Goal: Task Accomplishment & Management: Manage account settings

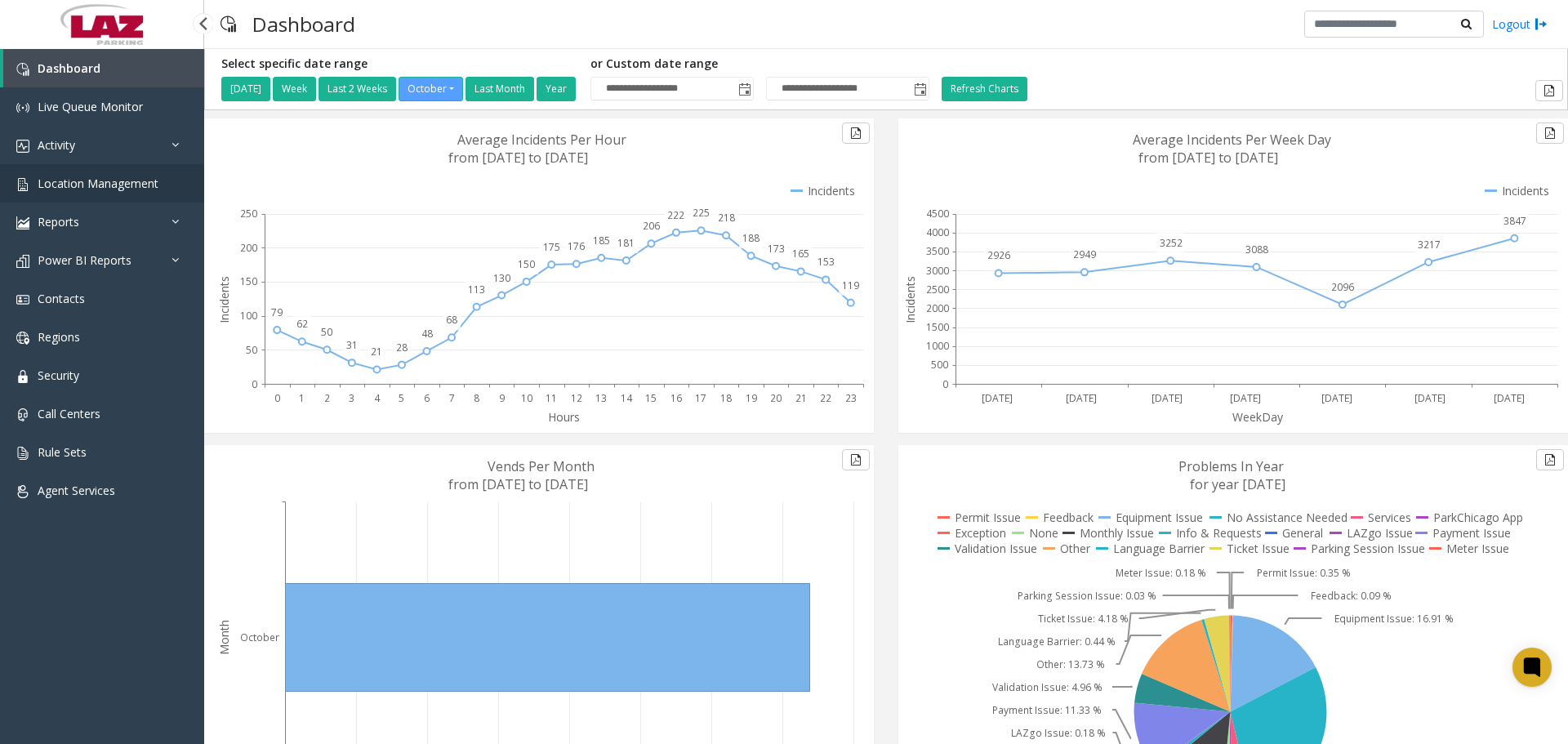
click at [115, 182] on span "Location Management" at bounding box center [98, 183] width 121 height 15
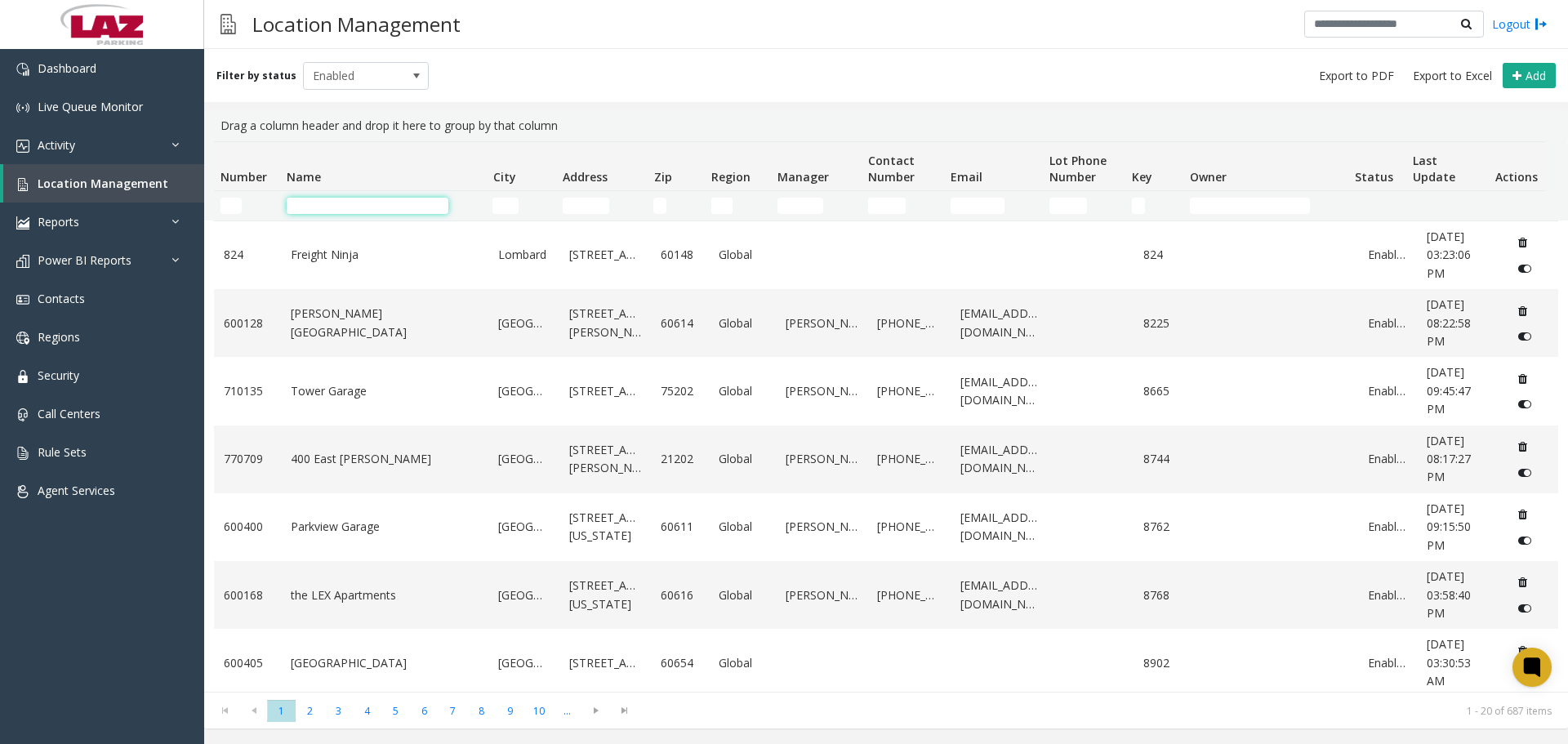
click at [312, 205] on input "Name Filter" at bounding box center [367, 205] width 161 height 16
type input "**********"
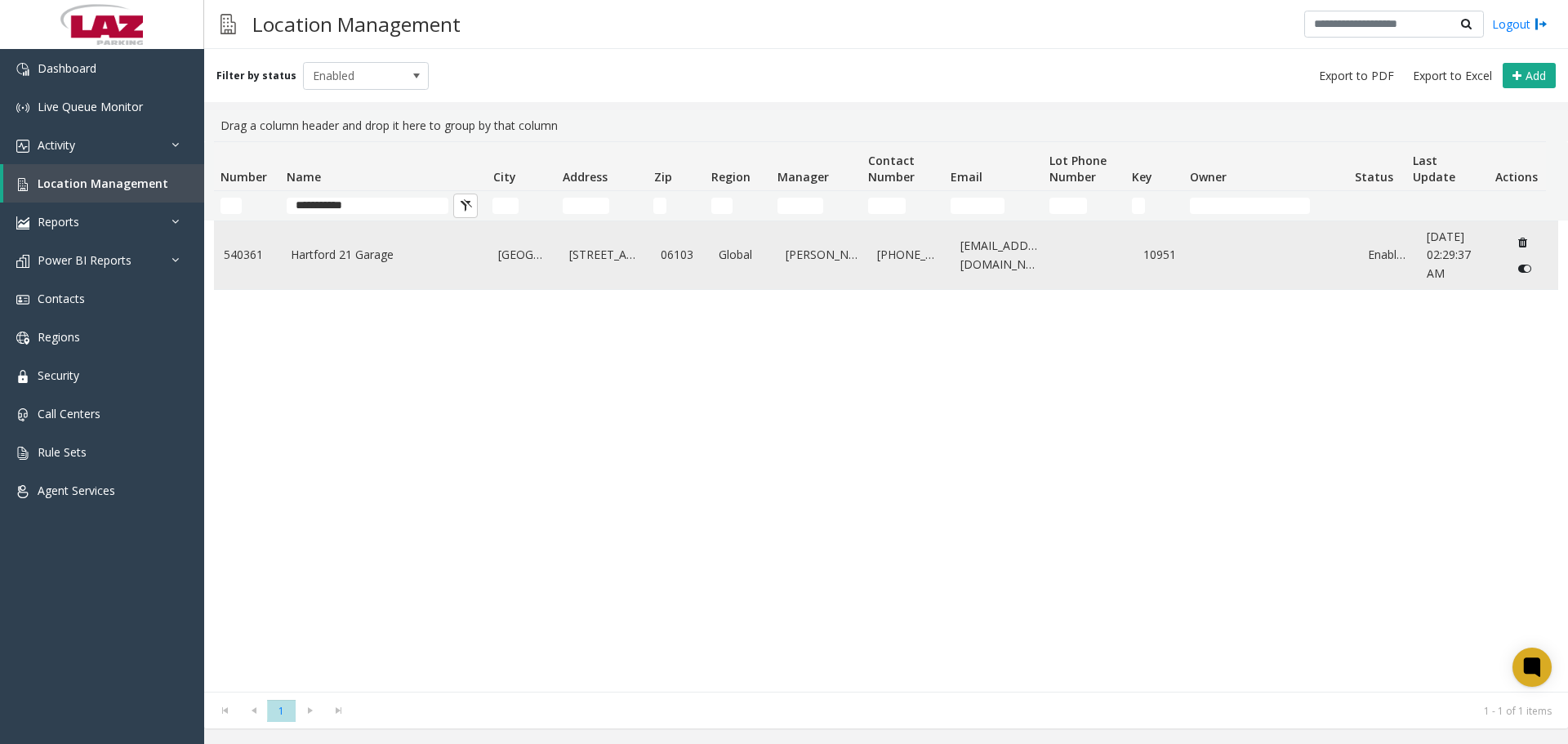
click at [388, 262] on link "Hartford 21 Garage" at bounding box center [385, 254] width 189 height 18
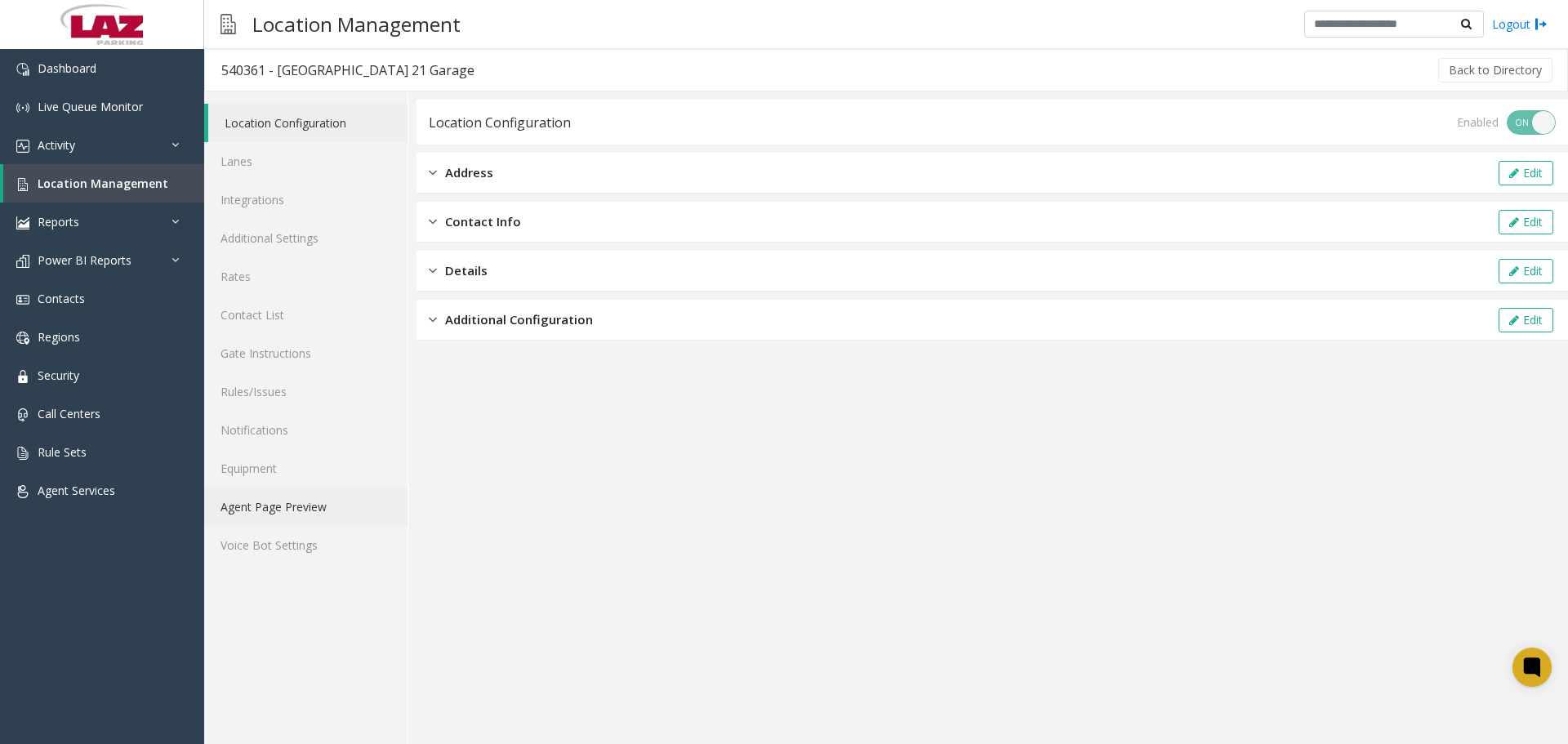
click at [289, 515] on link "Agent Page Preview" at bounding box center [305, 506] width 203 height 39
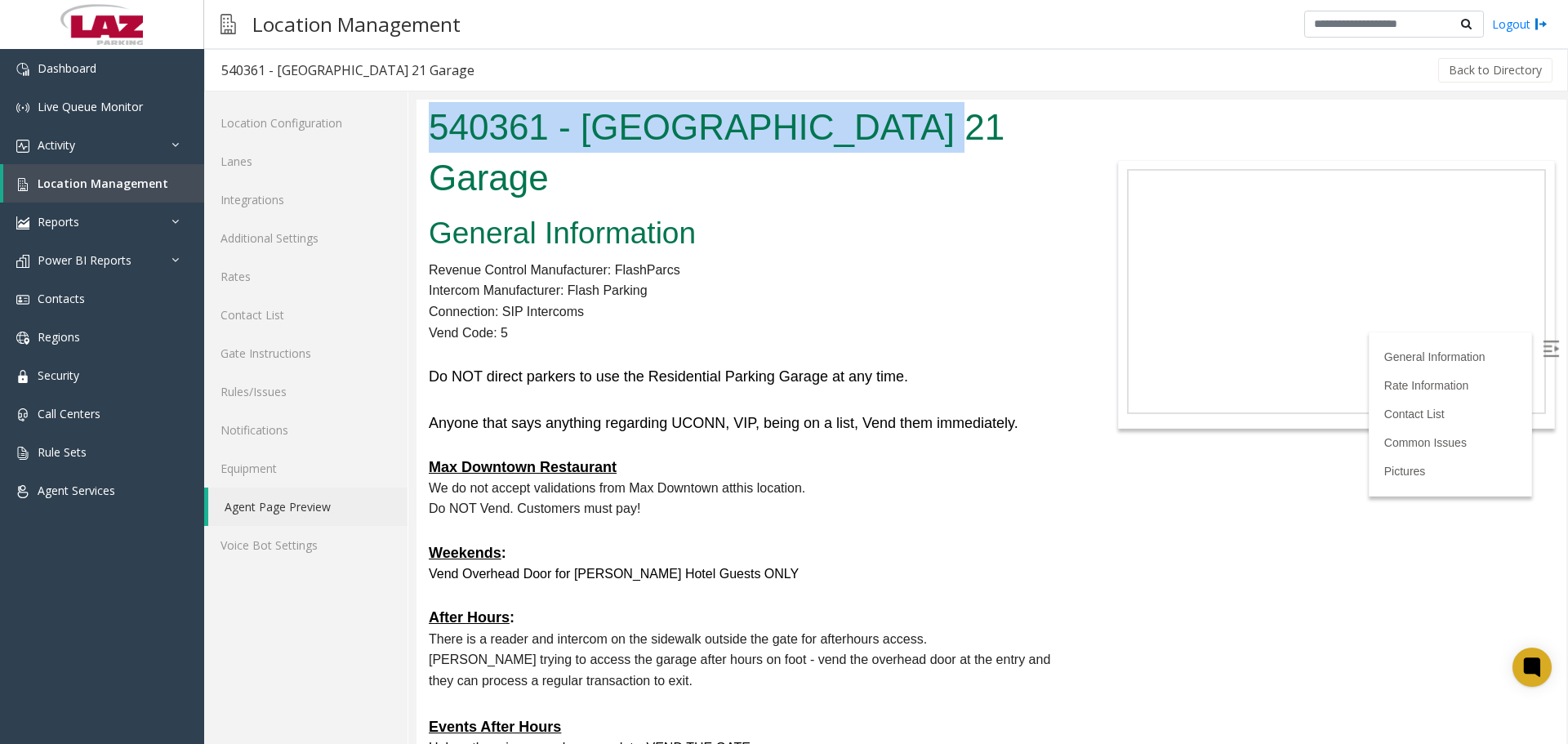
drag, startPoint x: 718, startPoint y: 141, endPoint x: 831, endPoint y: 251, distance: 157.7
click at [416, 151] on html "540361 - [GEOGRAPHIC_DATA] 21 Garage General Information Revenue Control Manufa…" at bounding box center [991, 422] width 1150 height 644
copy h1 "540361 - [GEOGRAPHIC_DATA] 21 Garage"
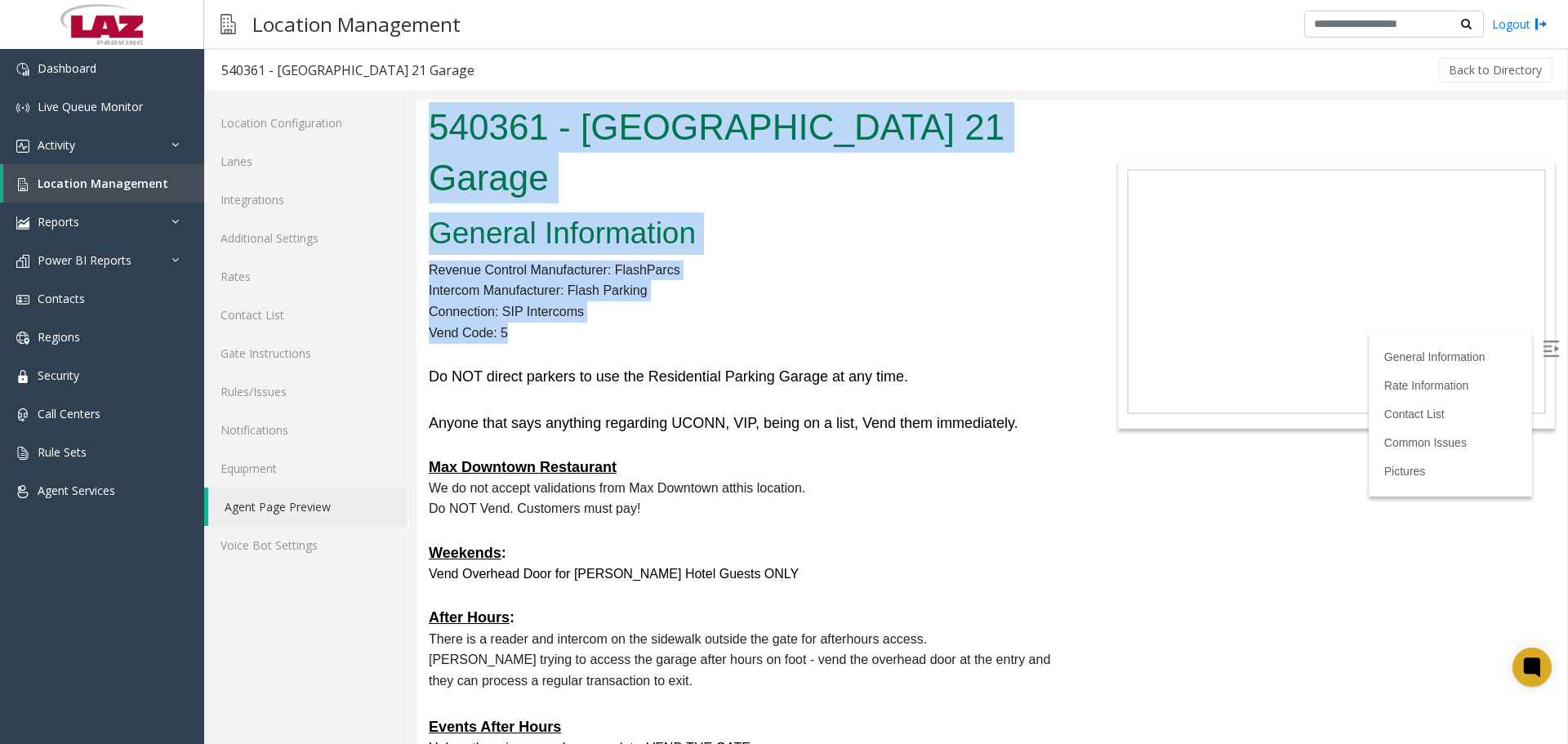
drag, startPoint x: 542, startPoint y: 287, endPoint x: 413, endPoint y: 222, distance: 144.5
click at [416, 222] on html "540361 - [GEOGRAPHIC_DATA] 21 Garage General Information Revenue Control Manufa…" at bounding box center [991, 422] width 1150 height 644
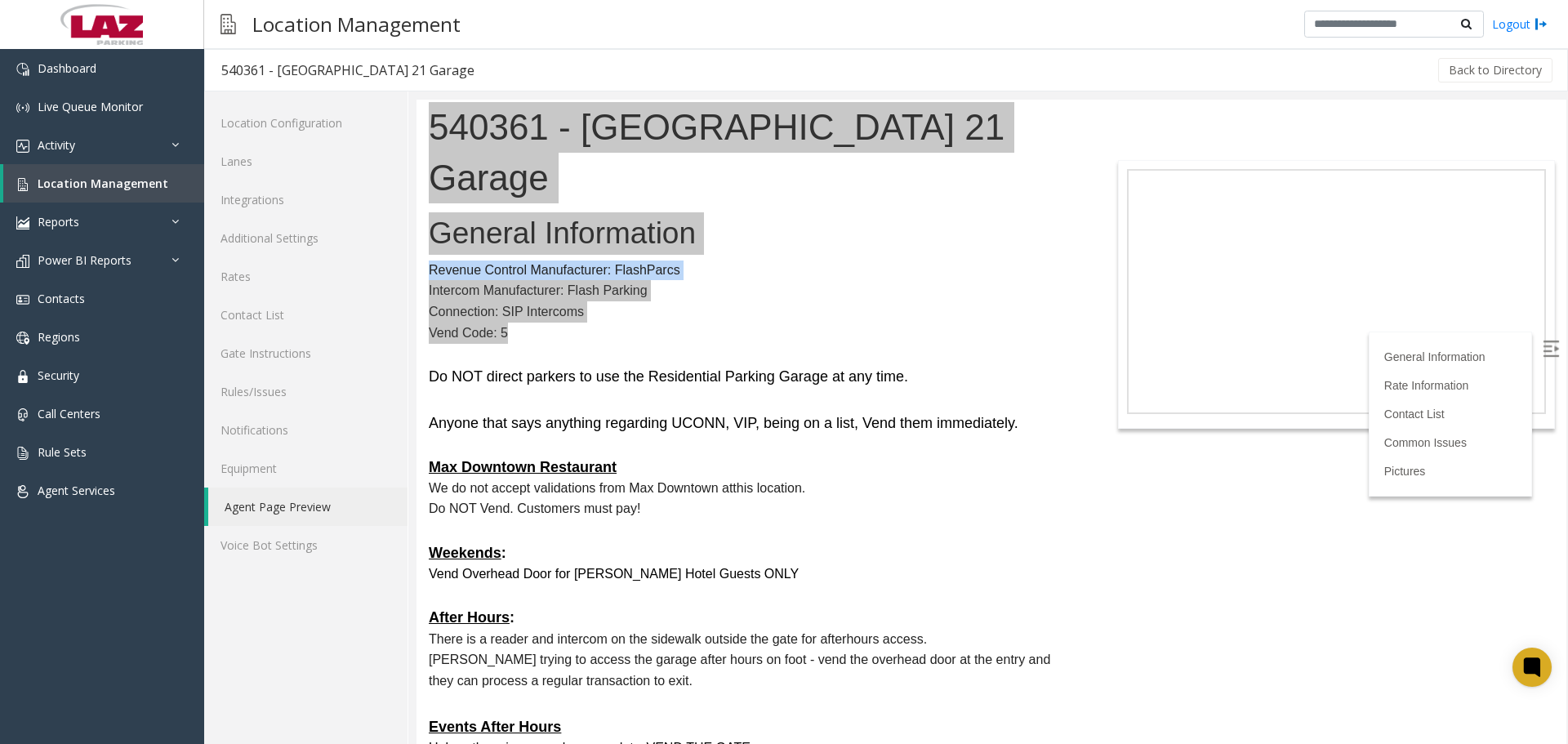
click at [413, 222] on div at bounding box center [987, 417] width 1159 height 652
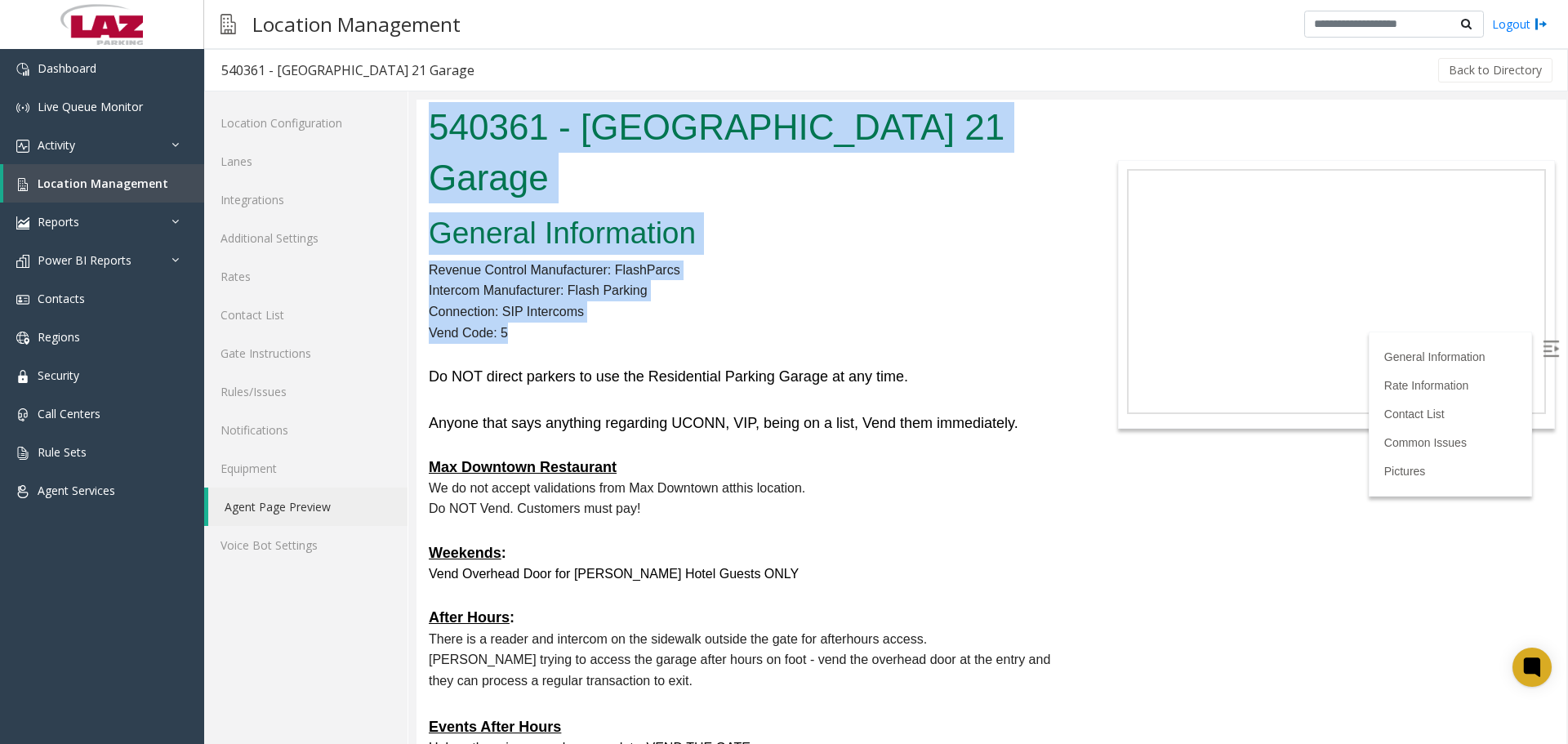
click at [497, 323] on p "Vend Code: 5" at bounding box center [751, 333] width 646 height 21
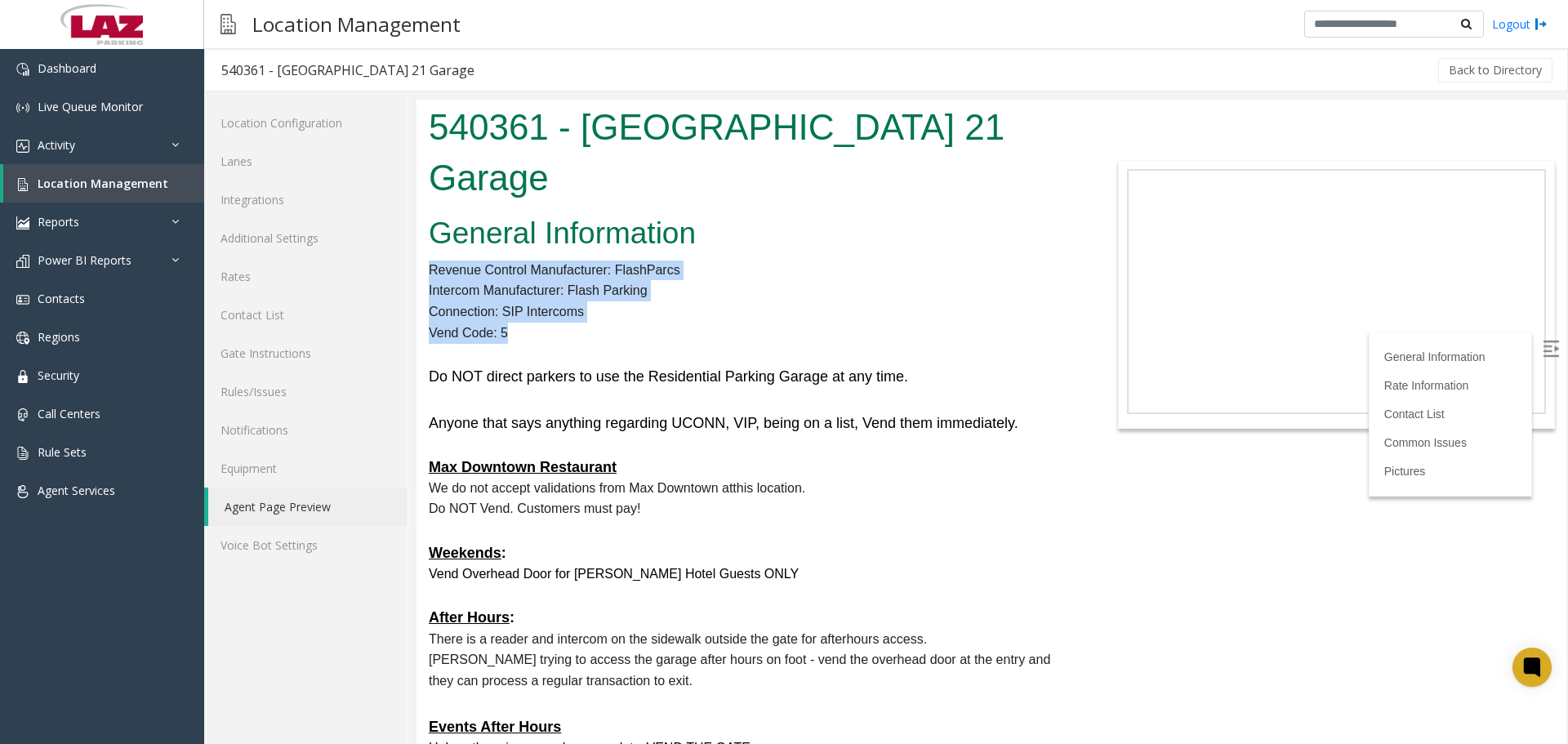
drag, startPoint x: 529, startPoint y: 287, endPoint x: 430, endPoint y: 220, distance: 119.5
copy div "Revenue Control Manufacturer: FlashParcs Intercom Manufacturer: Flash Parking C…"
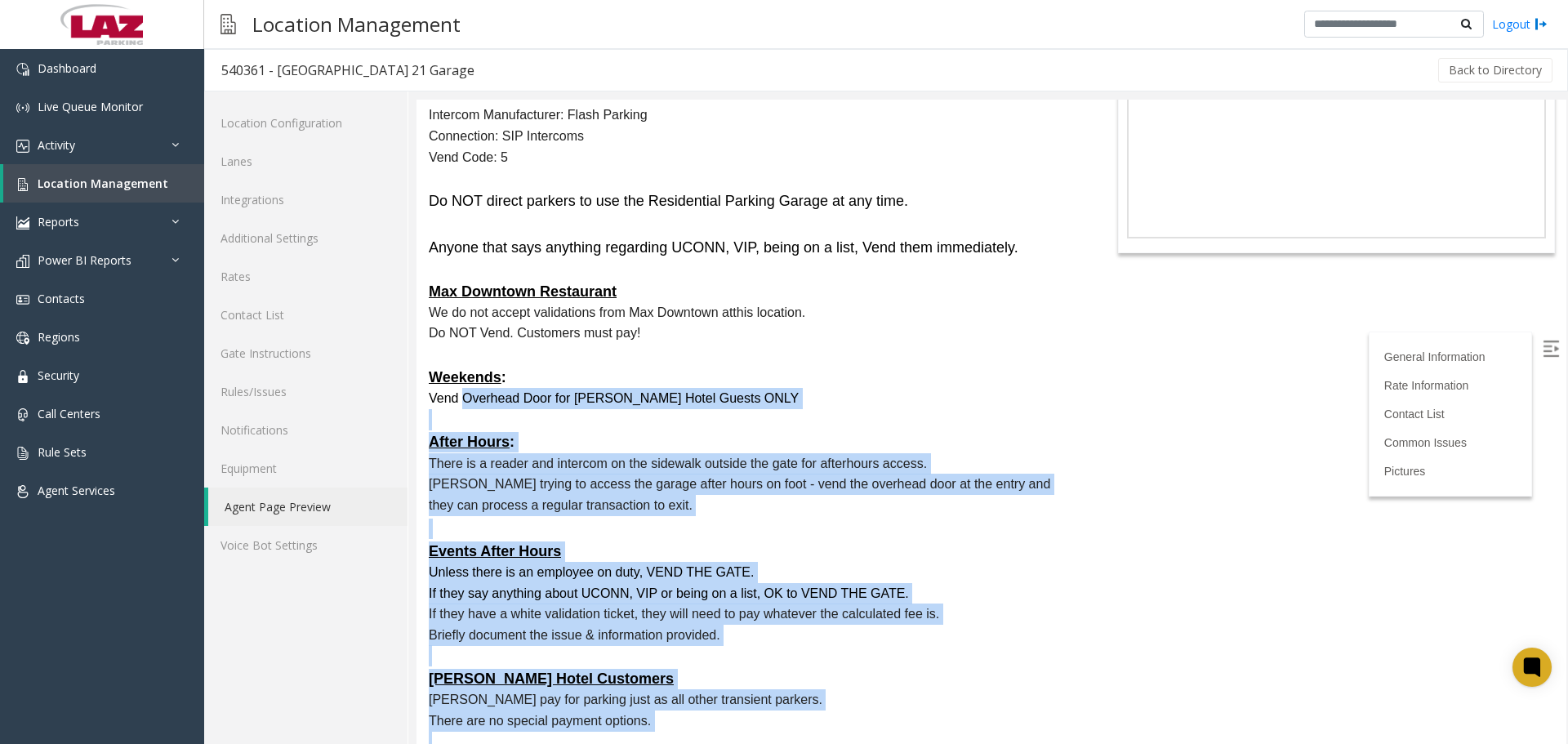
scroll to position [81, 0]
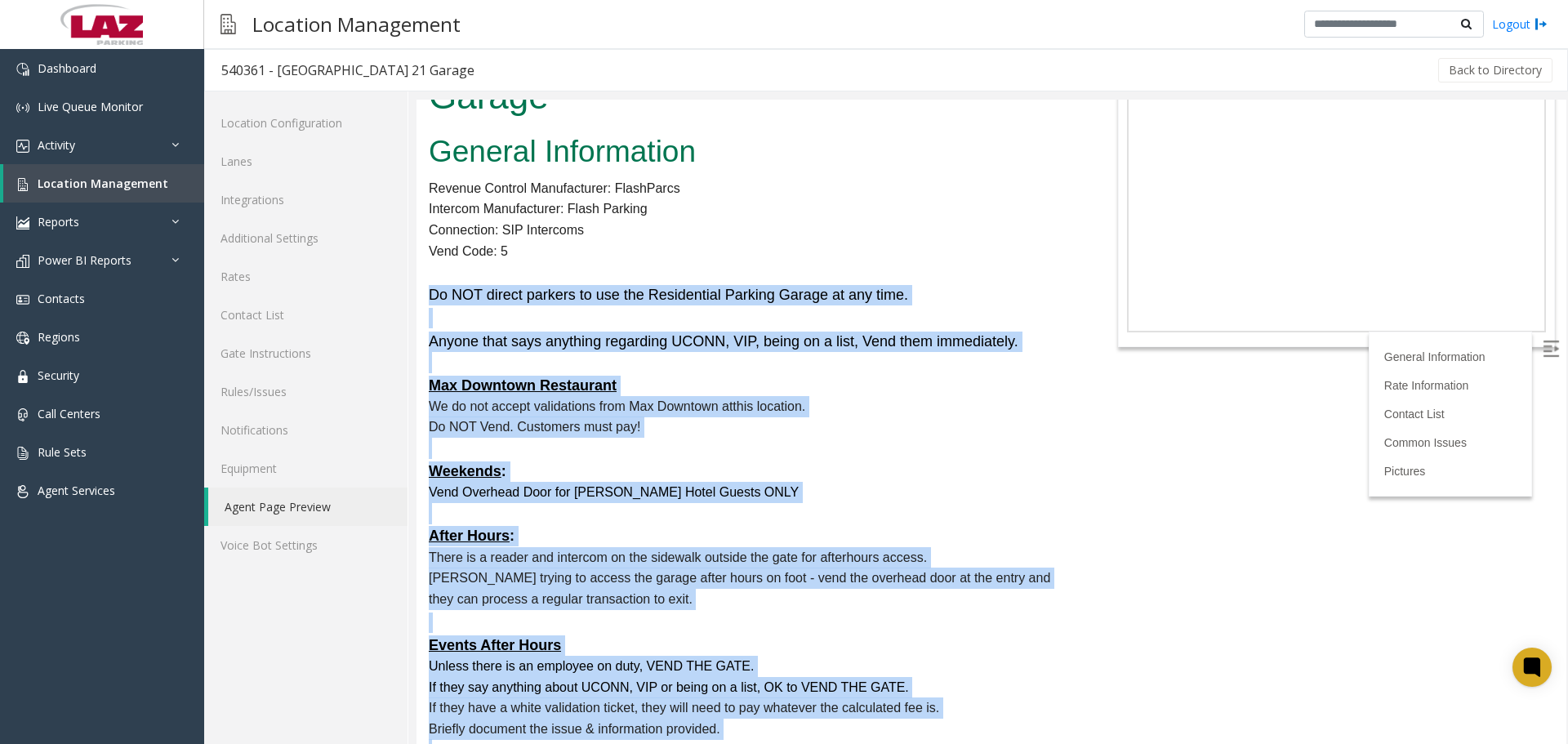
drag, startPoint x: 624, startPoint y: 577, endPoint x: 423, endPoint y: 251, distance: 383.0
copy div "Lo IPS dolors ametcon ad eli sed Doeiusmodte Incidid Utlabo et dol magn. Aliqua…"
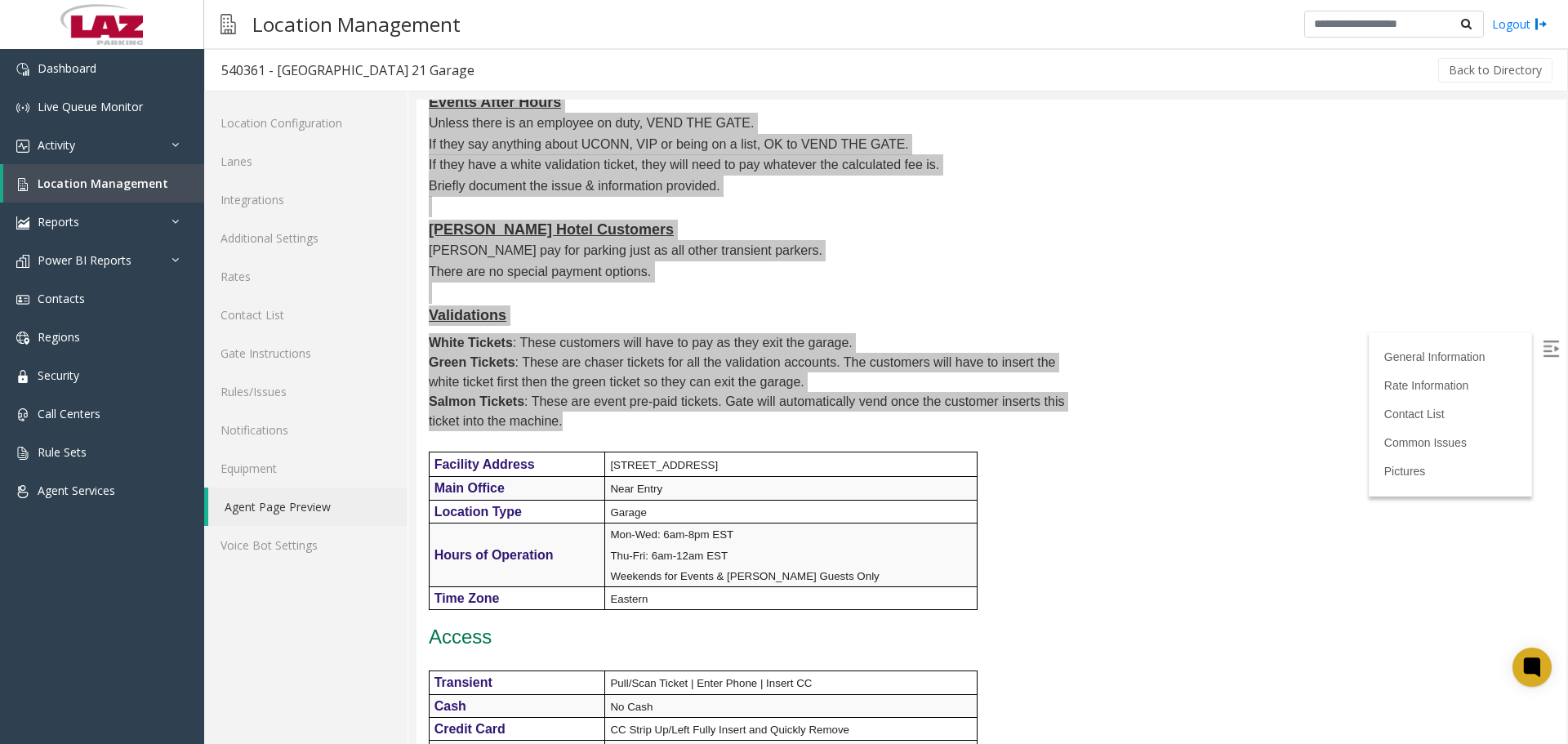
scroll to position [653, 0]
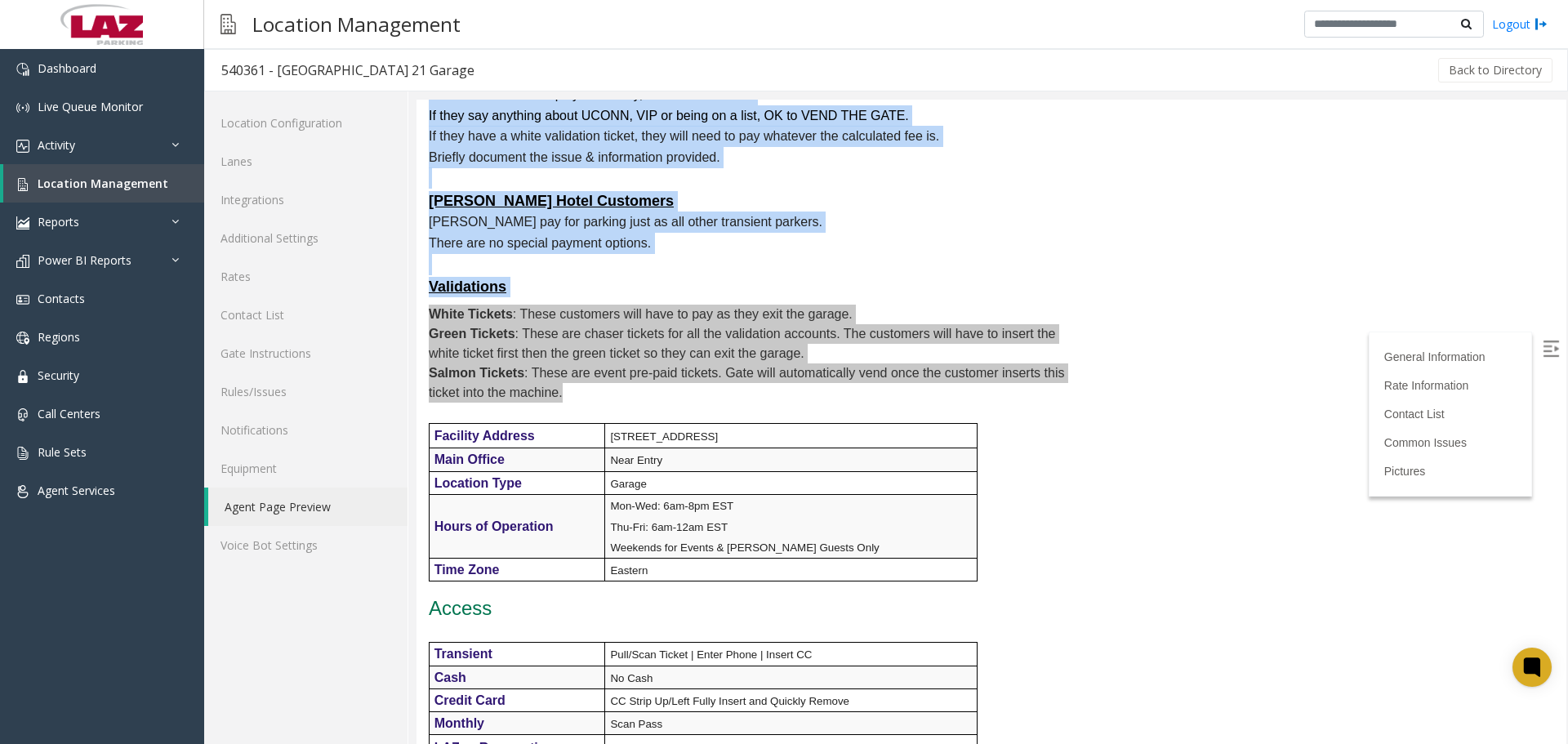
drag, startPoint x: 788, startPoint y: 493, endPoint x: 797, endPoint y: 492, distance: 9.1
click at [788, 541] on span "Weekends for Events & [PERSON_NAME] Guests Only" at bounding box center [744, 547] width 269 height 12
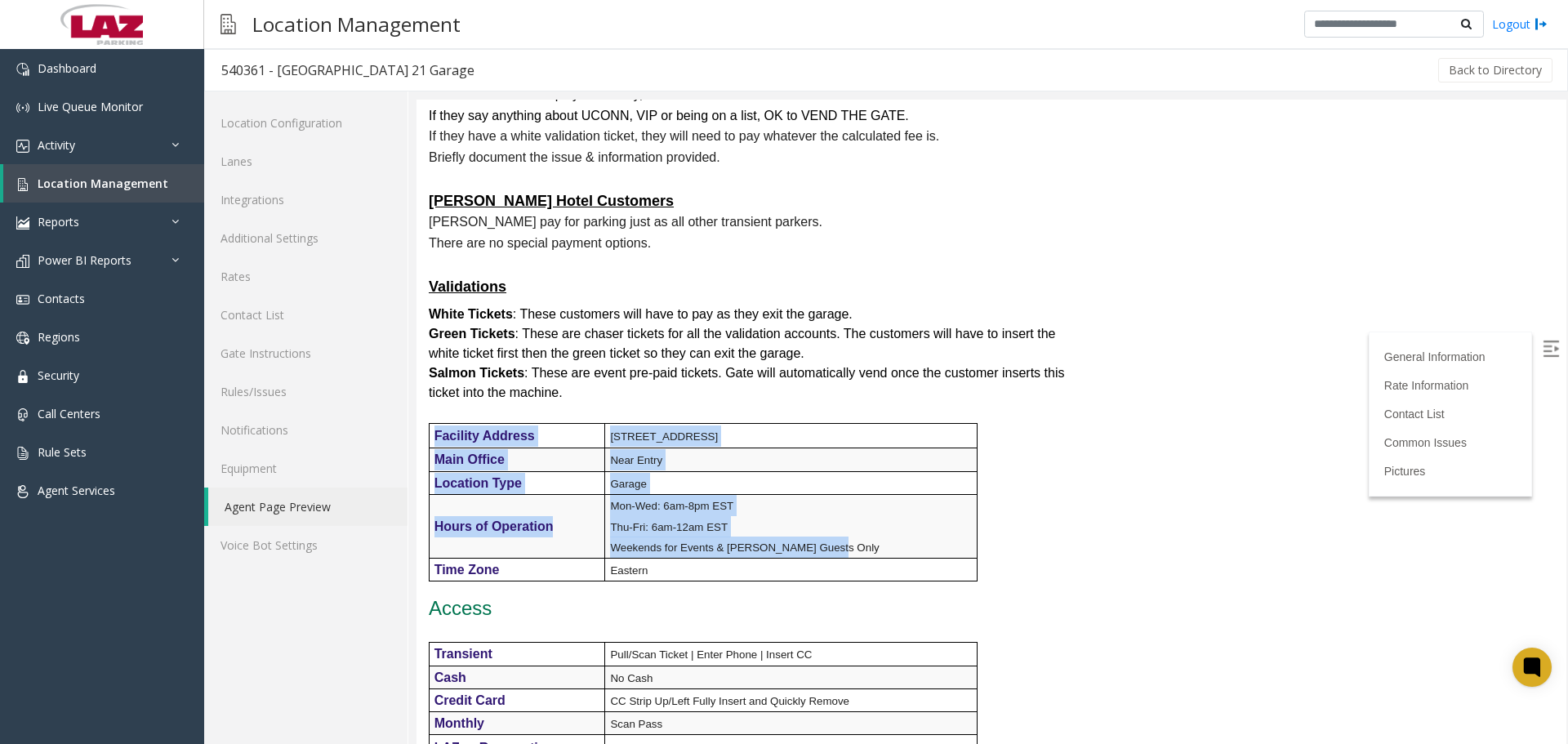
drag, startPoint x: 912, startPoint y: 506, endPoint x: 430, endPoint y: 445, distance: 485.8
click at [430, 495] on tr "Hours of Operation Mon-Wed: 6am-8pm EST Thu-Fri: 6am-12am EST Weekends for Even…" at bounding box center [702, 526] width 548 height 63
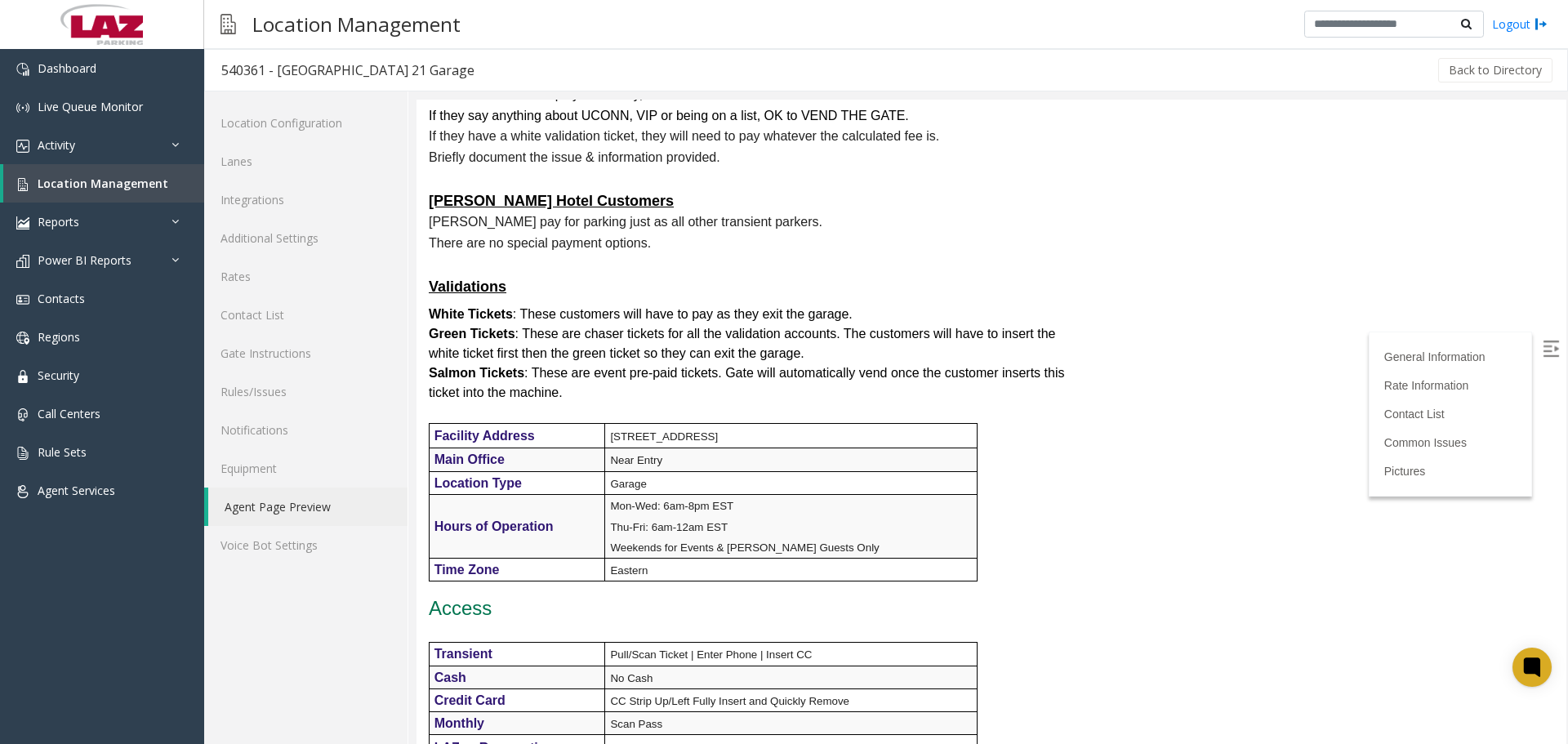
click at [841, 559] on p "Eastern" at bounding box center [792, 569] width 365 height 21
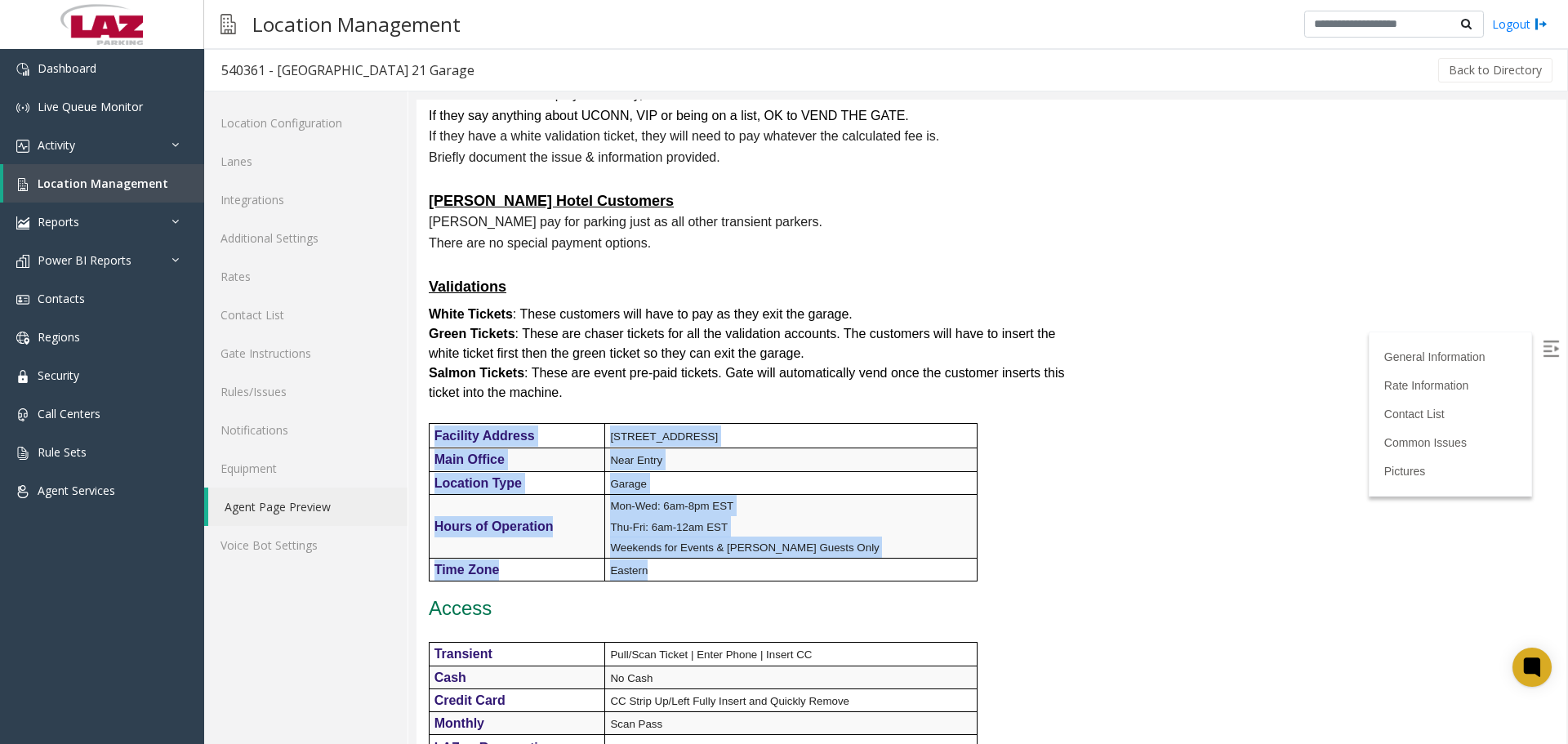
drag, startPoint x: 846, startPoint y: 516, endPoint x: 419, endPoint y: 390, distance: 445.2
click at [419, 390] on div "General Information Revenue Control Manufacturer: FlashParcs Intercom Manufactu…" at bounding box center [751, 702] width 670 height 2291
copy div "Facility Address [STREET_ADDRESS] Main Office Near Entry Location Type Garage H…"
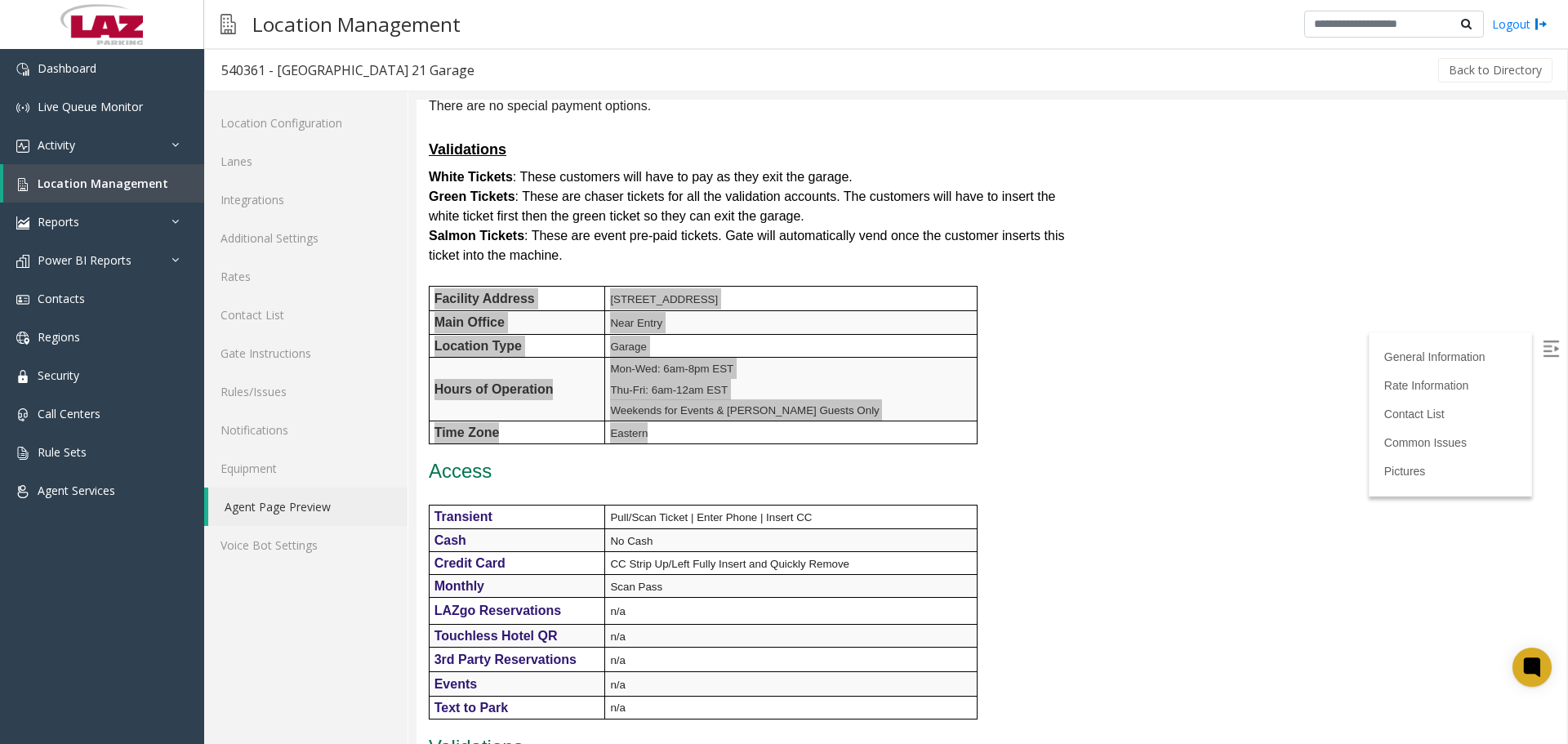
scroll to position [898, 0]
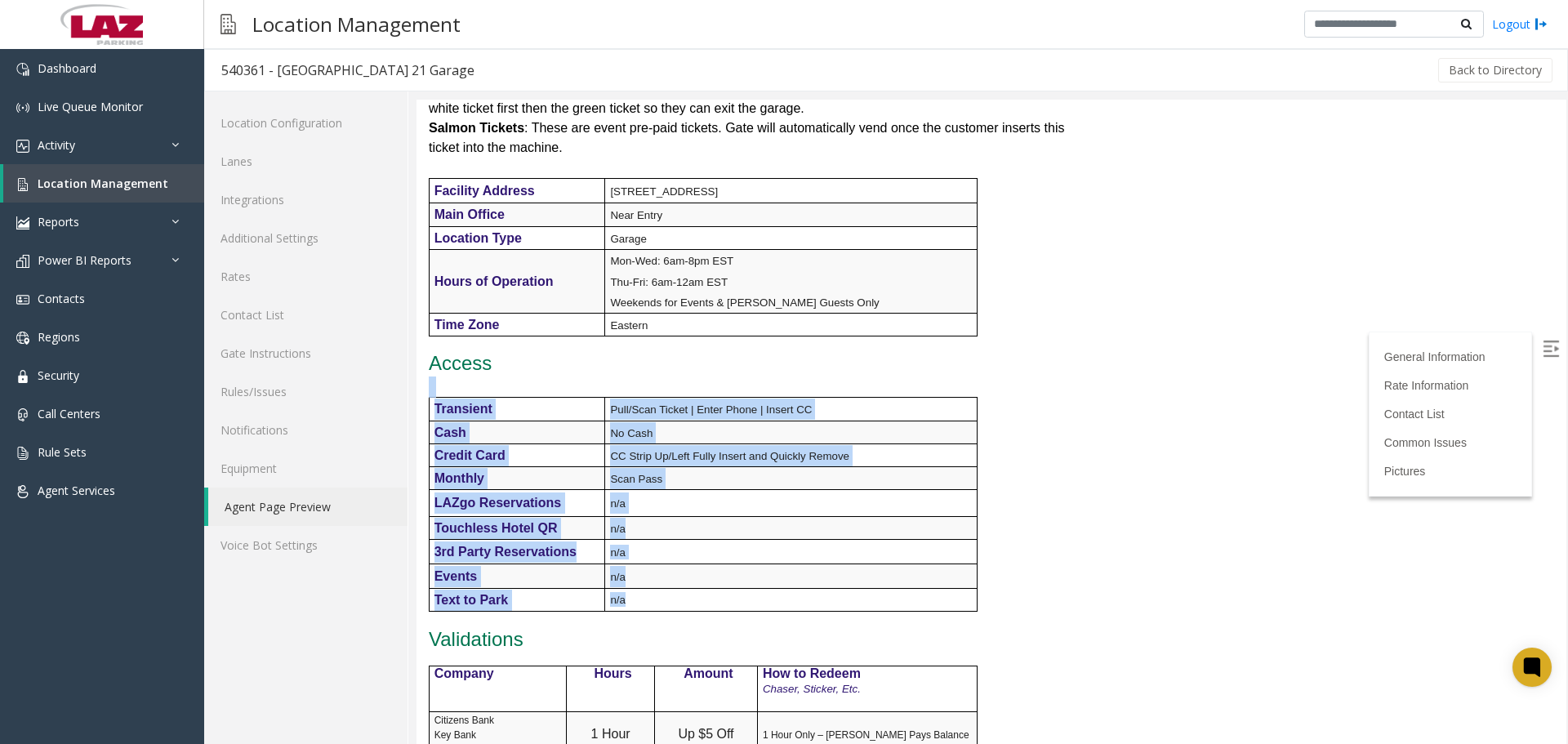
drag, startPoint x: 692, startPoint y: 548, endPoint x: 430, endPoint y: 347, distance: 330.2
click at [430, 347] on div "General Information Revenue Control Manufacturer: FlashParcs Intercom Manufactu…" at bounding box center [751, 456] width 670 height 2291
drag, startPoint x: 716, startPoint y: 526, endPoint x: 704, endPoint y: 532, distance: 13.4
click at [716, 566] on p "n/a" at bounding box center [792, 576] width 365 height 21
click at [710, 592] on p "n/a" at bounding box center [792, 600] width 365 height 15
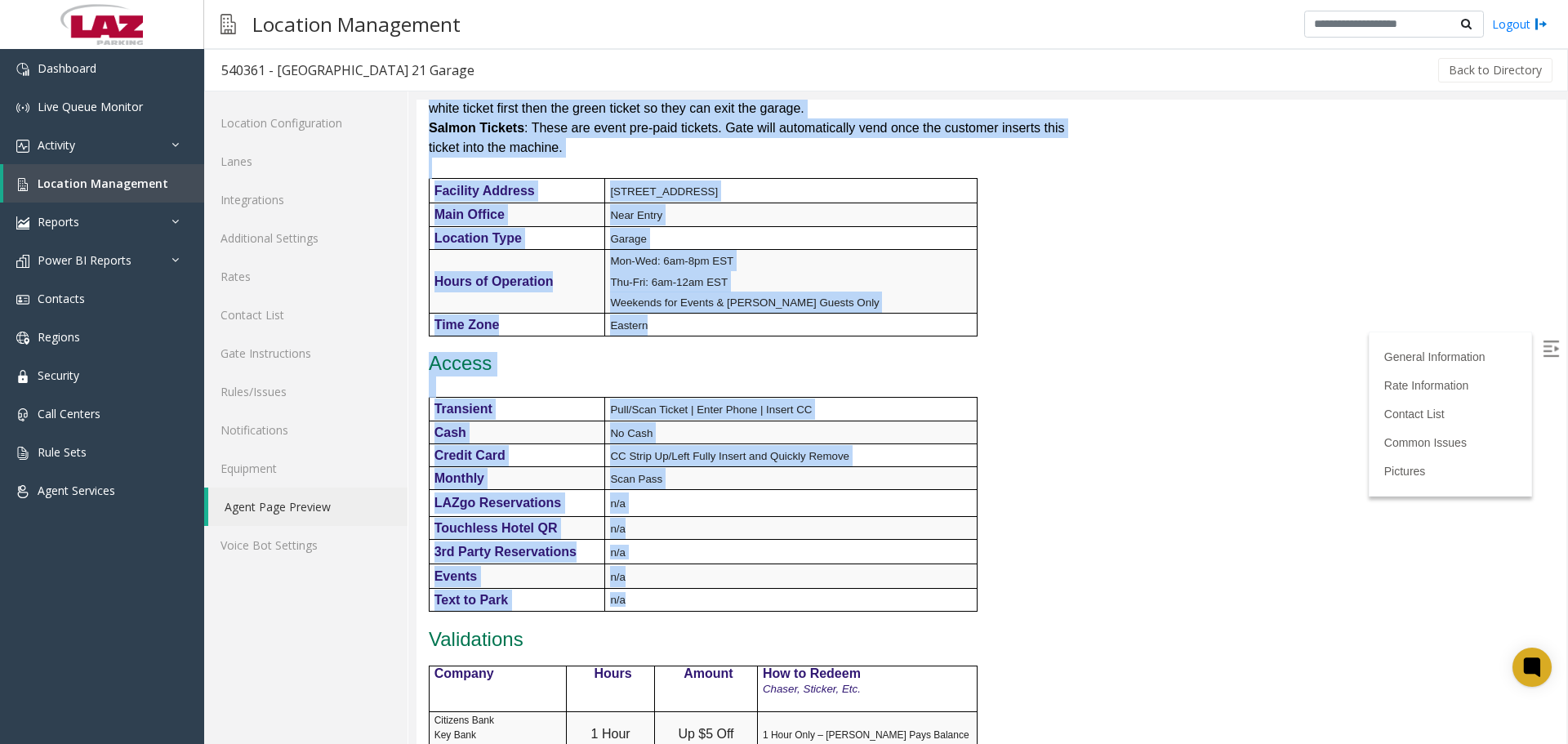
drag, startPoint x: 917, startPoint y: 545, endPoint x: 831, endPoint y: 468, distance: 115.4
click at [431, 397] on td "Transient" at bounding box center [516, 409] width 177 height 24
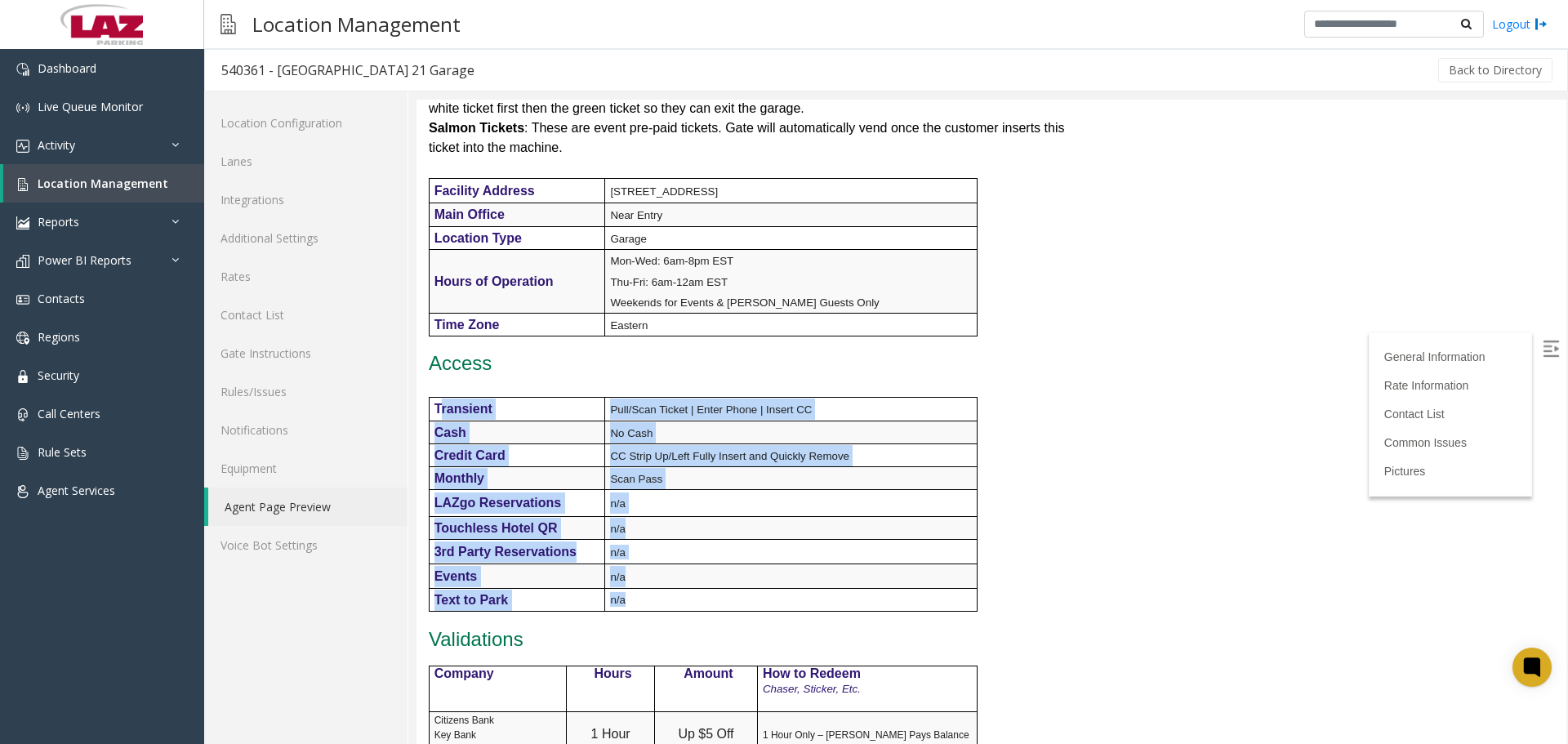
drag, startPoint x: 439, startPoint y: 359, endPoint x: 424, endPoint y: 328, distance: 34.4
click at [753, 534] on tbody "Transient Pull/Scan Ticket | Enter Phone | Insert CC Cash No Cash Credit Card C…" at bounding box center [702, 504] width 548 height 214
drag, startPoint x: 438, startPoint y: 357, endPoint x: 752, endPoint y: 550, distance: 368.6
click at [752, 550] on tbody "Transient Pull/Scan Ticket | Enter Phone | Insert CC Cash No Cash Credit Card C…" at bounding box center [702, 504] width 548 height 214
copy tbody "Transient Pull/Scan Ticket | Enter Phone | Insert CC Cash No Cash Credit Card C…"
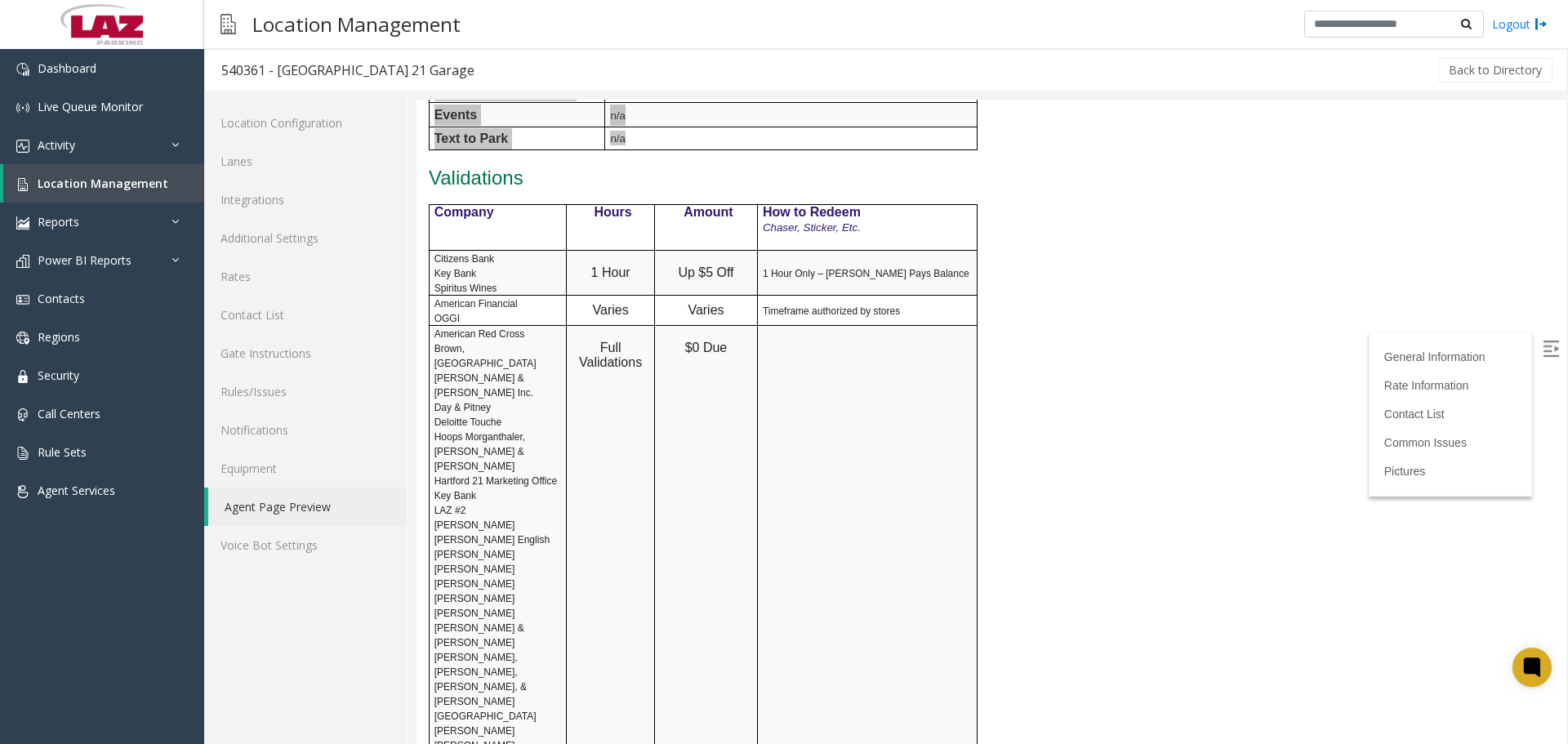
scroll to position [1388, 0]
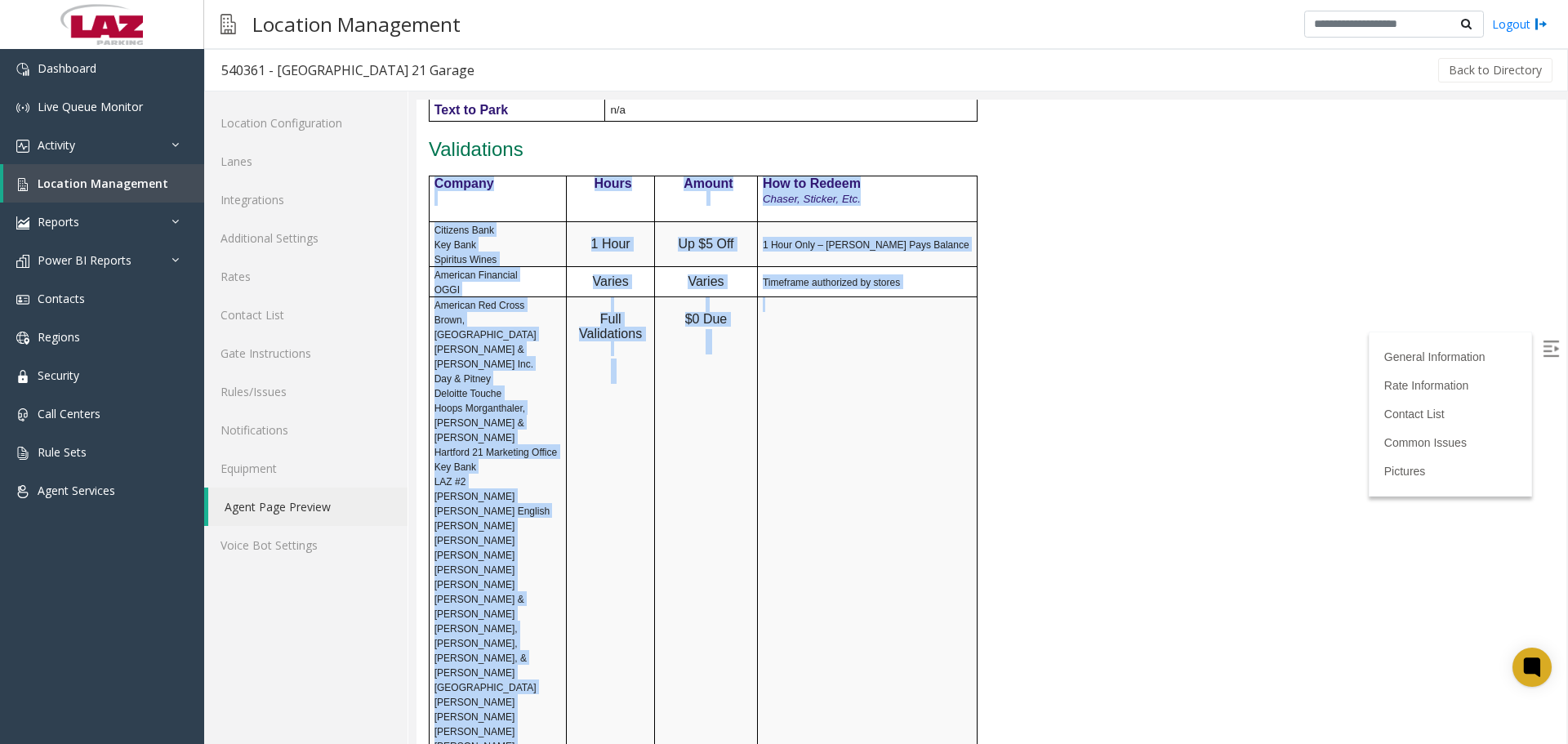
drag, startPoint x: 701, startPoint y: 493, endPoint x: 432, endPoint y: 136, distance: 447.0
click at [432, 177] on tbody "Company Hours Amount How to Redeem Chaser, Sticker, Etc. Citizens Bank Key Bank…" at bounding box center [702, 509] width 548 height 666
copy tbody "Company Hours Amount How to Redeem Chaser, Sticker, Etc. Citizens Bank Key Bank…"
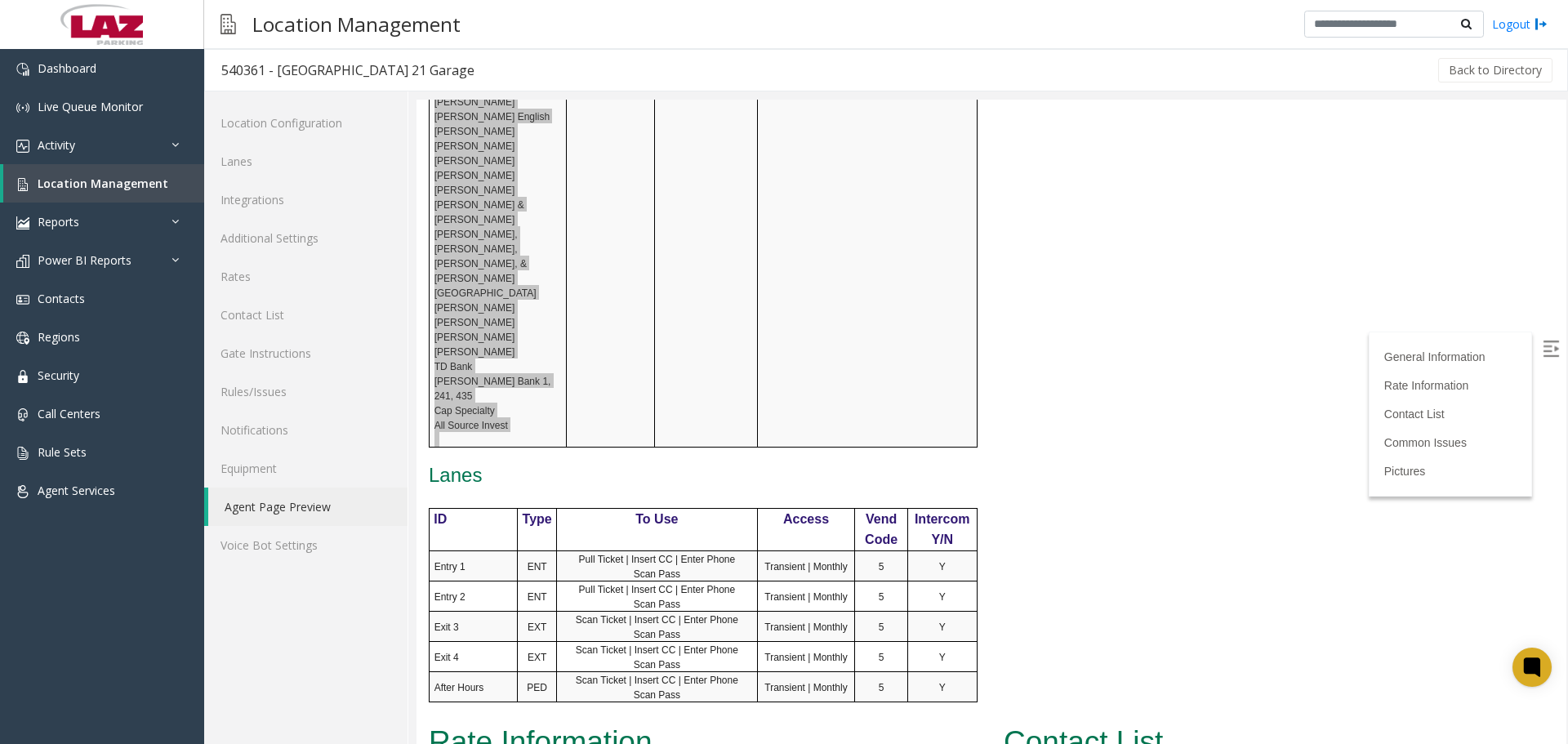
scroll to position [1797, 0]
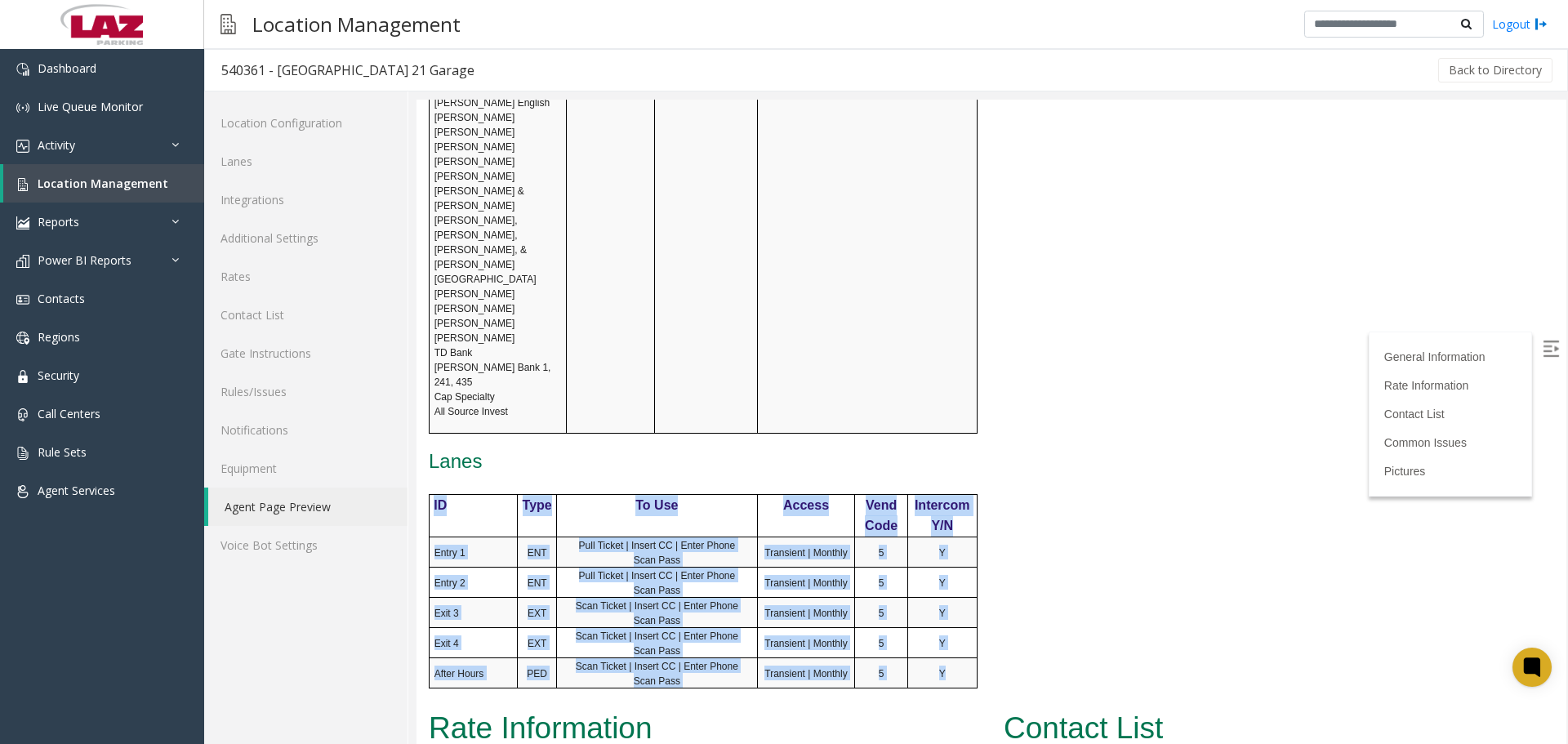
drag, startPoint x: 967, startPoint y: 443, endPoint x: 432, endPoint y: 275, distance: 560.8
click at [432, 494] on tbody "ID Type To Use Access Vend Code Intercom Y/N Entry 1 ENT Pull Ticket | Insert C…" at bounding box center [702, 590] width 548 height 194
copy tbody "ID Type To Use Access Vend Code Intercom Y/N Entry 1 ENT Pull Ticket | Insert C…"
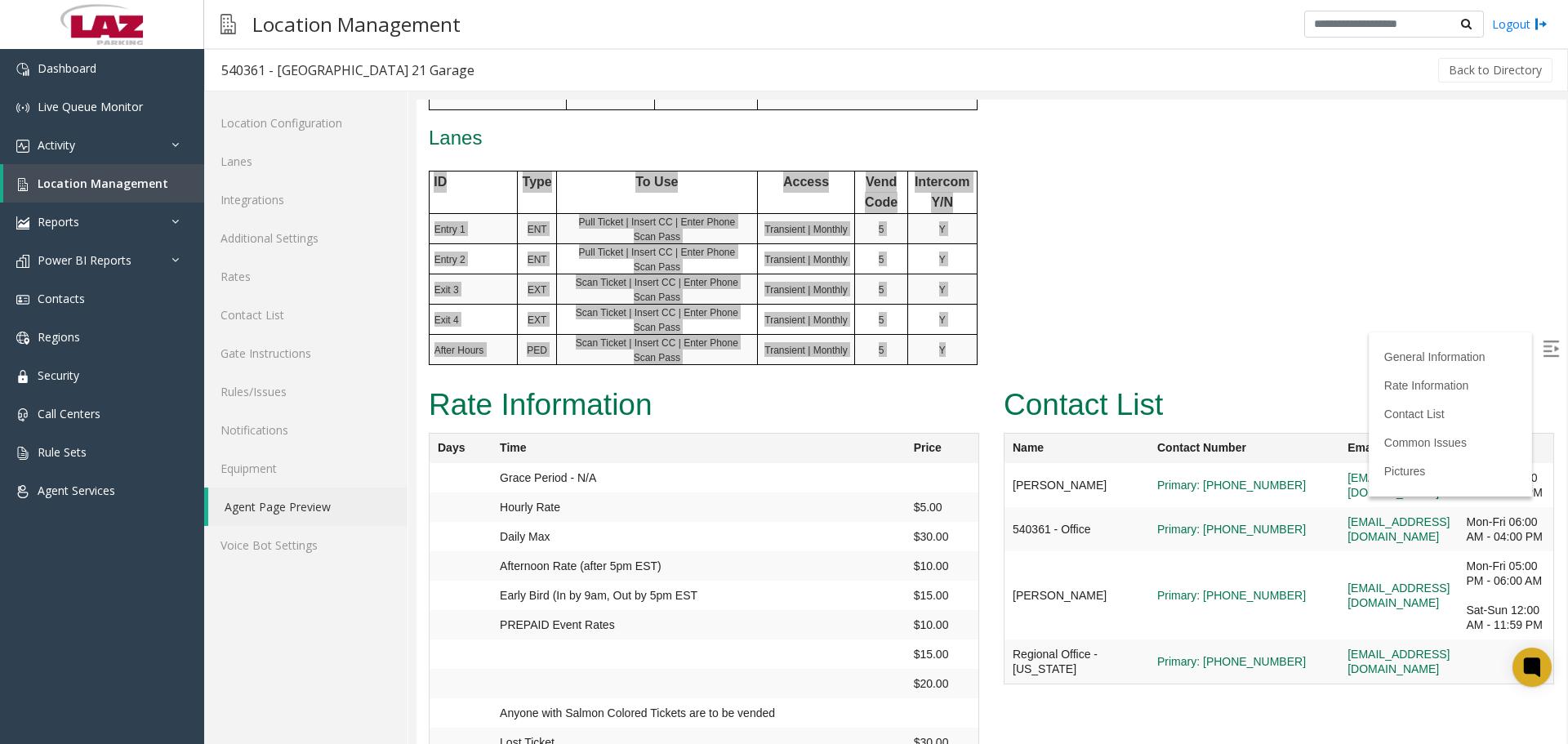
scroll to position [2123, 0]
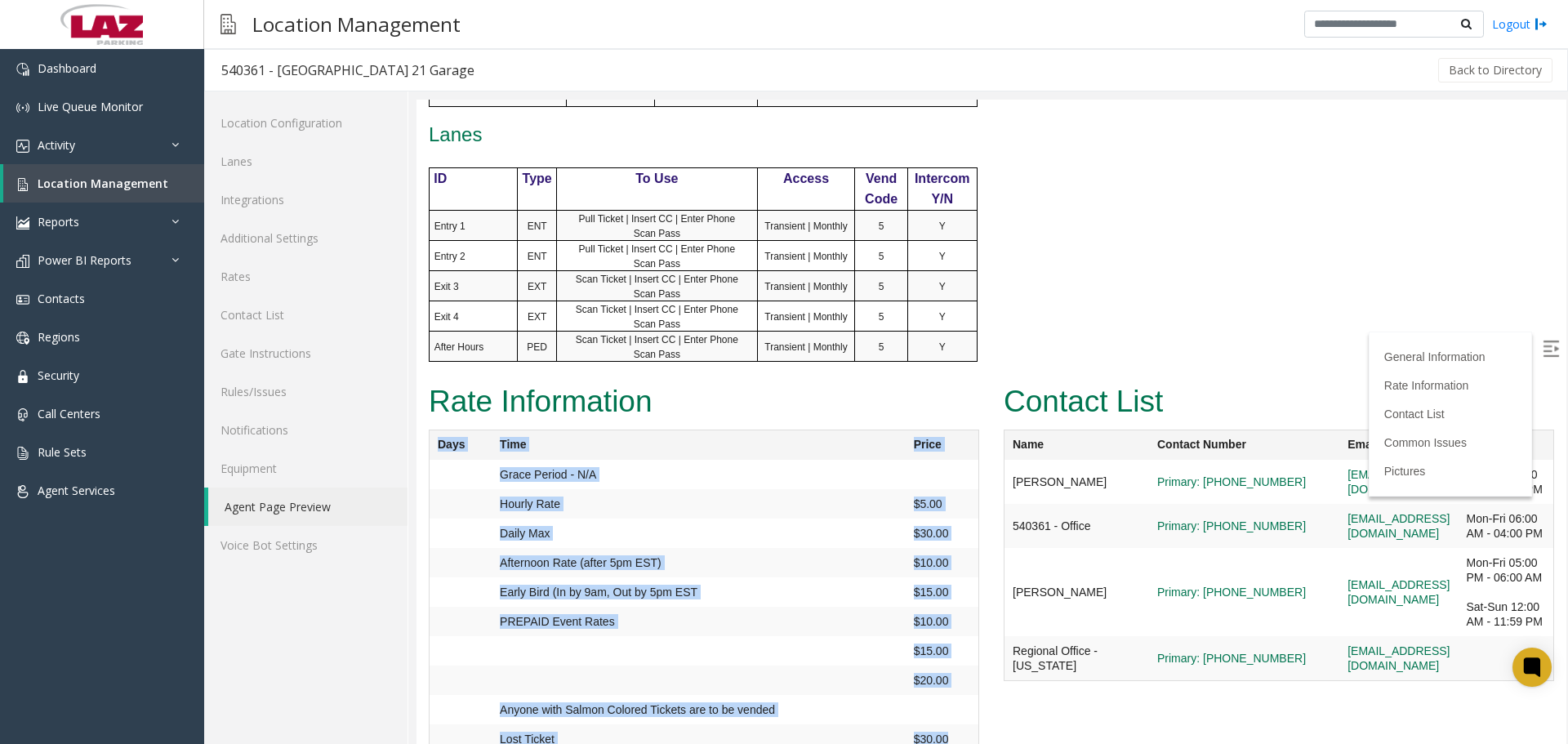
drag, startPoint x: 961, startPoint y: 511, endPoint x: 430, endPoint y: 217, distance: 607.0
click at [430, 430] on table "Days Time Price Grace Period - N/A Hourly Rate $5.00 Daily Max $30.00 Afternoon…" at bounding box center [703, 592] width 550 height 325
copy table "Days Time Price Grace Period - N/A Hourly Rate $5.00 Daily Max $30.00 Afternoon…"
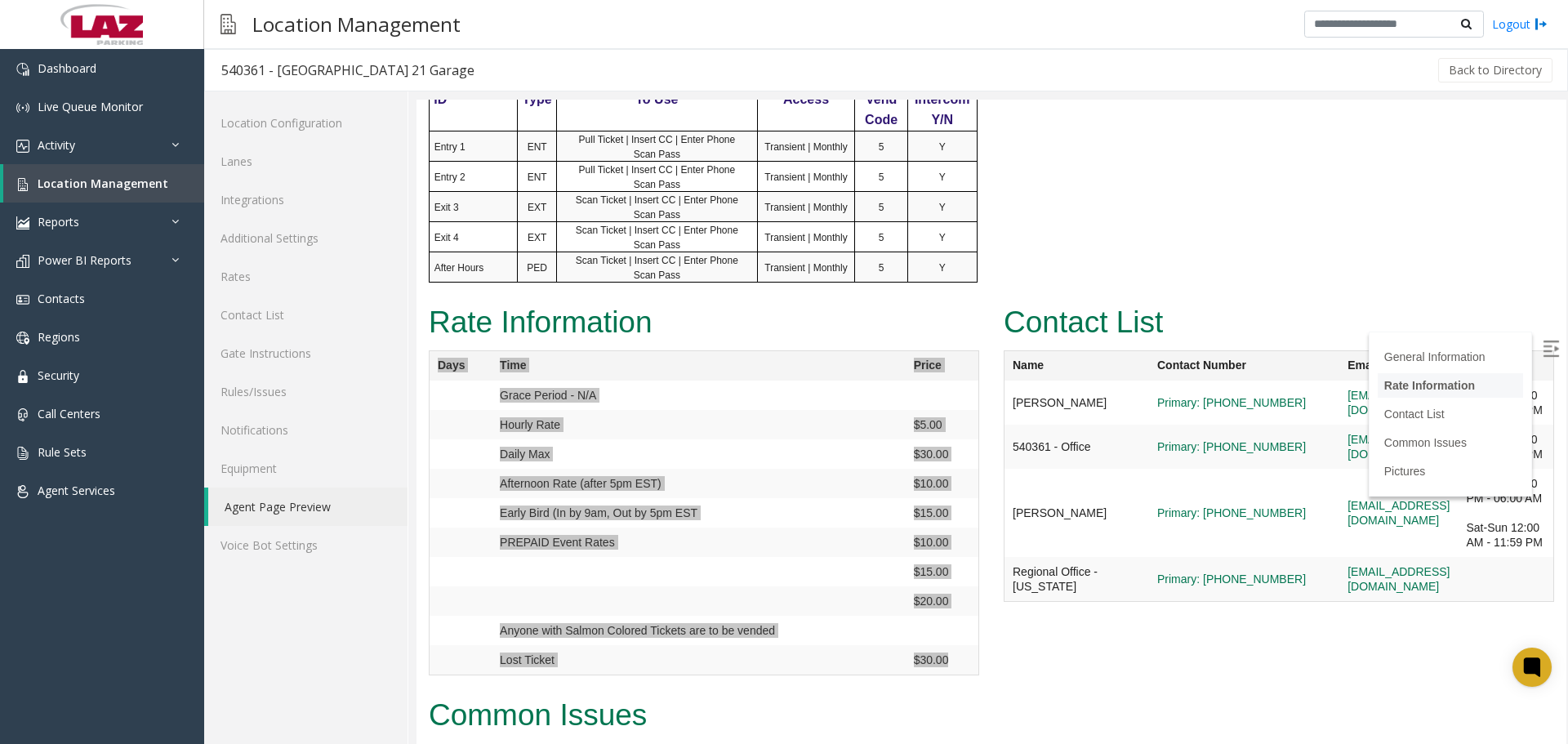
scroll to position [2287, 0]
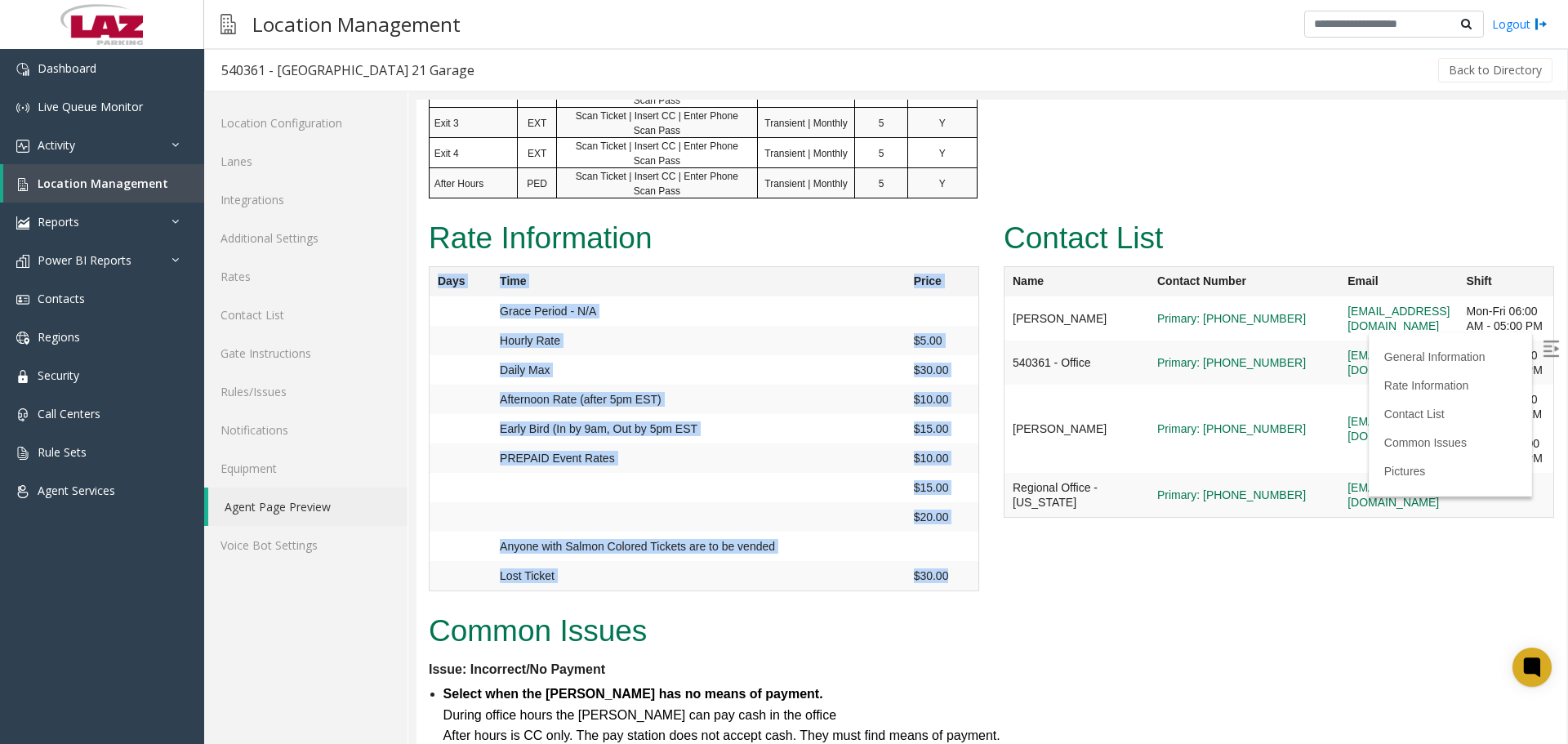
click at [1543, 351] on img at bounding box center [1550, 348] width 16 height 16
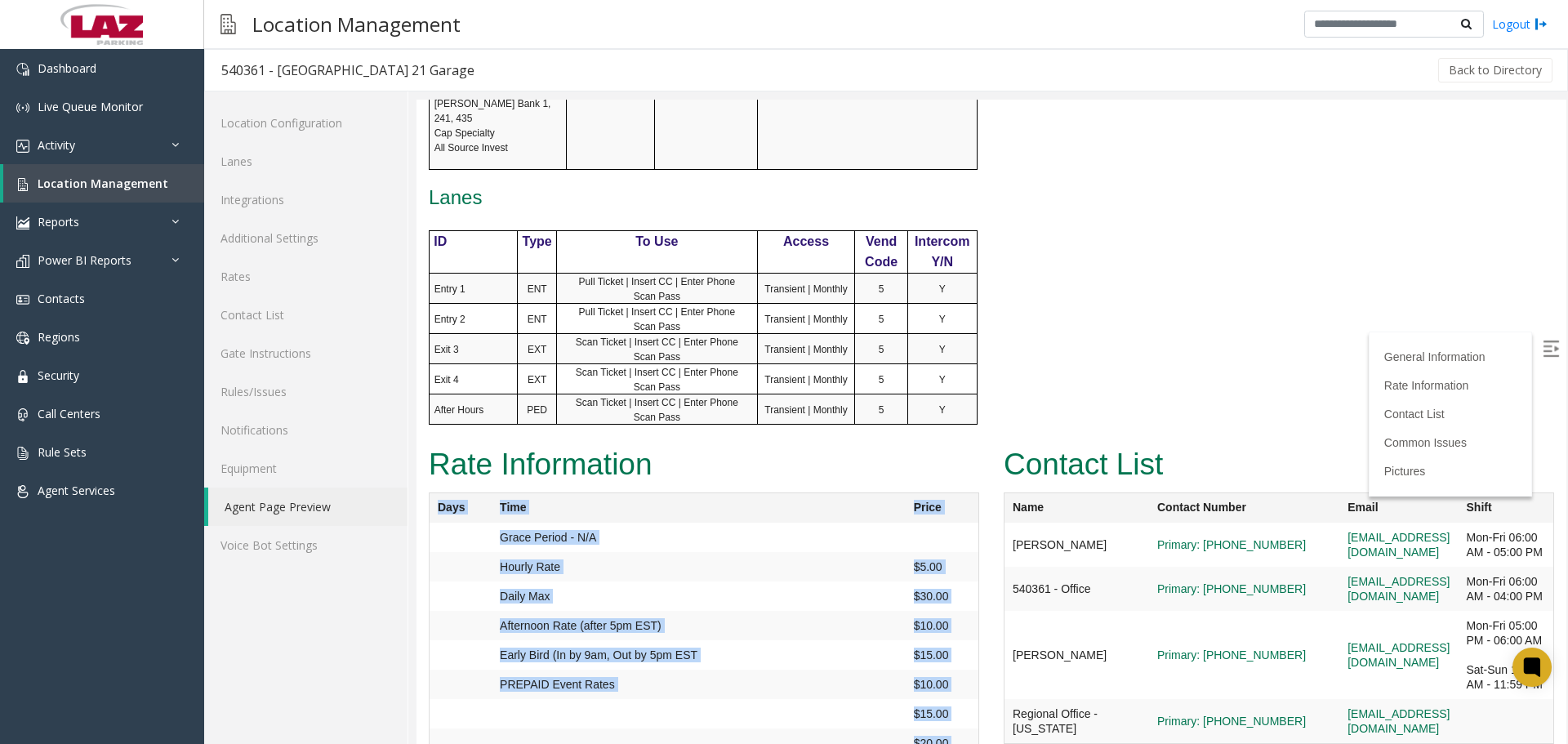
scroll to position [2041, 0]
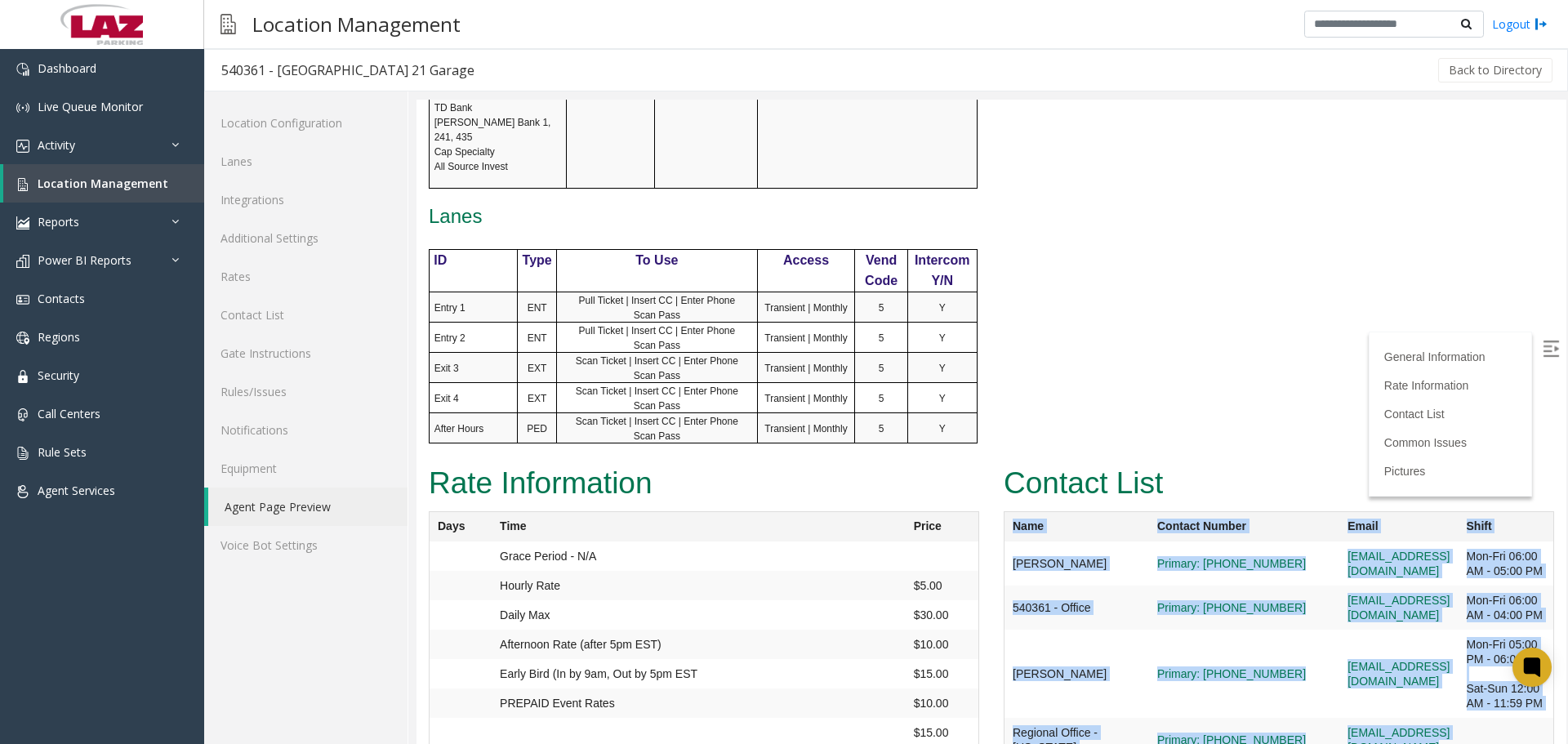
drag, startPoint x: 1512, startPoint y: 335, endPoint x: 1004, endPoint y: 299, distance: 509.3
click at [1004, 511] on table "Name Contact Number Email Shift [PERSON_NAME] Primary: [PHONE_NUMBER] [EMAIL_AD…" at bounding box center [1278, 636] width 550 height 251
copy table "Name Contact Number Email Shift [PERSON_NAME][GEOGRAPHIC_DATA] Primary: [PHONE_…"
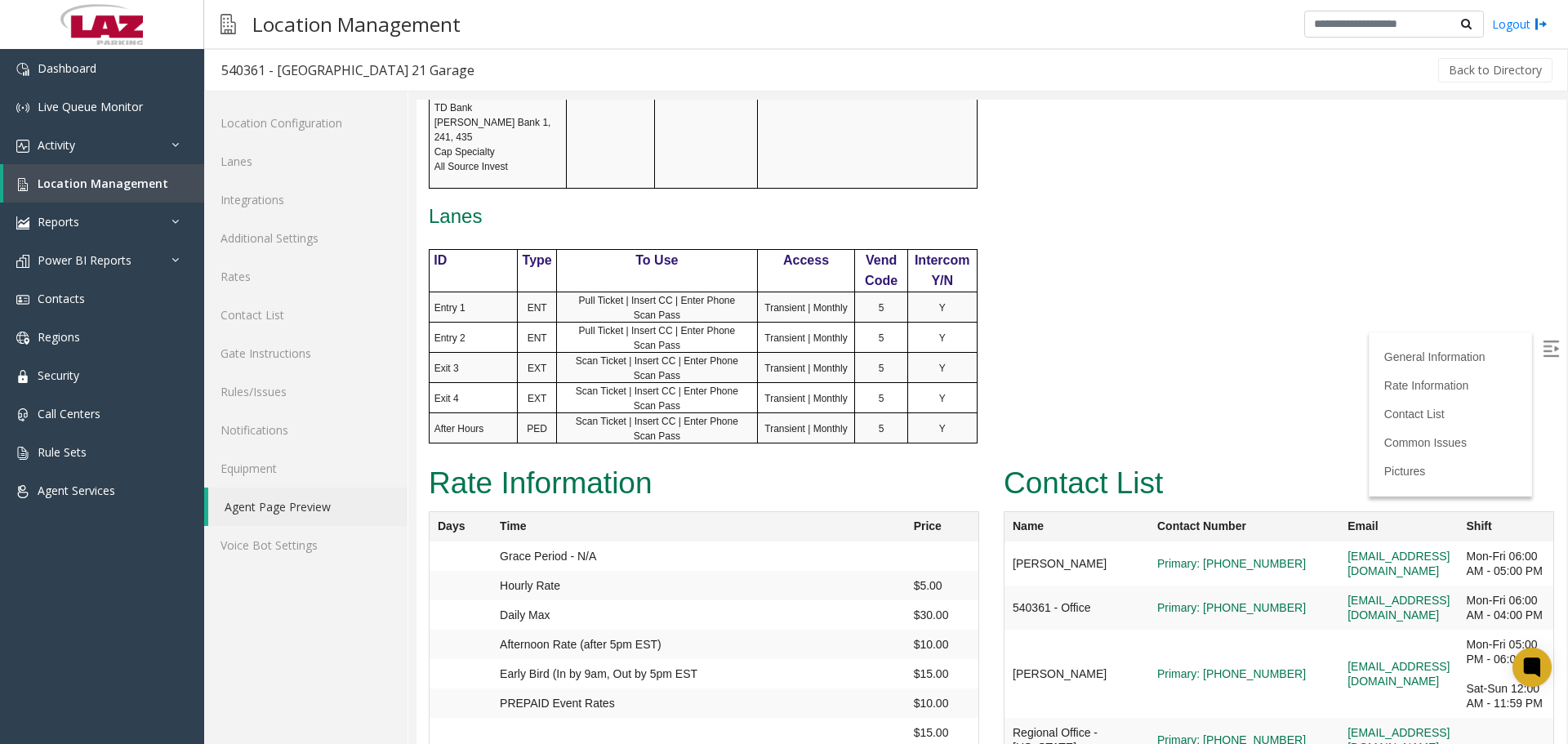
click at [1177, 609] on div "Contact List Name Contact Number Email Shift [PERSON_NAME] Primary: [PHONE_NUMB…" at bounding box center [1278, 619] width 575 height 319
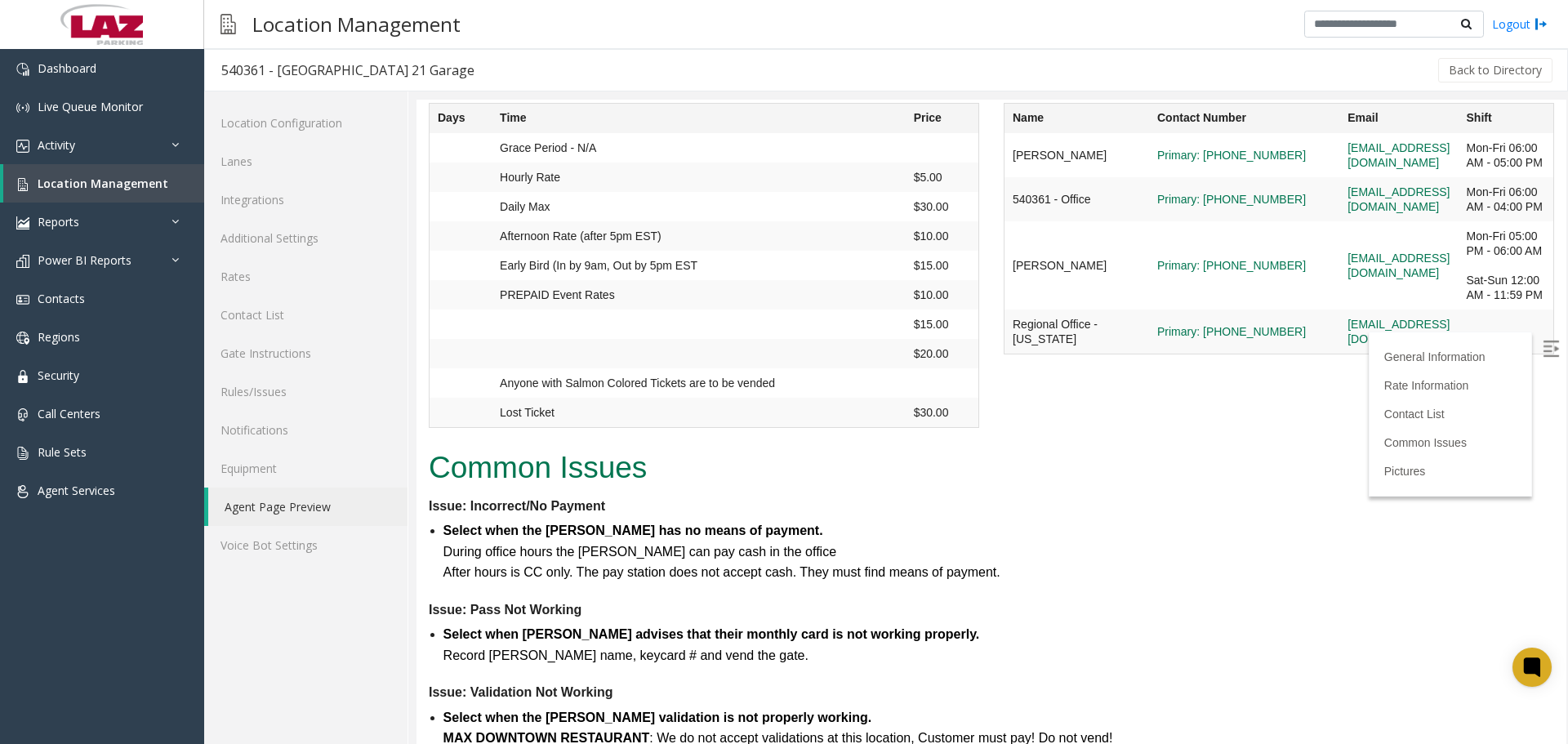
scroll to position [2940, 0]
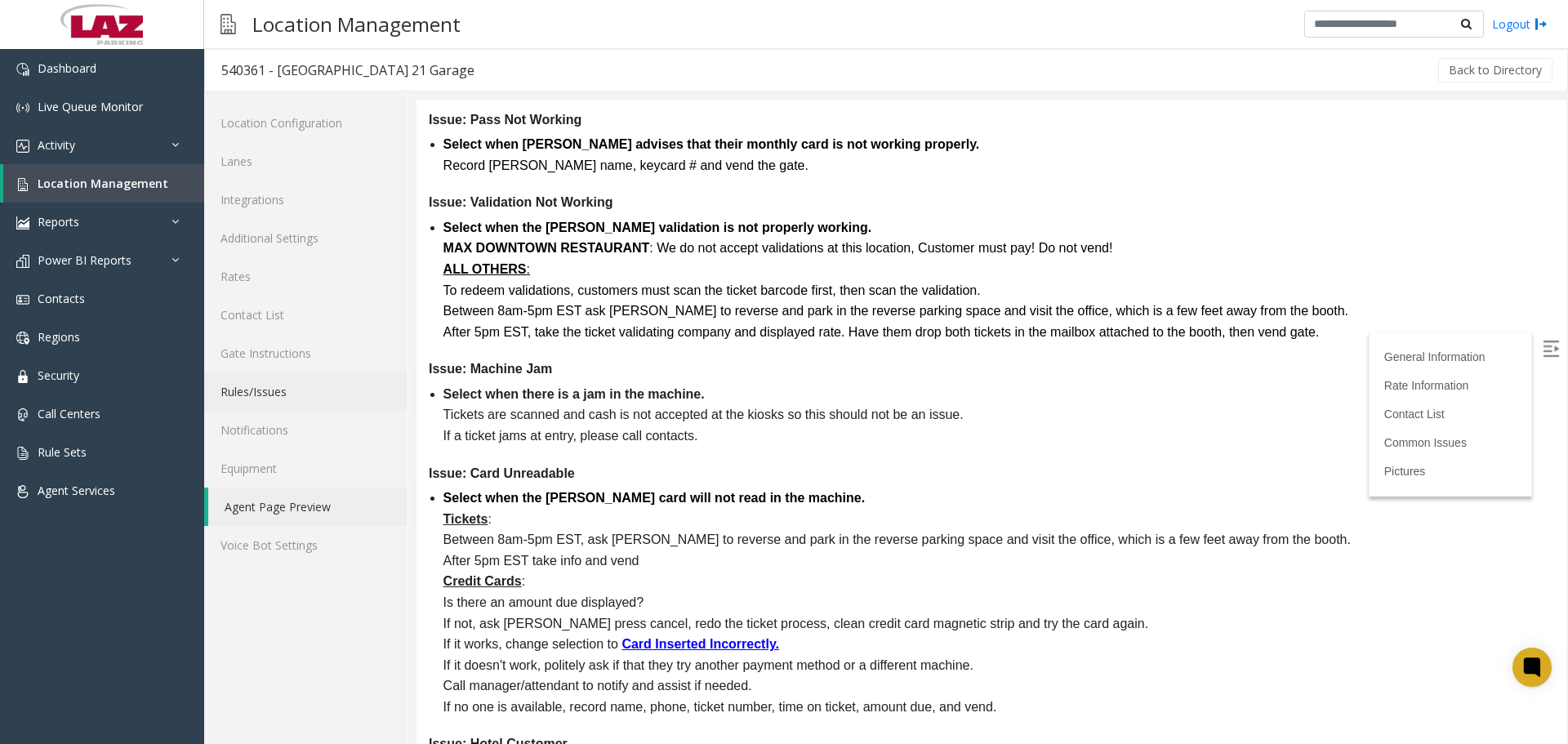
click at [288, 396] on link "Rules/Issues" at bounding box center [305, 391] width 203 height 39
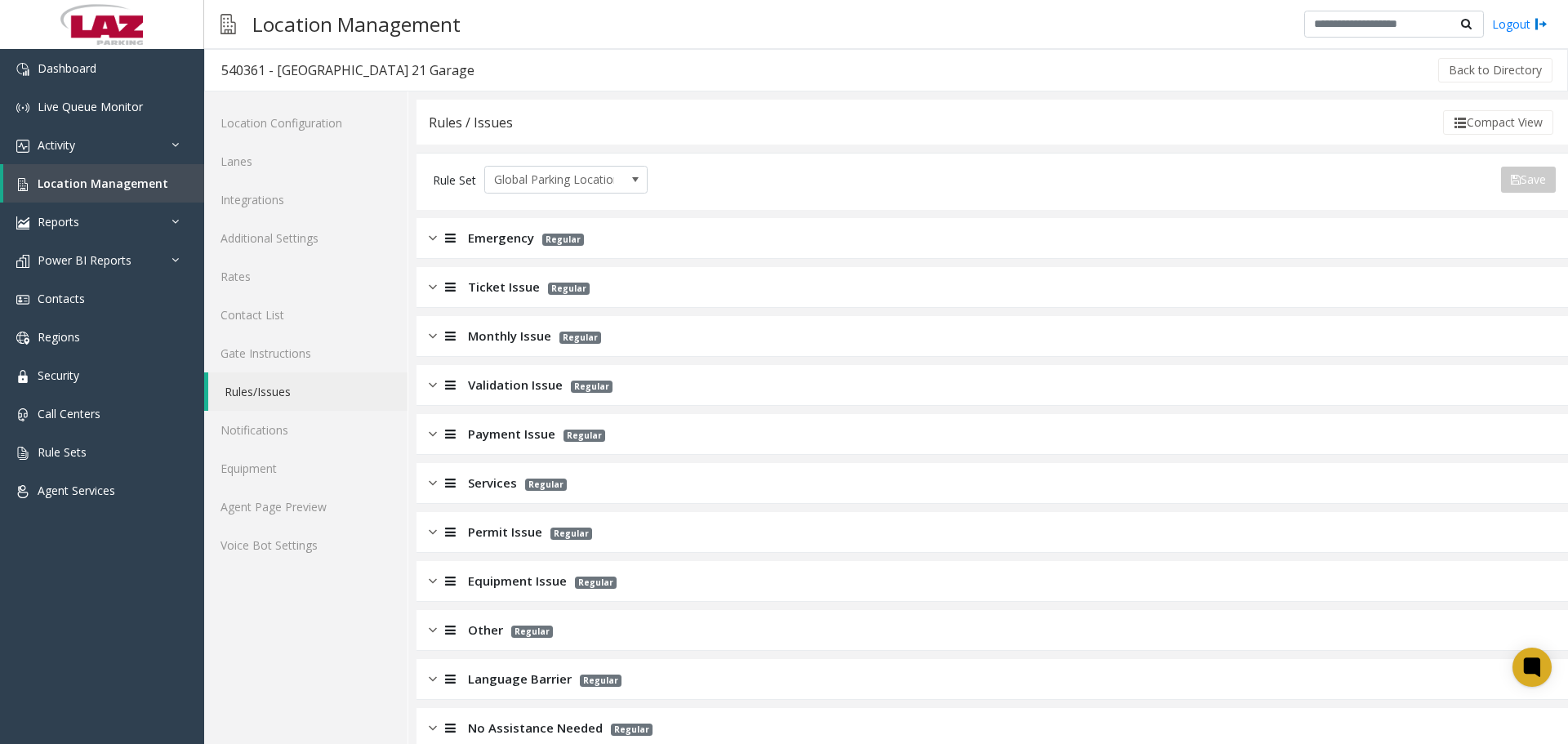
click at [512, 234] on span "Emergency" at bounding box center [501, 238] width 66 height 19
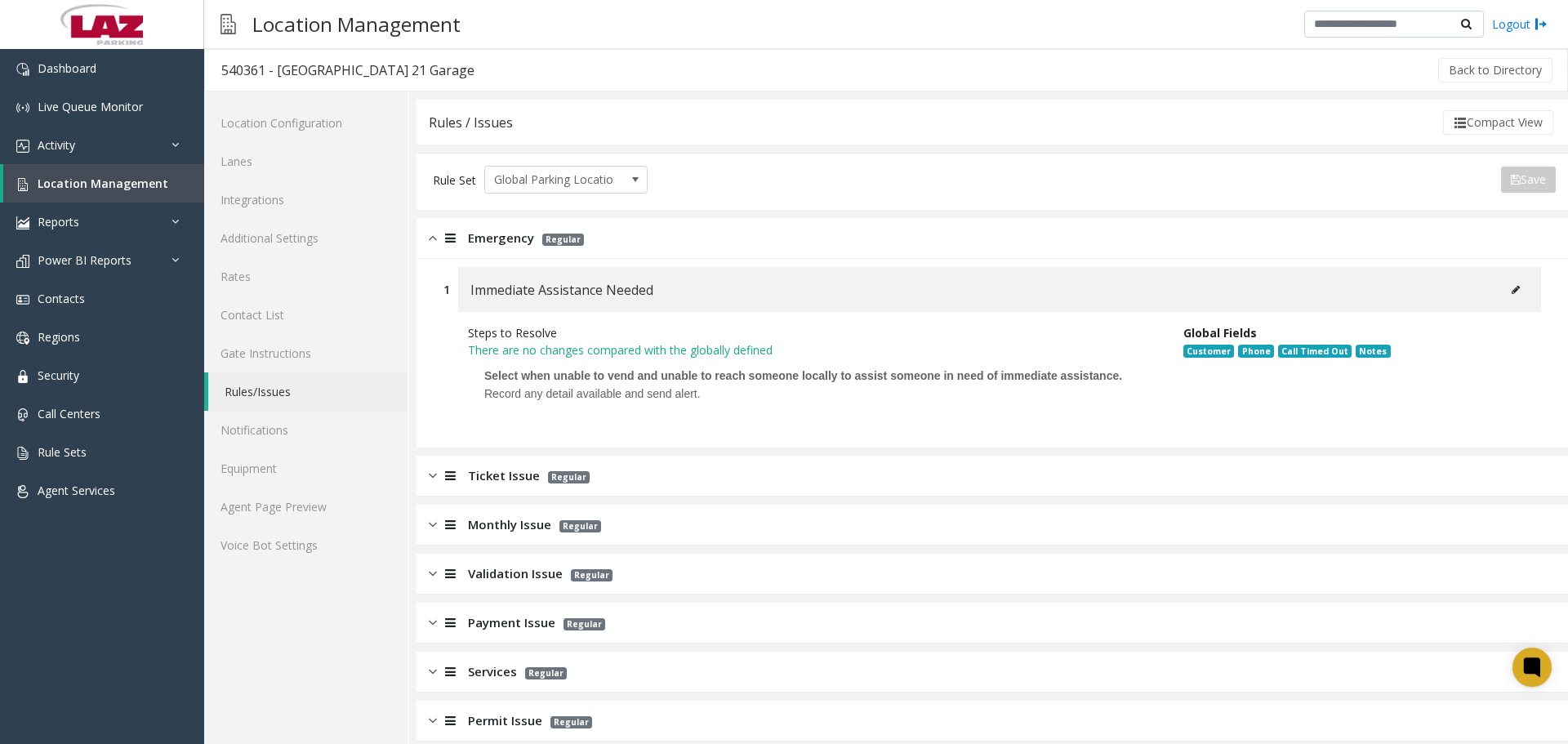
click at [512, 234] on span "Emergency" at bounding box center [501, 238] width 66 height 19
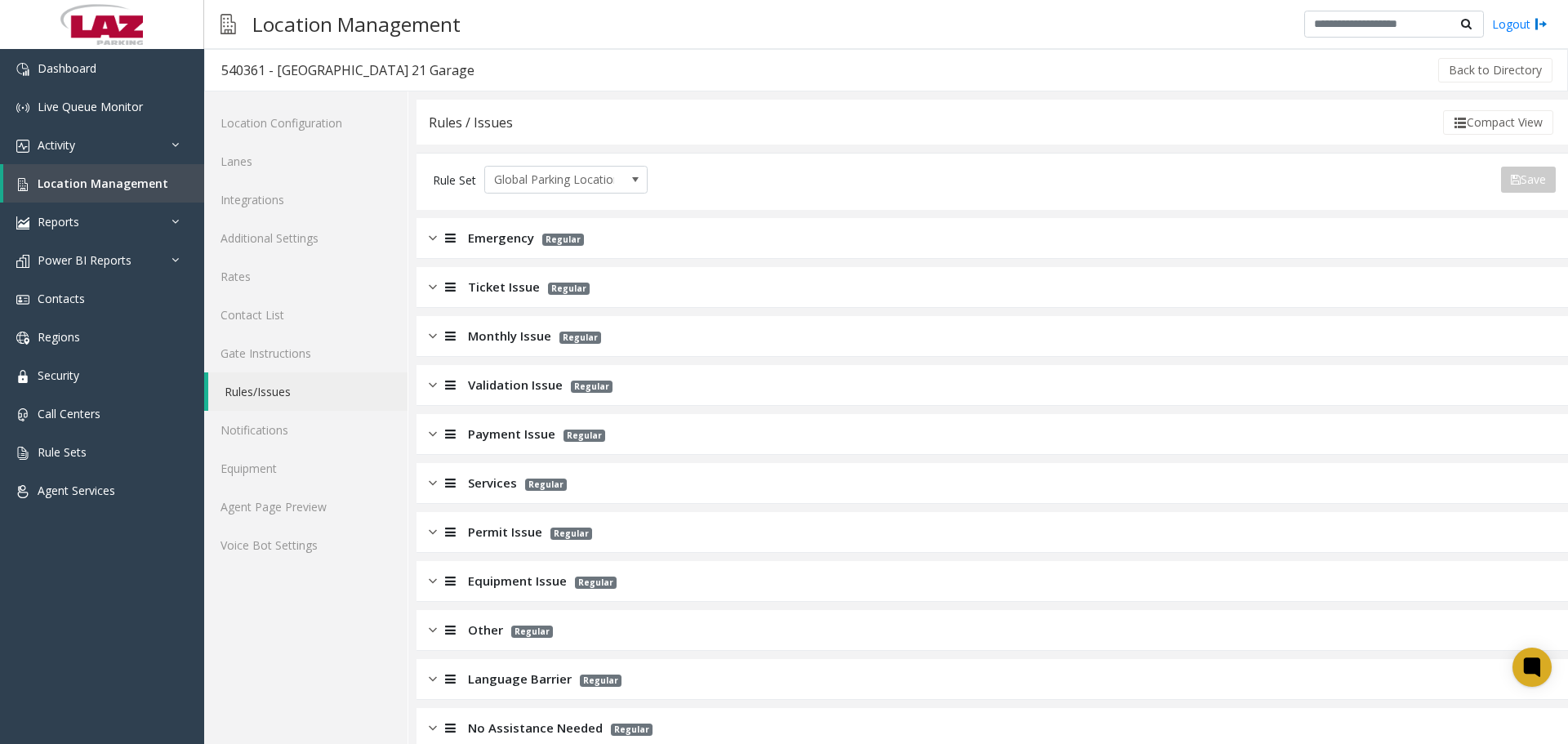
click at [511, 289] on span "Ticket Issue" at bounding box center [504, 287] width 72 height 19
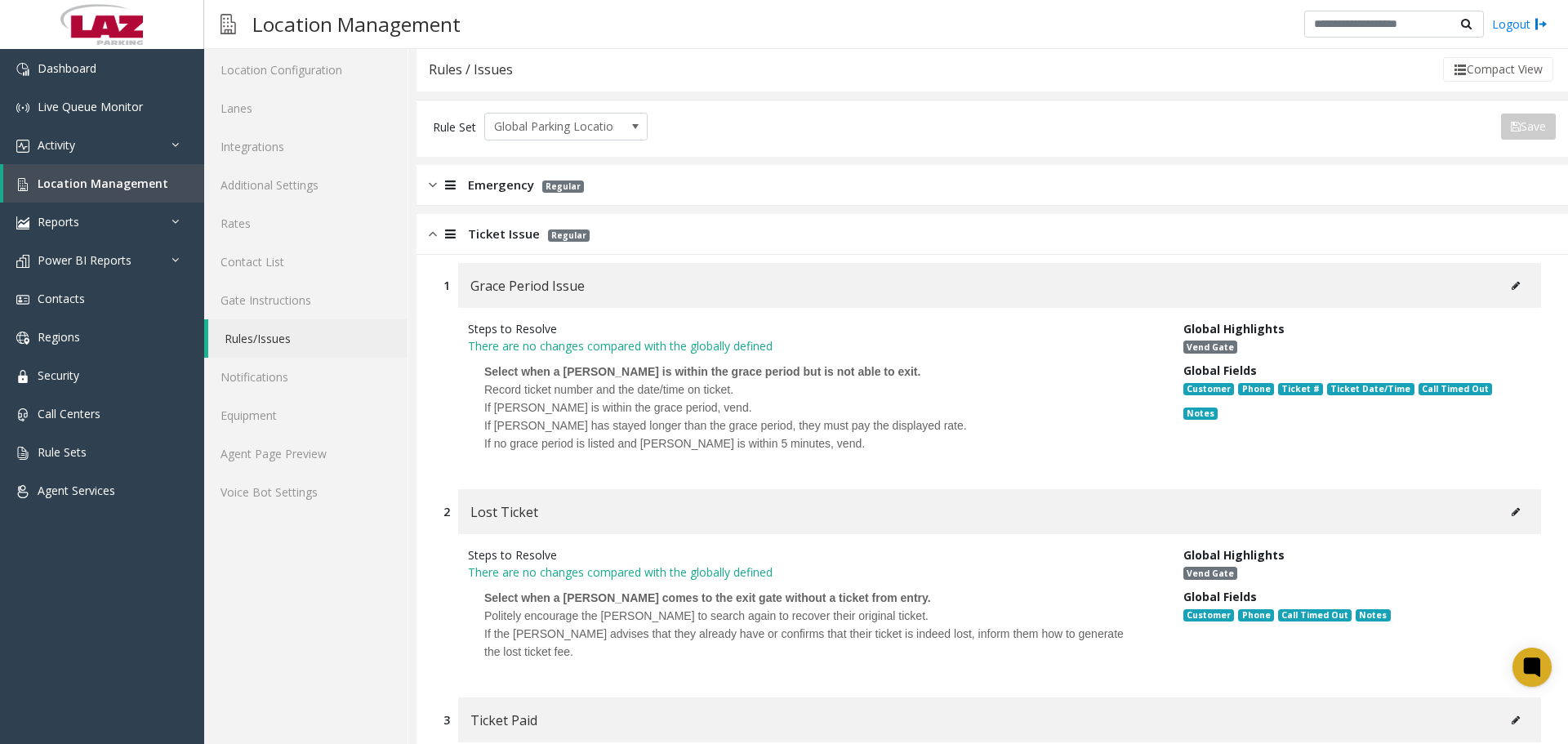
scroll to position [81, 0]
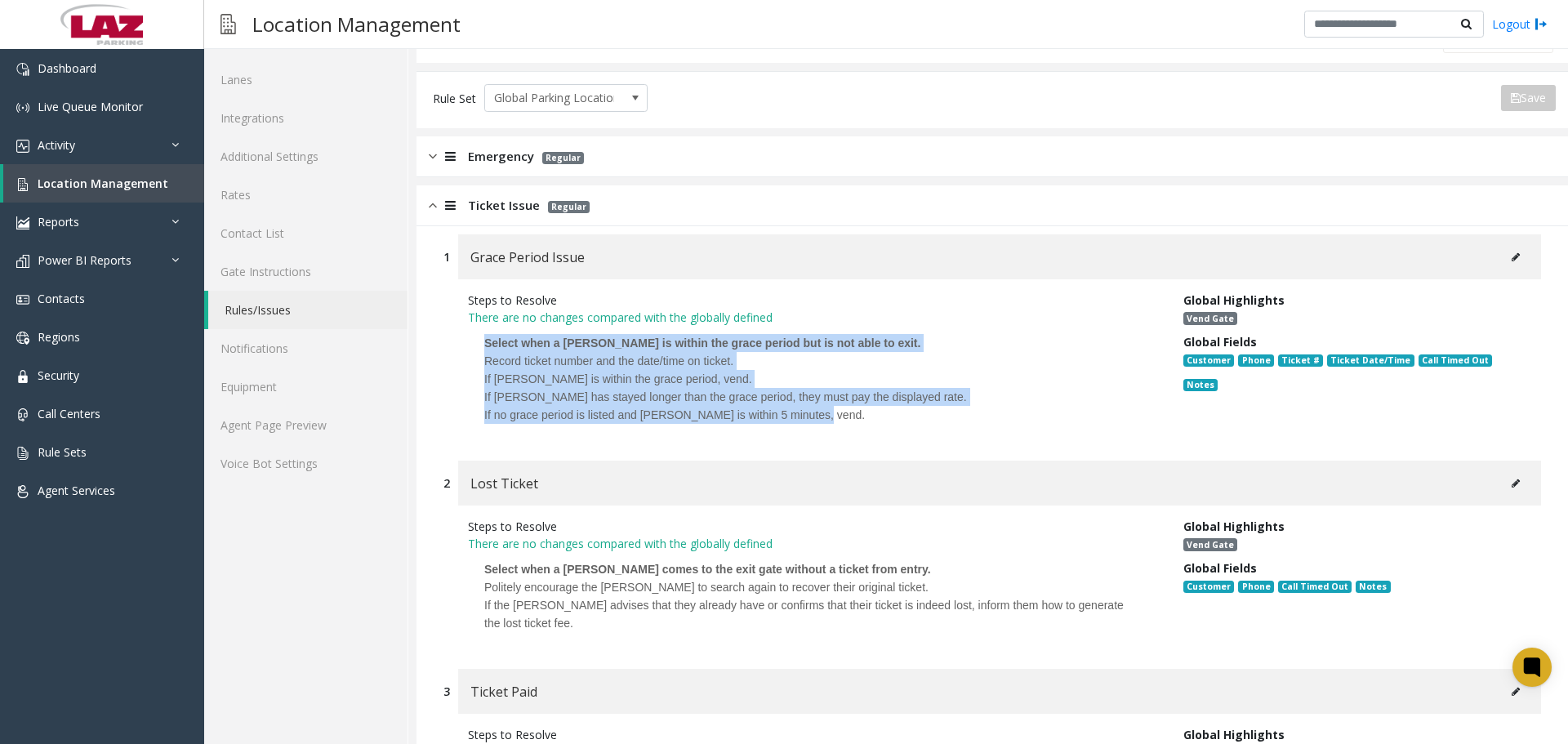
drag, startPoint x: 831, startPoint y: 420, endPoint x: 478, endPoint y: 343, distance: 361.3
click at [478, 343] on p "Select when a [PERSON_NAME] is within the grace period but is not able to exit.…" at bounding box center [814, 379] width 691 height 106
copy p "Select when a [PERSON_NAME] is within the grace period but is not able to exit.…"
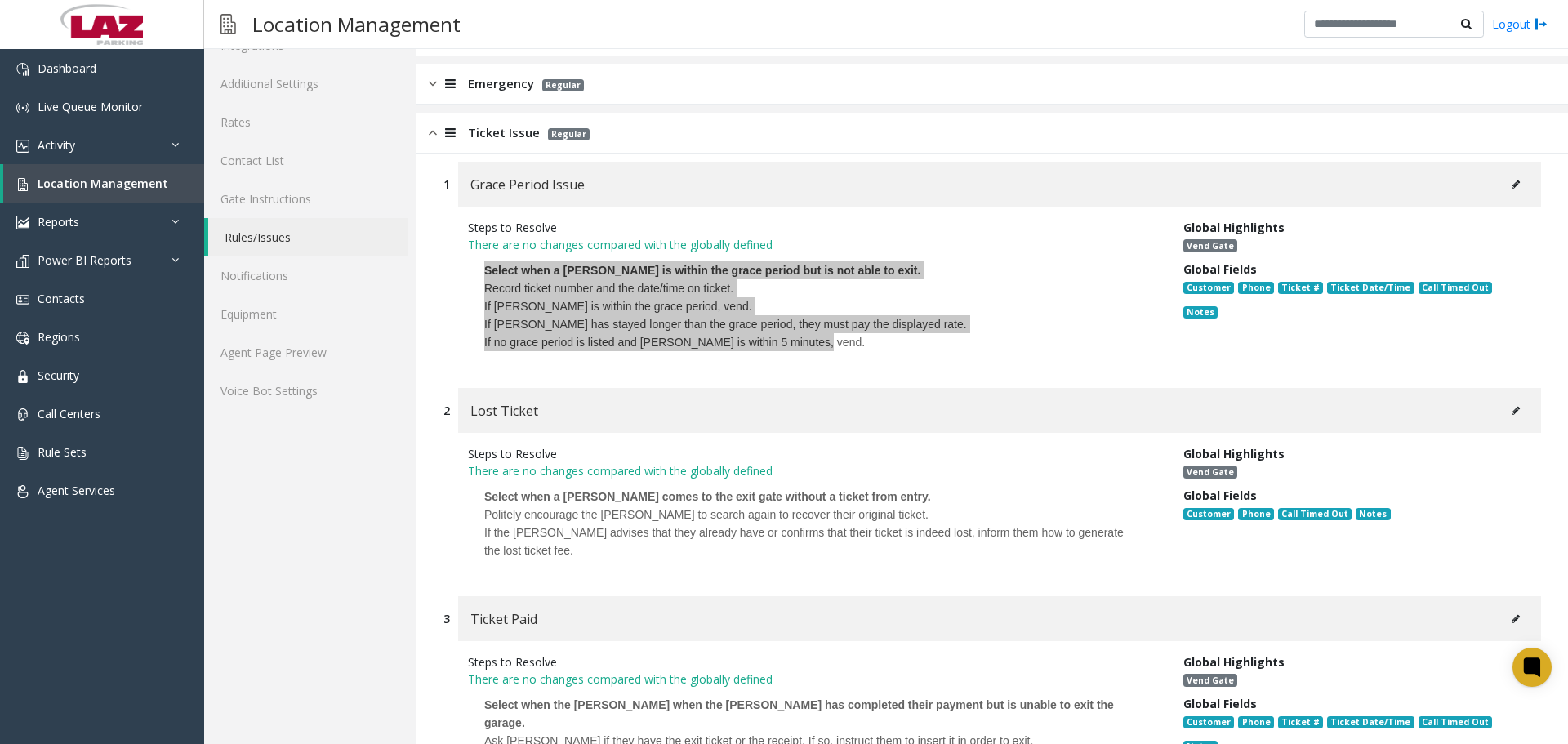
scroll to position [245, 0]
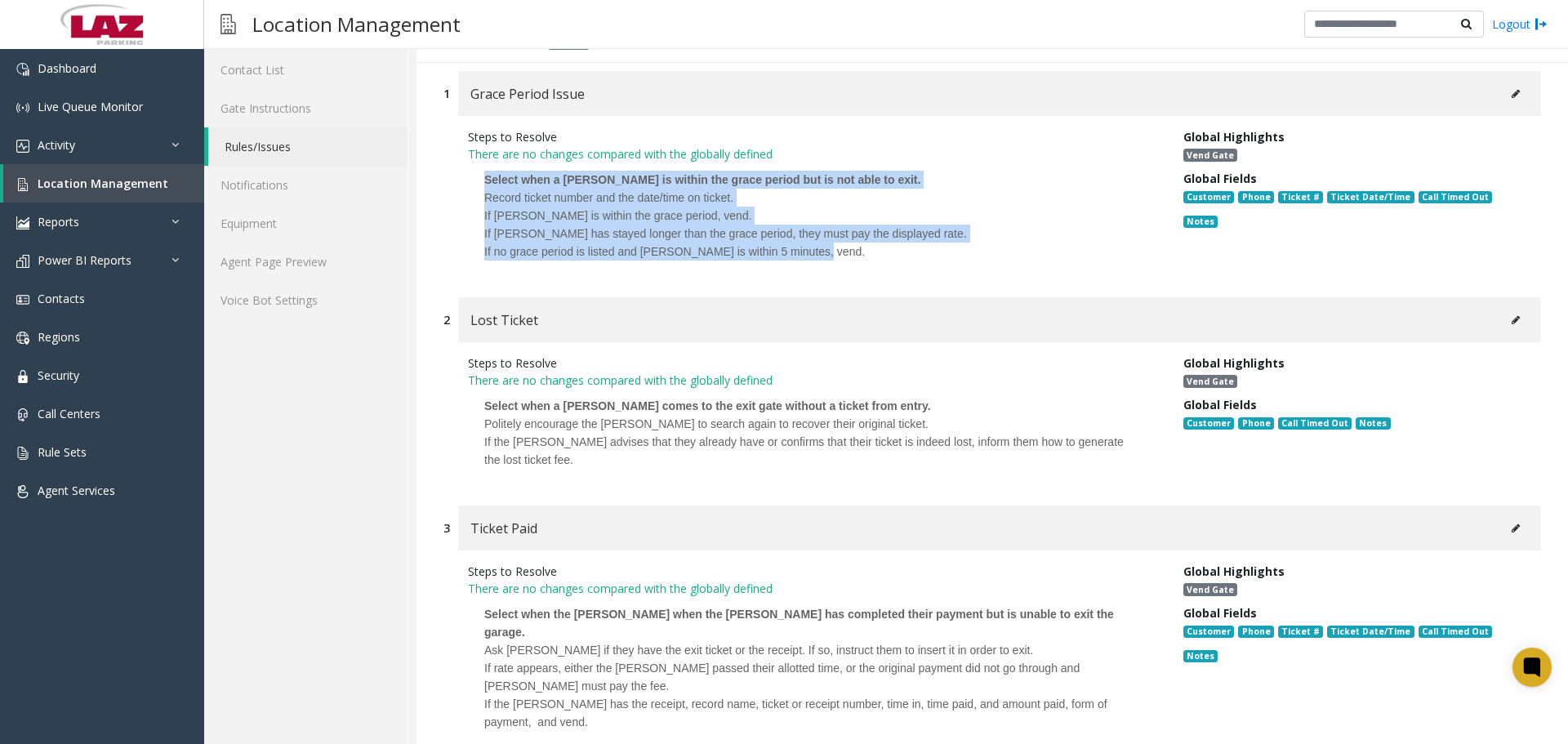
click at [762, 227] on p "If [PERSON_NAME] has stayed longer than the grace period, they must pay the dis…" at bounding box center [813, 233] width 658 height 18
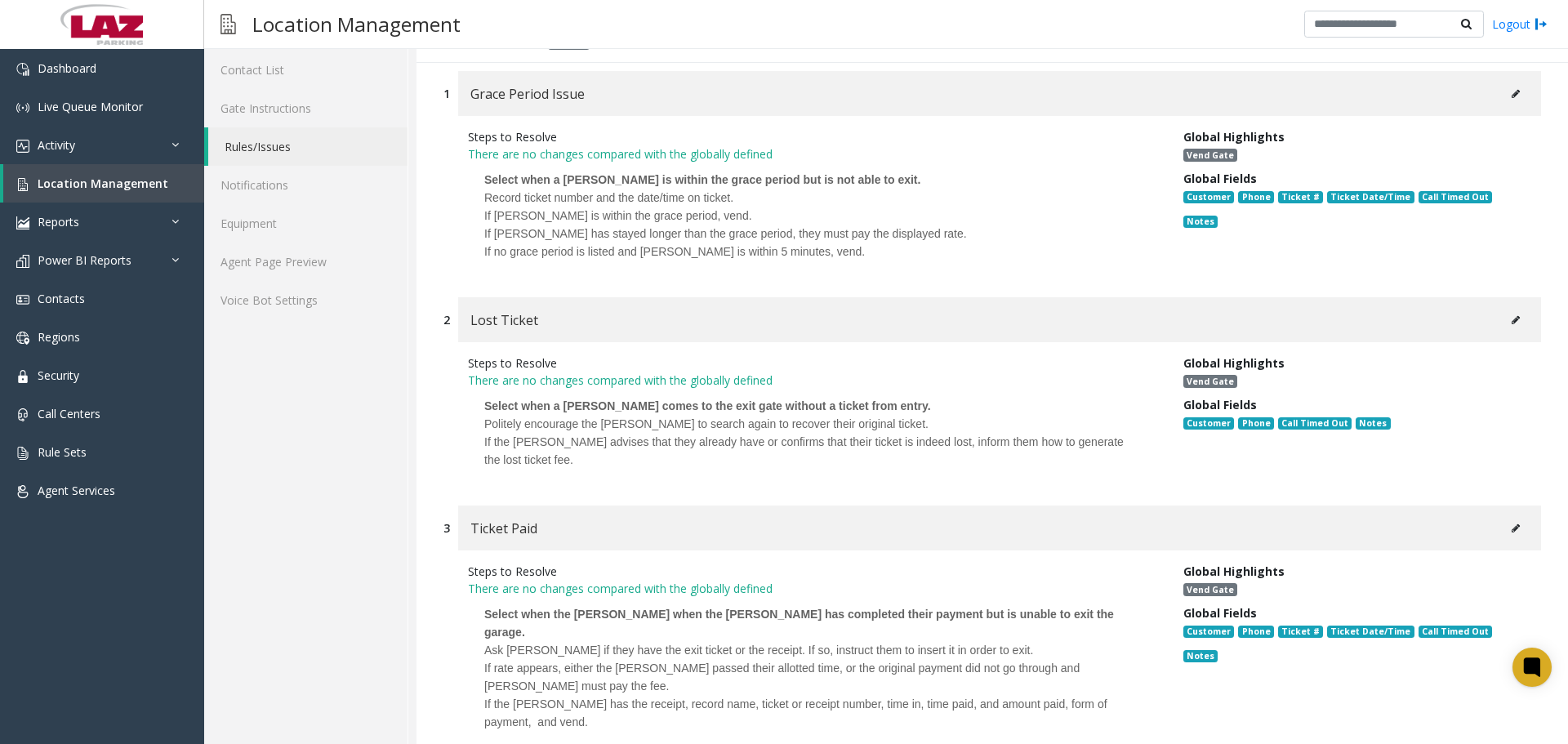
drag, startPoint x: 826, startPoint y: 262, endPoint x: 497, endPoint y: 204, distance: 334.1
click at [465, 192] on div "Steps to Resolve There are no changes compared with the globally defined Select…" at bounding box center [814, 198] width 716 height 141
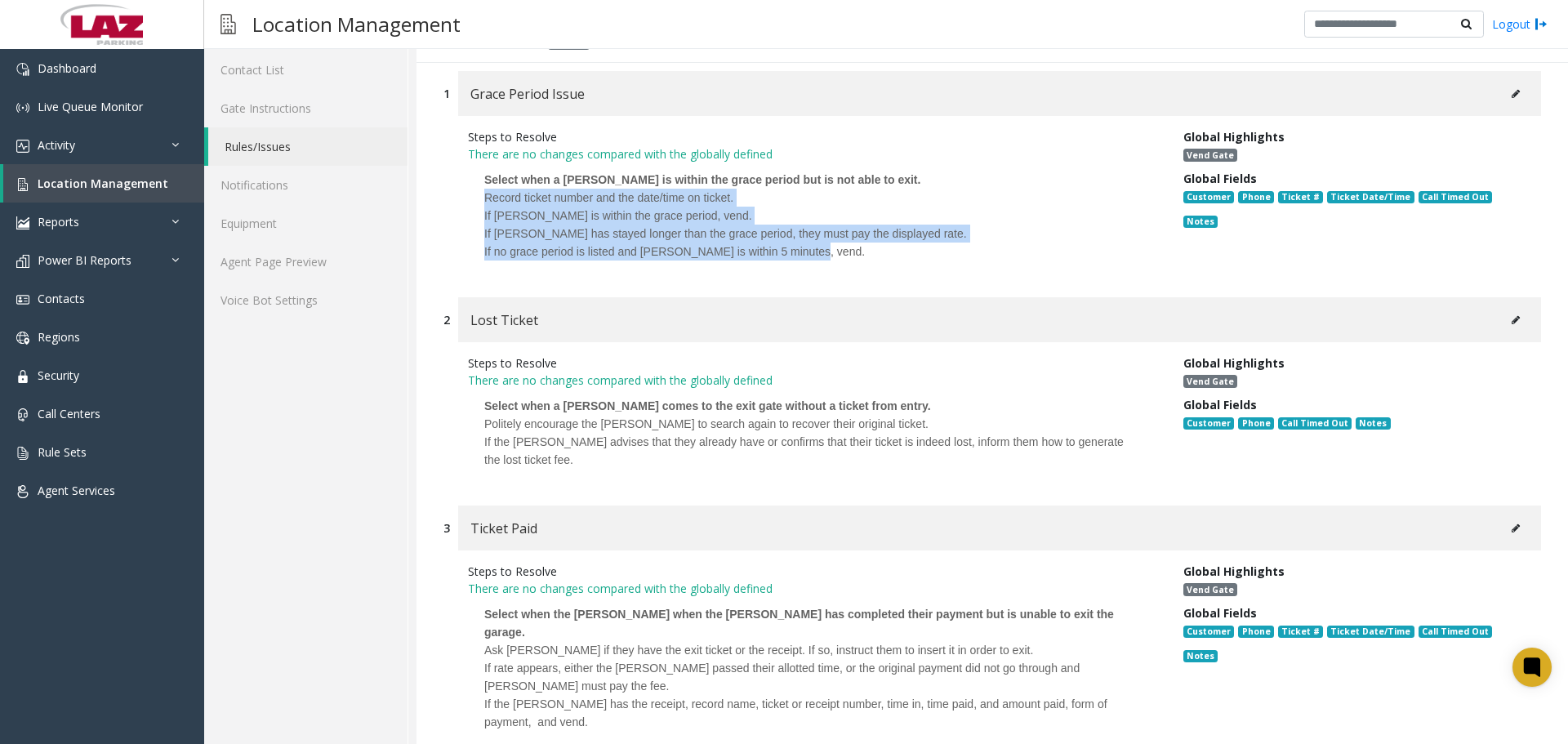
drag, startPoint x: 804, startPoint y: 253, endPoint x: 480, endPoint y: 237, distance: 324.4
click at [480, 202] on p "Select when a [PERSON_NAME] is within the grace period but is not able to exit.…" at bounding box center [814, 215] width 691 height 106
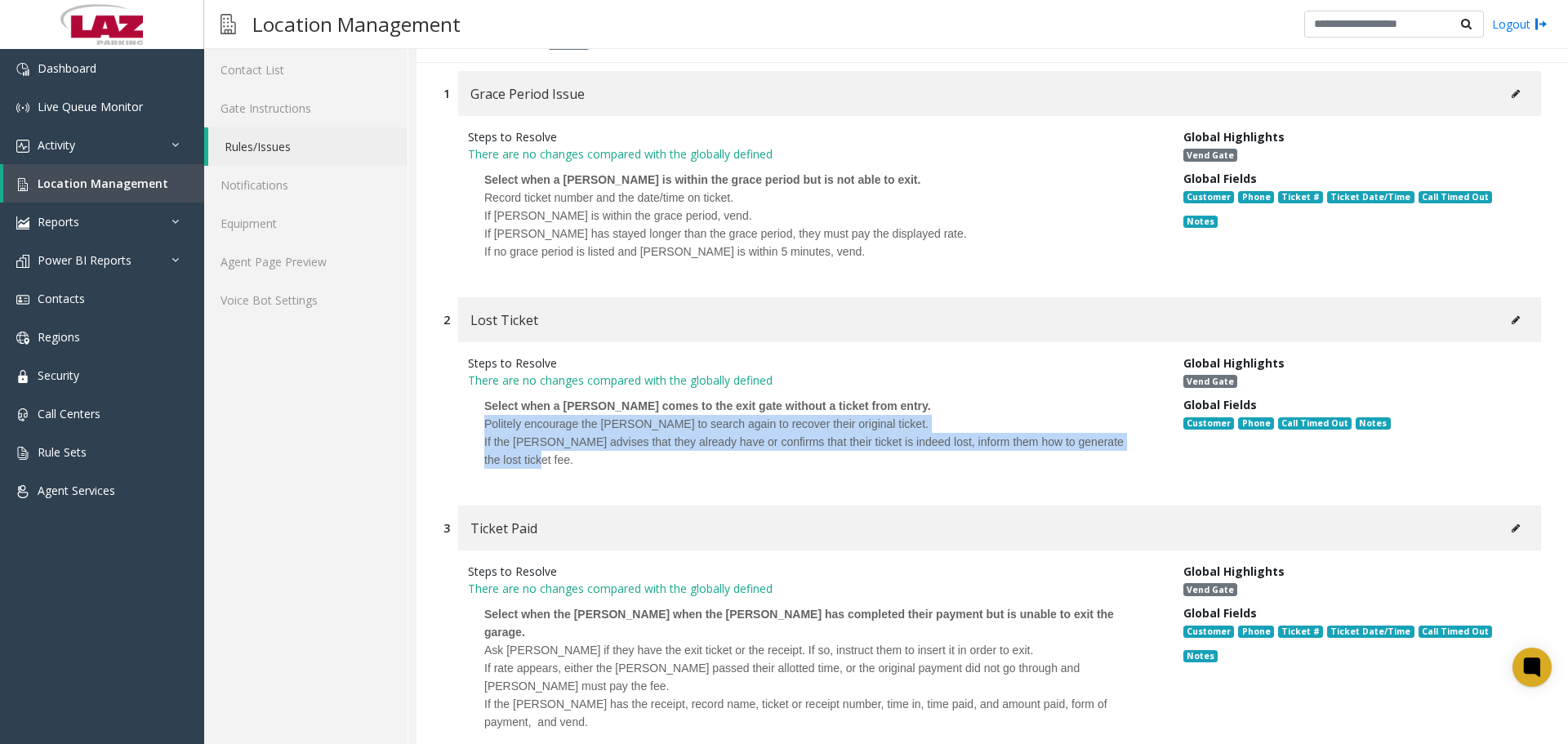
drag, startPoint x: 517, startPoint y: 465, endPoint x: 456, endPoint y: 420, distance: 75.8
click at [456, 420] on div "Steps to Resolve There are no changes compared with the globally defined Select…" at bounding box center [814, 415] width 716 height 123
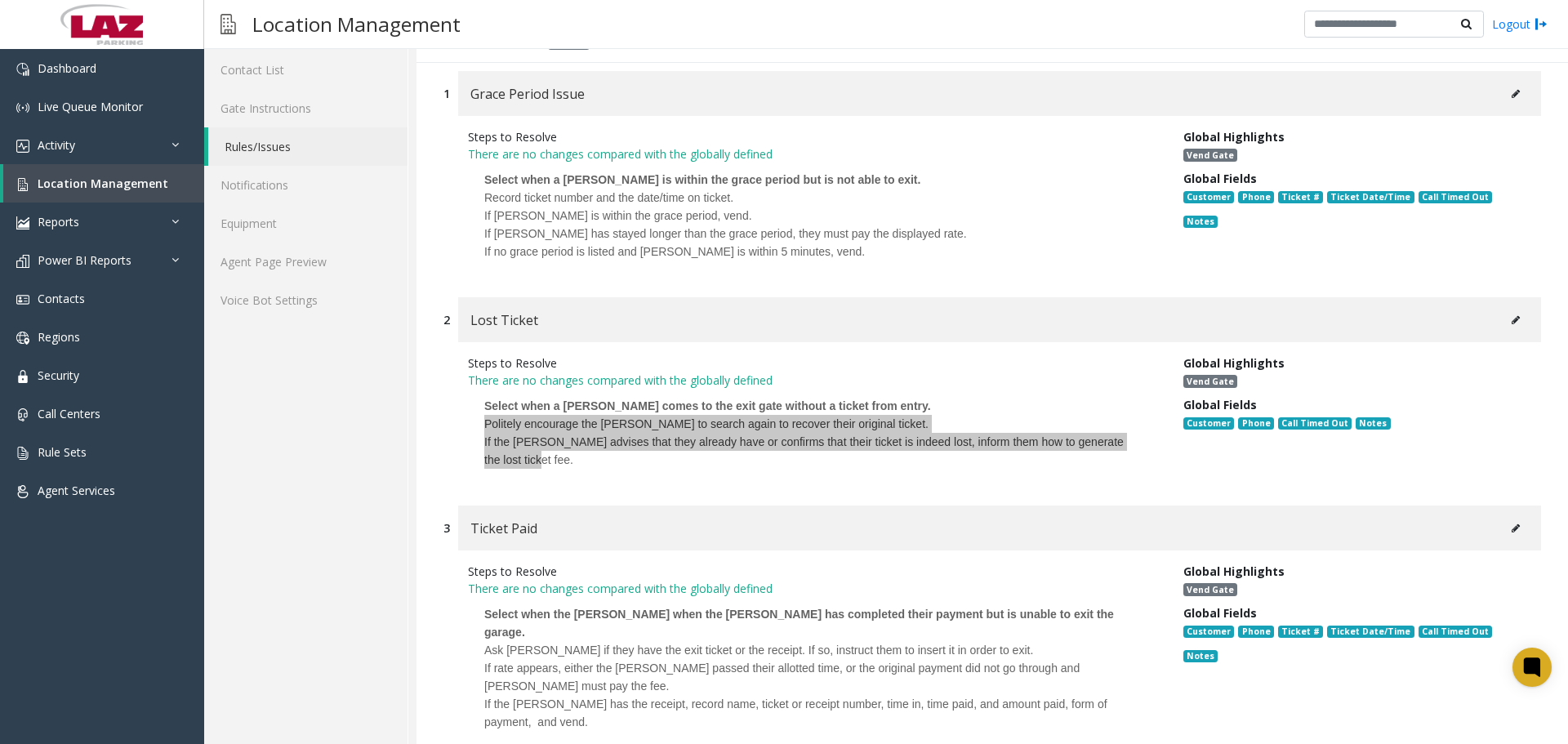
scroll to position [408, 0]
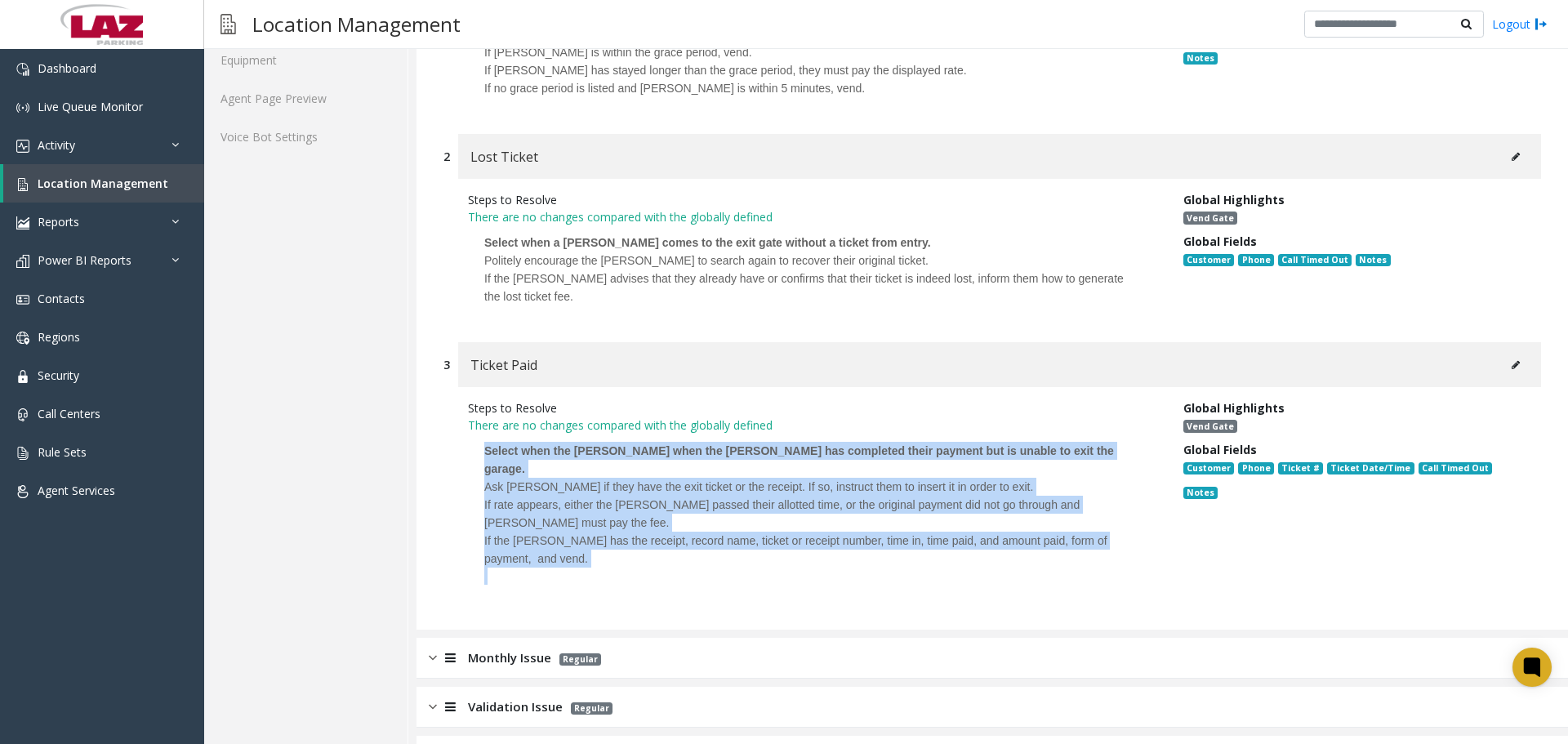
drag, startPoint x: 545, startPoint y: 551, endPoint x: 463, endPoint y: 459, distance: 123.2
click at [463, 459] on div "Steps to Resolve There are no changes compared with the globally defined Select…" at bounding box center [814, 496] width 716 height 194
click at [531, 567] on p at bounding box center [813, 576] width 658 height 17
drag, startPoint x: 531, startPoint y: 553, endPoint x: 518, endPoint y: 541, distance: 17.7
click at [531, 567] on p at bounding box center [813, 576] width 658 height 17
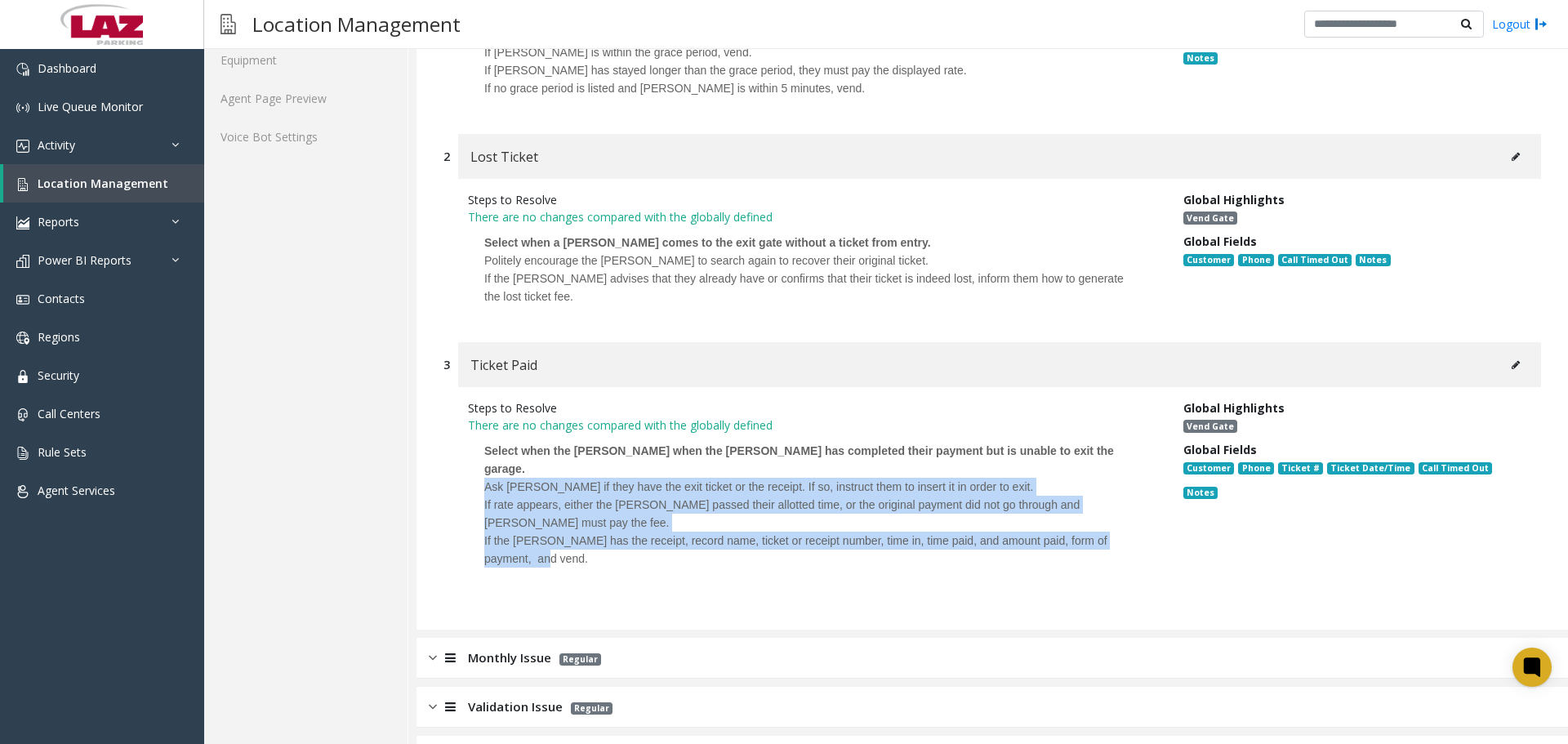
drag, startPoint x: 516, startPoint y: 544, endPoint x: 464, endPoint y: 471, distance: 89.6
click at [464, 471] on div "Steps to Resolve There are no changes compared with the globally defined Select…" at bounding box center [814, 496] width 716 height 194
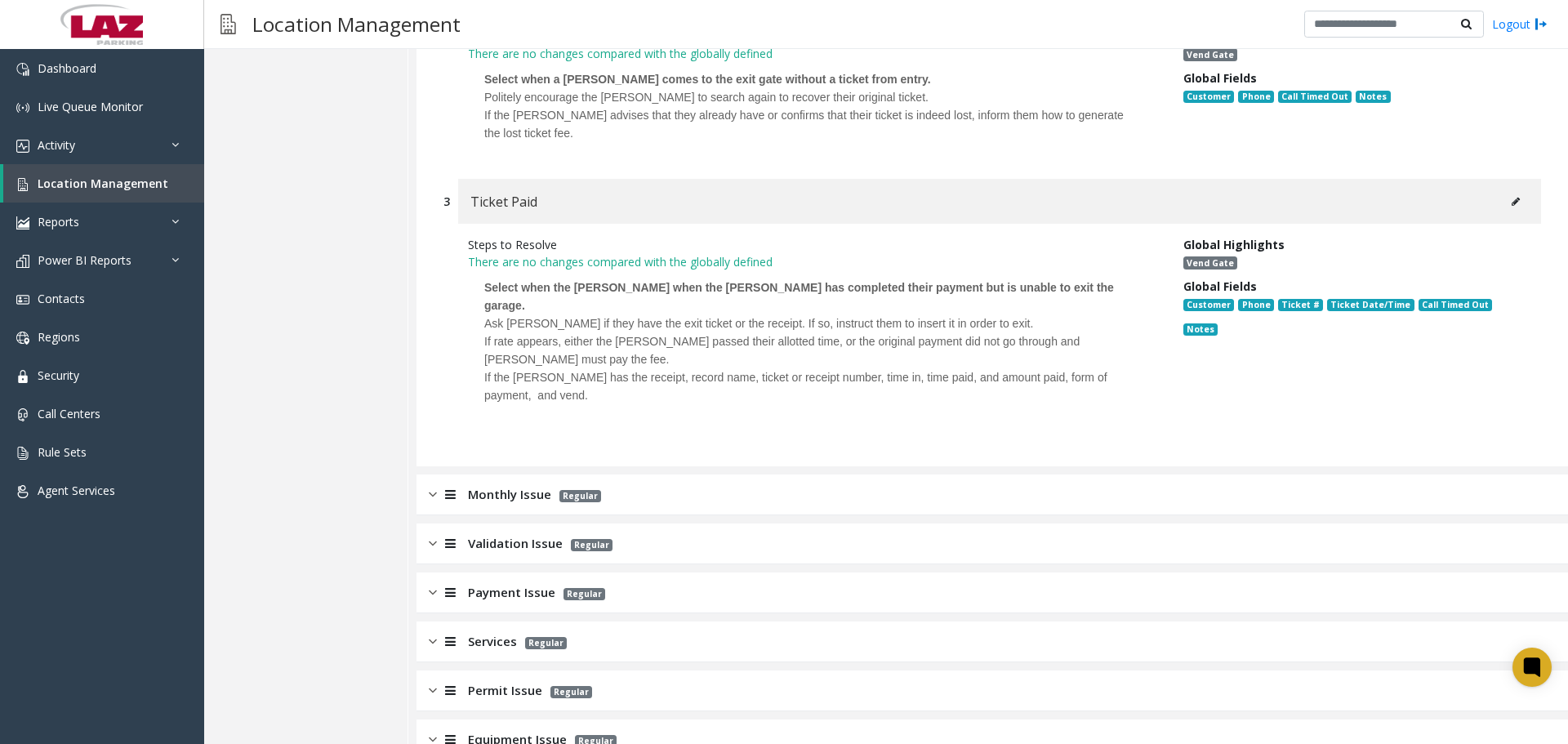
click at [601, 477] on div "Monthly Issue Regular" at bounding box center [991, 494] width 1151 height 41
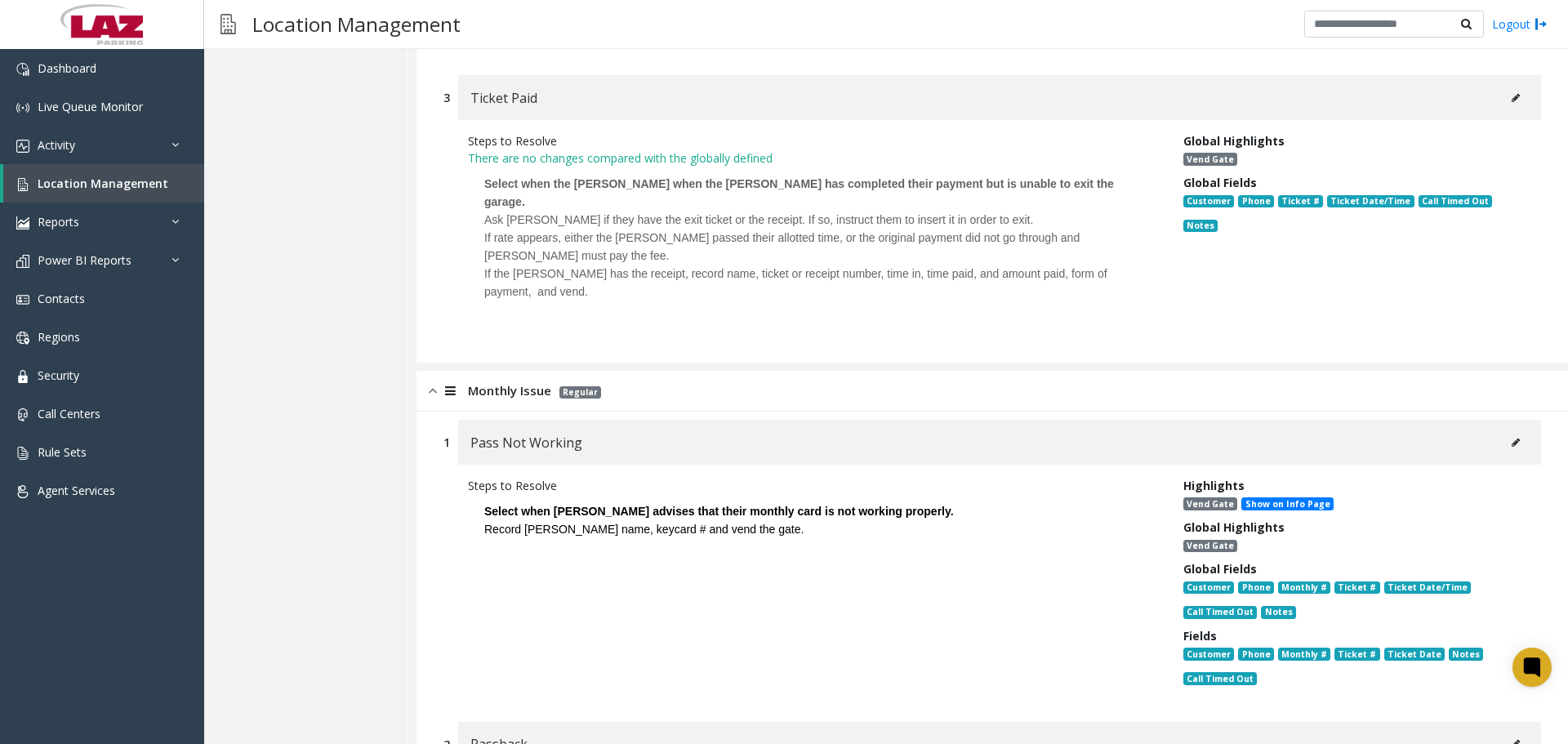
scroll to position [898, 0]
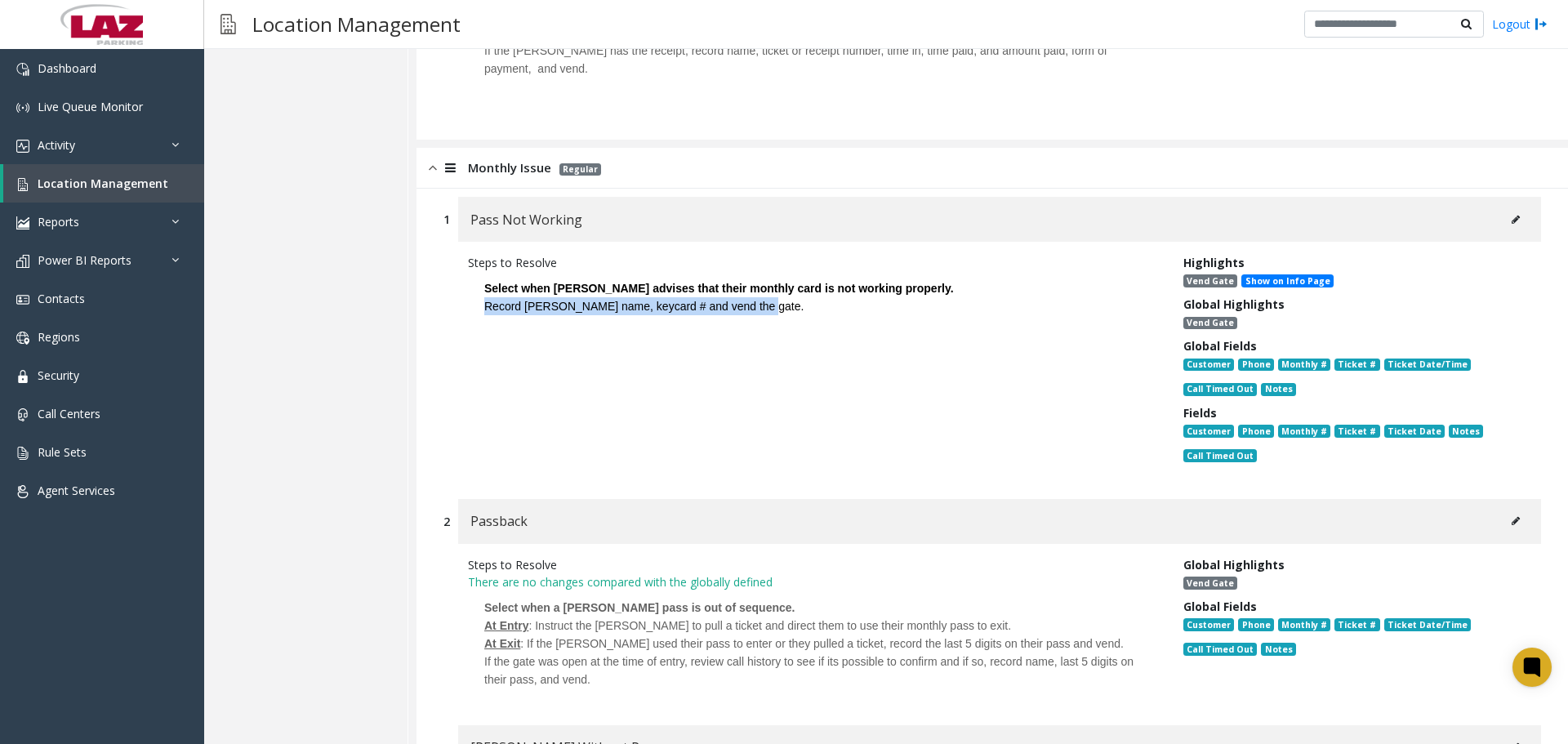
drag, startPoint x: 788, startPoint y: 299, endPoint x: 474, endPoint y: 279, distance: 314.6
click at [474, 279] on p "Select when [PERSON_NAME] advises that their monthly card is not working proper…" at bounding box center [814, 296] width 691 height 52
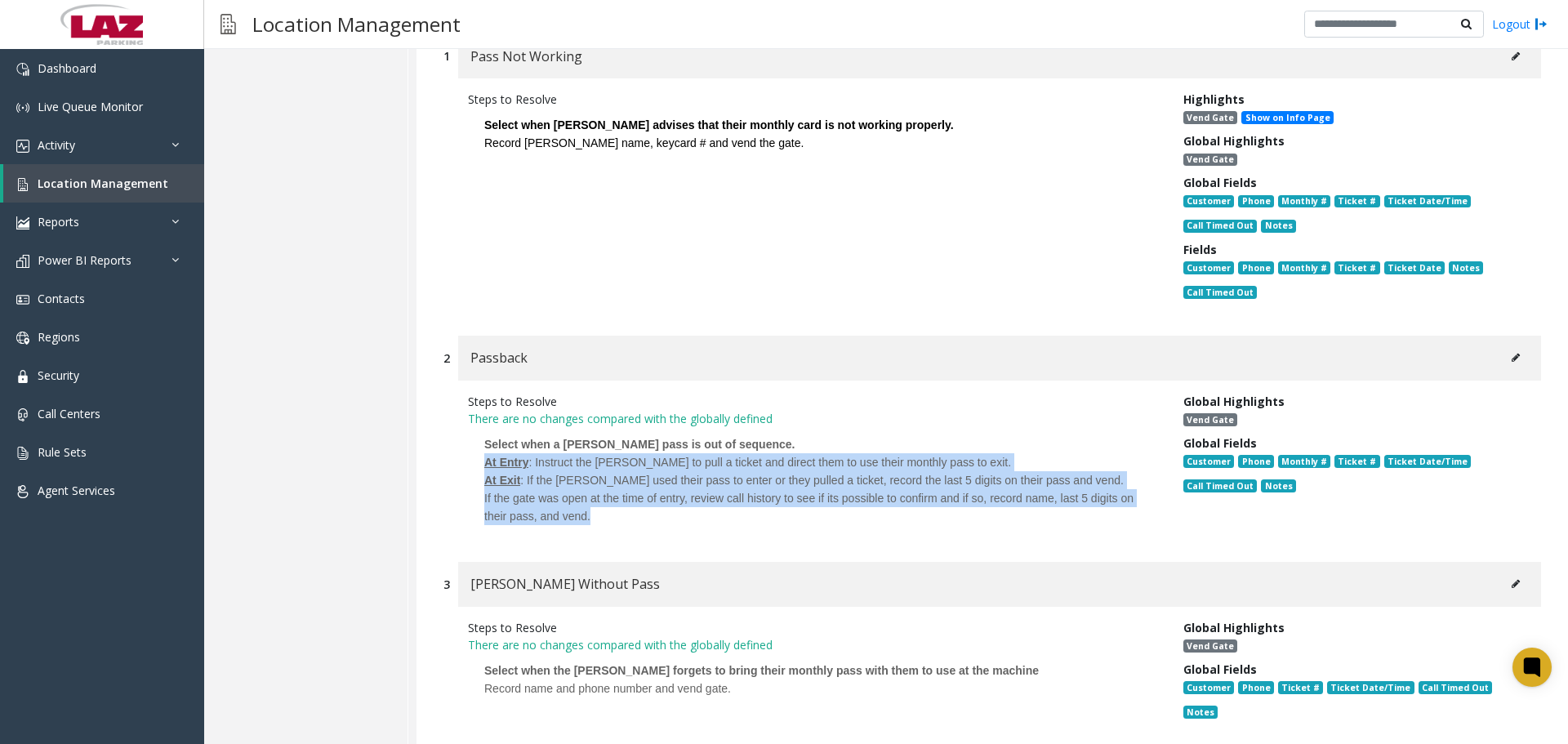
drag, startPoint x: 556, startPoint y: 485, endPoint x: 464, endPoint y: 444, distance: 100.7
click at [464, 444] on div "Steps to Resolve There are no changes compared with the globally defined Select…" at bounding box center [814, 463] width 716 height 141
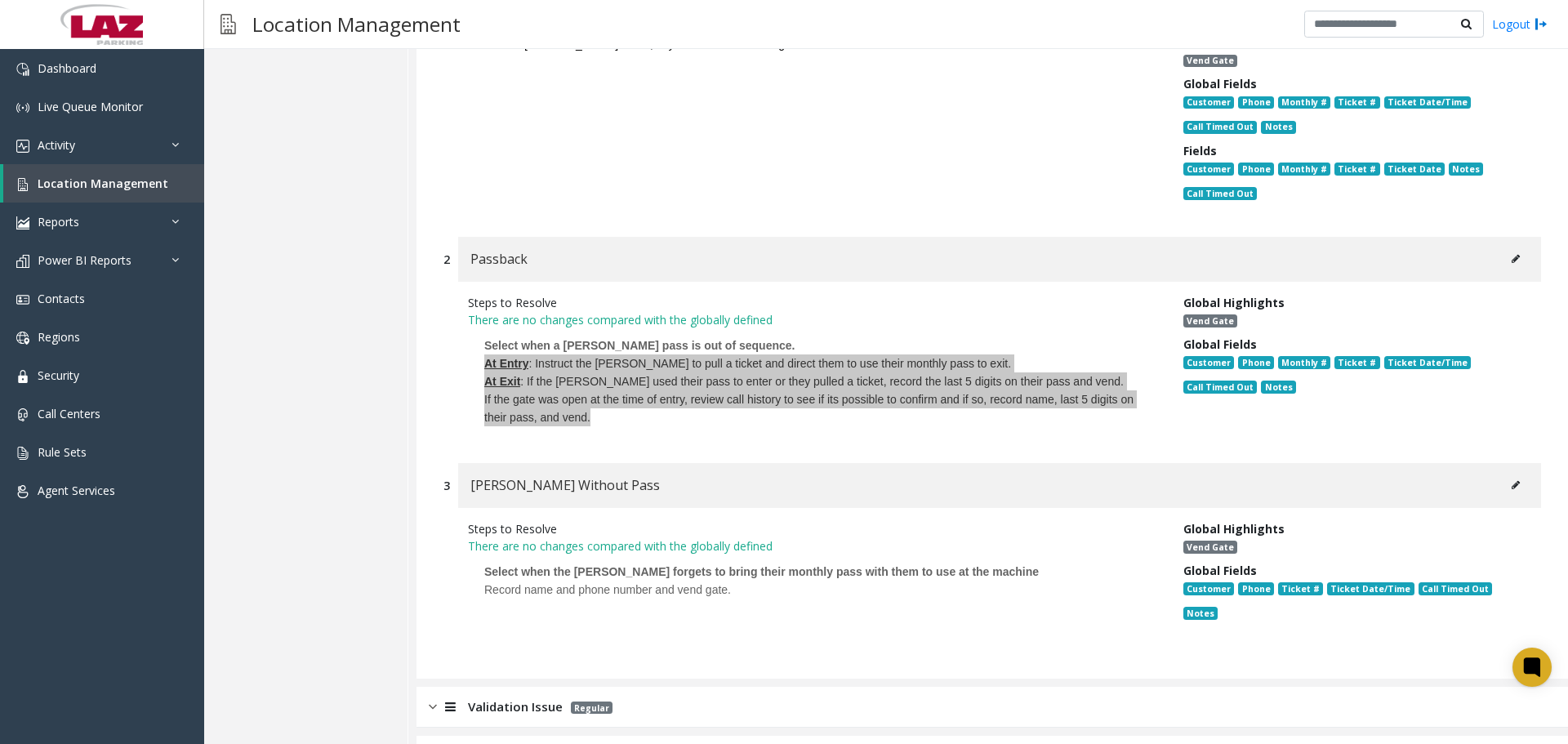
scroll to position [1307, 0]
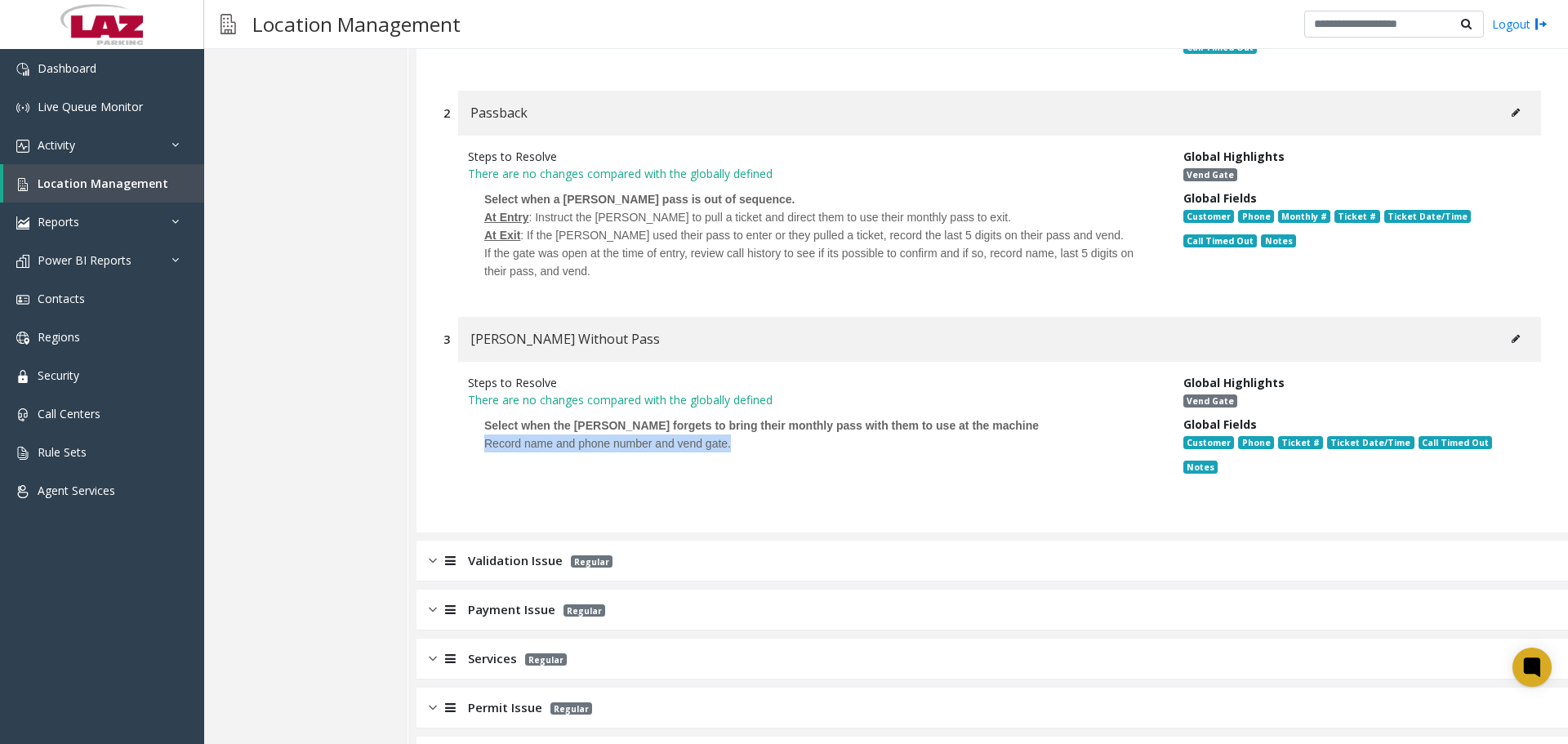
drag, startPoint x: 728, startPoint y: 441, endPoint x: 474, endPoint y: 430, distance: 254.2
click at [474, 430] on p "Select when the [PERSON_NAME] forgets to bring their monthly pass with them to …" at bounding box center [814, 451] width 691 height 88
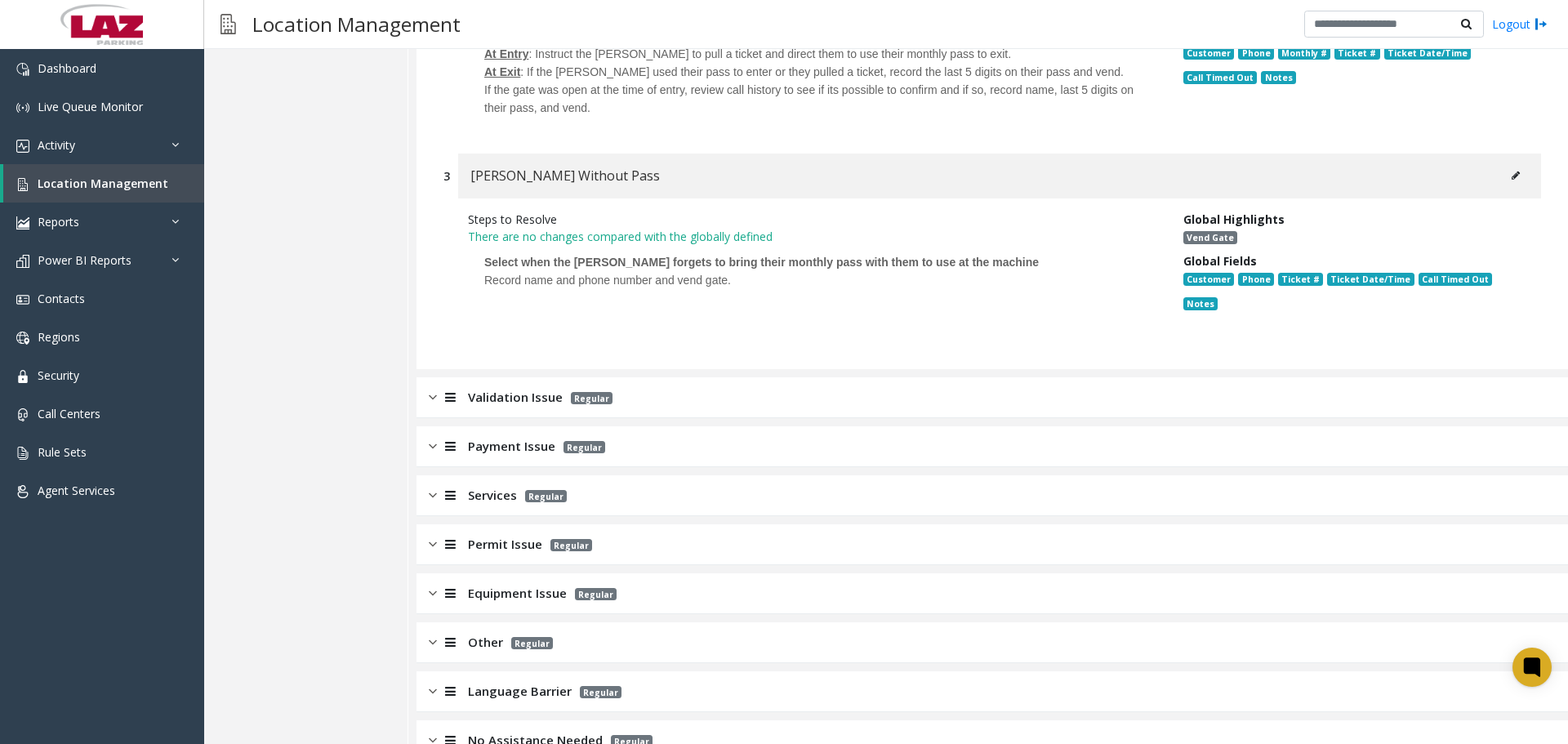
click at [496, 388] on span "Validation Issue" at bounding box center [515, 397] width 94 height 19
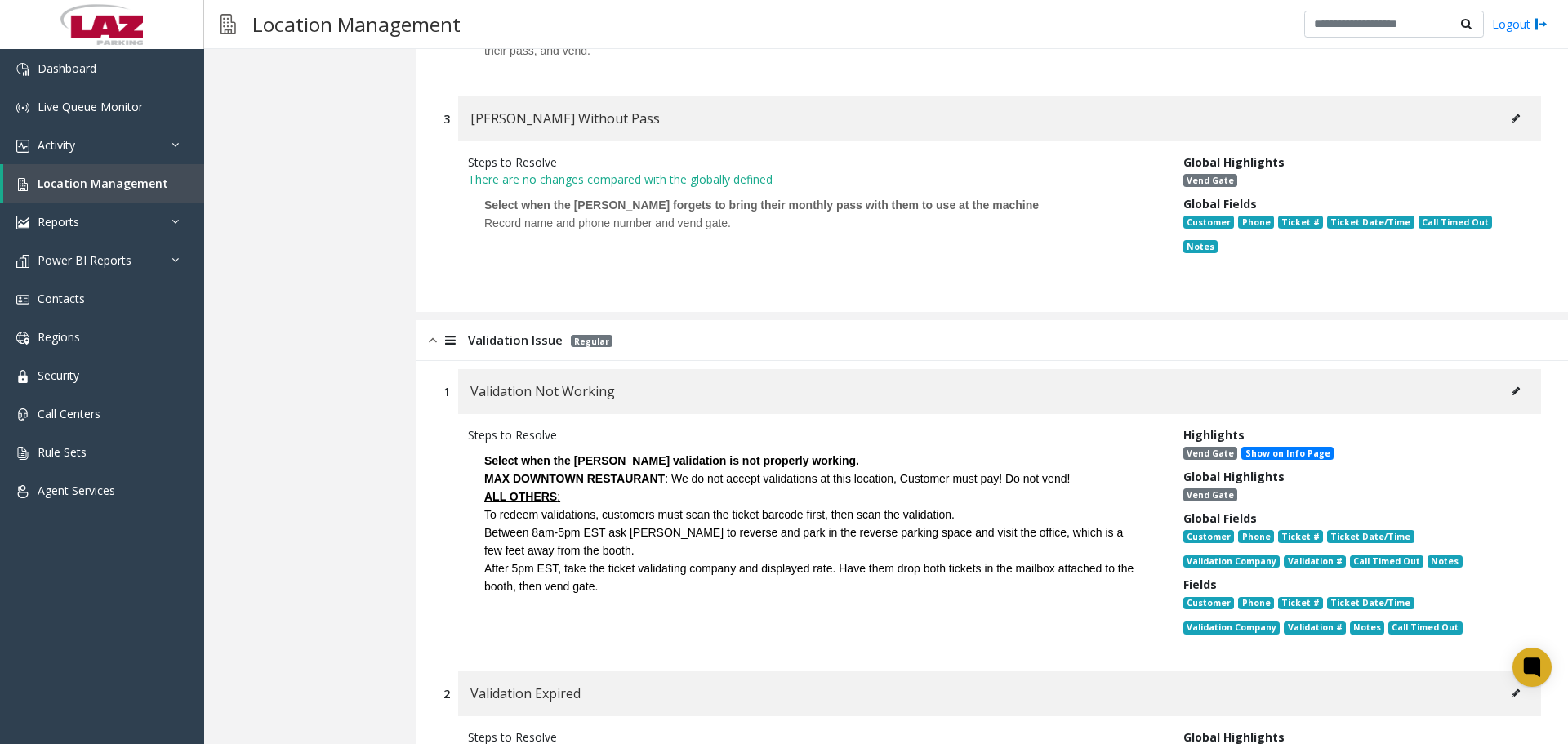
scroll to position [1715, 0]
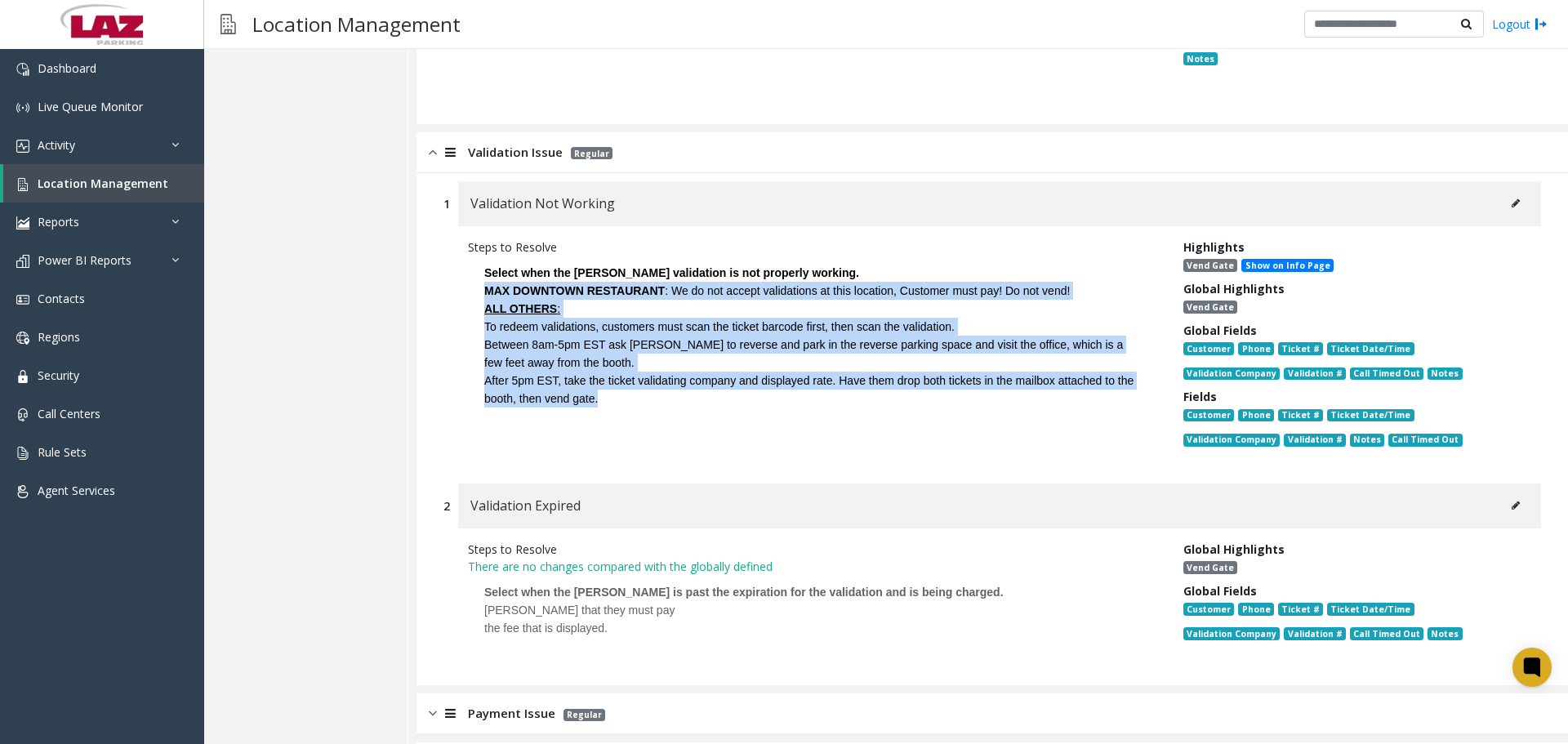
drag, startPoint x: 602, startPoint y: 393, endPoint x: 481, endPoint y: 278, distance: 166.9
click at [481, 278] on p "Select when the [PERSON_NAME] validation is not properly working. MAX DOWNTOWN …" at bounding box center [814, 336] width 691 height 161
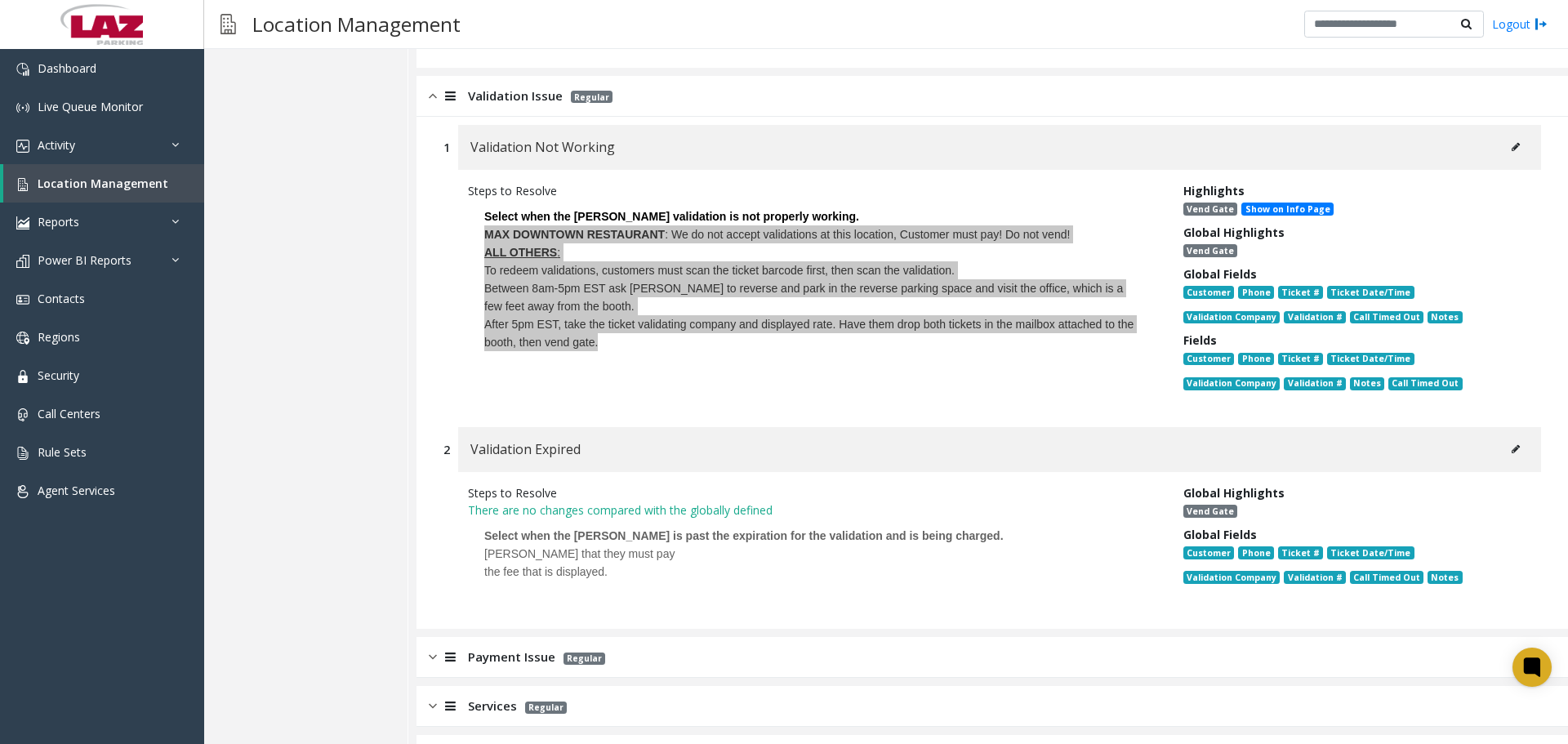
scroll to position [1797, 0]
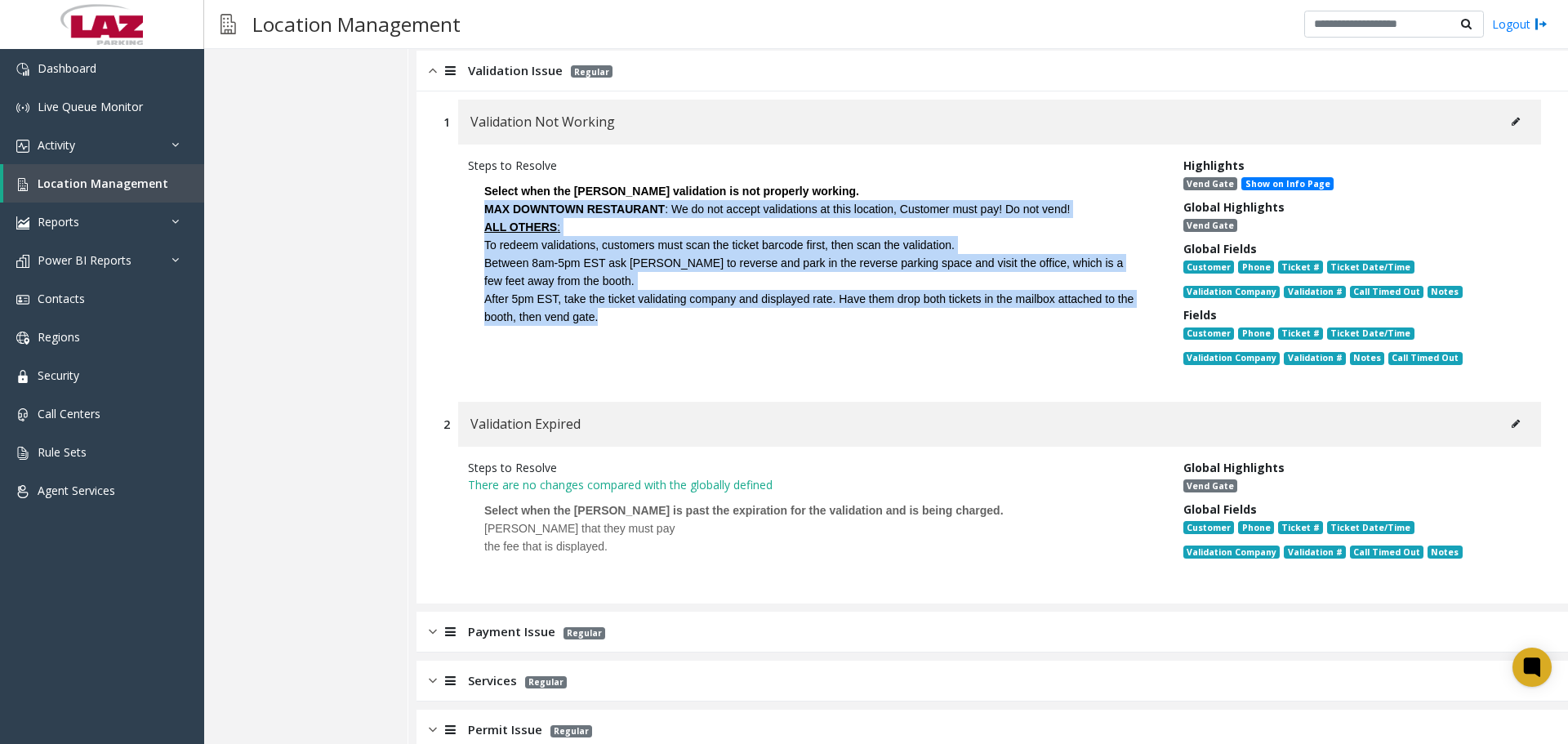
drag, startPoint x: 632, startPoint y: 534, endPoint x: 475, endPoint y: 507, distance: 159.3
click at [475, 507] on p "Select when the [PERSON_NAME] is past the expiration for the validation and is …" at bounding box center [814, 528] width 691 height 70
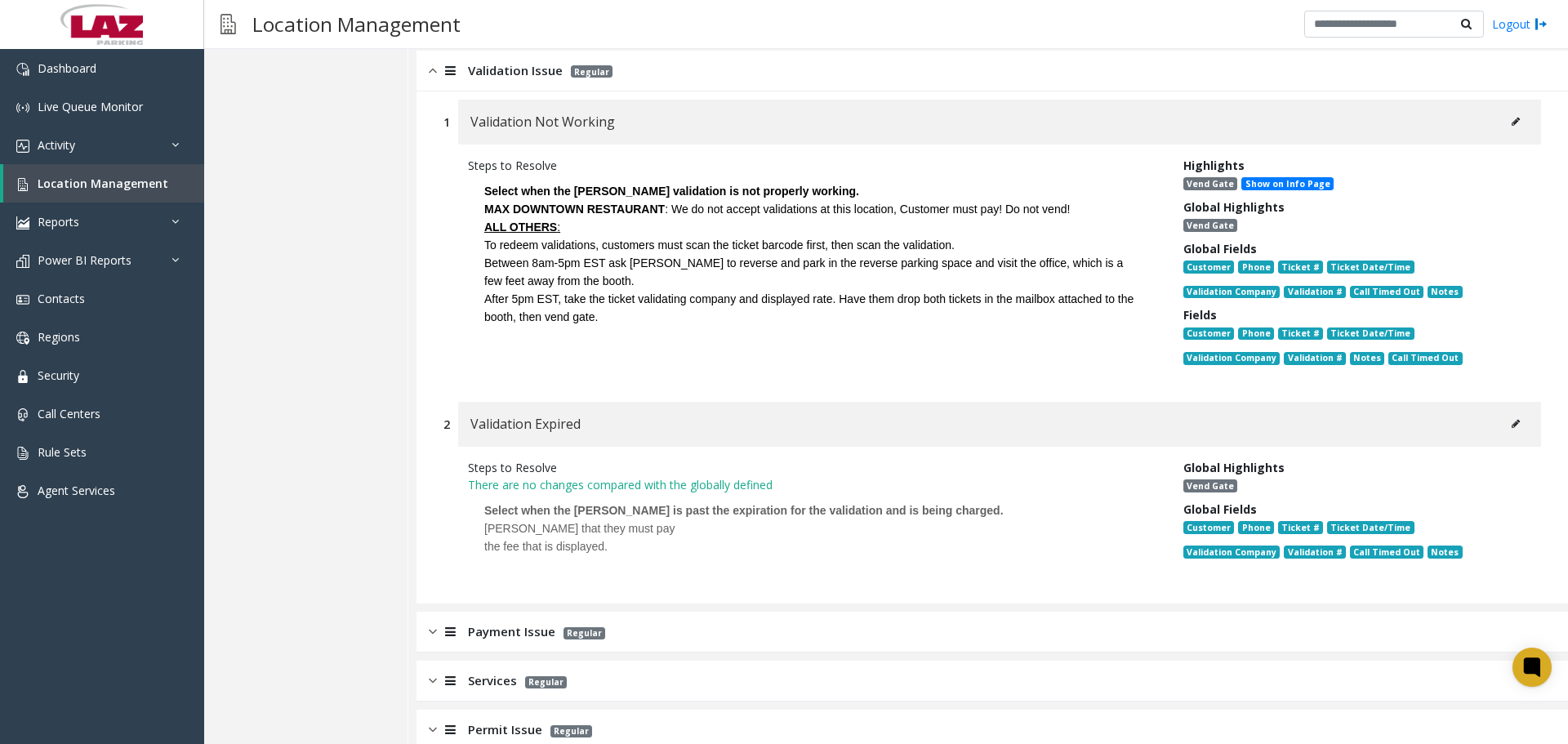
click at [468, 612] on div "Payment Issue Regular" at bounding box center [991, 632] width 1151 height 41
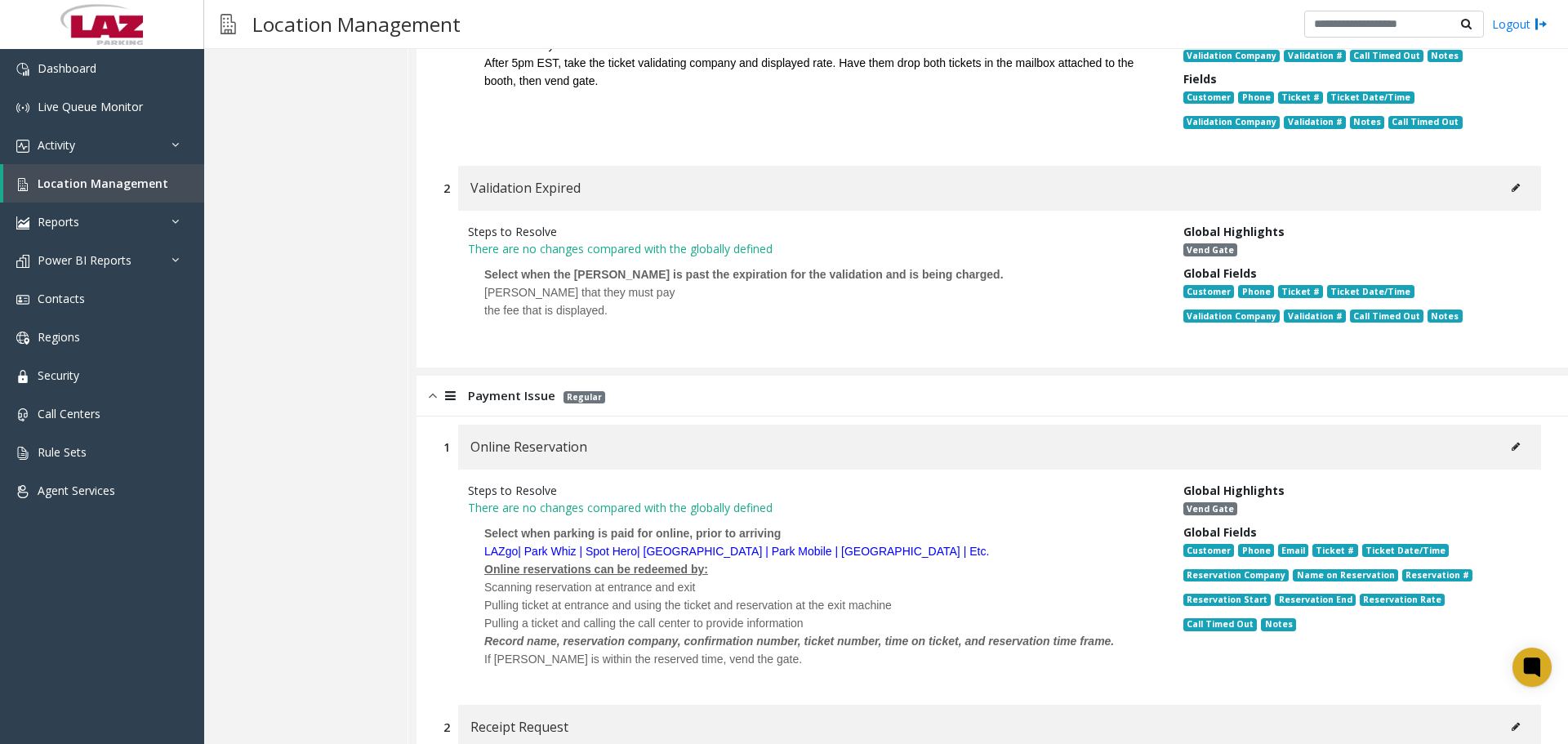
scroll to position [2287, 0]
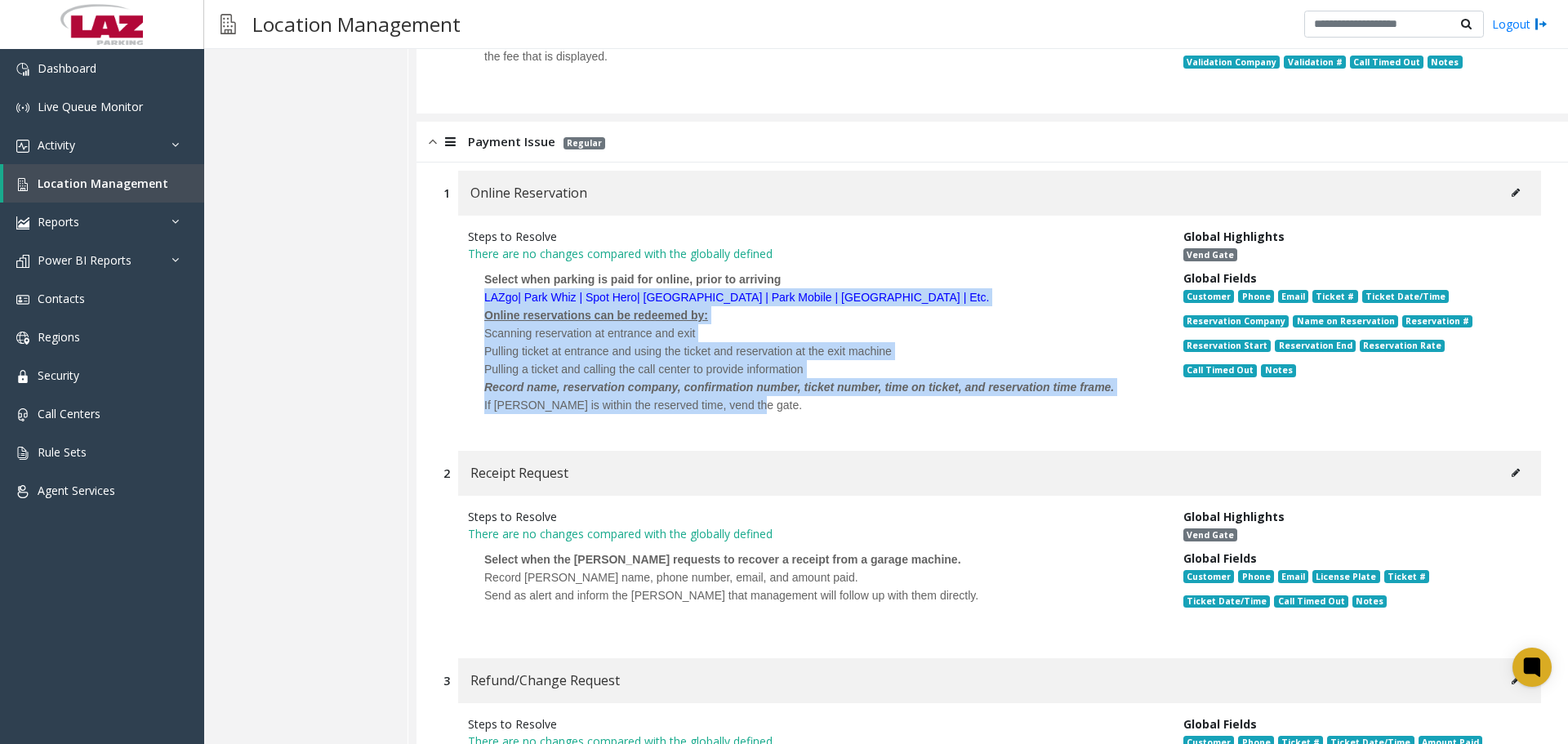
drag, startPoint x: 698, startPoint y: 385, endPoint x: 452, endPoint y: 282, distance: 266.7
click at [452, 282] on div "Steps to Resolve There are no changes compared with the globally defined Select…" at bounding box center [992, 325] width 1097 height 219
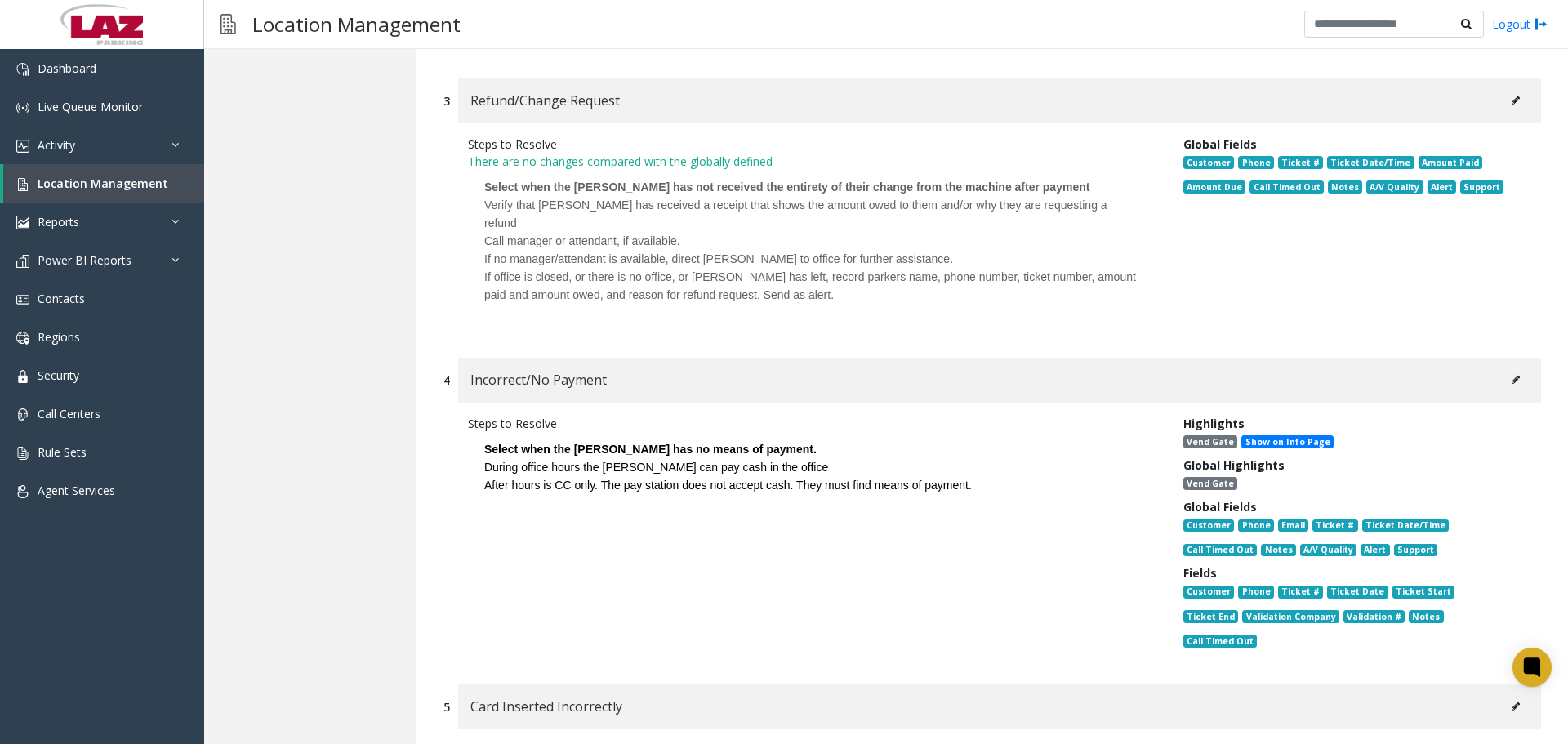
scroll to position [3021, 0]
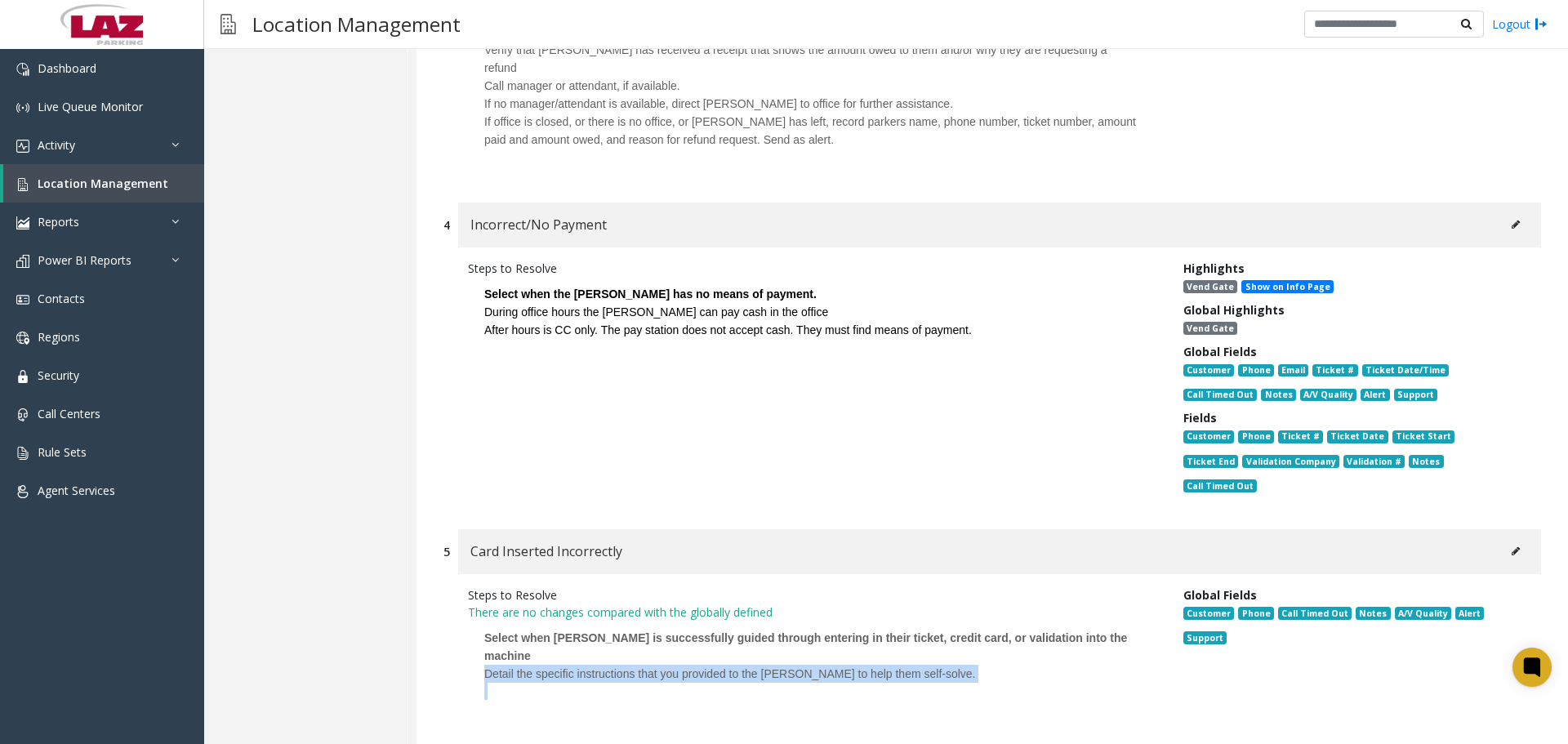
drag, startPoint x: 948, startPoint y: 626, endPoint x: 472, endPoint y: 595, distance: 477.0
click at [472, 620] on p "Select when [PERSON_NAME] is successfully guided through entering in their tick…" at bounding box center [814, 664] width 691 height 88
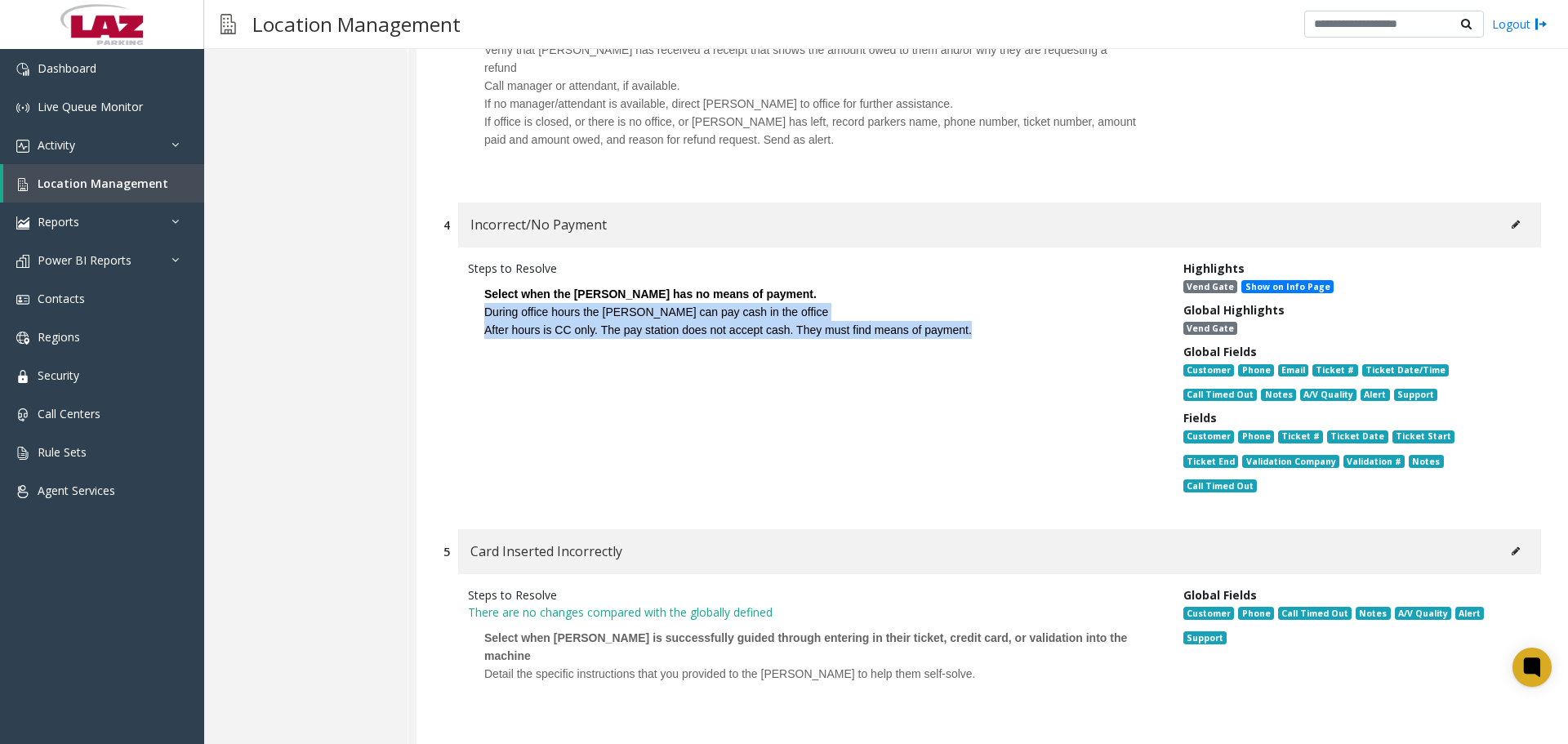
drag, startPoint x: 980, startPoint y: 305, endPoint x: 455, endPoint y: 279, distance: 525.6
click at [455, 279] on div "Steps to Resolve Select when the [PERSON_NAME] has no means of payment. During …" at bounding box center [992, 380] width 1097 height 265
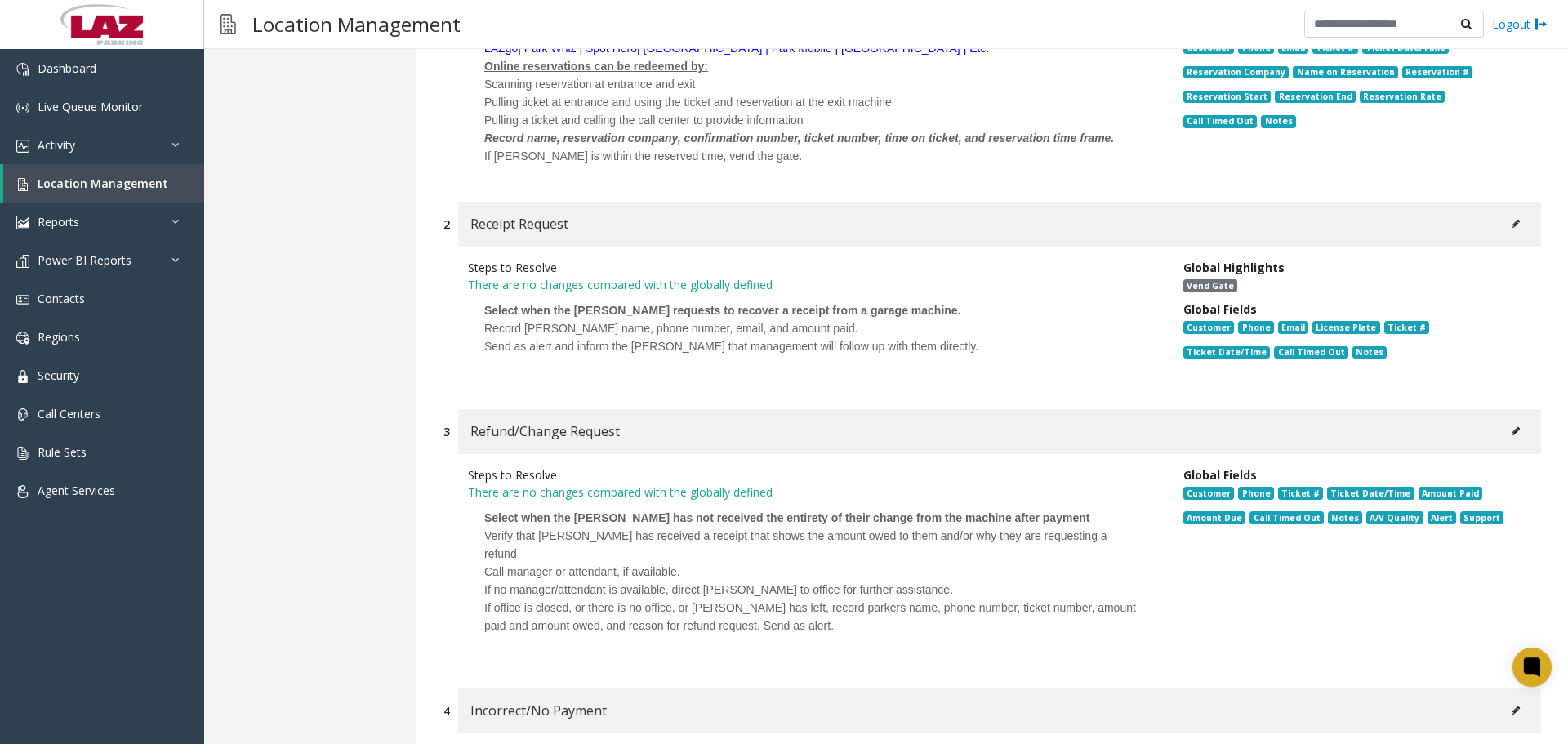
scroll to position [2531, 0]
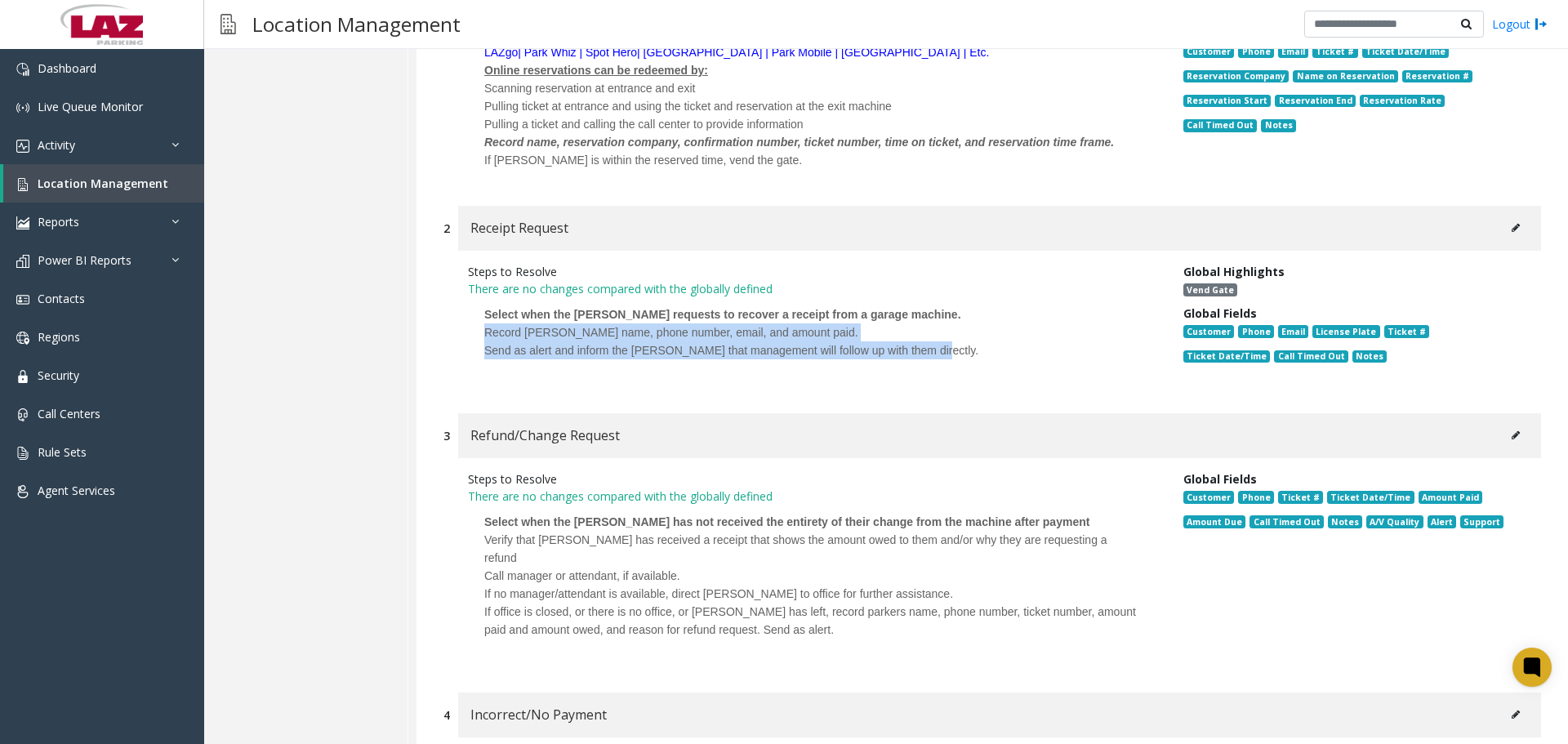
drag, startPoint x: 934, startPoint y: 335, endPoint x: 457, endPoint y: 315, distance: 477.4
click at [457, 315] on div "Steps to Resolve There are no changes compared with the globally defined Select…" at bounding box center [814, 323] width 716 height 122
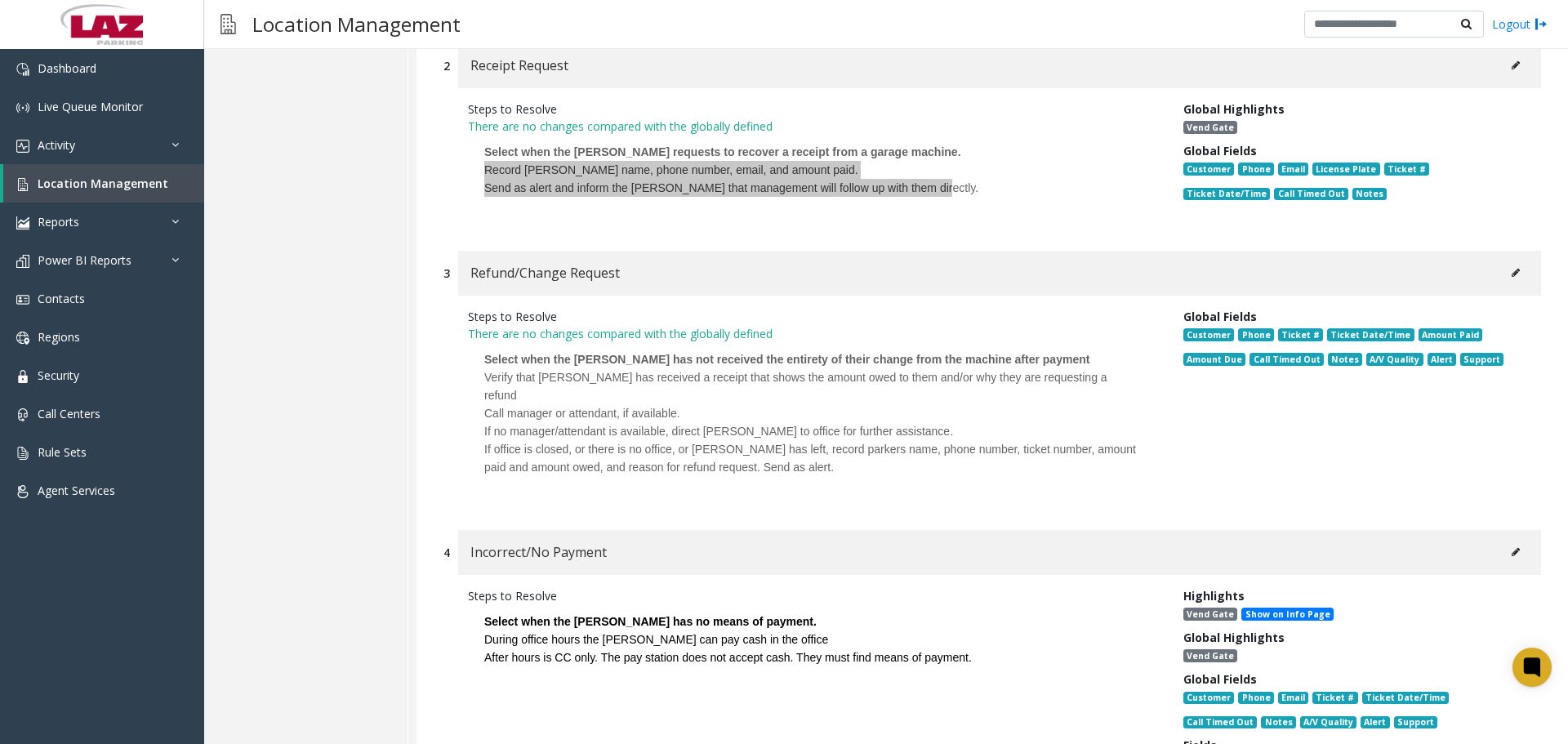
scroll to position [2695, 0]
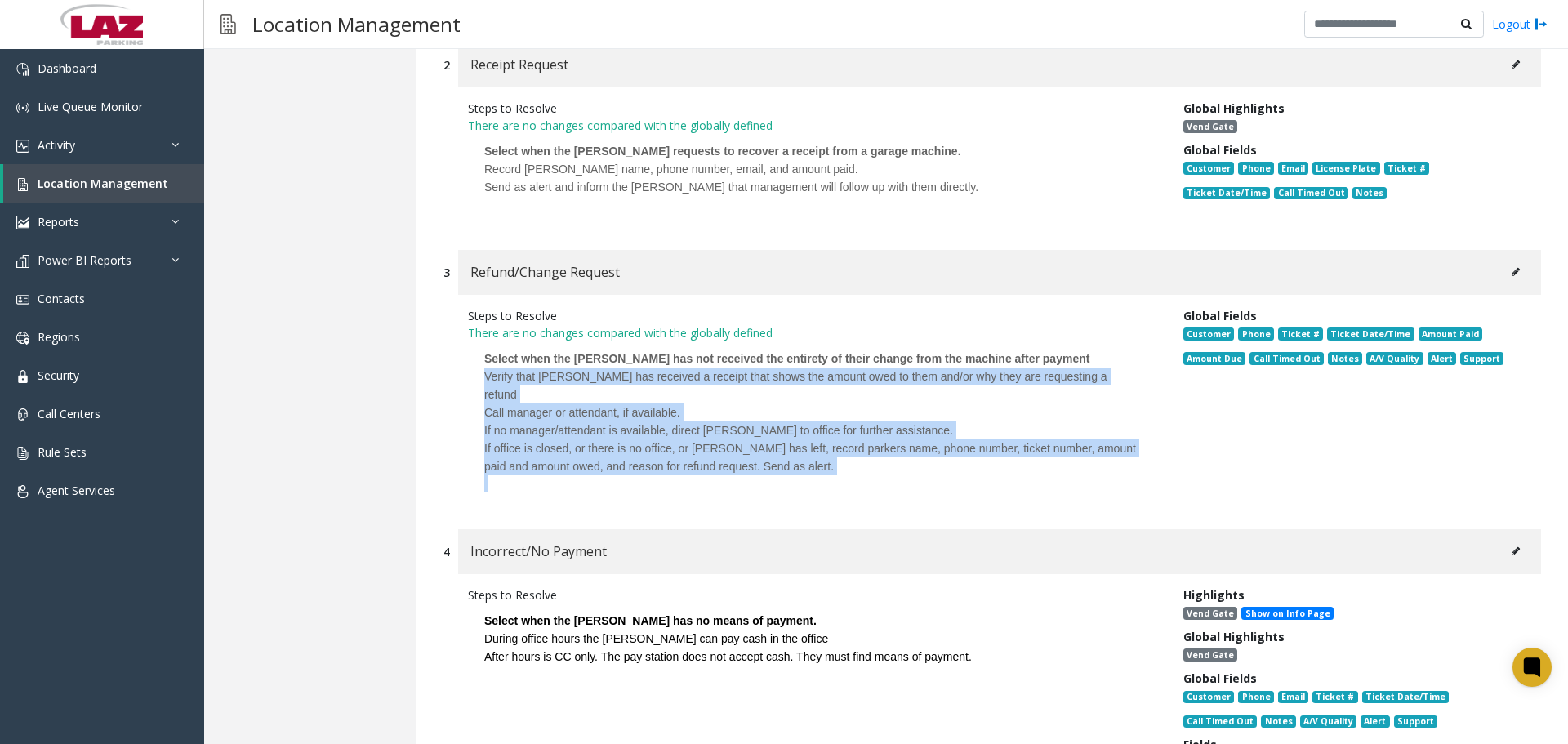
drag, startPoint x: 800, startPoint y: 444, endPoint x: 448, endPoint y: 357, distance: 362.6
click at [448, 357] on div "Steps to Resolve There are no changes compared with the globally defined Select…" at bounding box center [992, 403] width 1097 height 218
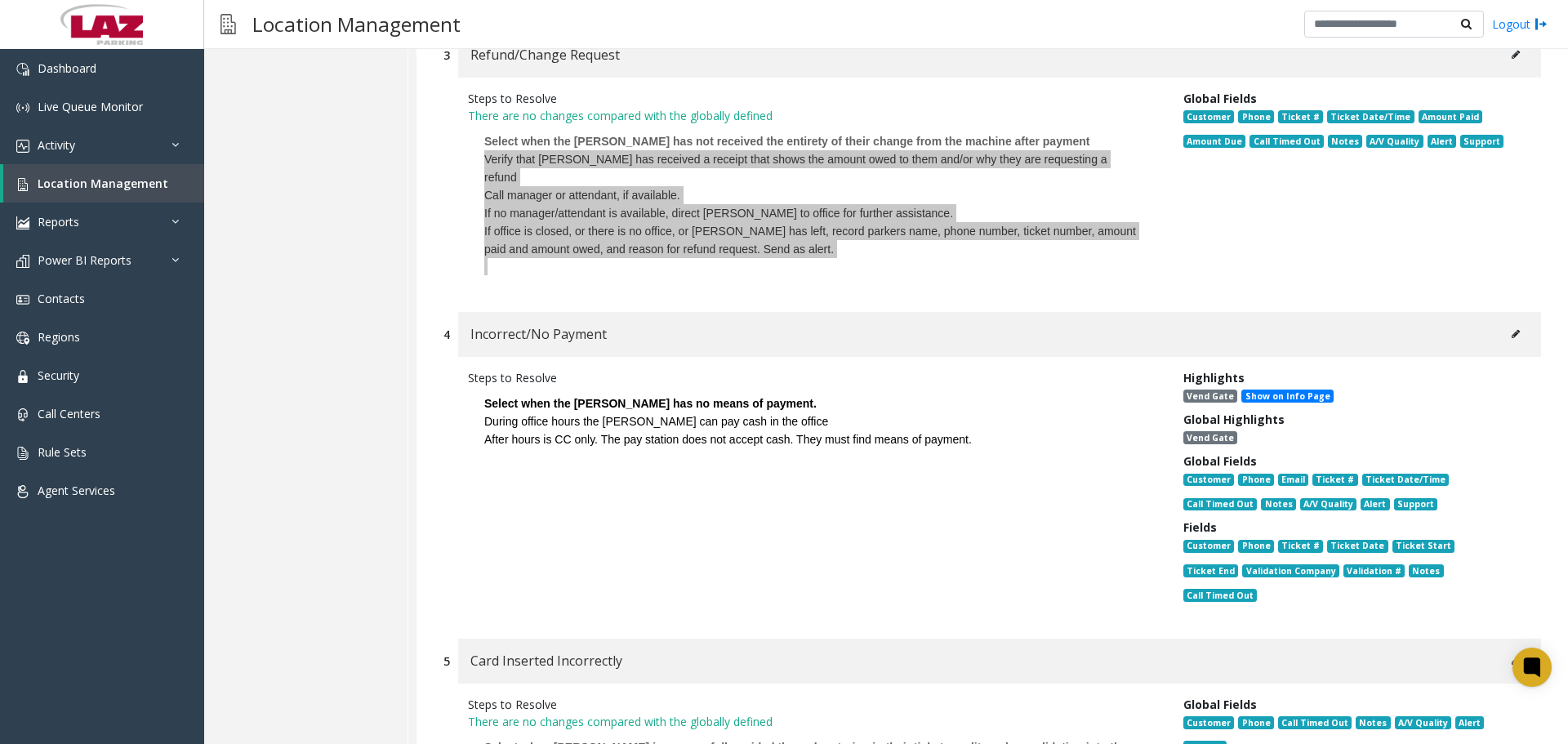
scroll to position [3185, 0]
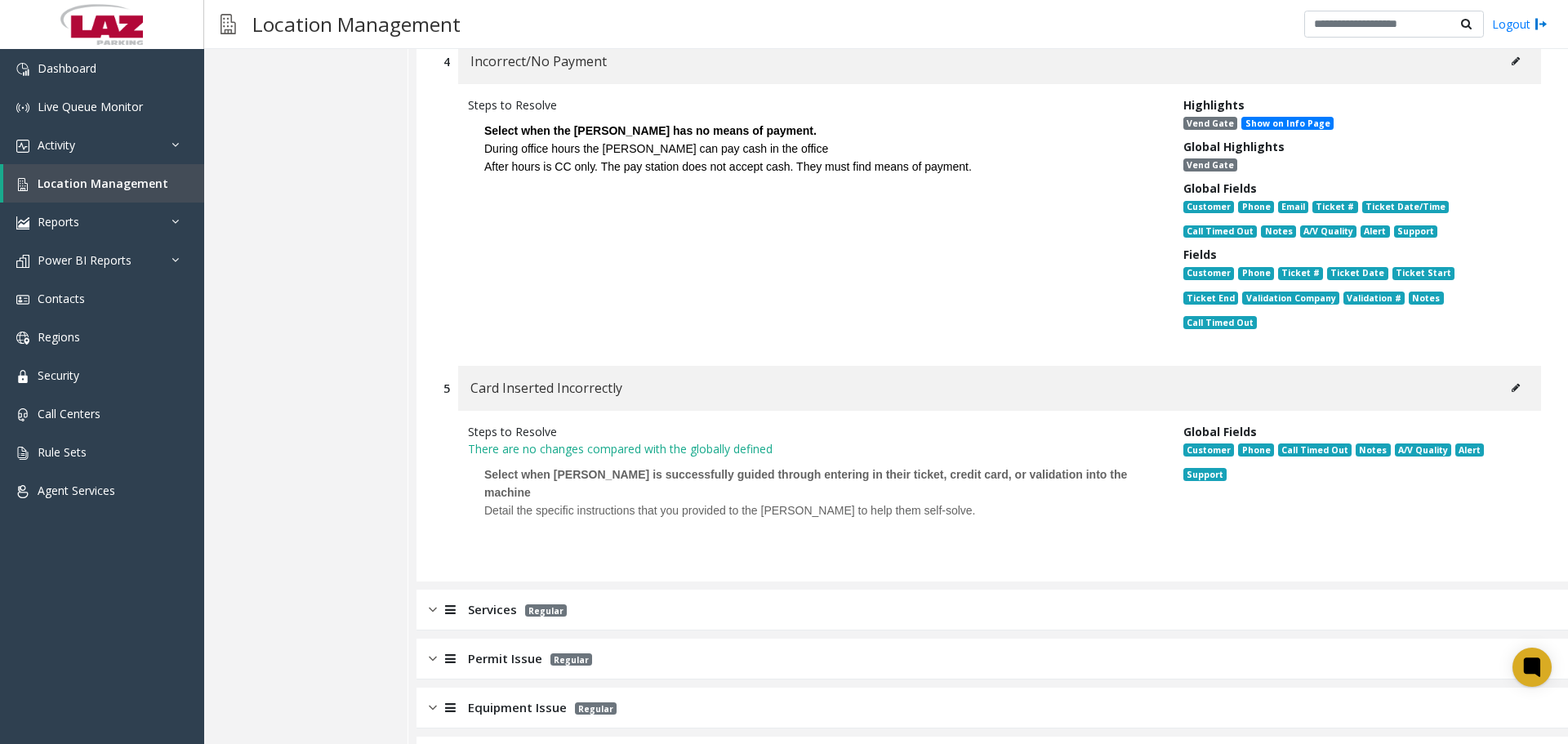
click at [577, 589] on div "Services Regular" at bounding box center [991, 609] width 1151 height 41
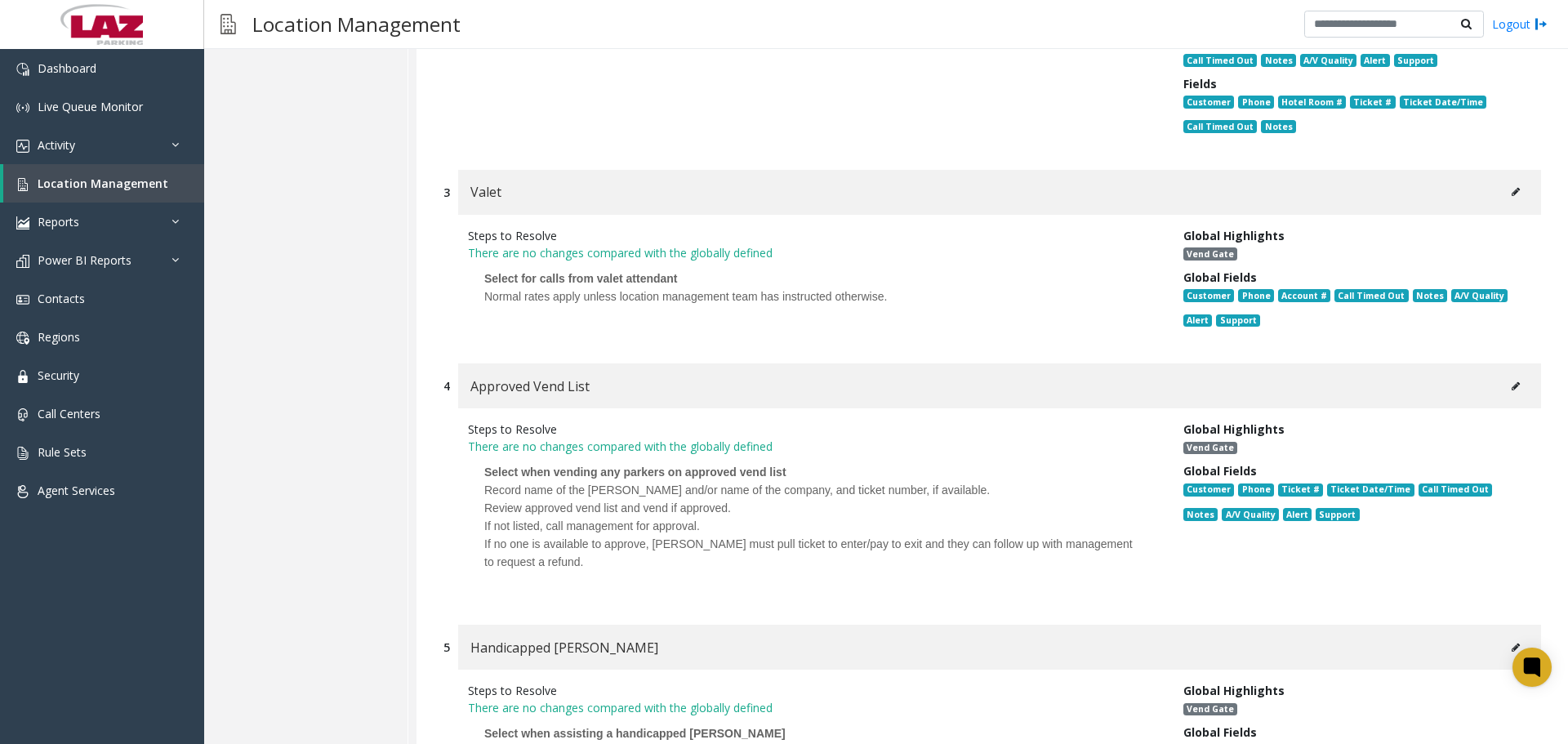
scroll to position [4165, 0]
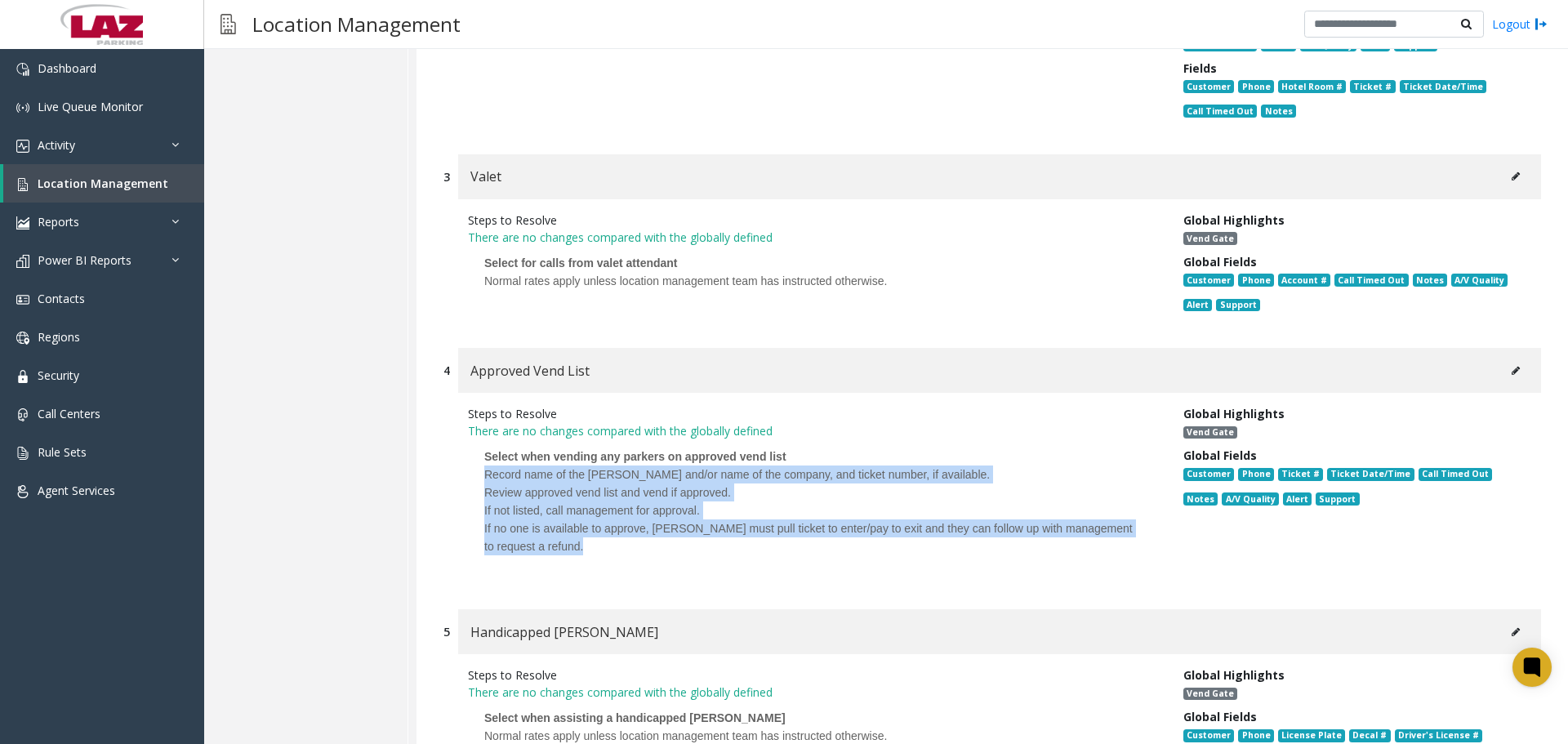
drag, startPoint x: 549, startPoint y: 499, endPoint x: 479, endPoint y: 390, distance: 129.5
click at [479, 439] on p "Select when vending any parkers on approved vend list Record name of the [PERSO…" at bounding box center [814, 510] width 691 height 142
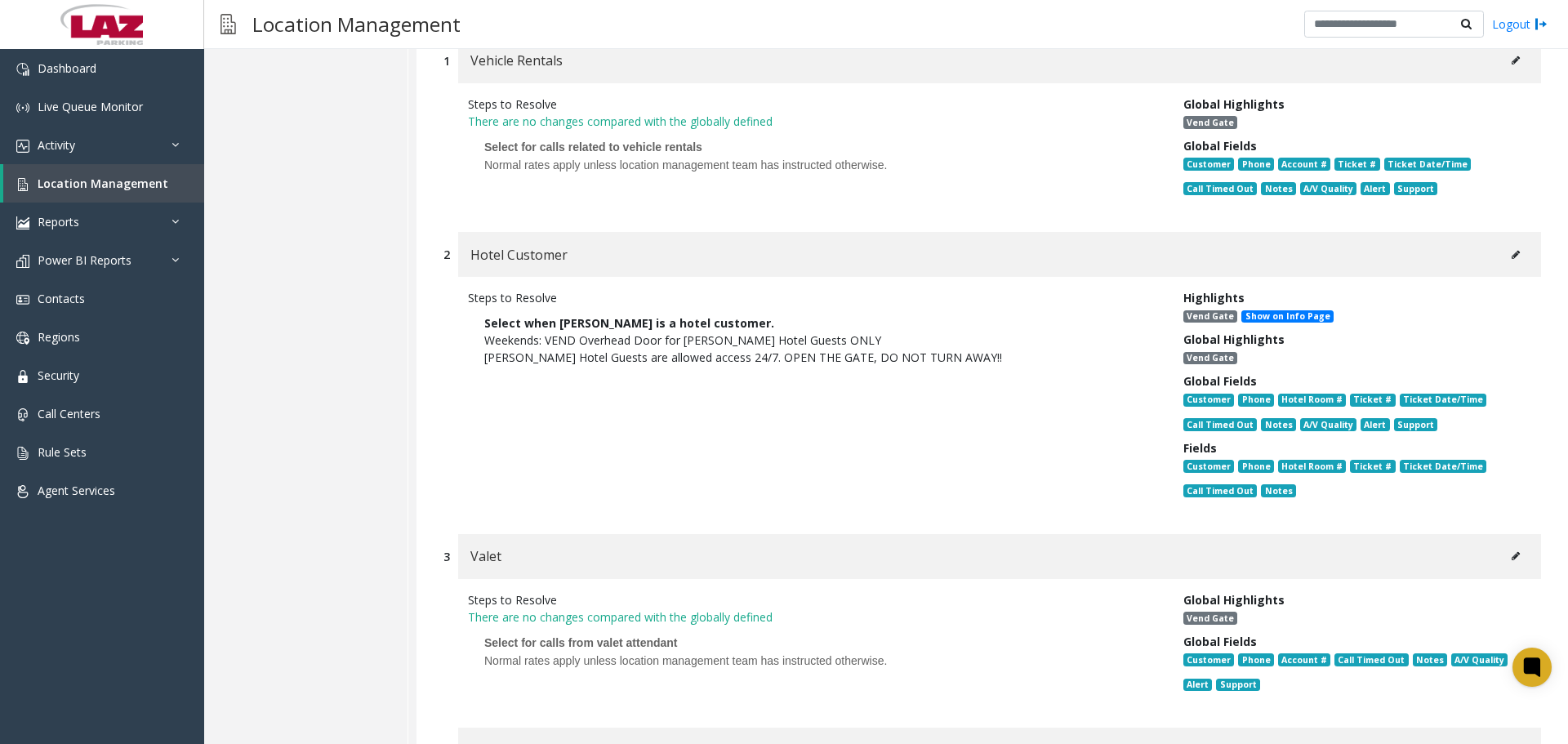
scroll to position [3756, 0]
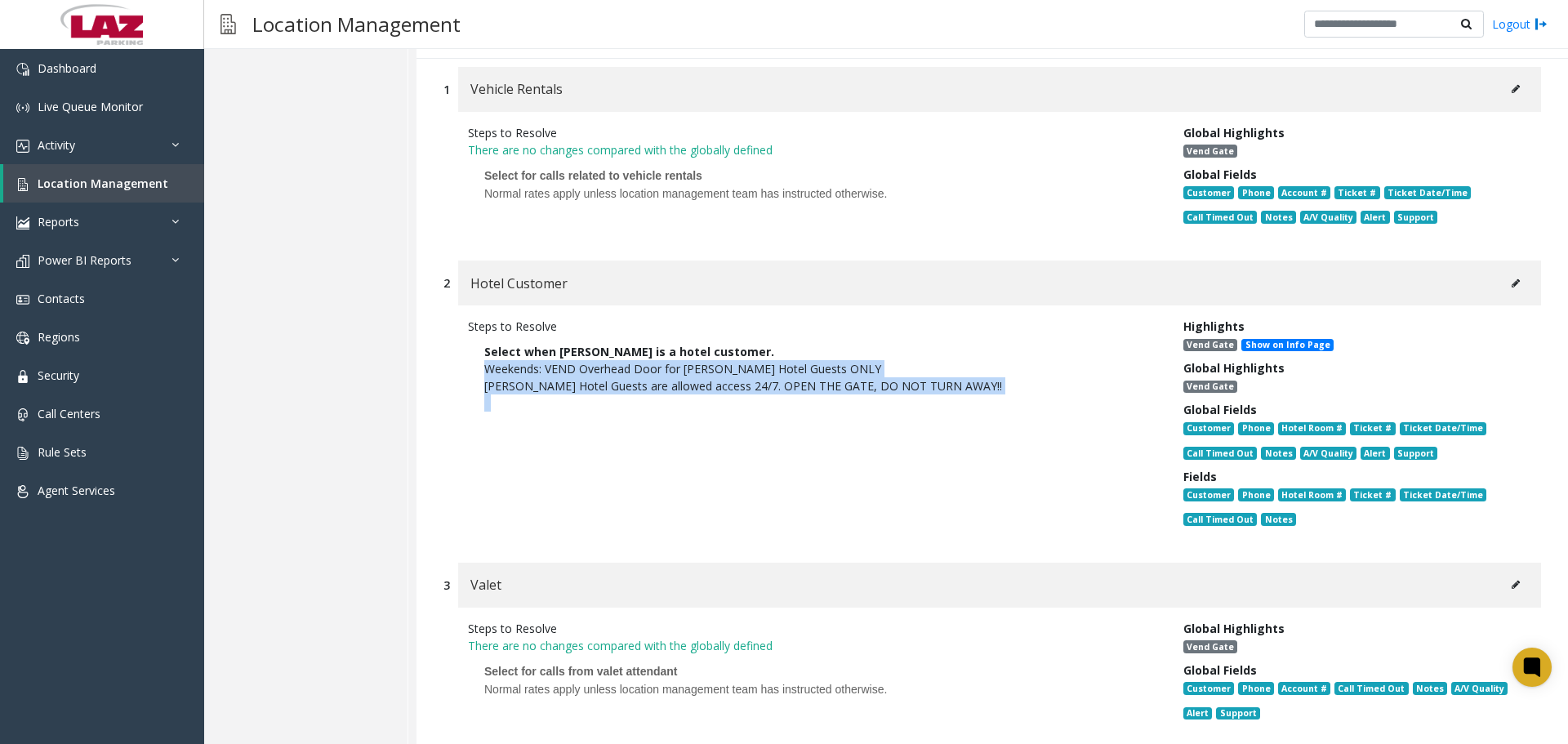
drag, startPoint x: 874, startPoint y: 363, endPoint x: 362, endPoint y: 617, distance: 571.5
click at [478, 317] on div "Steps to Resolve Select when [PERSON_NAME] is a hotel customer. Weekends: VEND …" at bounding box center [814, 425] width 716 height 216
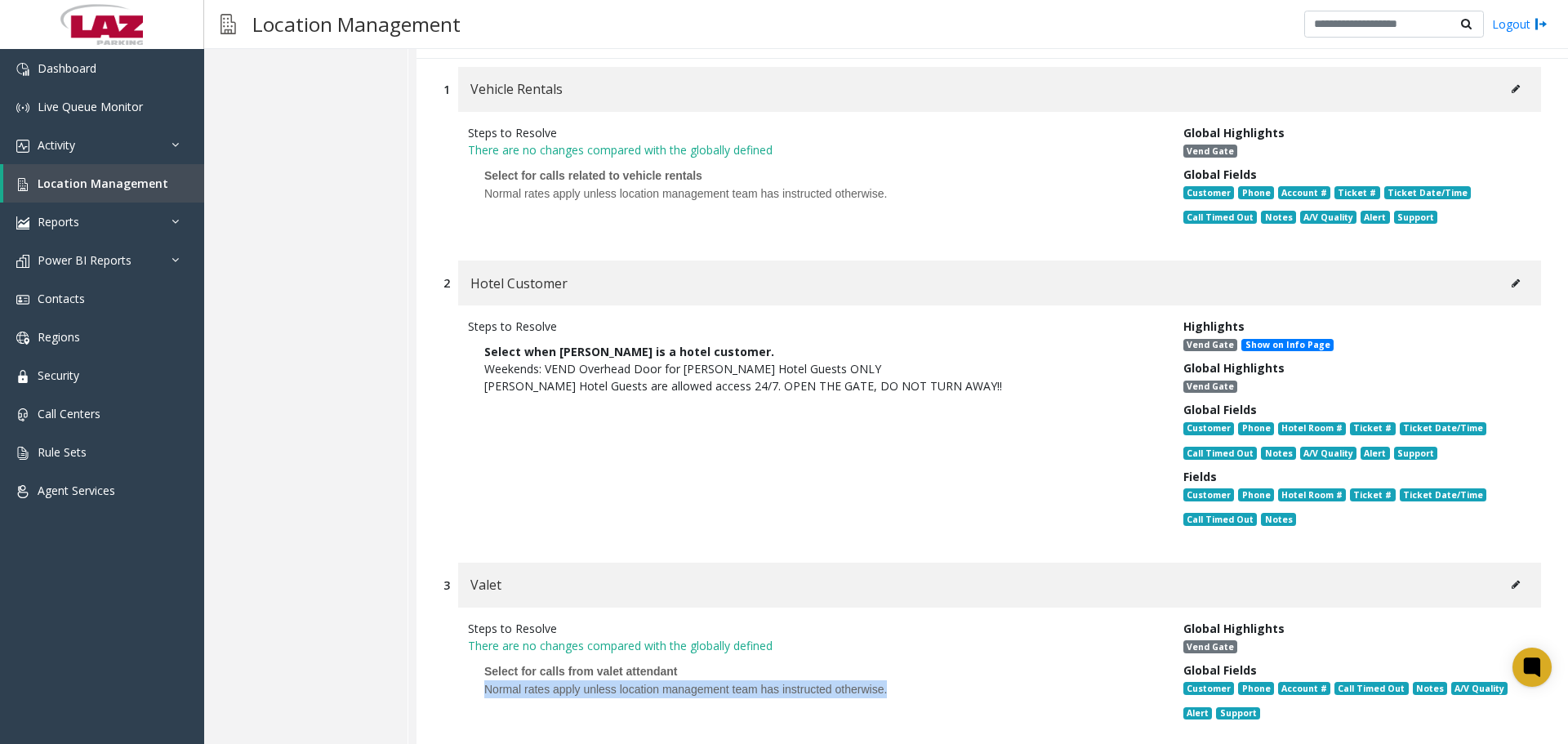
drag, startPoint x: 906, startPoint y: 631, endPoint x: 477, endPoint y: 611, distance: 429.5
click at [477, 654] on p "Select for calls from valet attendant Normal rates apply unless location manage…" at bounding box center [814, 689] width 691 height 70
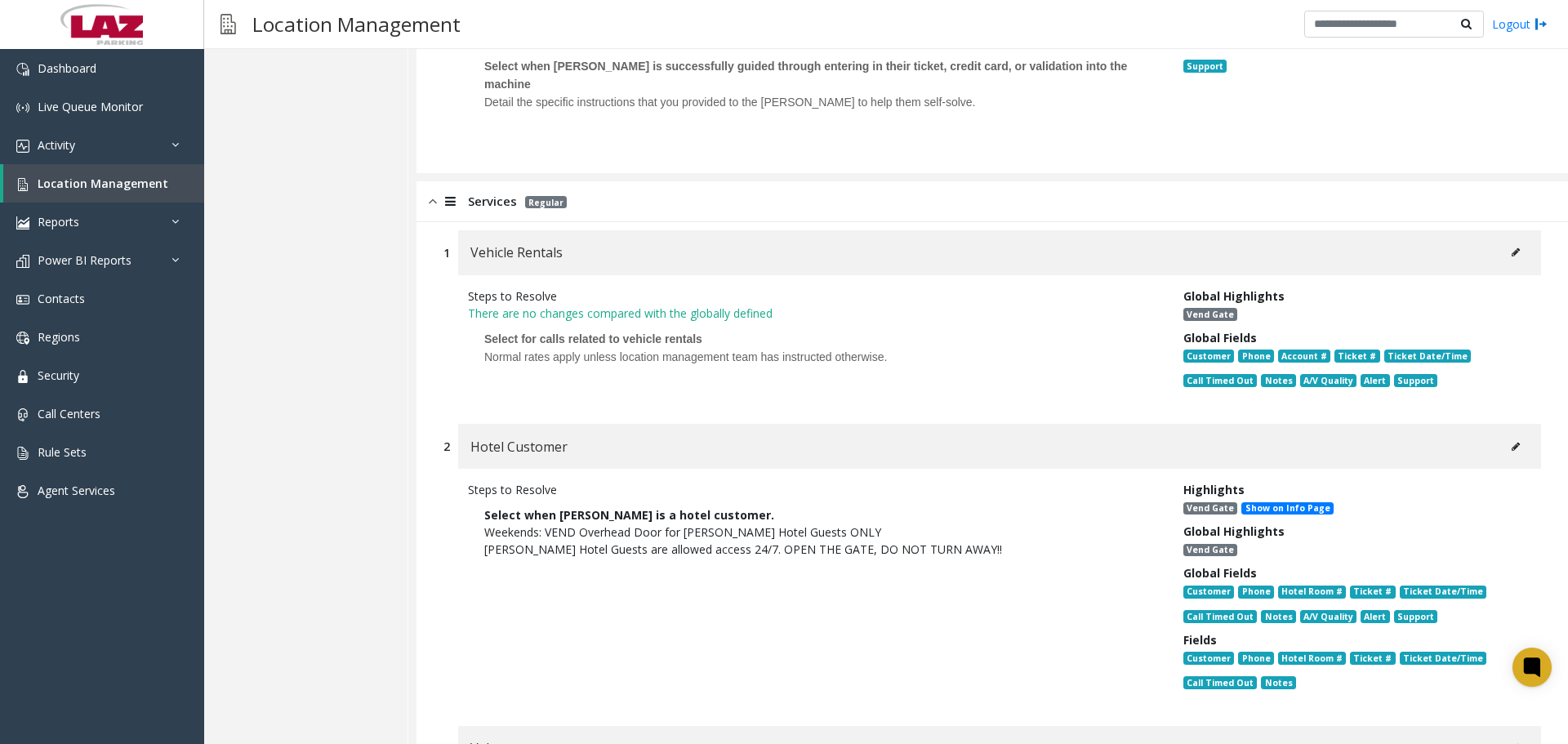
scroll to position [4246, 0]
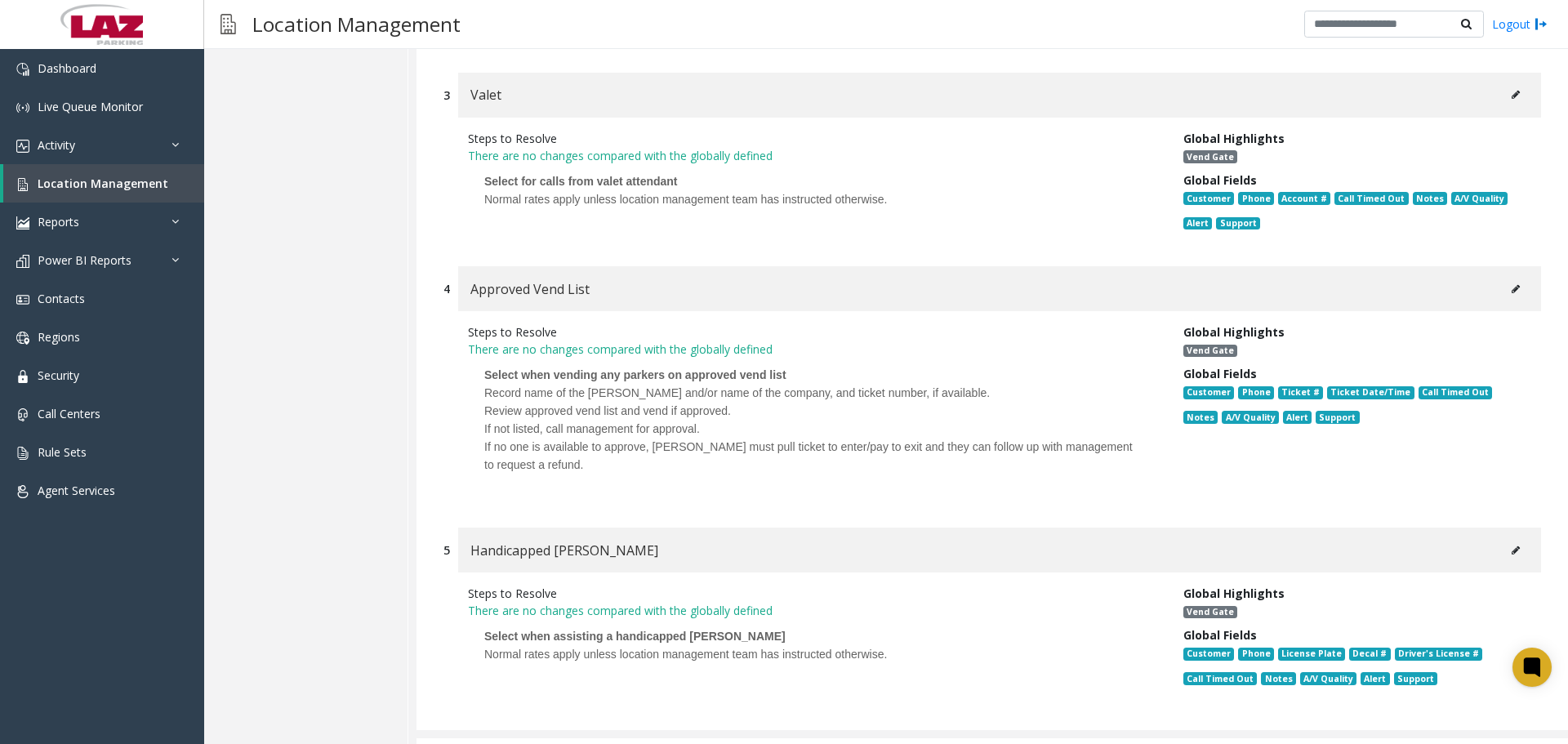
click at [761, 648] on span "Normal rates apply unless location management team has instructed otherwise." at bounding box center [685, 654] width 402 height 13
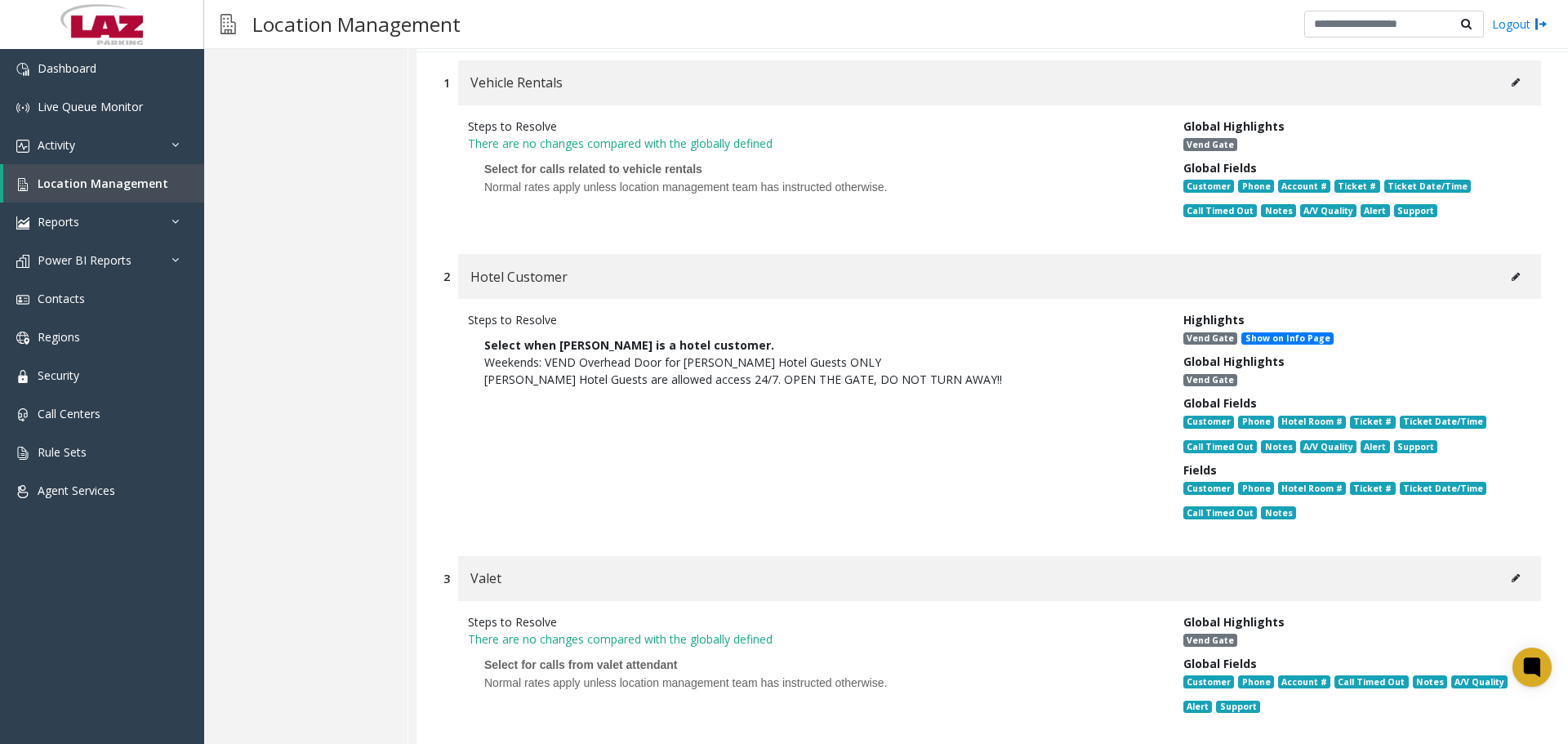
scroll to position [3675, 0]
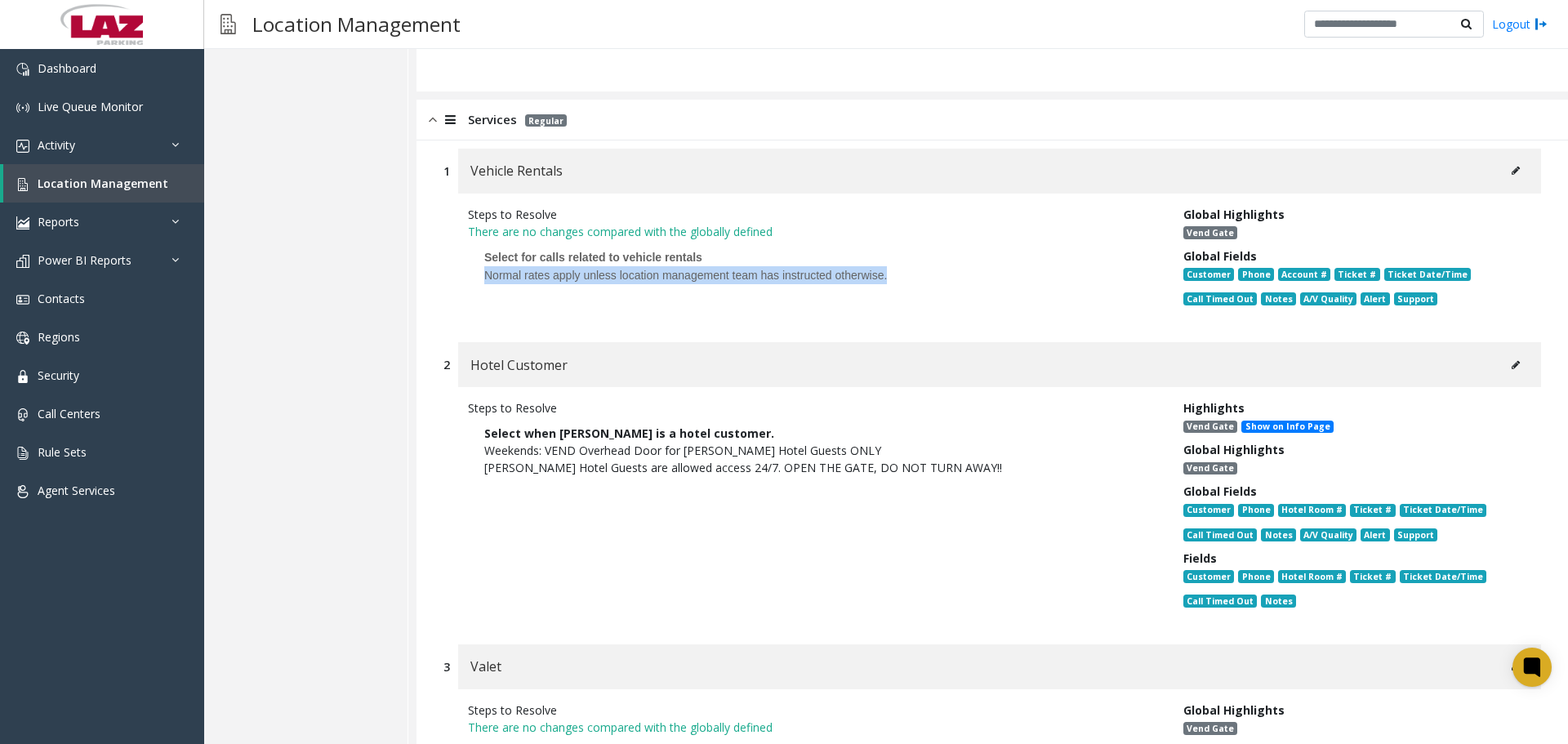
drag, startPoint x: 906, startPoint y: 200, endPoint x: 476, endPoint y: 230, distance: 431.0
click at [476, 230] on div "Steps to Resolve There are no changes compared with the globally defined Select…" at bounding box center [814, 260] width 716 height 108
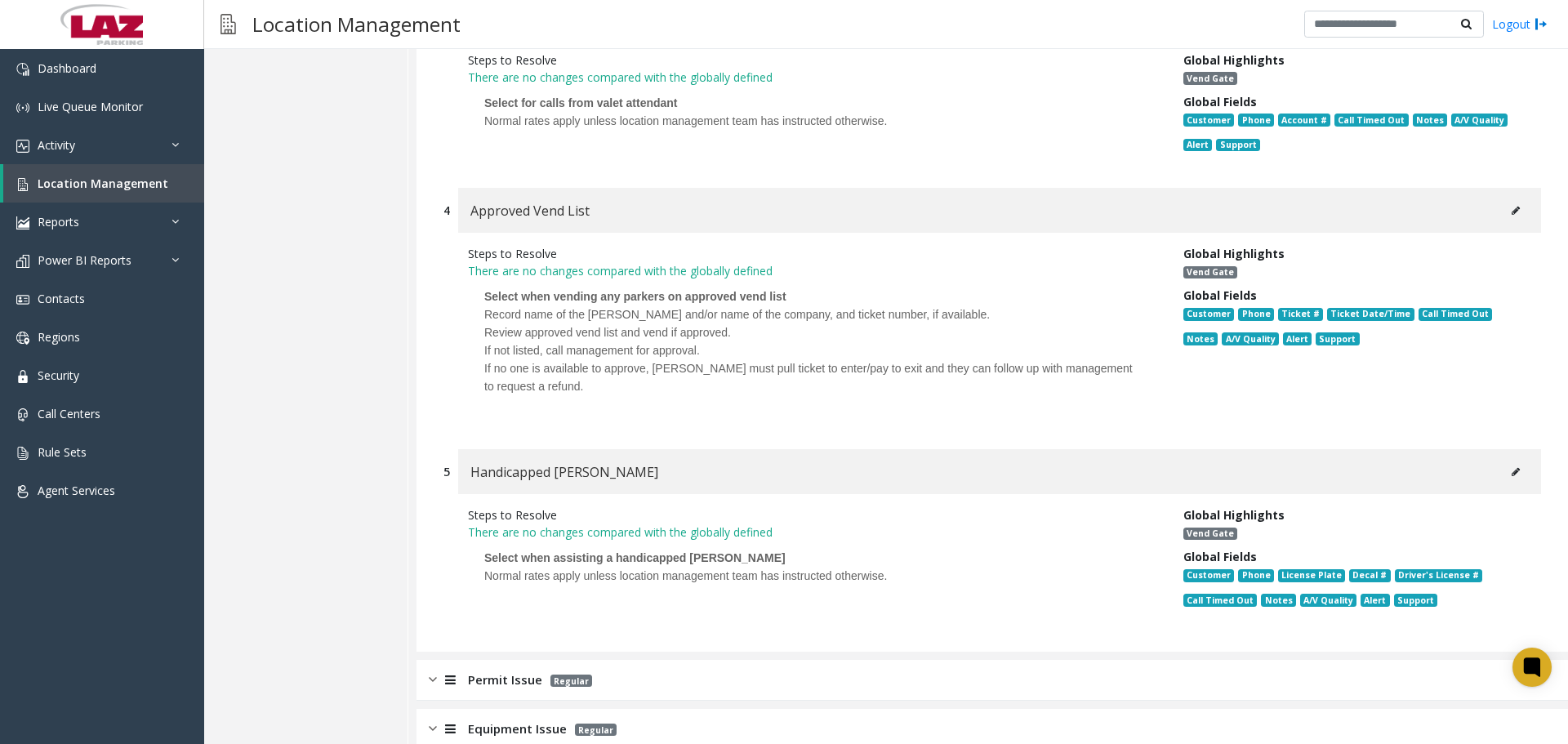
scroll to position [4420, 0]
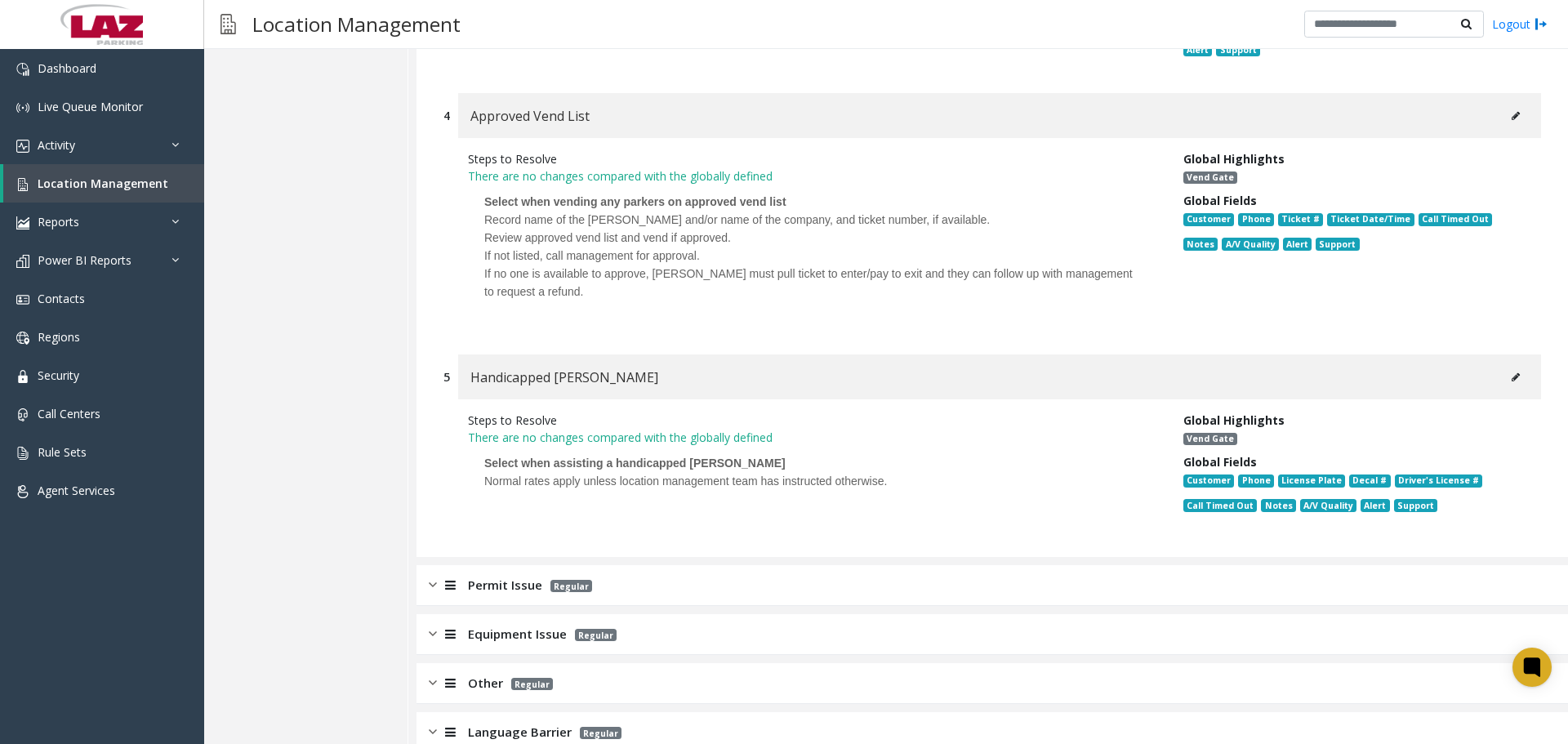
click at [520, 576] on span "Permit Issue" at bounding box center [505, 585] width 75 height 19
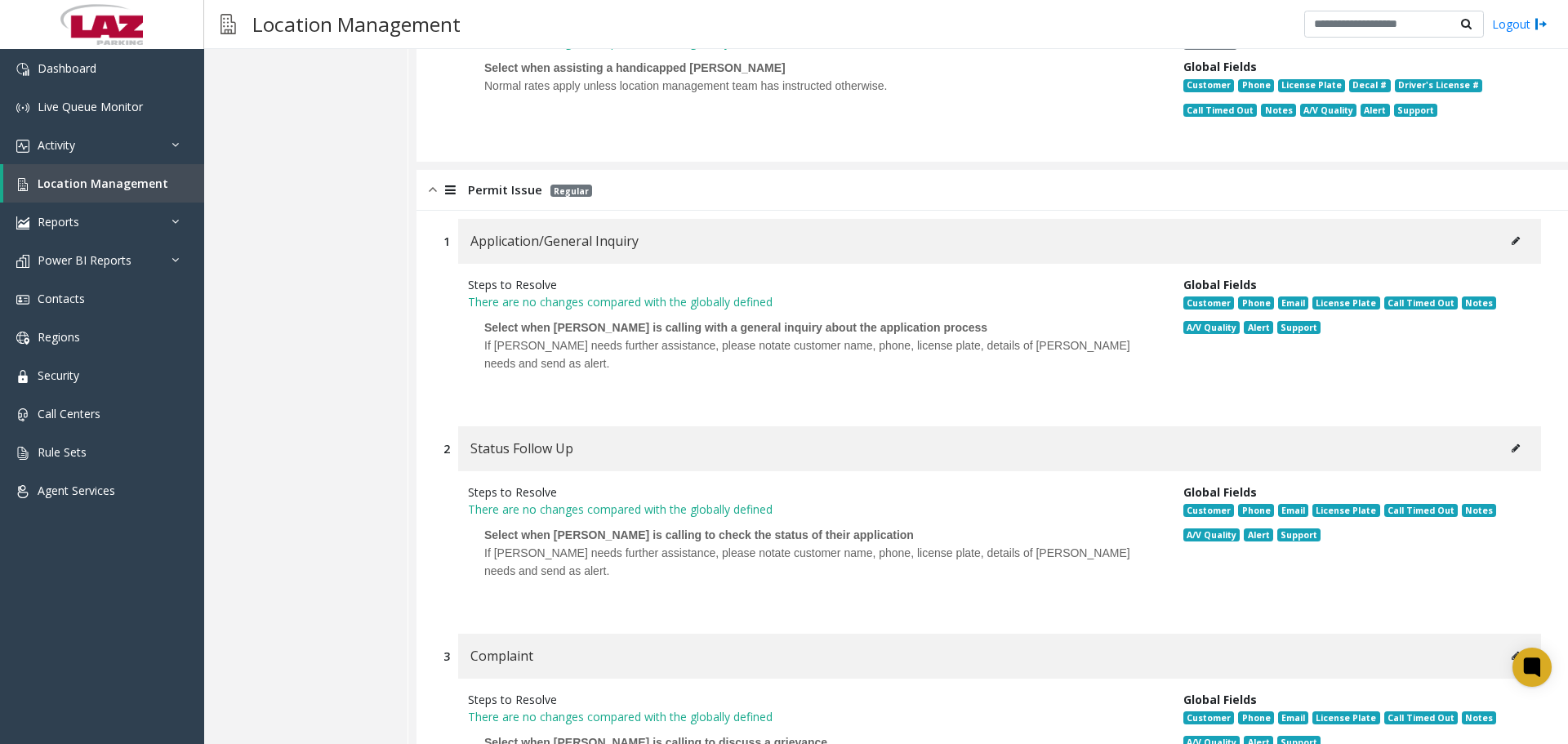
scroll to position [4910, 0]
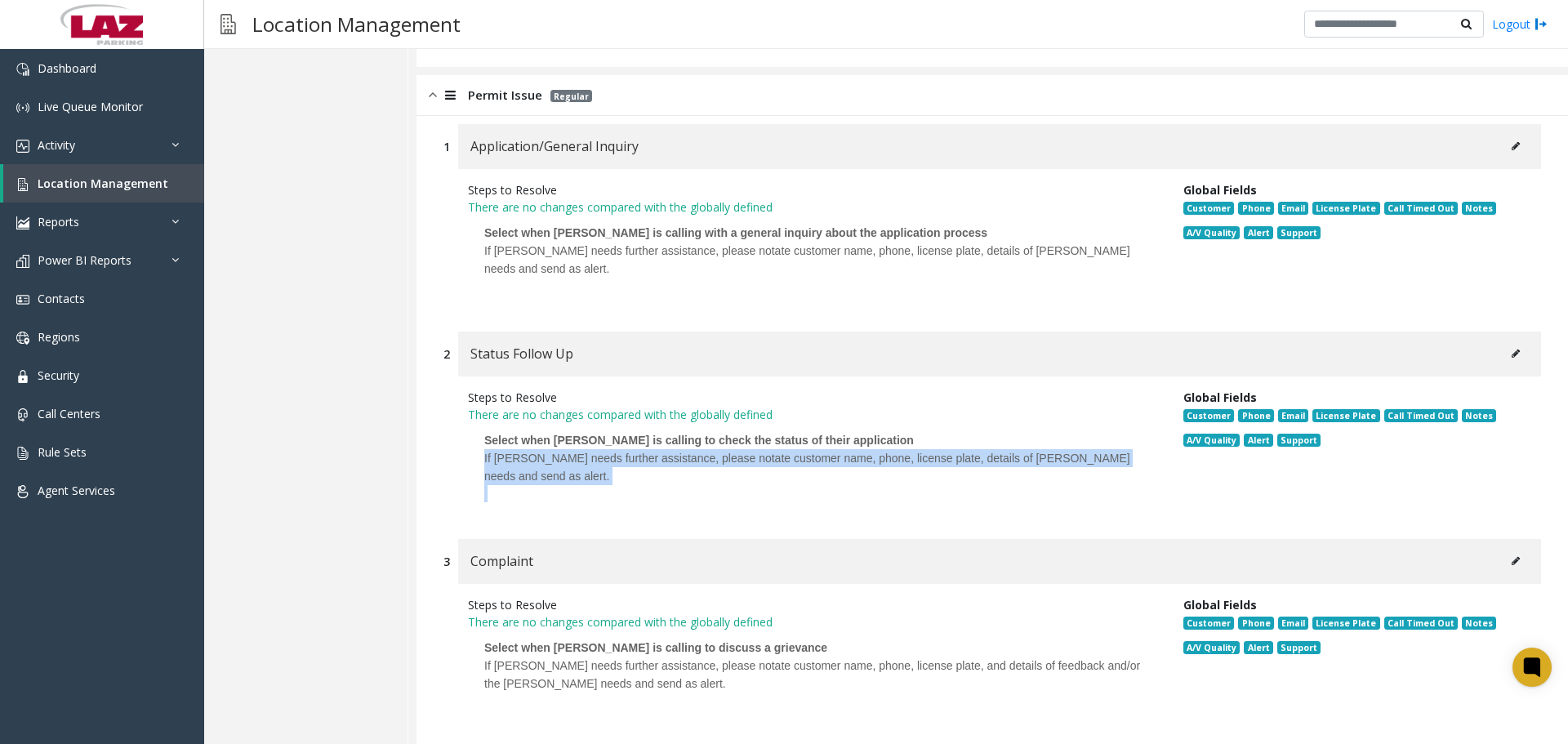
drag, startPoint x: 523, startPoint y: 414, endPoint x: 430, endPoint y: 515, distance: 137.3
click at [474, 423] on p "Select when [PERSON_NAME] is calling to check the status of their application I…" at bounding box center [814, 466] width 691 height 88
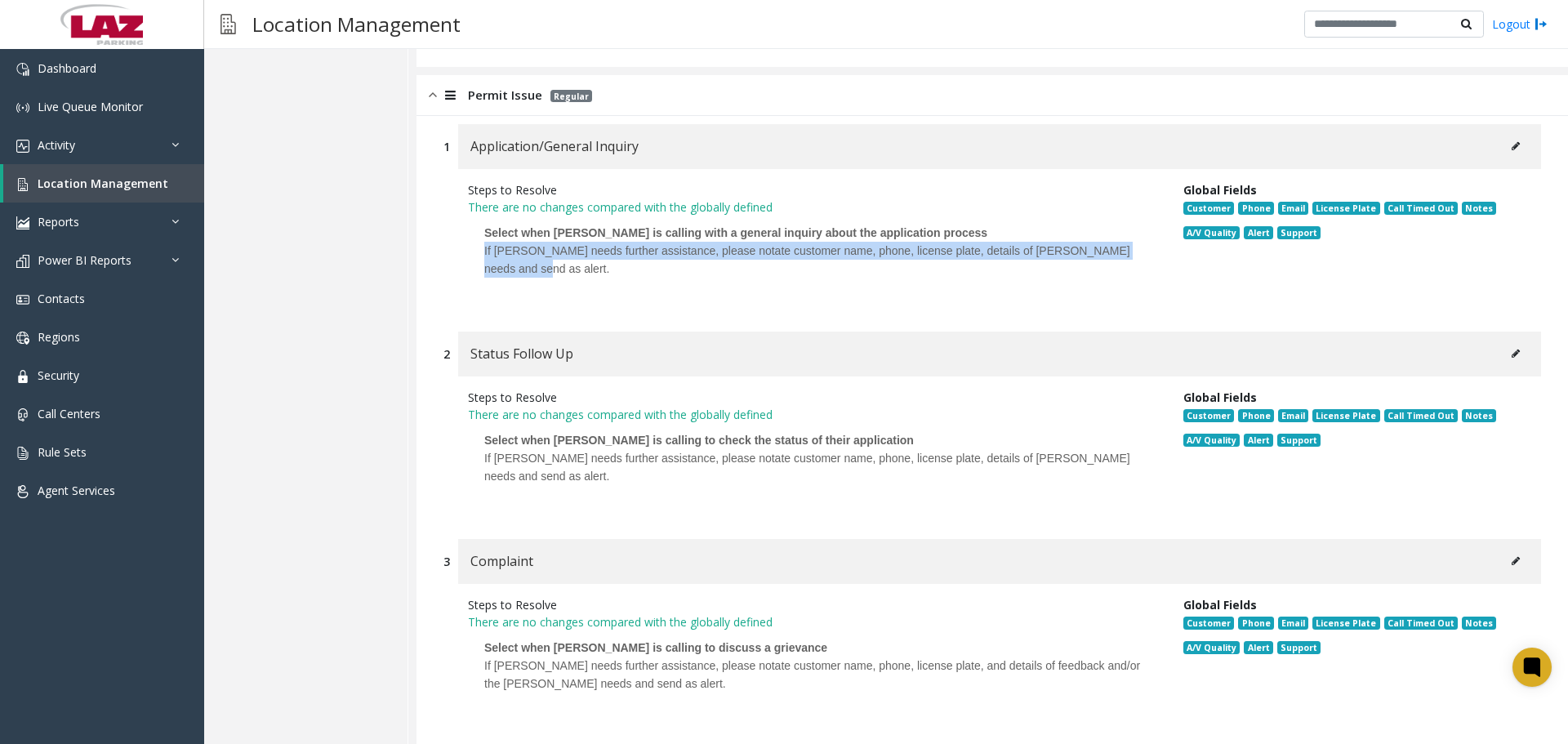
drag, startPoint x: 486, startPoint y: 190, endPoint x: 468, endPoint y: 173, distance: 24.8
click at [468, 215] on p "Select when [PERSON_NAME] is calling with a general inquiry about the applicati…" at bounding box center [814, 259] width 691 height 88
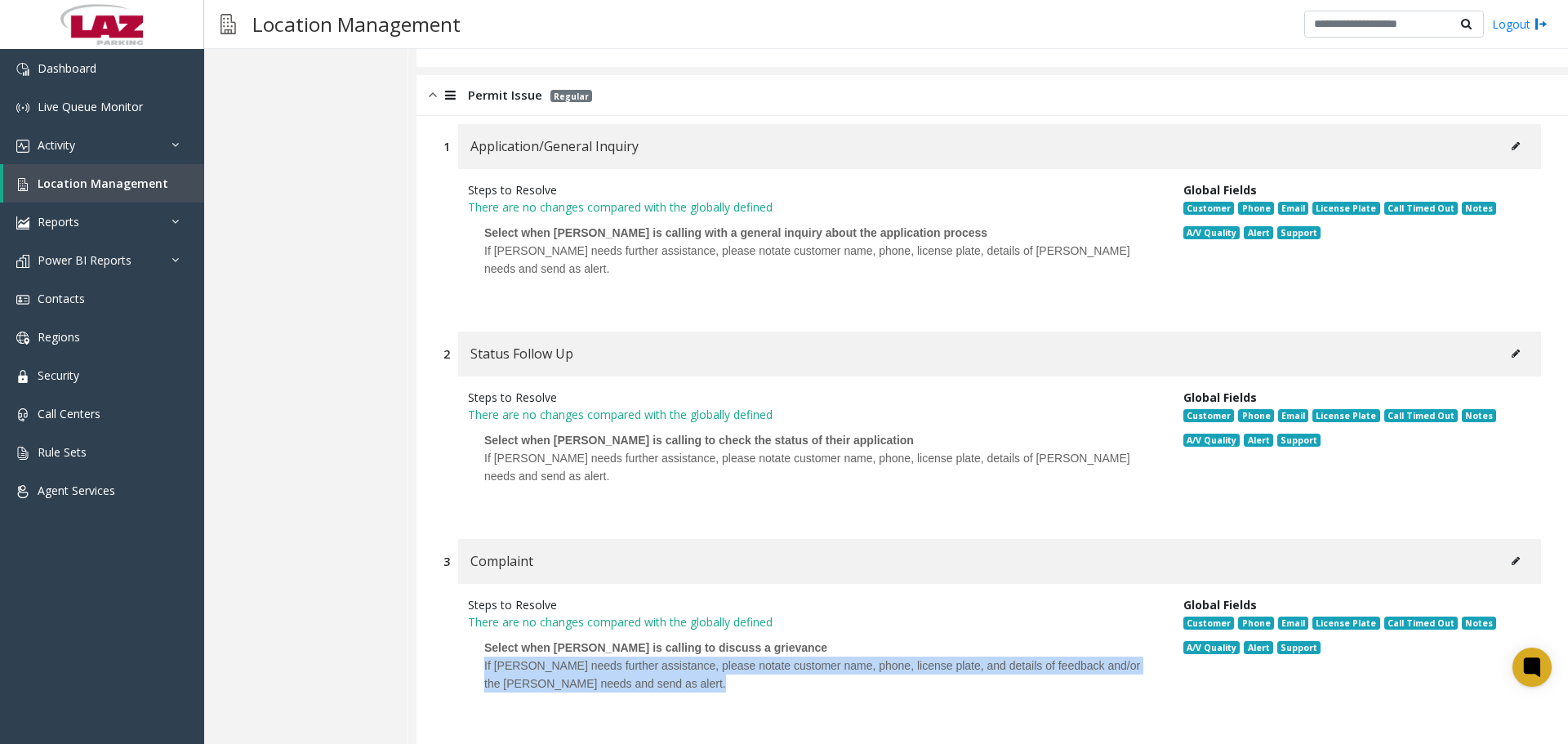
drag, startPoint x: 502, startPoint y: 600, endPoint x: 461, endPoint y: 579, distance: 46.1
click at [461, 596] on div "Steps to Resolve There are no changes compared with the globally defined Select…" at bounding box center [814, 656] width 716 height 122
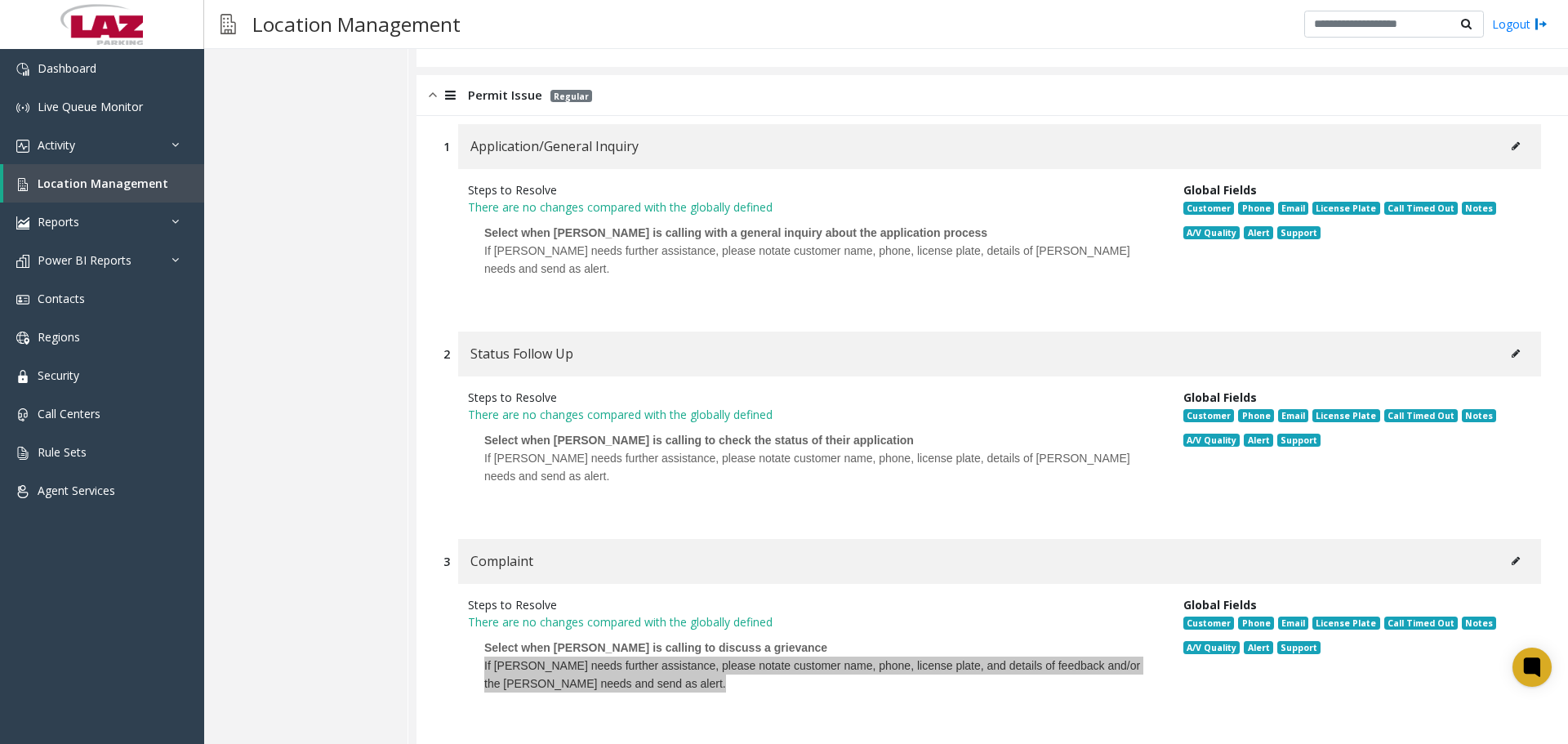
scroll to position [5399, 0]
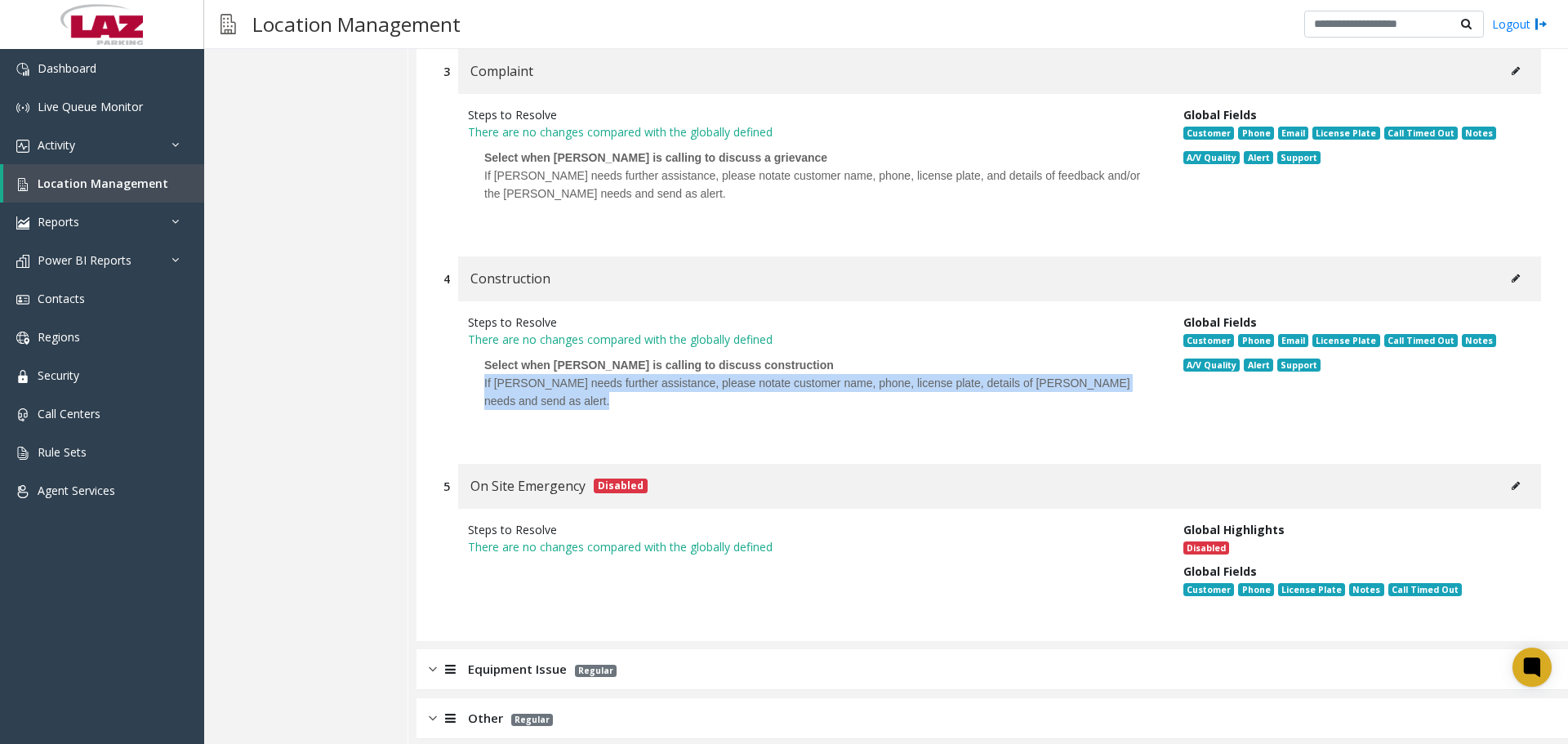
drag, startPoint x: 511, startPoint y: 330, endPoint x: 472, endPoint y: 309, distance: 44.3
click at [472, 347] on p "Select when [PERSON_NAME] is calling to discuss construction If [PERSON_NAME] n…" at bounding box center [814, 391] width 691 height 88
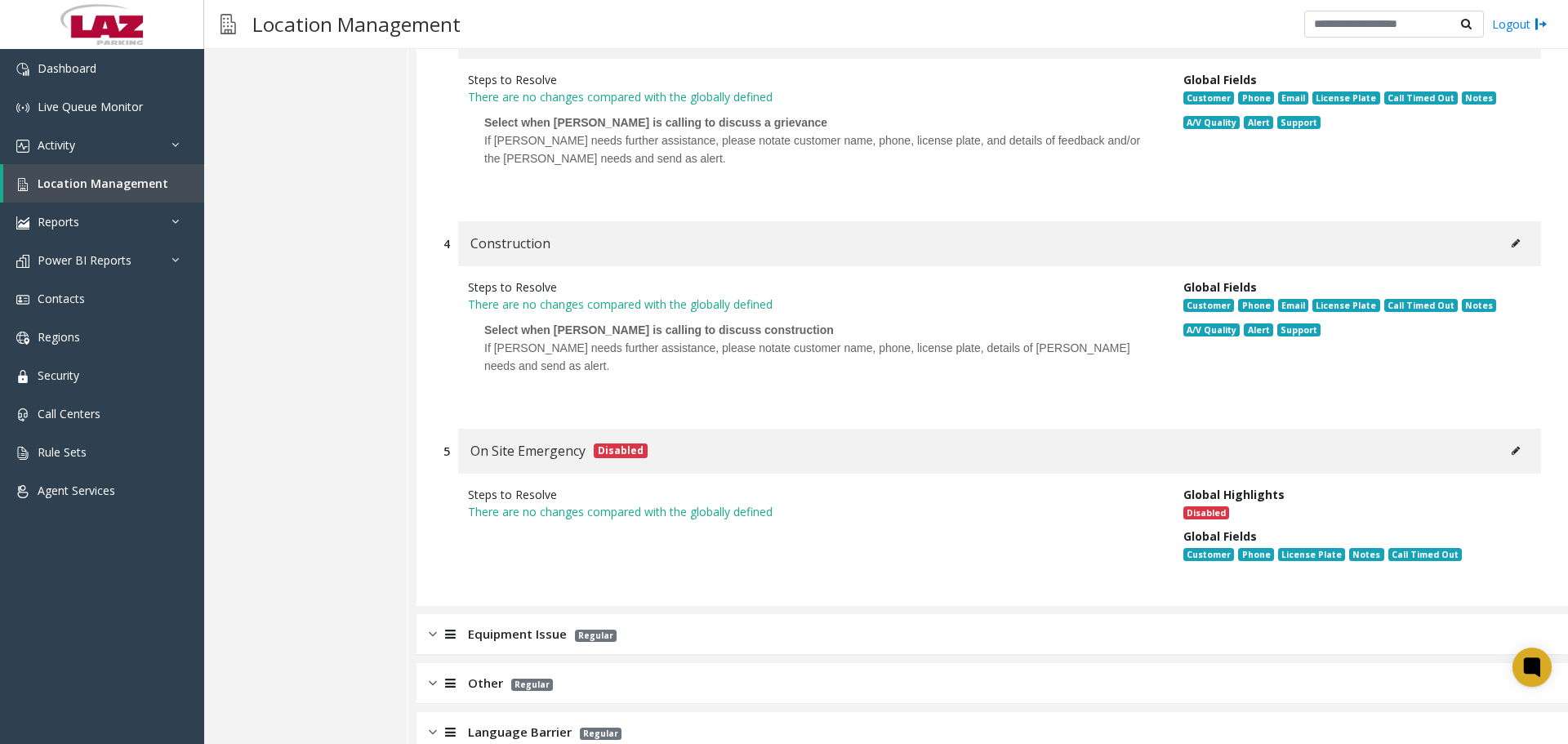
click at [506, 625] on span "Equipment Issue" at bounding box center [517, 634] width 99 height 19
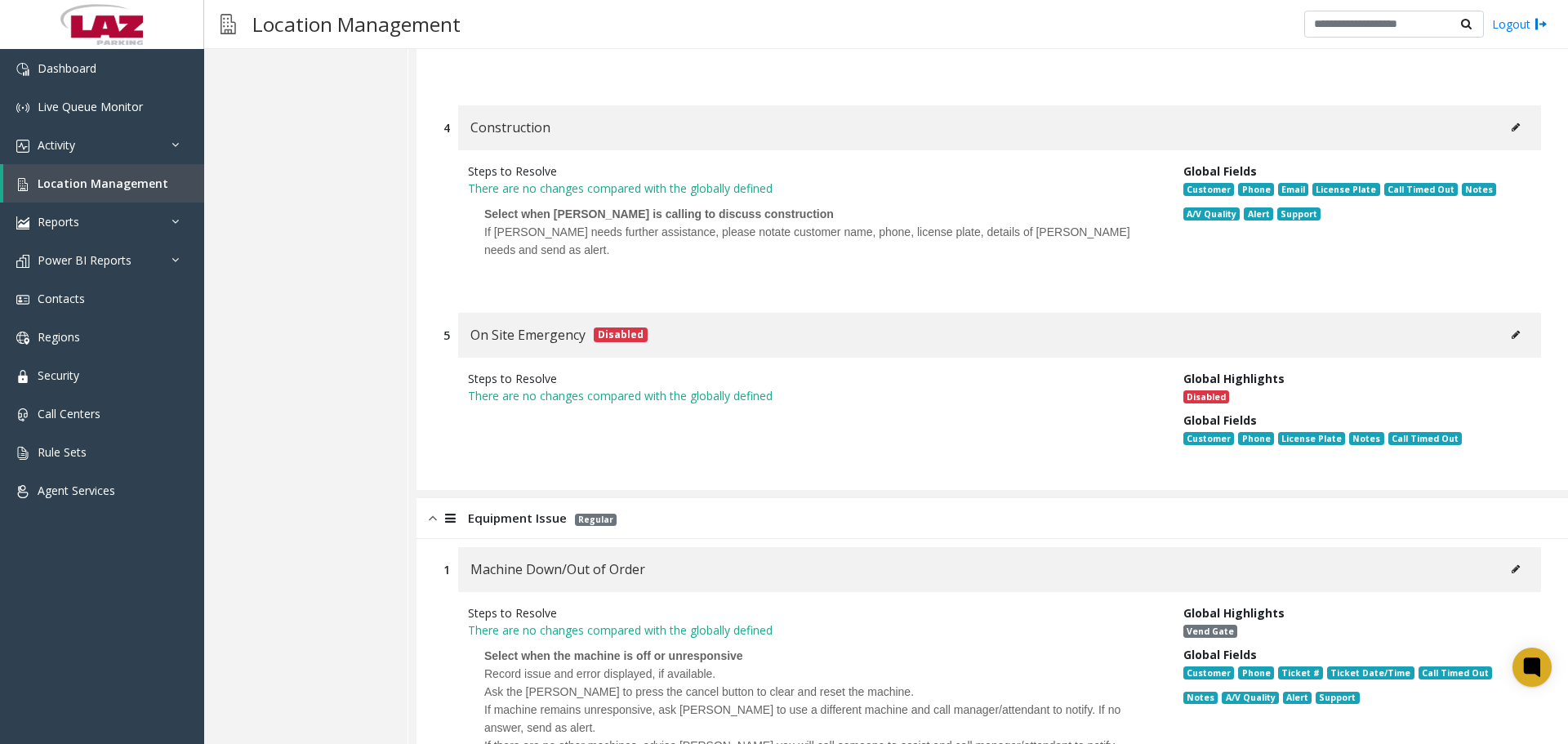
scroll to position [6006, 0]
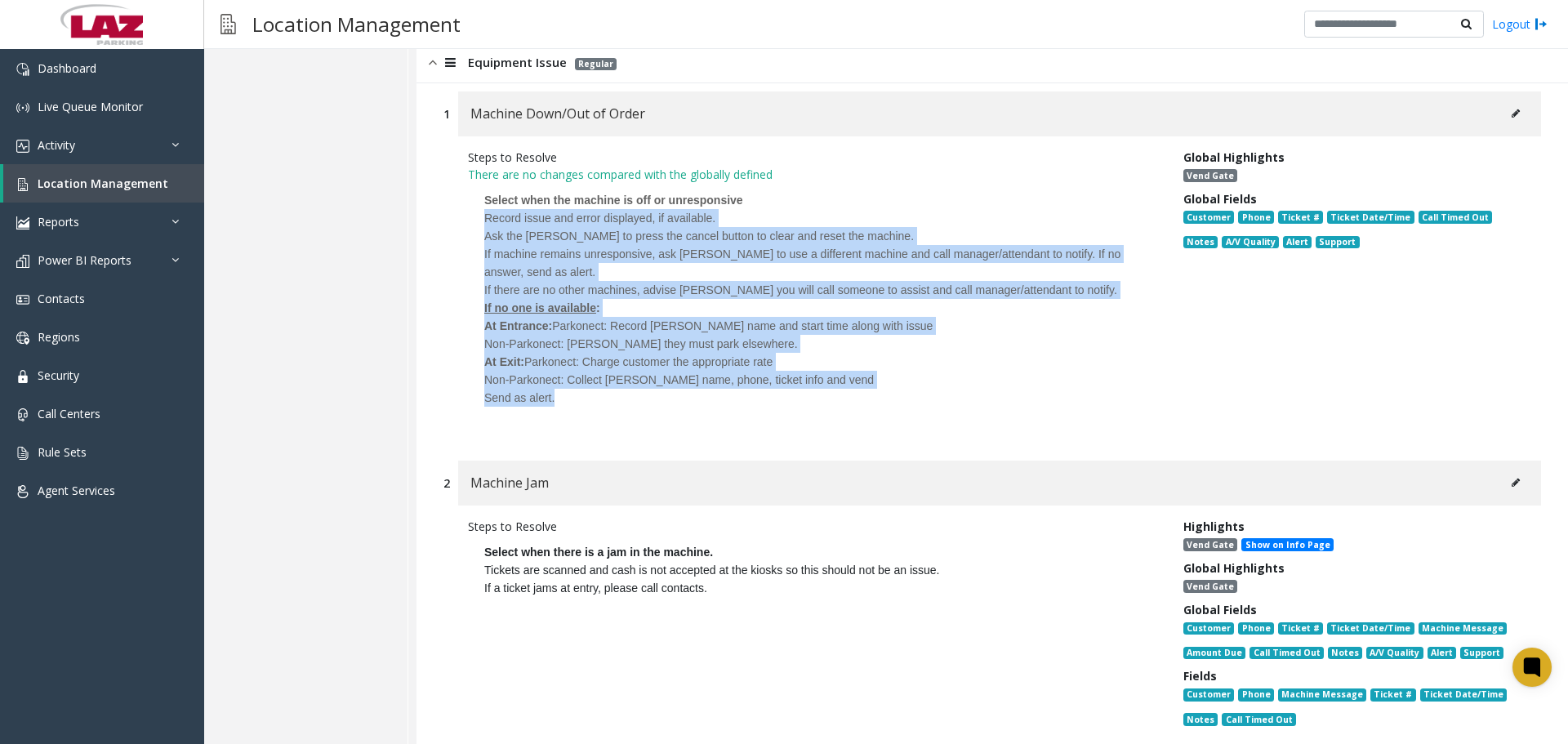
drag, startPoint x: 554, startPoint y: 283, endPoint x: 481, endPoint y: 142, distance: 158.8
click at [481, 183] on p "Select when the machine is off or unresponsive Record issue and error displayed…" at bounding box center [814, 308] width 691 height 249
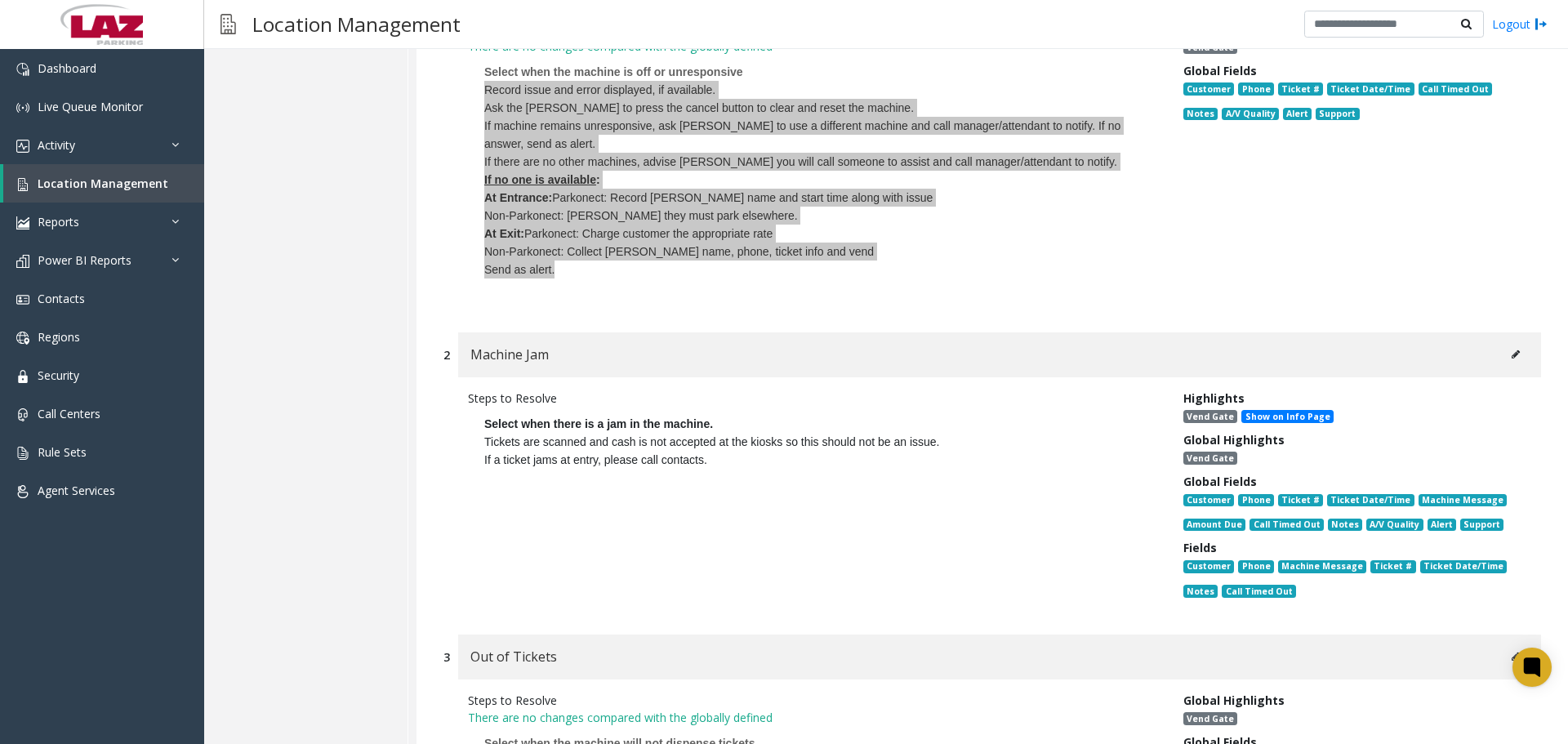
scroll to position [6251, 0]
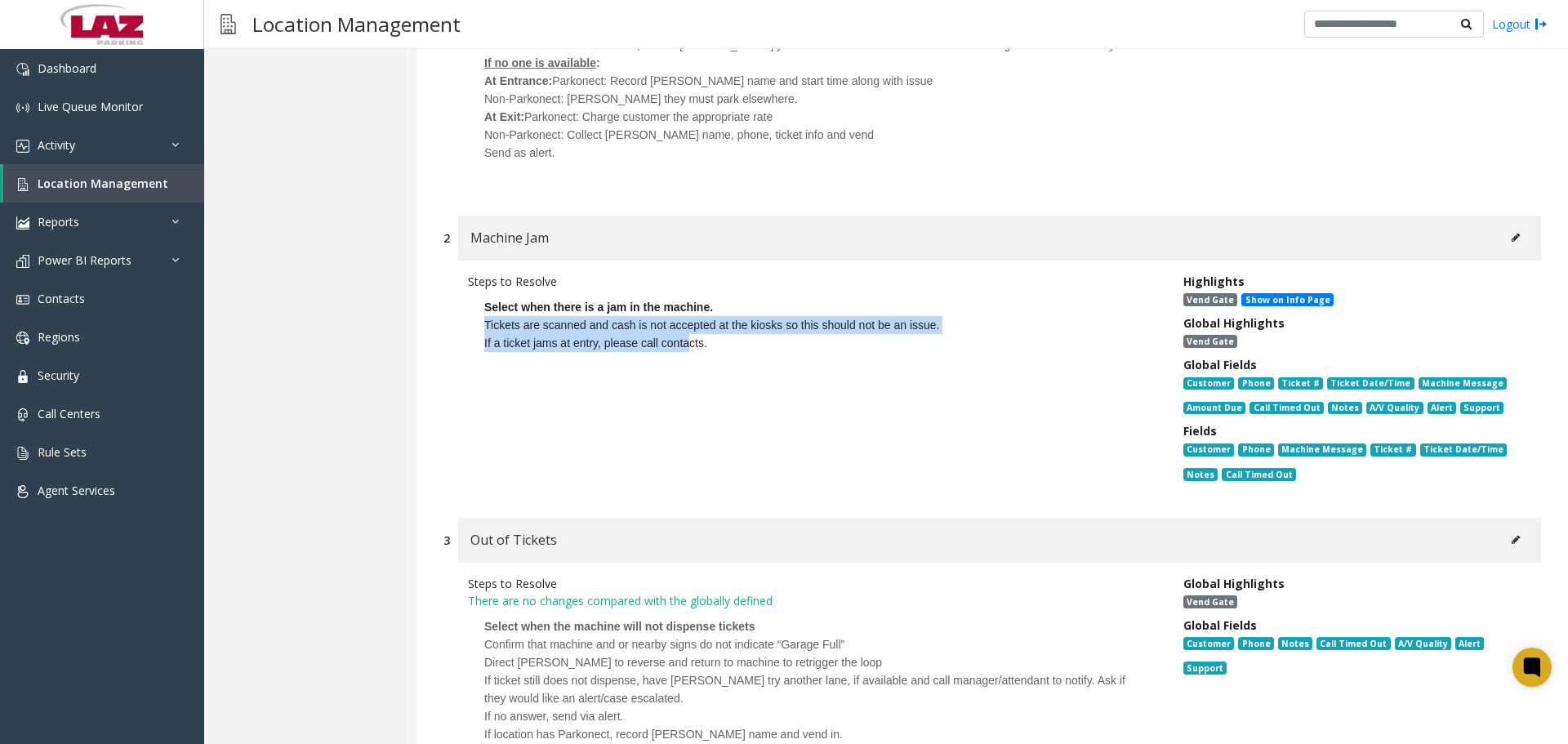
drag, startPoint x: 441, startPoint y: 232, endPoint x: 454, endPoint y: 251, distance: 23.0
click at [454, 261] on div "Steps to Resolve Select when there is a jam in the machine. Tickets are scanned…" at bounding box center [992, 380] width 1097 height 241
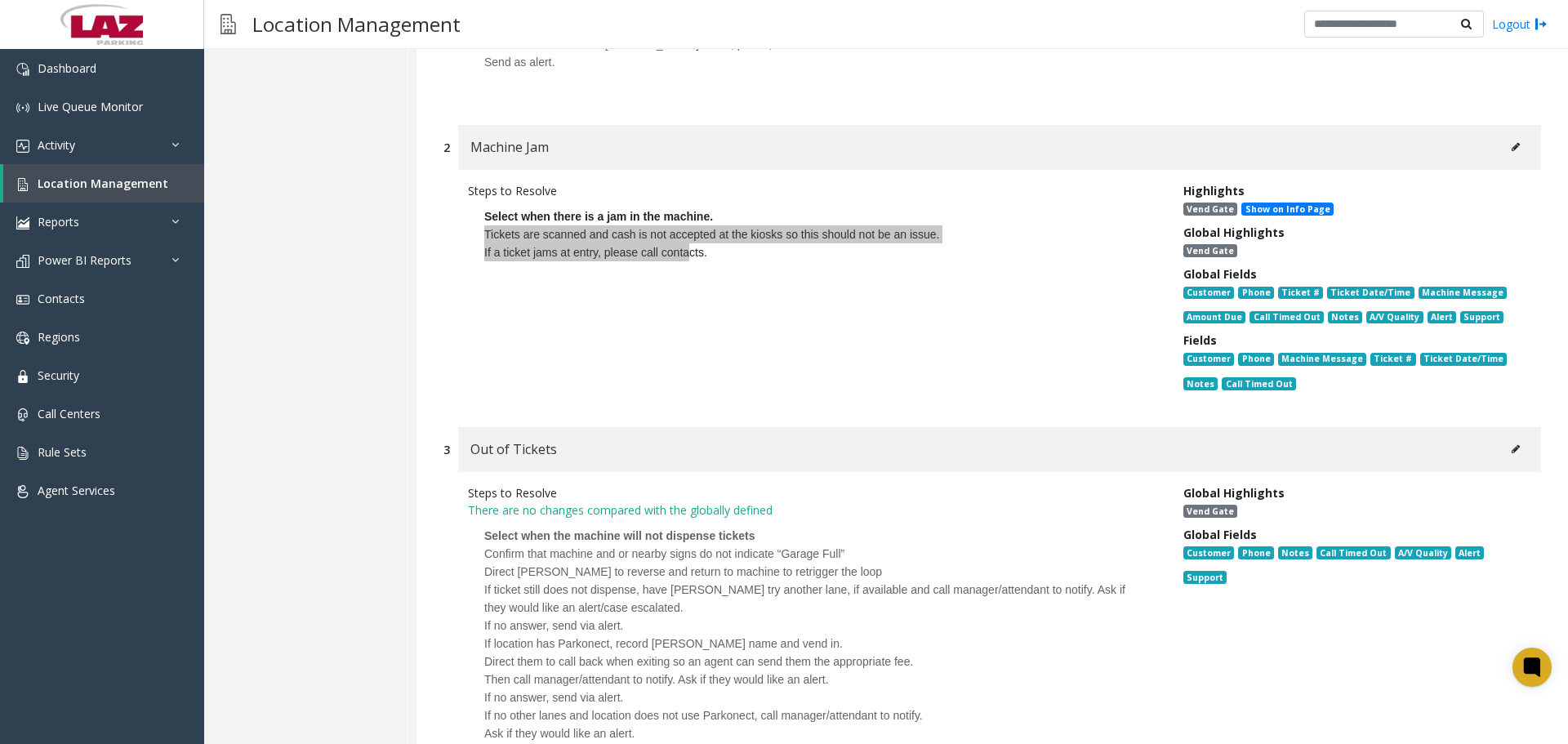
scroll to position [6740, 0]
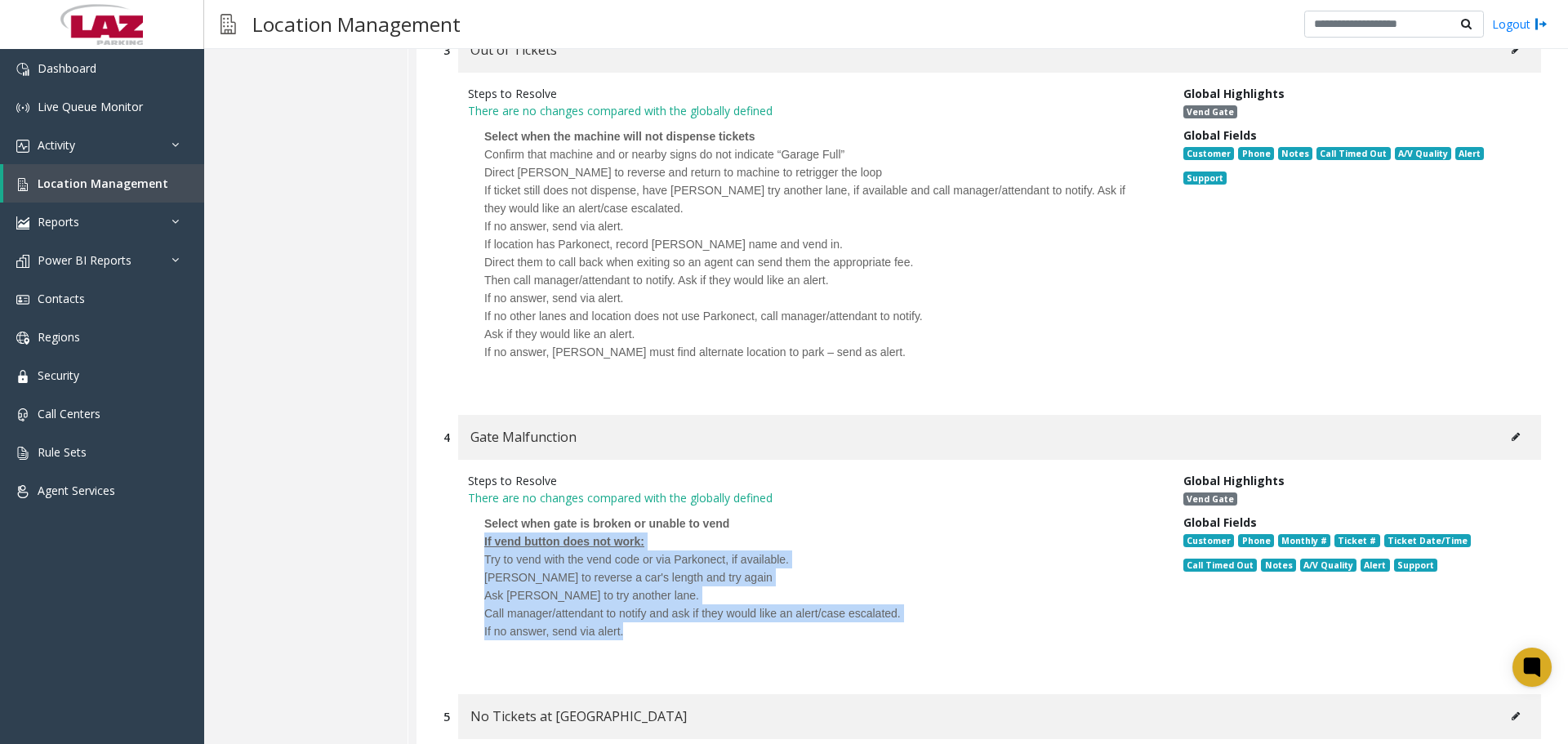
drag, startPoint x: 550, startPoint y: 543, endPoint x: 470, endPoint y: 466, distance: 111.0
click at [470, 466] on div "Steps to Resolve There are no changes compared with the globally defined Select…" at bounding box center [992, 568] width 1097 height 218
click at [604, 640] on div at bounding box center [813, 649] width 658 height 17
click at [636, 588] on div "Steps to Resolve There are no changes compared with the globally defined Select…" at bounding box center [992, 568] width 1097 height 218
drag, startPoint x: 655, startPoint y: 572, endPoint x: 476, endPoint y: 482, distance: 200.4
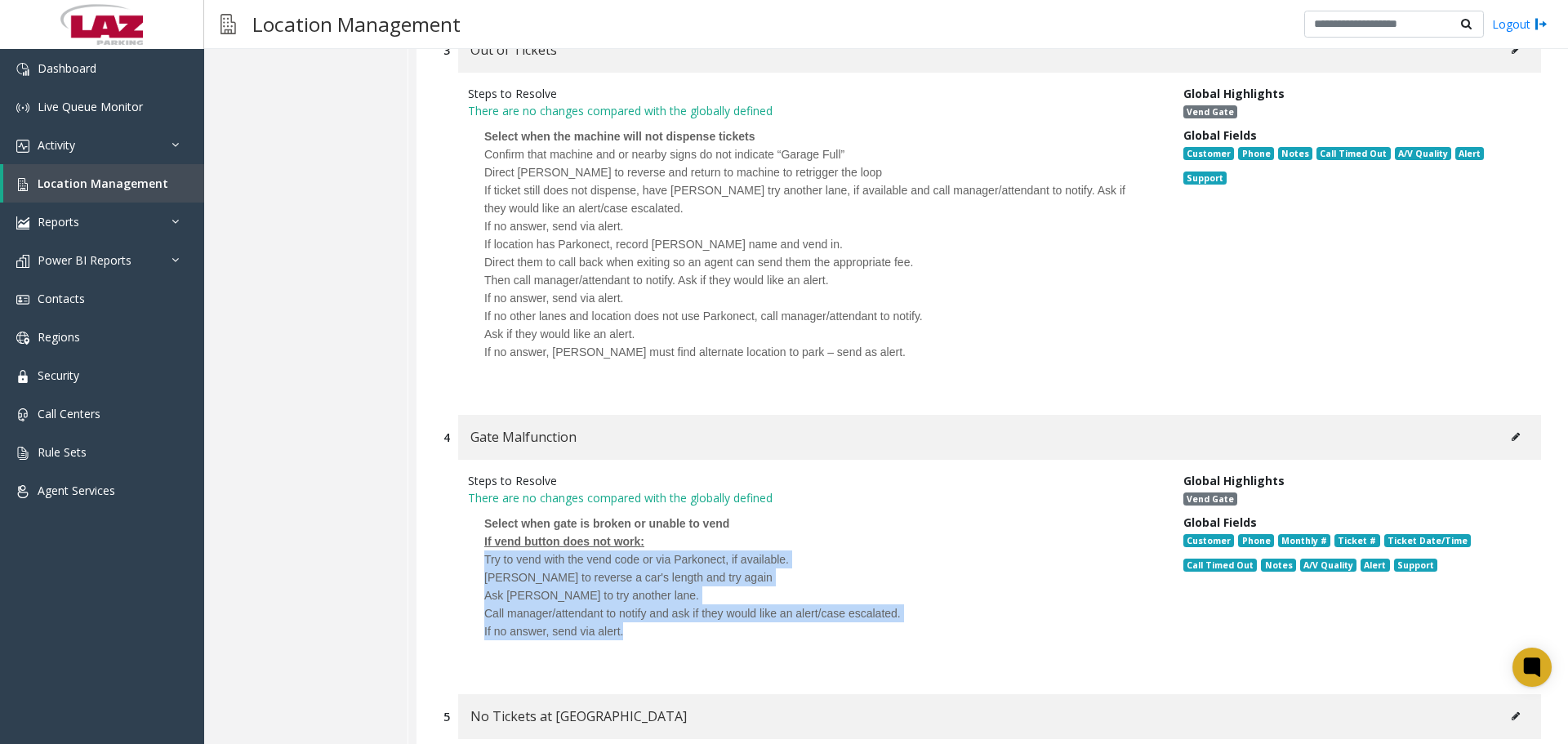
click at [476, 506] on p "Select when gate is broken or unable to vend If vend button does not work: Try …" at bounding box center [814, 585] width 691 height 160
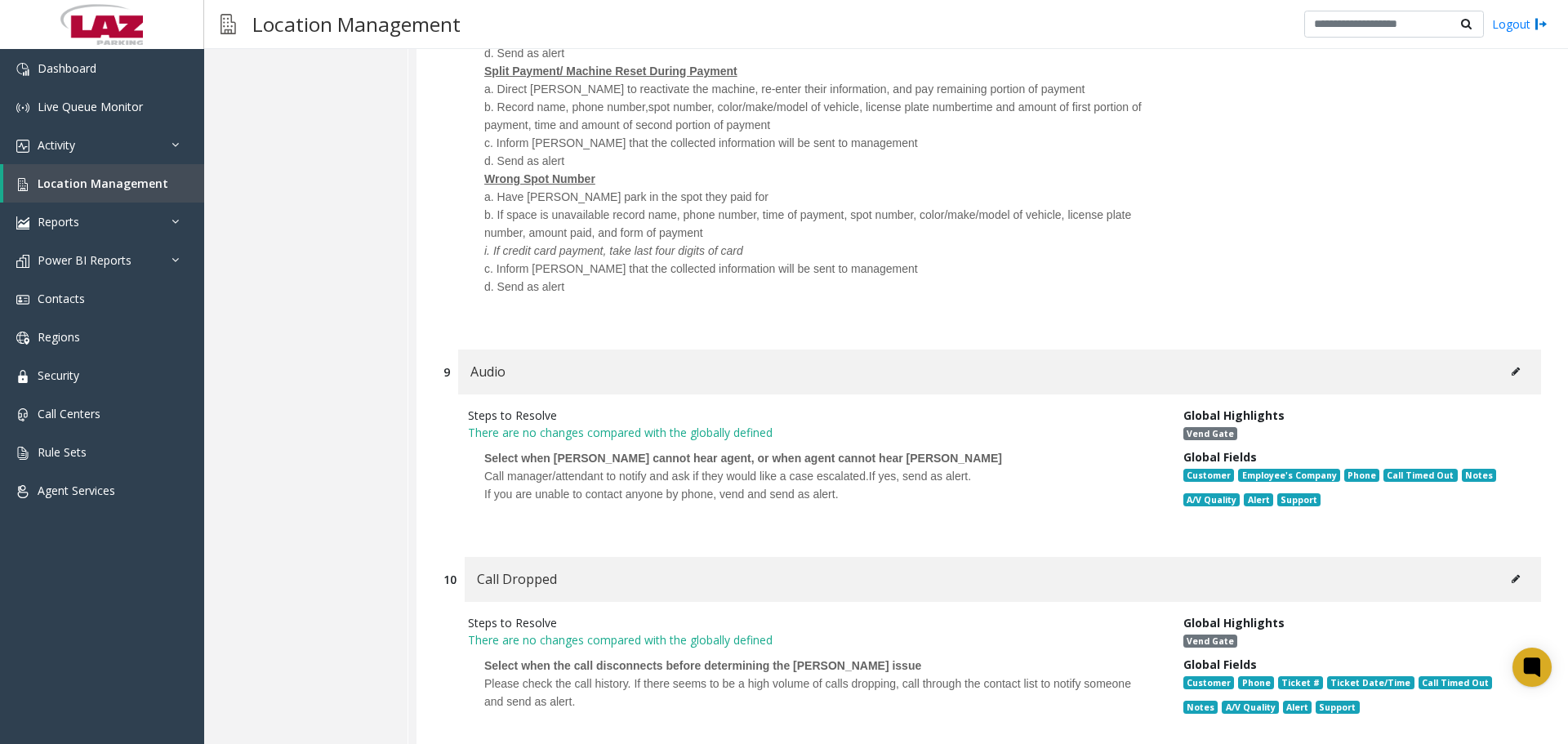
scroll to position [8456, 0]
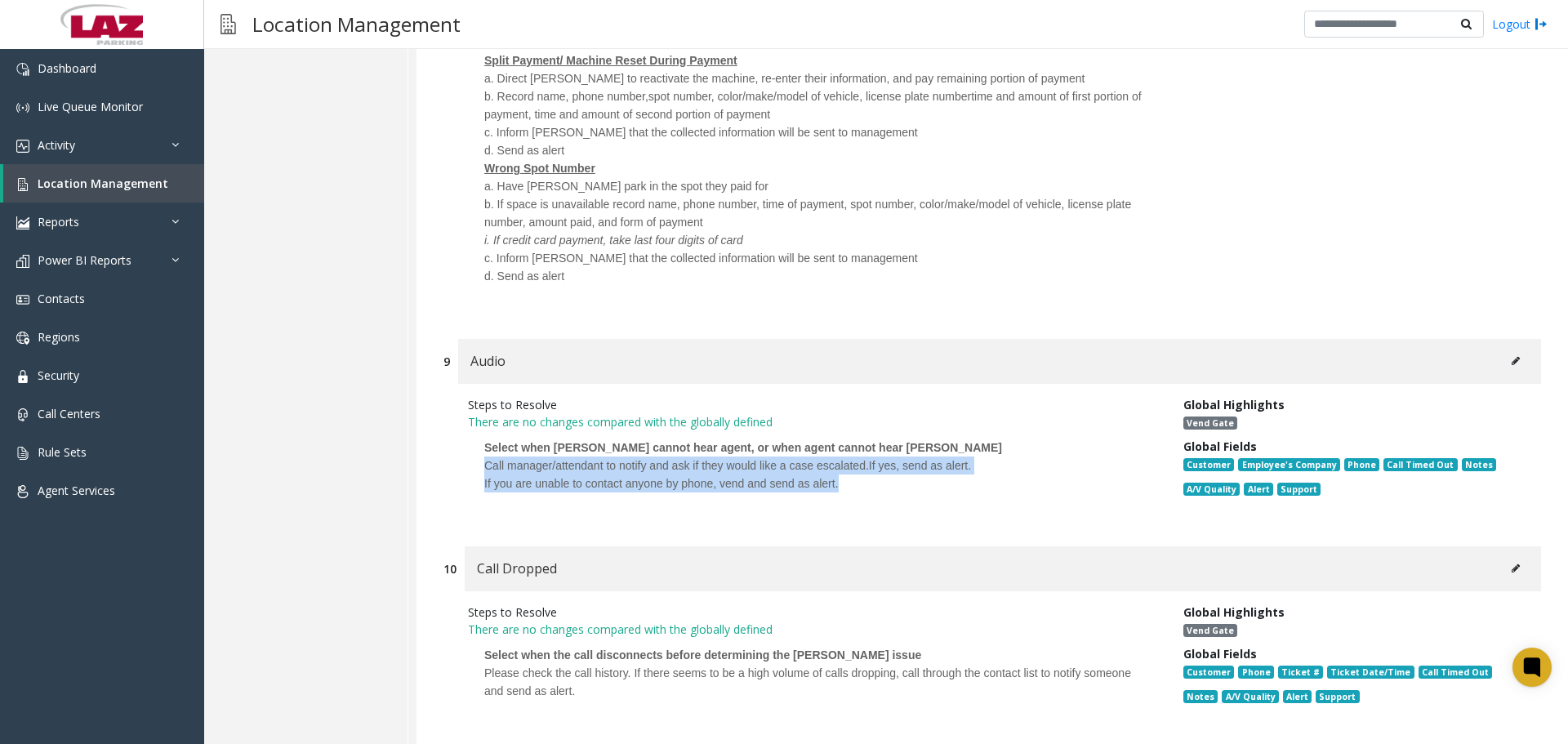
drag, startPoint x: 769, startPoint y: 400, endPoint x: 481, endPoint y: 380, distance: 288.7
click at [481, 431] on p "Select when [PERSON_NAME] cannot hear agent, or when agent cannot hear [PERSON_…" at bounding box center [814, 474] width 691 height 88
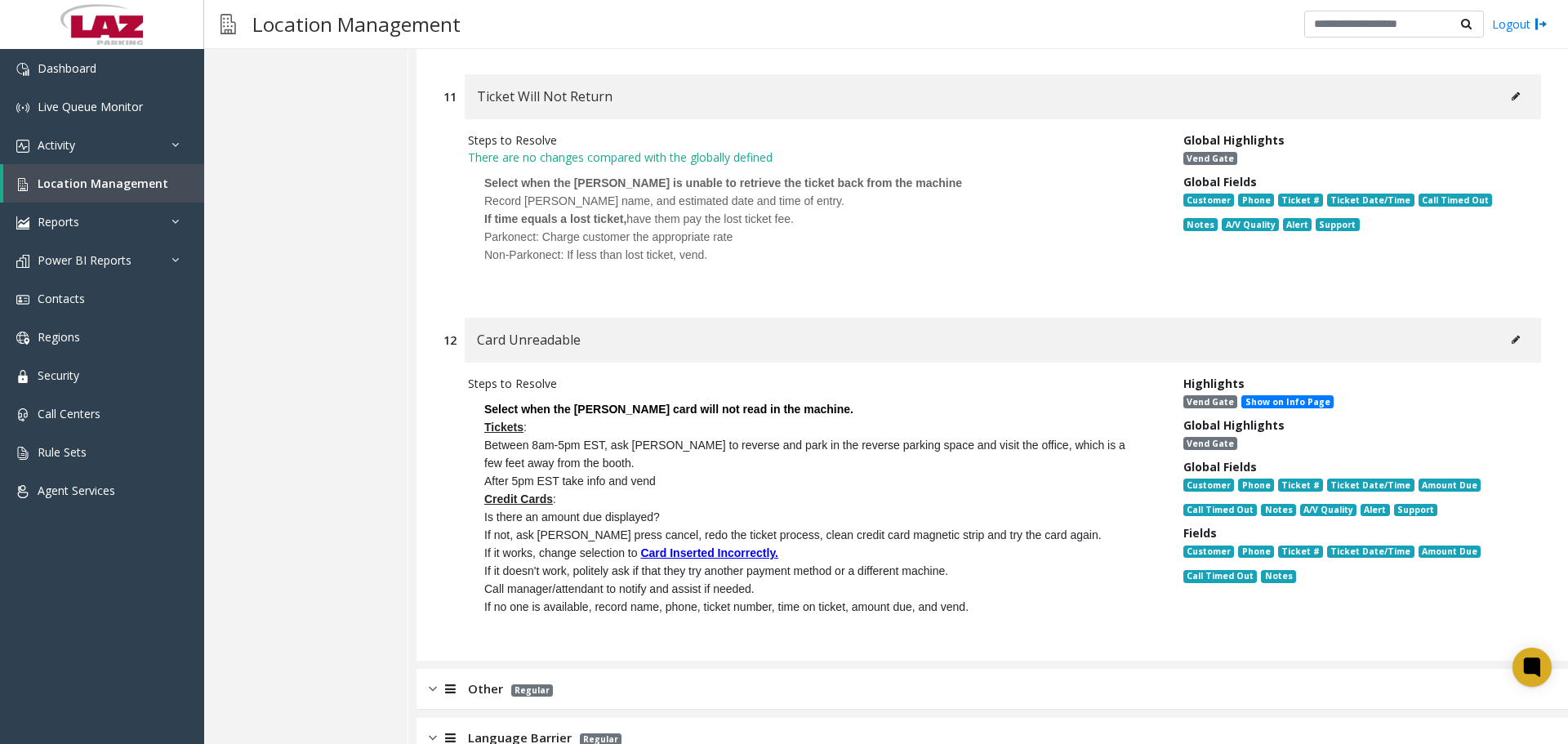
scroll to position [9140, 0]
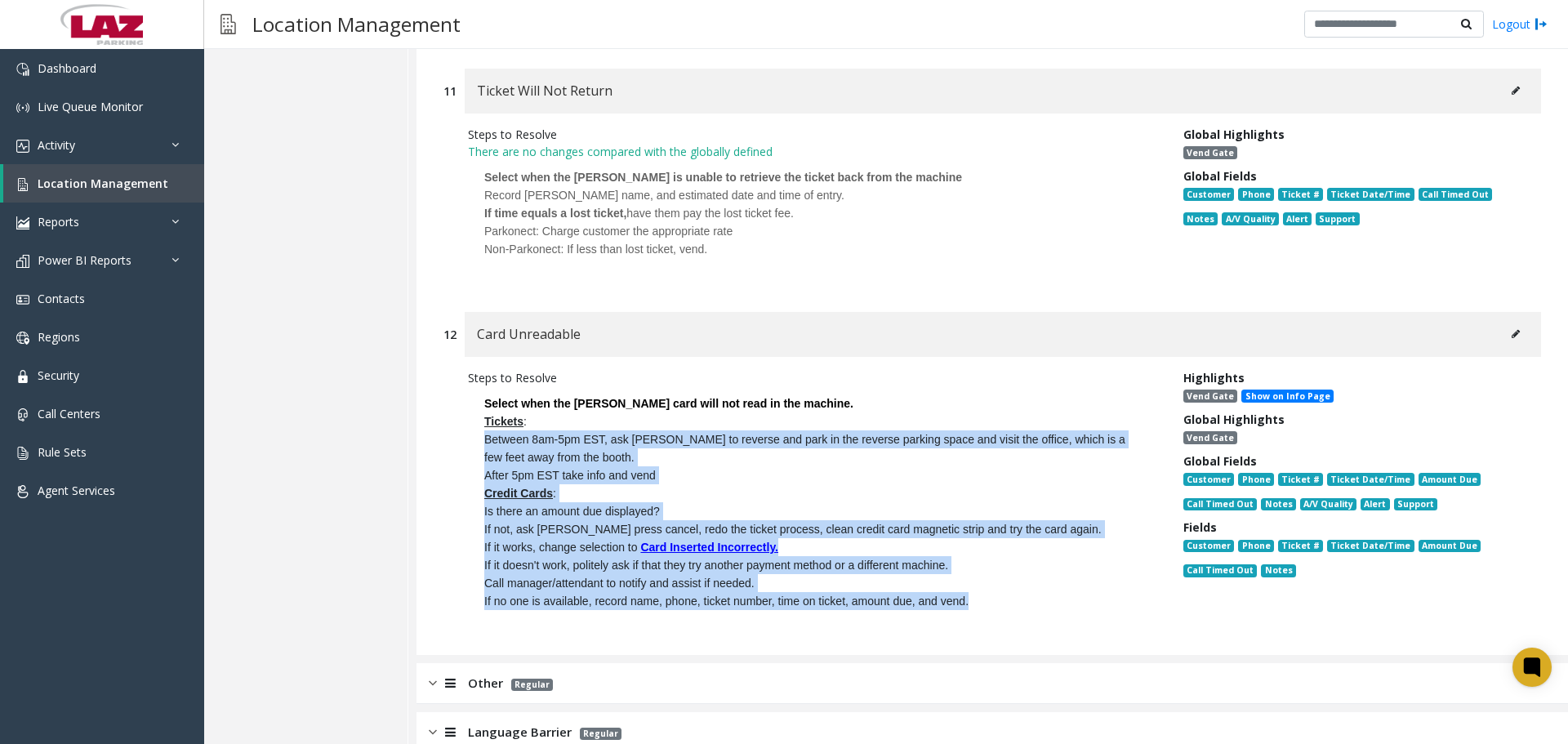
drag, startPoint x: 1027, startPoint y: 524, endPoint x: 476, endPoint y: 367, distance: 572.9
click at [476, 386] on p "Select when the [PERSON_NAME] card will not read in the machine. Tickets : Betw…" at bounding box center [814, 502] width 691 height 232
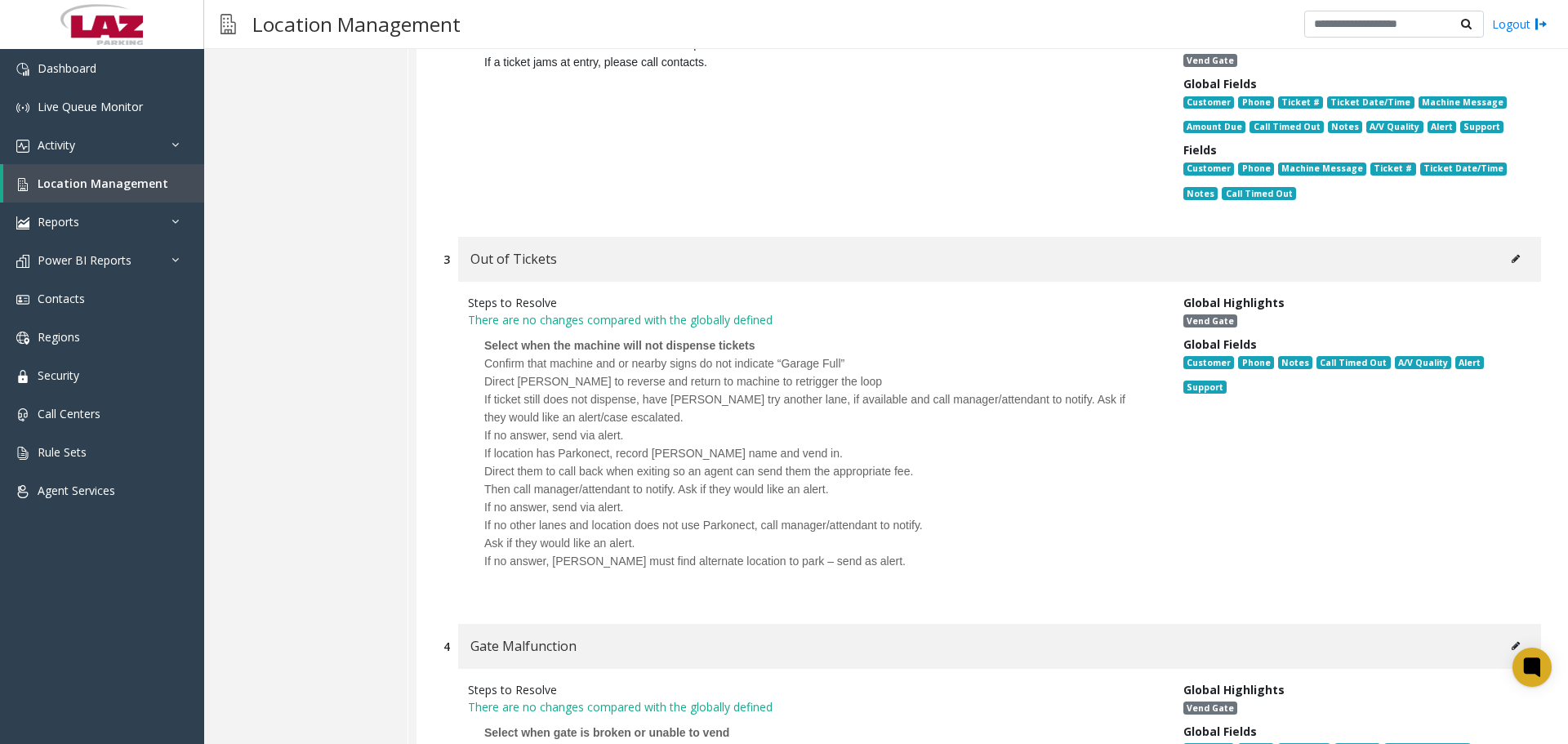
scroll to position [6528, 0]
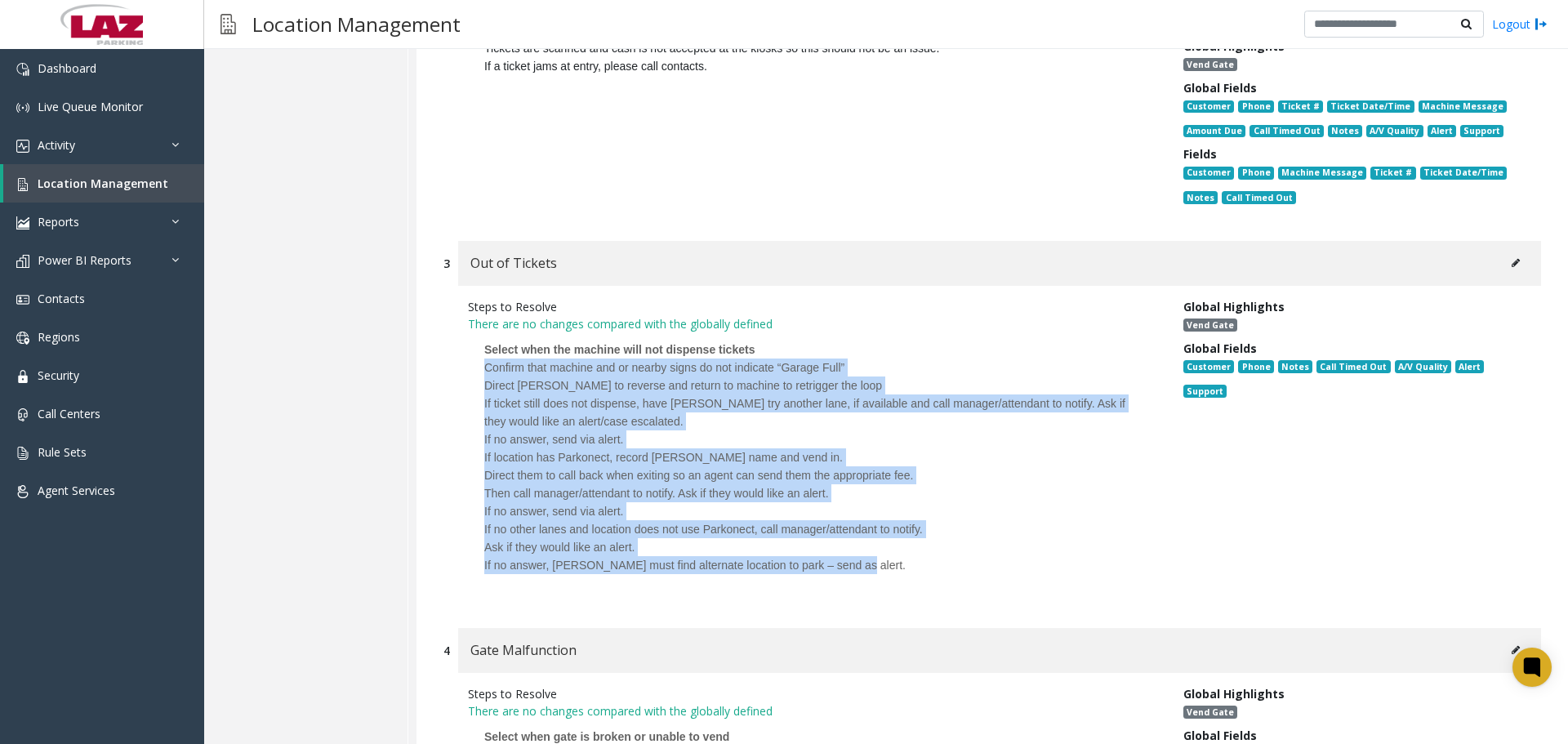
drag, startPoint x: 861, startPoint y: 494, endPoint x: 437, endPoint y: 292, distance: 469.7
click at [437, 292] on div "3 Out of Tickets Steps to Resolve There are no changes compared with the global…" at bounding box center [992, 426] width 1121 height 371
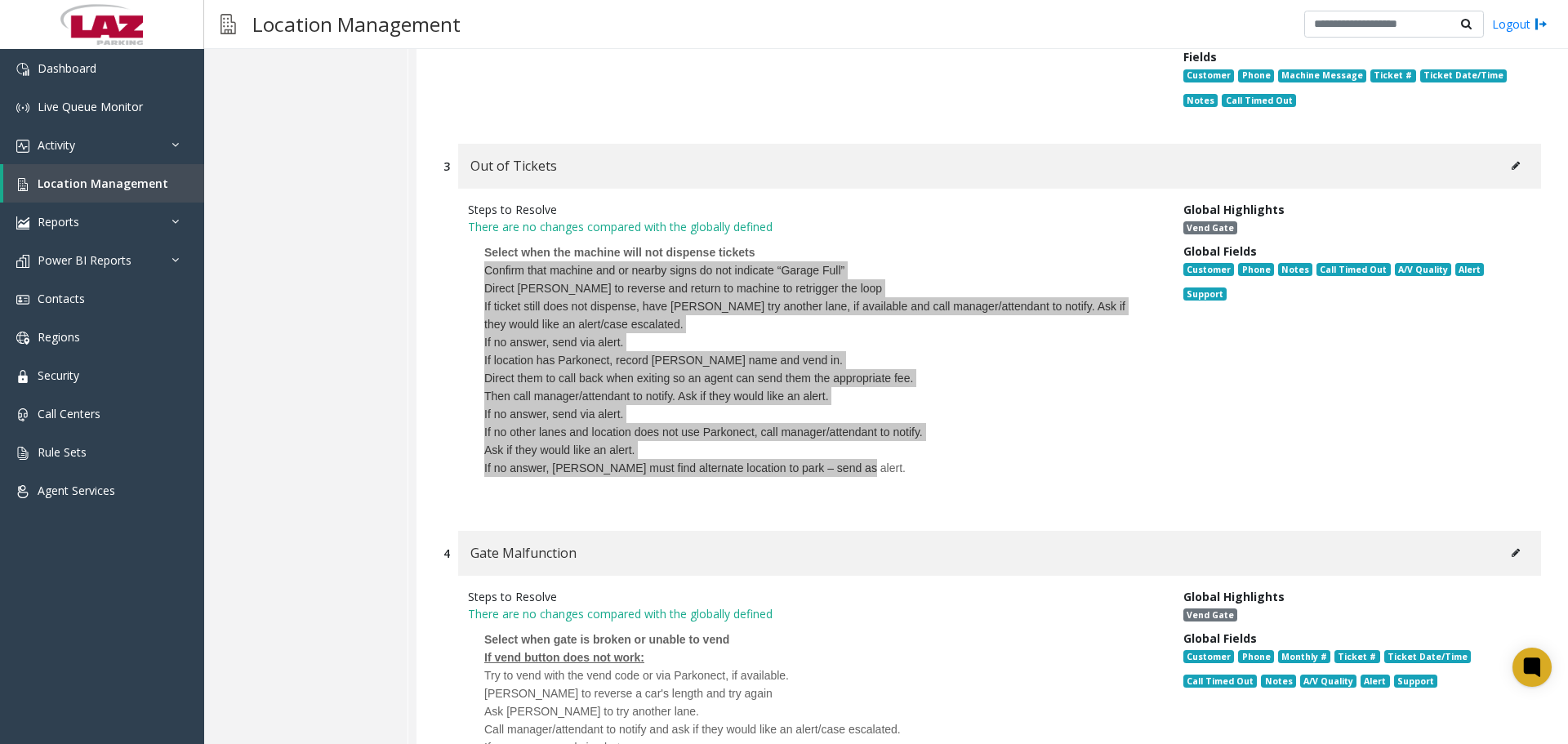
scroll to position [7018, 0]
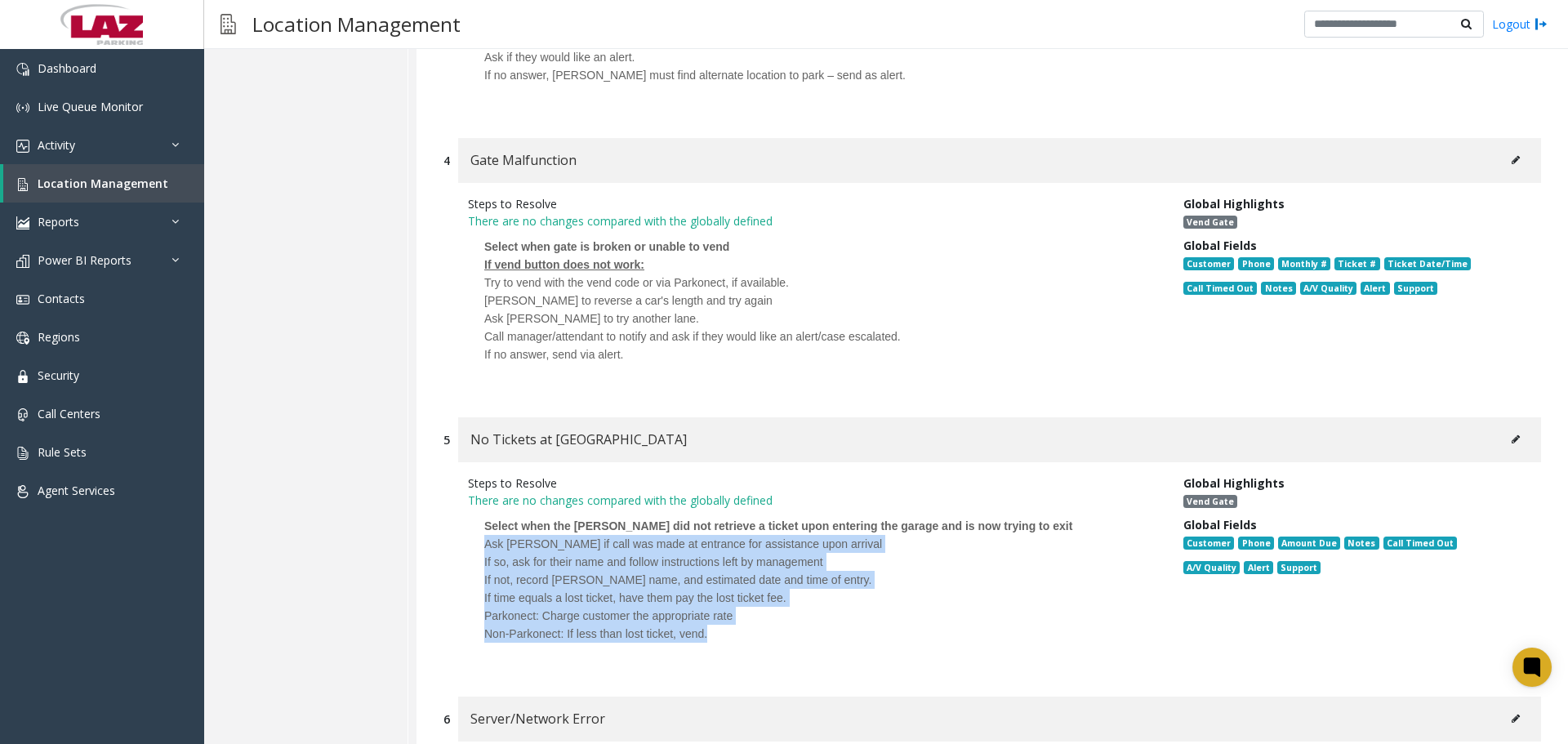
drag, startPoint x: 728, startPoint y: 587, endPoint x: 444, endPoint y: 465, distance: 309.1
click at [444, 465] on div "Steps to Resolve There are no changes compared with the globally defined Select…" at bounding box center [992, 571] width 1097 height 218
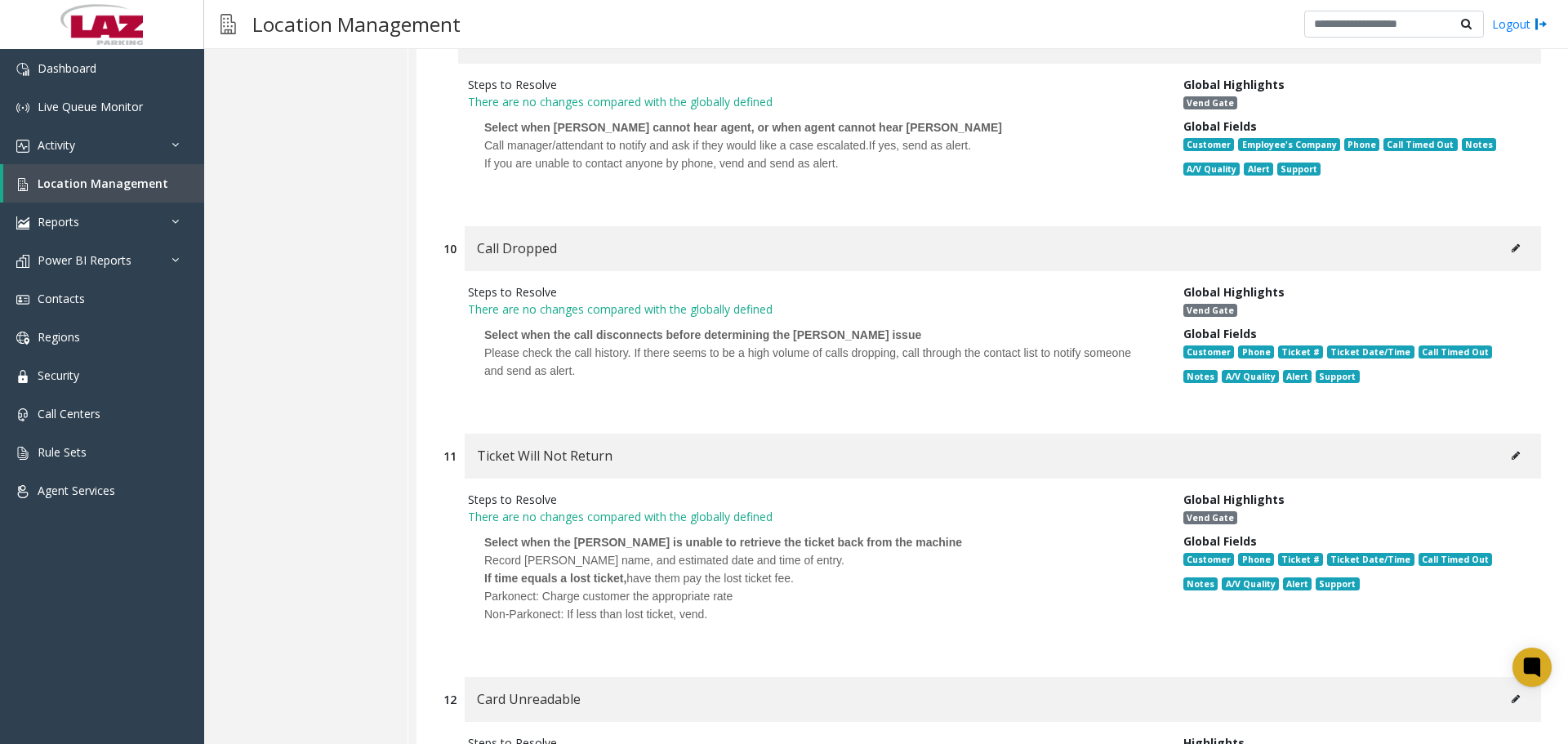
scroll to position [9059, 0]
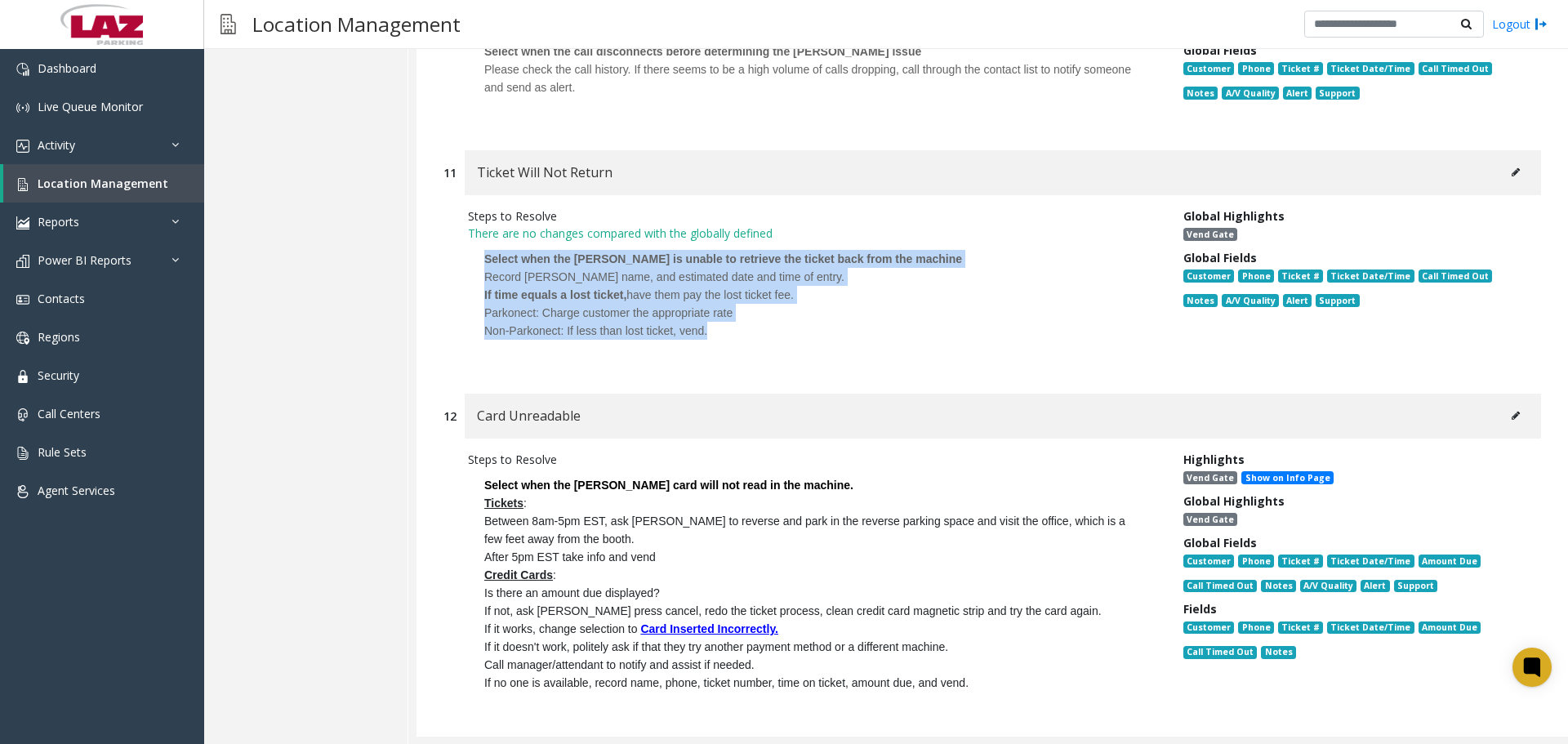
drag, startPoint x: 553, startPoint y: 232, endPoint x: 443, endPoint y: 187, distance: 118.8
click at [443, 187] on div "11 Ticket Will Not Return Steps to Resolve There are no changes compared with t…" at bounding box center [992, 263] width 1121 height 227
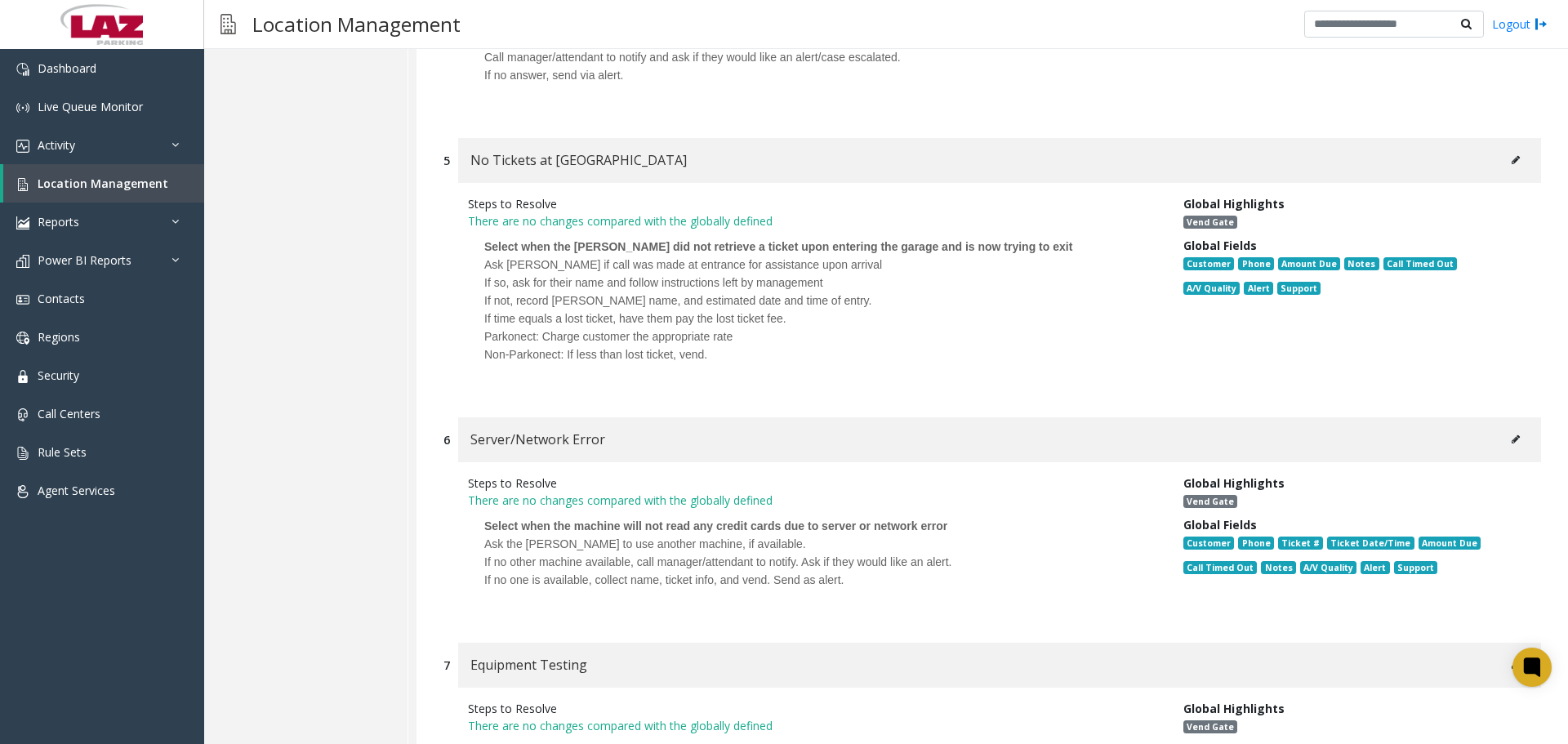
scroll to position [7345, 0]
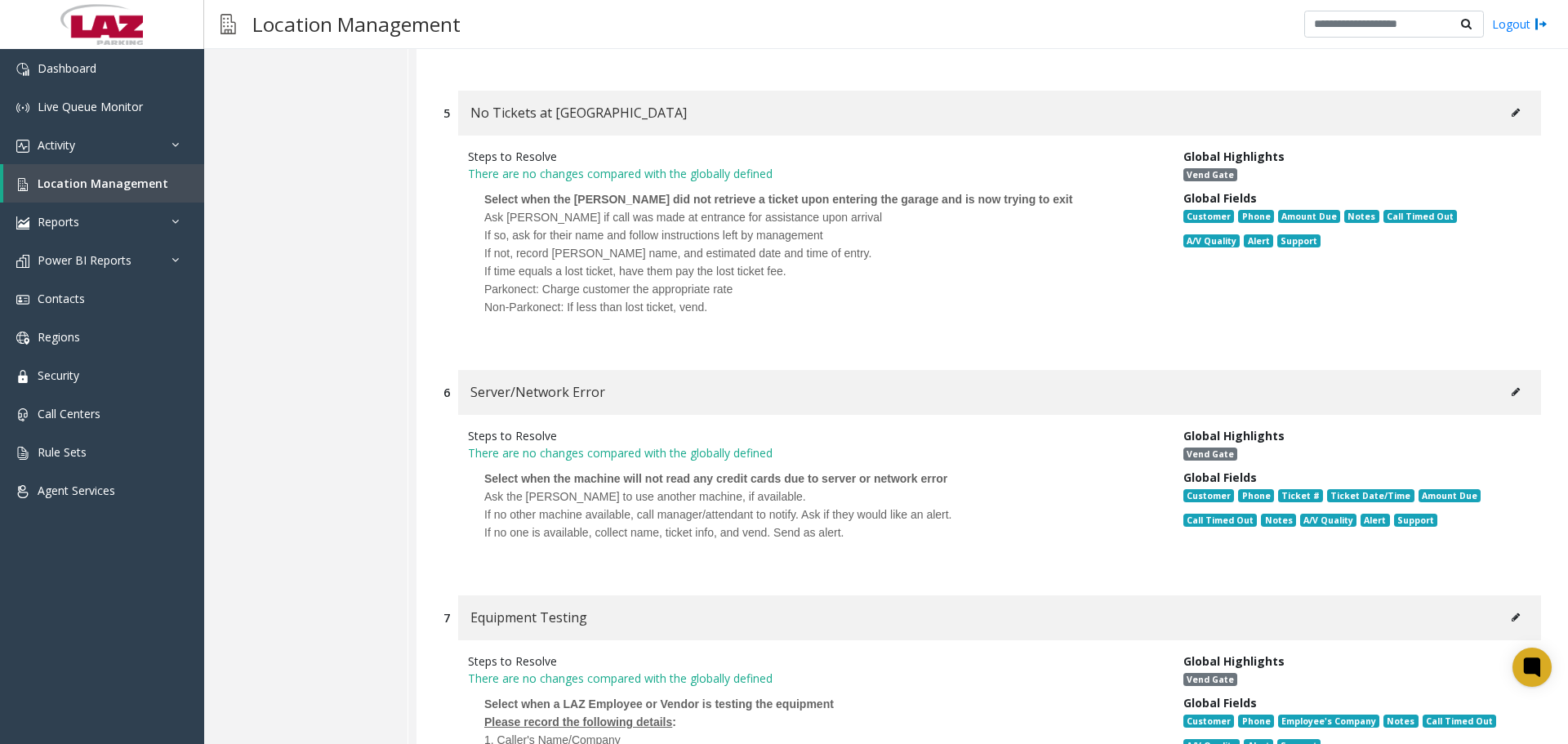
click at [678, 505] on div "If no other machine available, call manager/attendant to notify. Ask if they wo…" at bounding box center [813, 514] width 658 height 18
drag, startPoint x: 894, startPoint y: 473, endPoint x: 655, endPoint y: 453, distance: 239.8
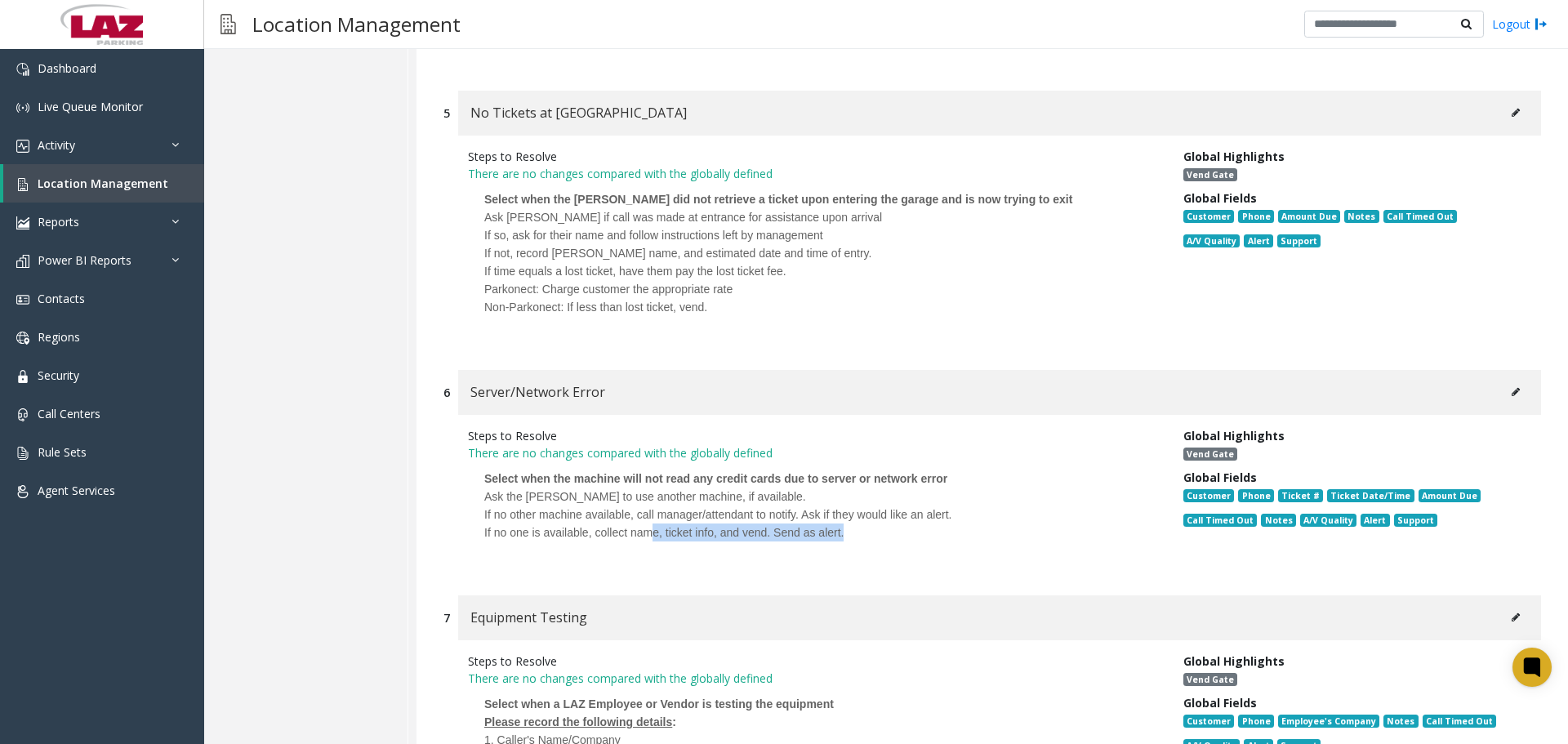
click at [655, 487] on div "Ask the [PERSON_NAME] to use another machine, if available. If no other machine…" at bounding box center [813, 522] width 658 height 71
click at [713, 523] on div "If no one is available, collect name, ticket info, and vend. Send as alert." at bounding box center [813, 532] width 658 height 18
click at [809, 499] on div "Steps to Resolve There are no changes compared with the globally defined Select…" at bounding box center [992, 497] width 1097 height 164
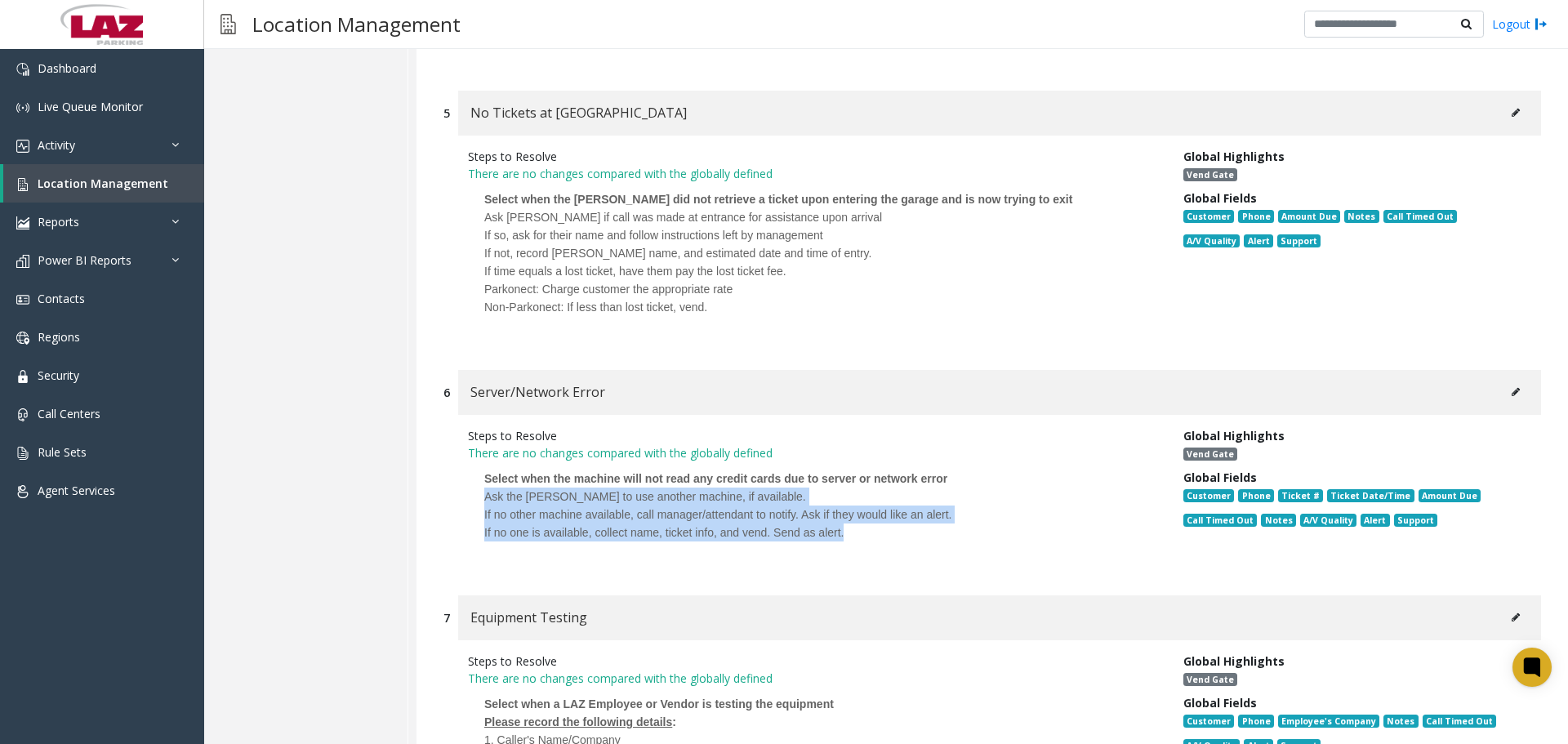
drag, startPoint x: 853, startPoint y: 475, endPoint x: 420, endPoint y: 426, distance: 435.8
click at [420, 426] on div "1 Machine Down/Out of Order Steps to Resolve There are no changes compared with…" at bounding box center [991, 599] width 1151 height 3707
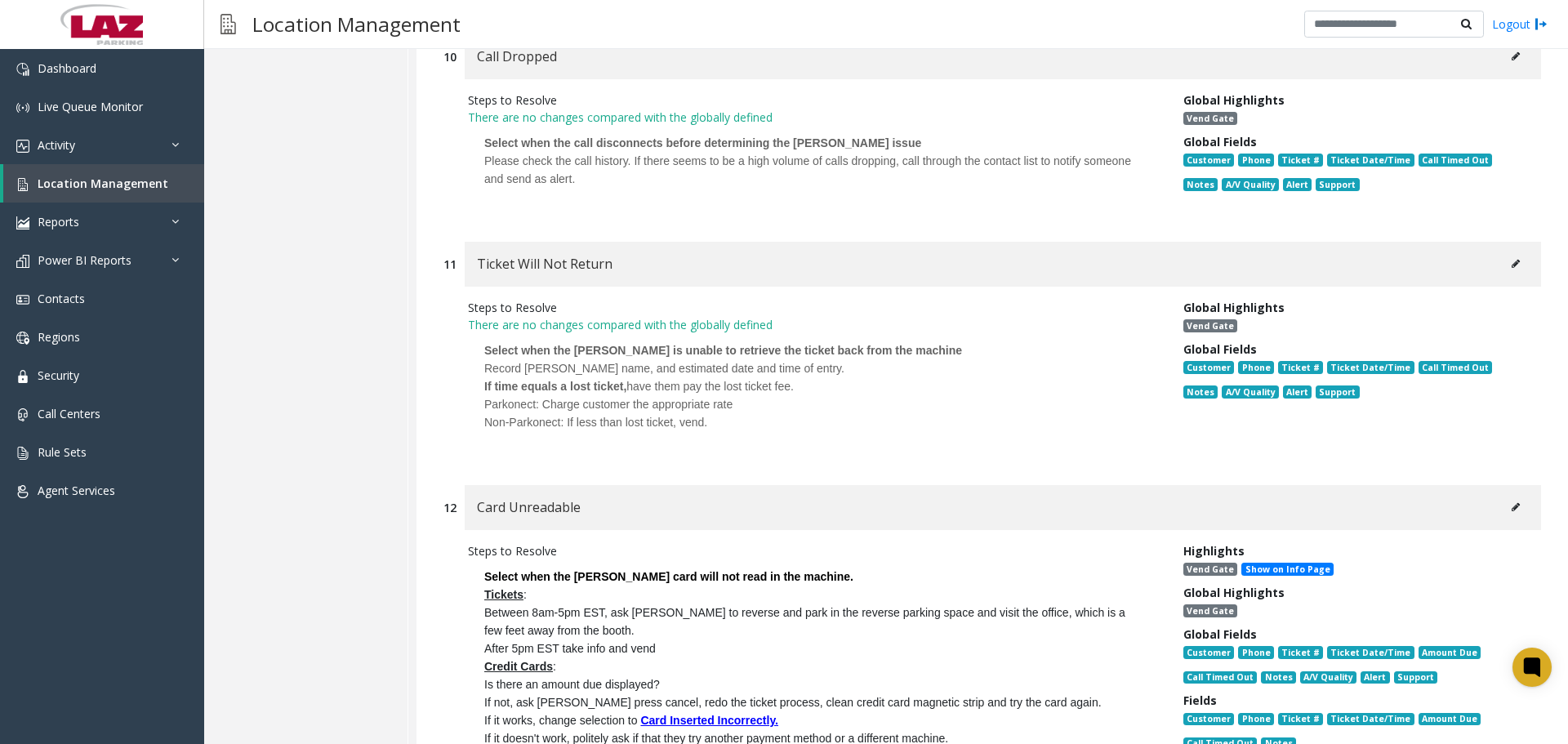
scroll to position [9140, 0]
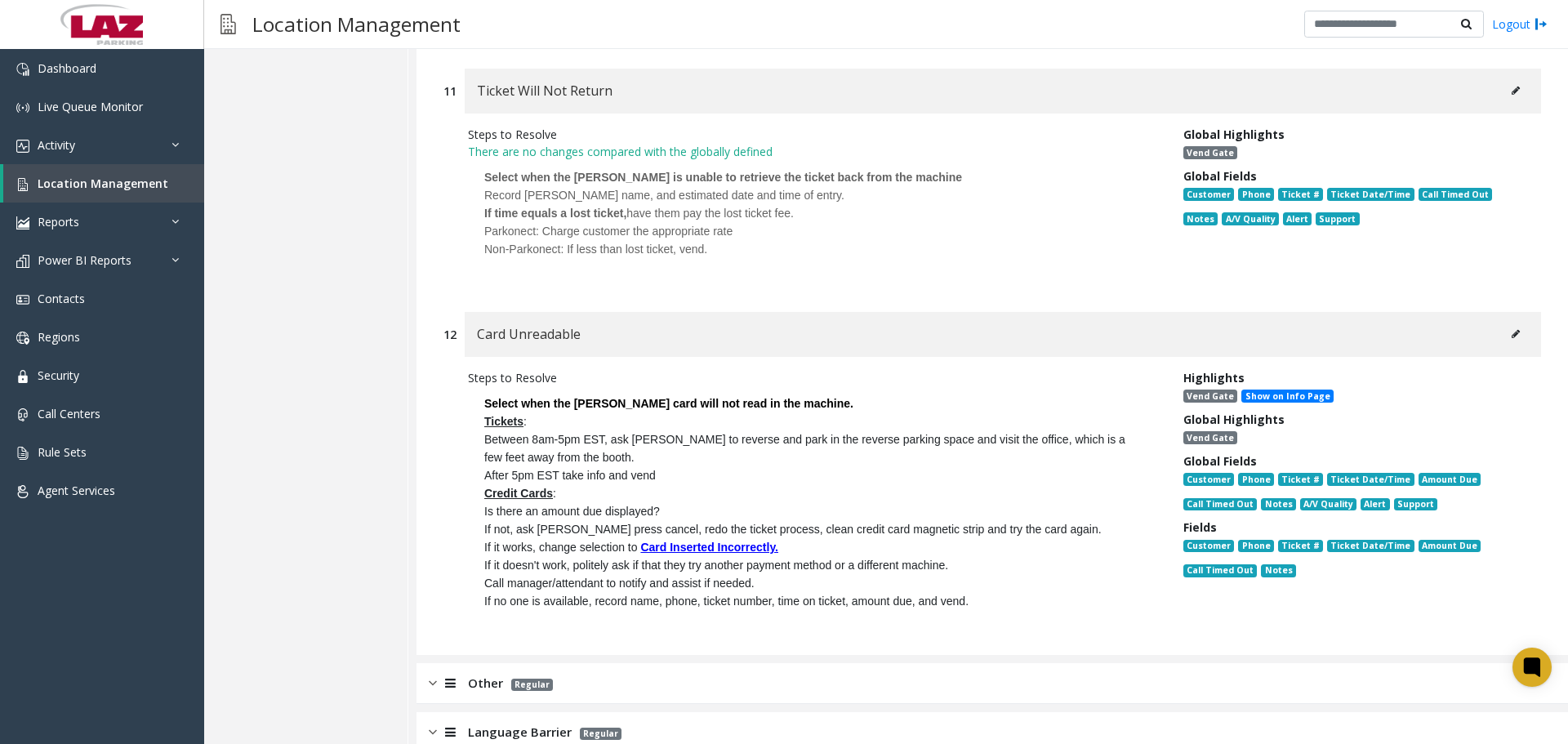
click at [560, 663] on div "Other Regular" at bounding box center [991, 683] width 1151 height 41
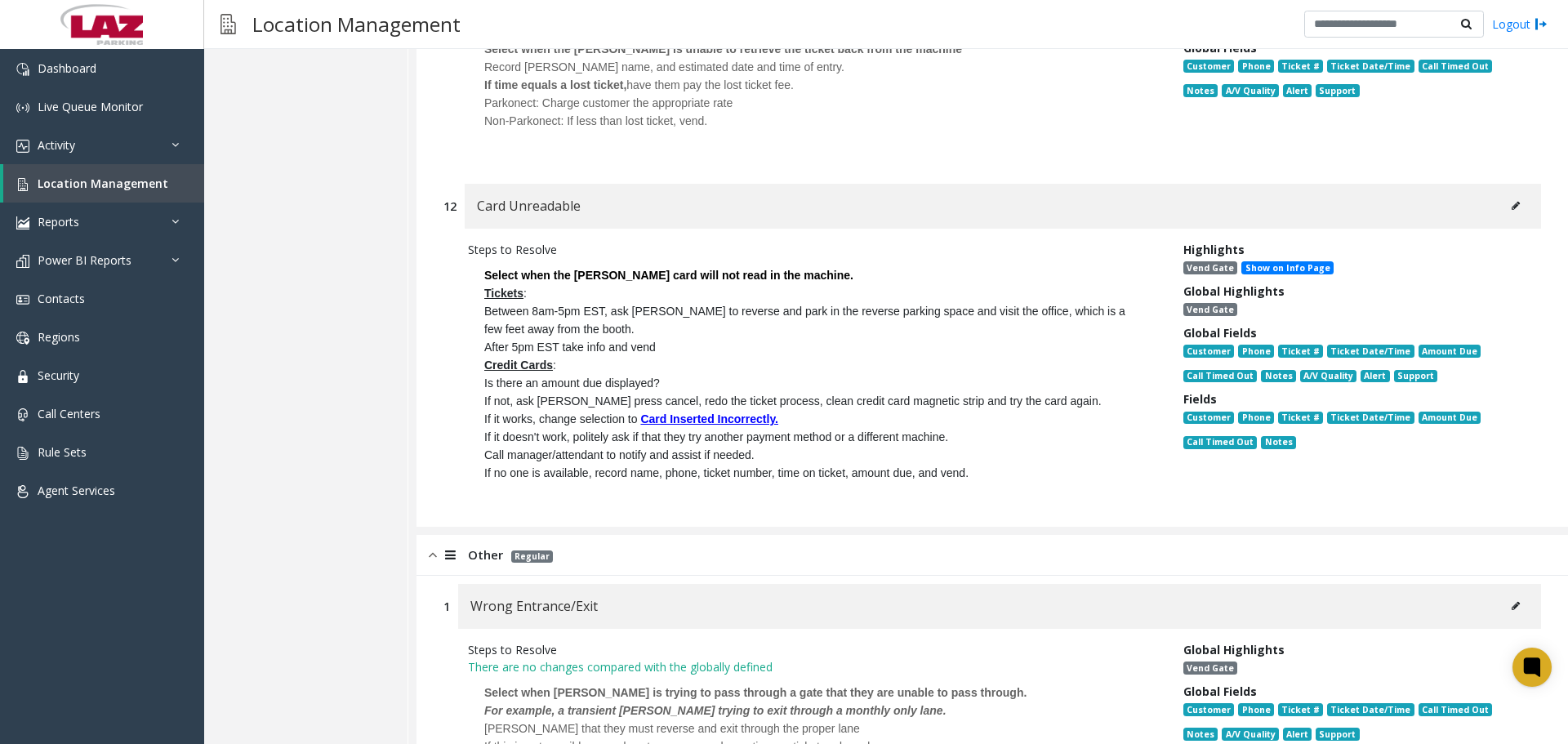
scroll to position [9549, 0]
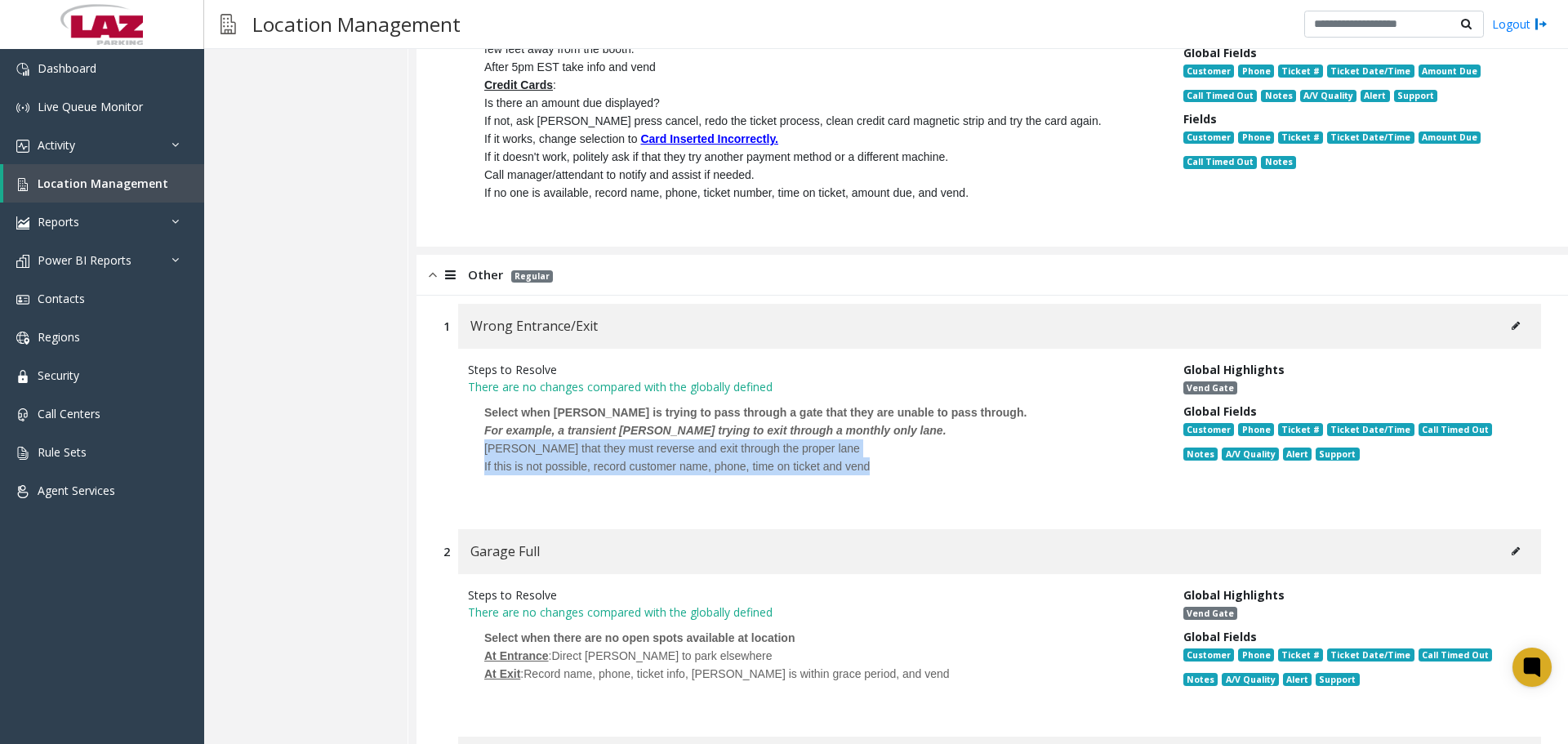
drag, startPoint x: 889, startPoint y: 394, endPoint x: 481, endPoint y: 376, distance: 408.4
click at [481, 396] on p "Select when [PERSON_NAME] is trying to pass through a gate that they are unable…" at bounding box center [814, 448] width 691 height 106
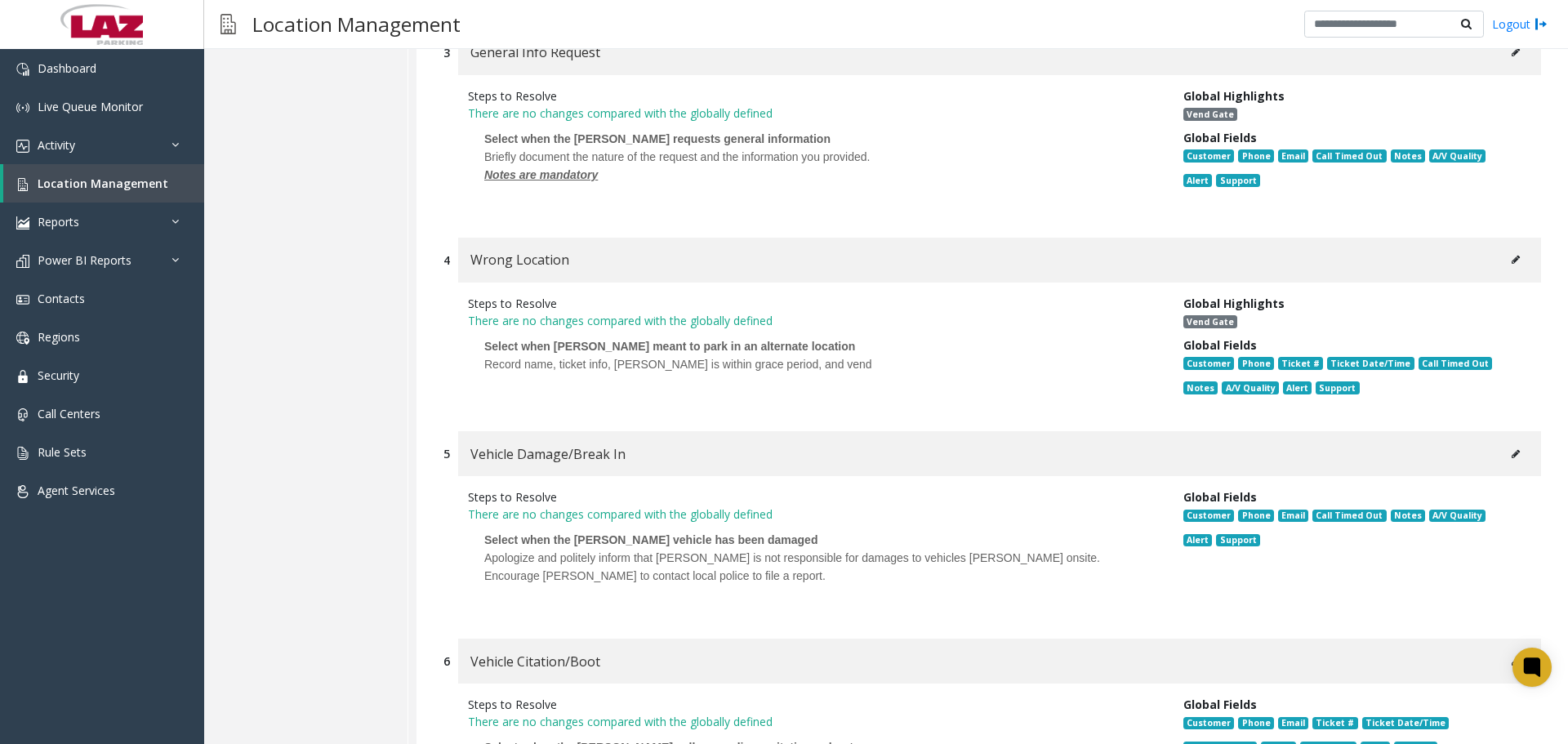
scroll to position [10284, 0]
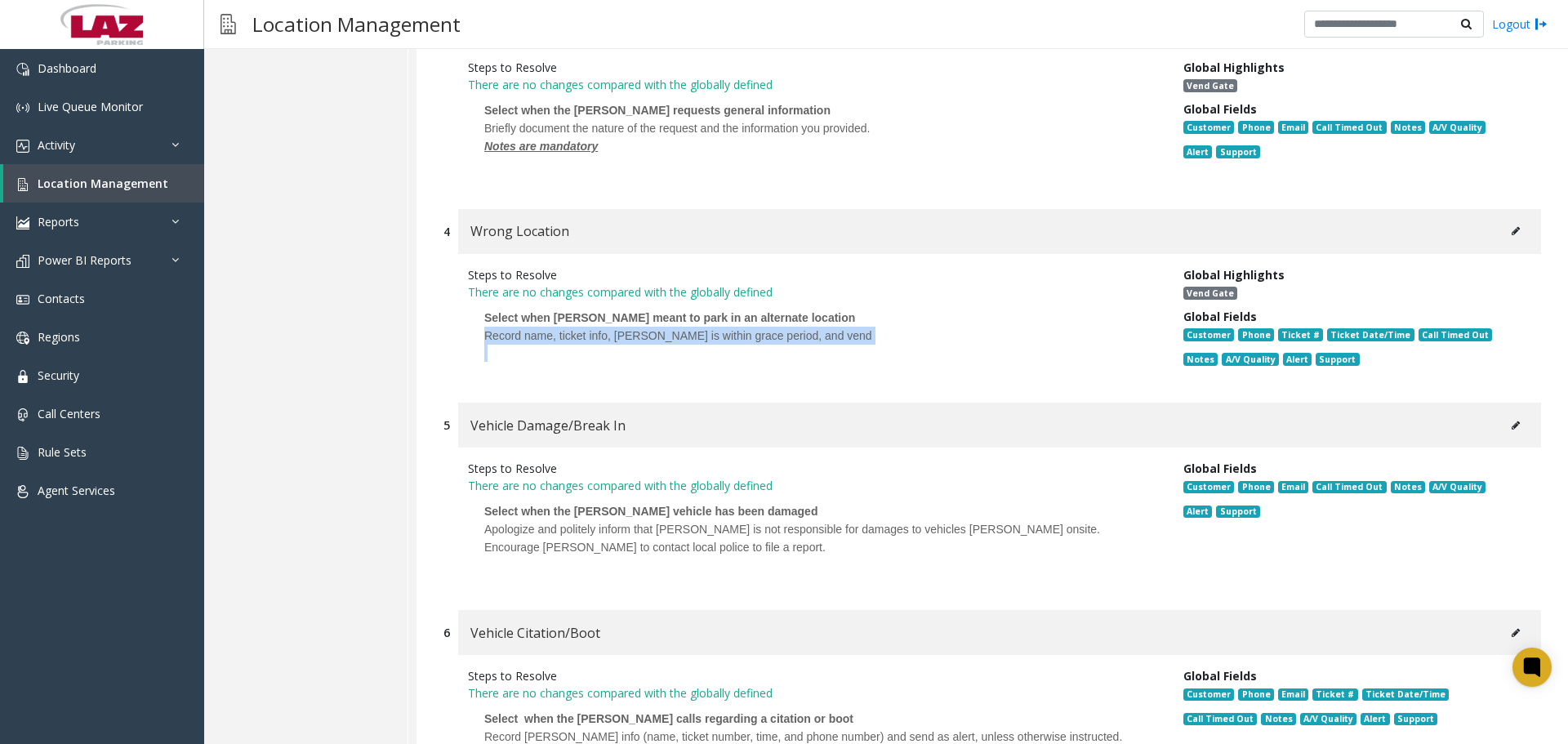
drag, startPoint x: 622, startPoint y: 268, endPoint x: 464, endPoint y: 249, distance: 159.1
click at [464, 266] on div "Steps to Resolve There are no changes compared with the globally defined Select…" at bounding box center [814, 320] width 716 height 108
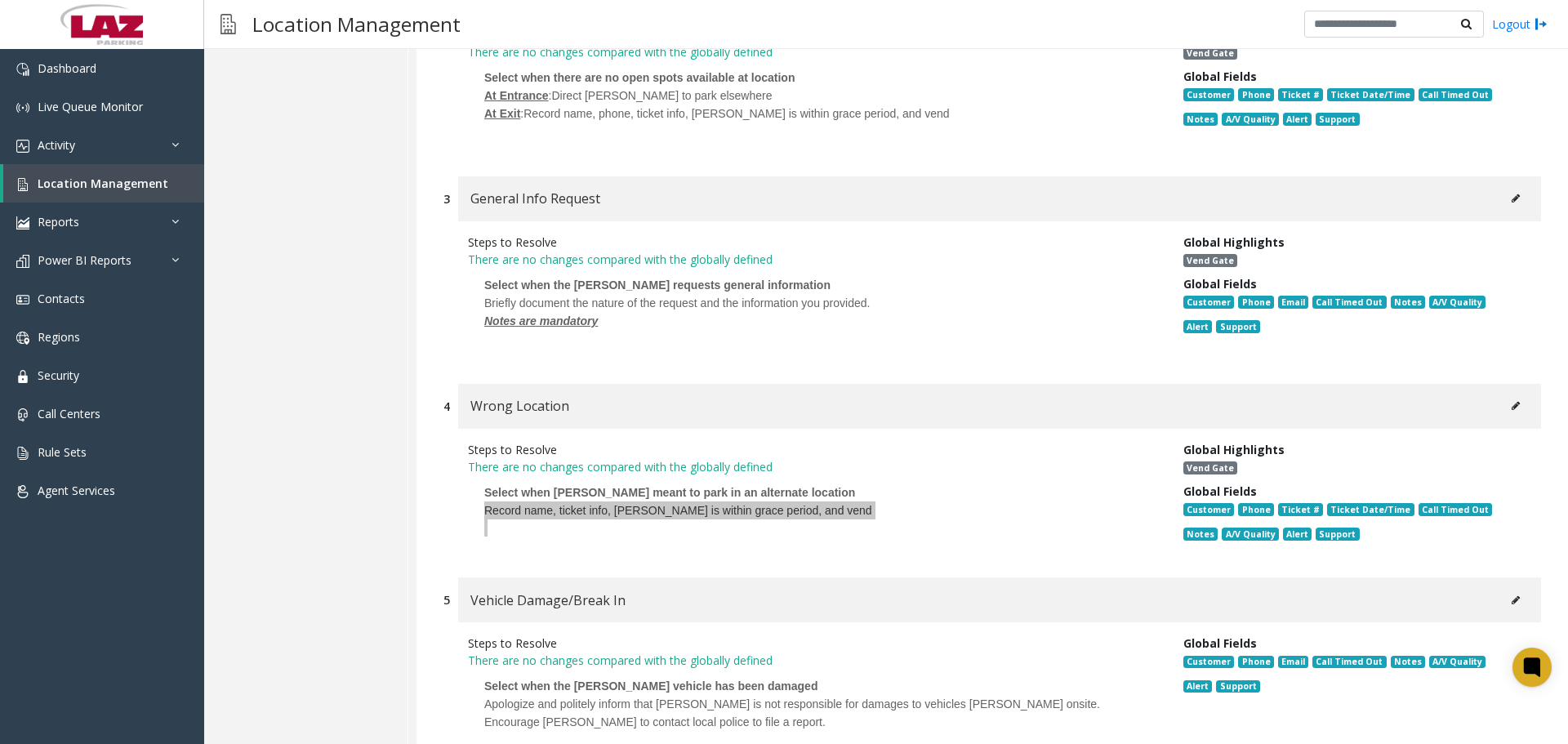
scroll to position [10366, 0]
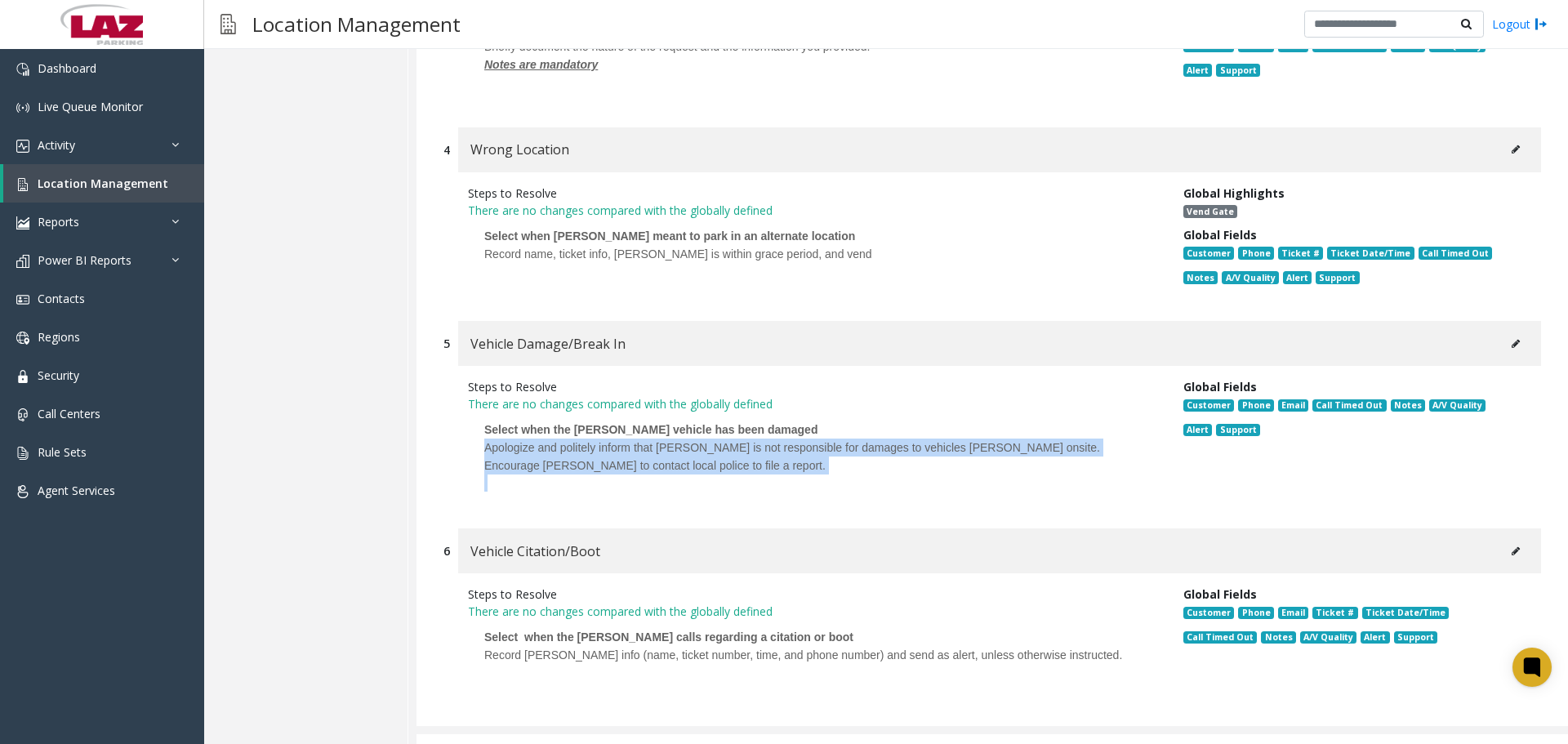
drag, startPoint x: 542, startPoint y: 376, endPoint x: 480, endPoint y: 373, distance: 62.1
click at [480, 413] on p "Select when the [PERSON_NAME] vehicle has been damaged Apologize and politely i…" at bounding box center [814, 456] width 691 height 88
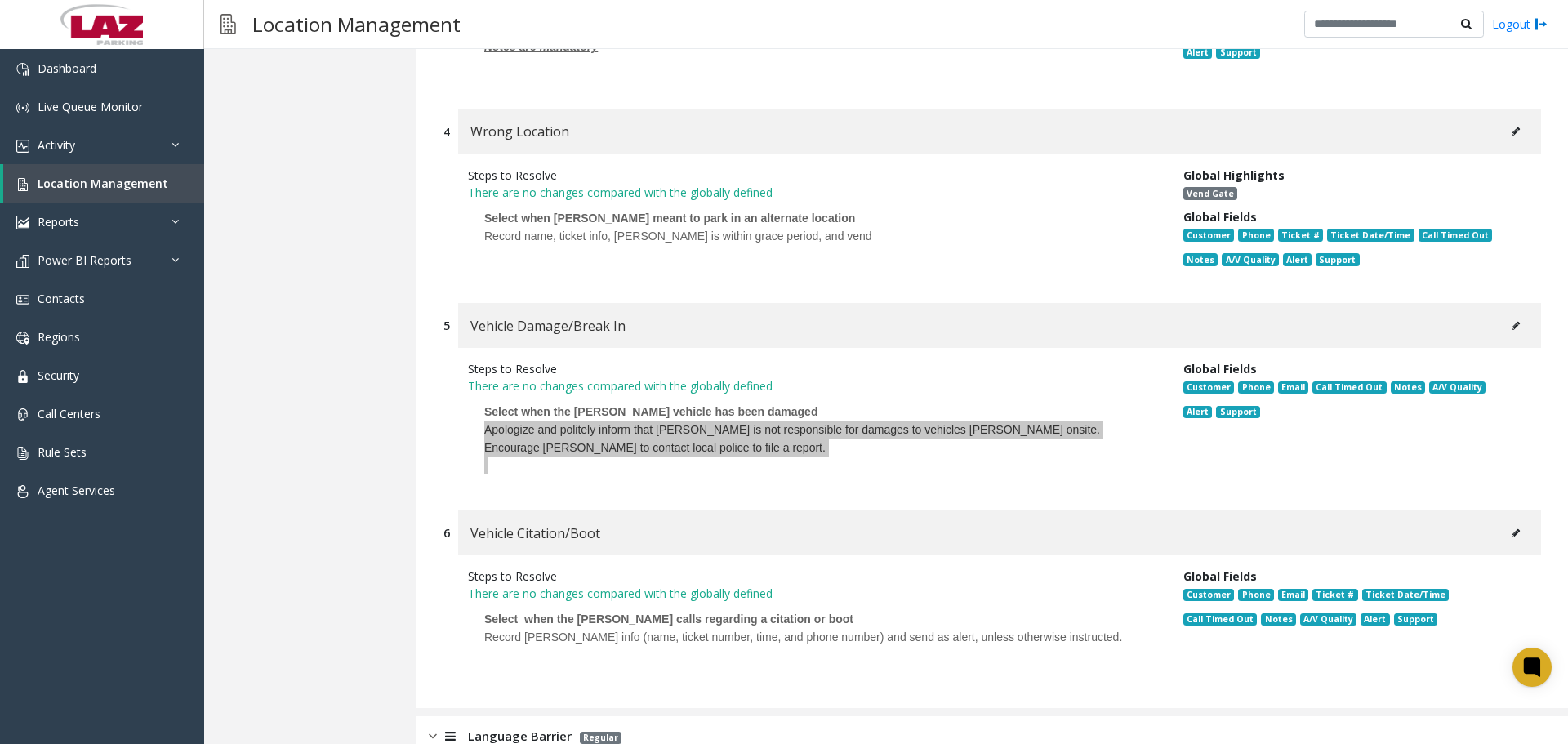
scroll to position [10388, 0]
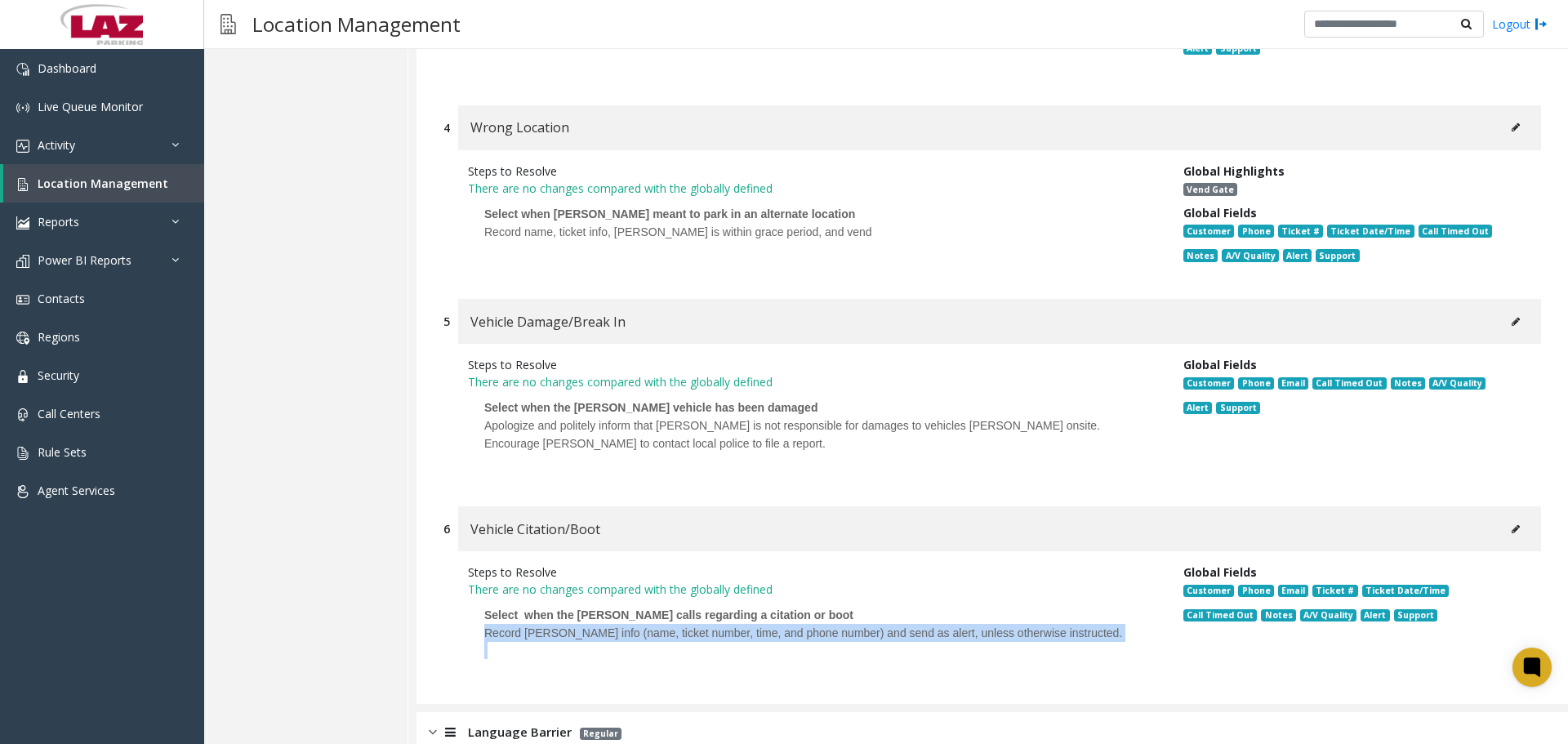
drag, startPoint x: 952, startPoint y: 592, endPoint x: 481, endPoint y: 559, distance: 472.2
click at [481, 598] on p "Select when the [PERSON_NAME] calls regarding a citation or boot Record [PERSON…" at bounding box center [814, 633] width 691 height 70
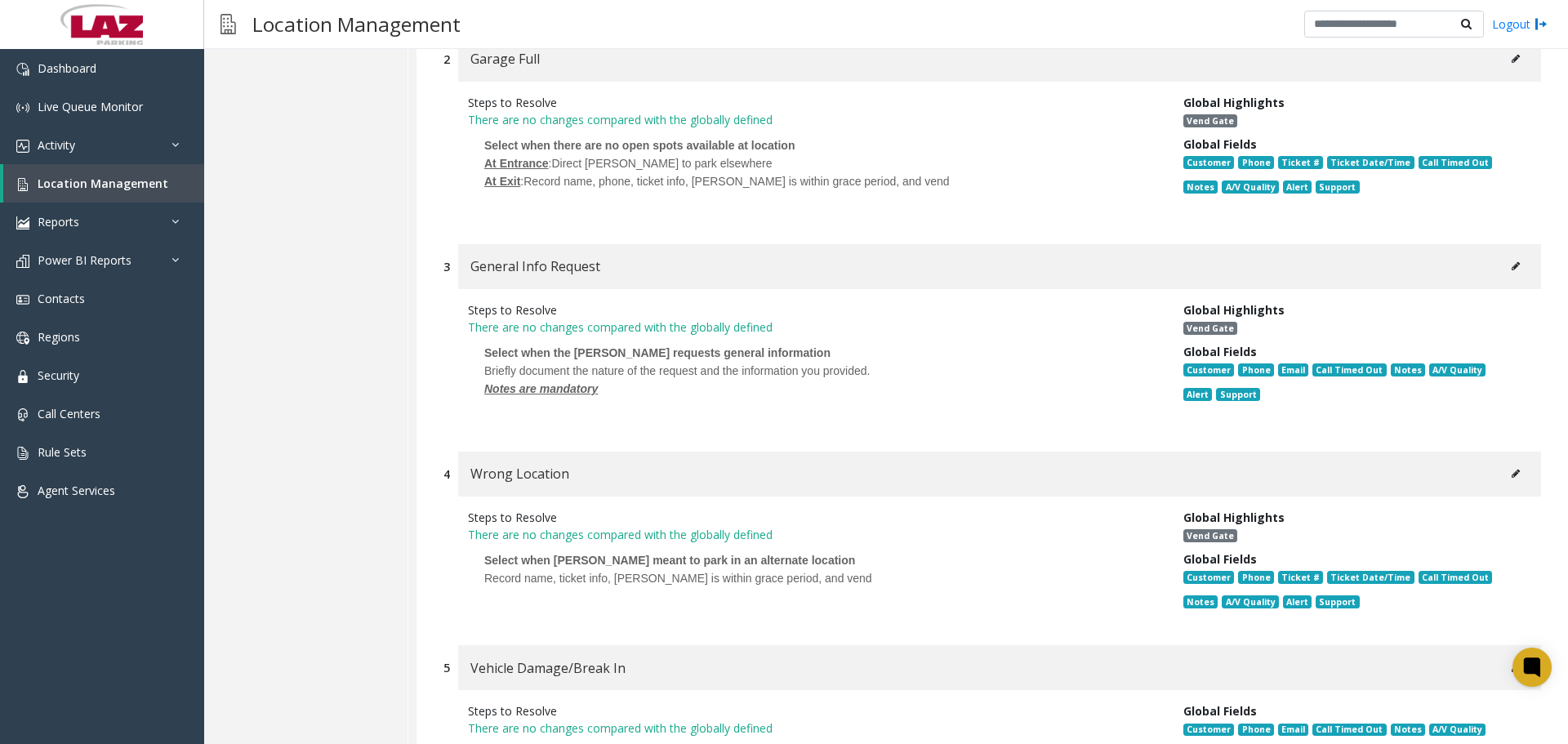
scroll to position [9816, 0]
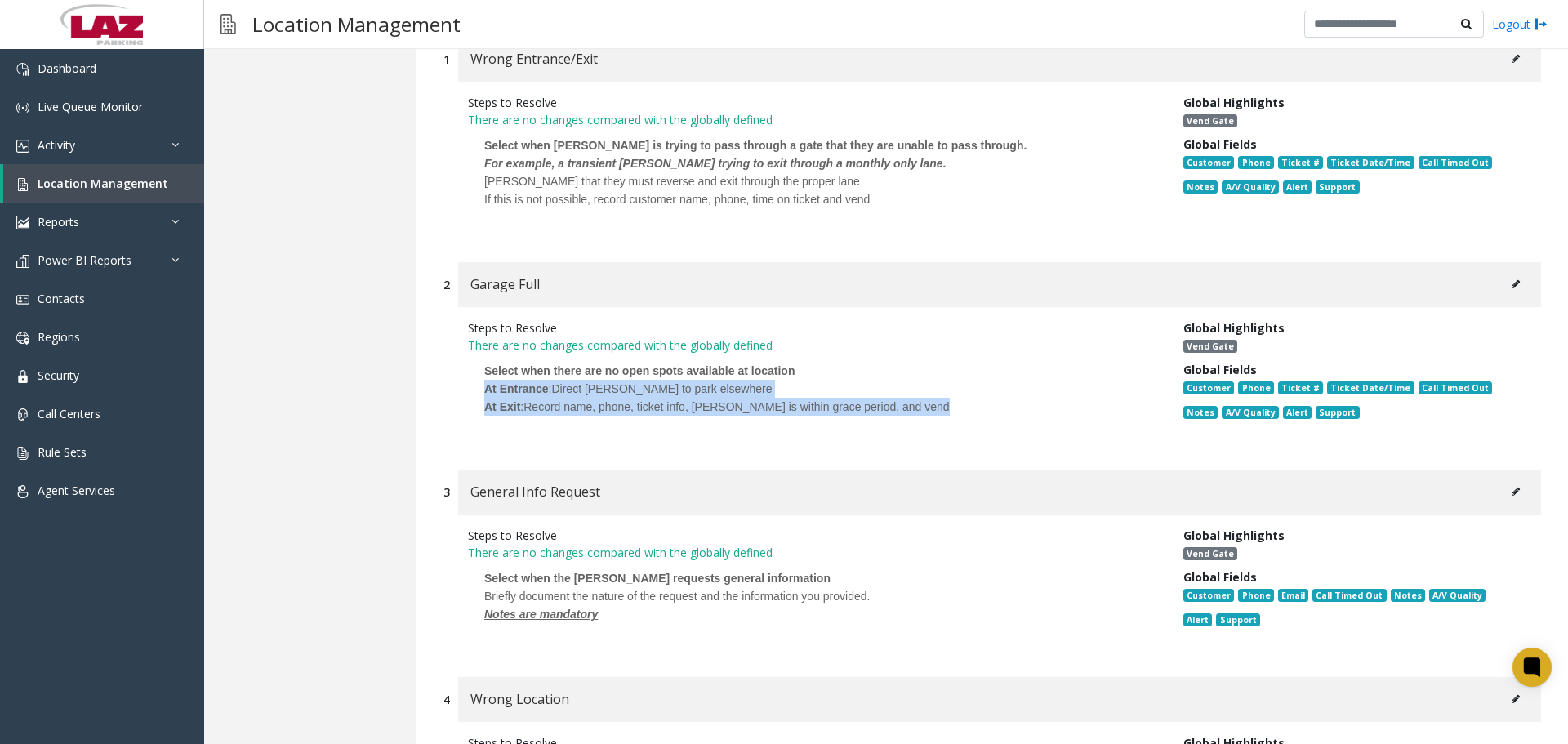
drag, startPoint x: 952, startPoint y: 330, endPoint x: 468, endPoint y: 312, distance: 484.3
click at [468, 353] on p "Select when there are no open spots available at location At Entrance : Direct …" at bounding box center [814, 397] width 691 height 88
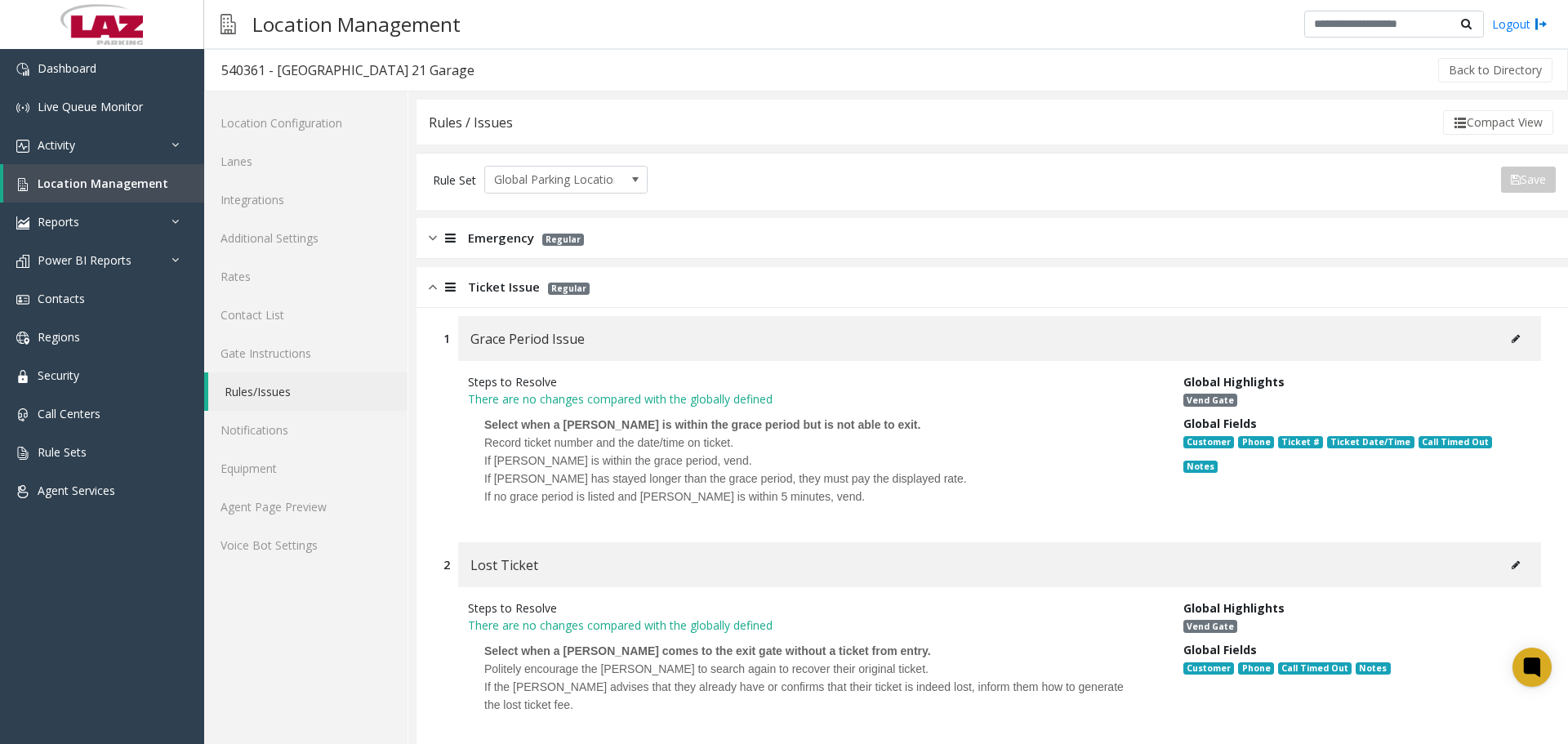
click at [300, 58] on h3 "540361 - [GEOGRAPHIC_DATA] 21 Garage" at bounding box center [347, 70] width 286 height 38
click at [301, 58] on h3 "540361 - [GEOGRAPHIC_DATA] 21 Garage" at bounding box center [347, 70] width 286 height 38
click at [311, 67] on div "540361 - [GEOGRAPHIC_DATA] 21 Garage" at bounding box center [347, 70] width 253 height 21
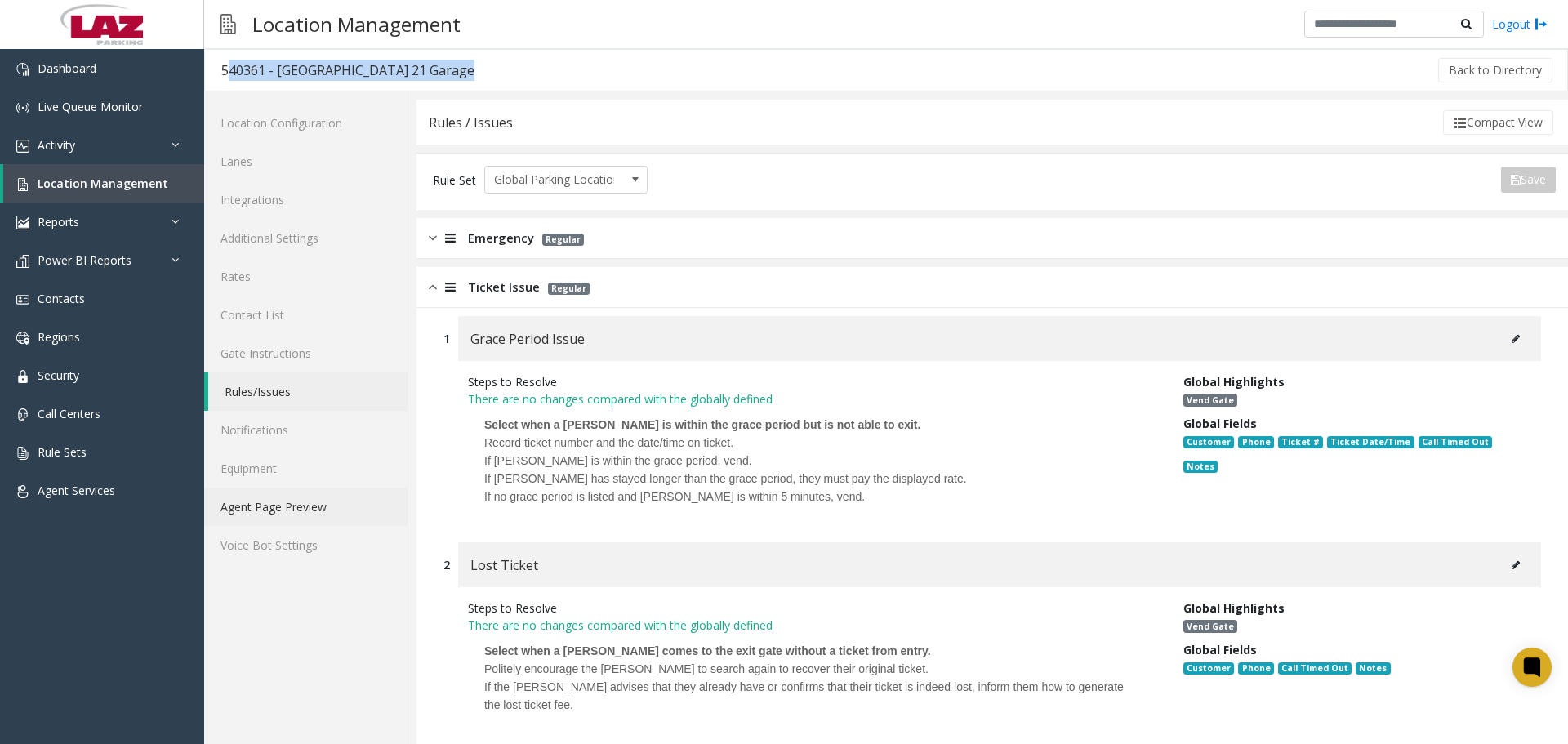
click at [275, 505] on link "Agent Page Preview" at bounding box center [305, 506] width 203 height 39
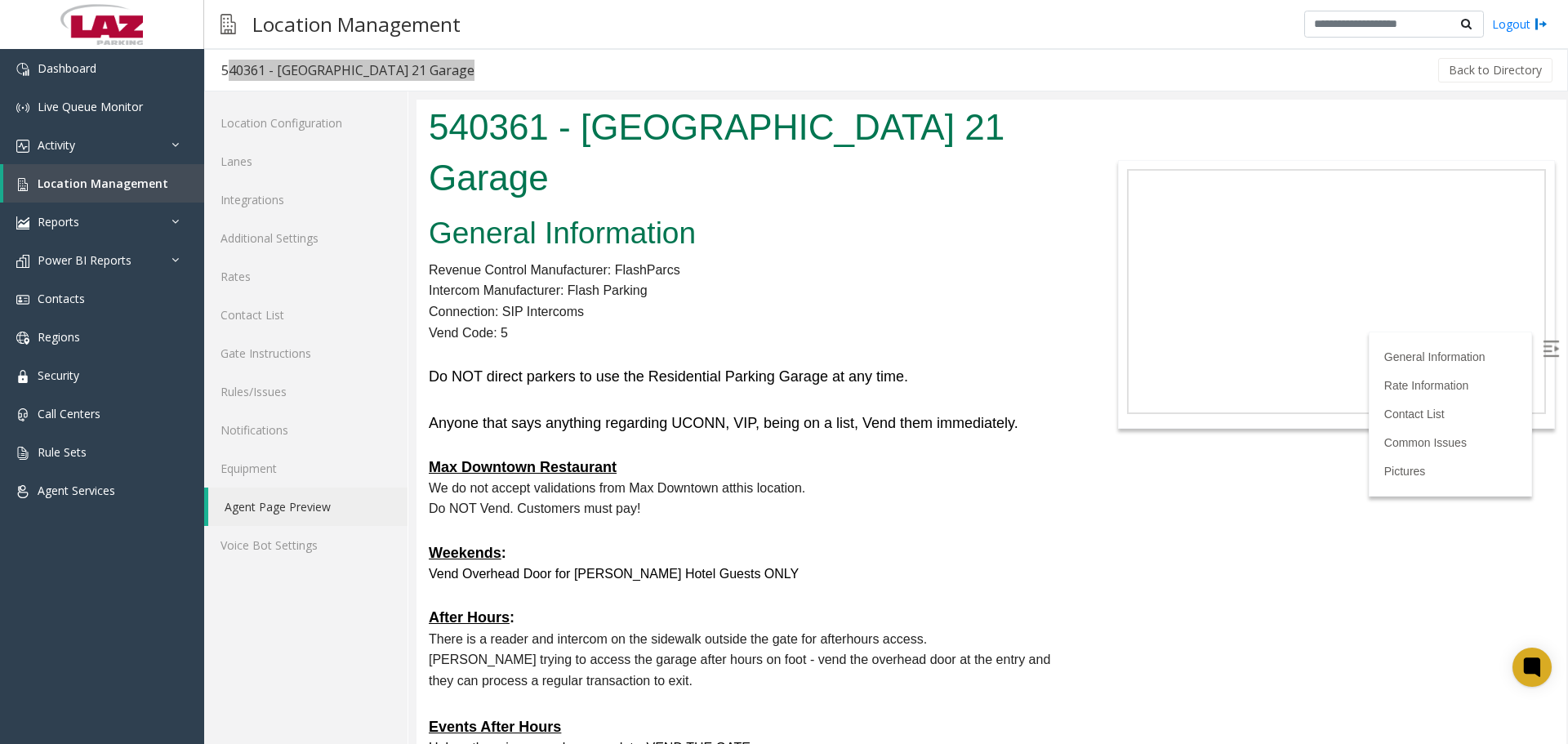
click at [584, 543] on h5 "Weekends :" at bounding box center [751, 553] width 646 height 21
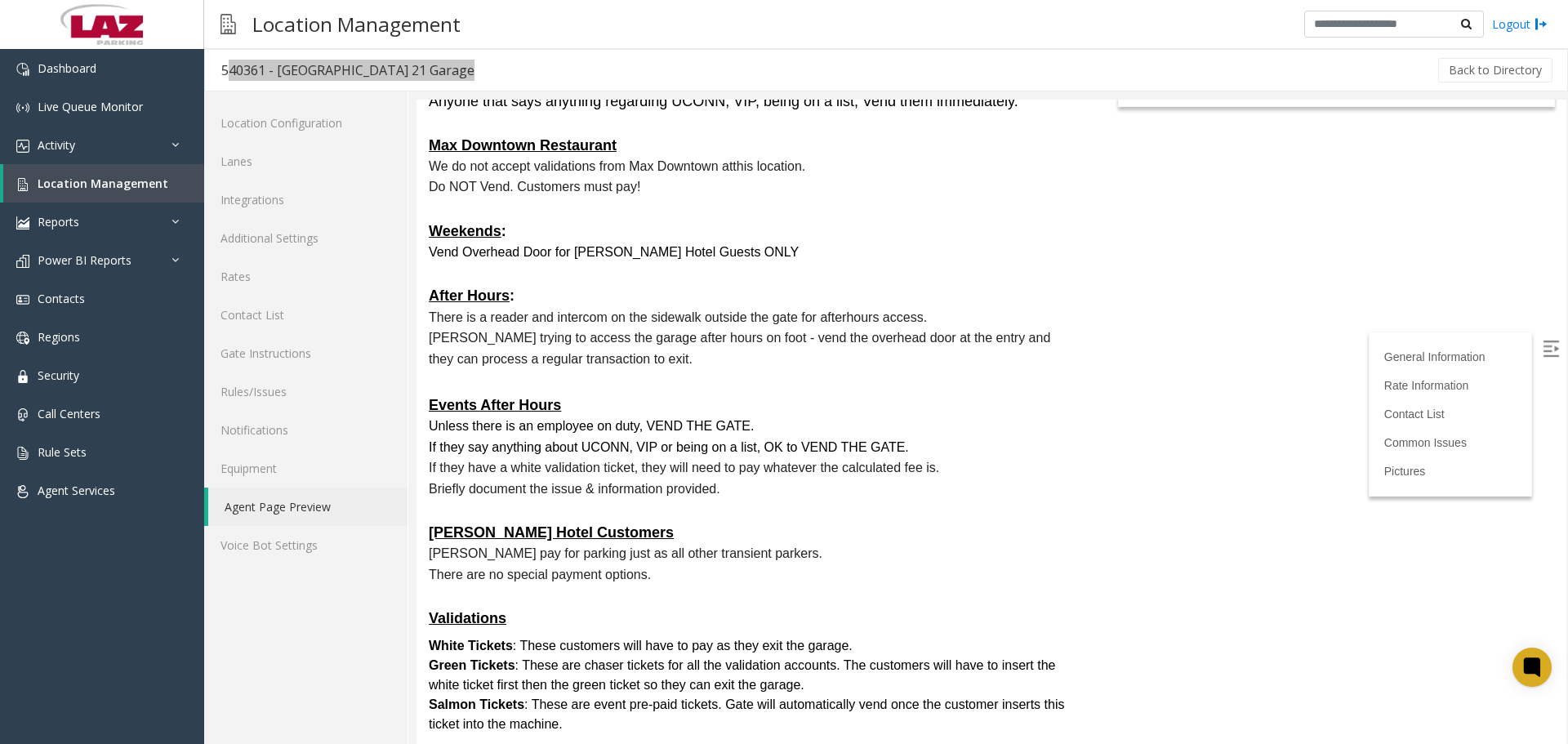
scroll to position [327, 0]
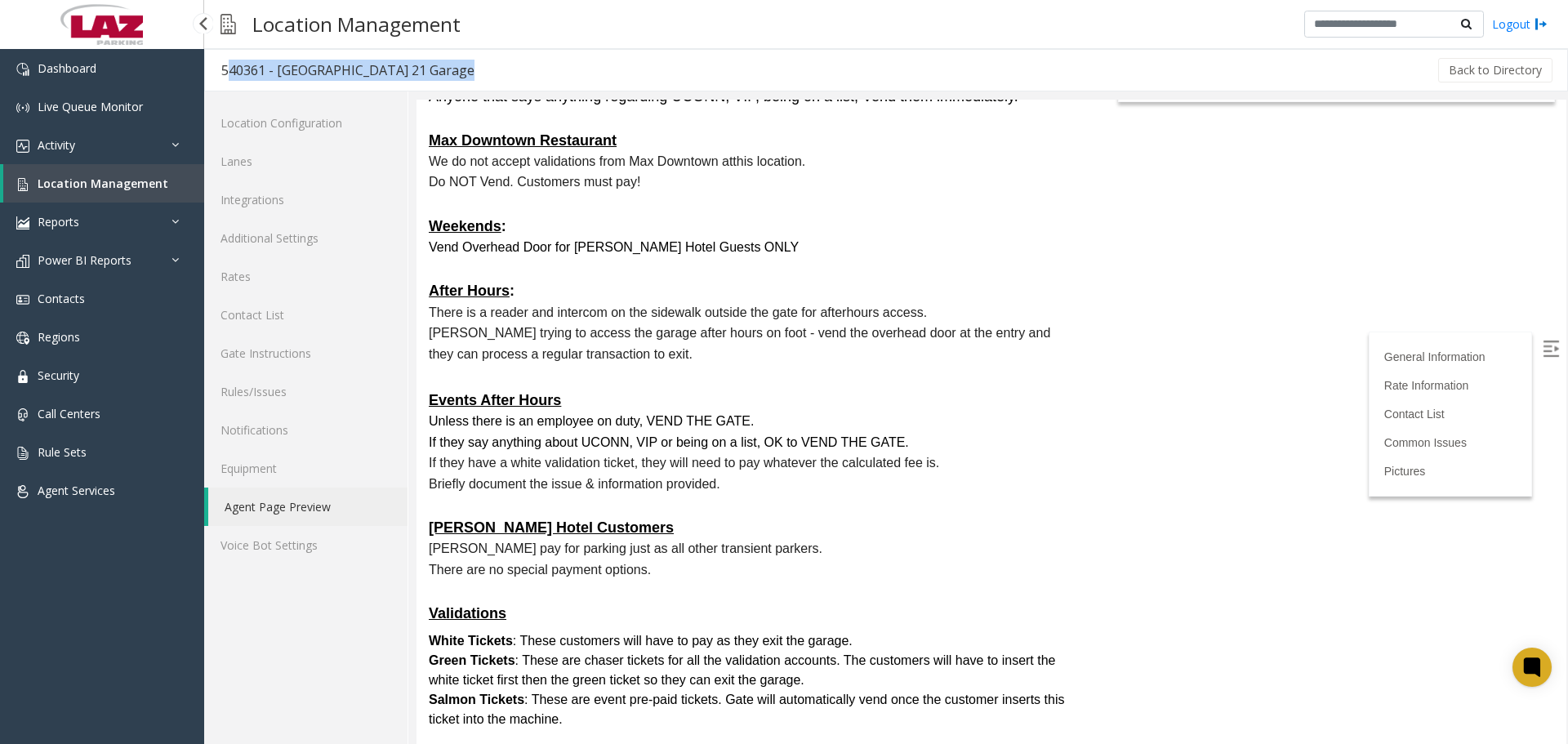
click at [108, 194] on link "Location Management" at bounding box center [103, 183] width 201 height 39
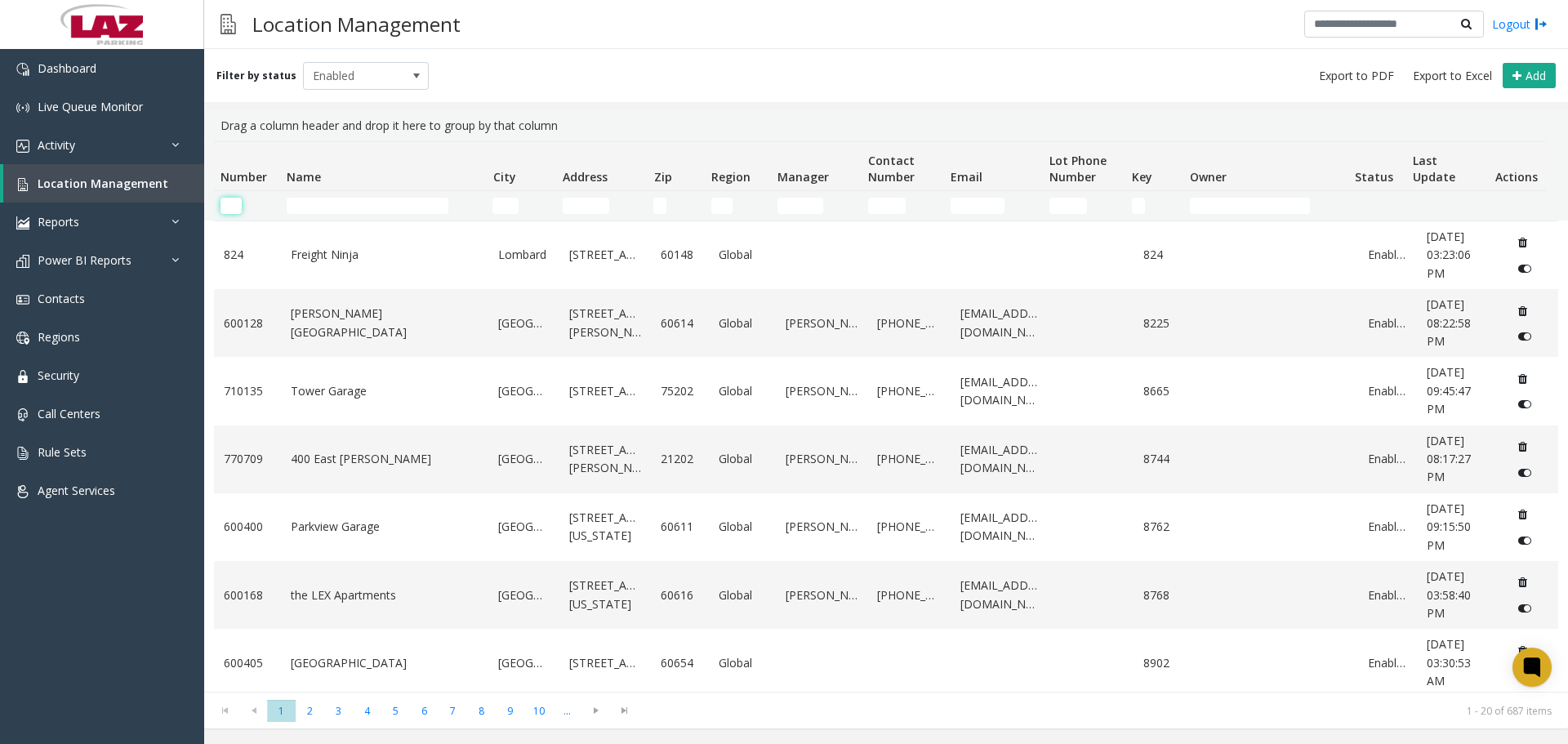
click at [234, 202] on input "Number Filter" at bounding box center [231, 205] width 21 height 16
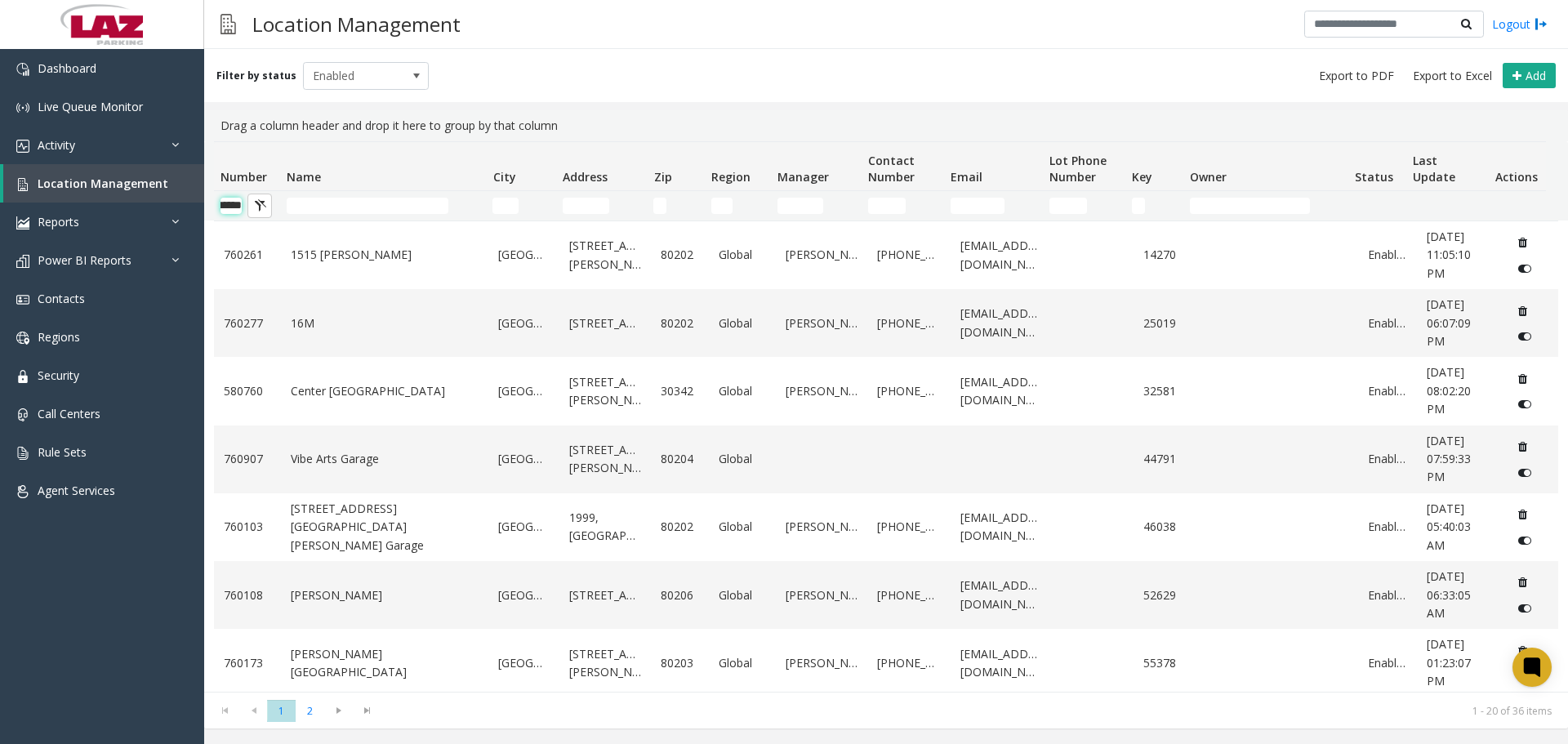
scroll to position [0, 27]
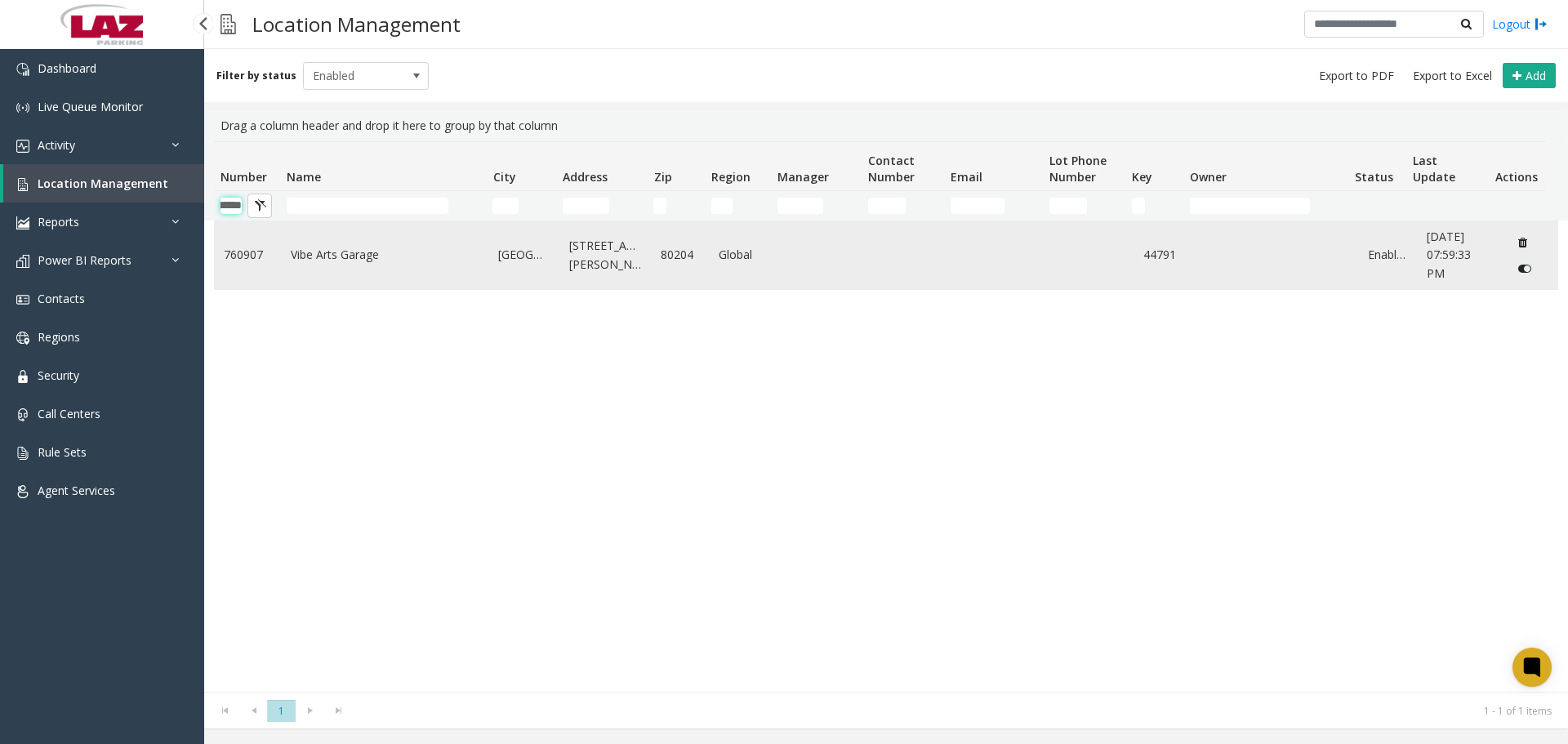
type input "******"
click at [312, 262] on link "Vibe Arts Garage" at bounding box center [385, 254] width 189 height 18
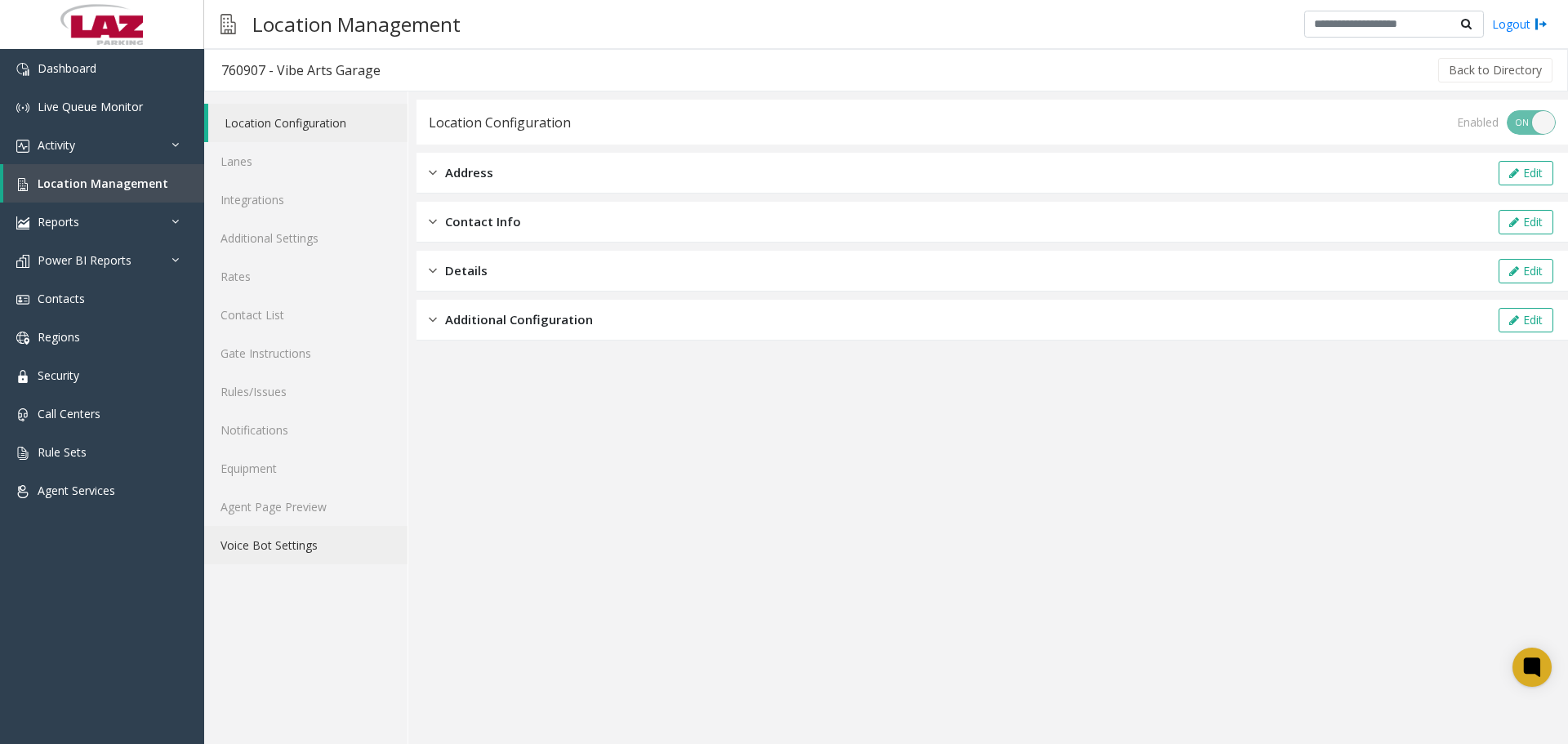
click at [251, 527] on link "Voice Bot Settings" at bounding box center [305, 545] width 203 height 39
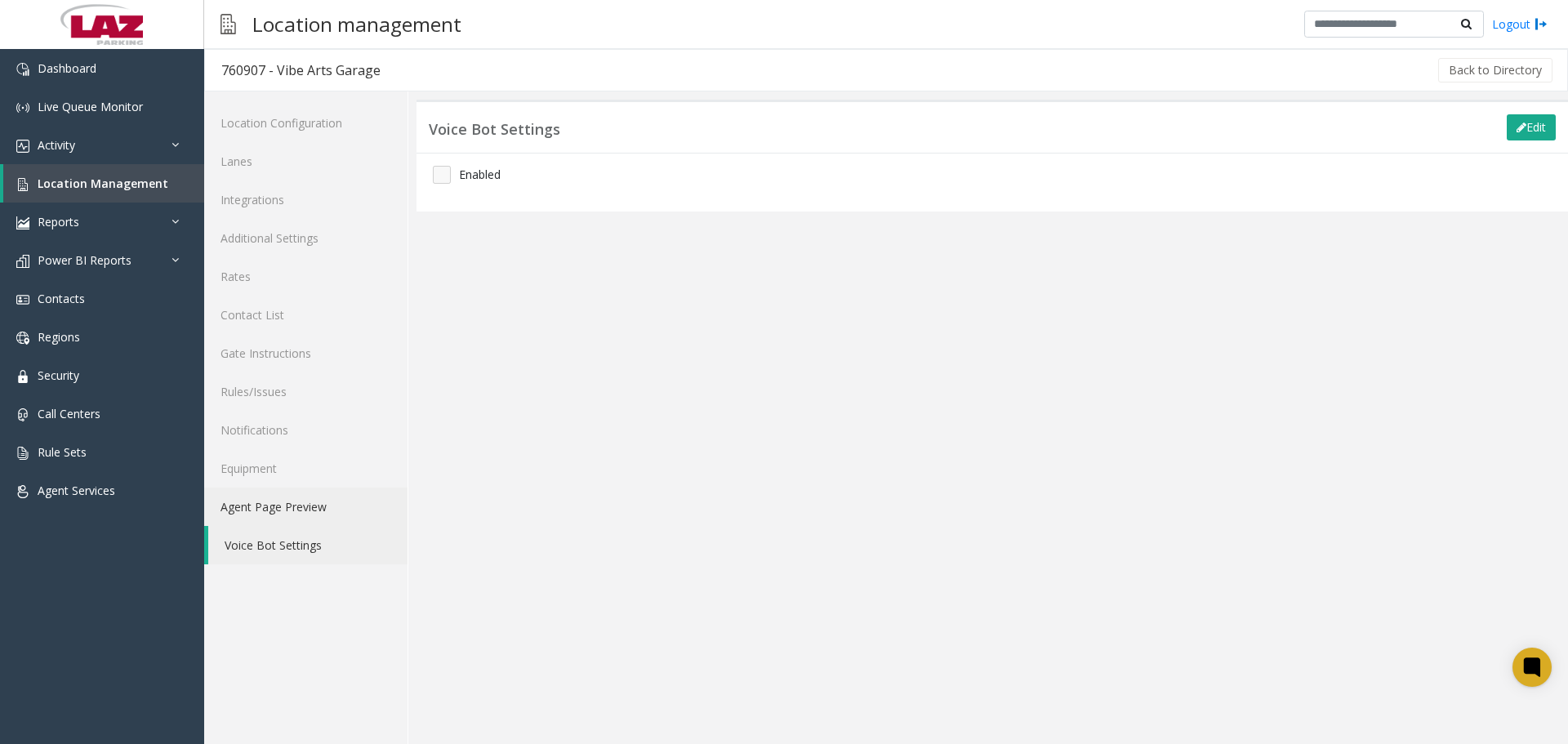
click at [250, 516] on link "Agent Page Preview" at bounding box center [305, 506] width 203 height 39
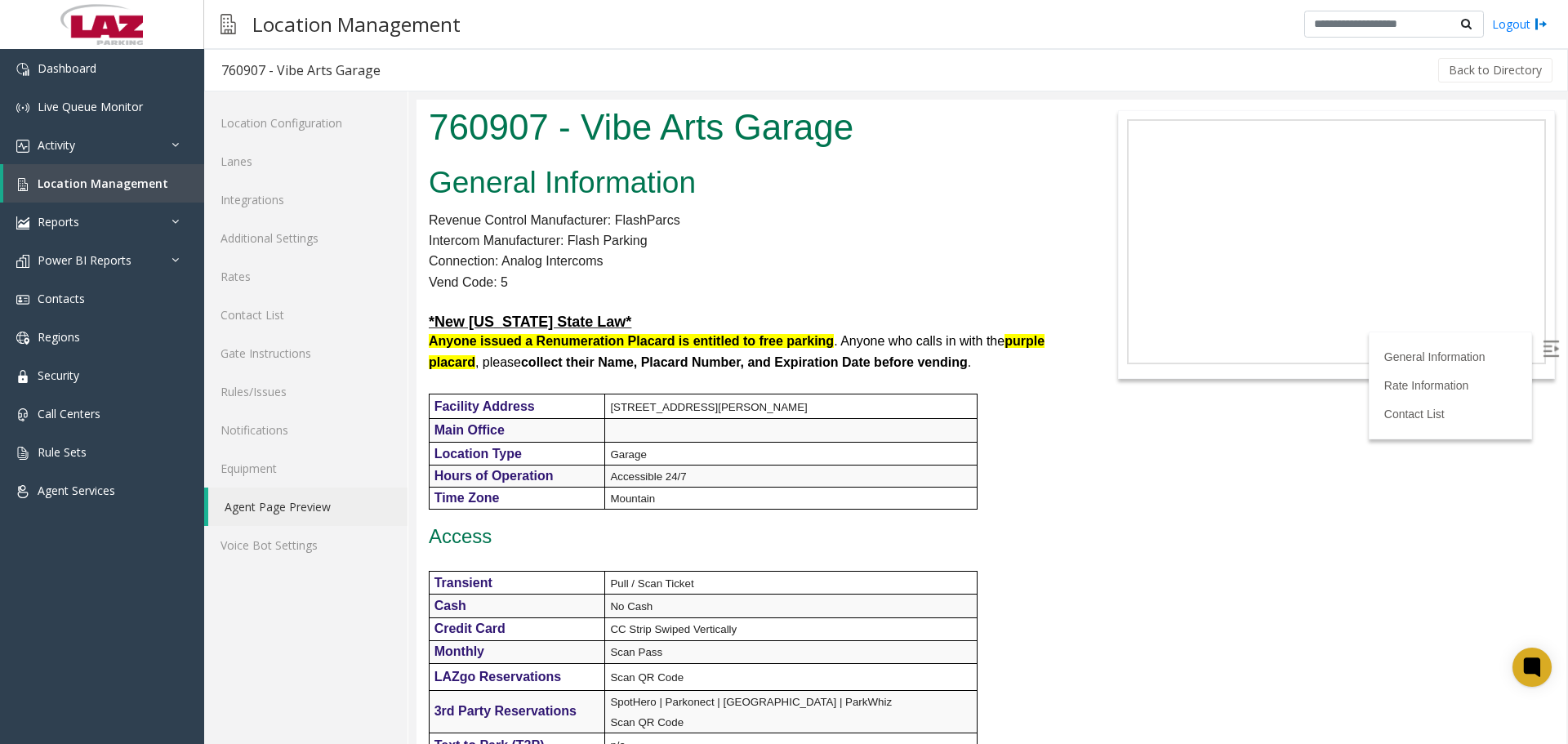
click at [1543, 347] on img at bounding box center [1550, 348] width 16 height 16
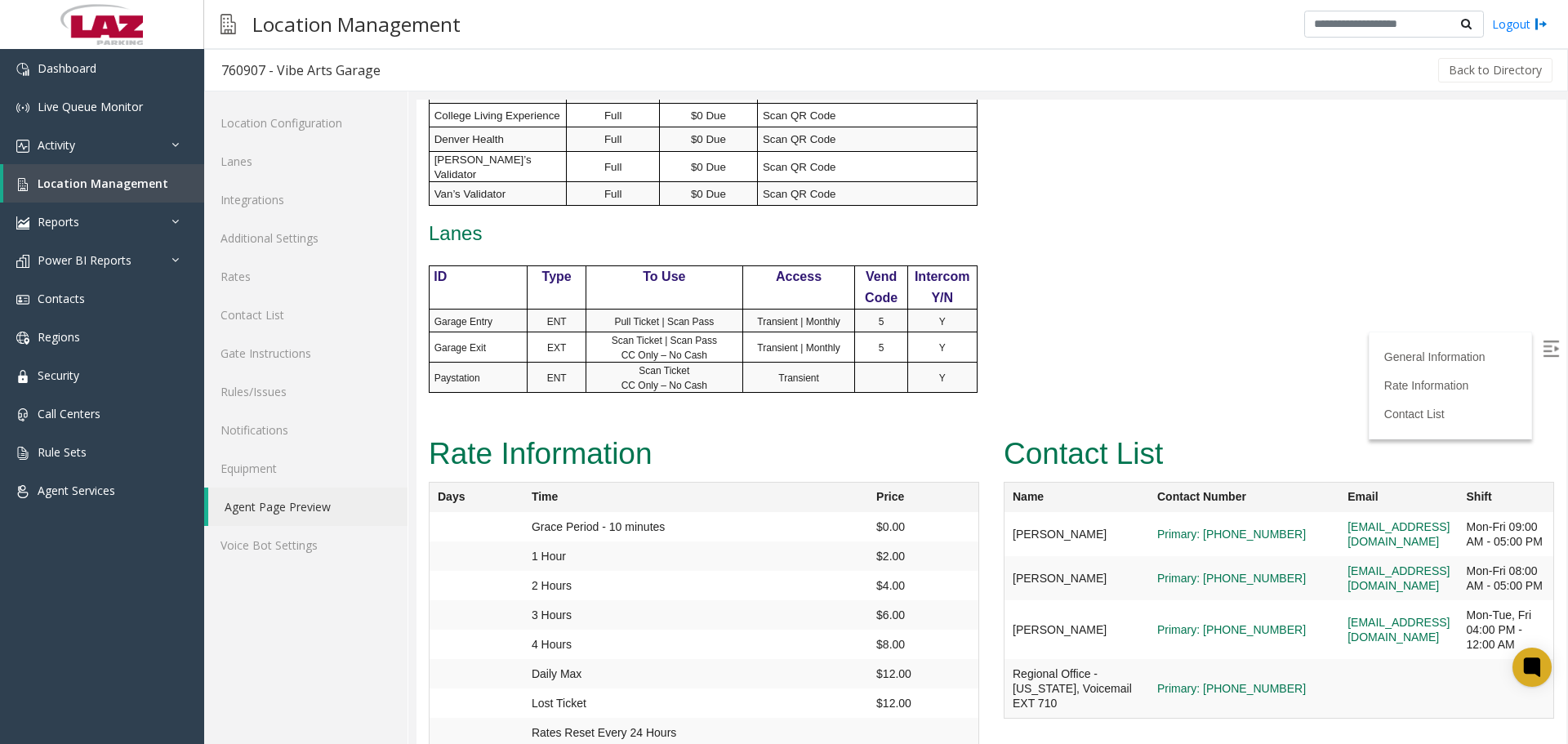
scroll to position [839, 0]
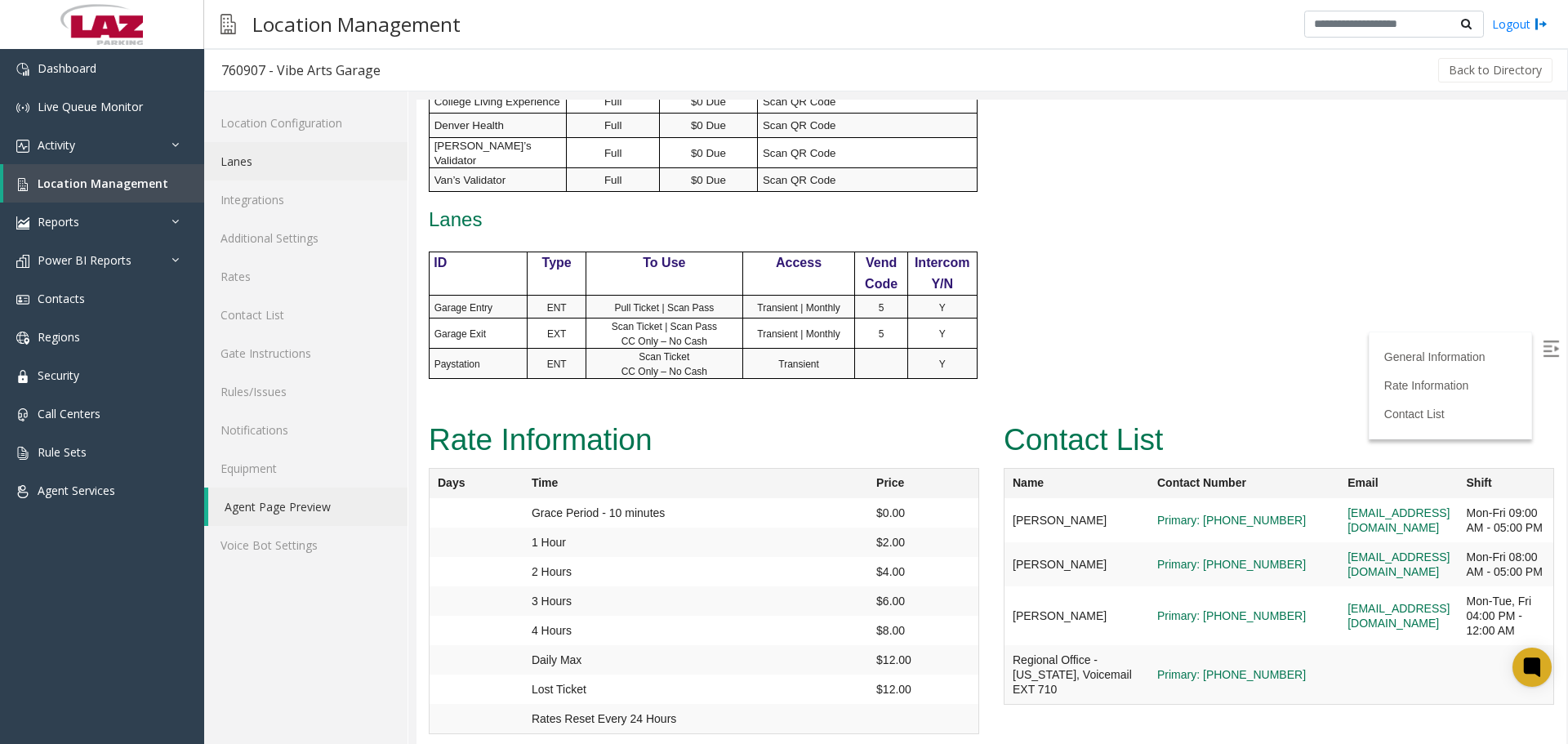
click at [250, 169] on link "Lanes" at bounding box center [305, 161] width 203 height 39
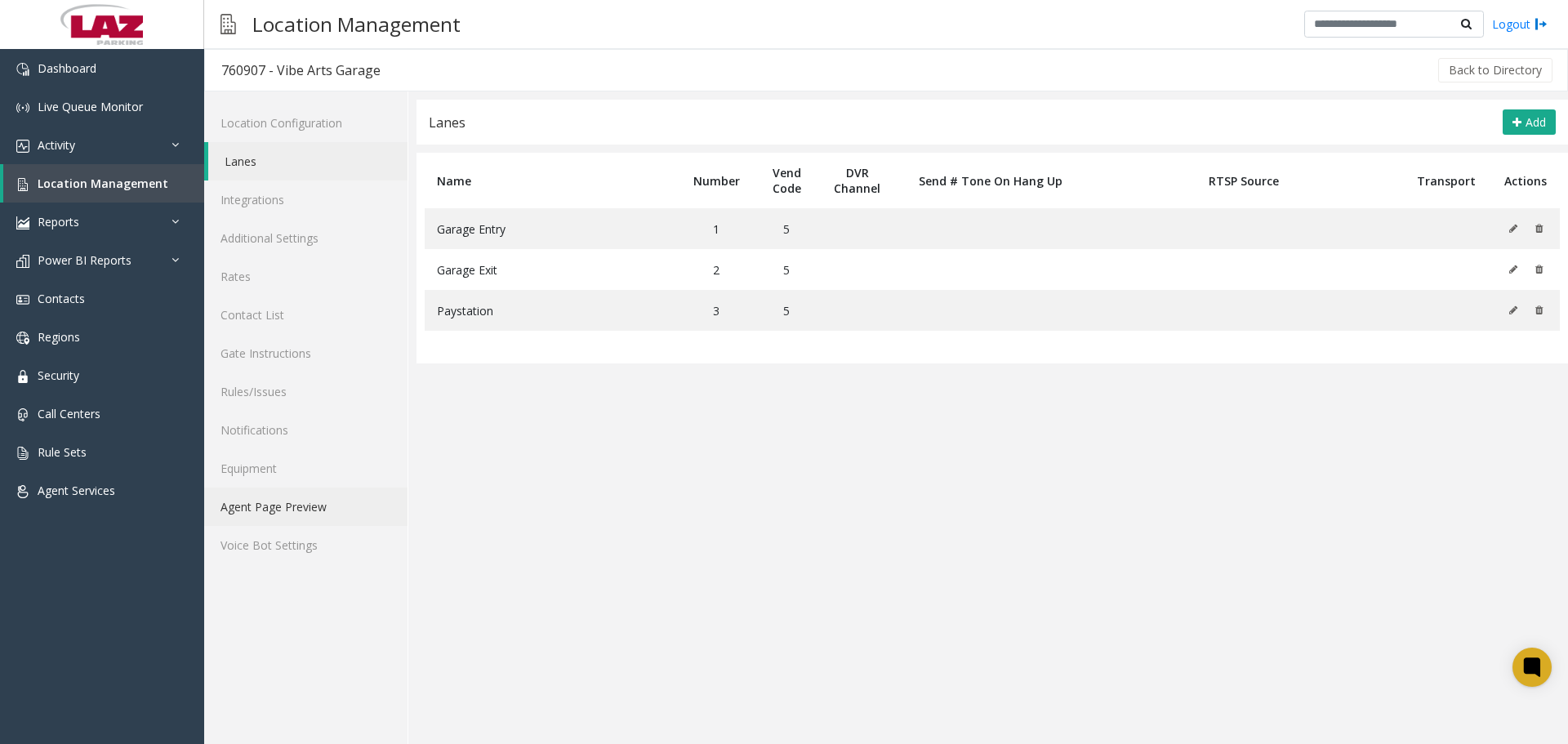
drag, startPoint x: 251, startPoint y: 499, endPoint x: 274, endPoint y: 502, distance: 23.2
click at [251, 499] on link "Agent Page Preview" at bounding box center [305, 506] width 203 height 39
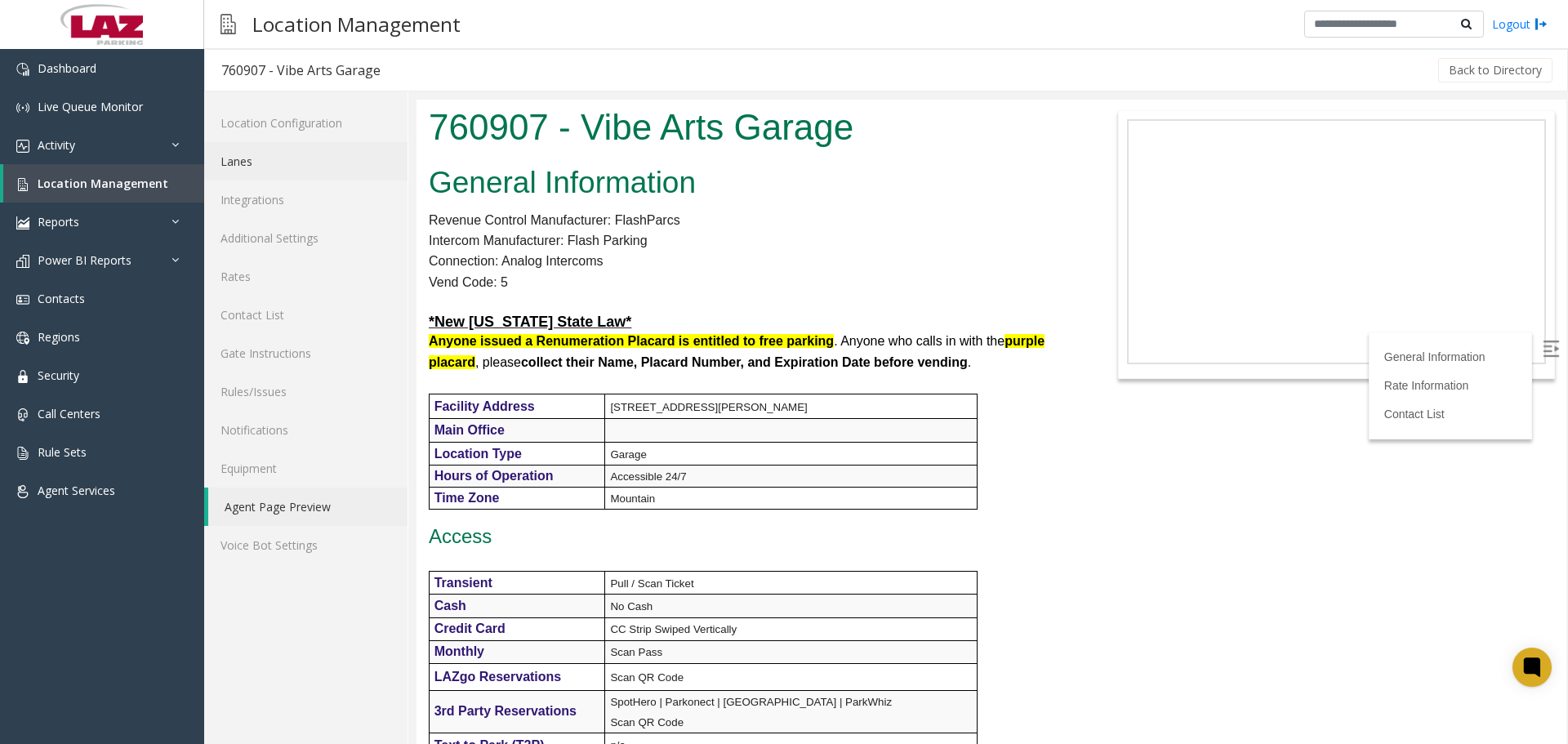
click at [277, 179] on link "Lanes" at bounding box center [305, 161] width 203 height 39
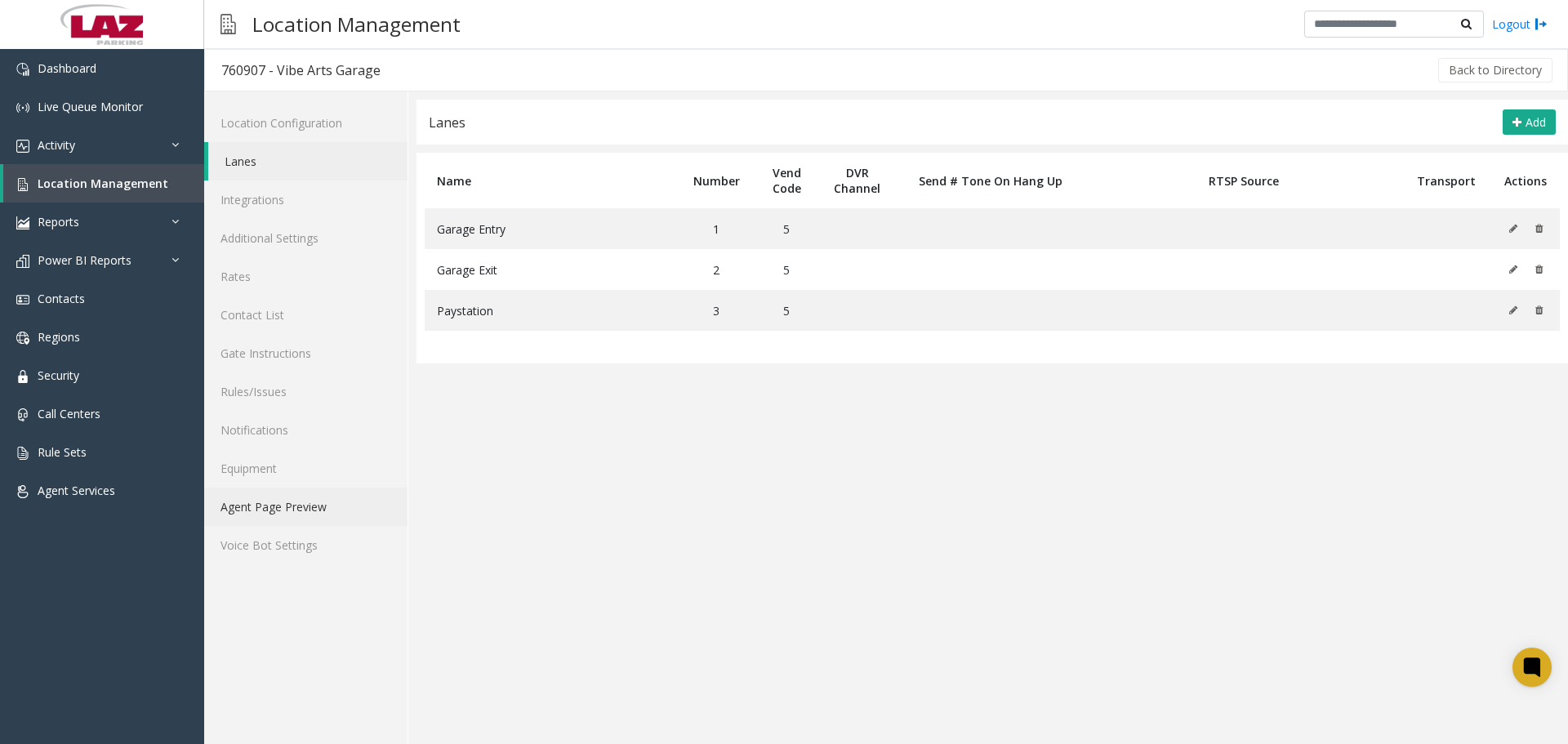
click at [280, 506] on link "Agent Page Preview" at bounding box center [305, 506] width 203 height 39
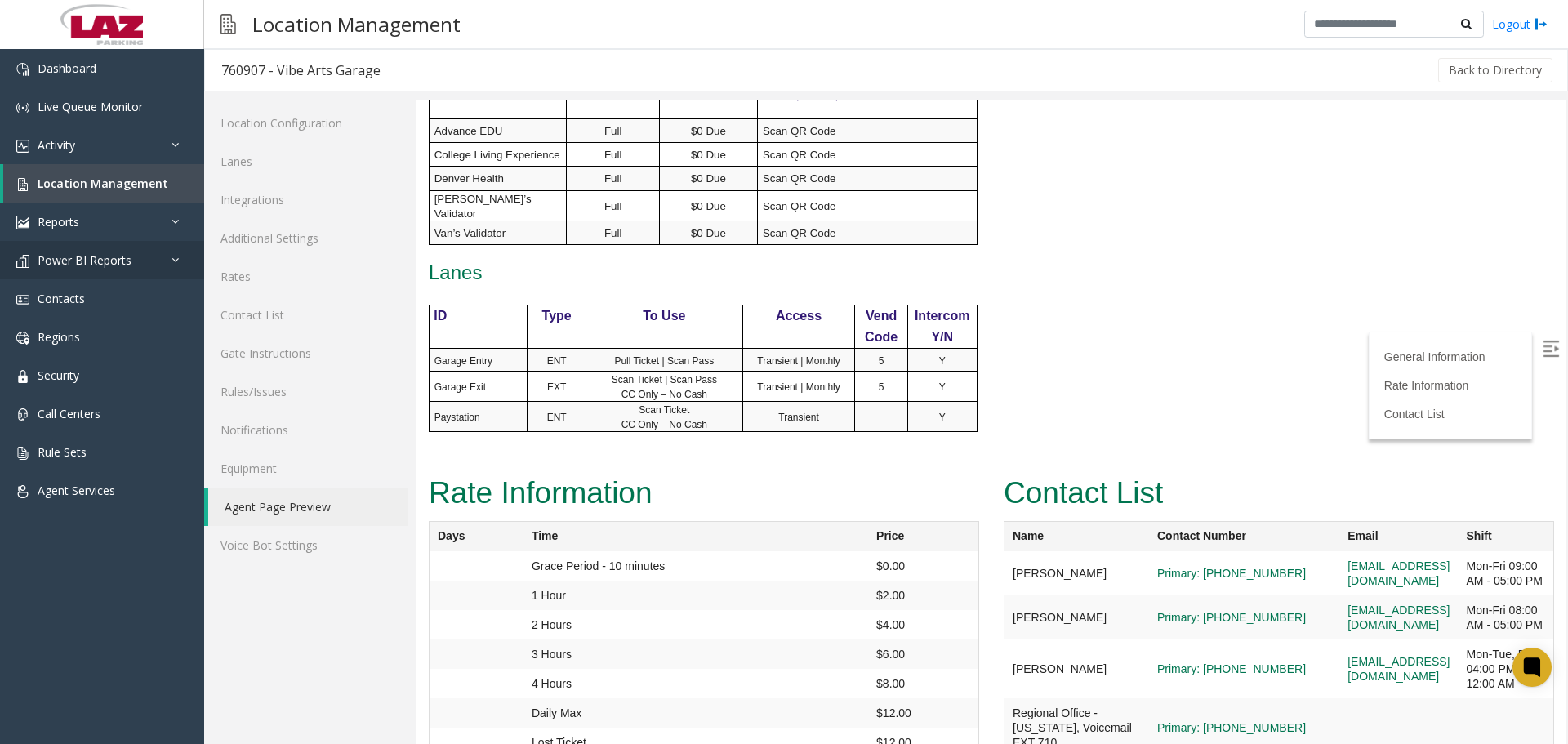
scroll to position [758, 0]
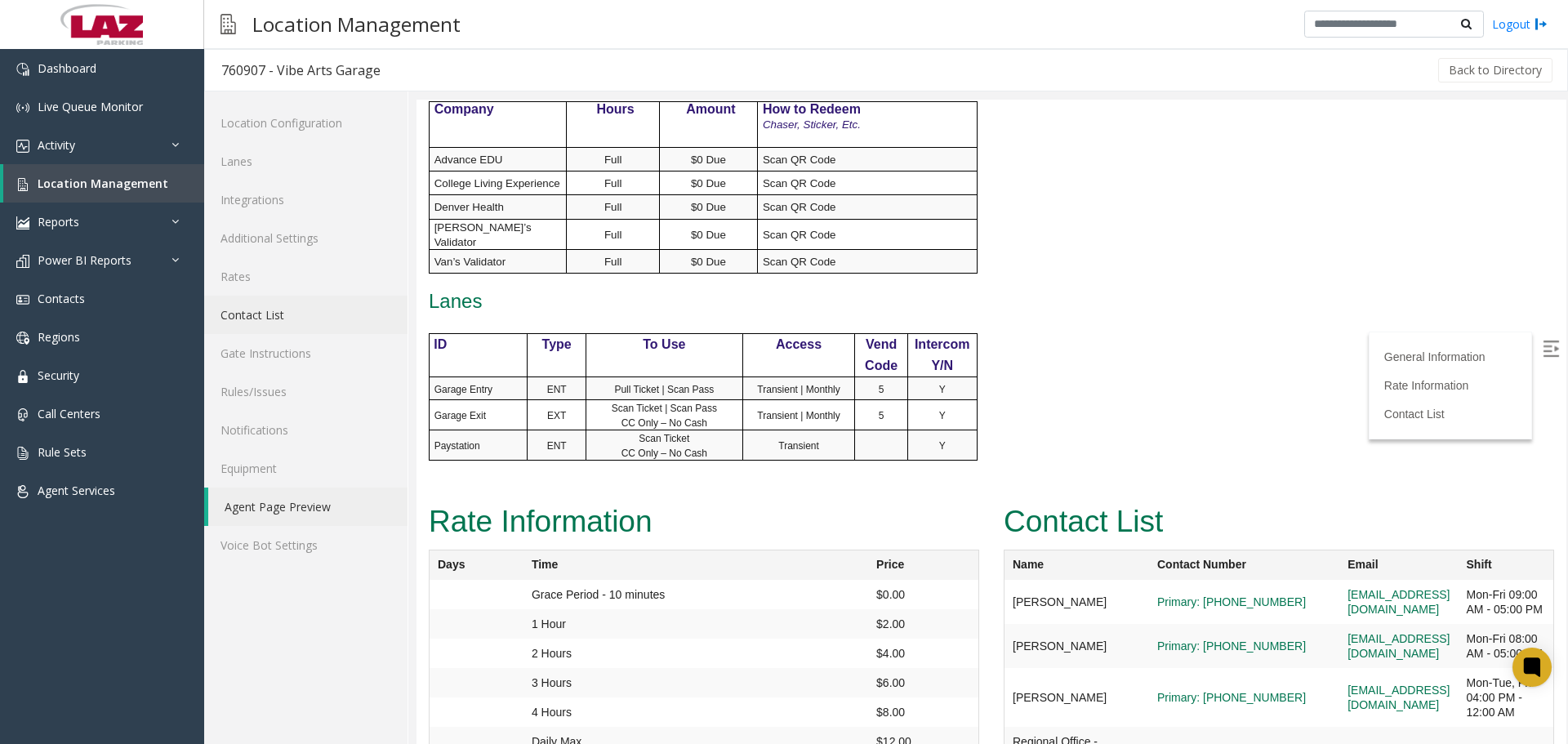
click at [285, 314] on link "Contact List" at bounding box center [305, 314] width 203 height 39
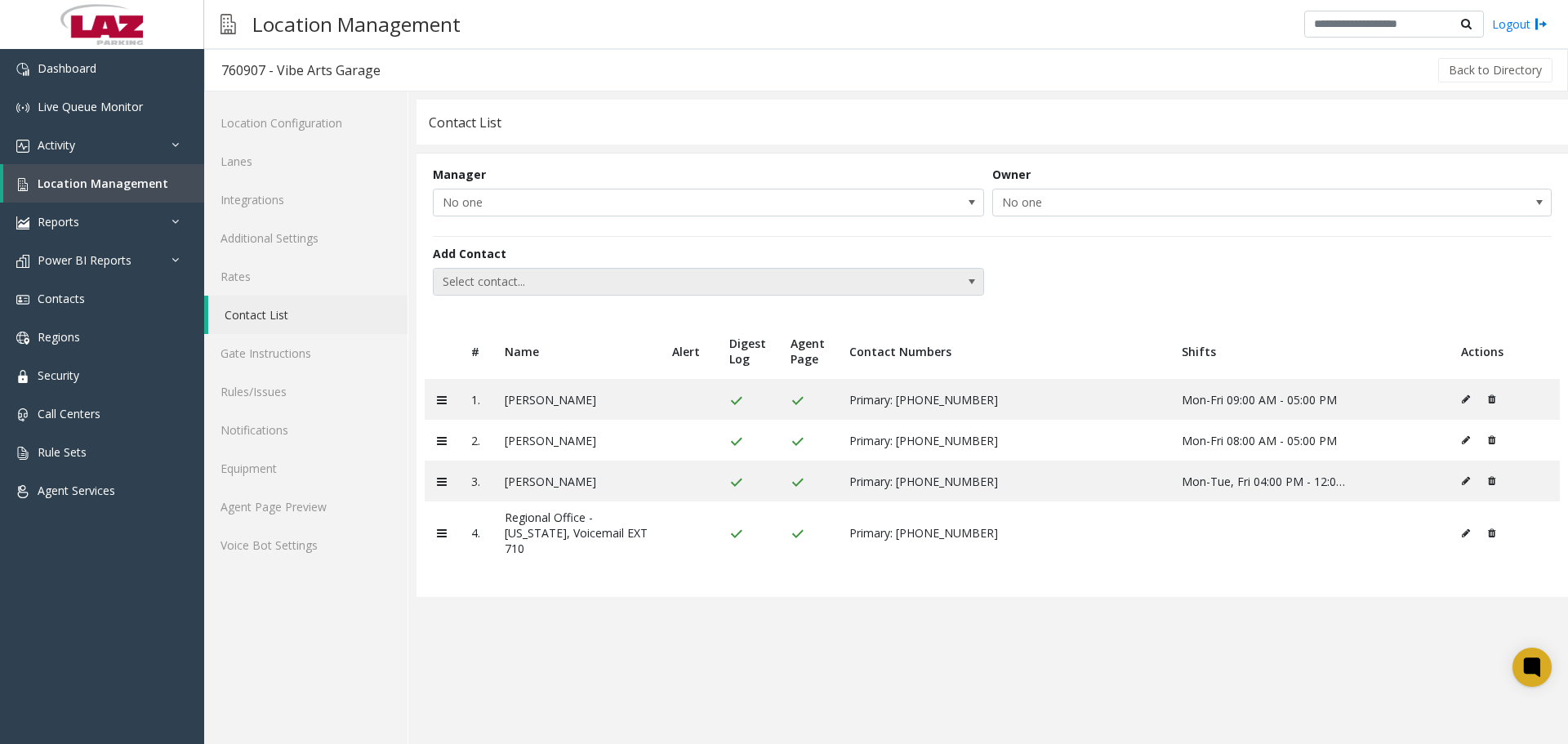
click at [510, 287] on span "Select contact..." at bounding box center [652, 282] width 439 height 26
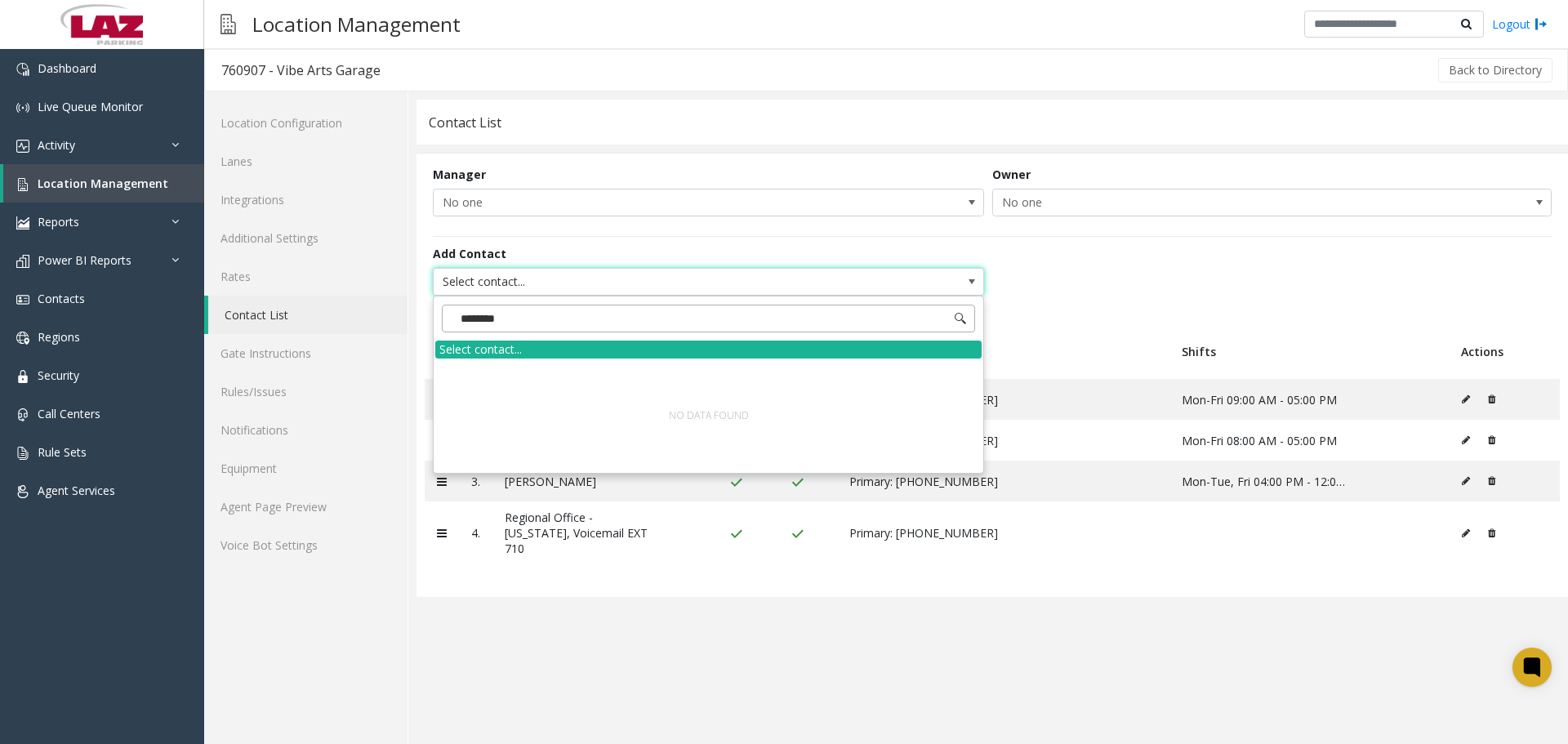
click at [464, 322] on input "********" at bounding box center [708, 318] width 533 height 27
click at [470, 322] on input "********" at bounding box center [708, 318] width 533 height 27
type input "*********"
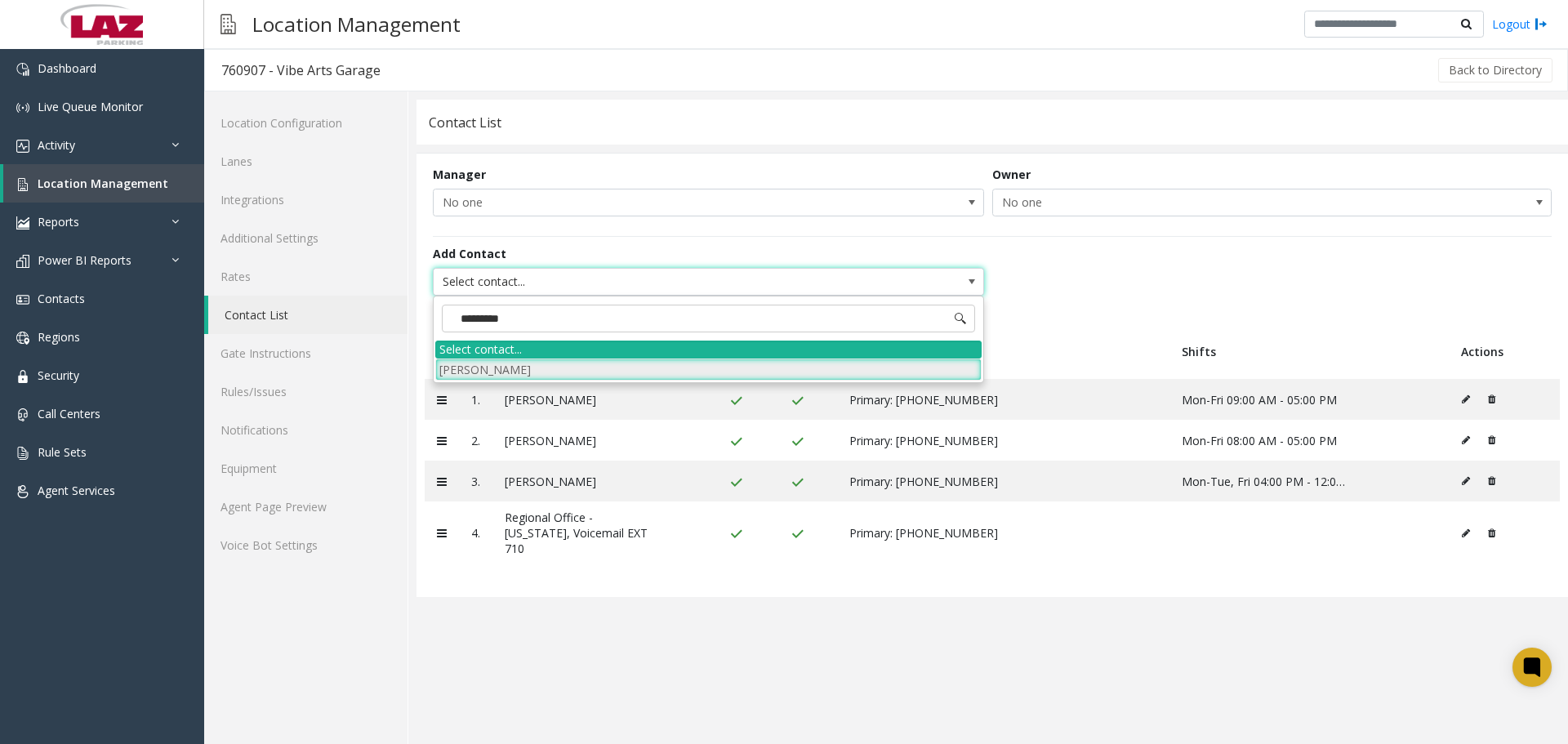
click at [474, 380] on li "[PERSON_NAME]" at bounding box center [708, 369] width 547 height 22
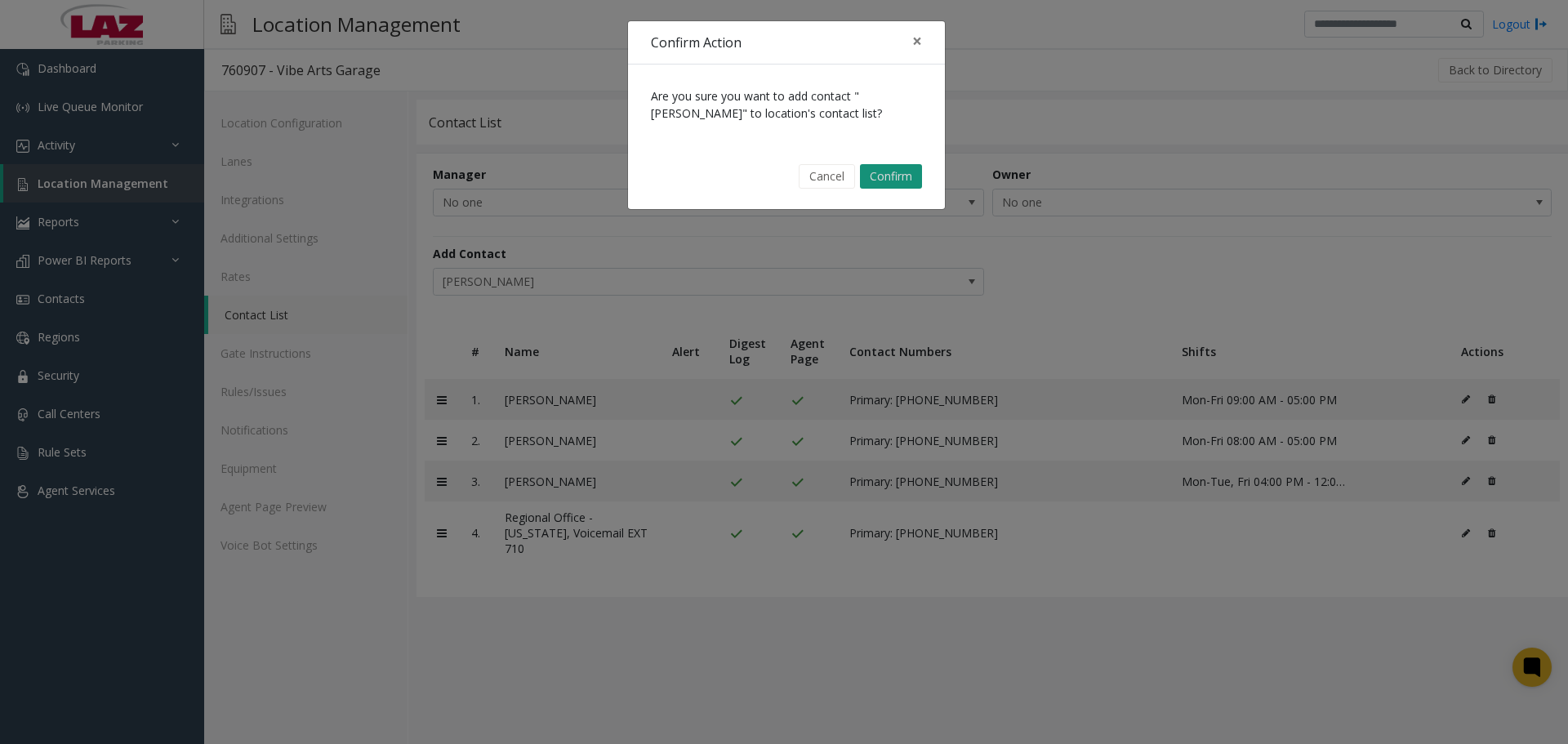
click at [882, 178] on button "Confirm" at bounding box center [891, 177] width 62 height 25
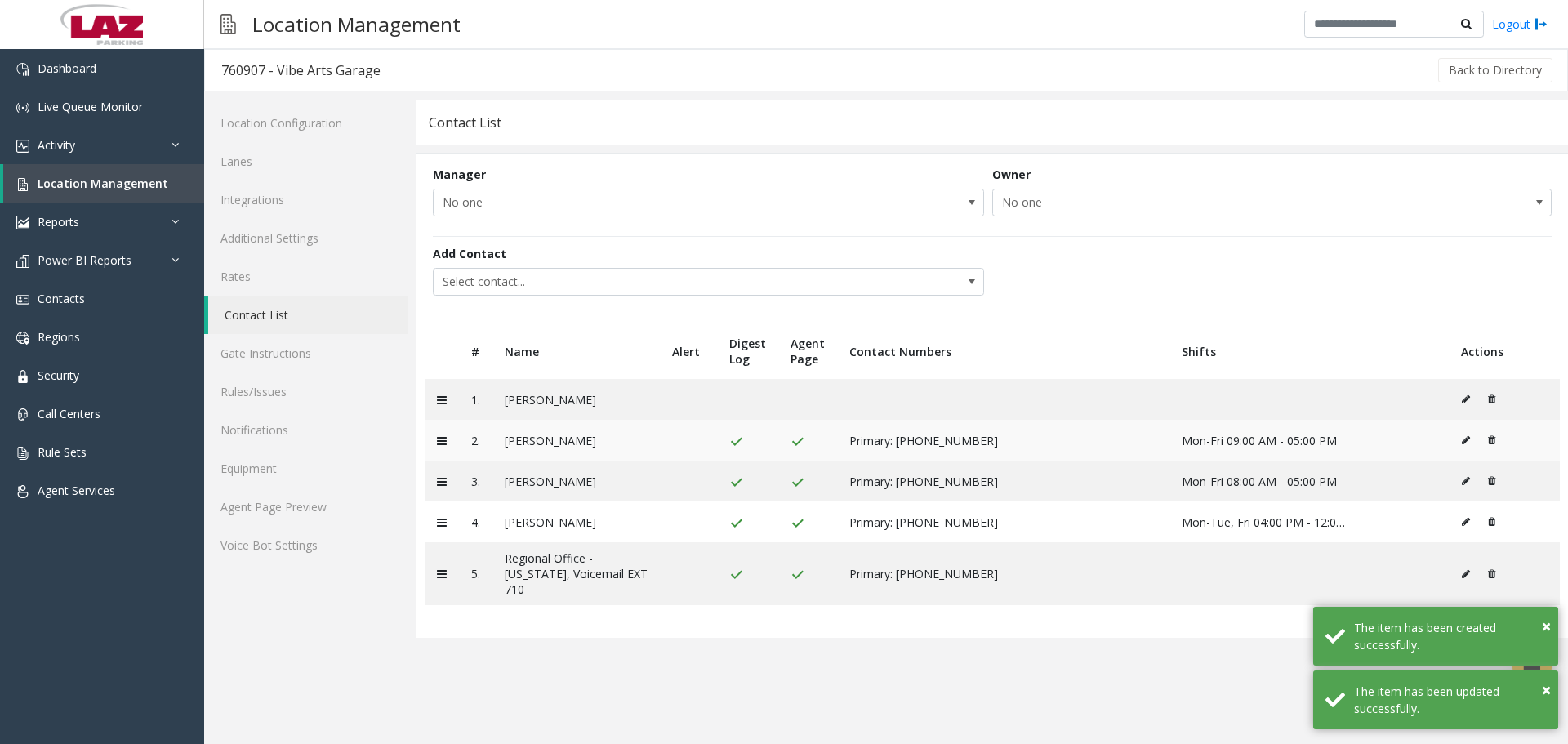
click at [1465, 440] on icon at bounding box center [1465, 440] width 8 height 9
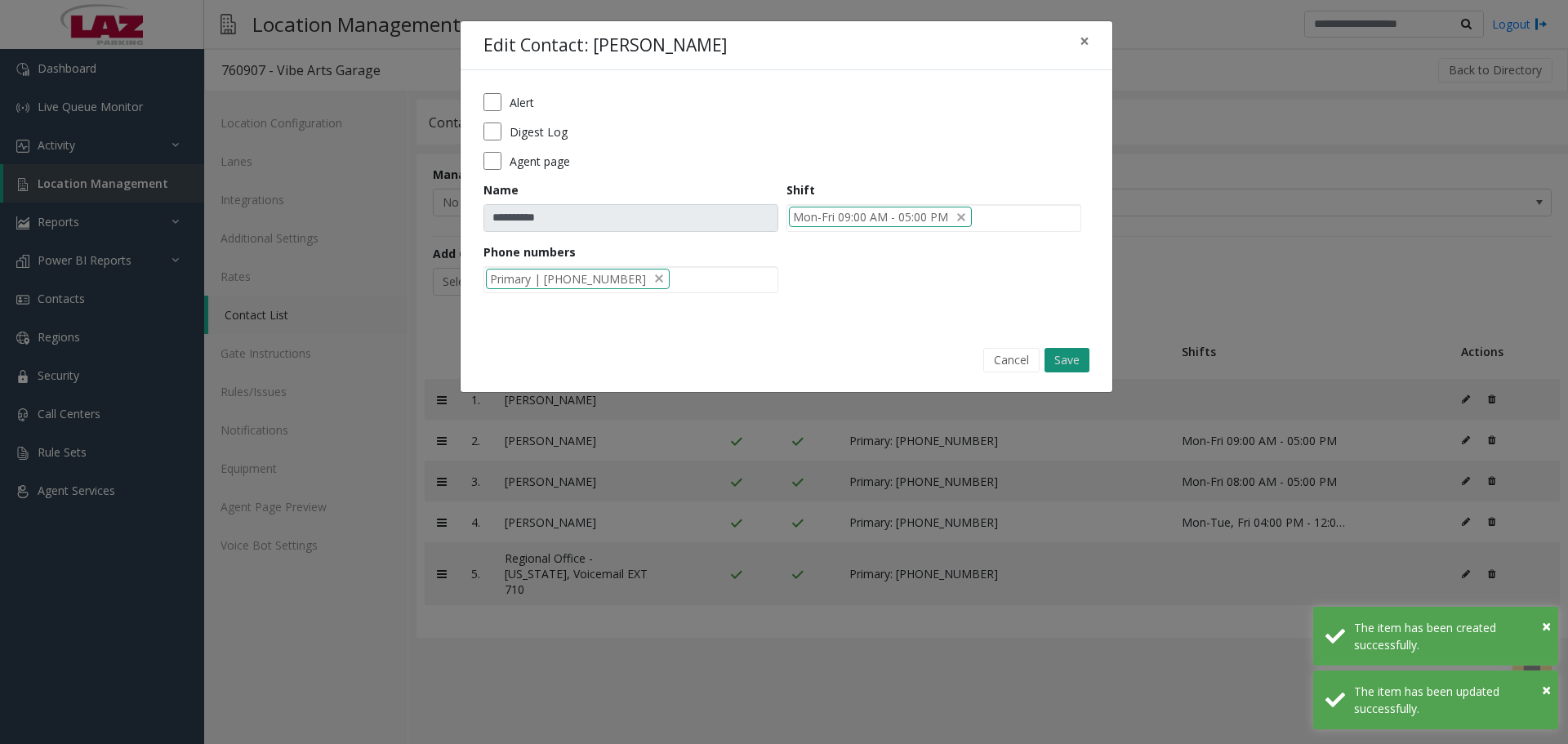
click at [1066, 360] on button "Save" at bounding box center [1067, 360] width 45 height 25
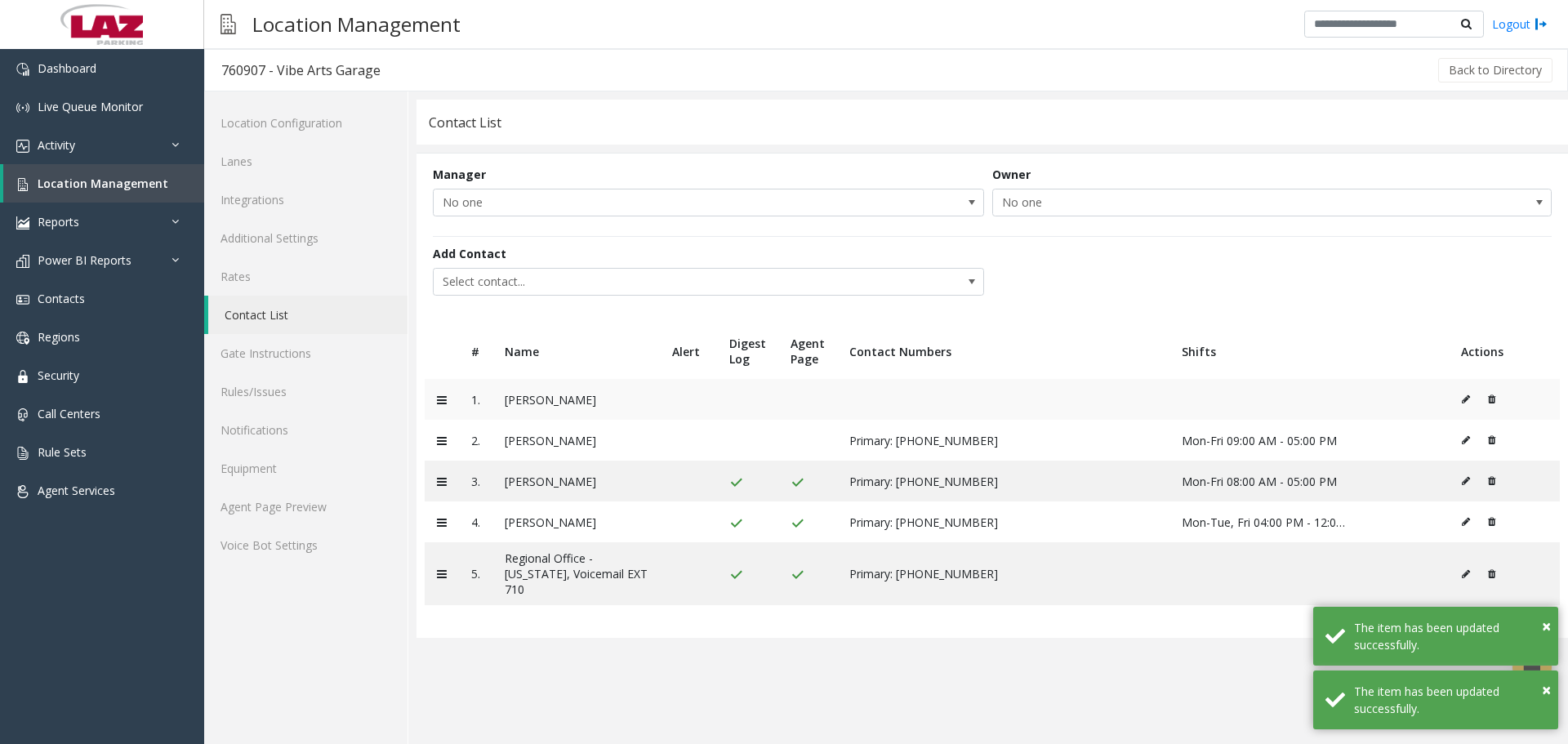
click at [1467, 394] on button at bounding box center [1469, 399] width 18 height 25
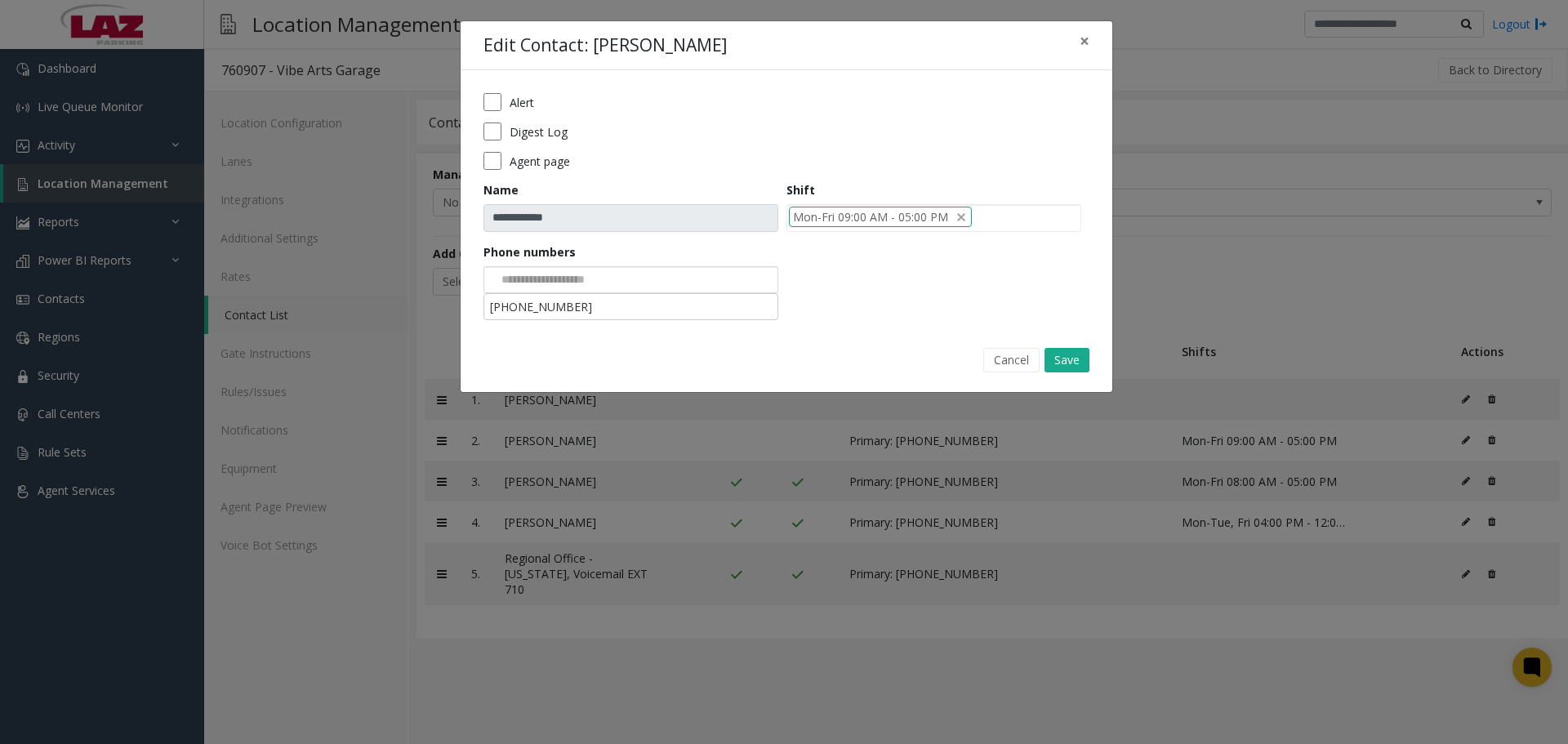
click at [632, 281] on div at bounding box center [631, 279] width 295 height 27
click at [629, 308] on li "[PHONE_NUMBER]" at bounding box center [631, 306] width 290 height 22
click at [1062, 358] on button "Save" at bounding box center [1067, 360] width 45 height 25
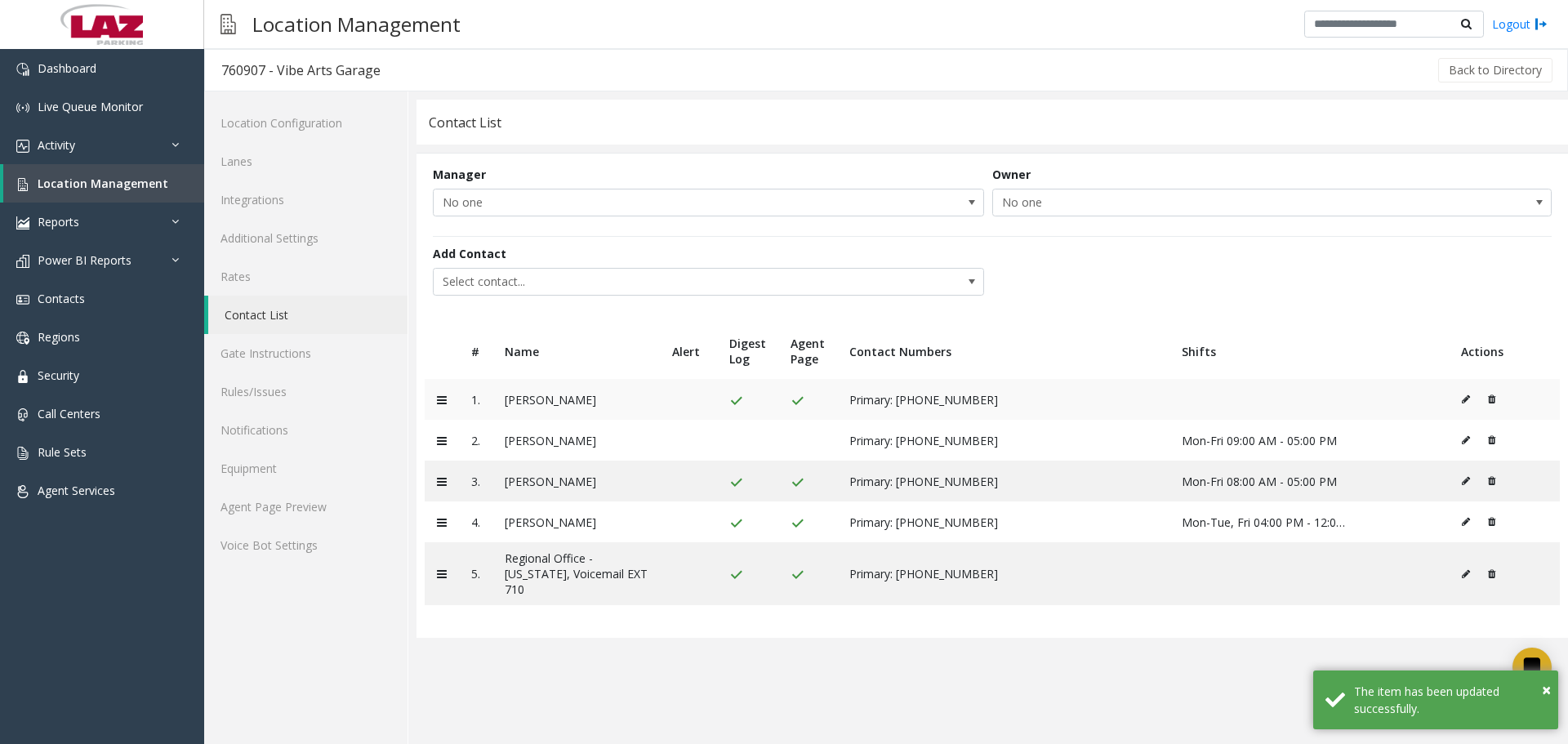
click at [1458, 402] on td at bounding box center [1504, 398] width 111 height 41
click at [1462, 402] on icon at bounding box center [1465, 399] width 8 height 9
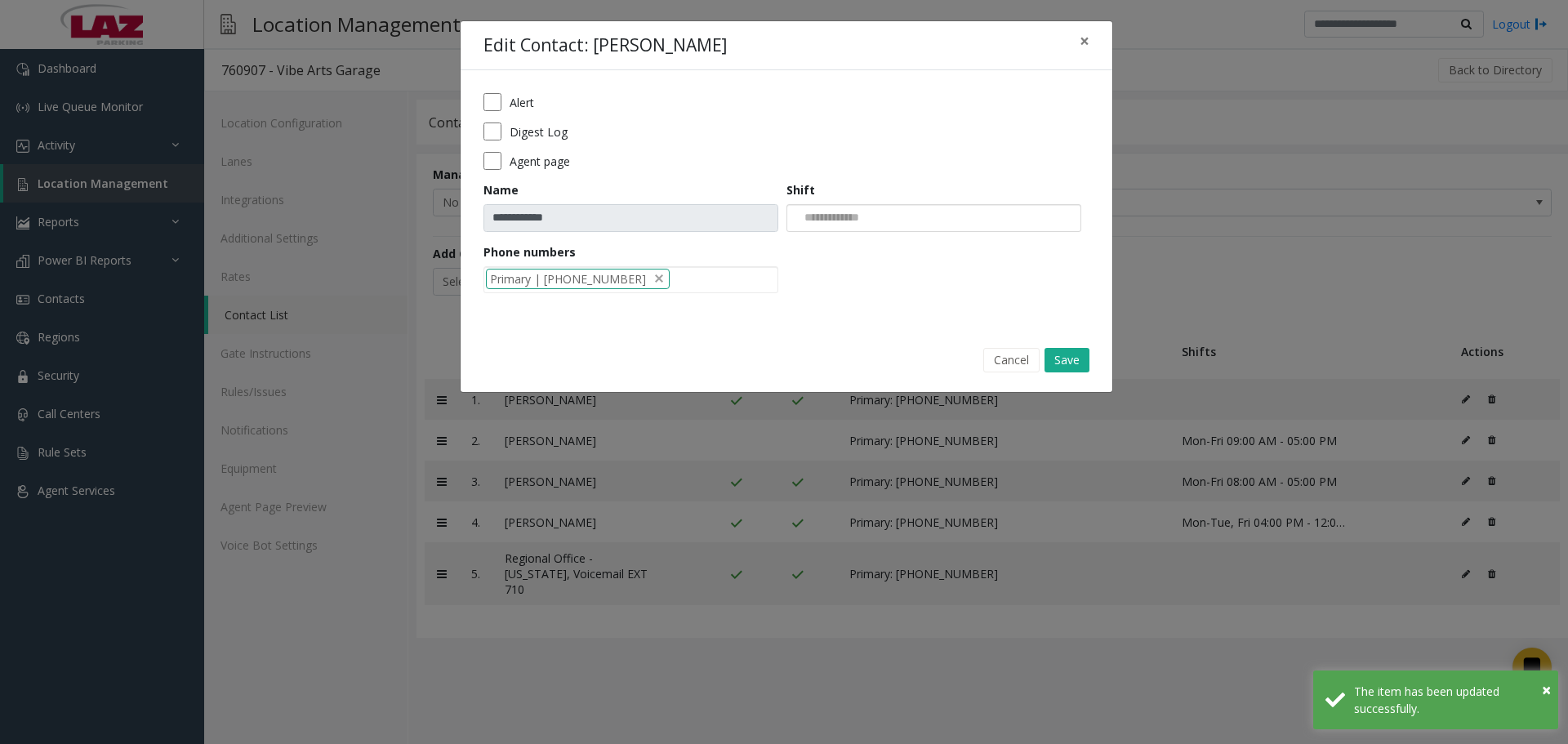
click at [870, 219] on input at bounding box center [829, 218] width 83 height 26
click at [893, 255] on li "Mon-Fri 08:00 AM - 05:00 PM" at bounding box center [933, 245] width 290 height 22
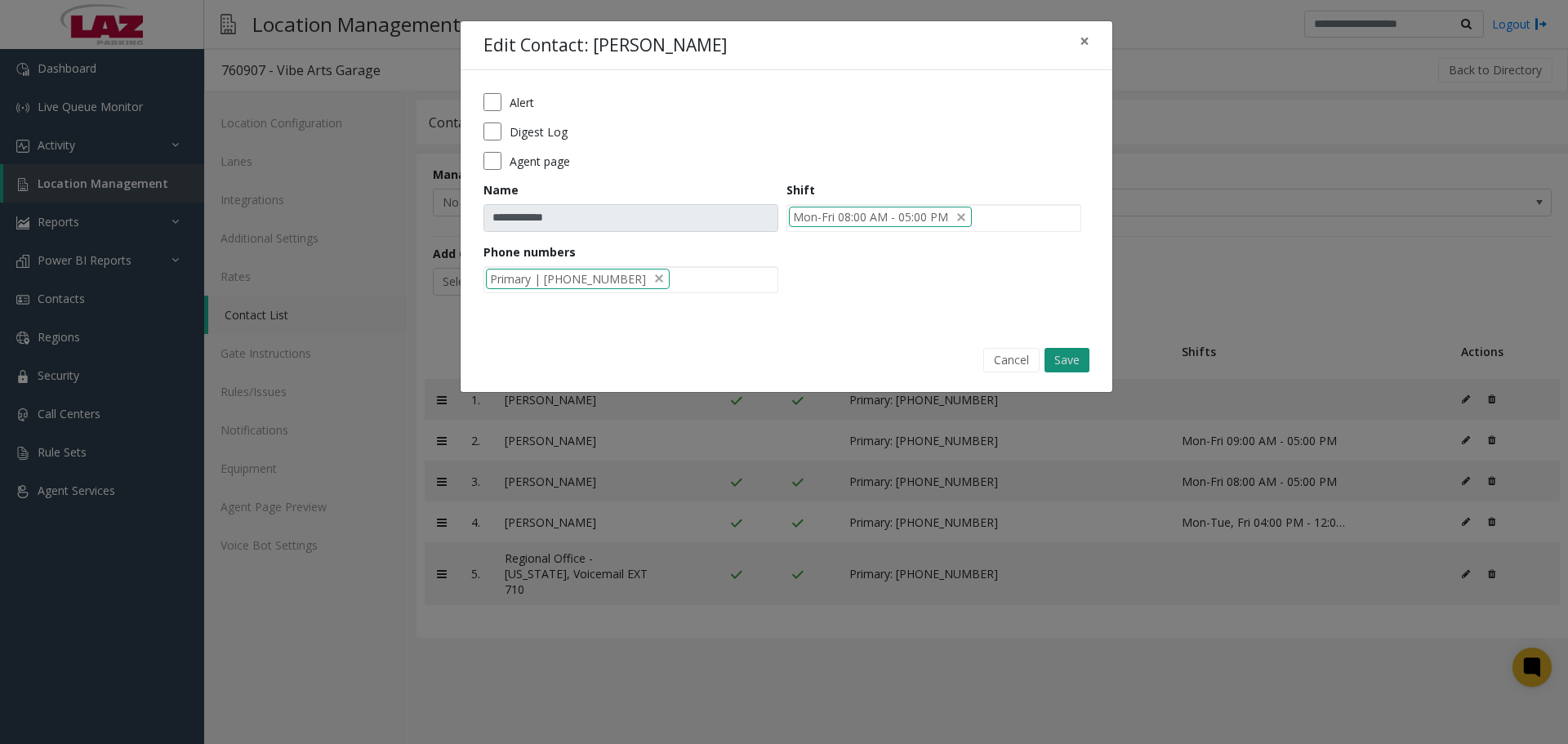
click at [1061, 352] on button "Save" at bounding box center [1067, 360] width 45 height 25
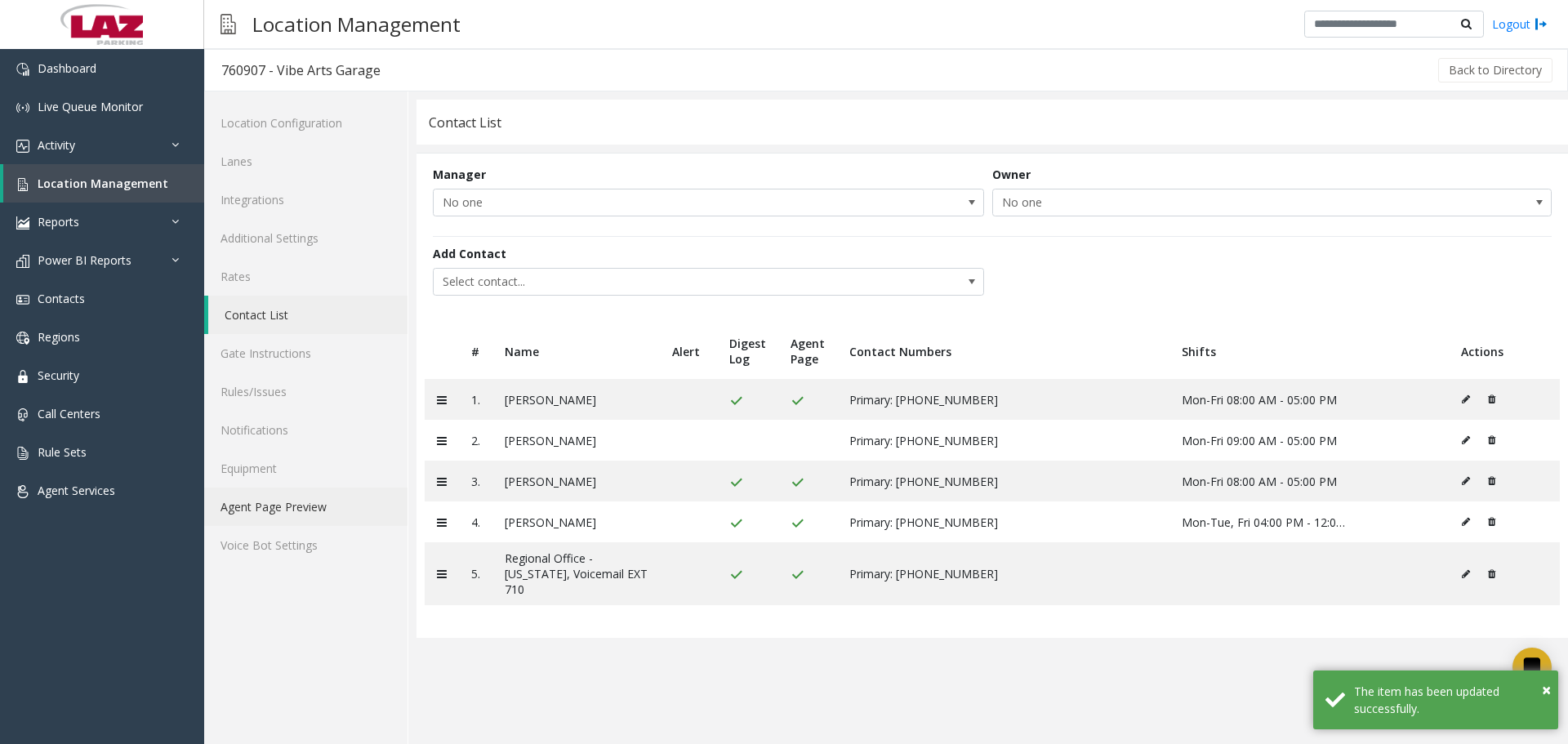
click at [312, 519] on link "Agent Page Preview" at bounding box center [305, 506] width 203 height 39
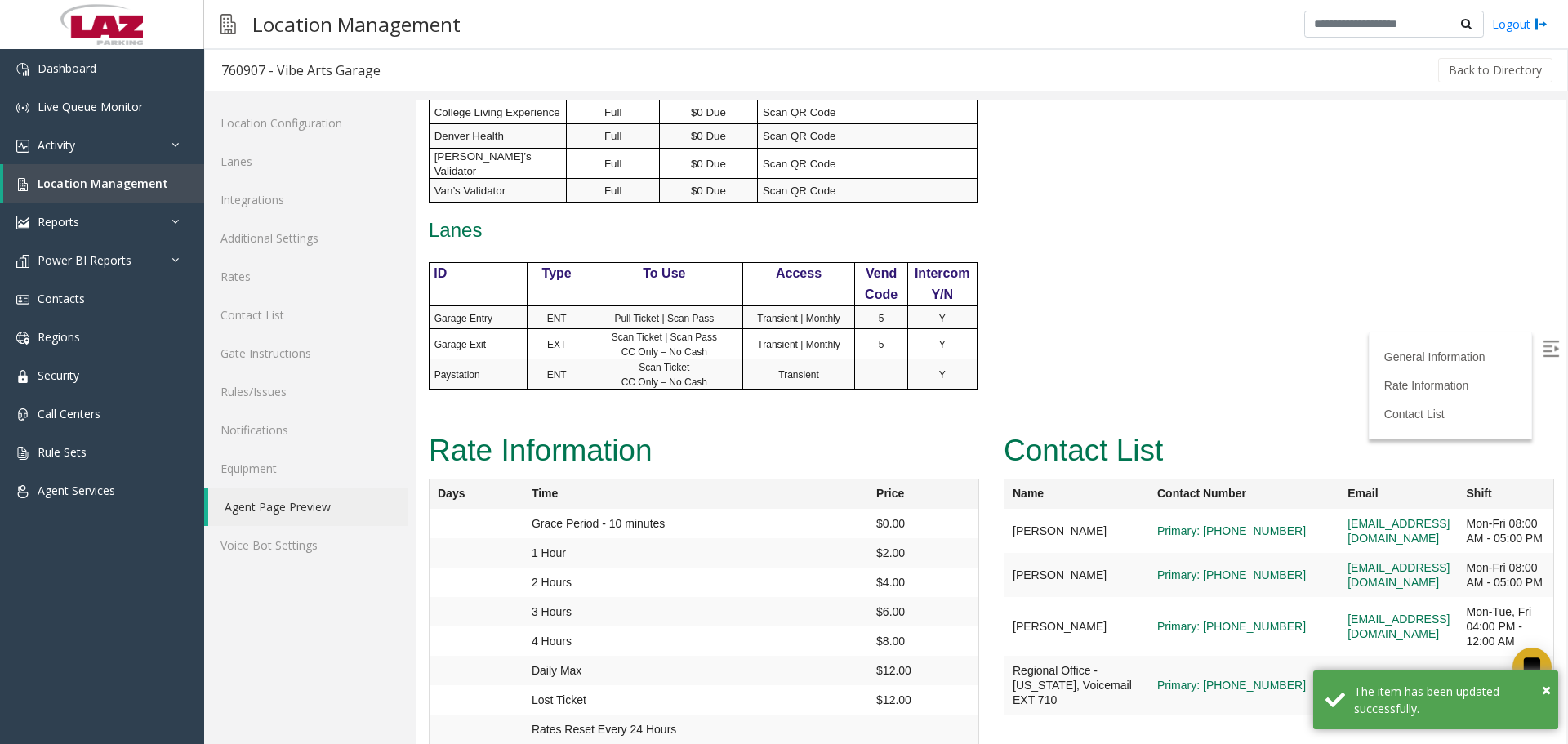
scroll to position [839, 0]
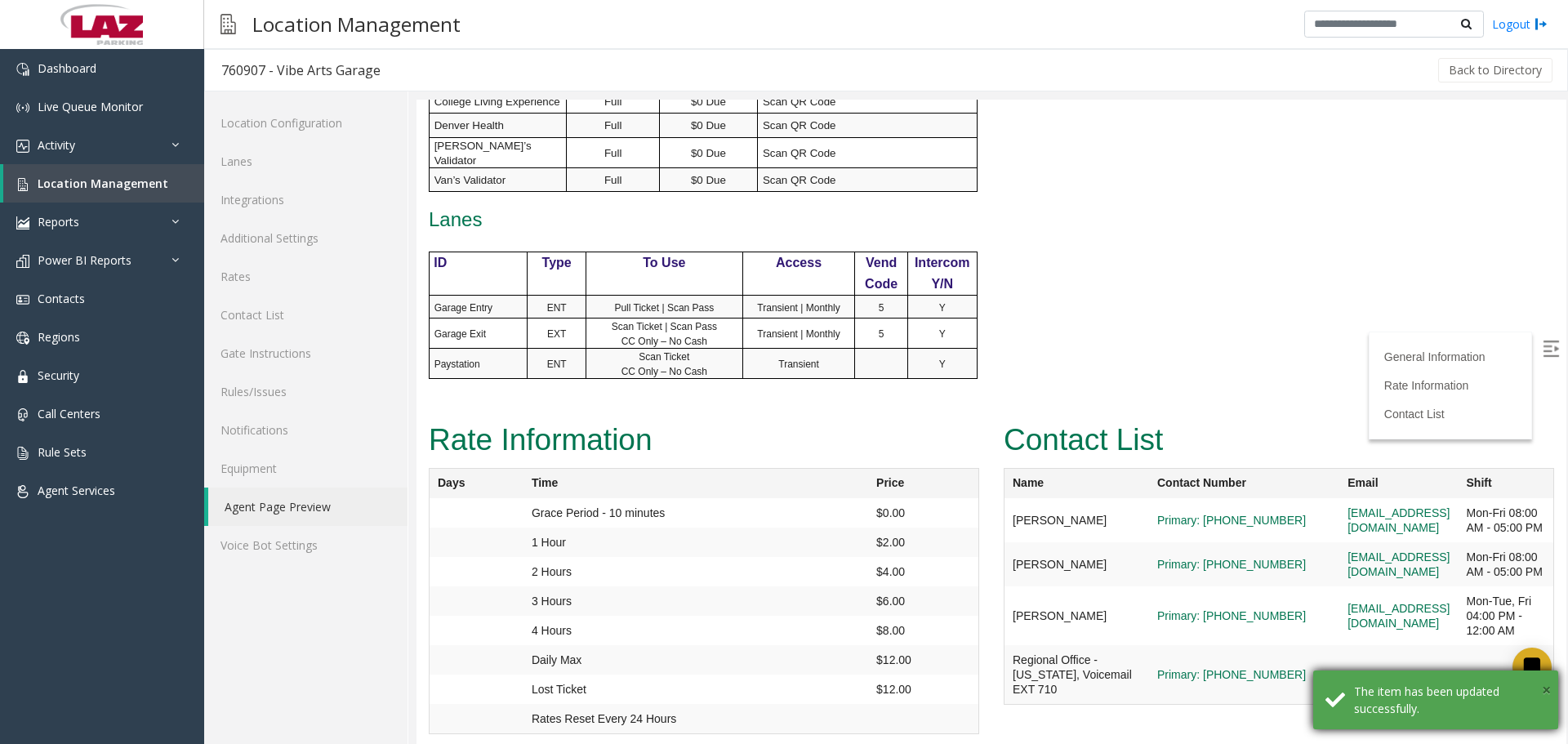
click at [1542, 691] on span "×" at bounding box center [1546, 689] width 9 height 22
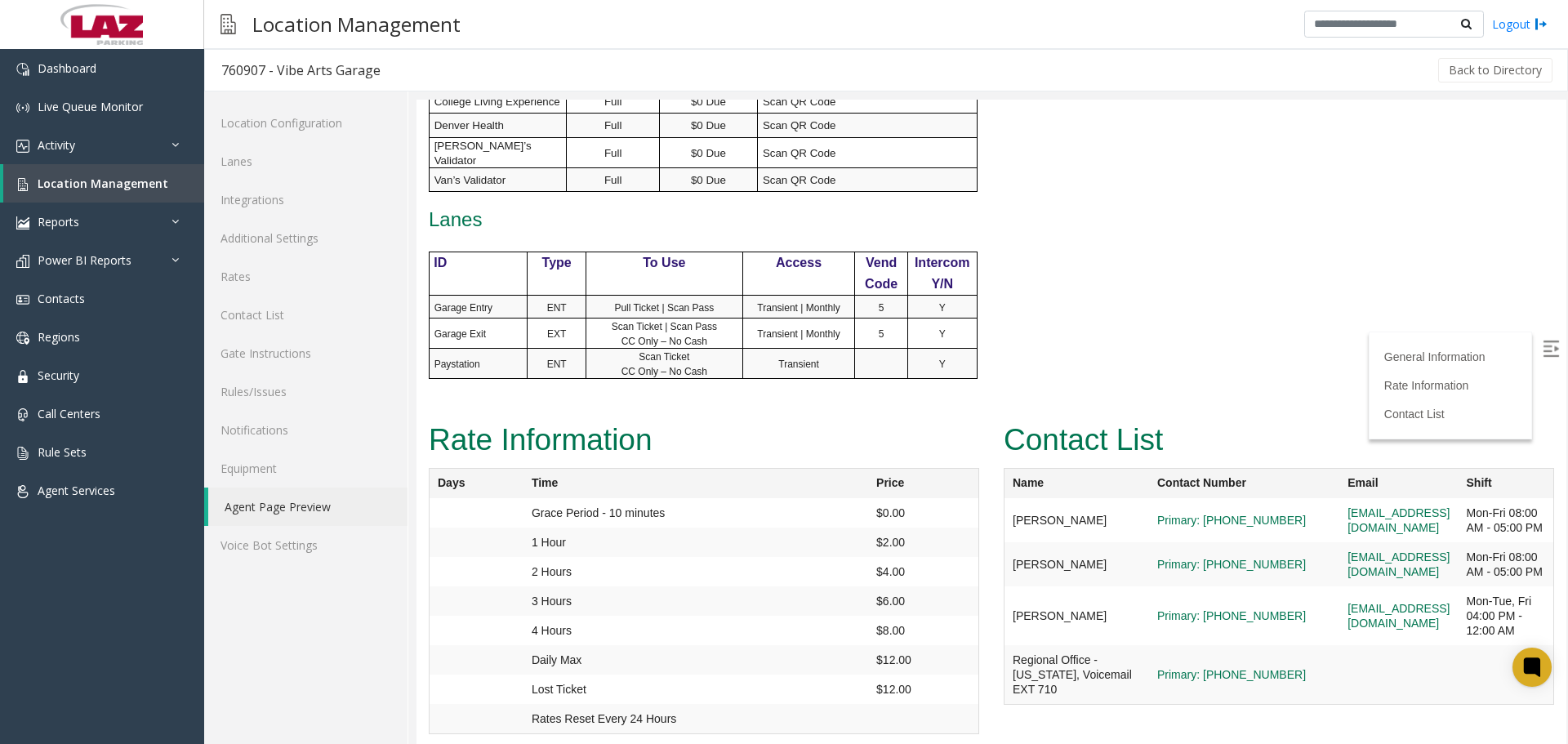
click at [1547, 359] on label at bounding box center [1552, 350] width 25 height 25
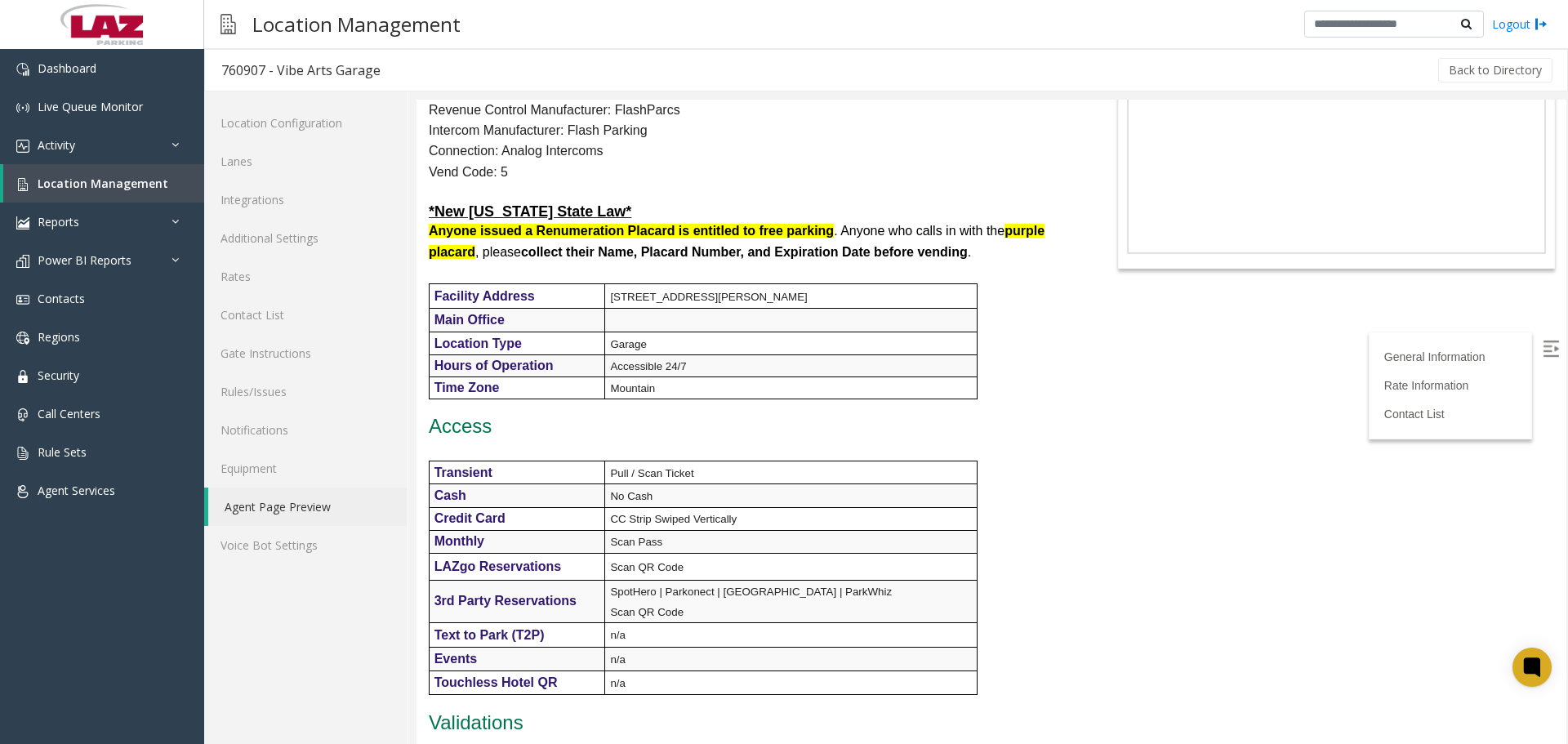
scroll to position [0, 0]
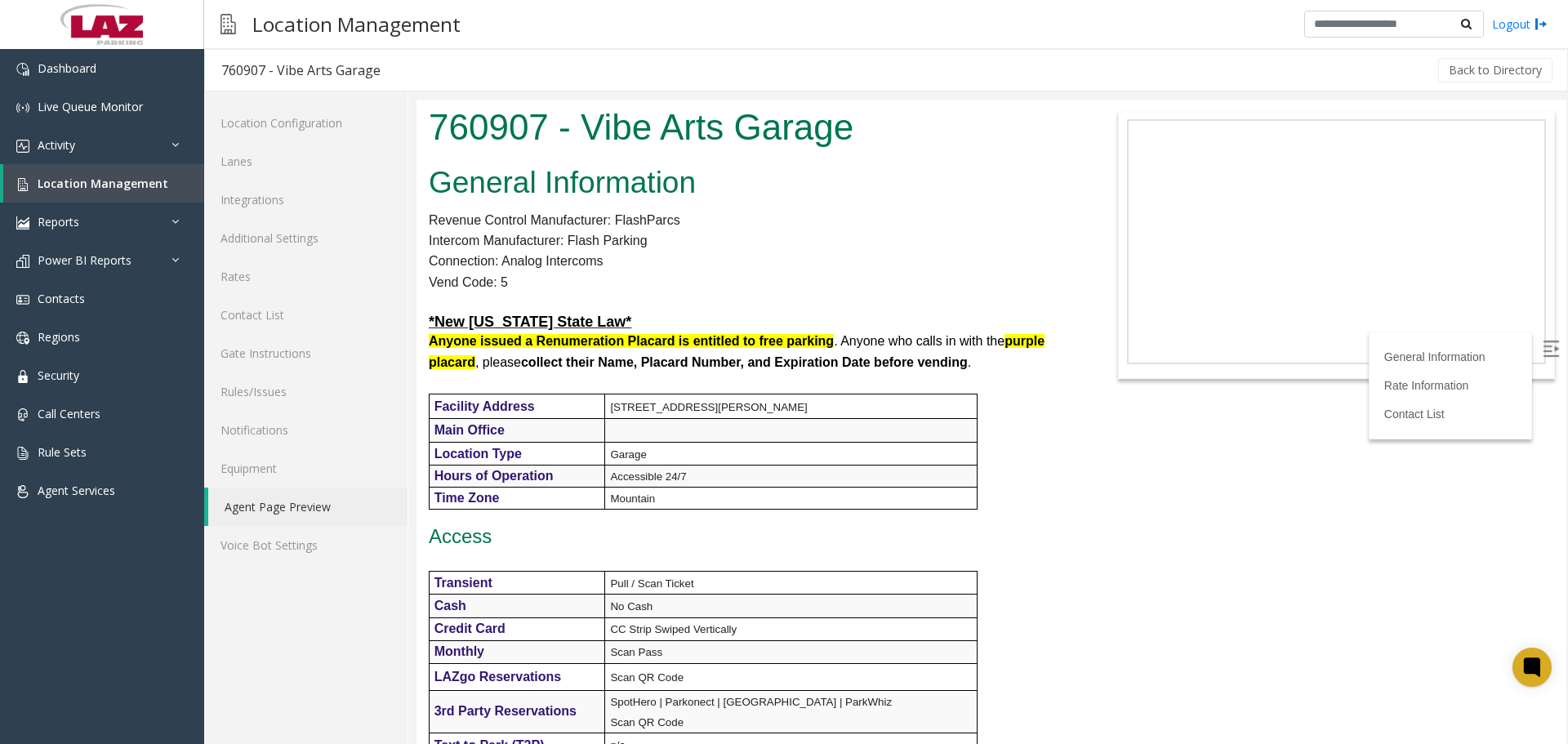
click at [905, 247] on p "Intercom Manufacturer: Flash Parking" at bounding box center [751, 241] width 646 height 21
click at [83, 144] on link "Activity" at bounding box center [102, 144] width 204 height 39
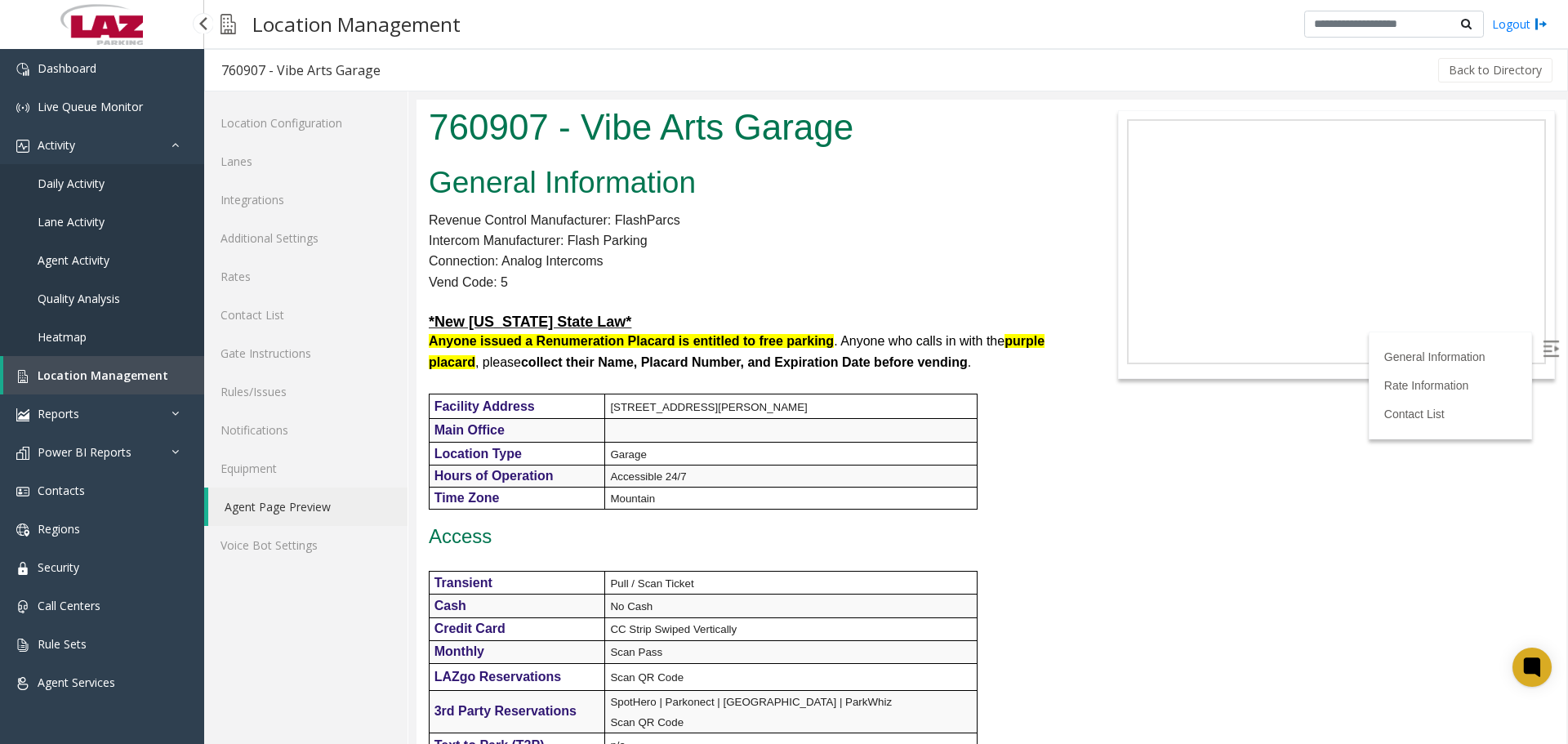
click at [103, 175] on link "Daily Activity" at bounding box center [102, 183] width 204 height 39
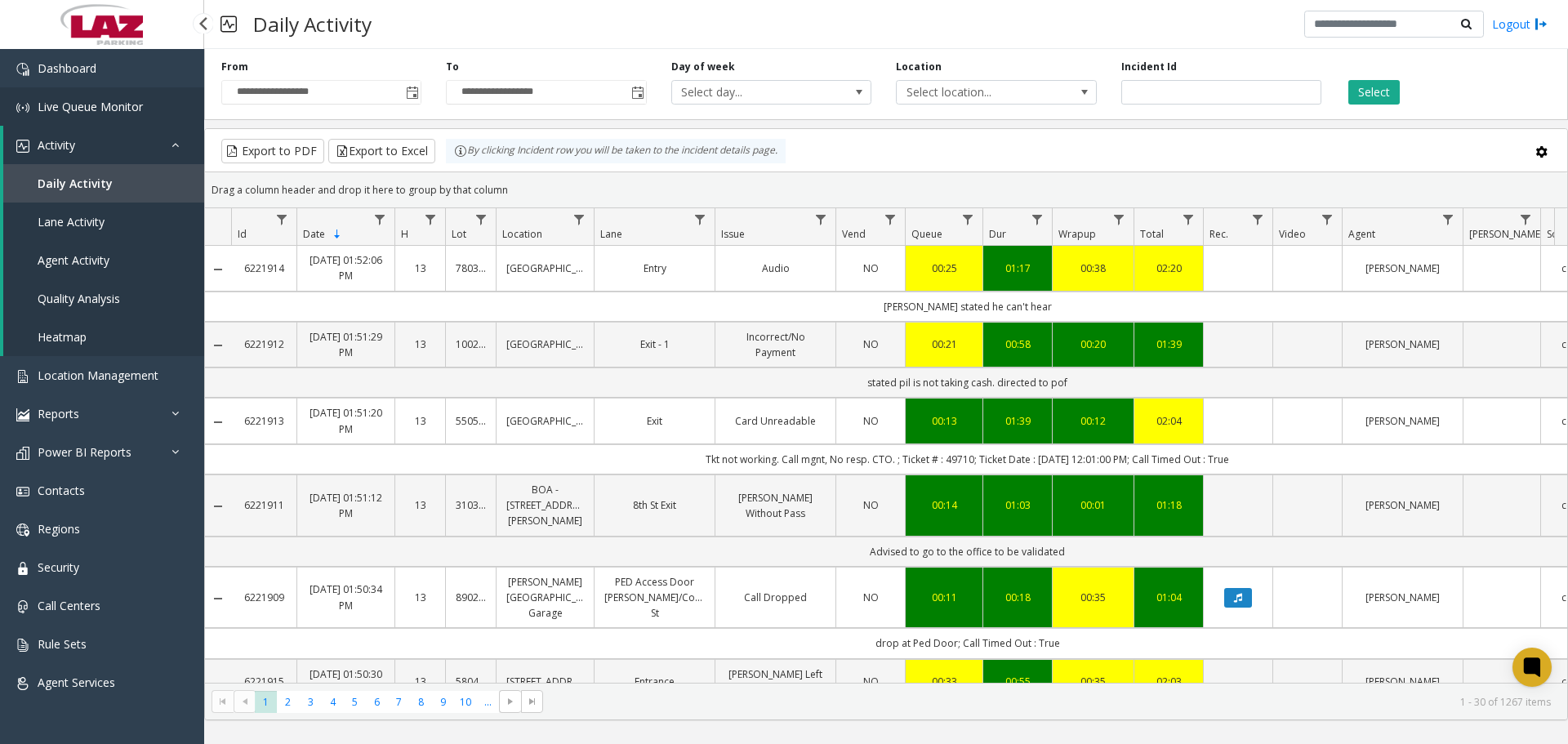
click at [93, 101] on span "Live Queue Monitor" at bounding box center [91, 107] width 106 height 15
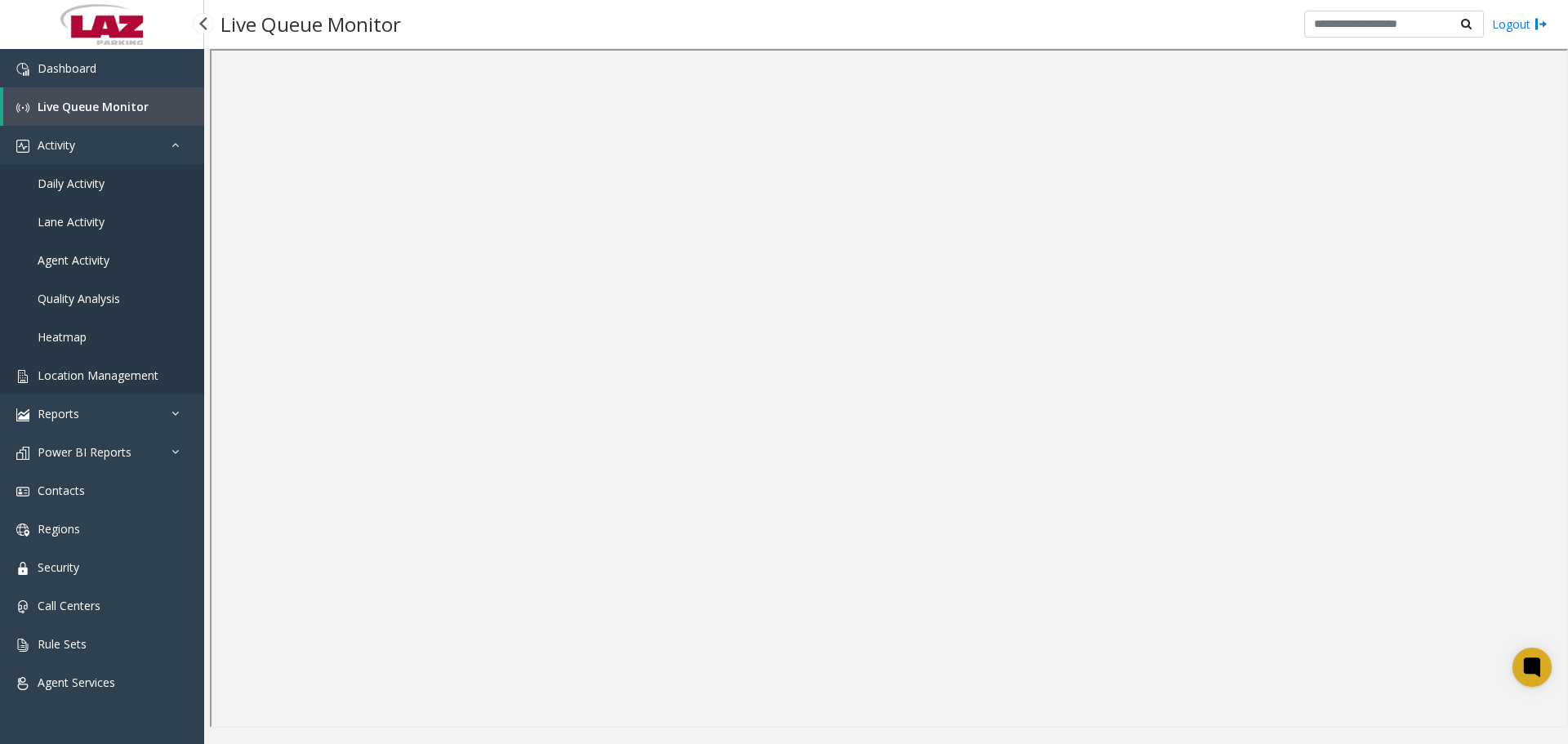
click at [110, 378] on span "Location Management" at bounding box center [98, 375] width 121 height 15
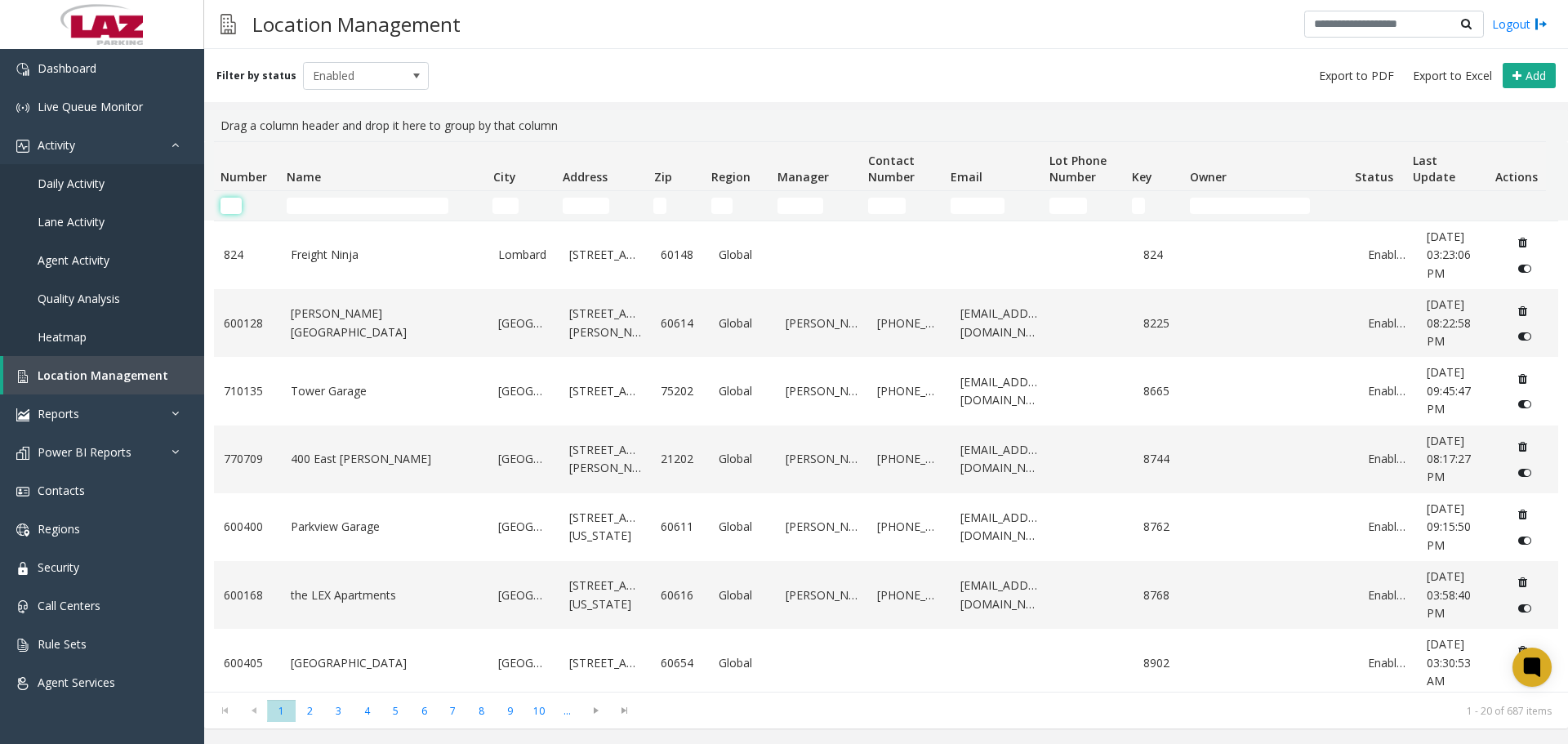
click at [232, 206] on input "Number Filter" at bounding box center [231, 205] width 21 height 16
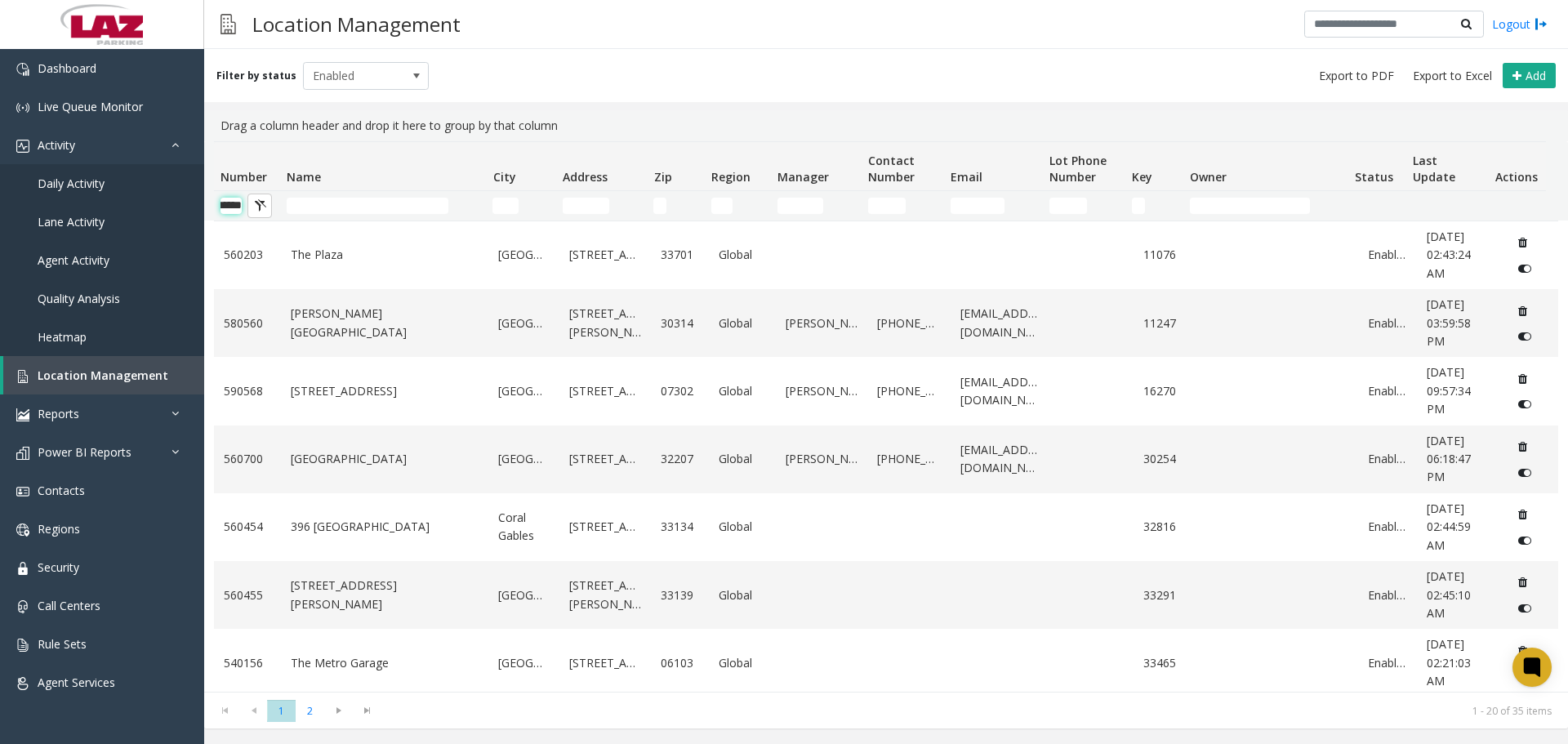
scroll to position [0, 27]
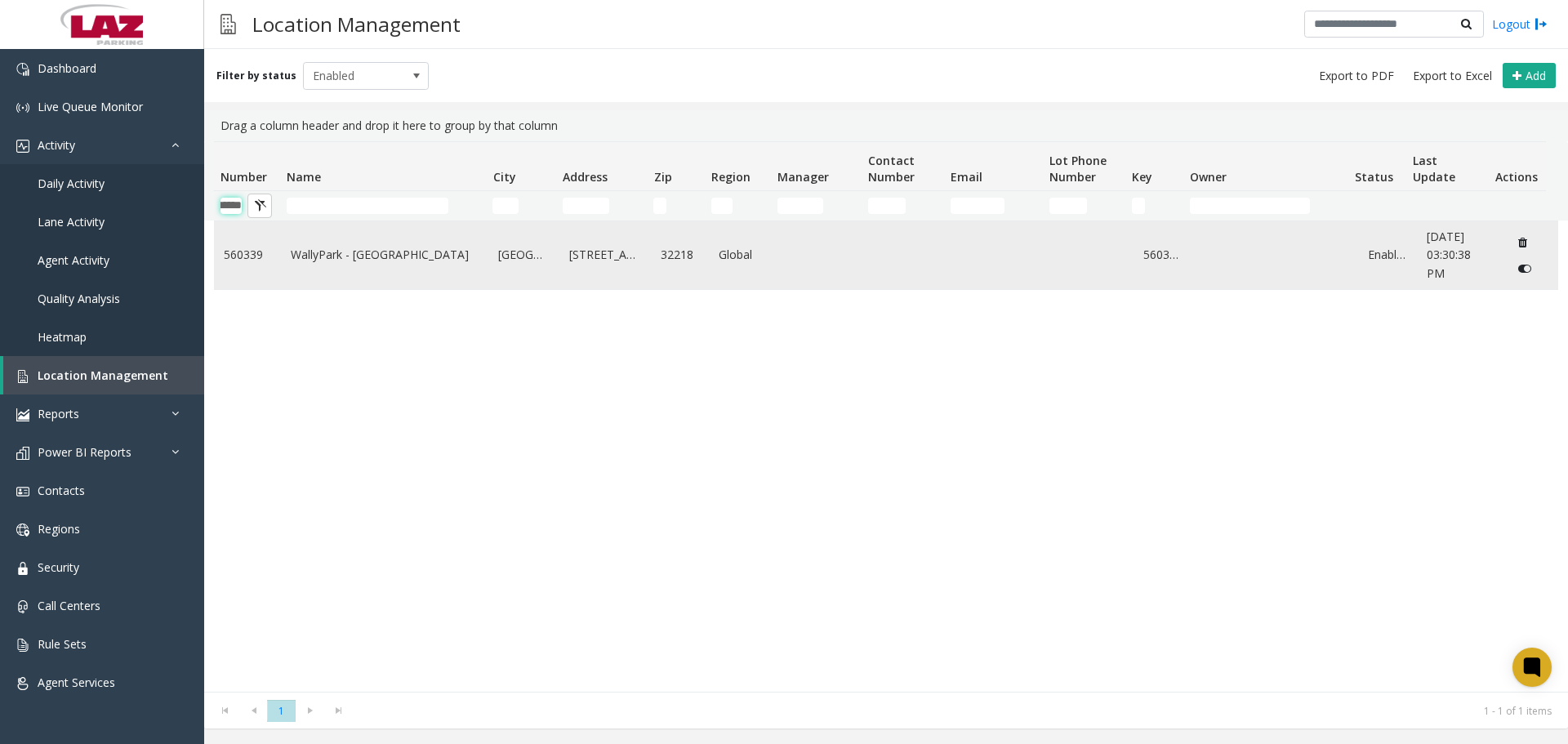
type input "******"
click at [366, 274] on td "WallyPark - [GEOGRAPHIC_DATA]" at bounding box center [385, 255] width 209 height 68
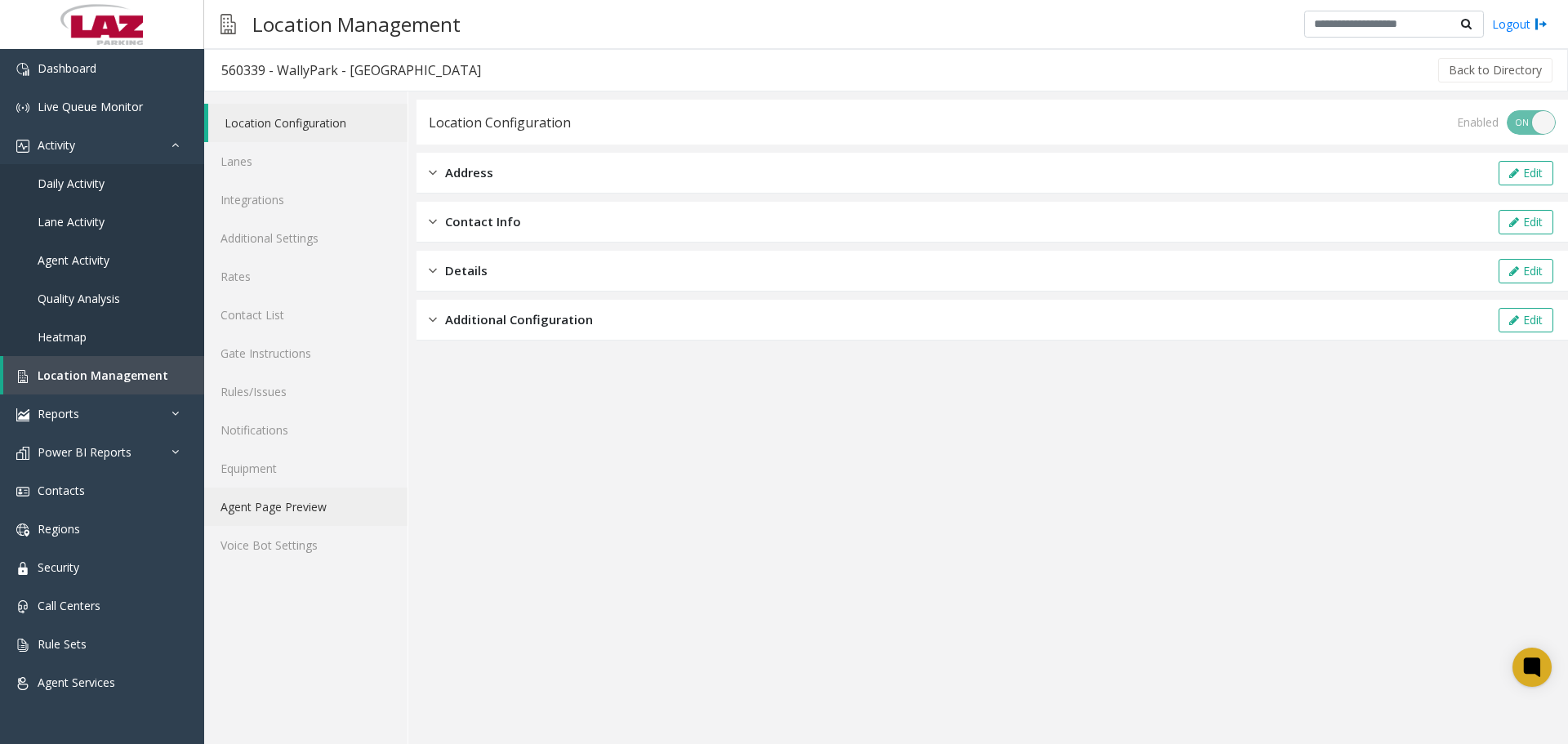
click at [271, 504] on link "Agent Page Preview" at bounding box center [305, 506] width 203 height 39
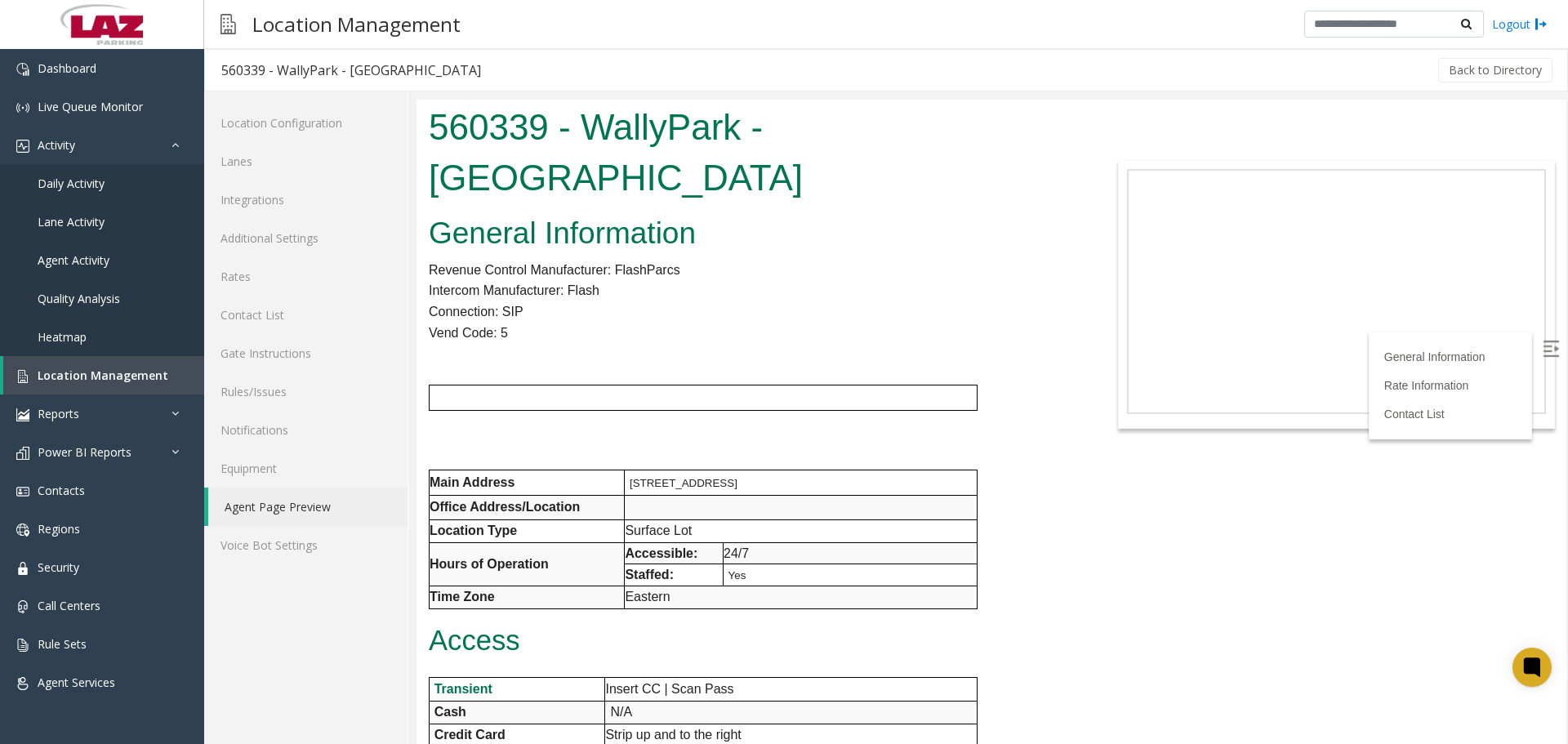
click at [477, 120] on h1 "560339 - WallyPark - [GEOGRAPHIC_DATA]" at bounding box center [751, 152] width 646 height 100
click at [478, 119] on h1 "560339 - WallyPark - [GEOGRAPHIC_DATA]" at bounding box center [751, 152] width 646 height 100
click at [479, 119] on h1 "560339 - WallyPark - [GEOGRAPHIC_DATA]" at bounding box center [751, 152] width 646 height 100
click at [810, 586] on p "Eastern" at bounding box center [801, 597] width 352 height 21
drag, startPoint x: 925, startPoint y: 547, endPoint x: 423, endPoint y: 426, distance: 516.4
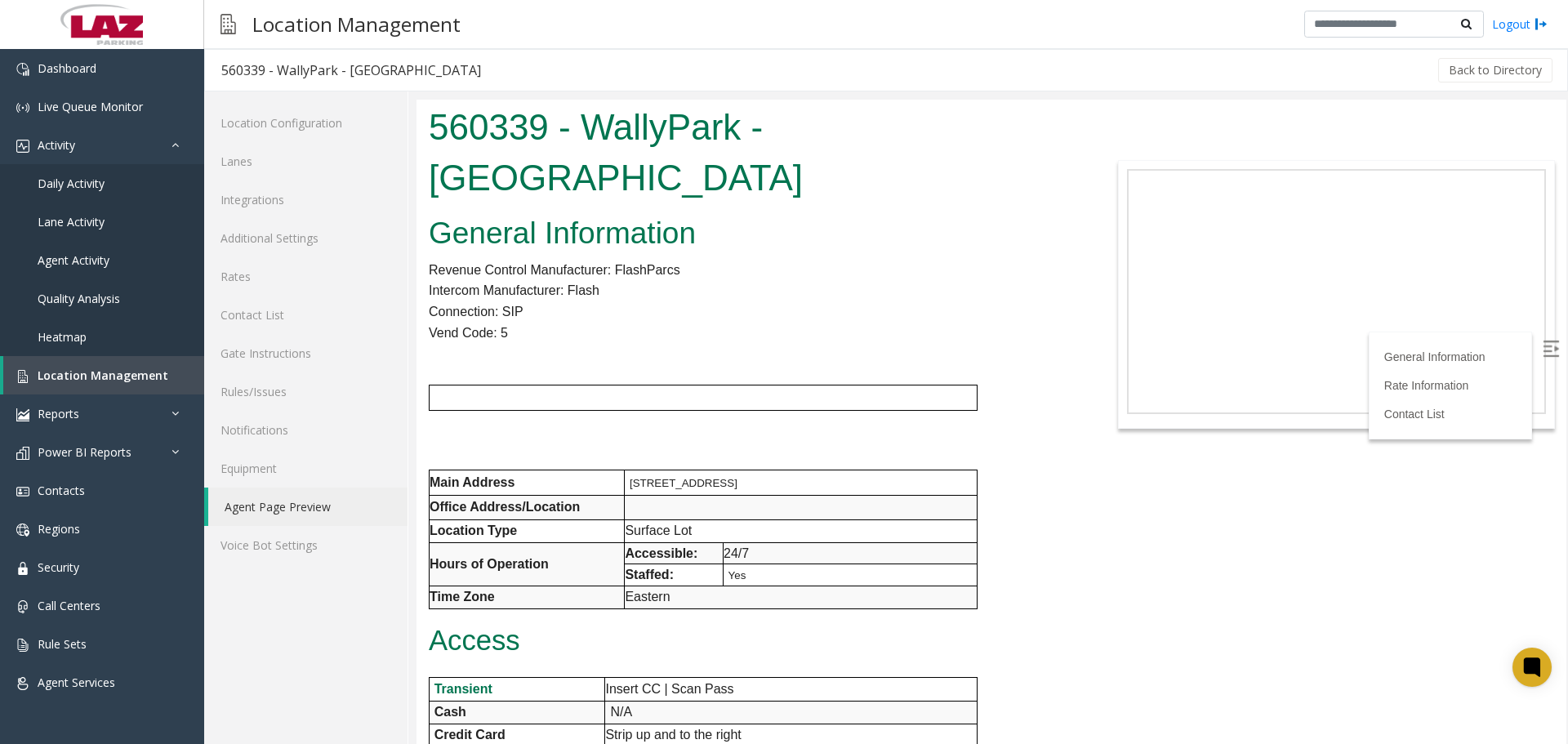
click at [934, 543] on p "24/7" at bounding box center [850, 553] width 253 height 21
click at [825, 625] on p "Access" at bounding box center [751, 640] width 646 height 31
click at [277, 233] on link "Additional Settings" at bounding box center [305, 238] width 203 height 39
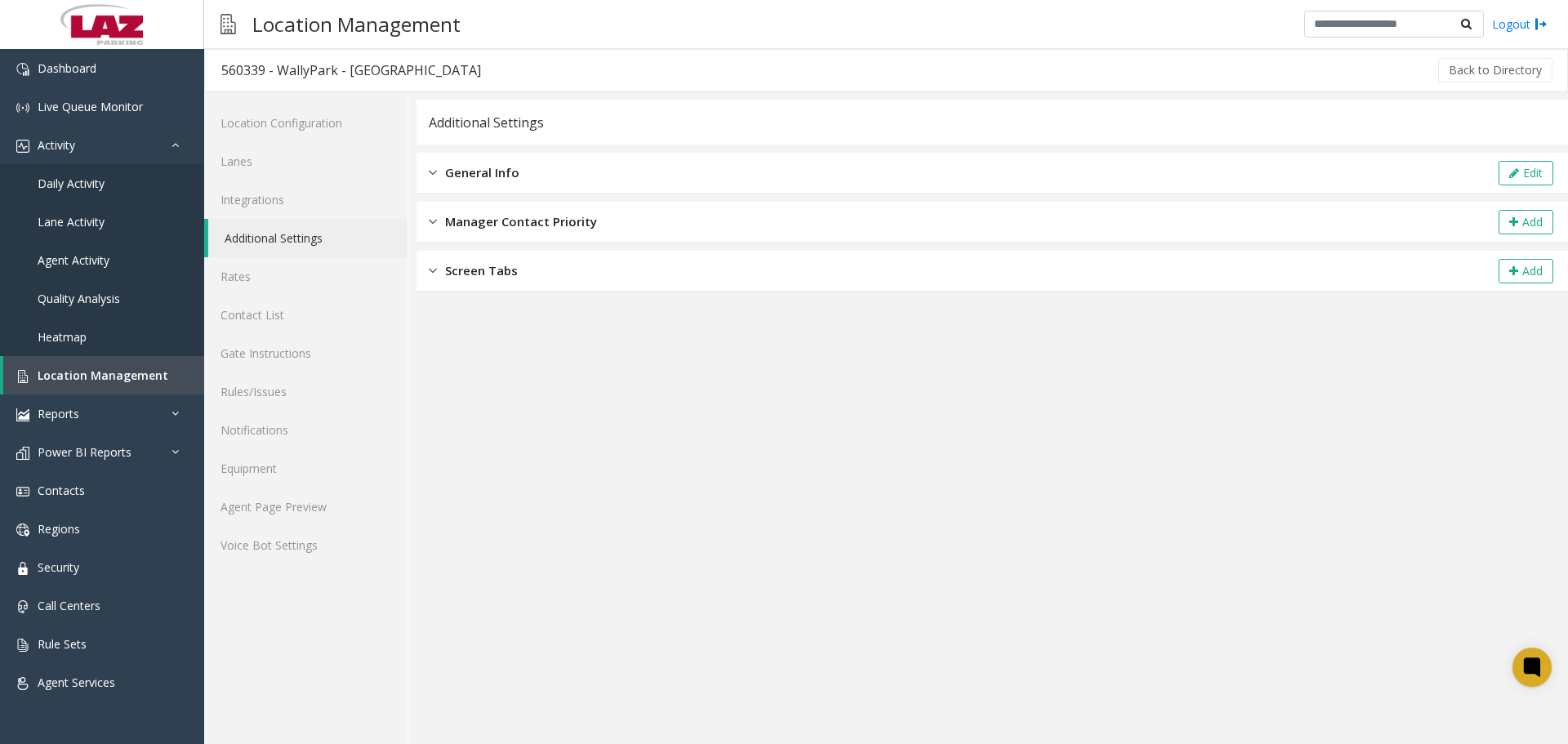
click at [474, 175] on span "General Info" at bounding box center [481, 173] width 75 height 19
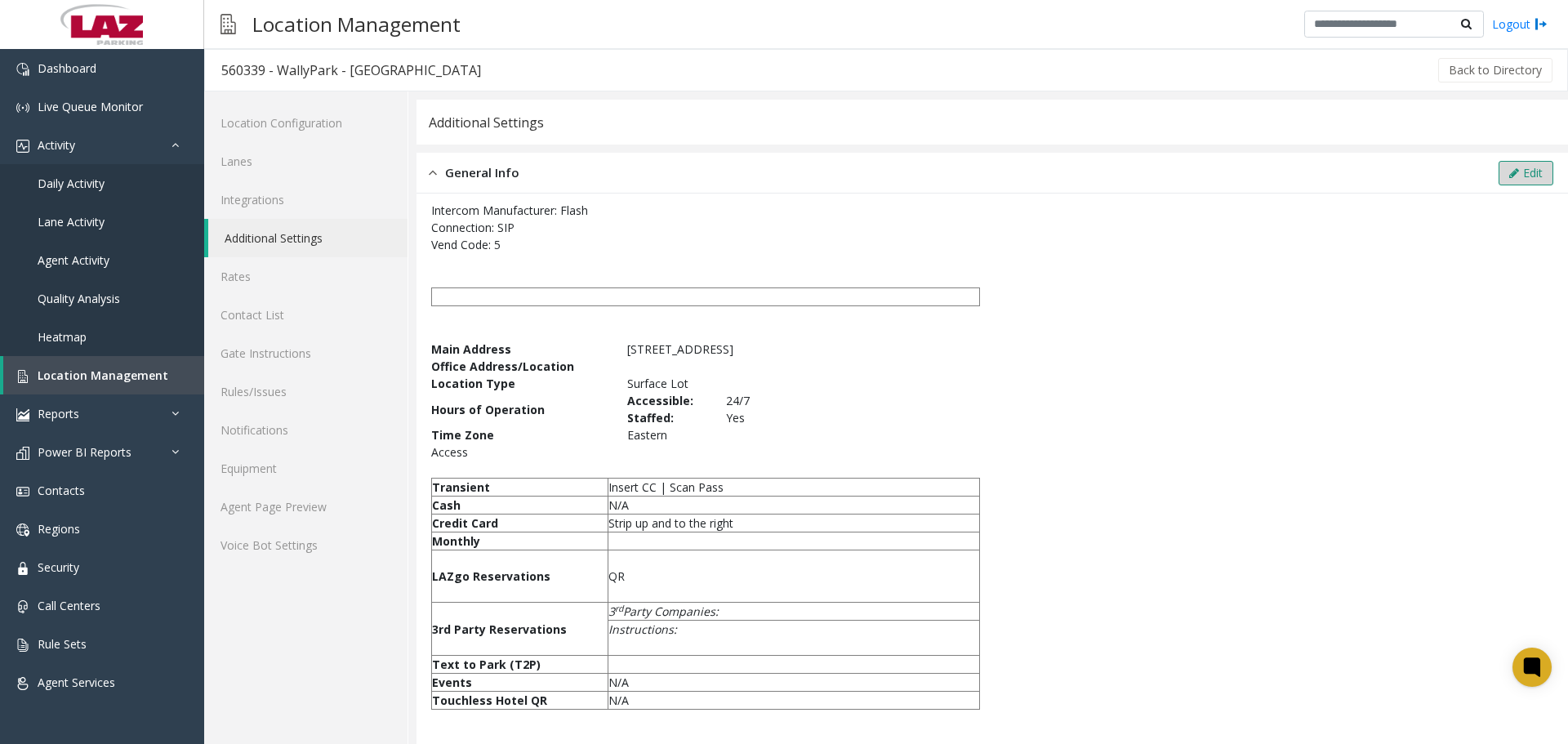
click at [1514, 173] on button "Edit" at bounding box center [1526, 173] width 55 height 25
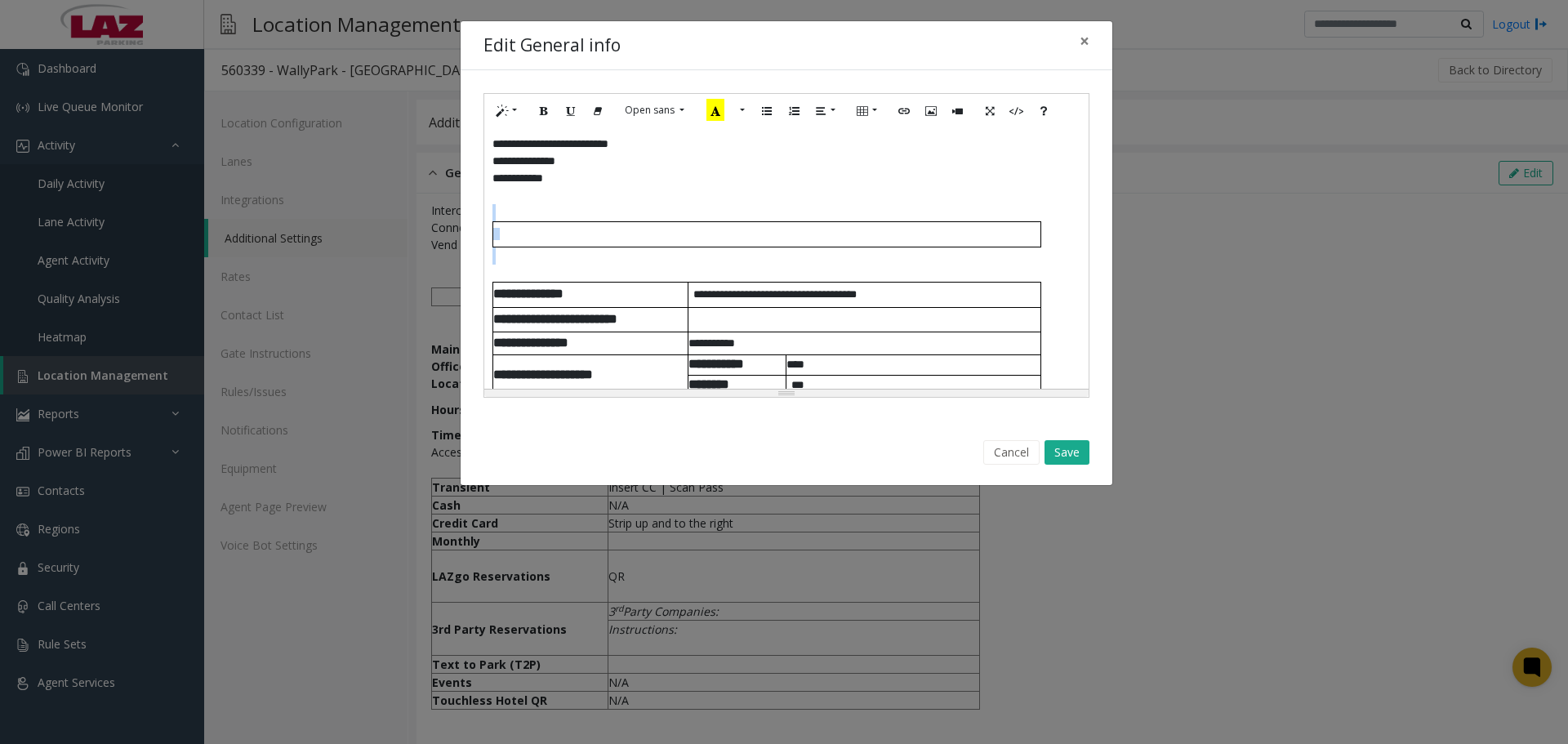
drag, startPoint x: 1057, startPoint y: 252, endPoint x: 481, endPoint y: 219, distance: 576.9
click at [481, 219] on div "**********" at bounding box center [786, 245] width 651 height 350
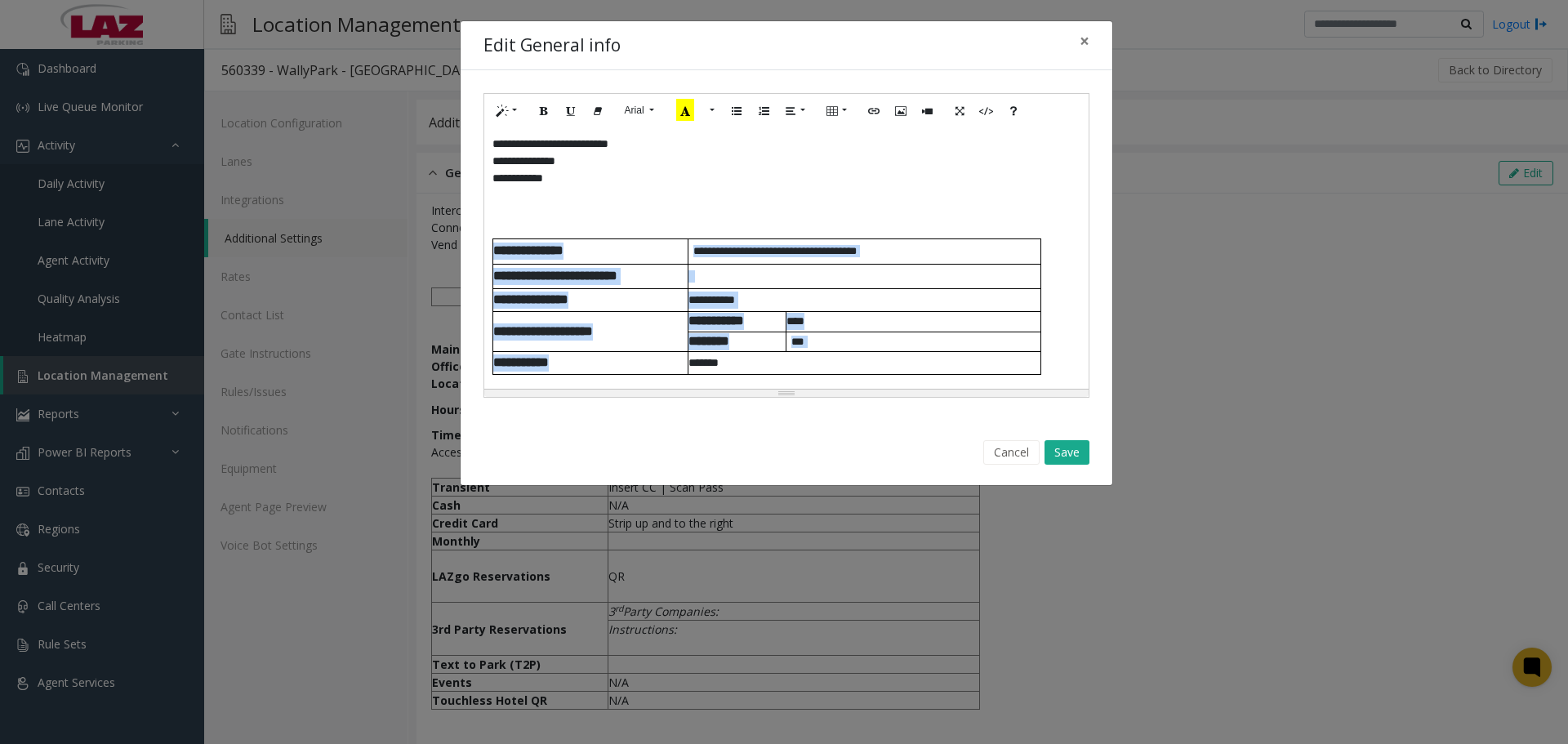
drag, startPoint x: 620, startPoint y: 372, endPoint x: 490, endPoint y: 254, distance: 175.6
click at [490, 254] on div "**********" at bounding box center [786, 258] width 604 height 262
click at [502, 257] on span "**** *********" at bounding box center [528, 250] width 70 height 12
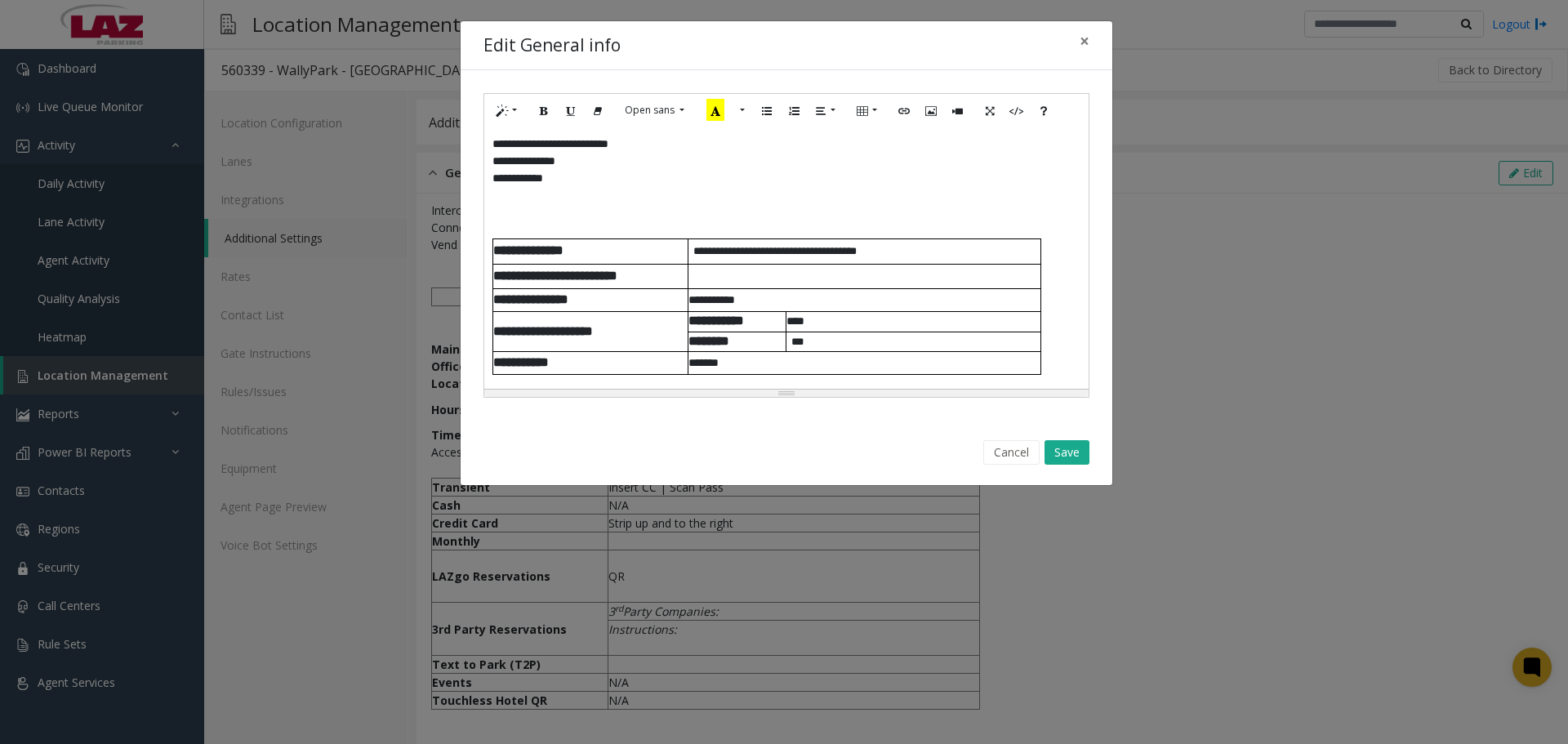
click at [493, 254] on span "**** *********" at bounding box center [528, 250] width 70 height 12
click at [493, 281] on span "**********" at bounding box center [556, 275] width 127 height 12
click at [493, 305] on span "******** ******" at bounding box center [531, 298] width 76 height 12
click at [493, 333] on span "**********" at bounding box center [543, 330] width 100 height 12
click at [497, 365] on span "**** ******" at bounding box center [520, 362] width 56 height 12
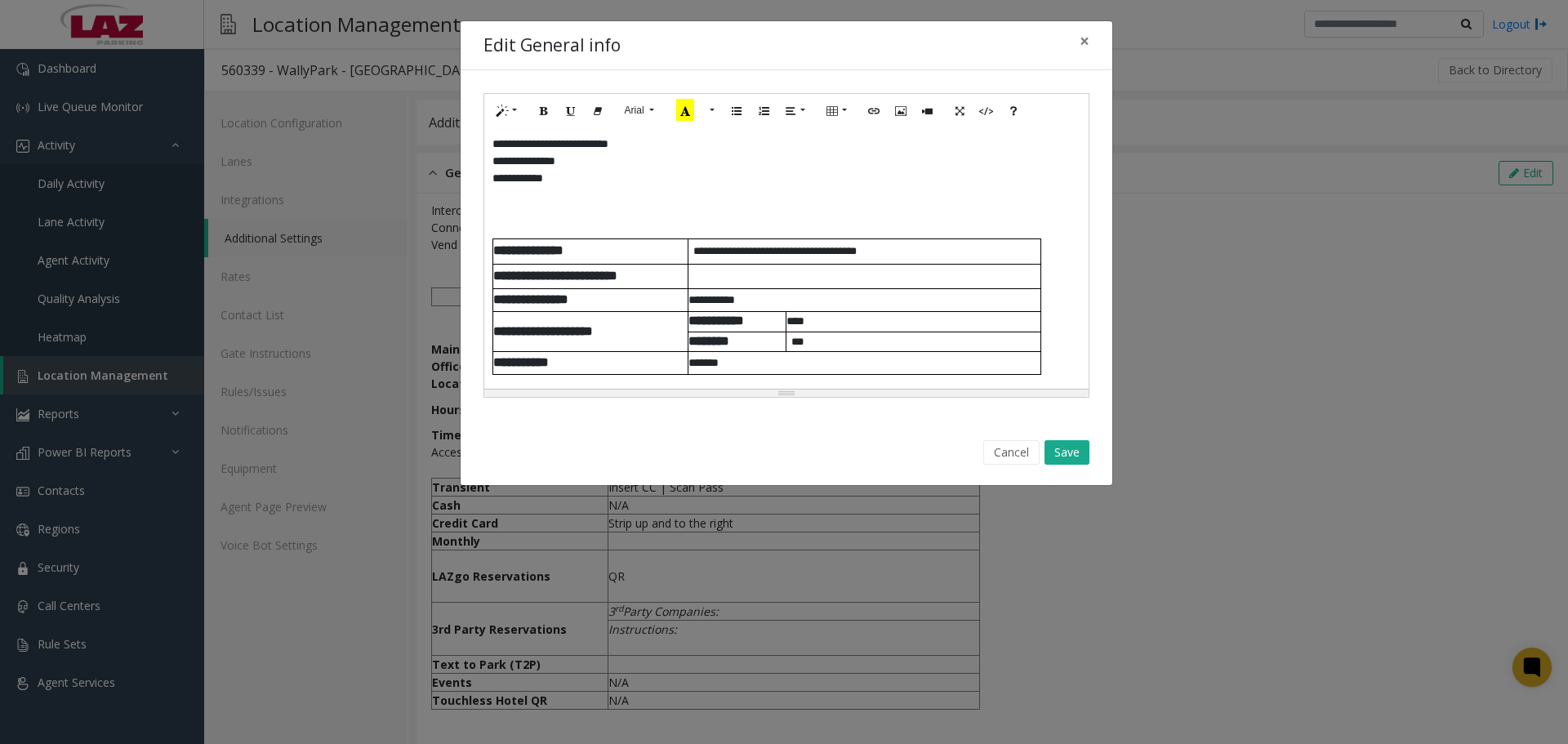
click at [694, 325] on span "**********" at bounding box center [716, 320] width 56 height 12
click at [1067, 462] on button "Save" at bounding box center [1067, 452] width 45 height 25
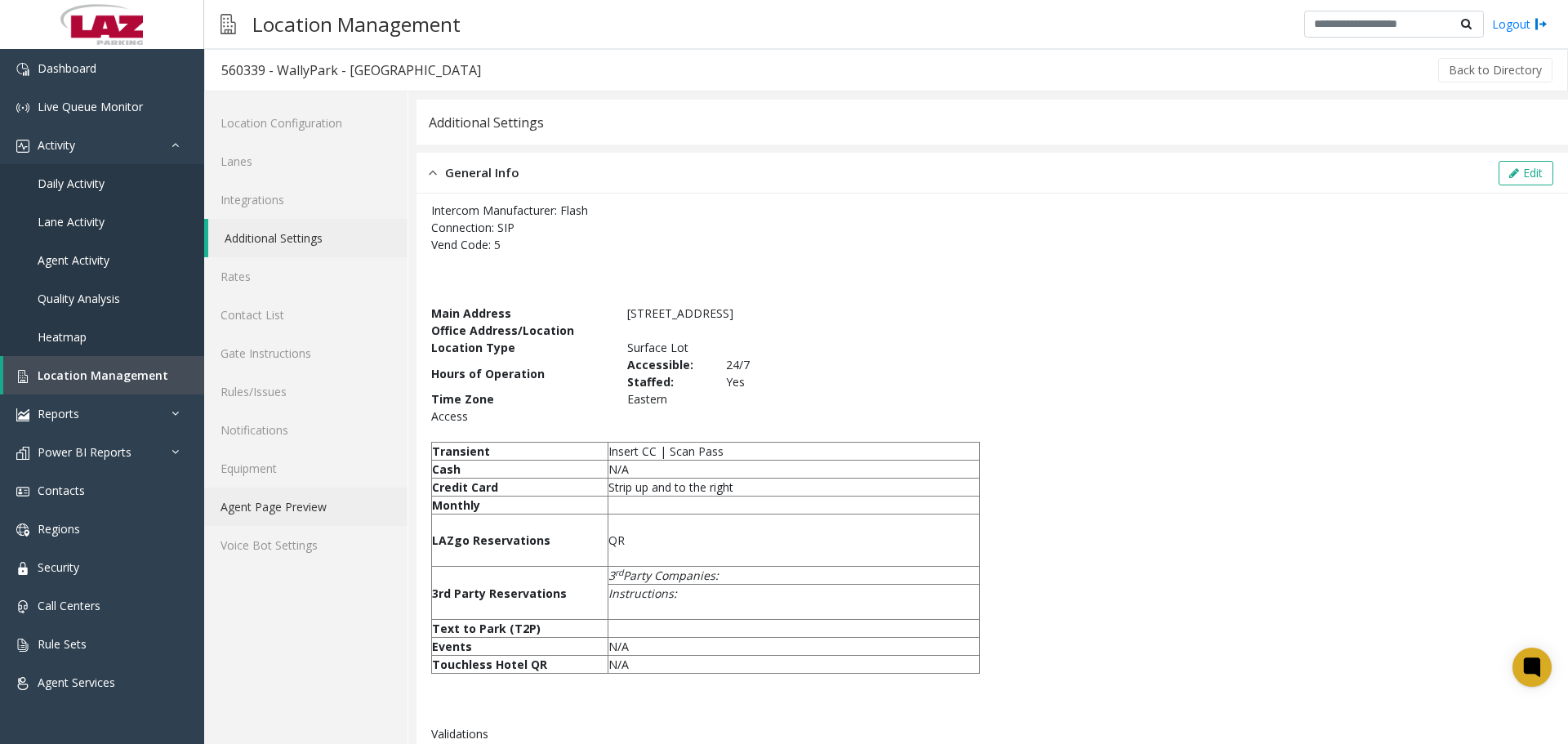
click at [271, 512] on link "Agent Page Preview" at bounding box center [305, 506] width 203 height 39
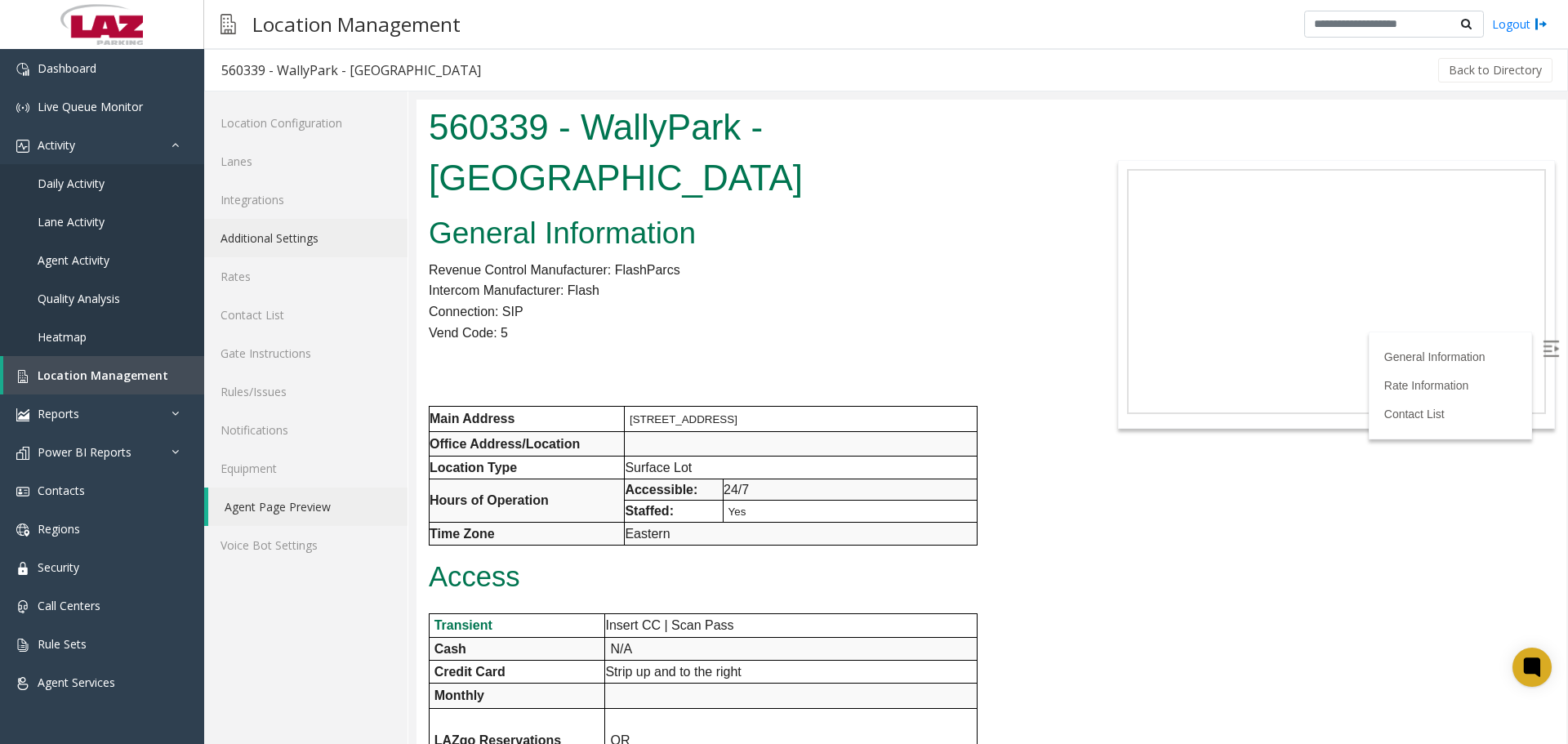
click at [292, 237] on link "Additional Settings" at bounding box center [305, 238] width 203 height 39
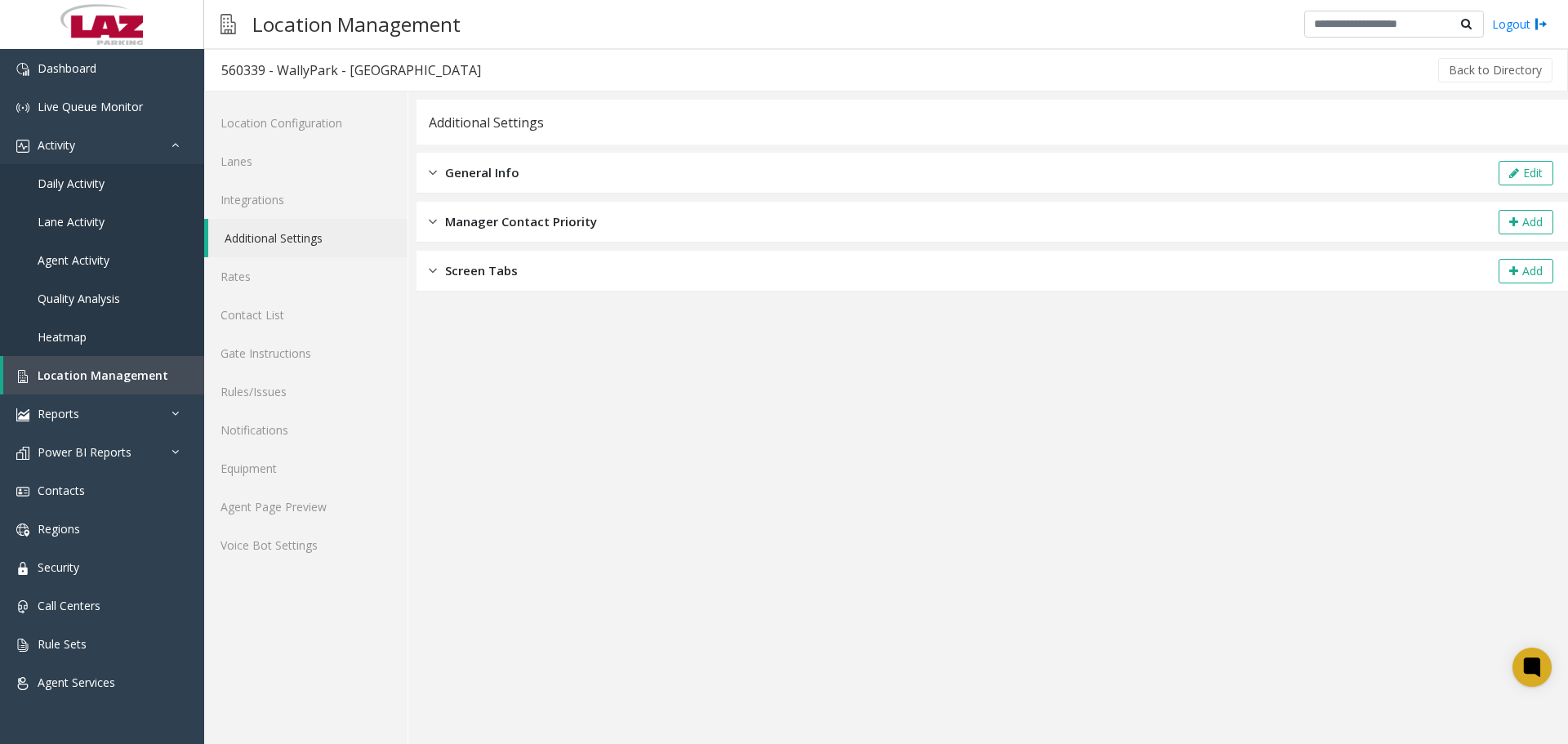
click at [760, 172] on div "General Info Edit" at bounding box center [991, 173] width 1151 height 41
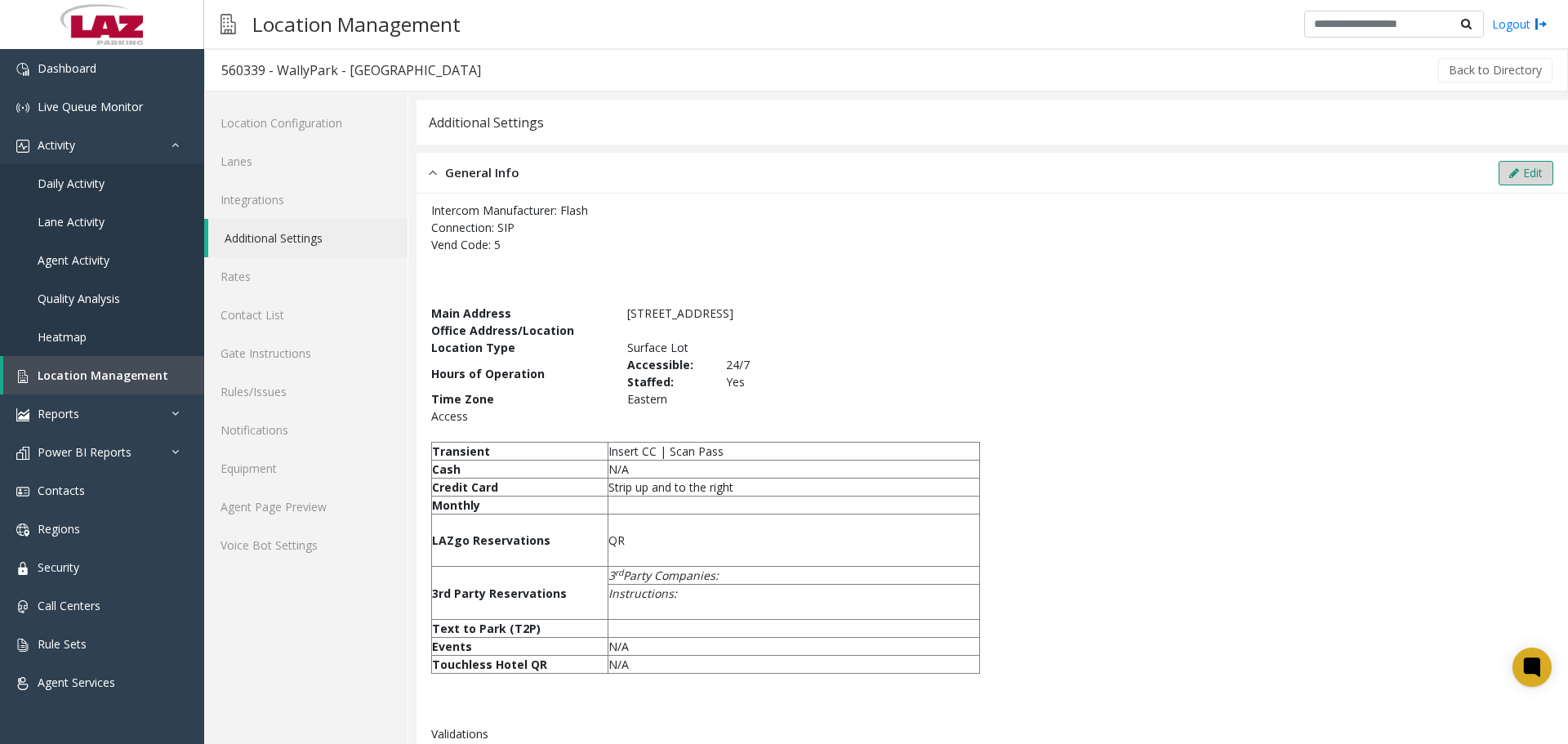
click at [1524, 166] on button "Edit" at bounding box center [1526, 173] width 55 height 25
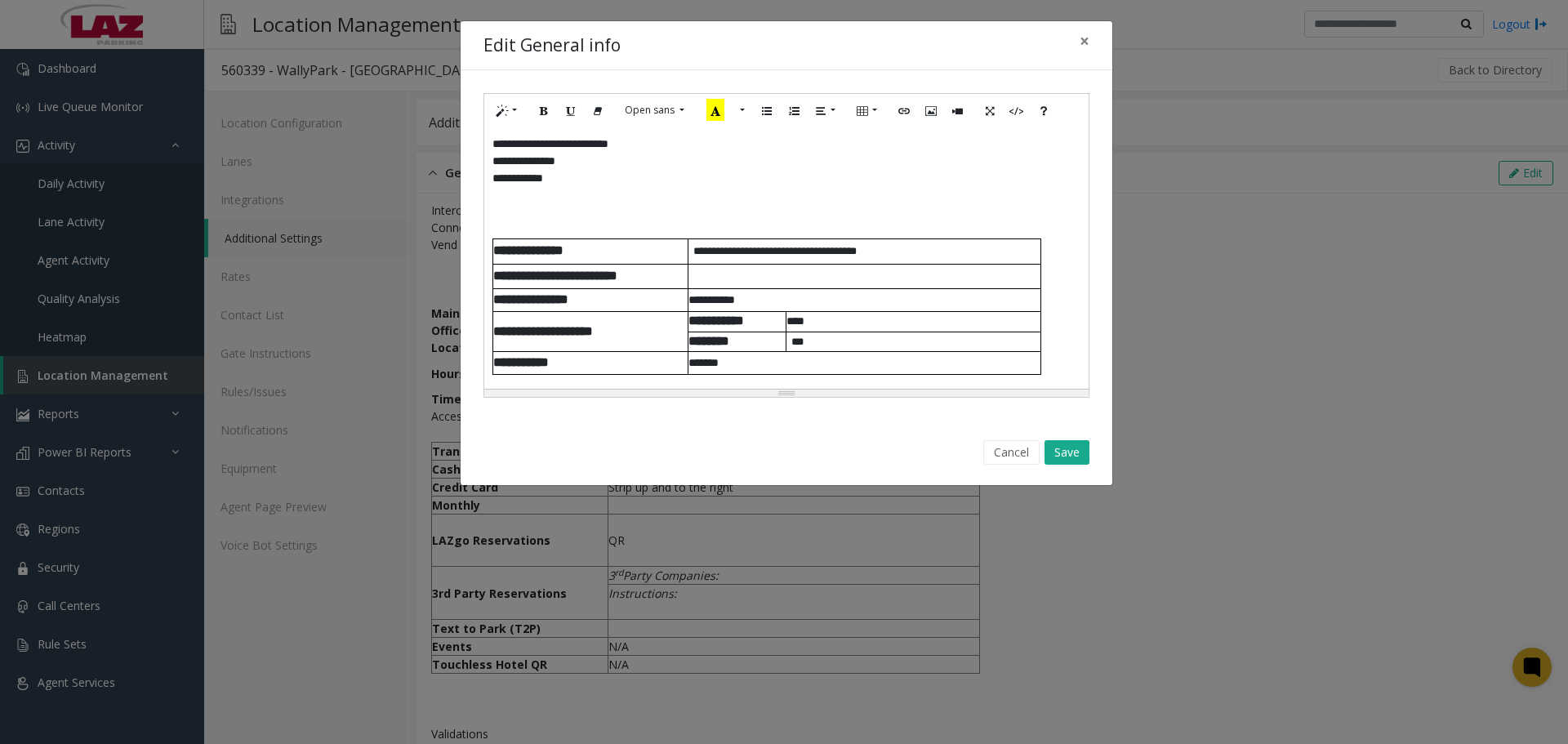
click at [519, 227] on p at bounding box center [786, 229] width 588 height 17
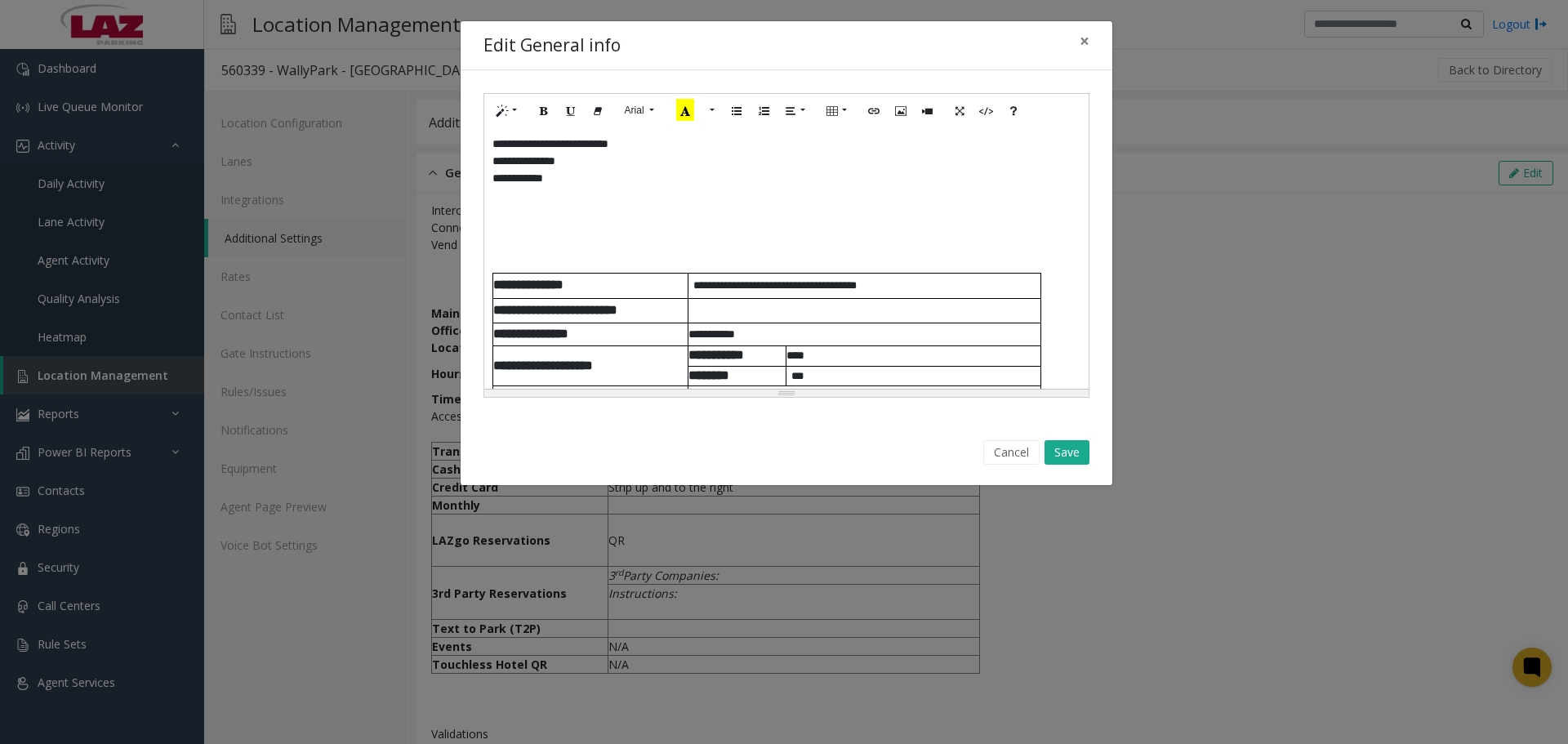
click at [1089, 451] on div "Cancel Save" at bounding box center [786, 453] width 629 height 42
click at [1085, 451] on button "Save" at bounding box center [1067, 452] width 45 height 25
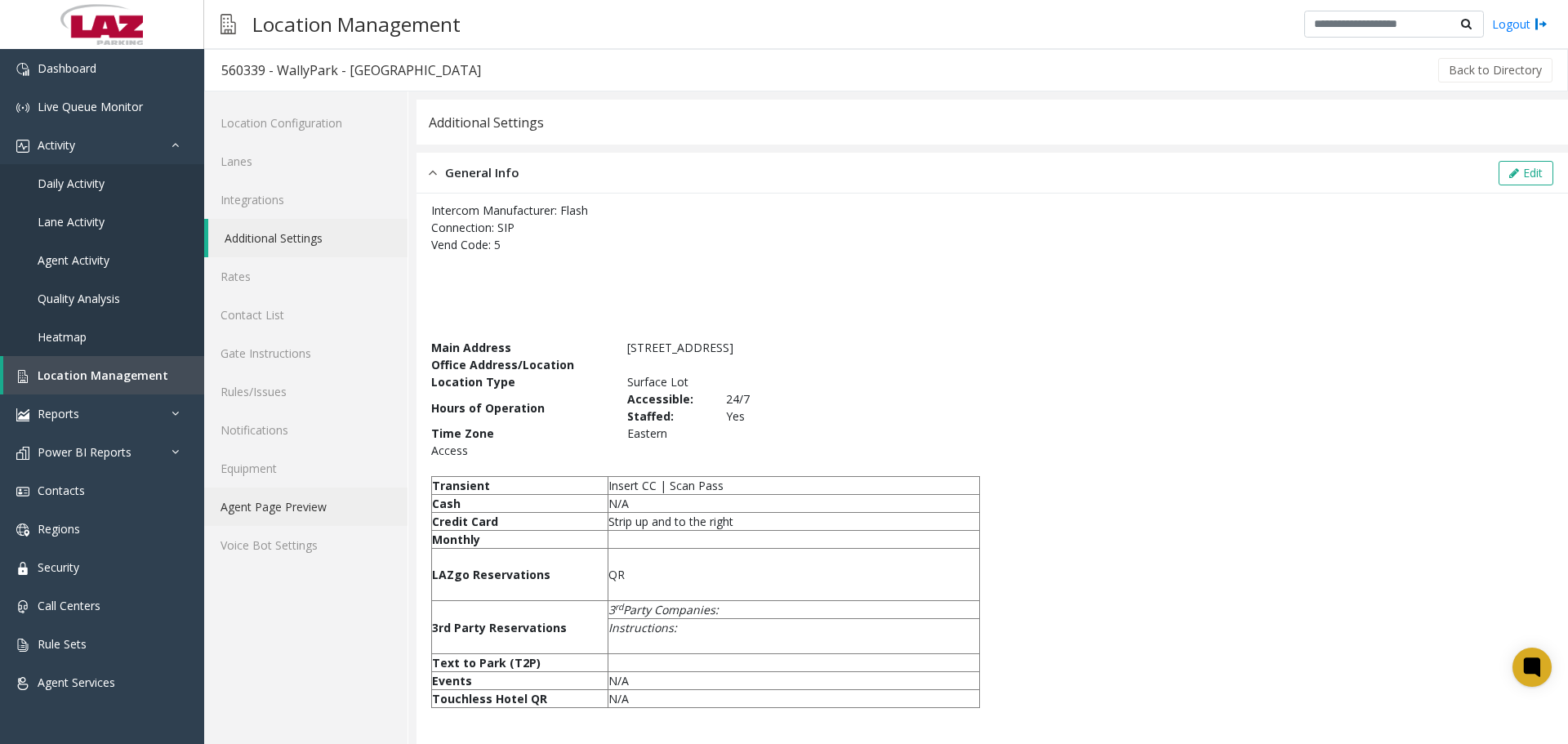
click at [300, 511] on link "Agent Page Preview" at bounding box center [305, 506] width 203 height 39
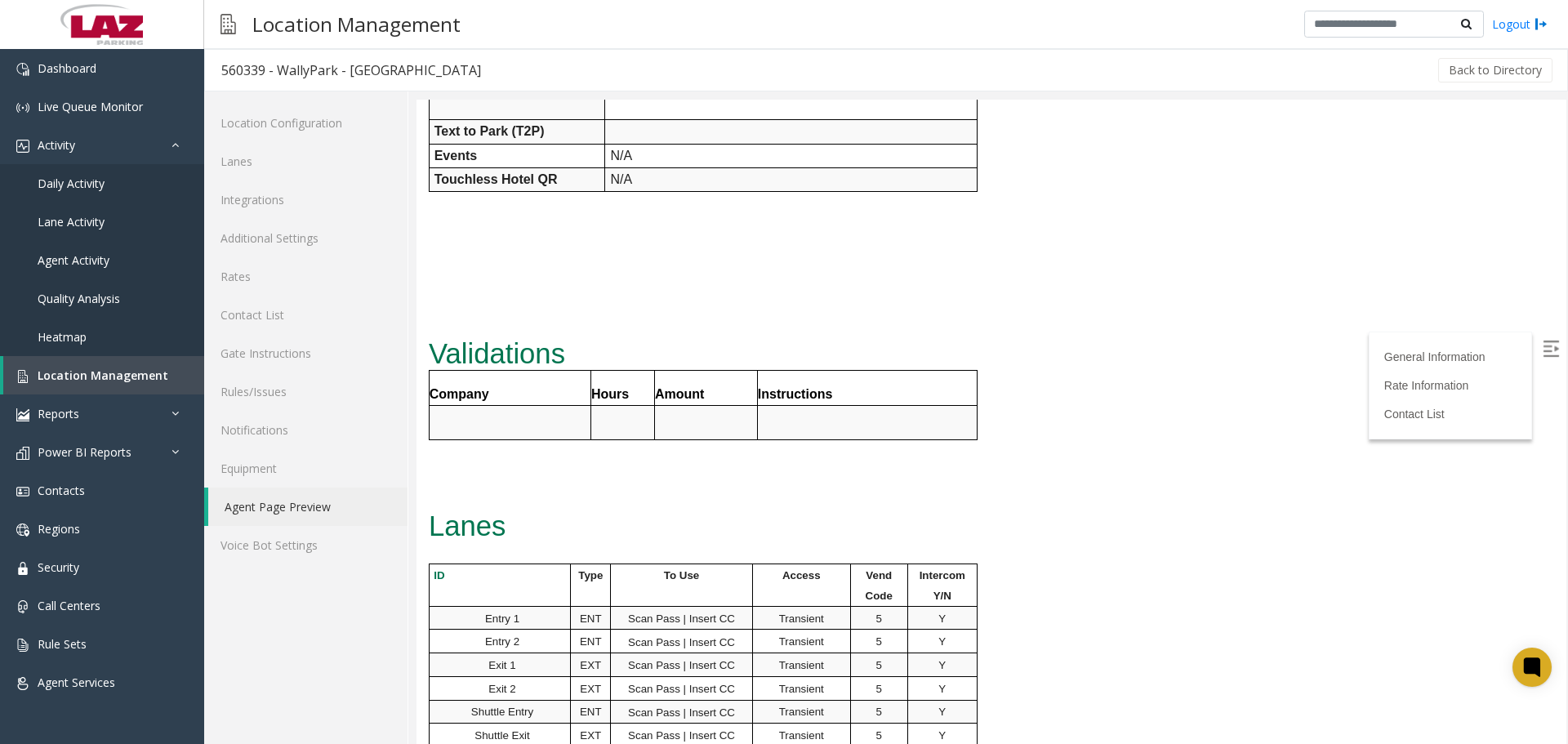
scroll to position [735, 0]
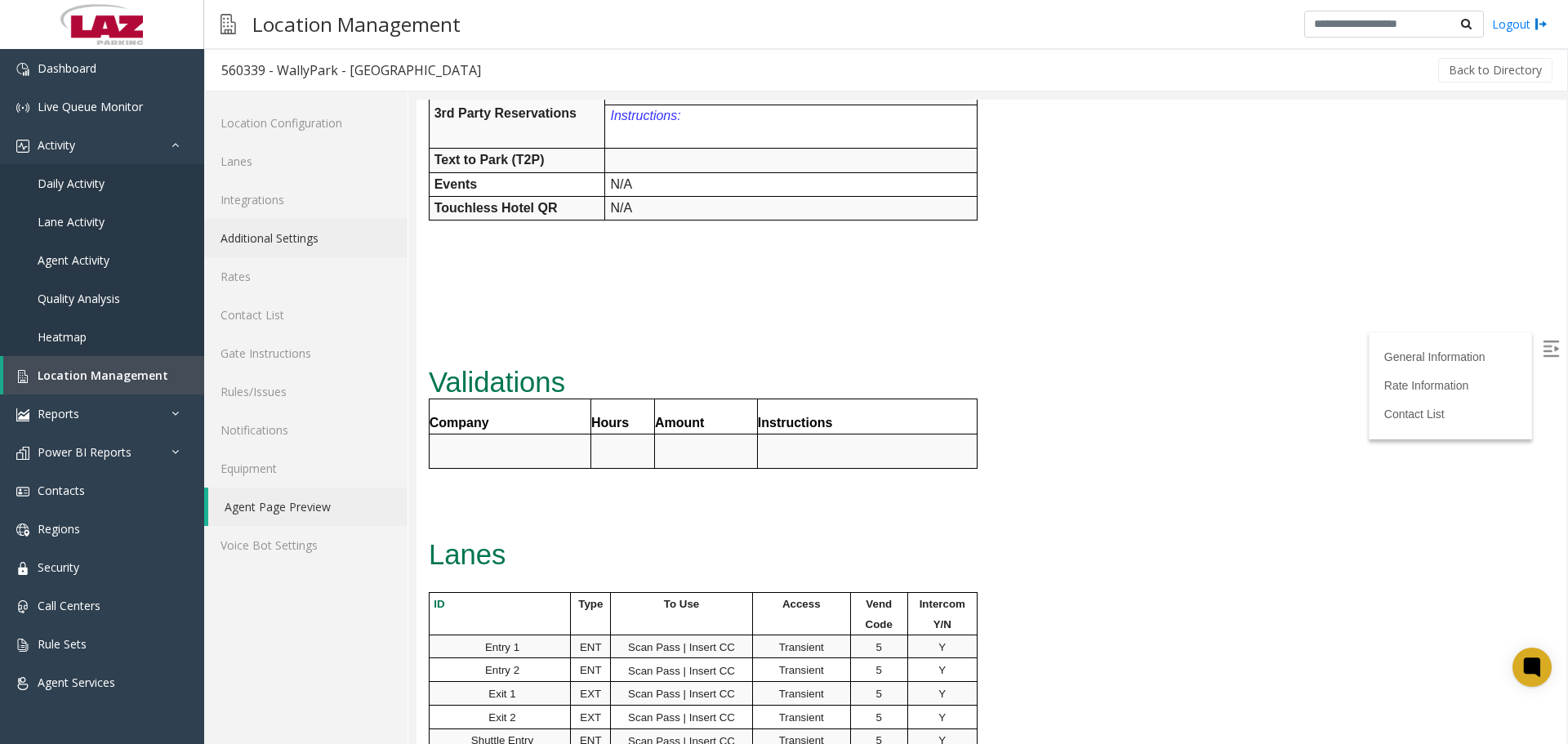
click at [287, 238] on link "Additional Settings" at bounding box center [305, 238] width 203 height 39
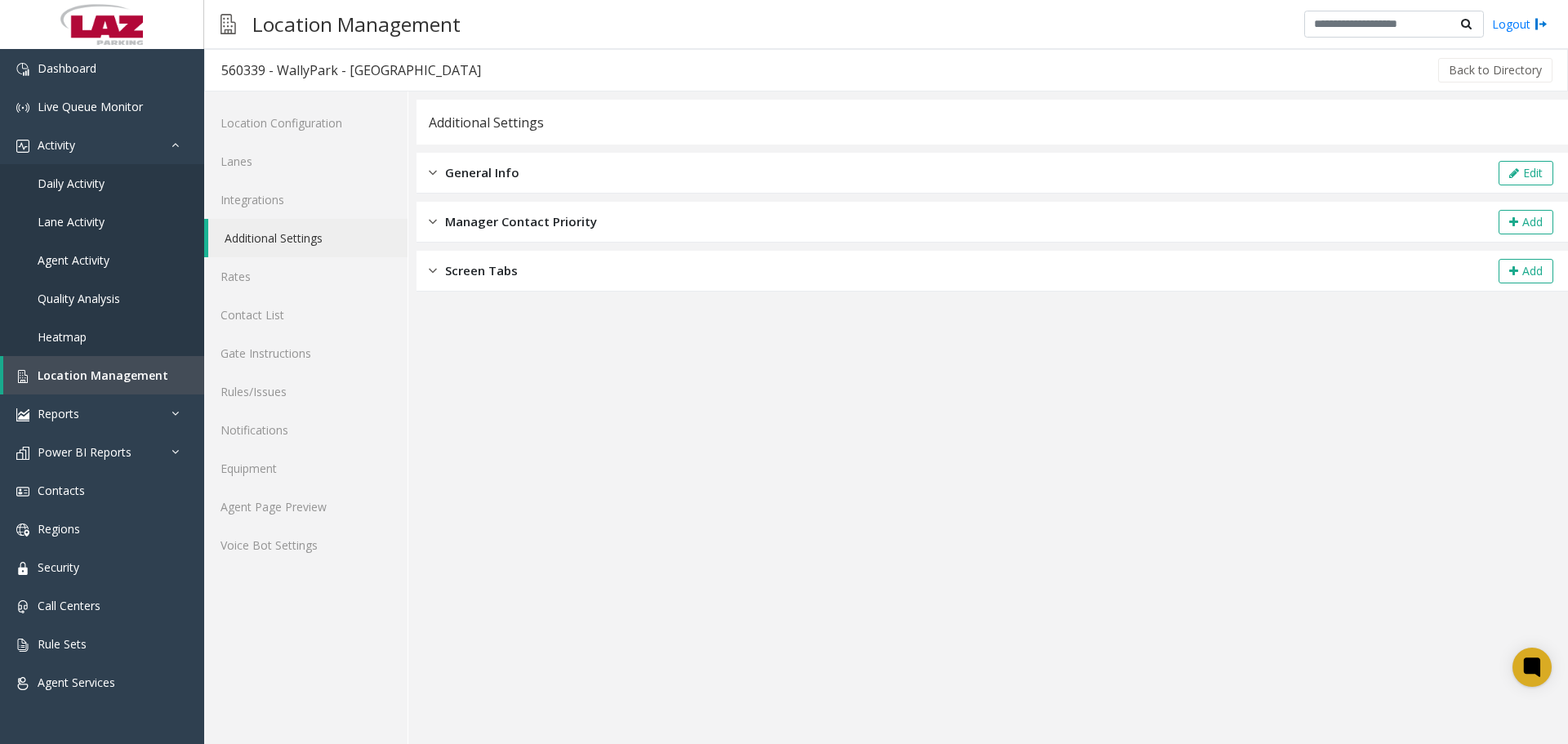
drag, startPoint x: 499, startPoint y: 167, endPoint x: 608, endPoint y: 163, distance: 109.1
click at [500, 166] on span "General Info" at bounding box center [481, 173] width 75 height 19
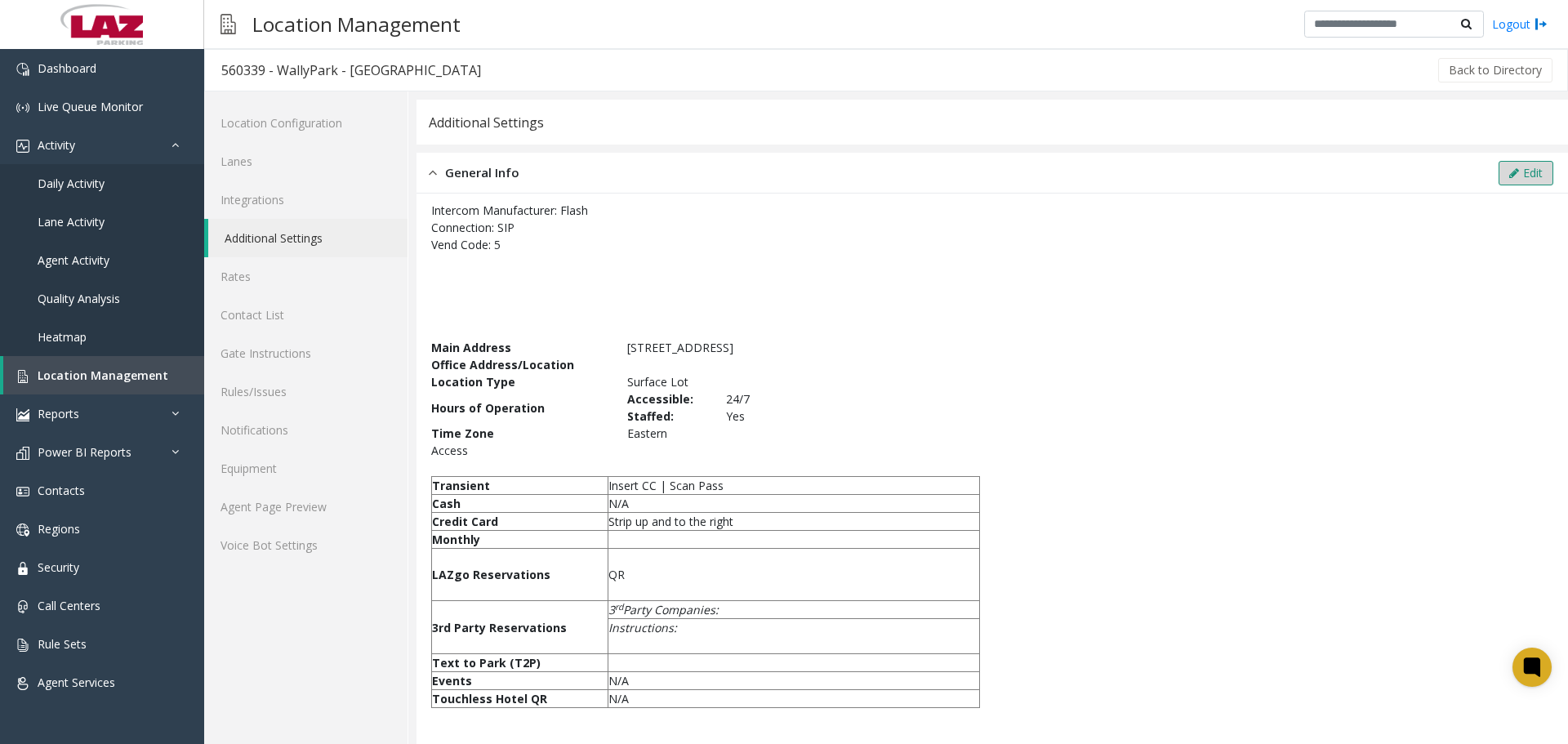
click at [1498, 169] on button "Edit" at bounding box center [1526, 173] width 55 height 25
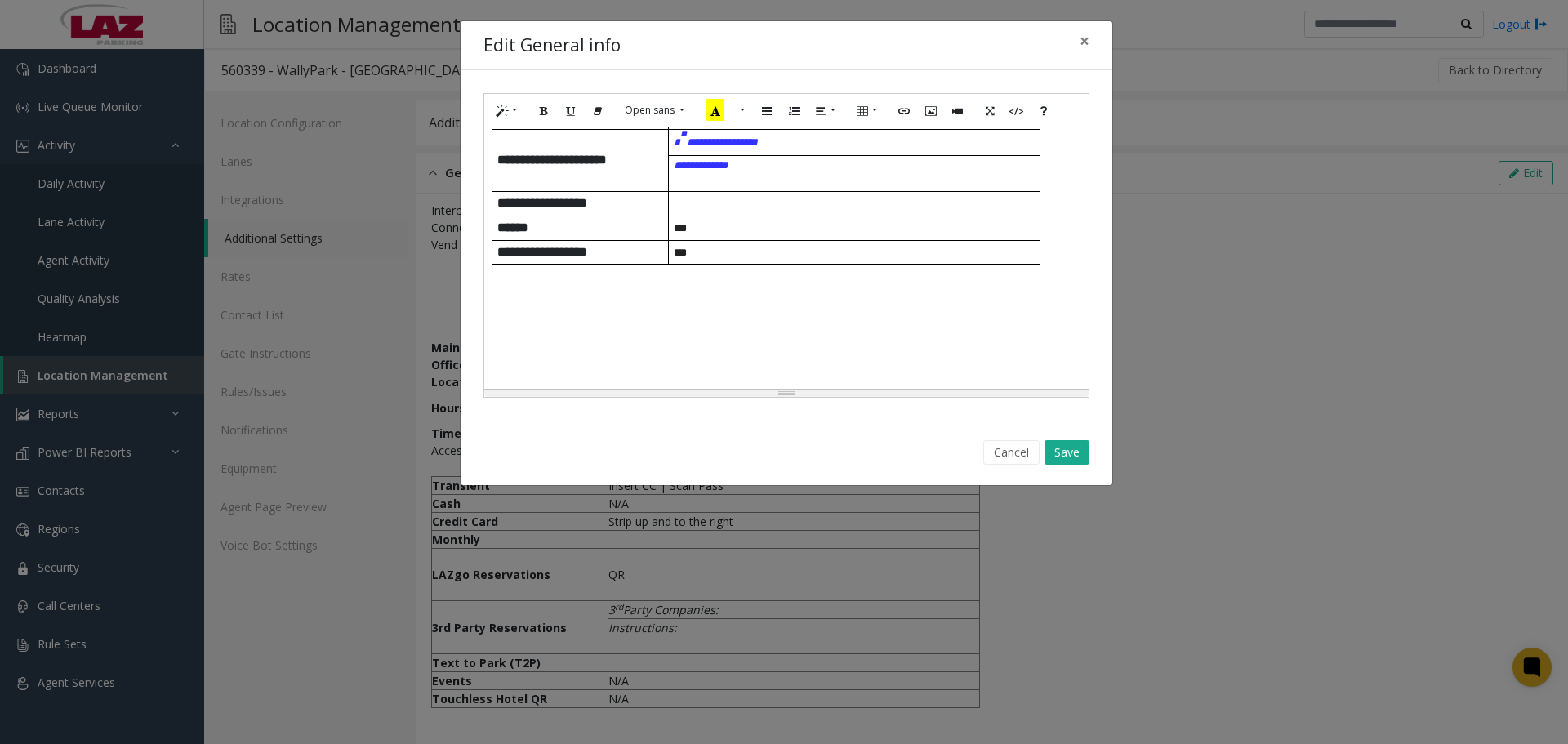
scroll to position [571, 0]
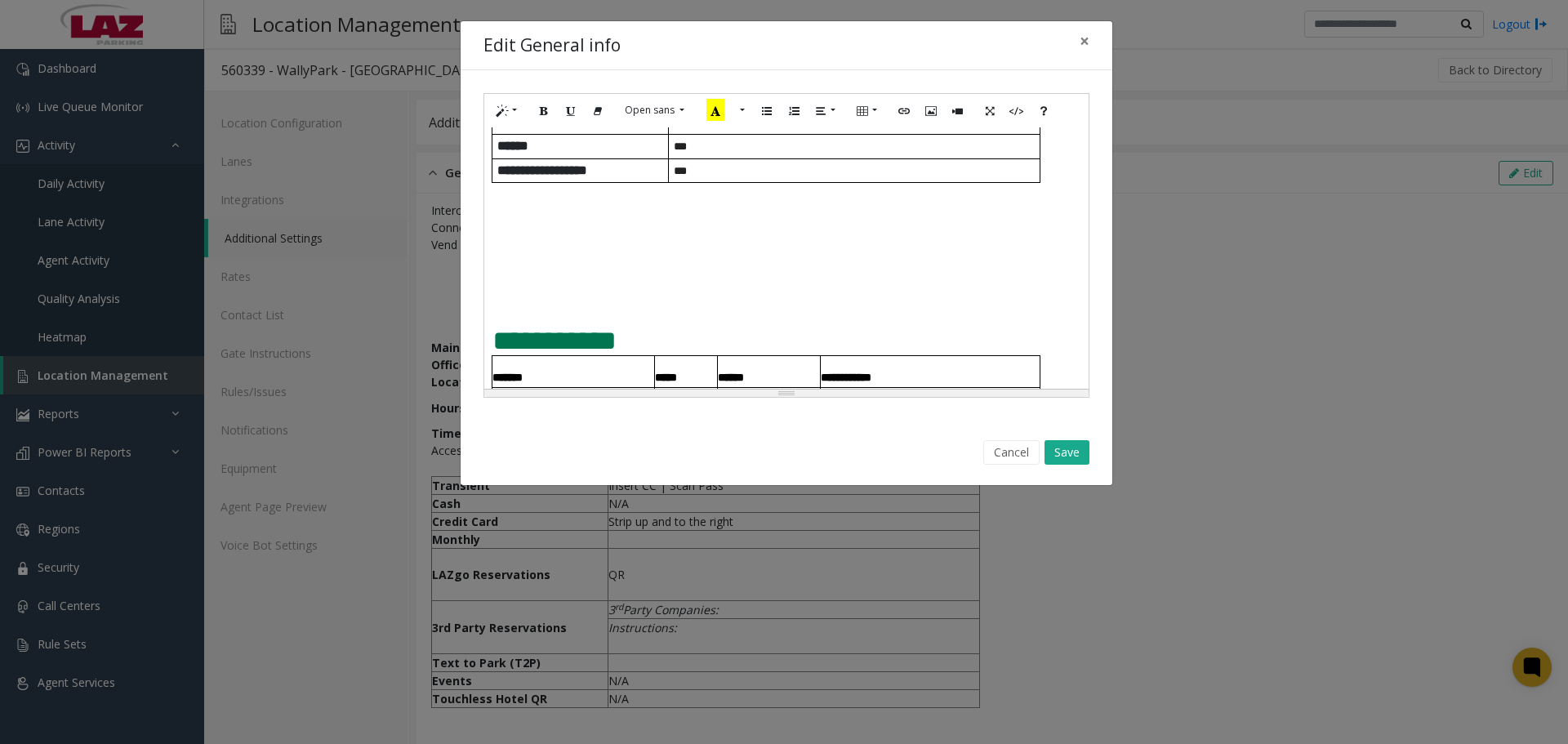
click at [516, 307] on p at bounding box center [786, 297] width 588 height 30
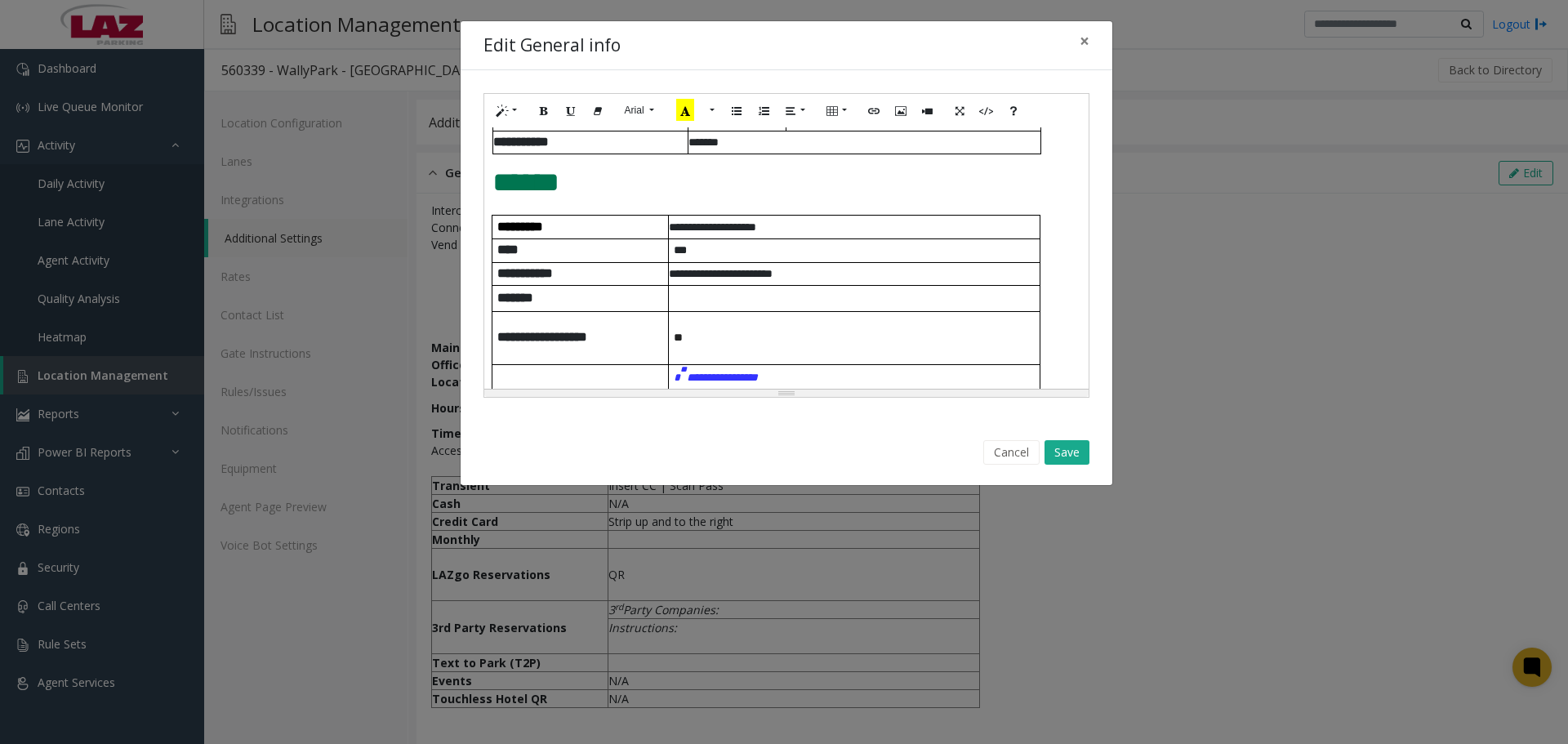
scroll to position [0, 0]
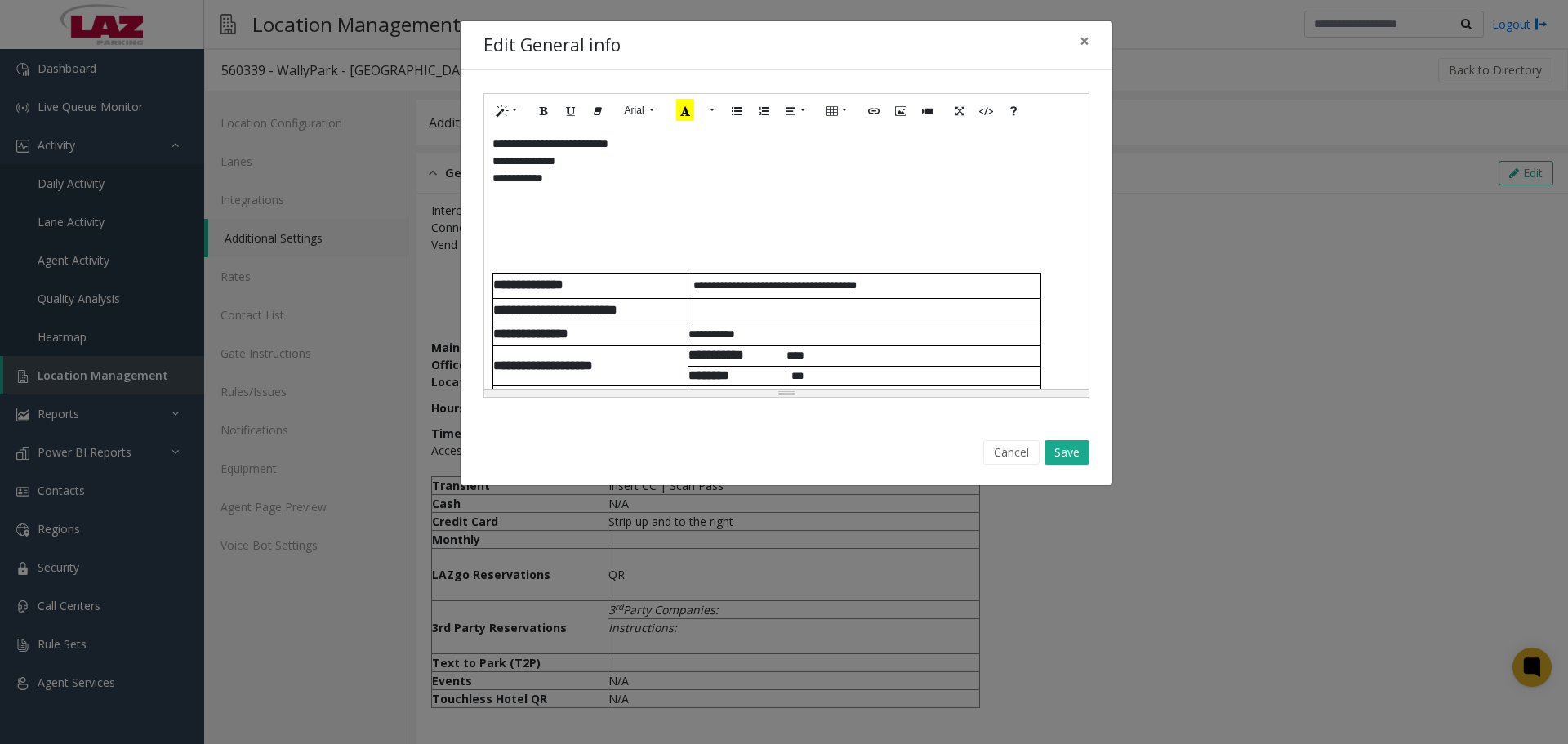
click at [526, 252] on p at bounding box center [786, 247] width 588 height 17
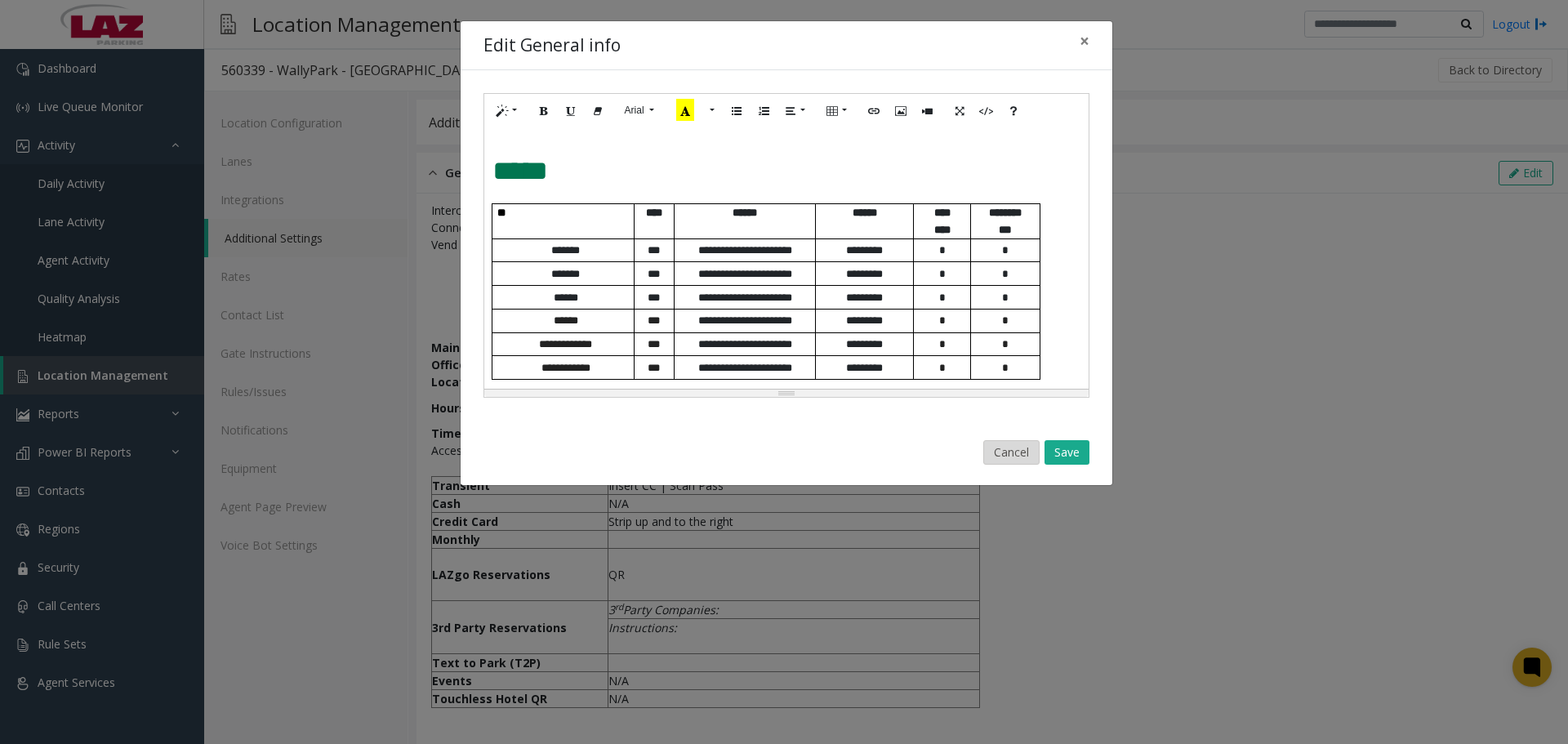
scroll to position [867, 0]
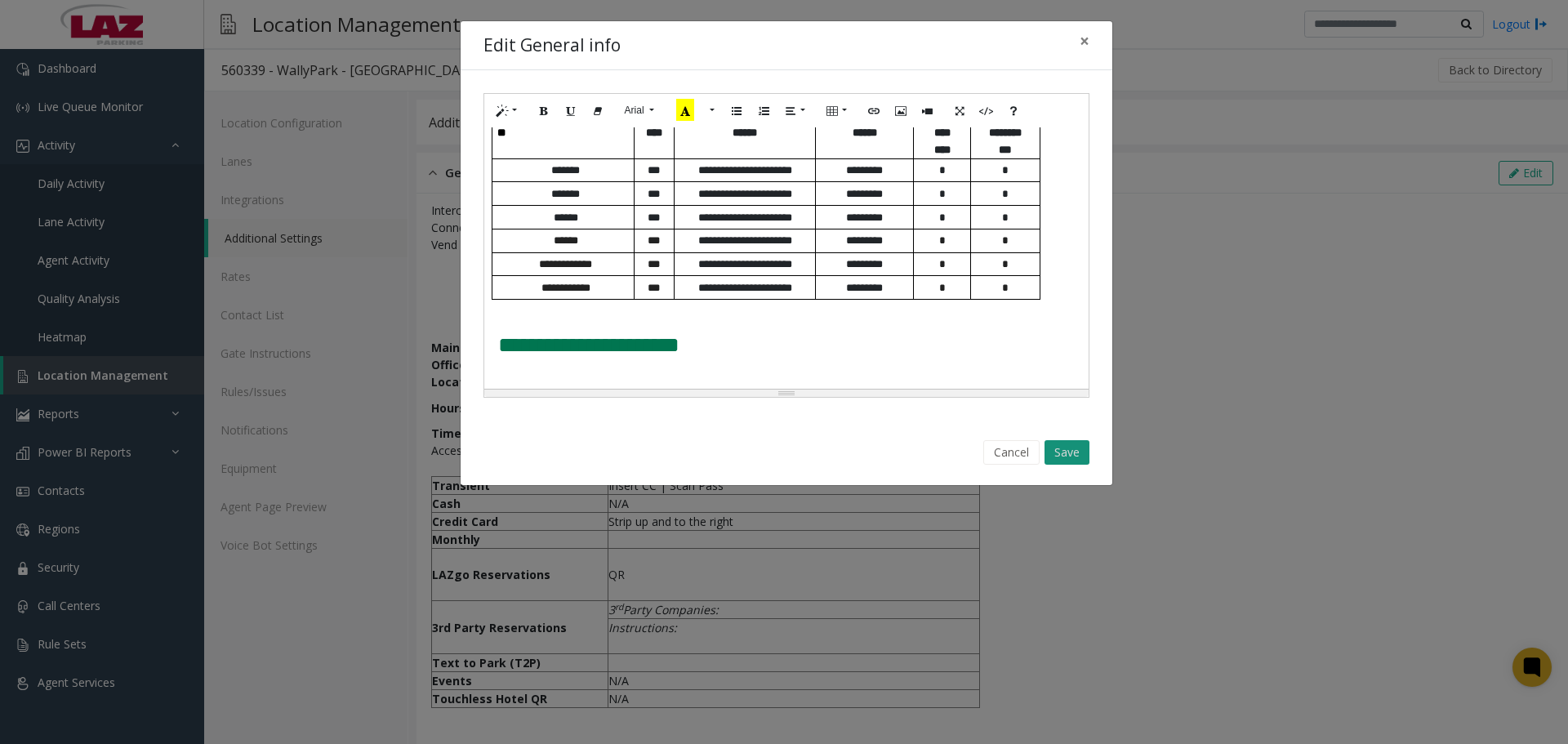
click at [1061, 450] on button "Save" at bounding box center [1067, 452] width 45 height 25
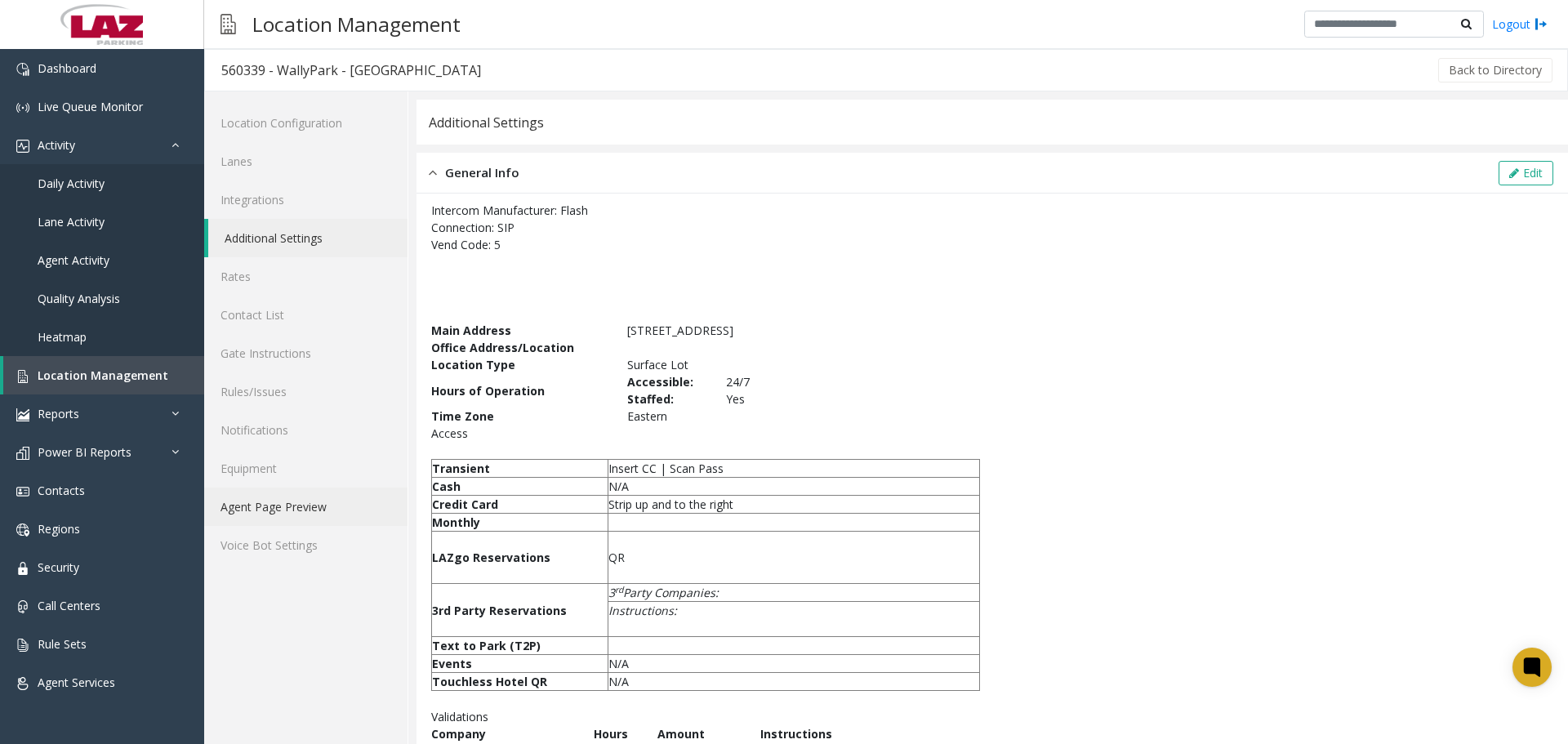
click at [293, 506] on link "Agent Page Preview" at bounding box center [305, 506] width 203 height 39
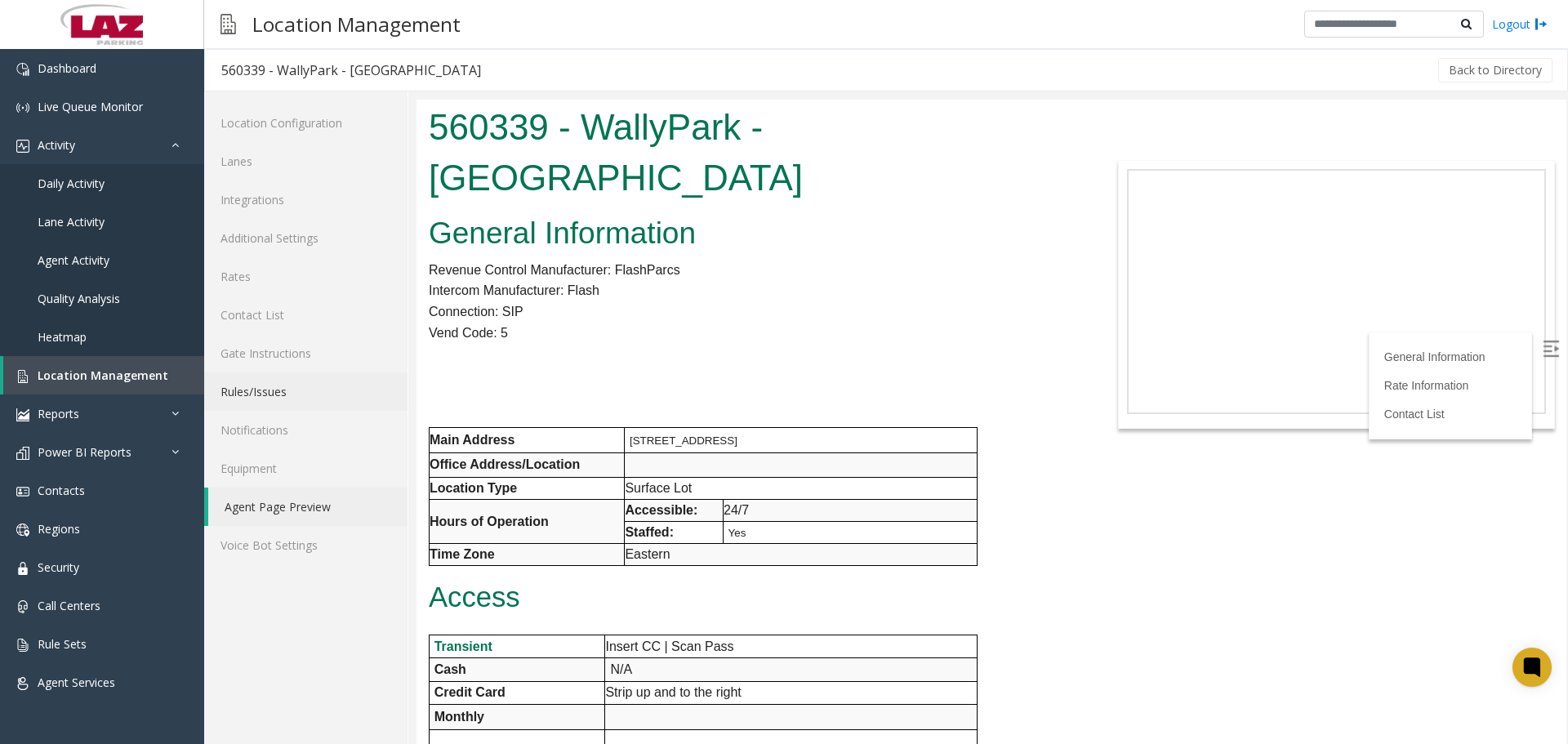
click at [257, 385] on link "Rules/Issues" at bounding box center [305, 391] width 203 height 39
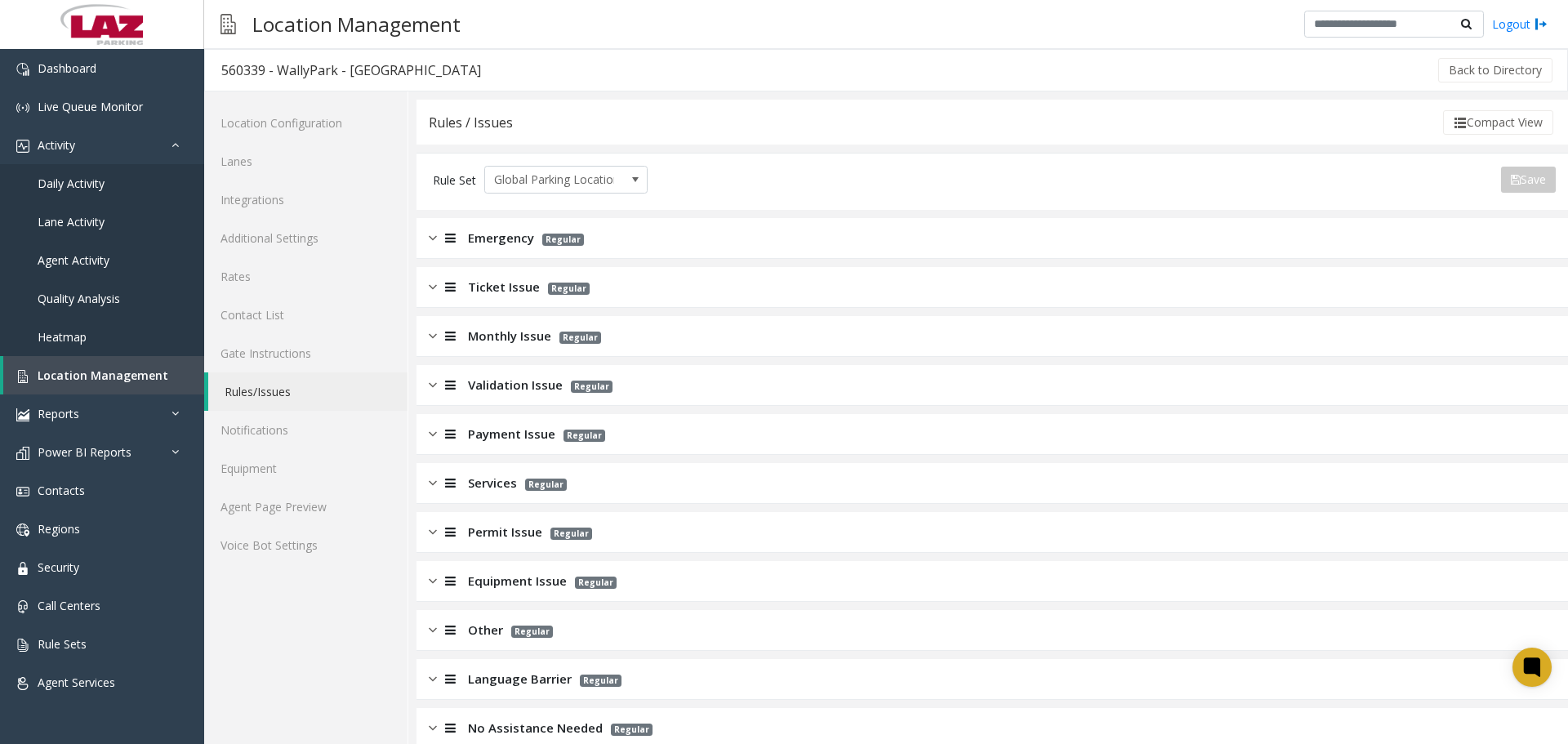
scroll to position [25, 0]
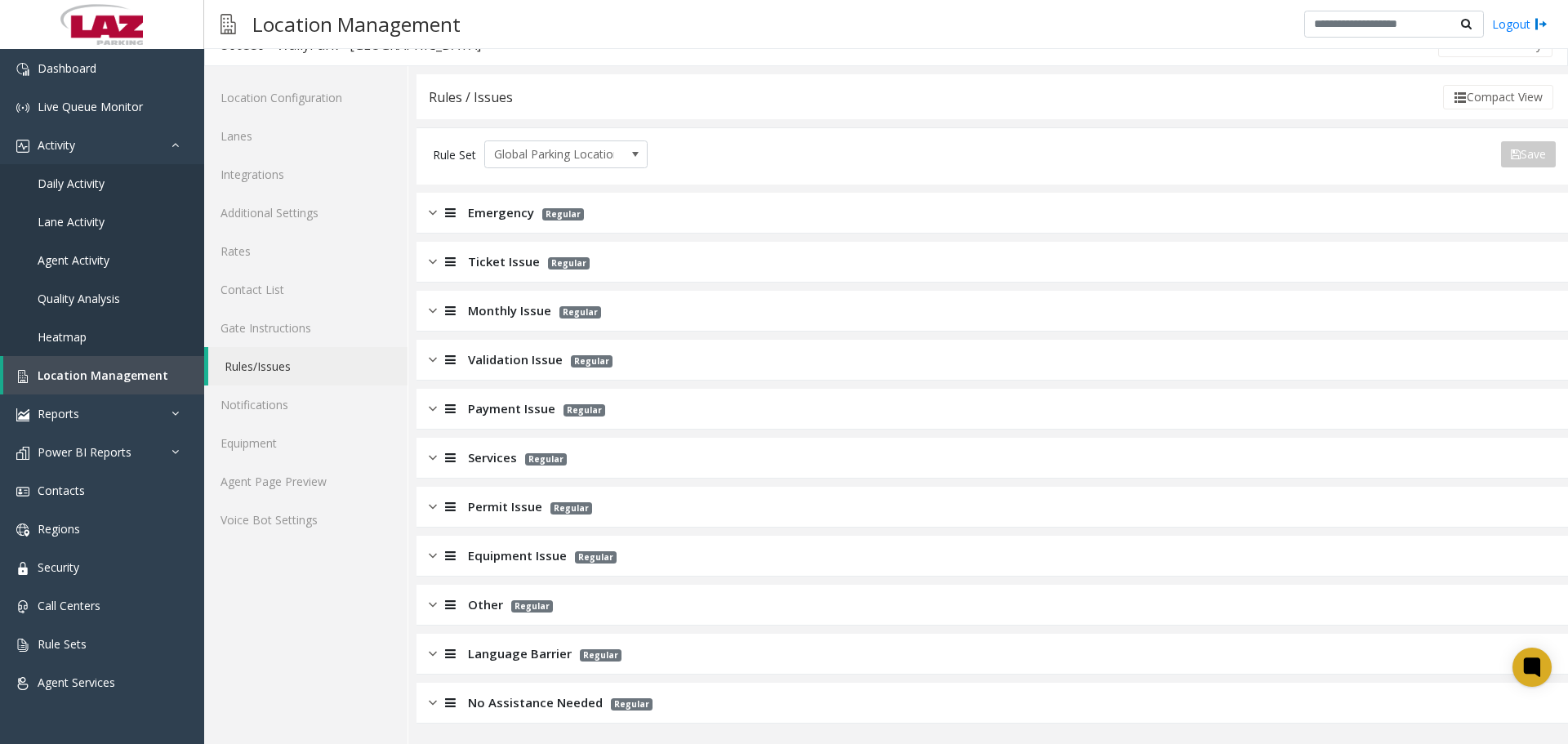
click at [501, 388] on app-rules-listview "Emergency Regular Ticket Issue Regular Monthly Issue Regular Validation Issue R…" at bounding box center [991, 458] width 1151 height 531
click at [523, 361] on span "Validation Issue" at bounding box center [515, 360] width 94 height 19
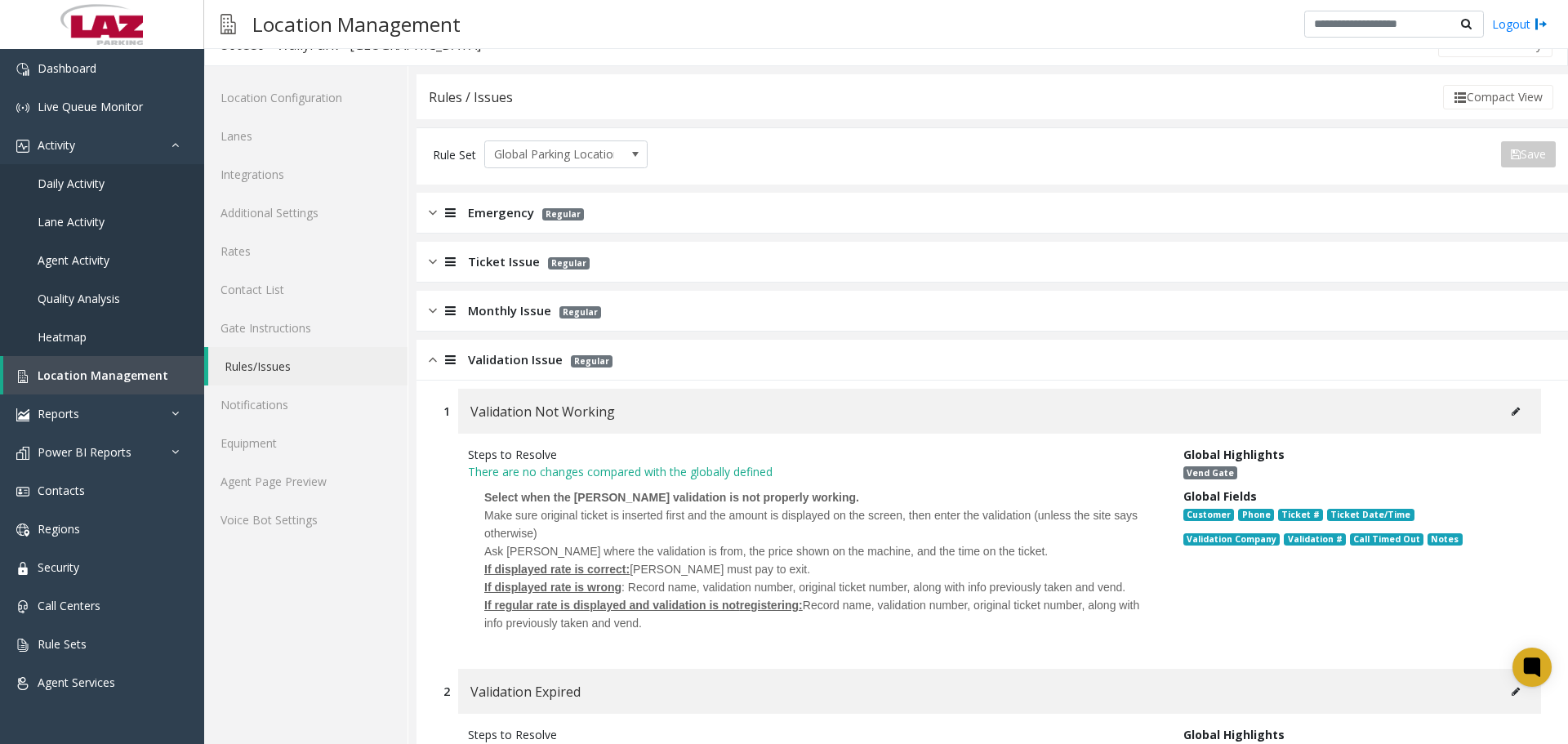
click at [523, 361] on span "Validation Issue" at bounding box center [515, 360] width 94 height 19
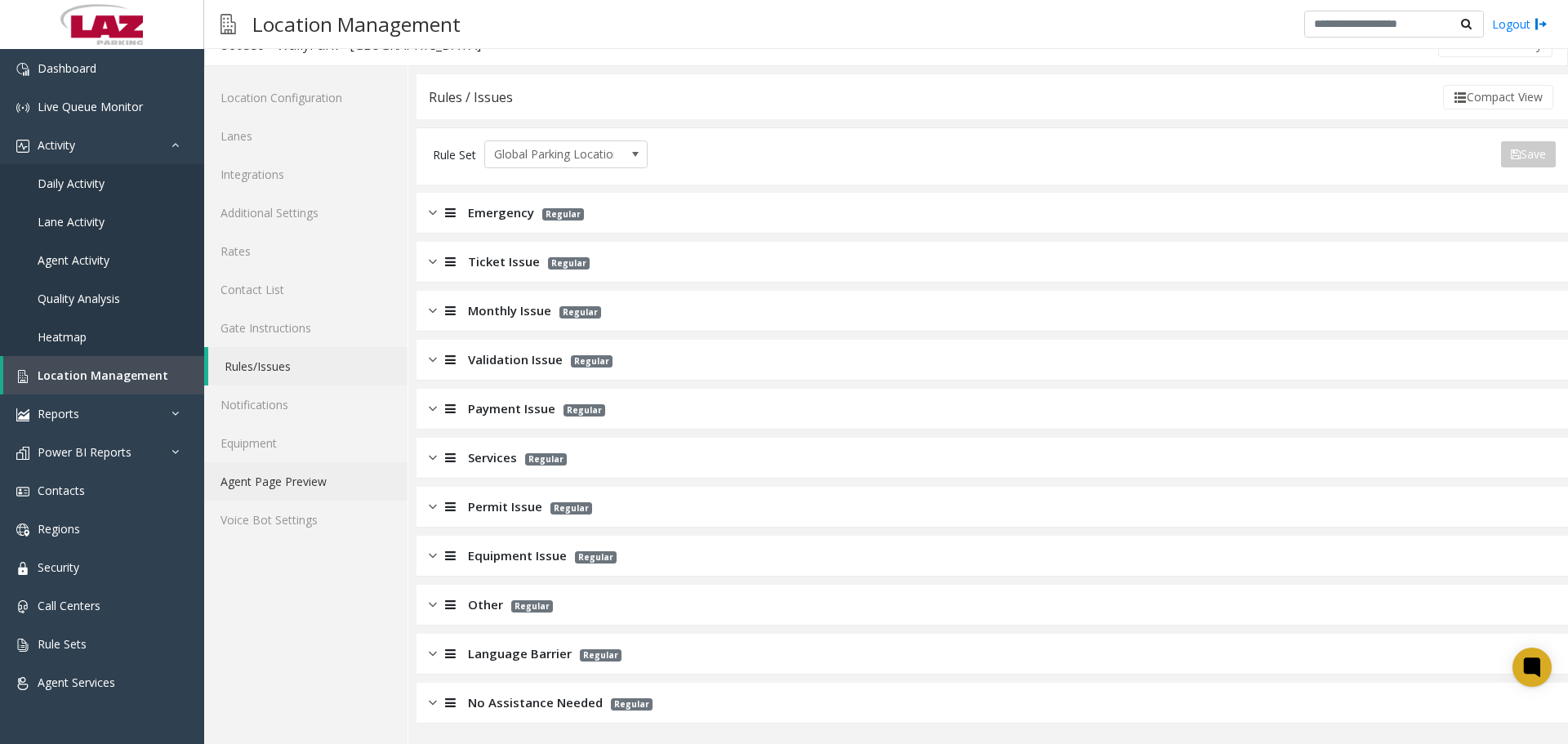
click at [274, 490] on link "Agent Page Preview" at bounding box center [305, 482] width 203 height 39
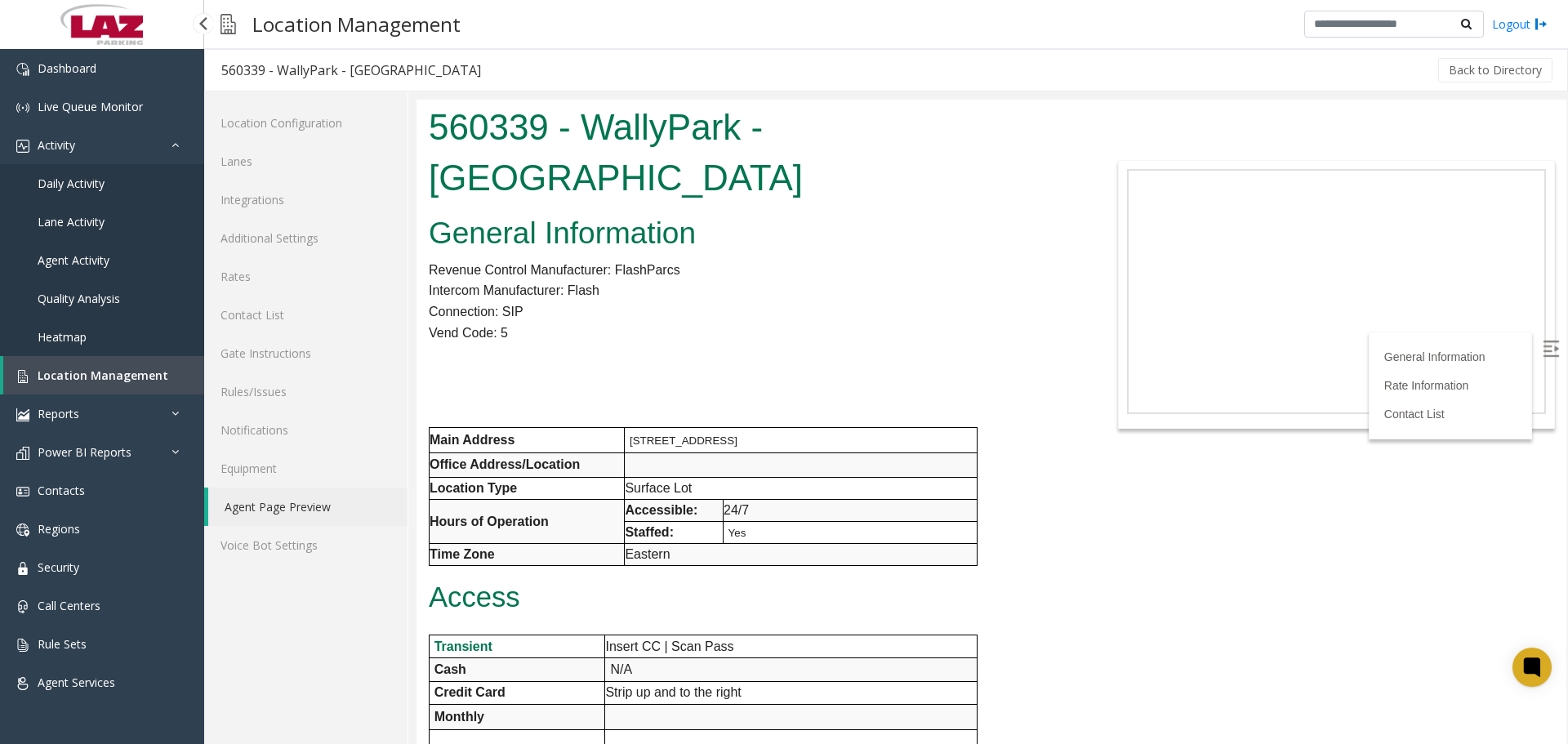
click at [92, 171] on link "Daily Activity" at bounding box center [102, 183] width 204 height 39
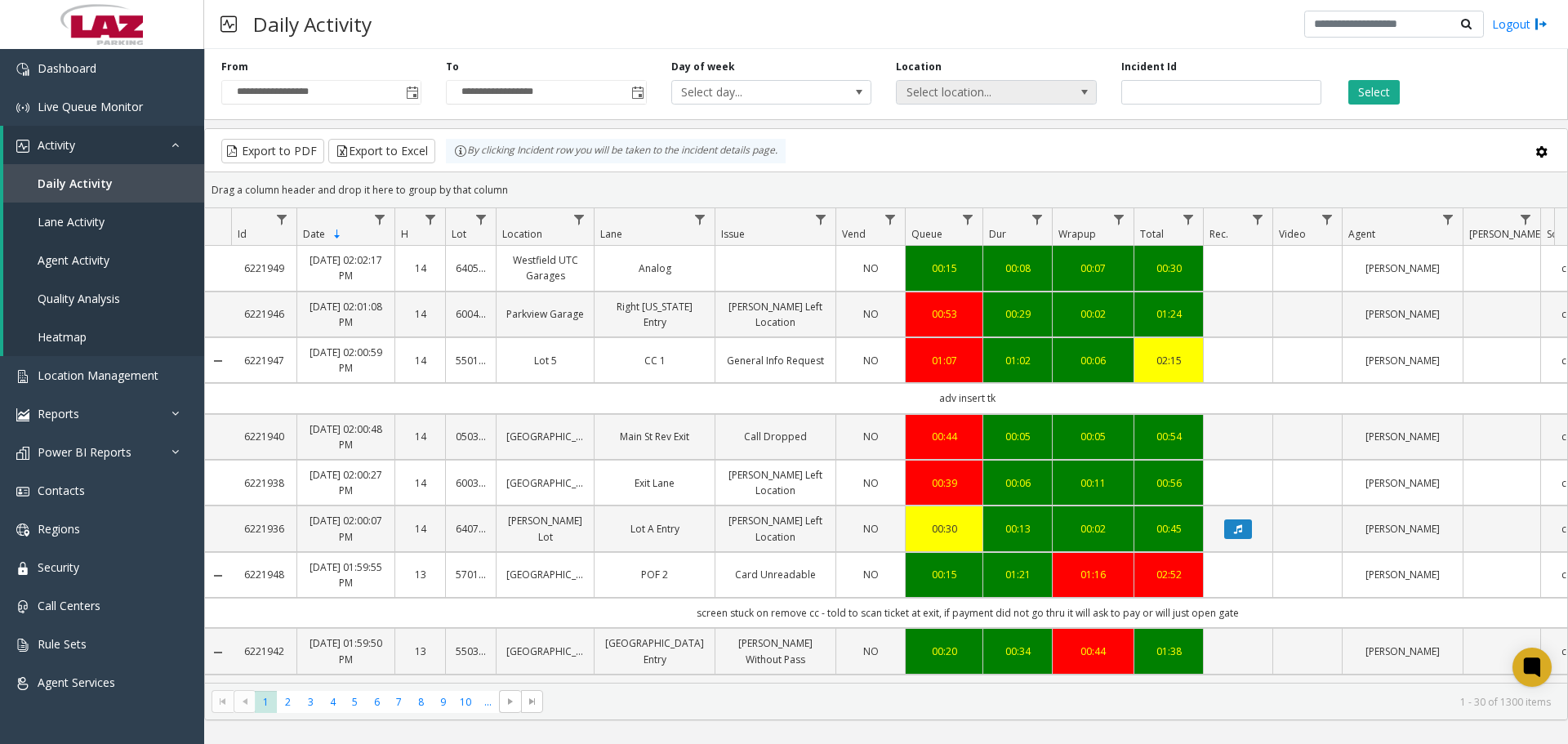
click at [1013, 90] on span "Select location..." at bounding box center [976, 93] width 160 height 23
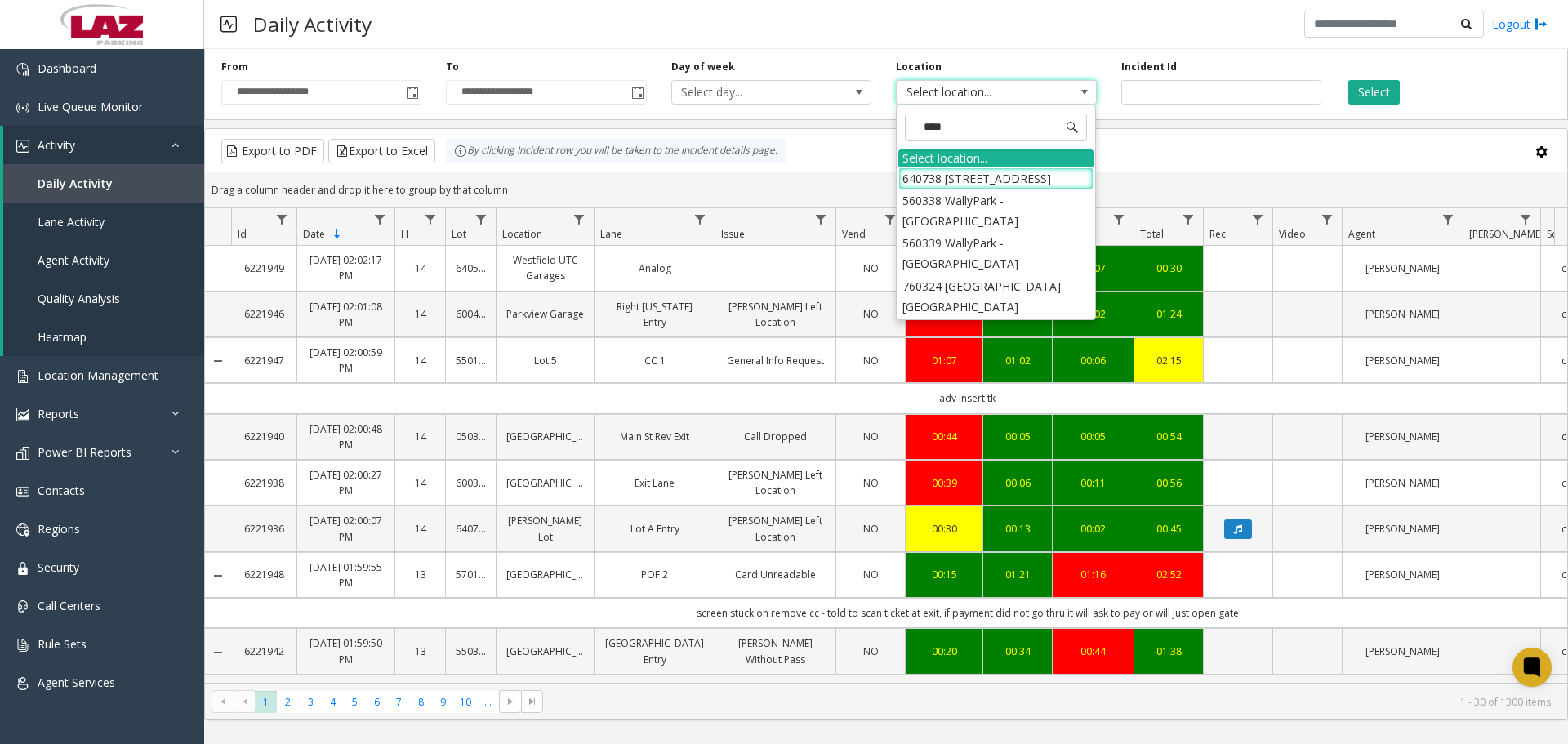
type input "*****"
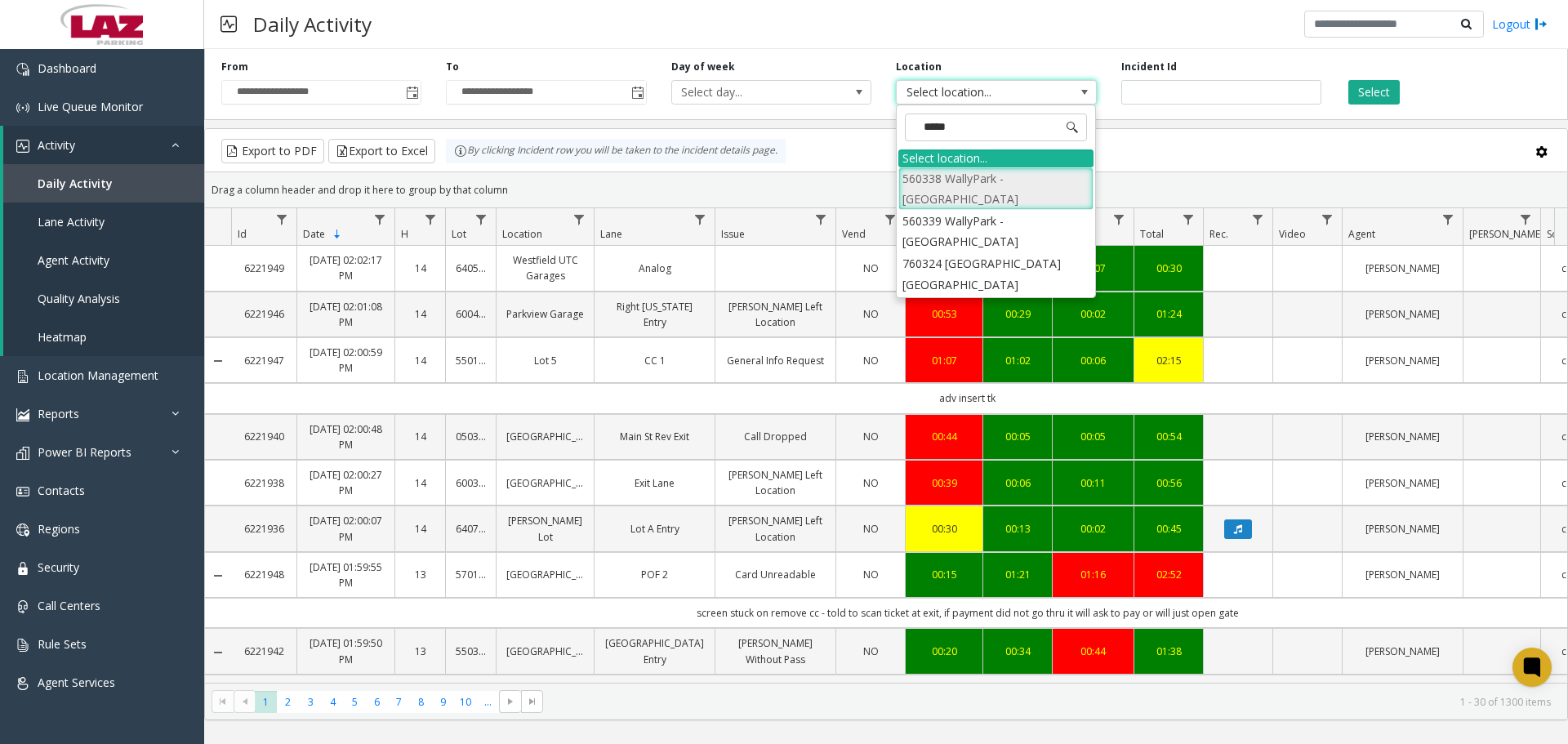
click at [1024, 178] on li "560338 WallyPark - [GEOGRAPHIC_DATA]" at bounding box center [995, 188] width 195 height 42
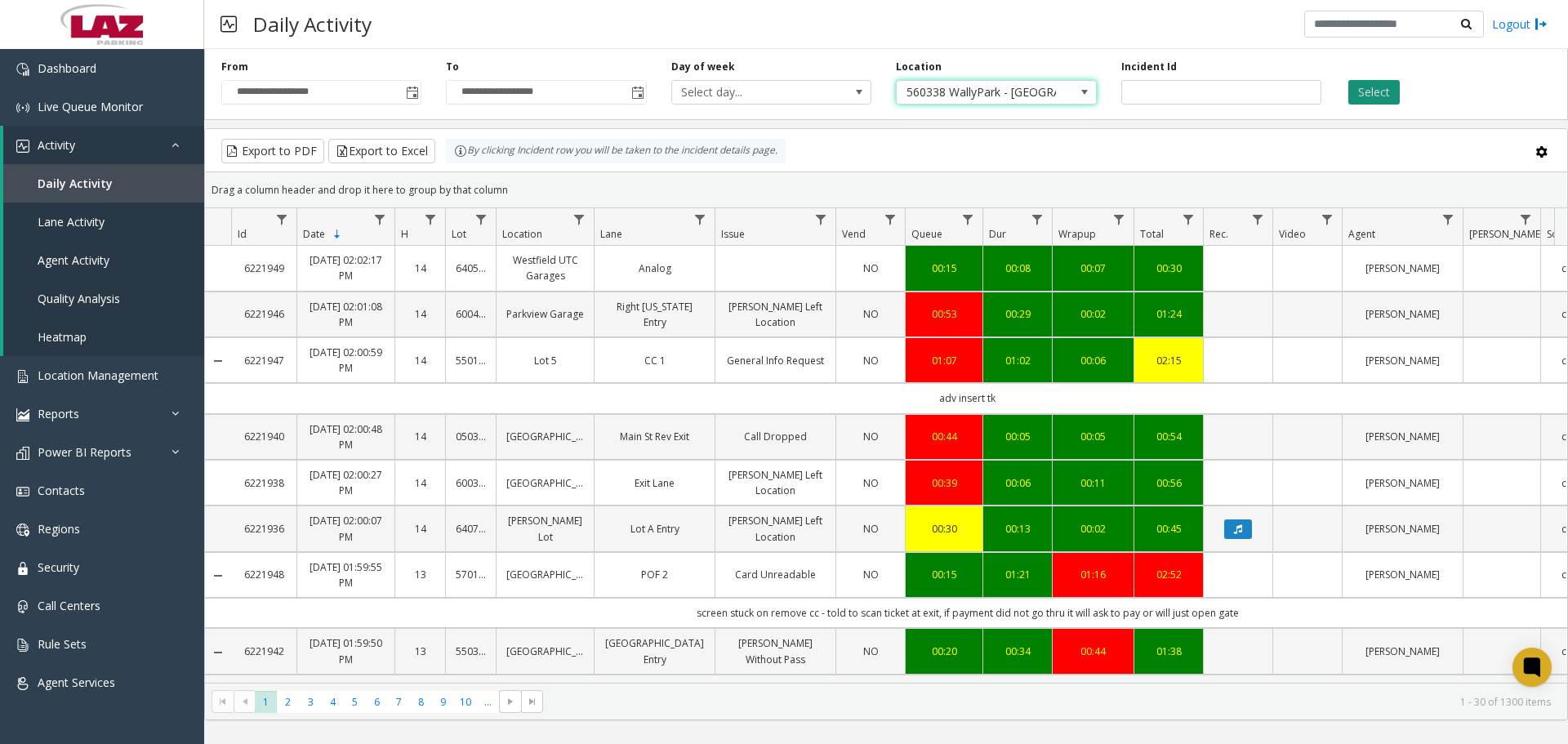
click at [1380, 92] on button "Select" at bounding box center [1374, 93] width 51 height 25
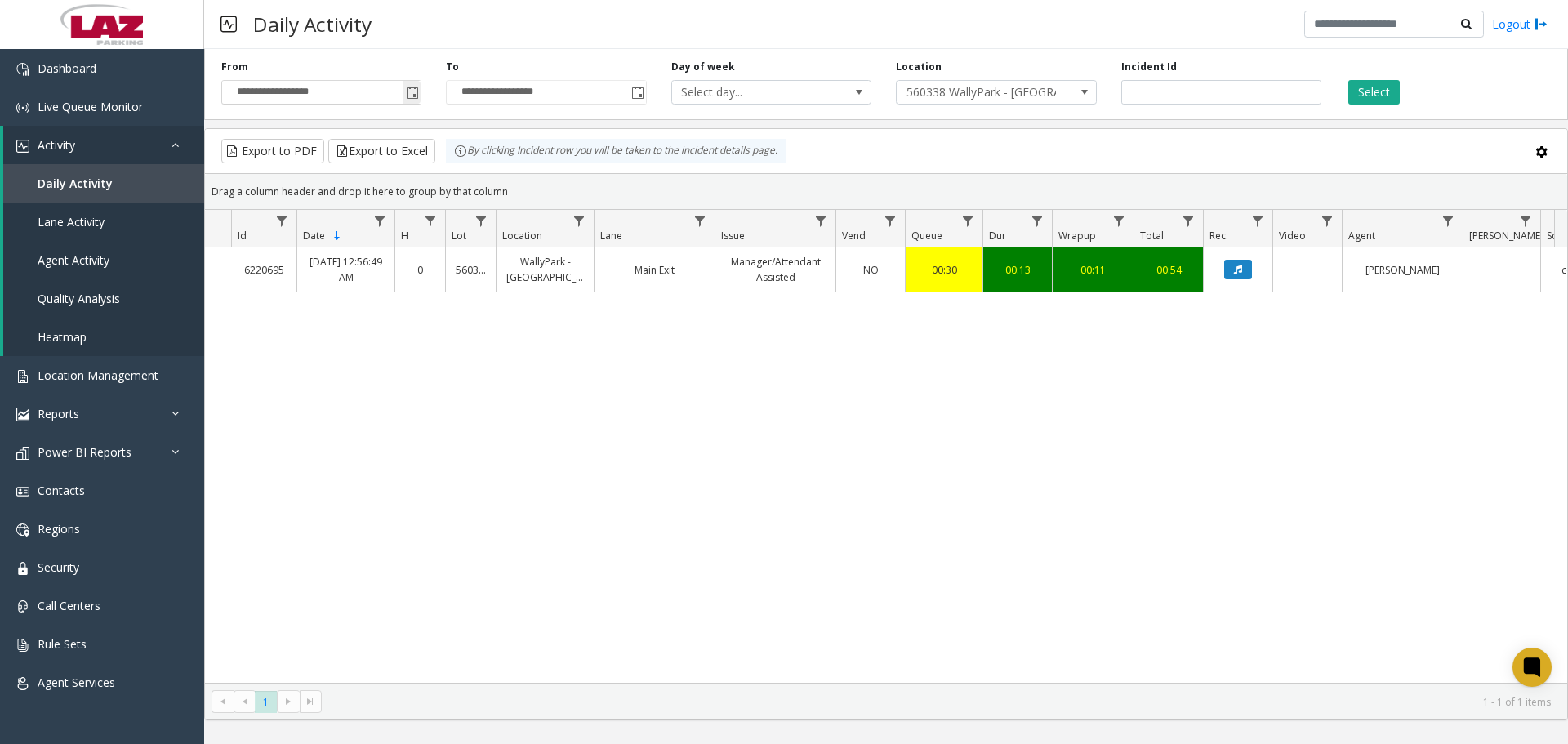
drag, startPoint x: 430, startPoint y: 98, endPoint x: 417, endPoint y: 97, distance: 13.0
click at [426, 98] on div "**********" at bounding box center [321, 82] width 225 height 45
click at [417, 97] on span "Toggle popup" at bounding box center [413, 93] width 13 height 13
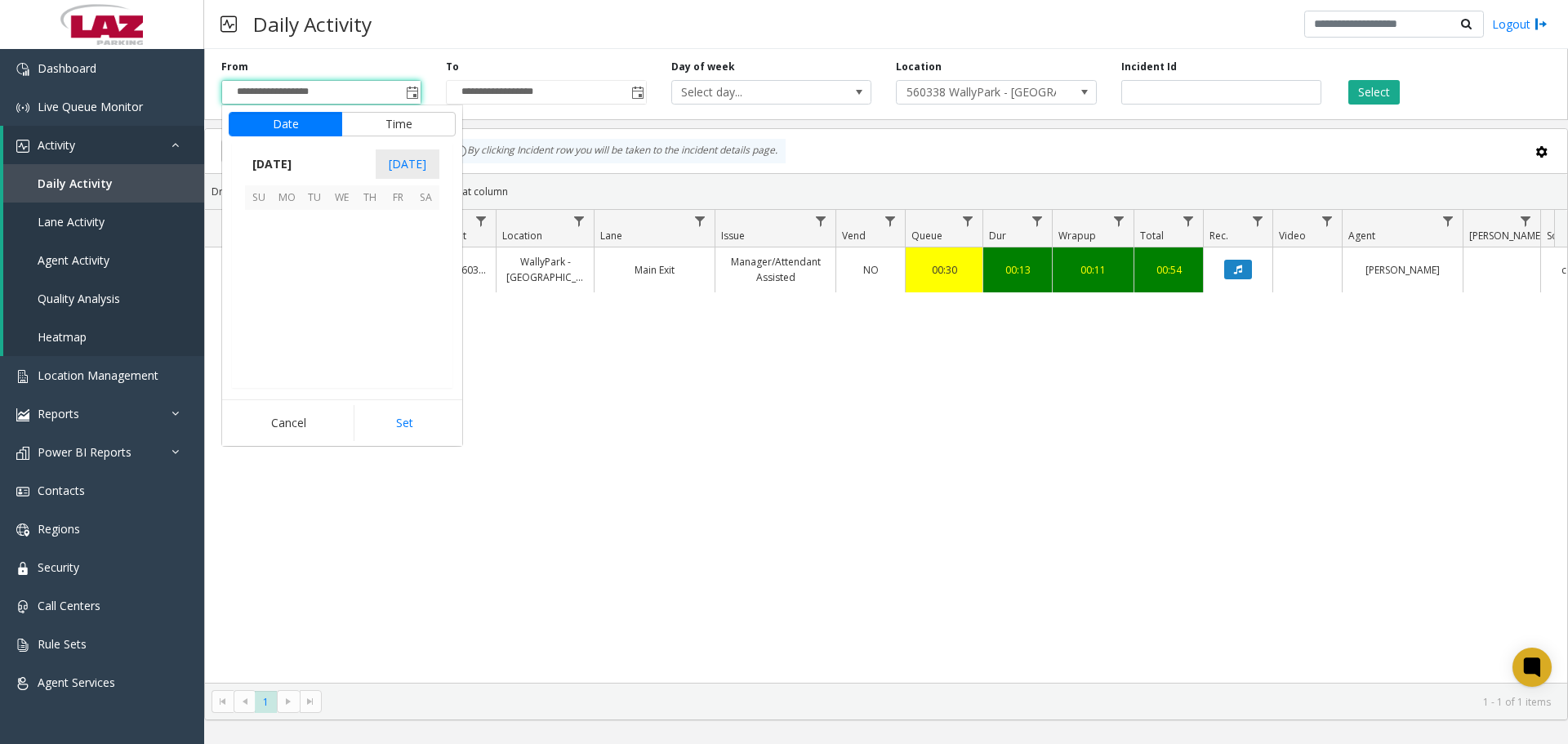
scroll to position [293265, 0]
click at [286, 245] on span "6" at bounding box center [286, 251] width 27 height 27
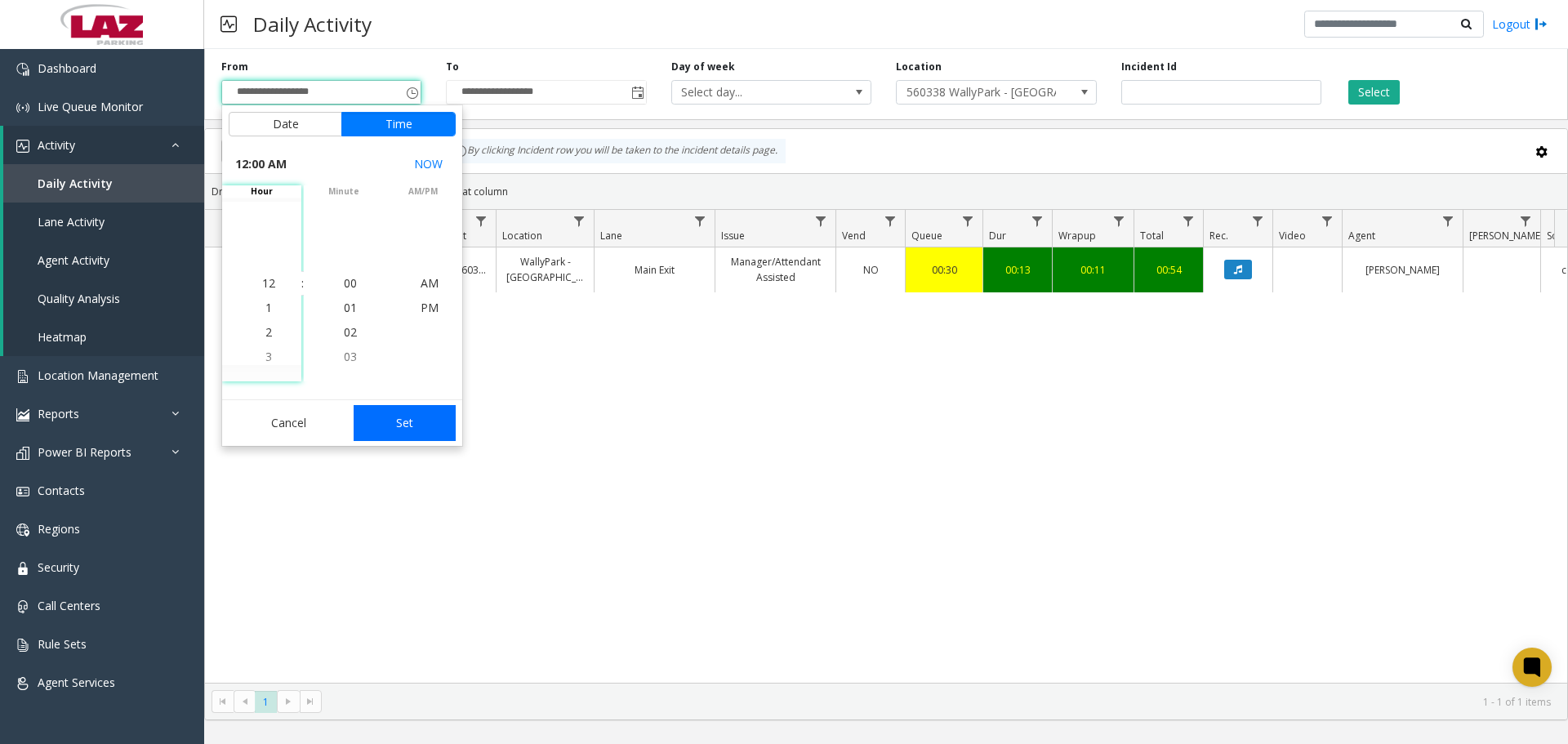
click at [421, 420] on button "Set" at bounding box center [404, 423] width 103 height 36
type input "**********"
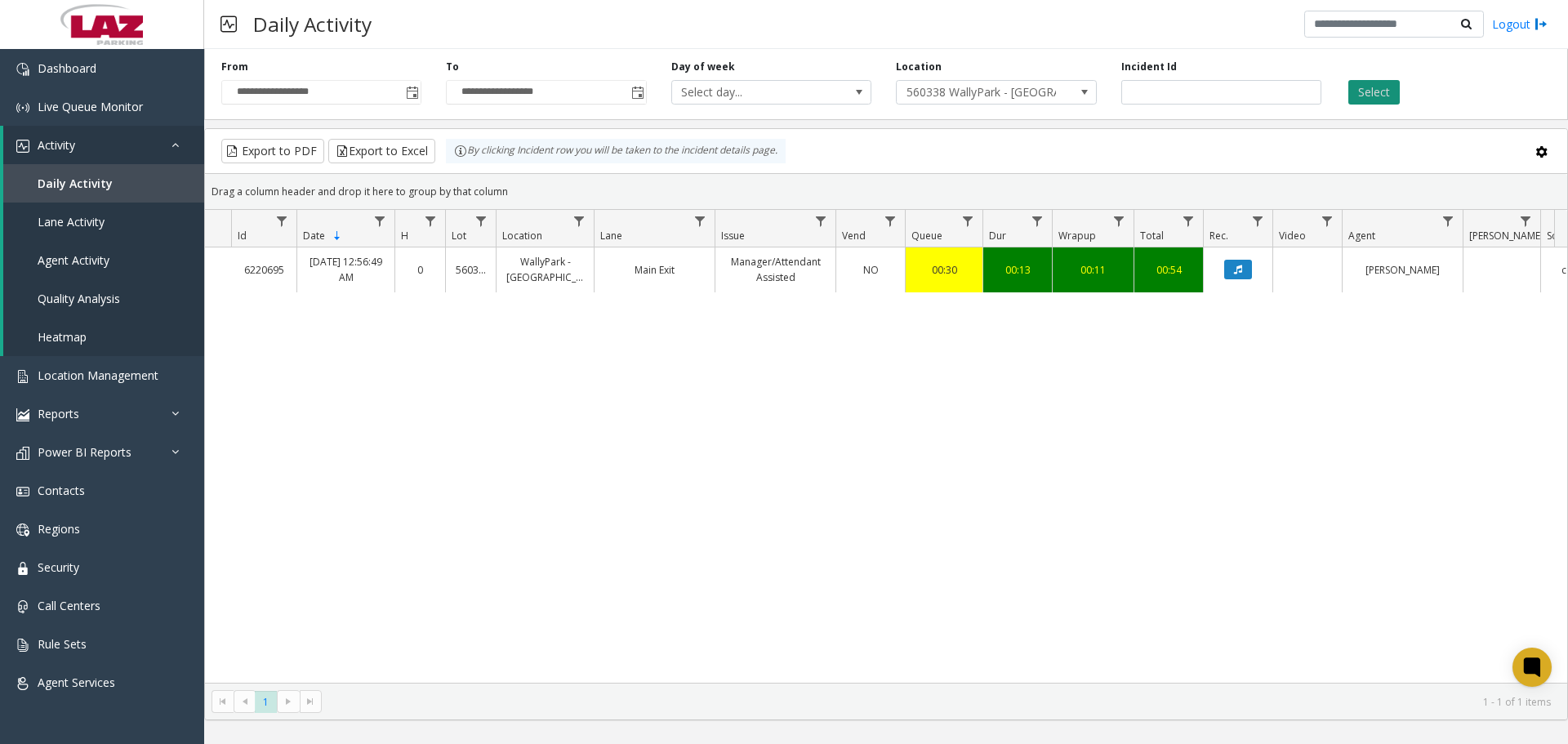
click at [1369, 95] on button "Select" at bounding box center [1374, 93] width 51 height 25
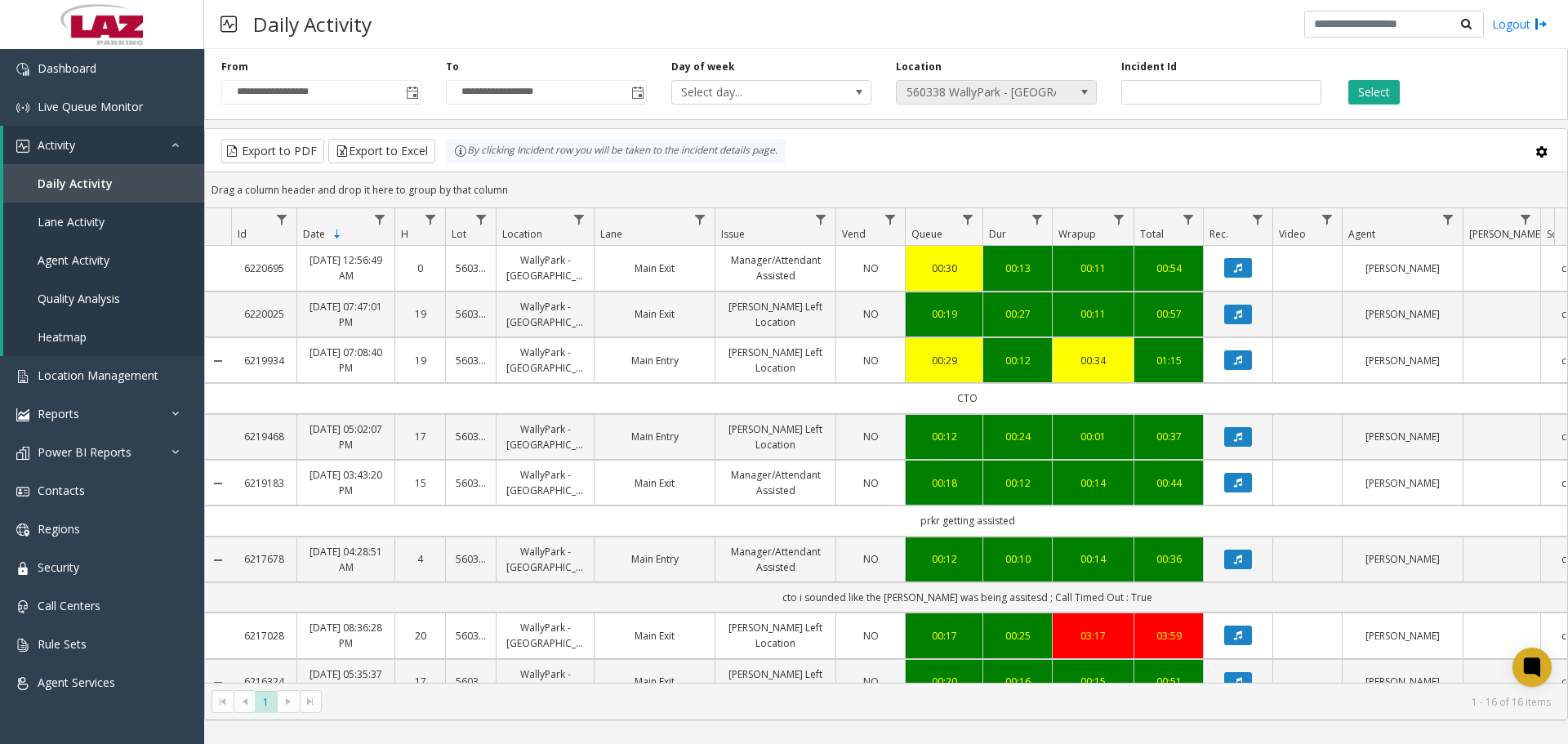
click at [1065, 92] on span "560338 WallyPark - [GEOGRAPHIC_DATA]" at bounding box center [996, 93] width 200 height 25
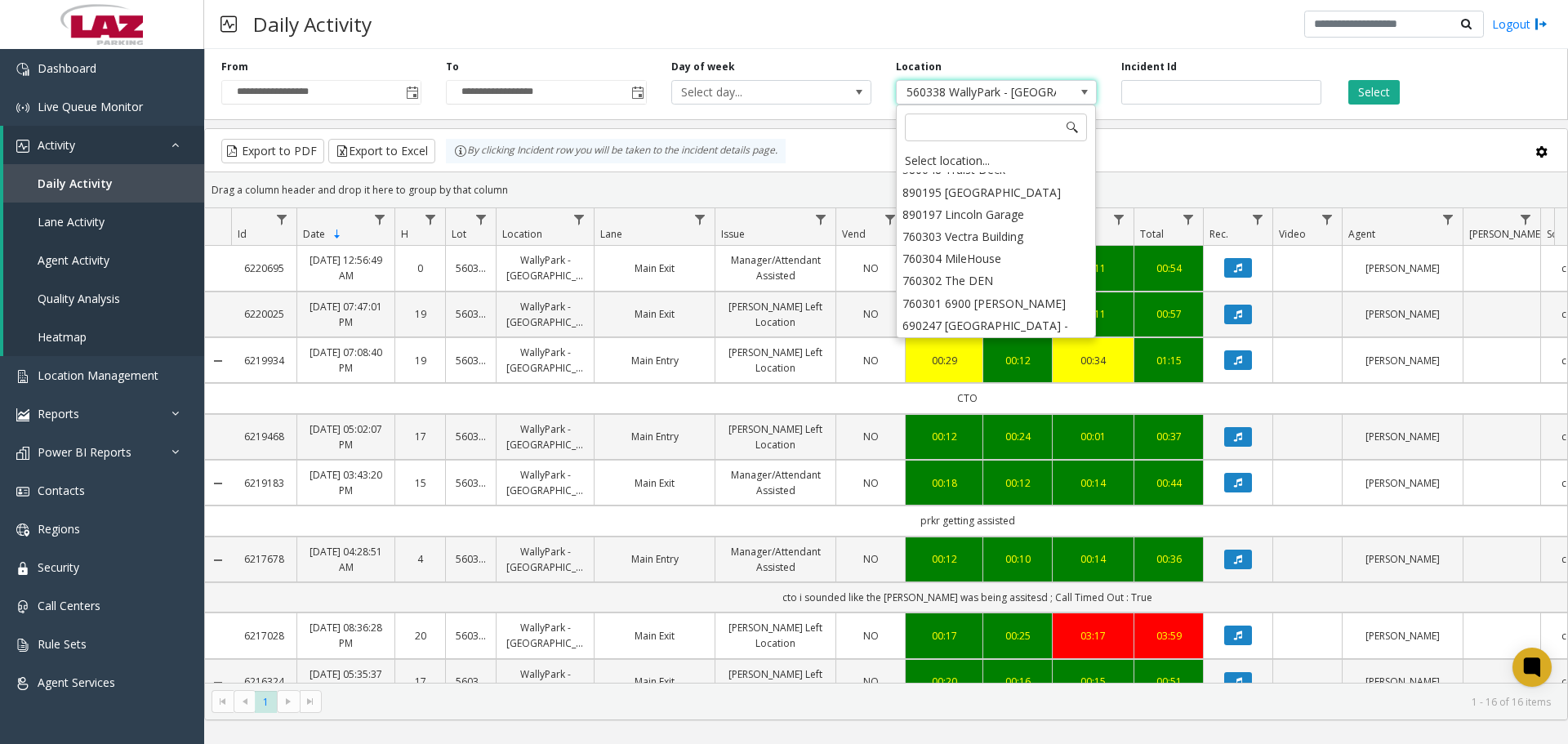
scroll to position [25239, 0]
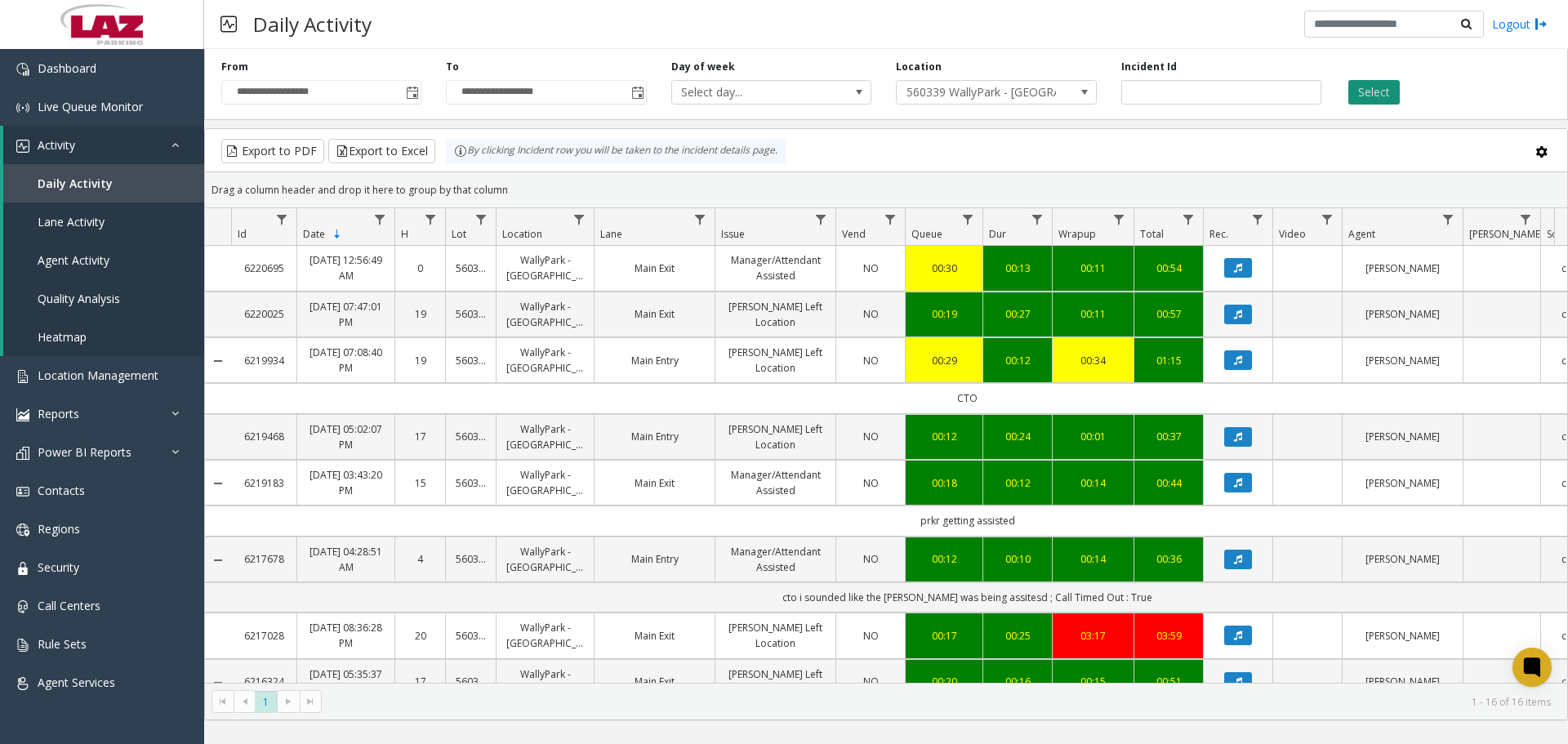
click at [1359, 87] on button "Select" at bounding box center [1374, 93] width 51 height 25
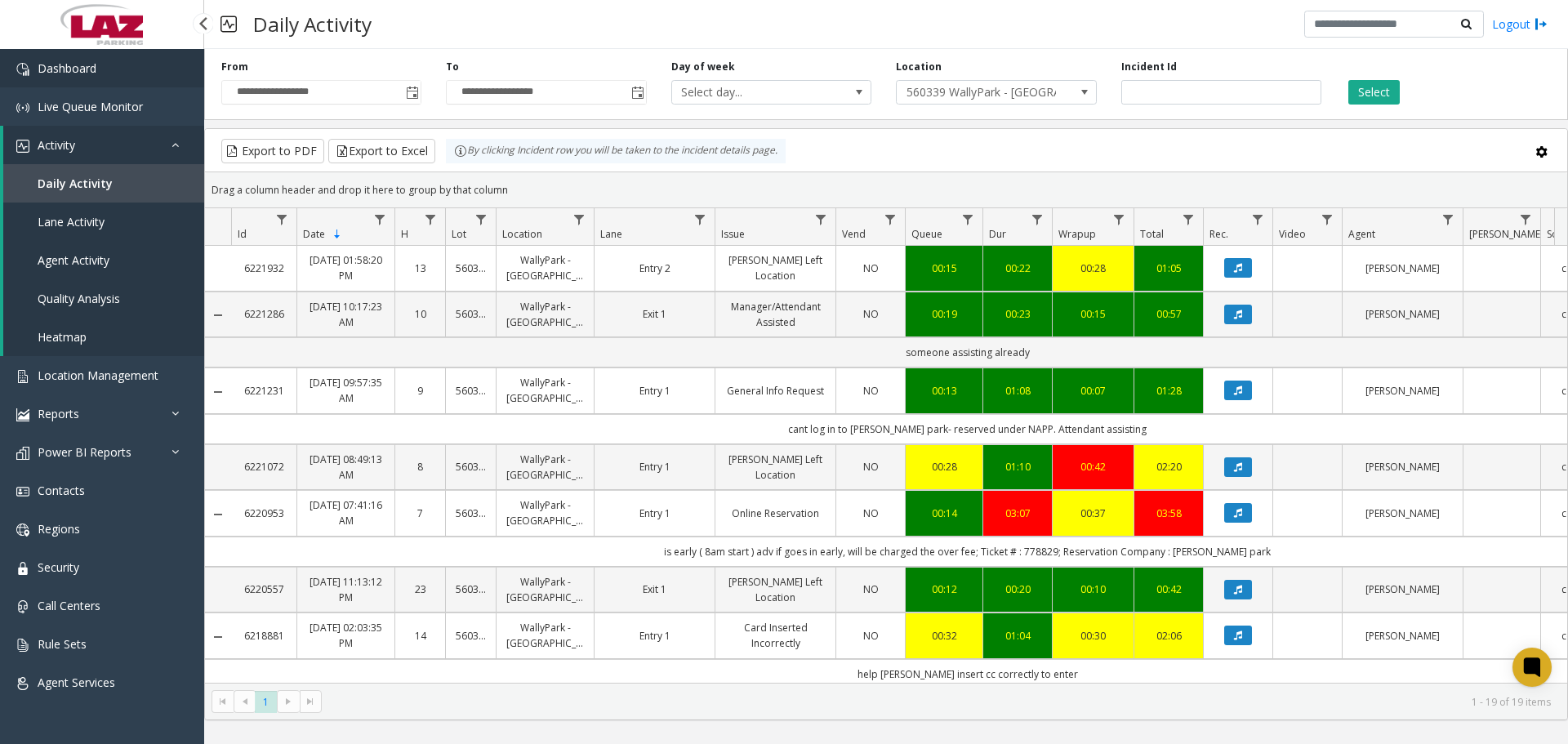
click at [127, 72] on link "Dashboard" at bounding box center [102, 68] width 204 height 39
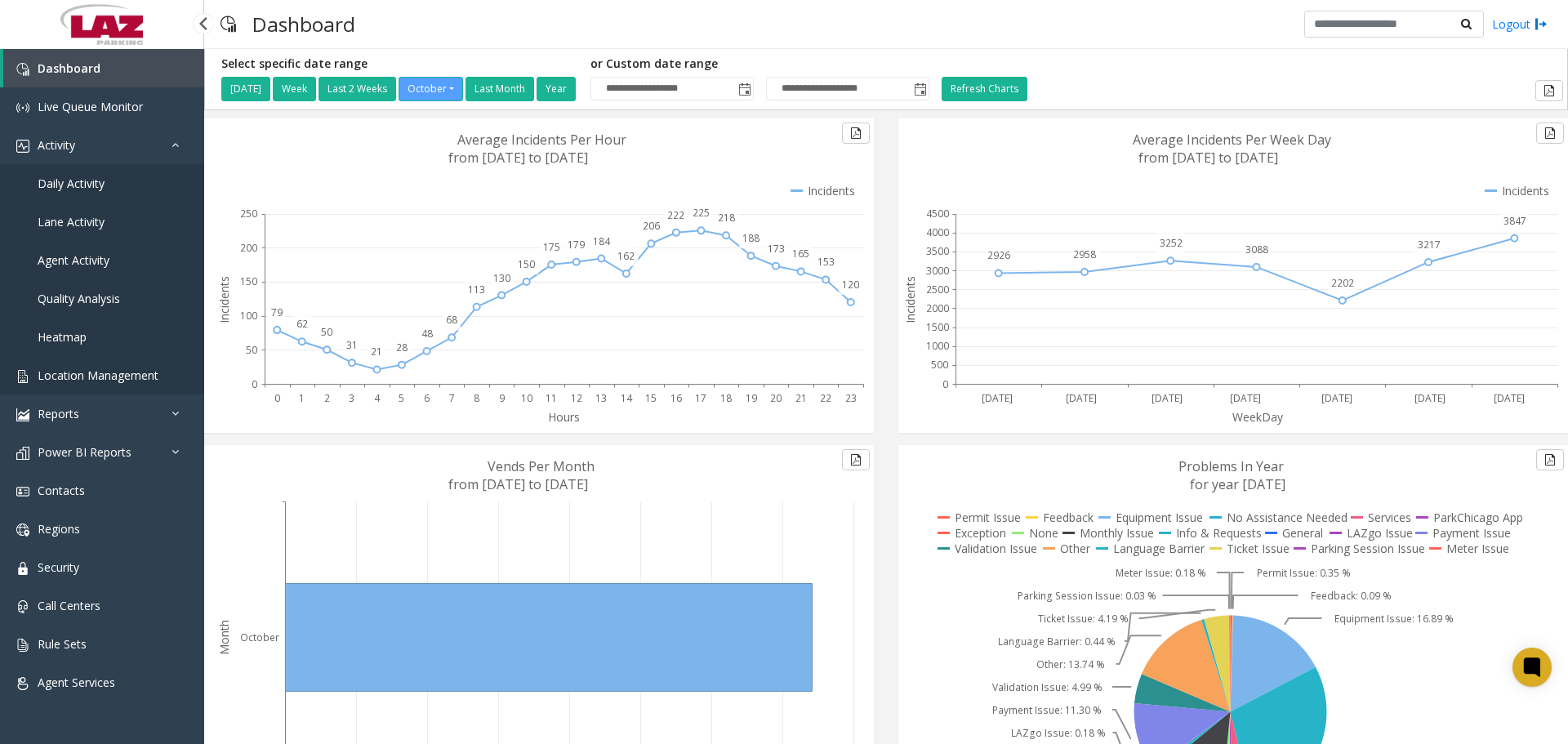
click at [142, 371] on span "Location Management" at bounding box center [98, 375] width 121 height 15
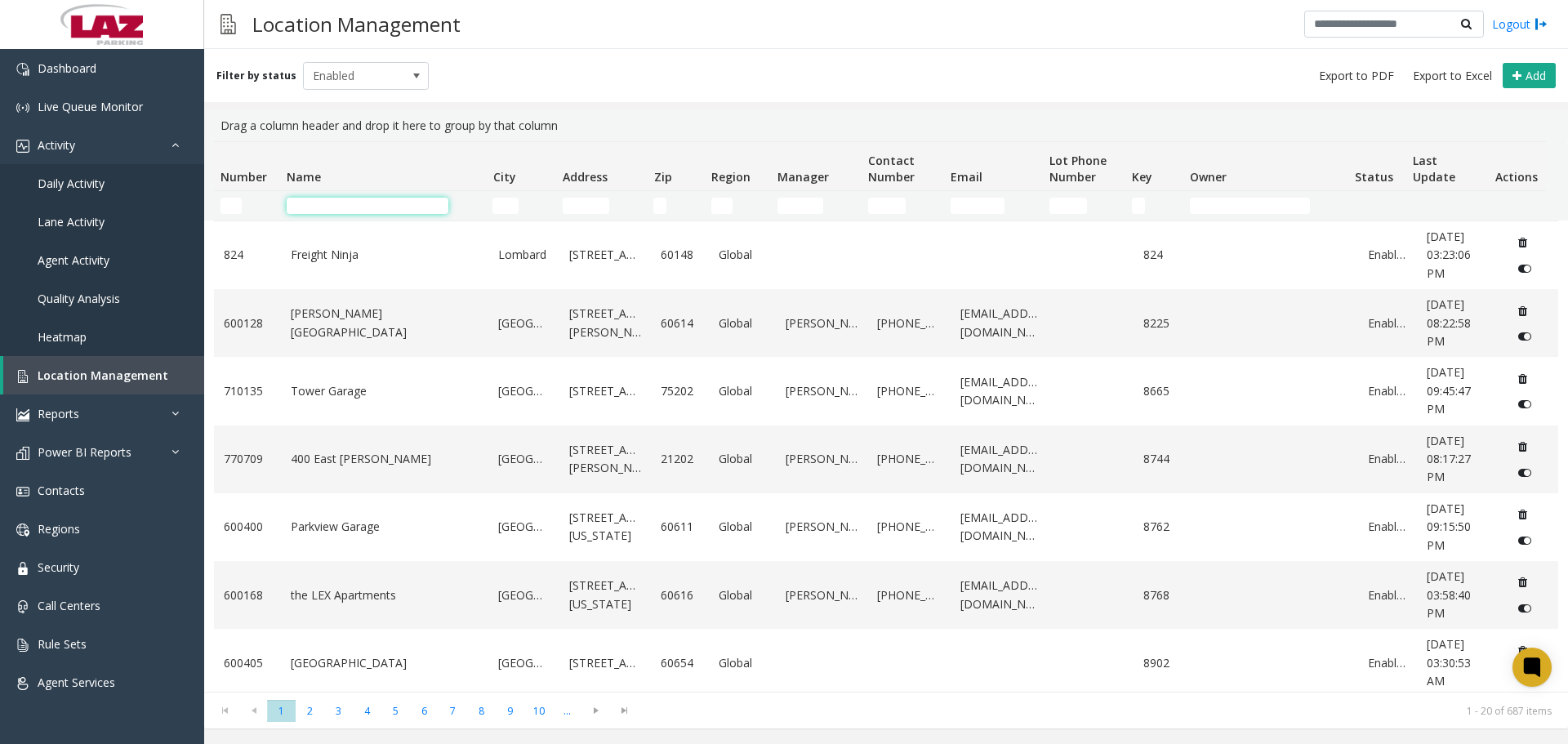
click at [305, 200] on input "Name Filter" at bounding box center [367, 205] width 161 height 16
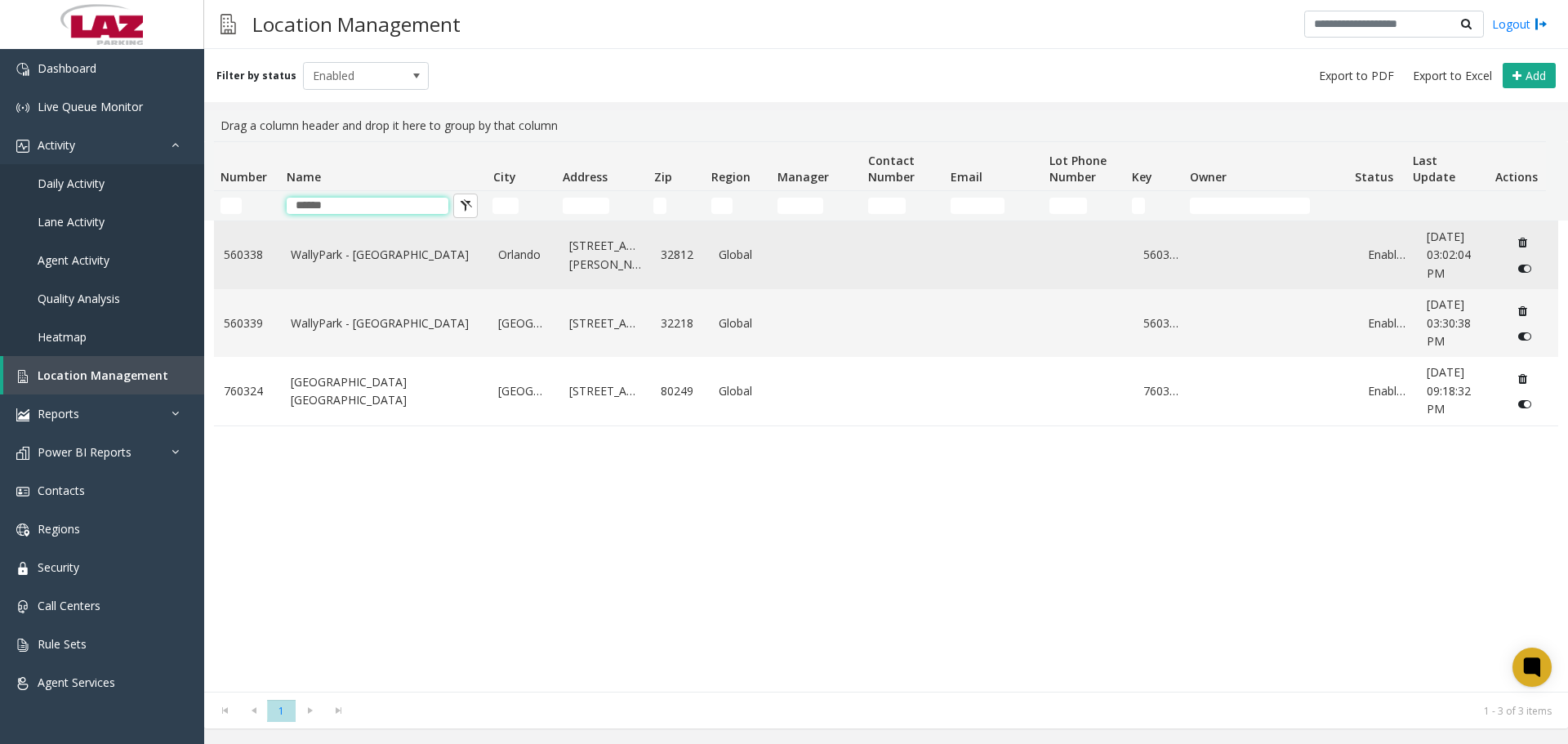
type input "******"
click at [371, 253] on link "WallyPark - [GEOGRAPHIC_DATA]" at bounding box center [385, 254] width 189 height 18
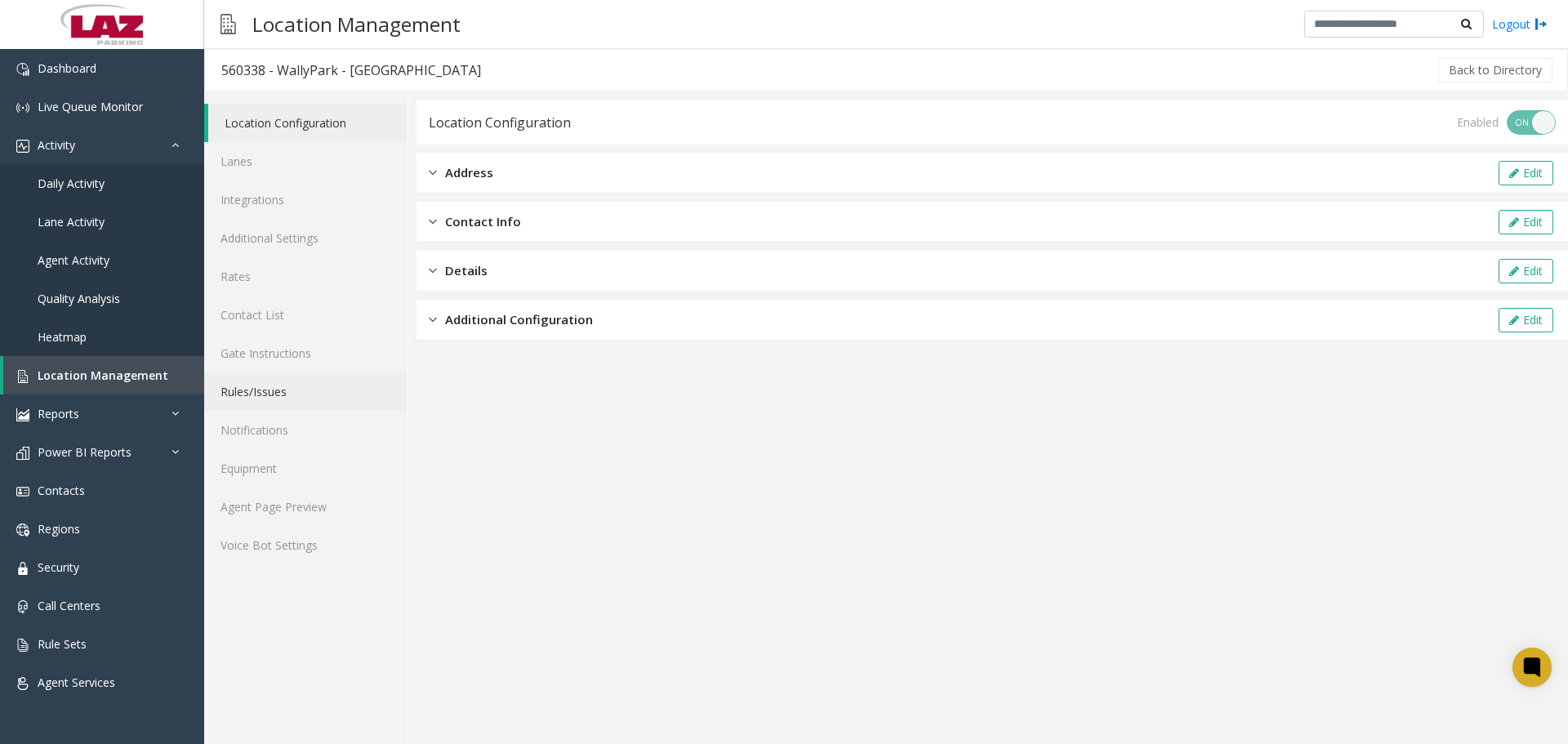
click at [278, 382] on link "Rules/Issues" at bounding box center [305, 391] width 203 height 39
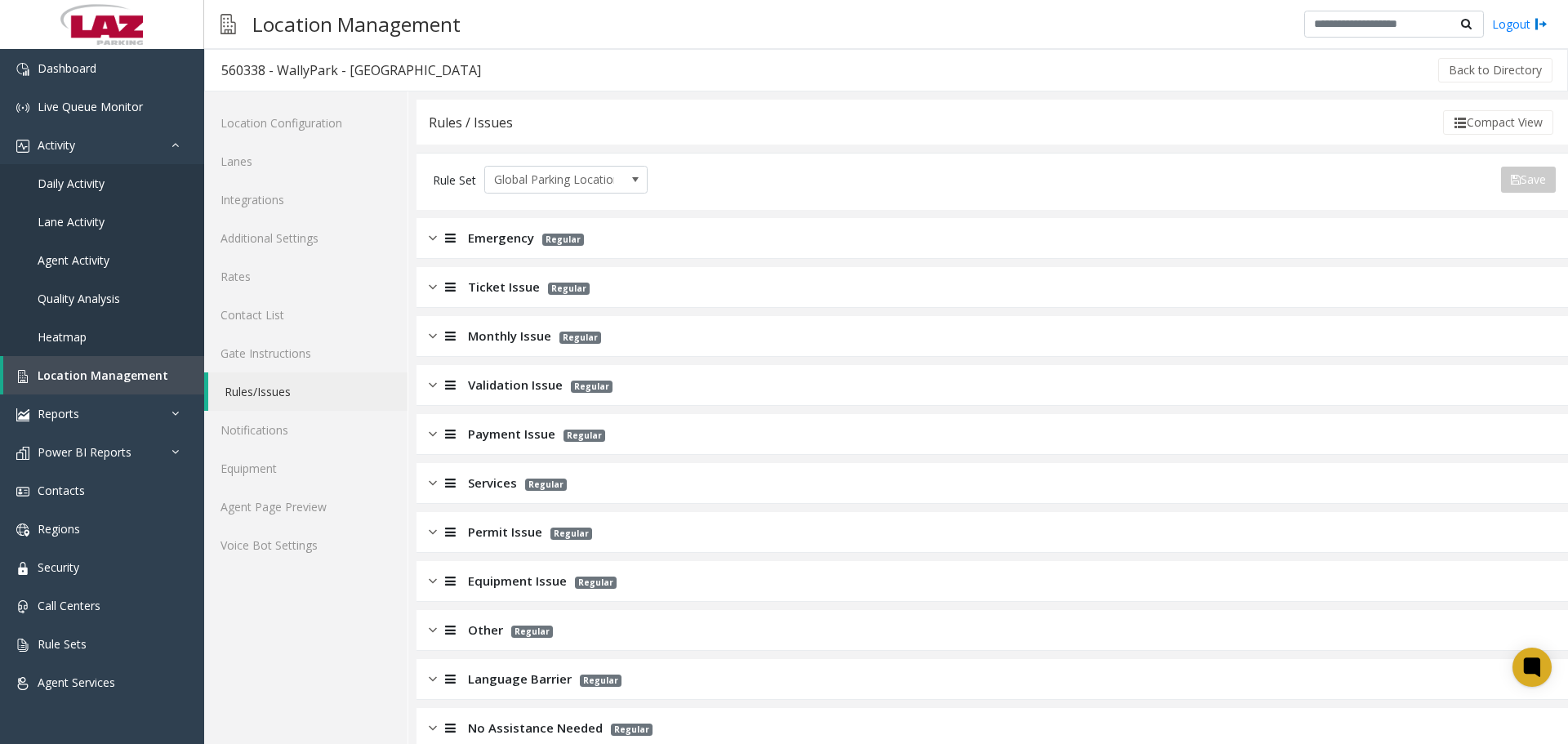
click at [543, 298] on div "Ticket Issue Regular" at bounding box center [991, 287] width 1151 height 41
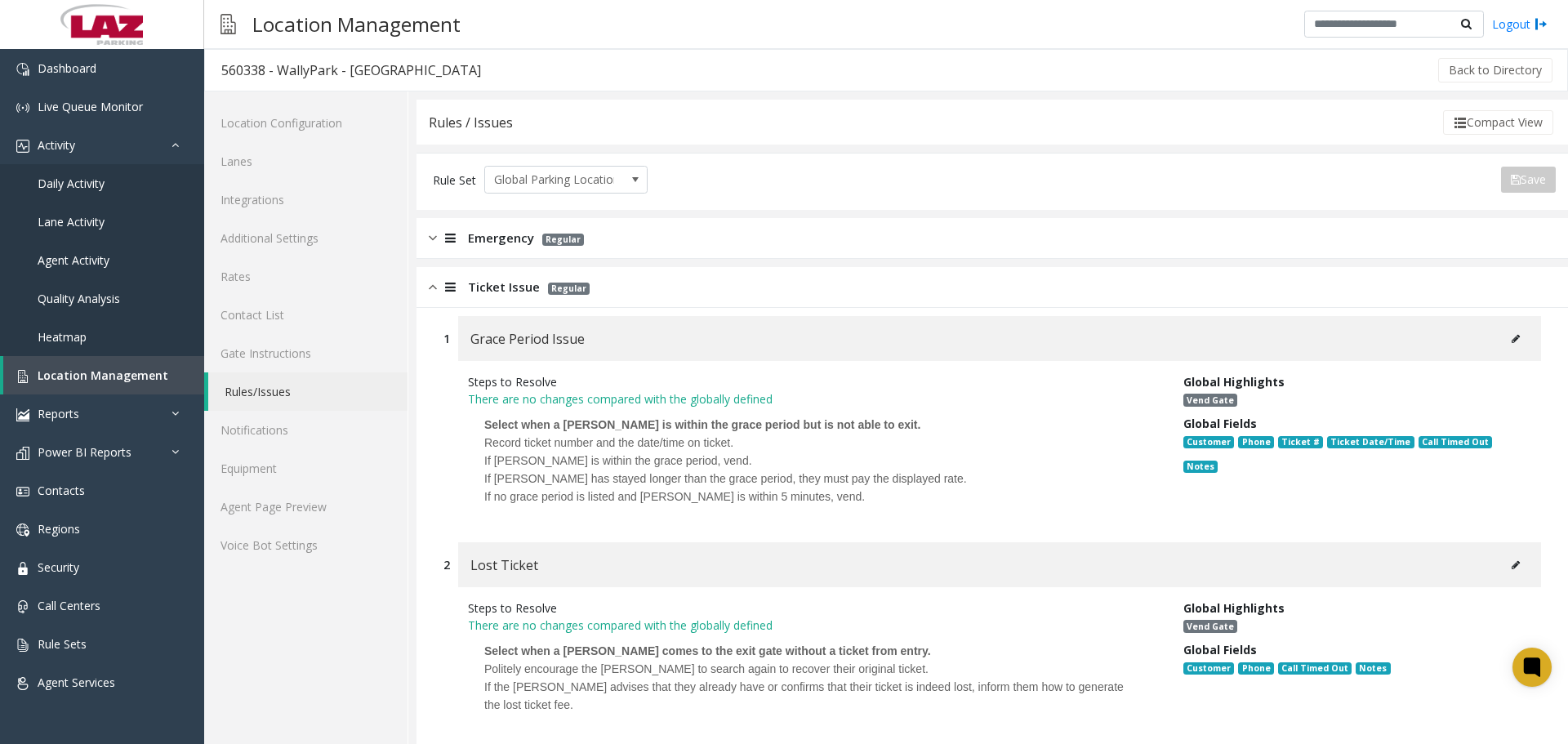
click at [529, 277] on div "Ticket Issue Regular" at bounding box center [991, 287] width 1151 height 41
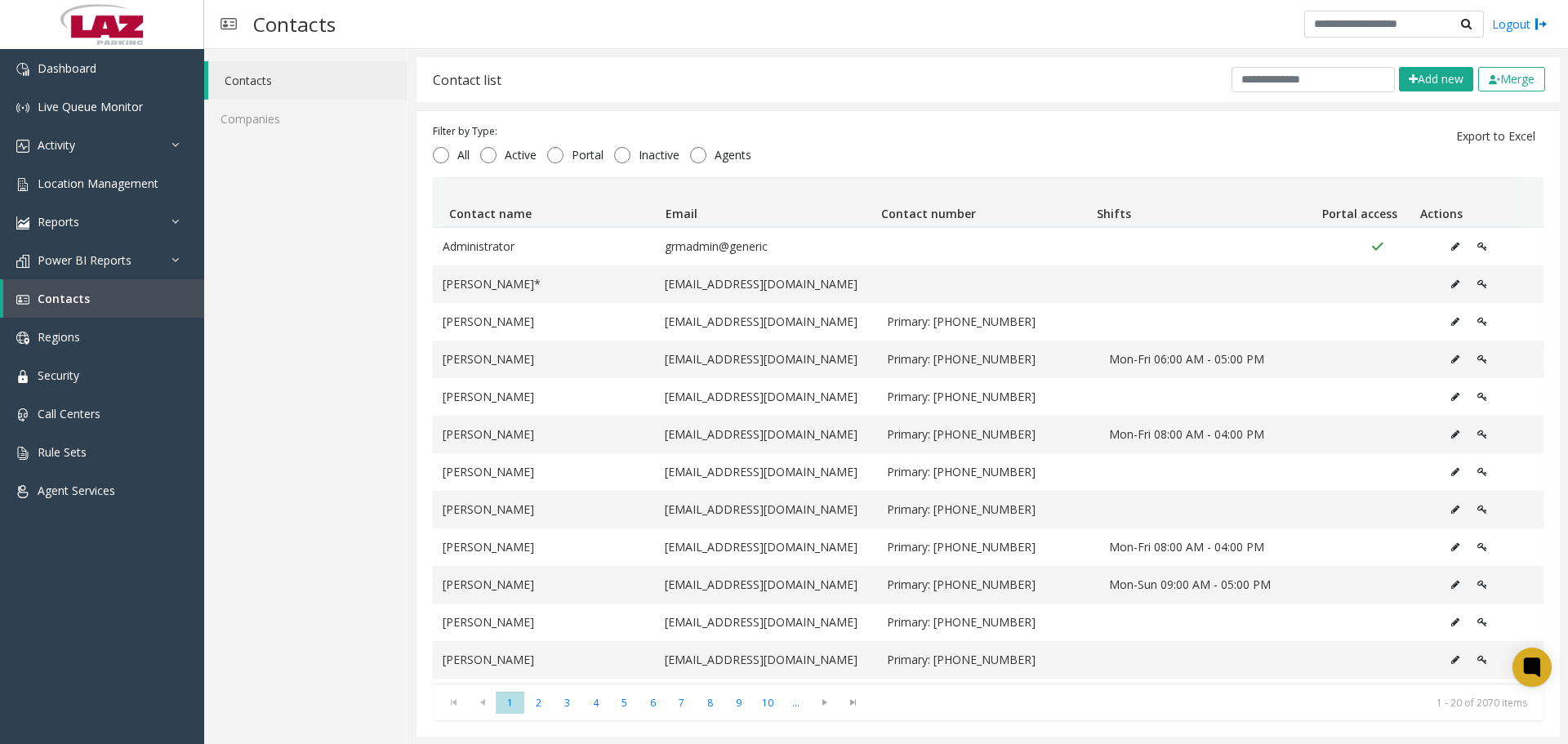
click at [1421, 83] on button "Add new" at bounding box center [1436, 79] width 75 height 25
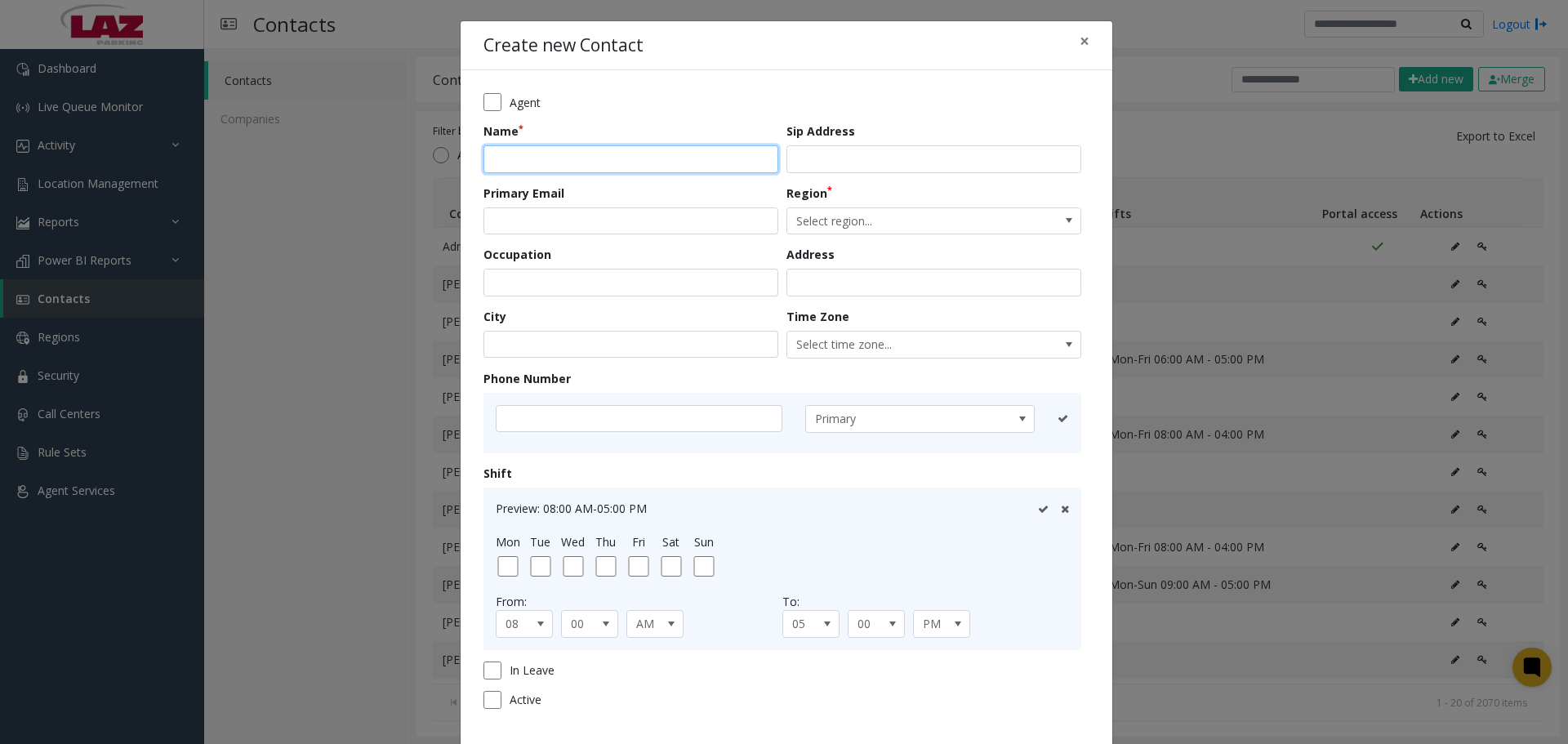
click at [668, 162] on input "text" at bounding box center [631, 159] width 295 height 27
click at [1086, 42] on button "×" at bounding box center [1084, 41] width 33 height 40
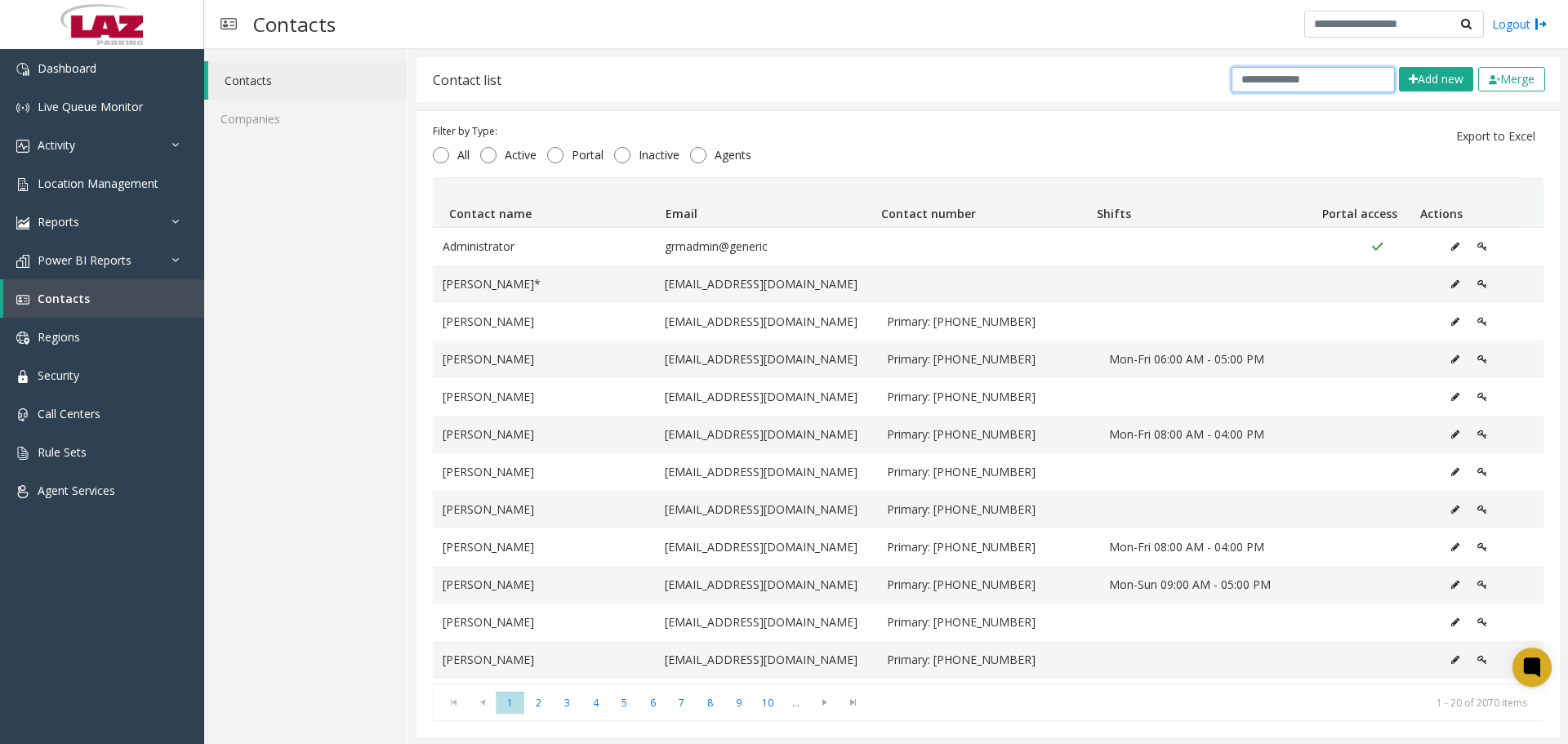
click at [1231, 78] on input "text" at bounding box center [1312, 79] width 163 height 25
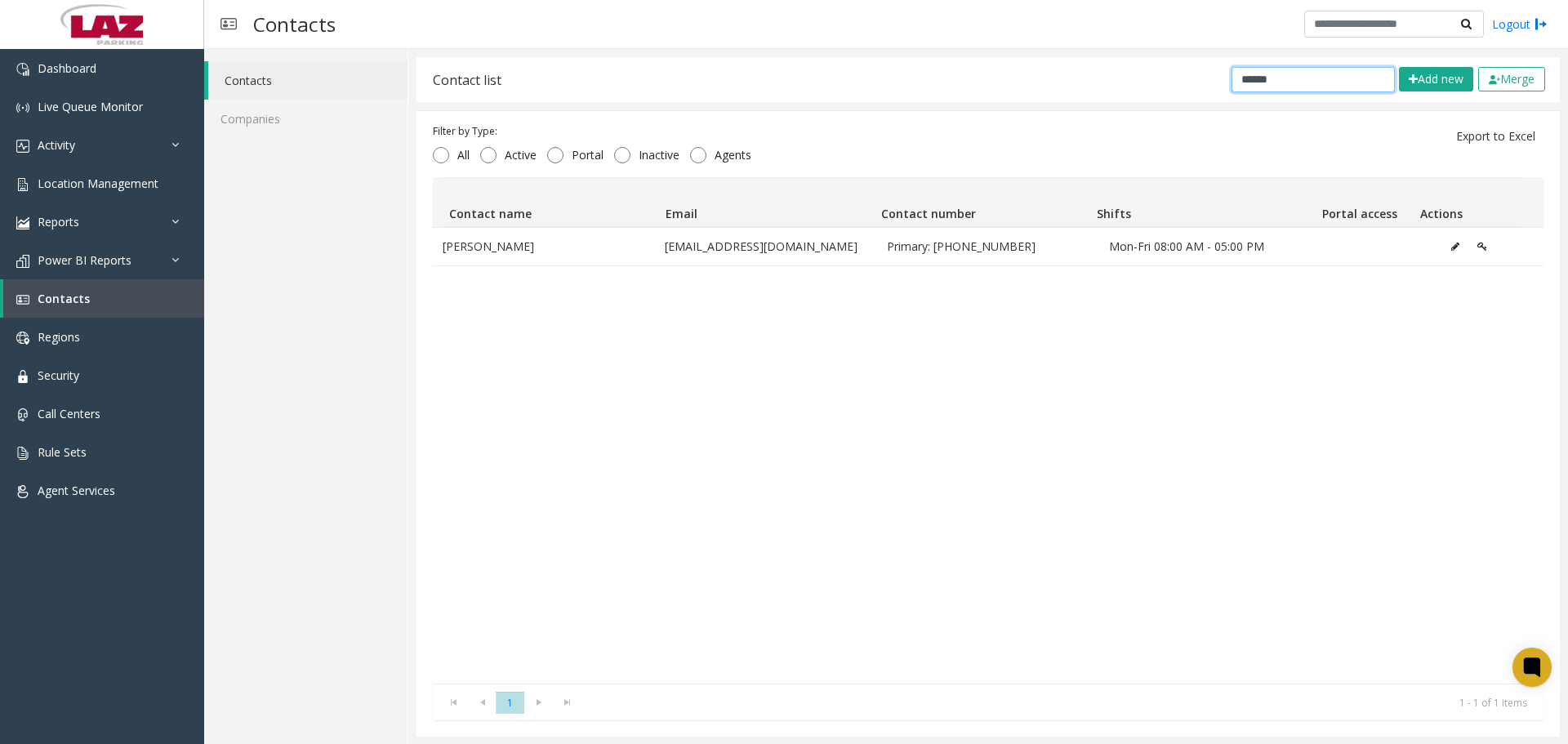
type input "******"
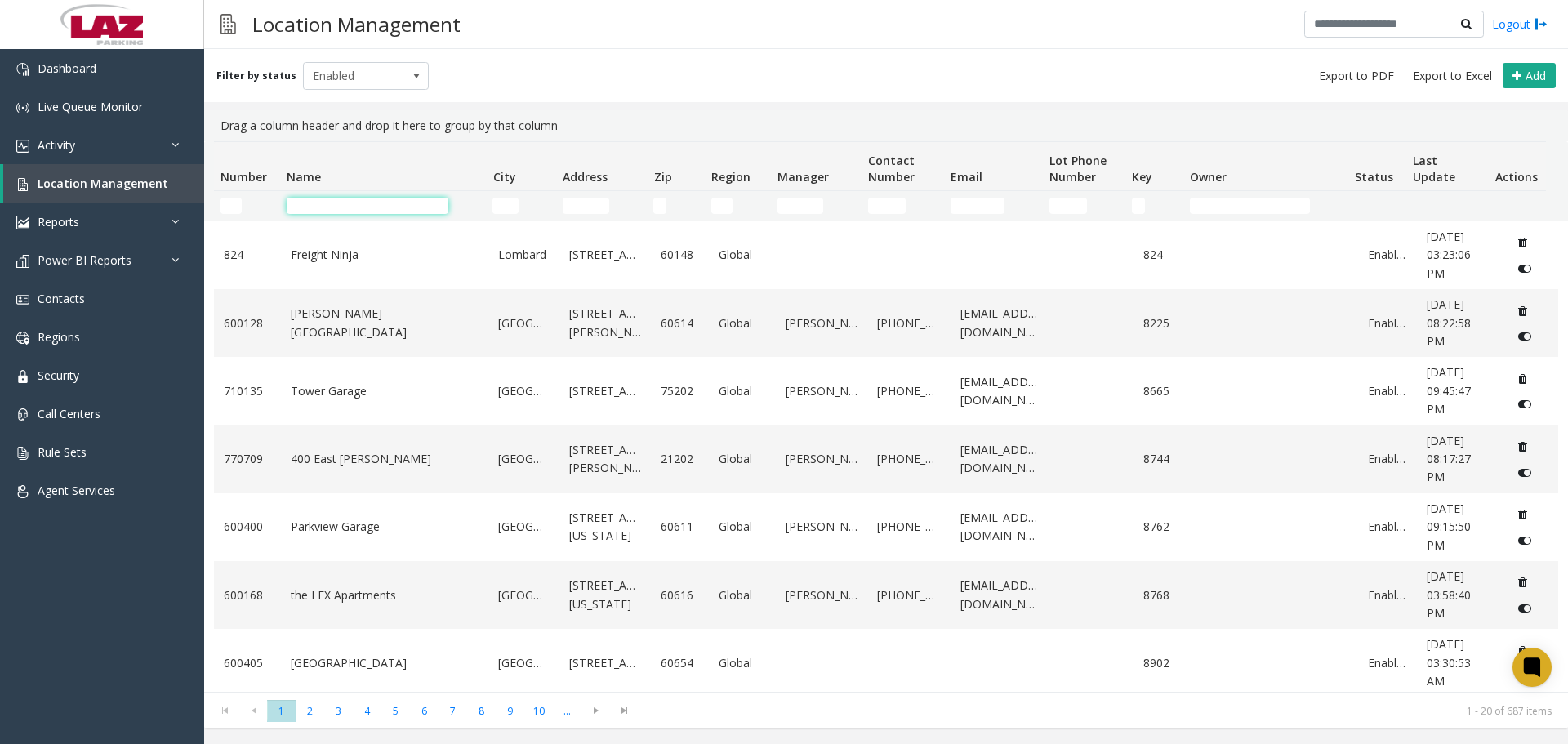
click at [329, 211] on input "Name Filter" at bounding box center [367, 205] width 161 height 16
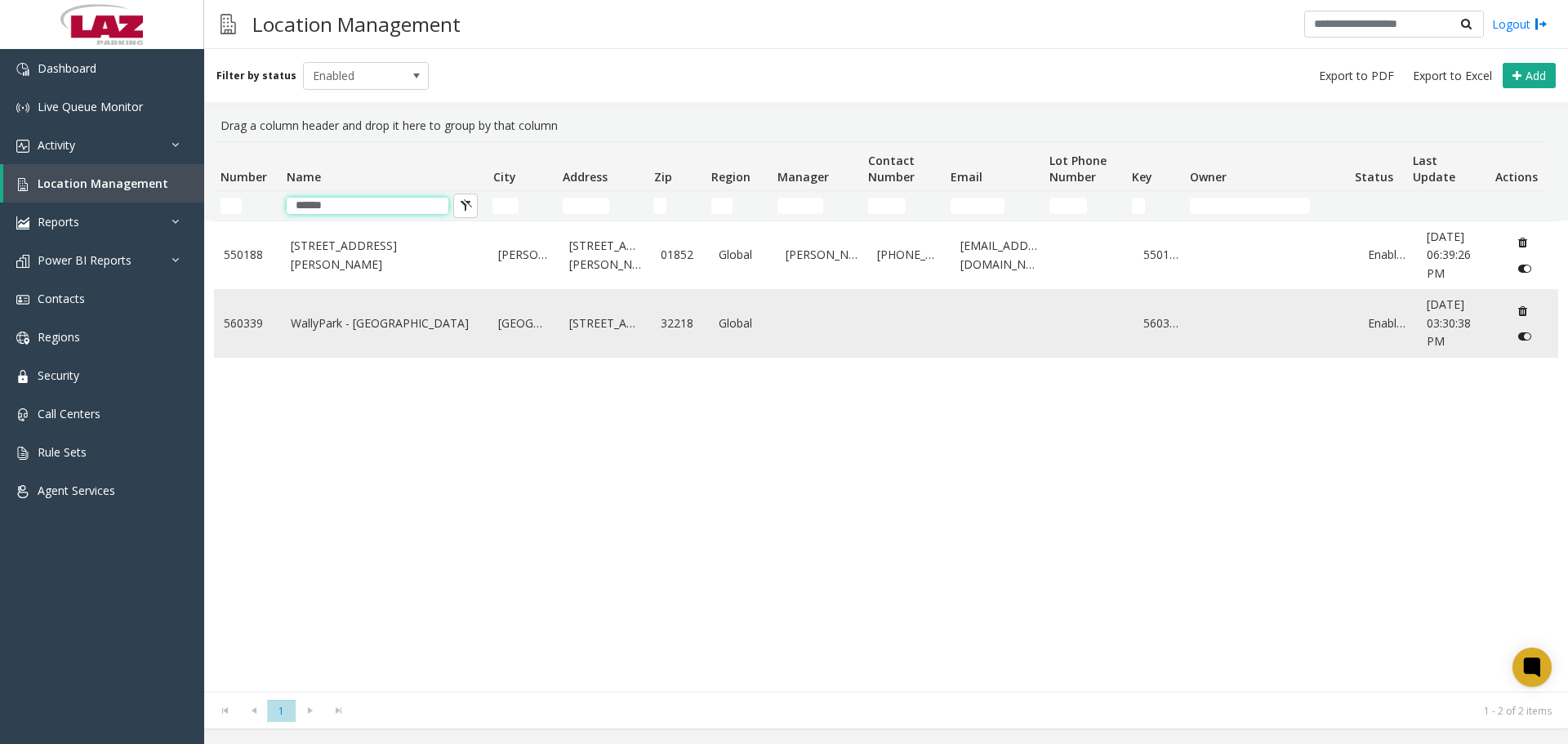
type input "******"
click at [390, 315] on link "WallyPark - Jacksonville" at bounding box center [385, 323] width 189 height 18
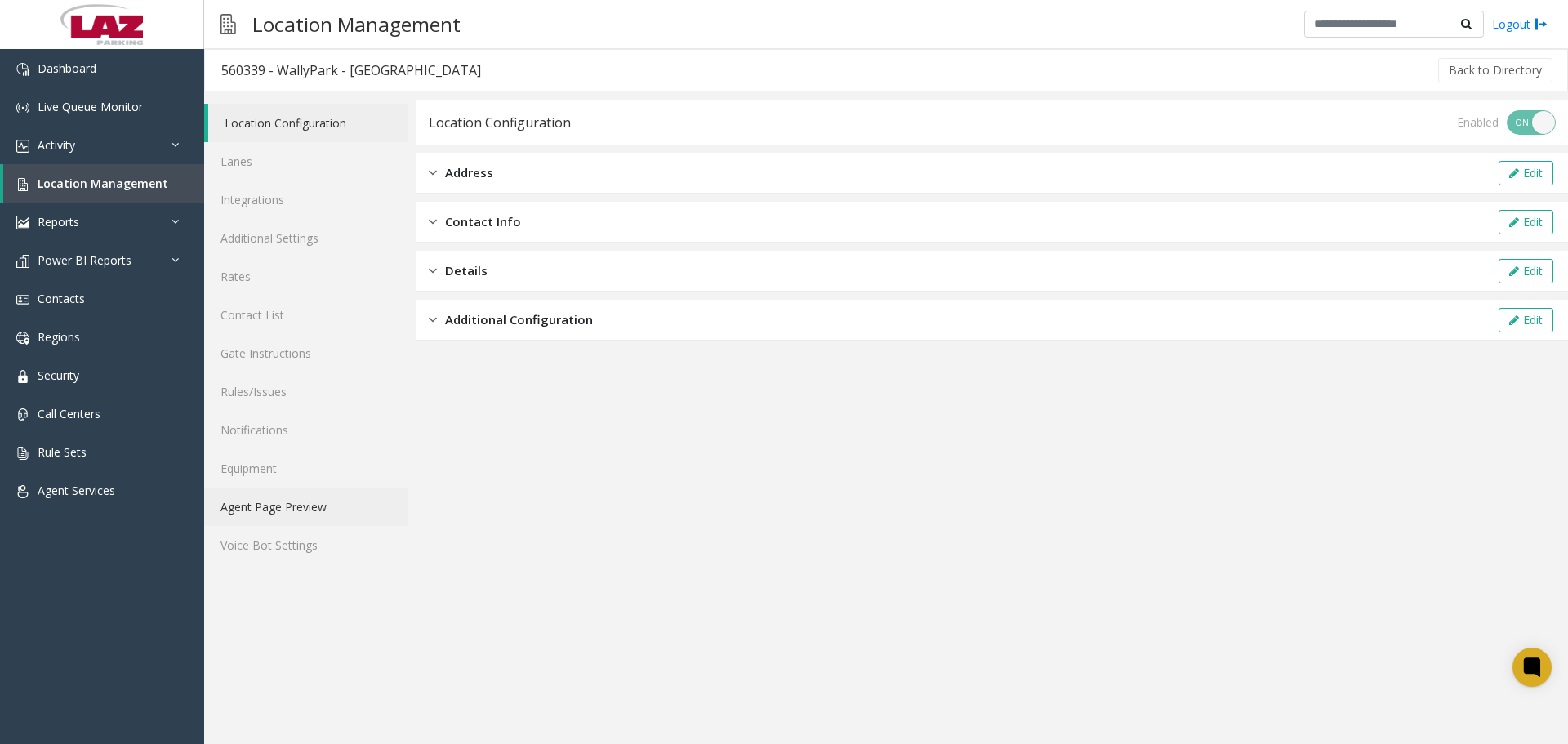
click at [287, 512] on link "Agent Page Preview" at bounding box center [305, 506] width 203 height 39
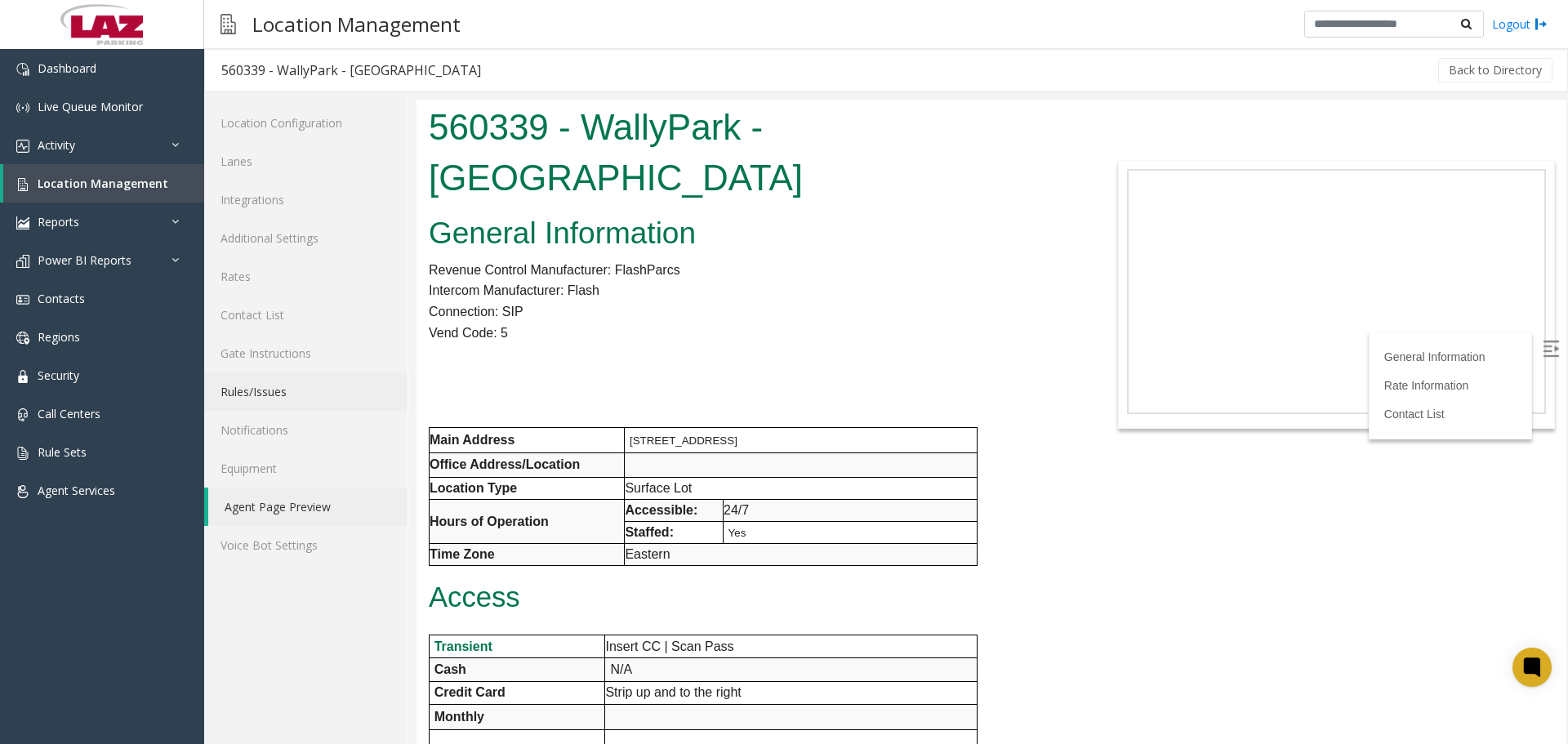
click at [281, 381] on link "Rules/Issues" at bounding box center [305, 391] width 203 height 39
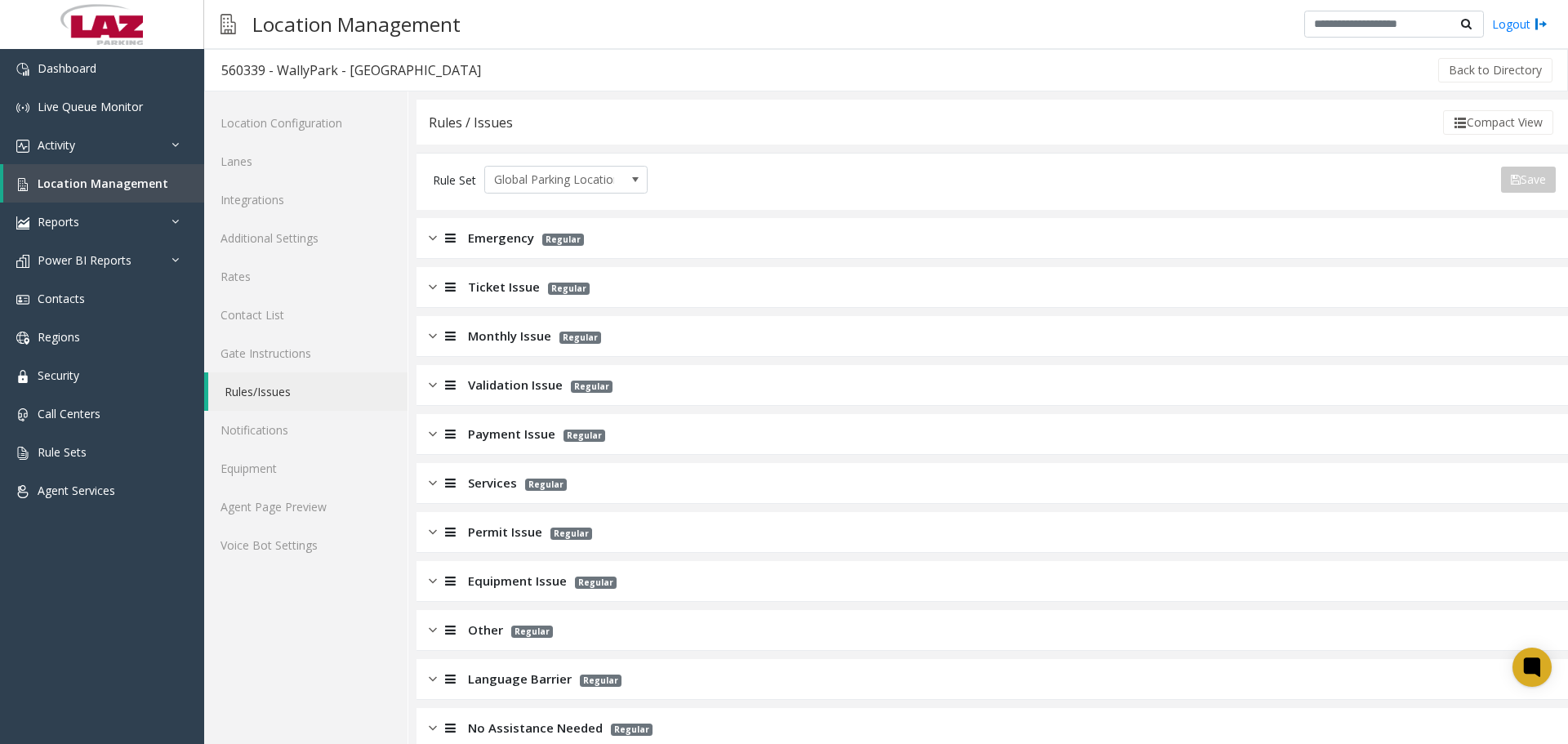
click at [514, 281] on span "Ticket Issue" at bounding box center [504, 287] width 72 height 19
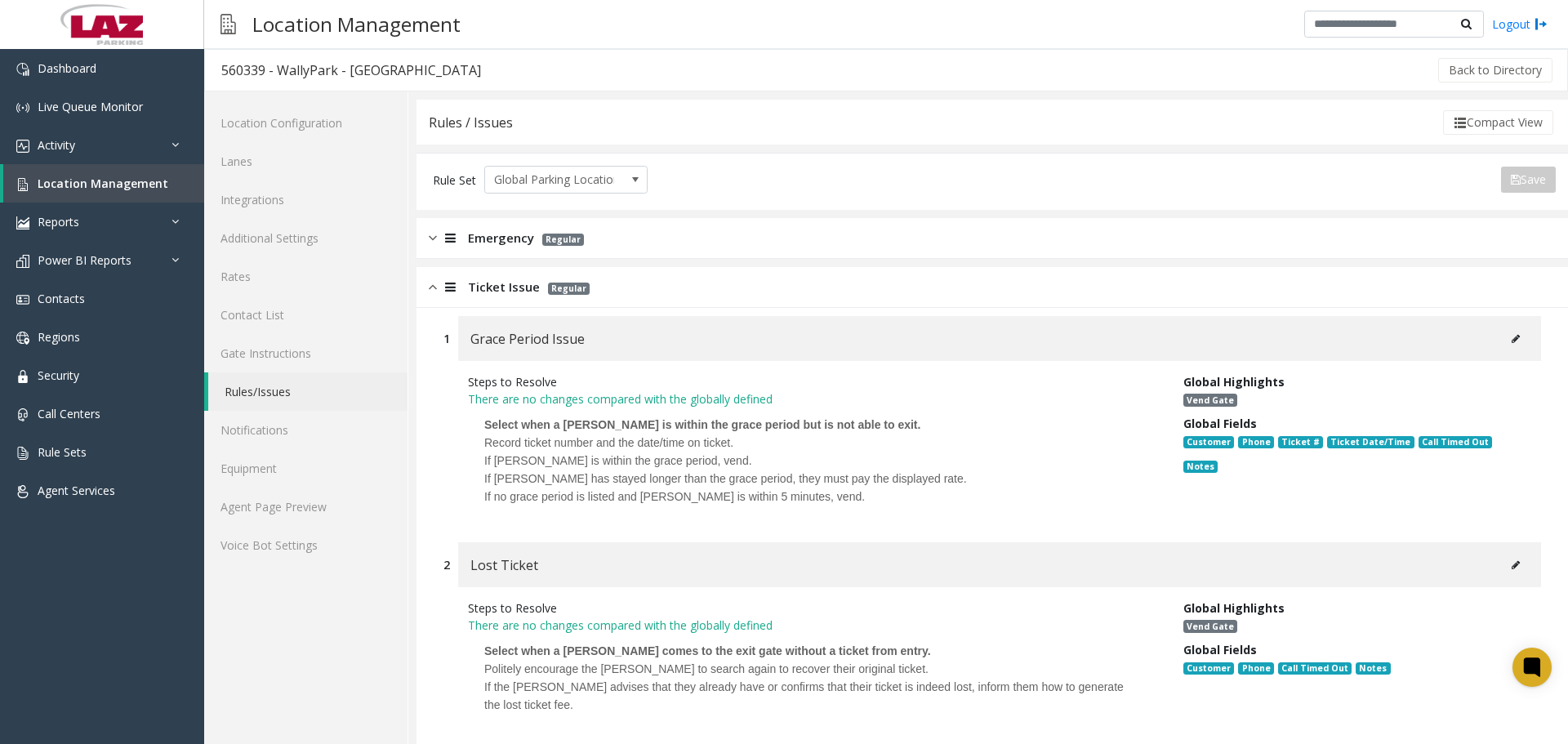
click at [511, 287] on span "Ticket Issue" at bounding box center [504, 287] width 72 height 19
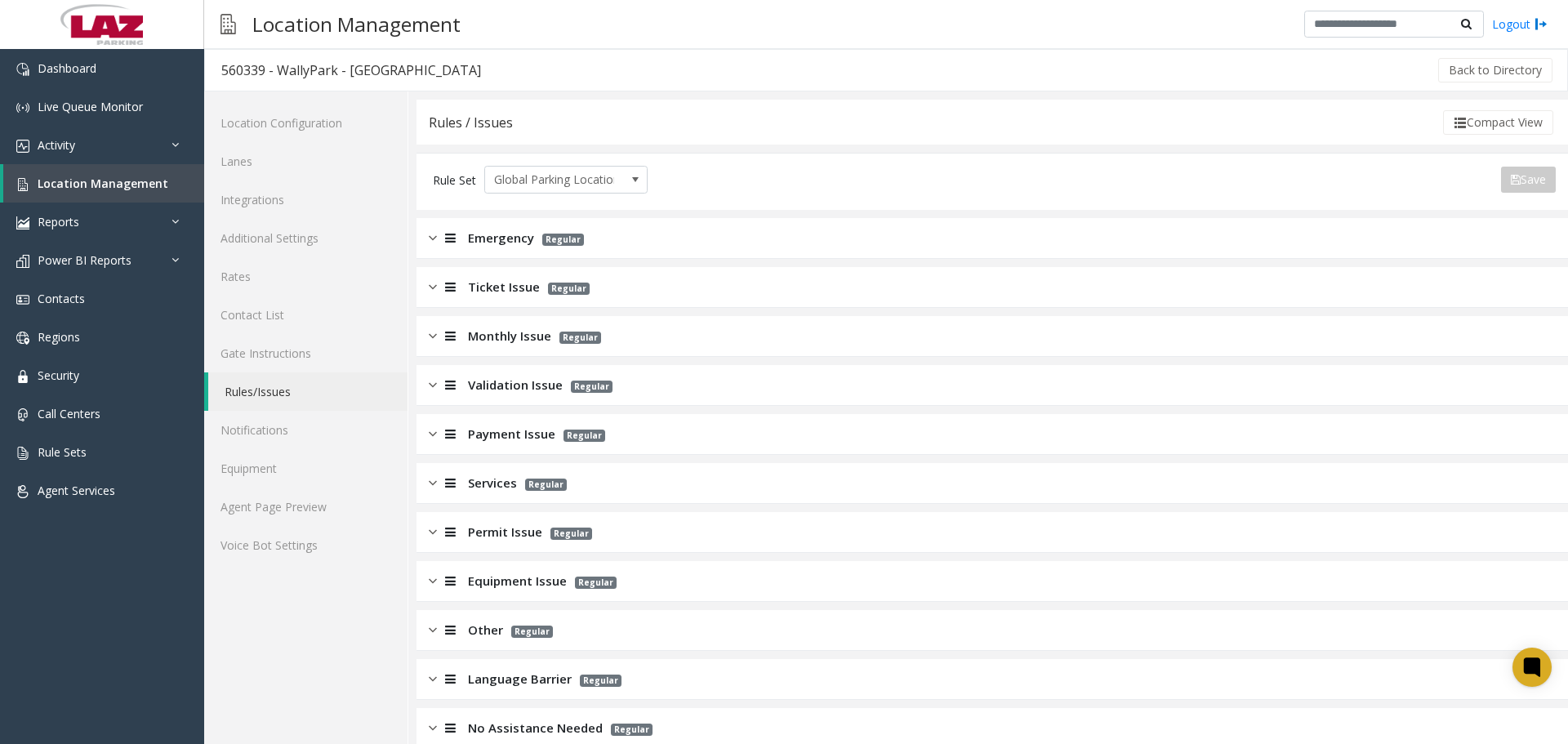
click at [511, 387] on span "Validation Issue" at bounding box center [515, 385] width 94 height 19
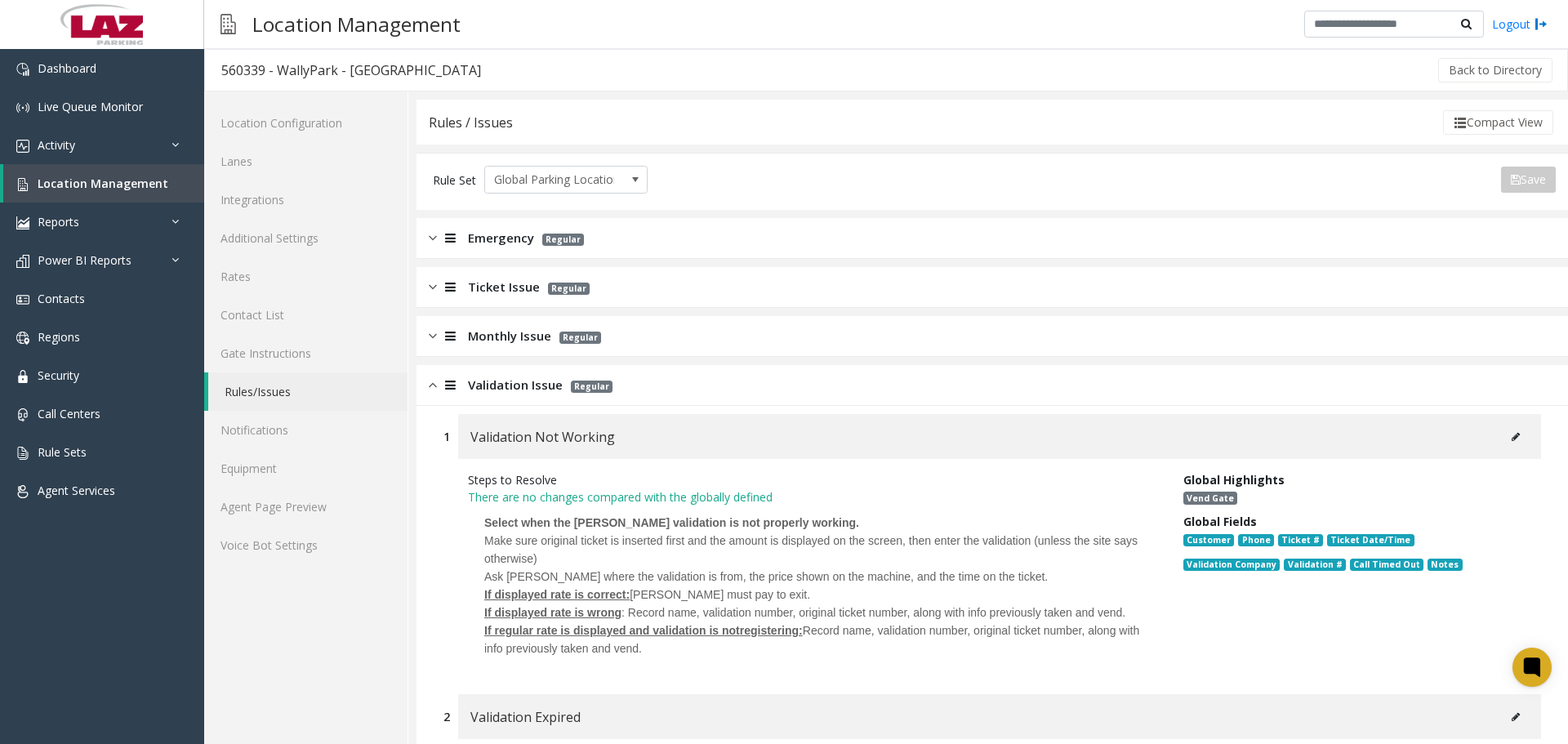
click at [511, 387] on span "Validation Issue" at bounding box center [515, 385] width 94 height 19
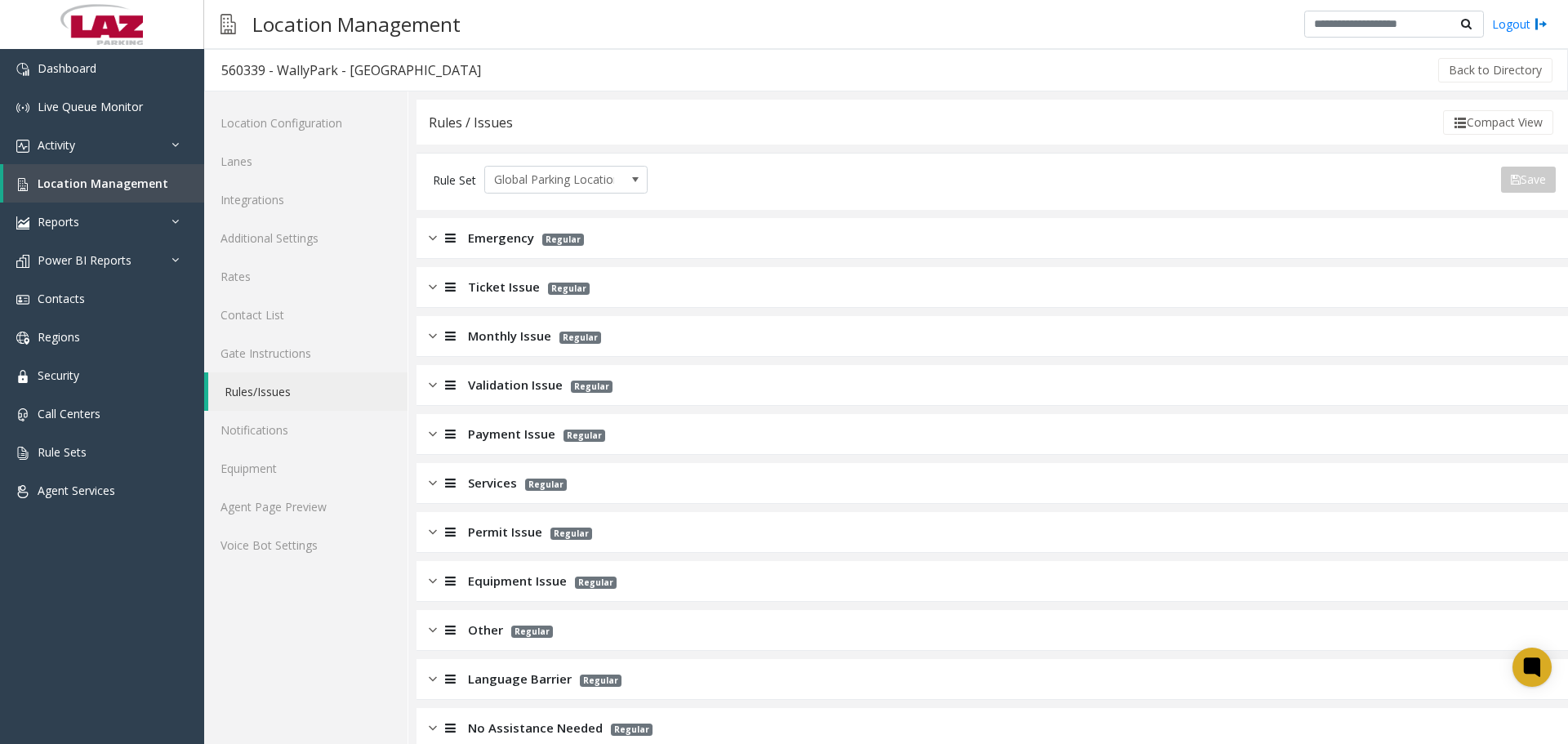
click at [511, 426] on span "Payment Issue" at bounding box center [512, 434] width 88 height 19
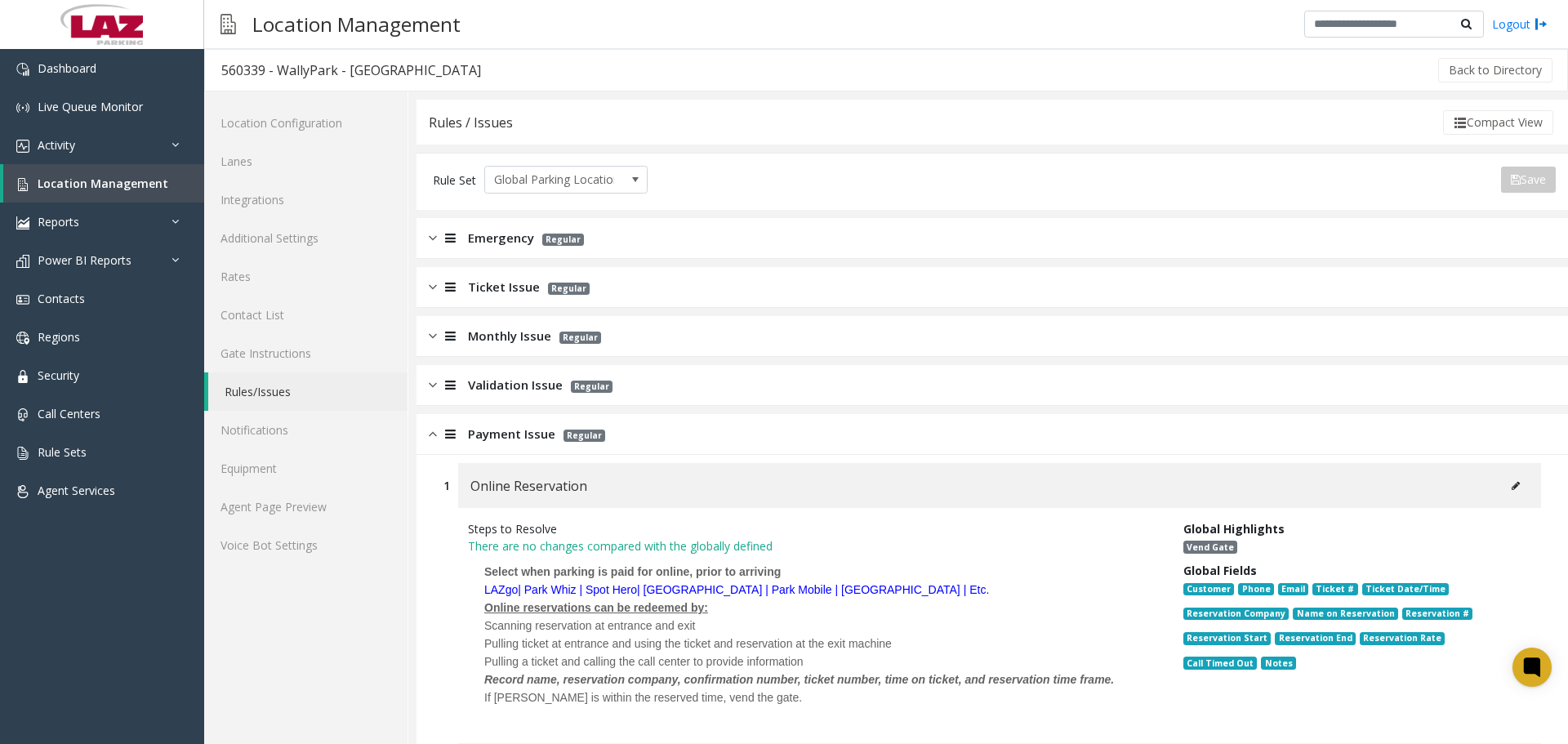
click at [494, 428] on span "Payment Issue" at bounding box center [512, 434] width 88 height 19
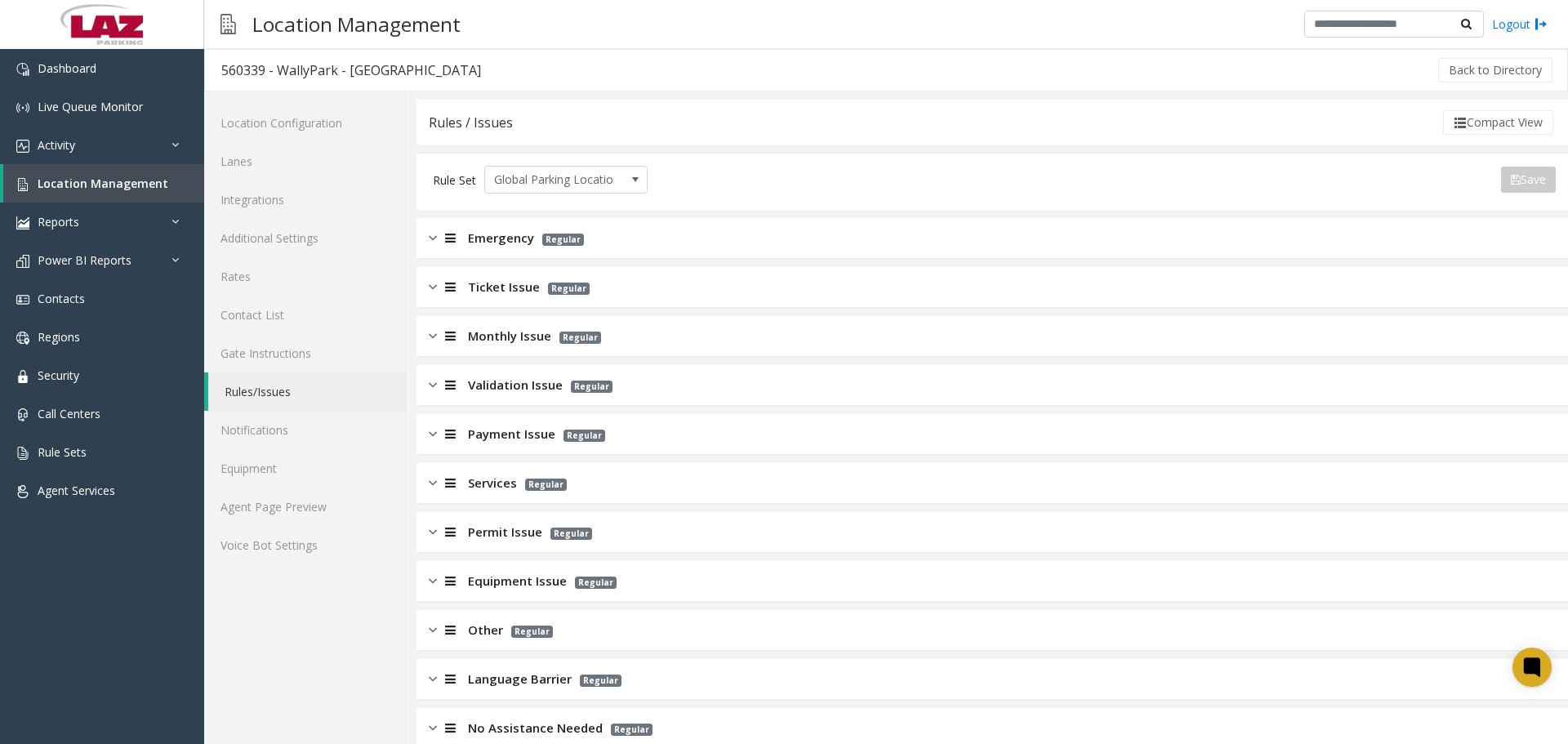
click at [514, 483] on span "Services" at bounding box center [493, 483] width 49 height 19
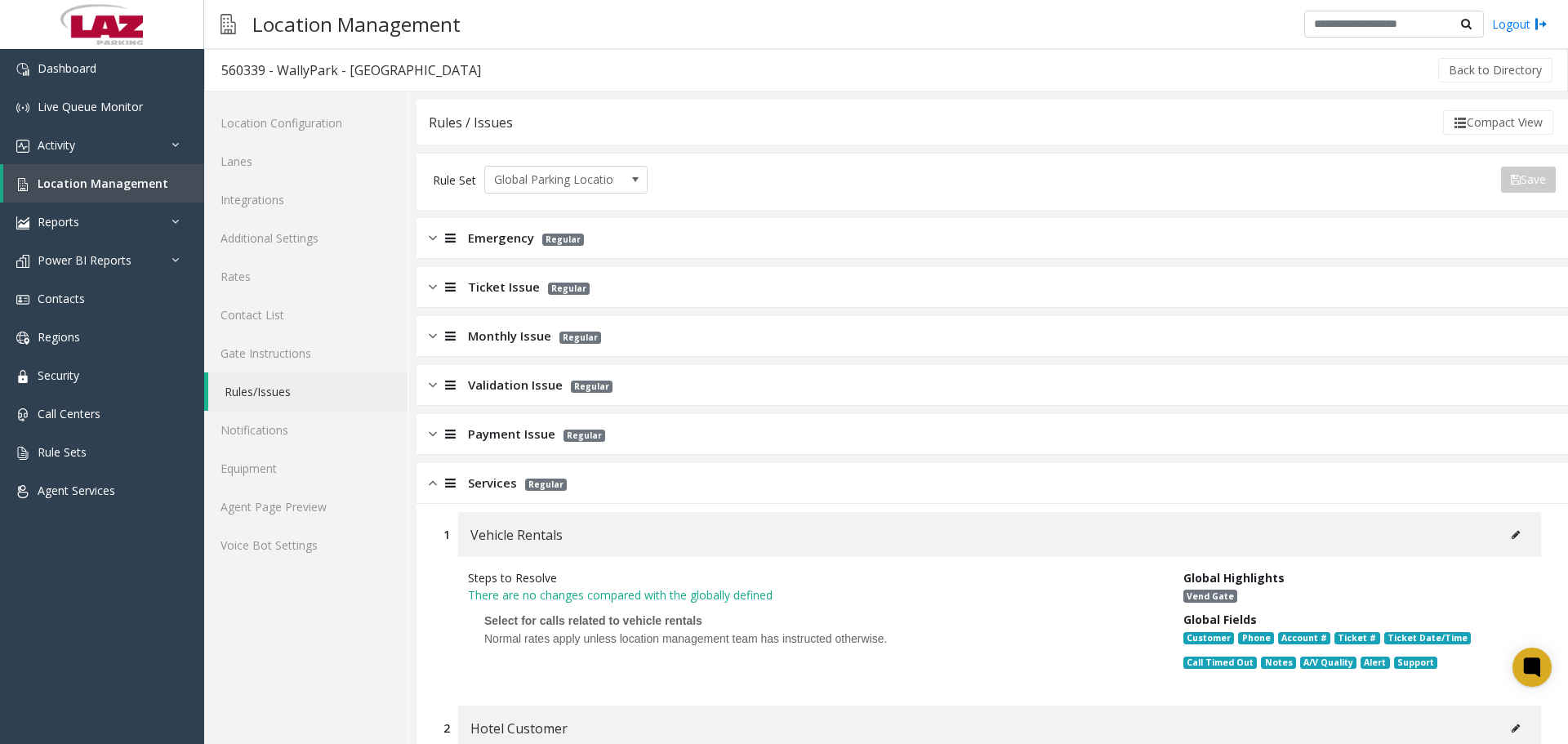
drag, startPoint x: 493, startPoint y: 485, endPoint x: 502, endPoint y: 487, distance: 9.2
click at [495, 482] on span "Services" at bounding box center [493, 483] width 49 height 19
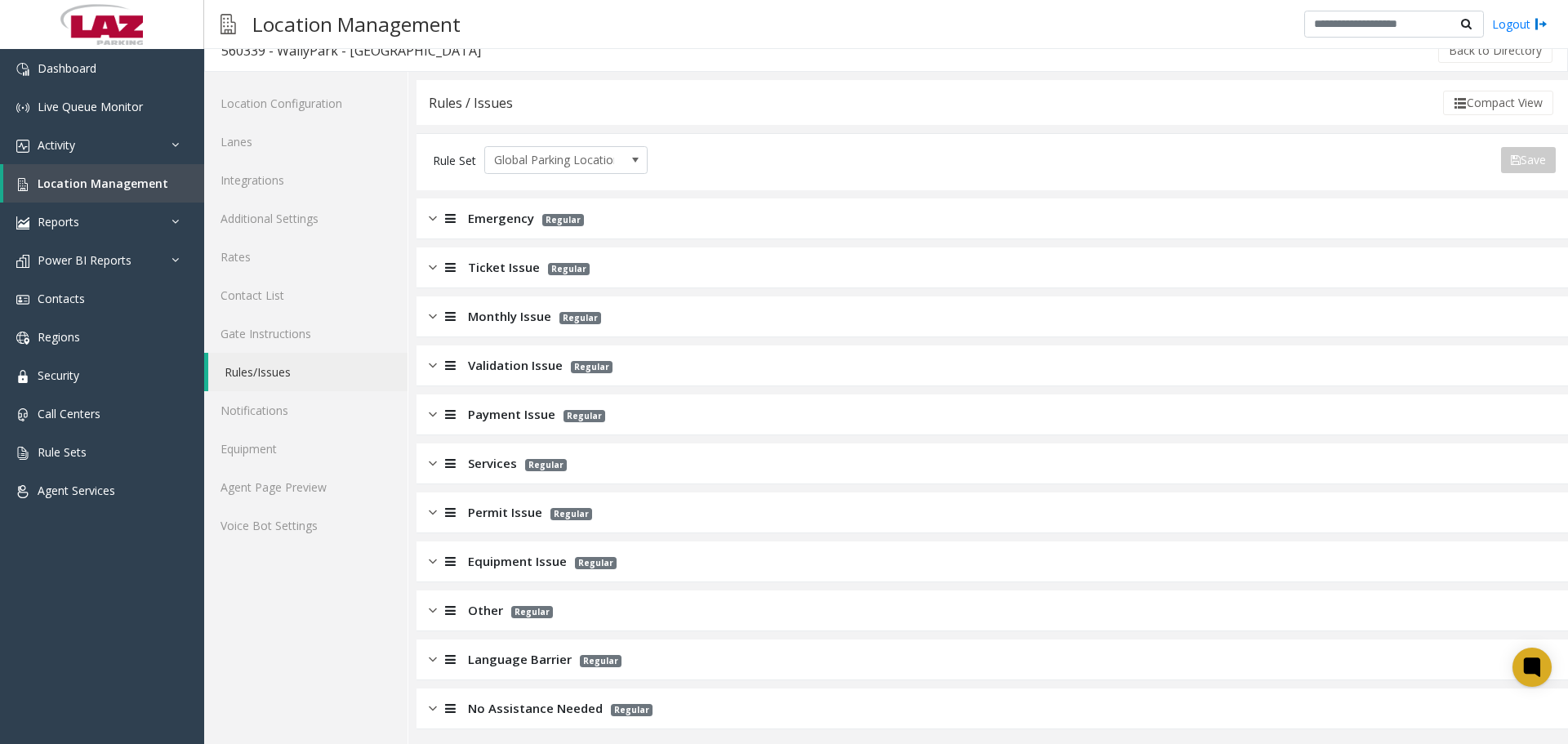
scroll to position [25, 0]
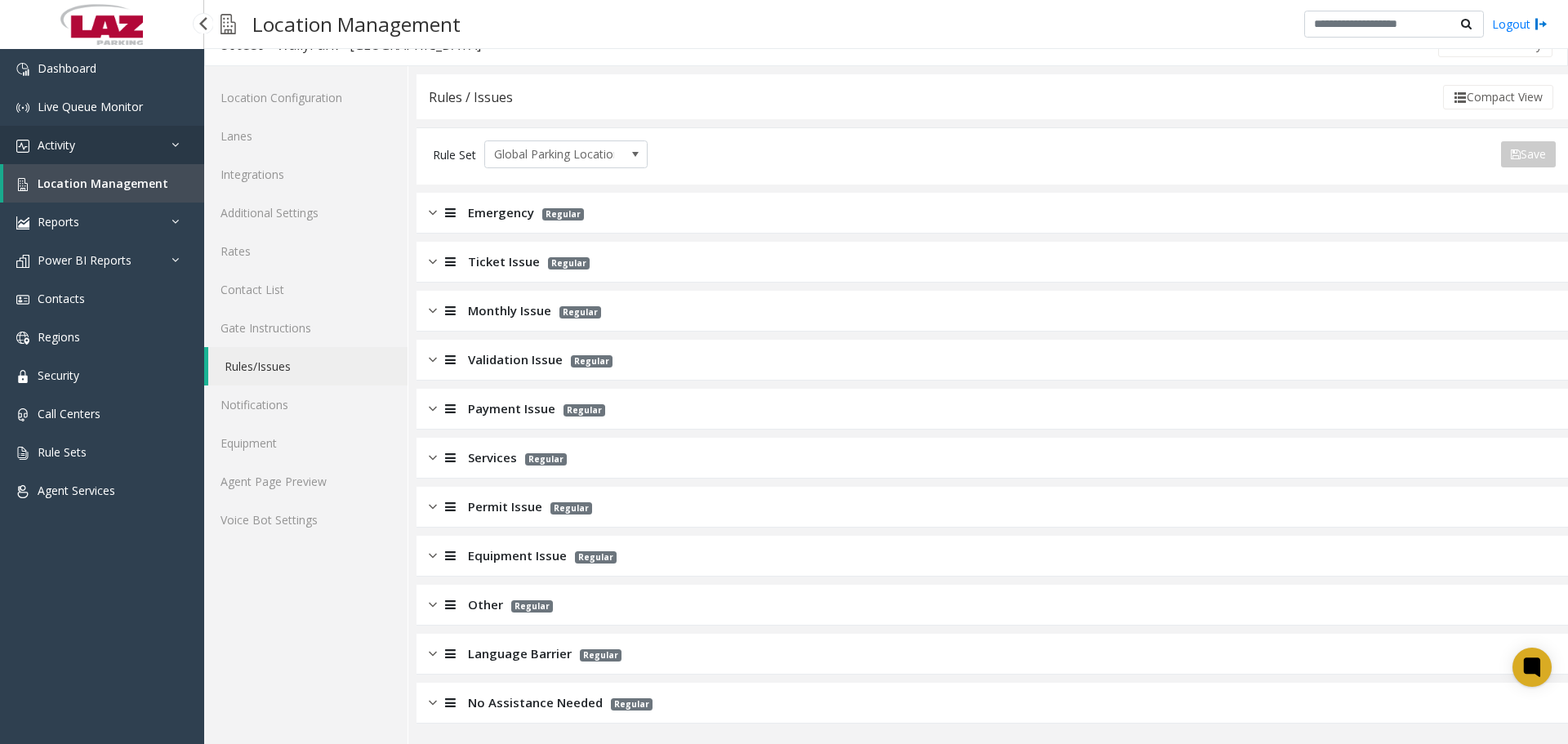
click at [151, 146] on link "Activity" at bounding box center [102, 144] width 204 height 39
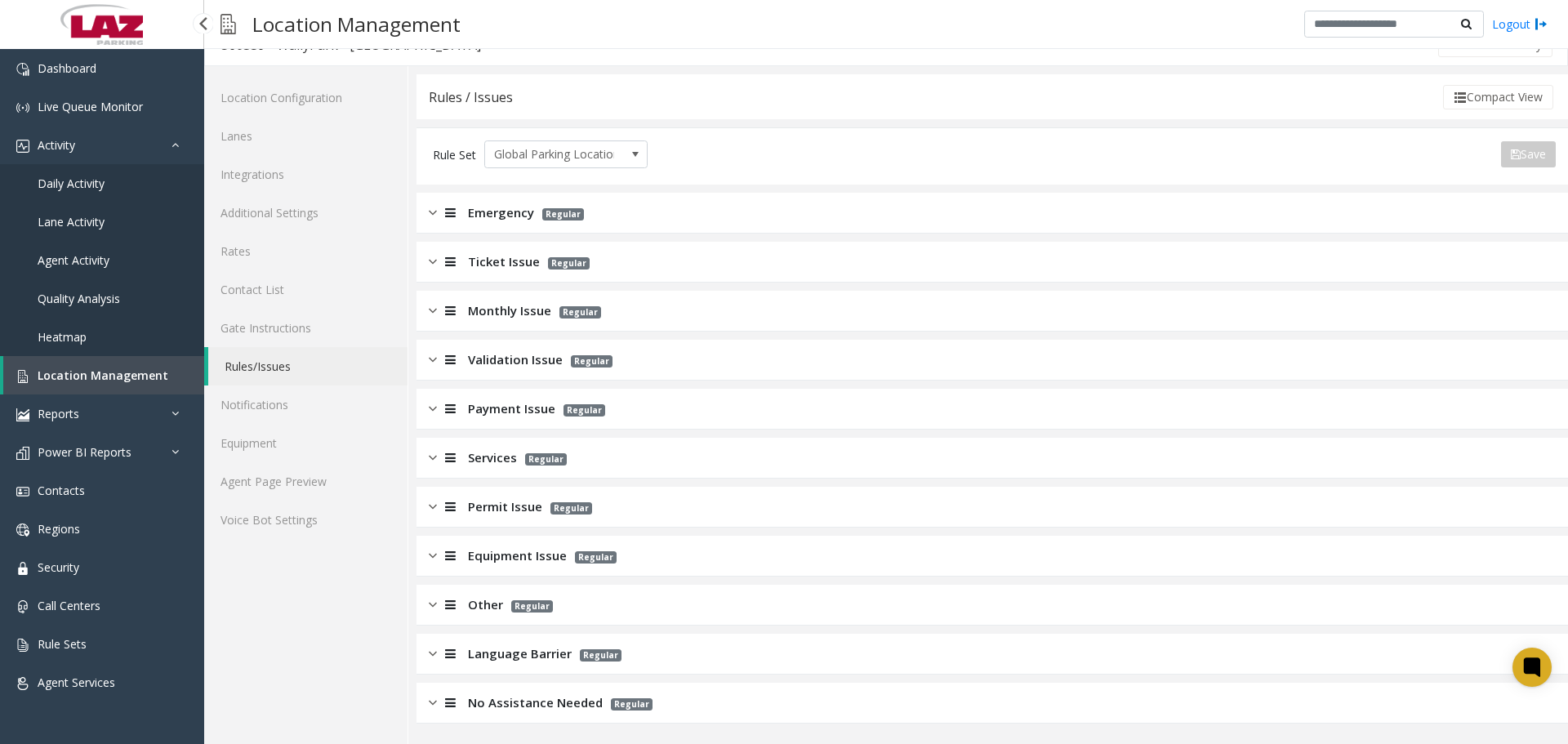
click at [146, 183] on link "Daily Activity" at bounding box center [102, 183] width 204 height 39
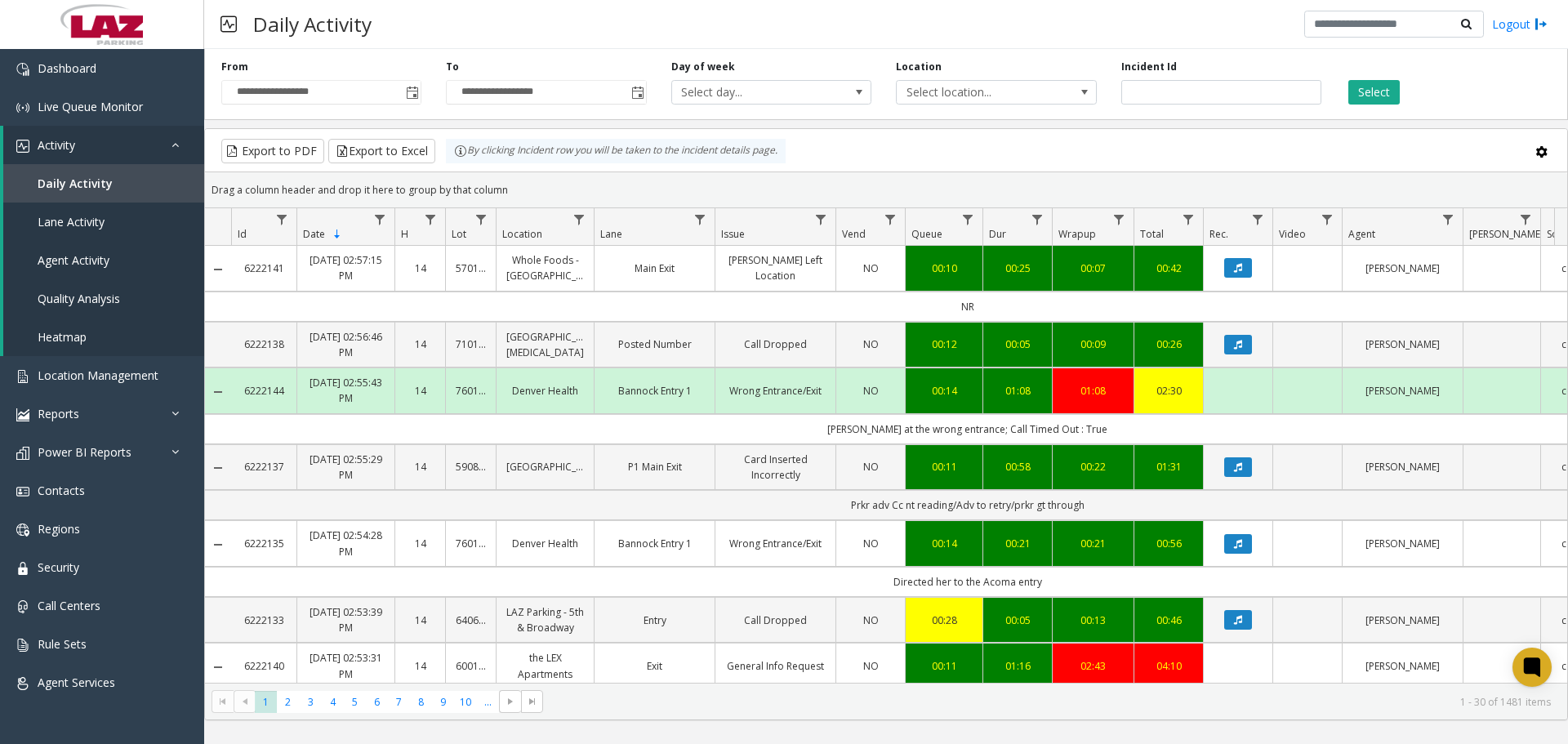
click at [897, 22] on div "Daily Activity Logout" at bounding box center [885, 25] width 1363 height 49
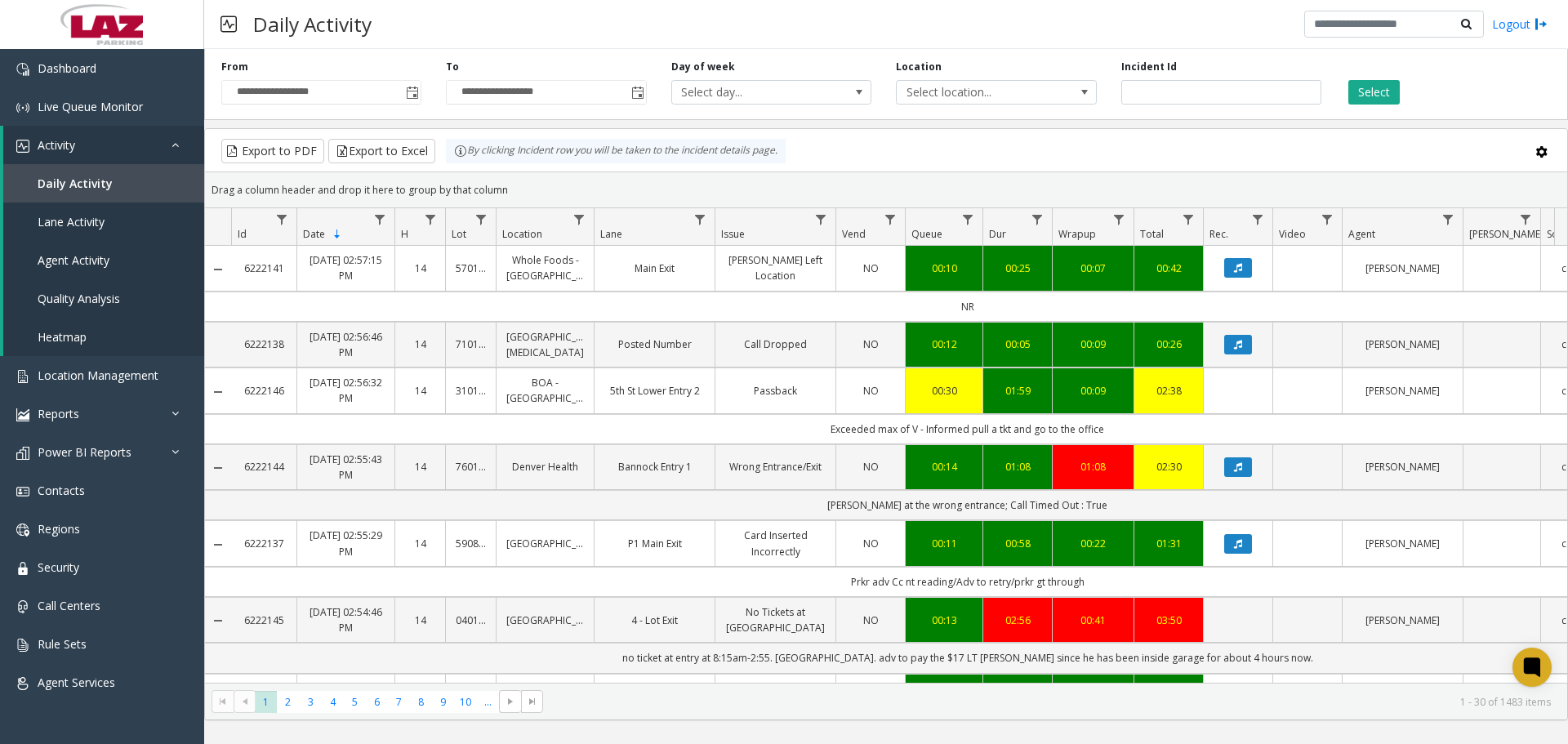
click at [804, 44] on div "Daily Activity Logout" at bounding box center [885, 25] width 1363 height 49
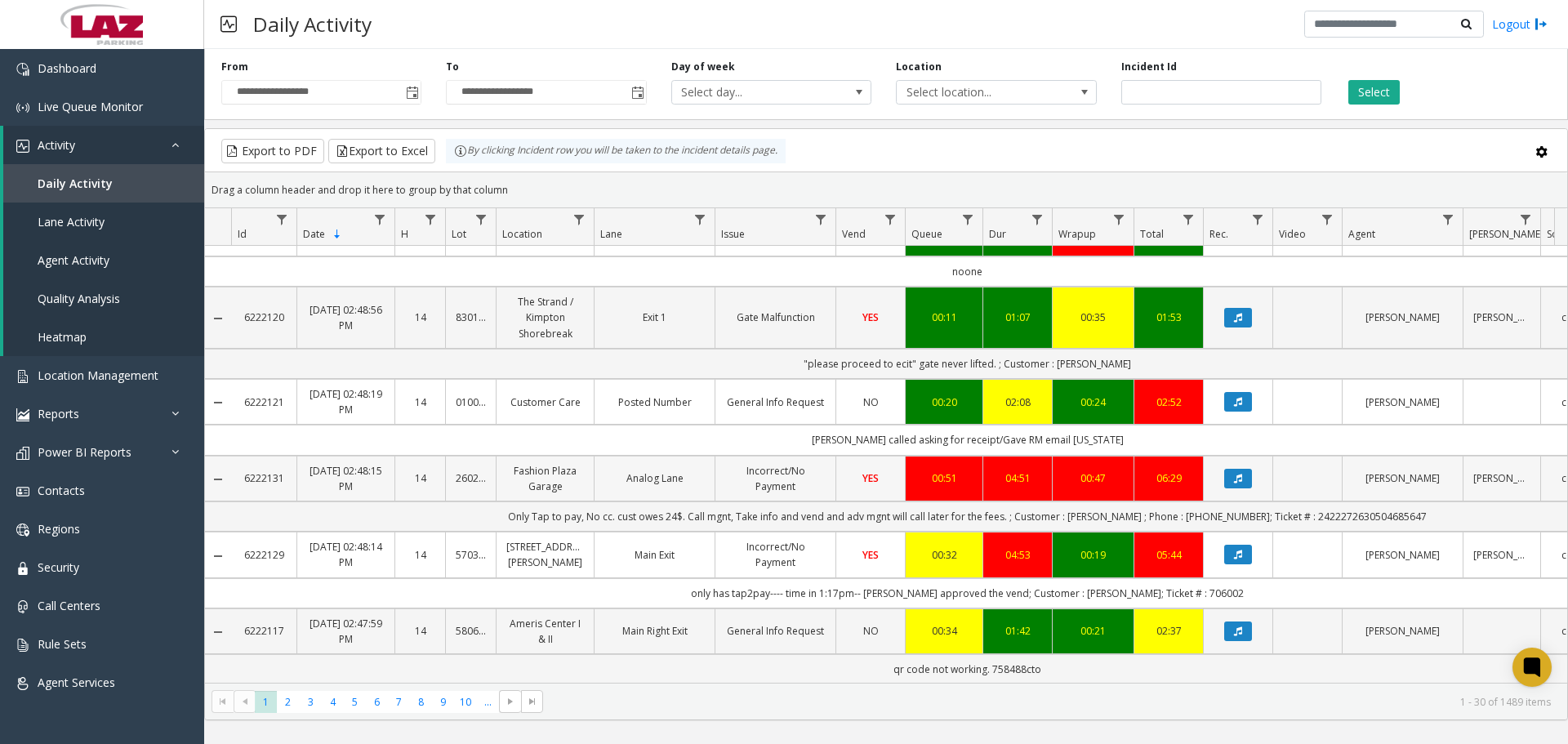
scroll to position [1764, 0]
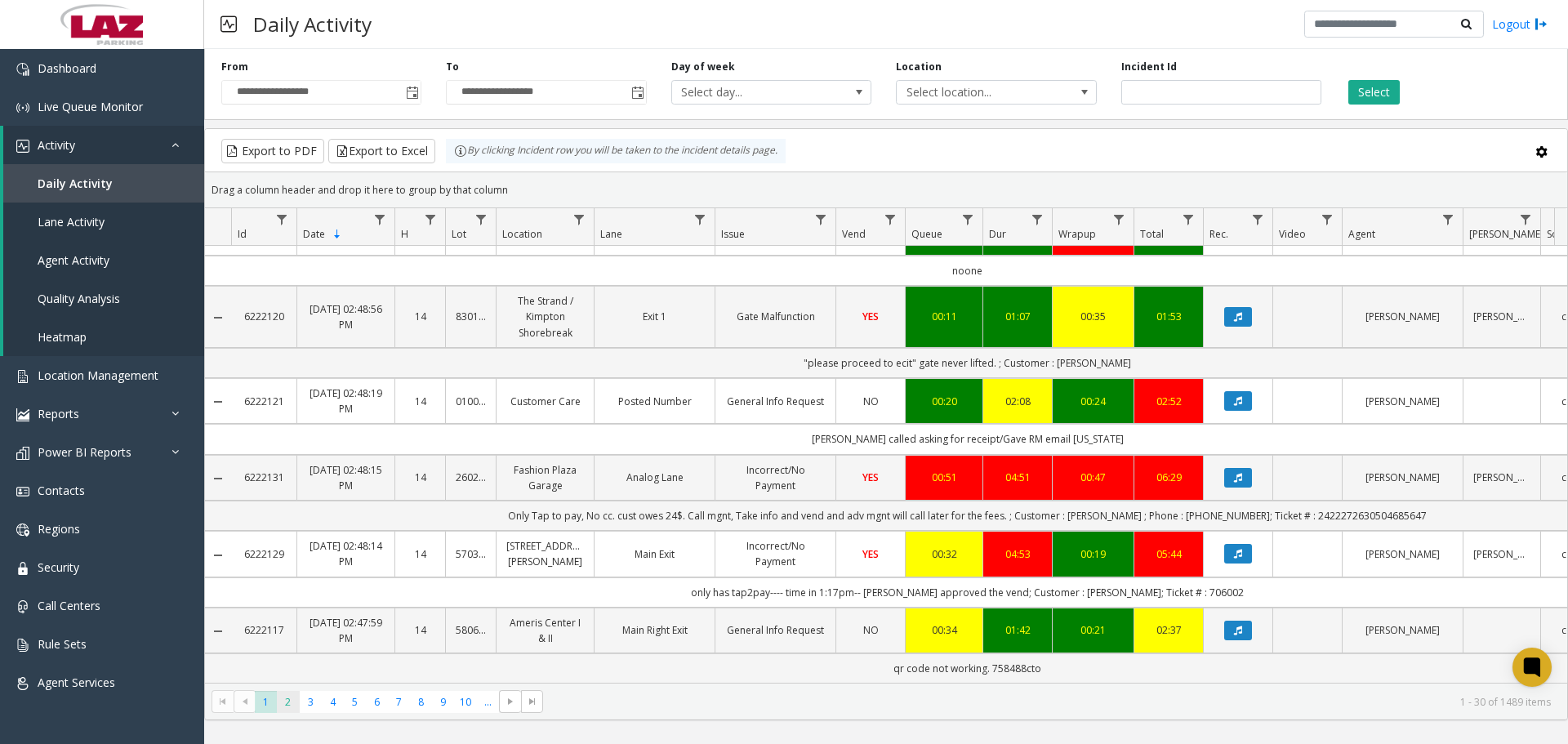
click at [290, 706] on span "2" at bounding box center [287, 702] width 22 height 22
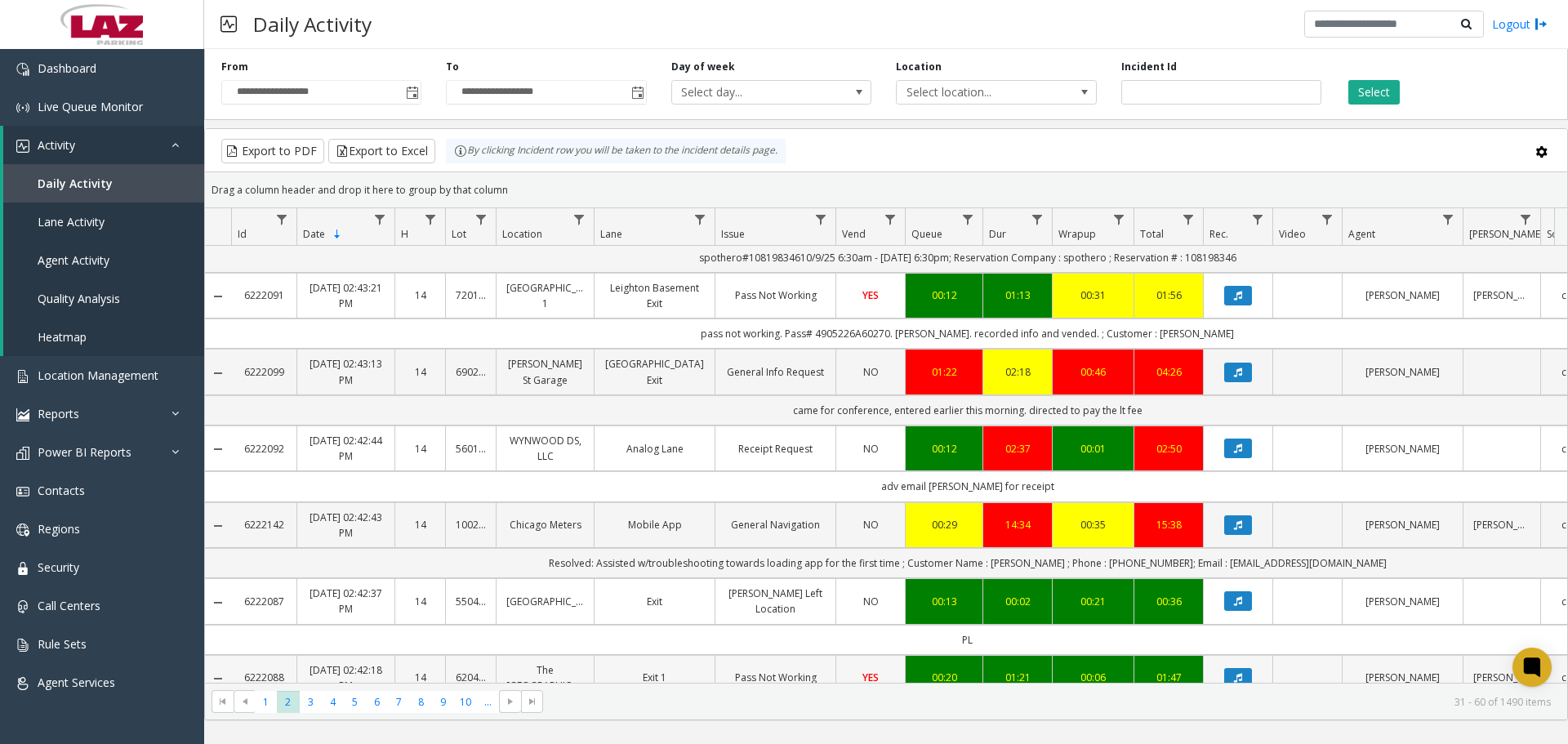
scroll to position [1700, 0]
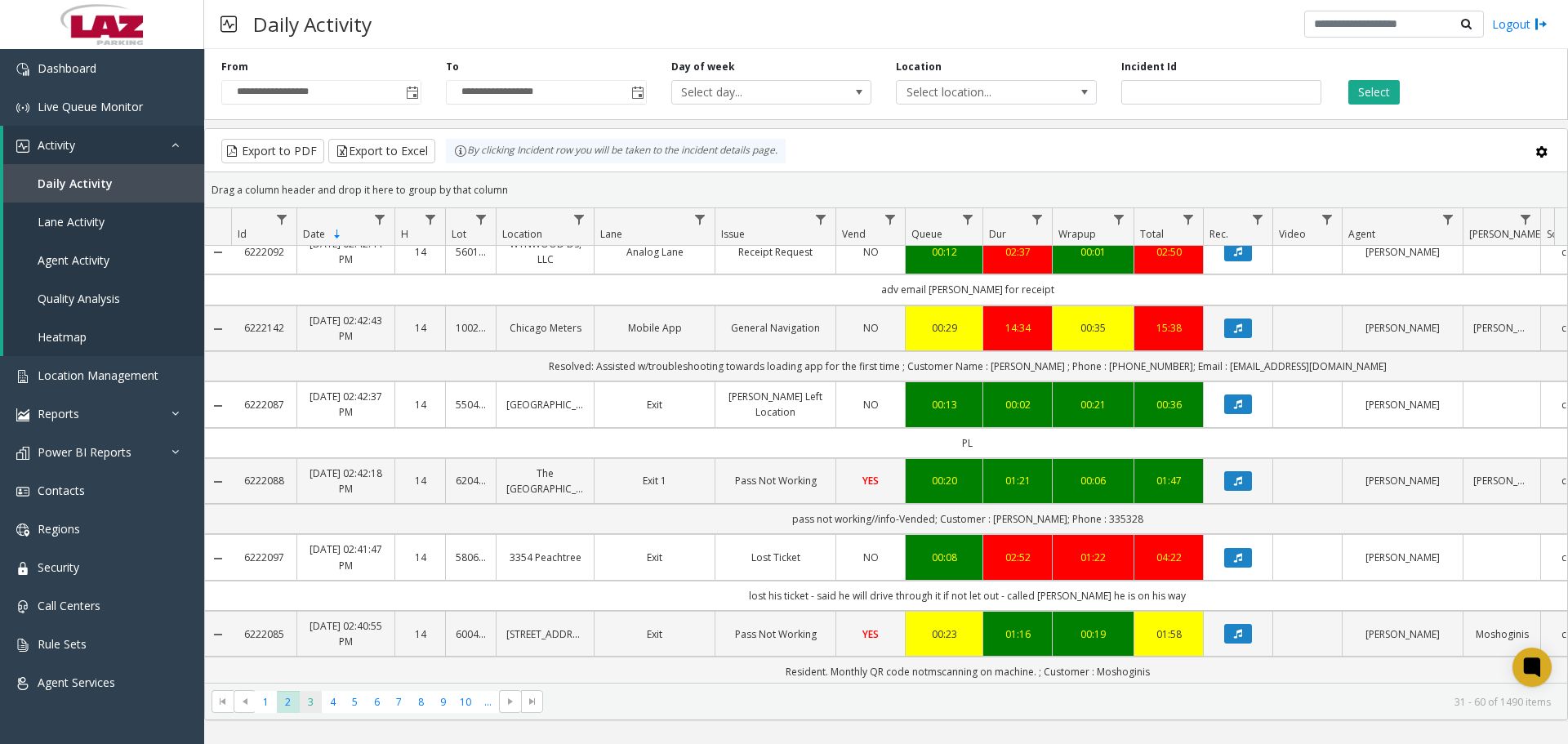
click at [306, 705] on span "3" at bounding box center [310, 702] width 22 height 22
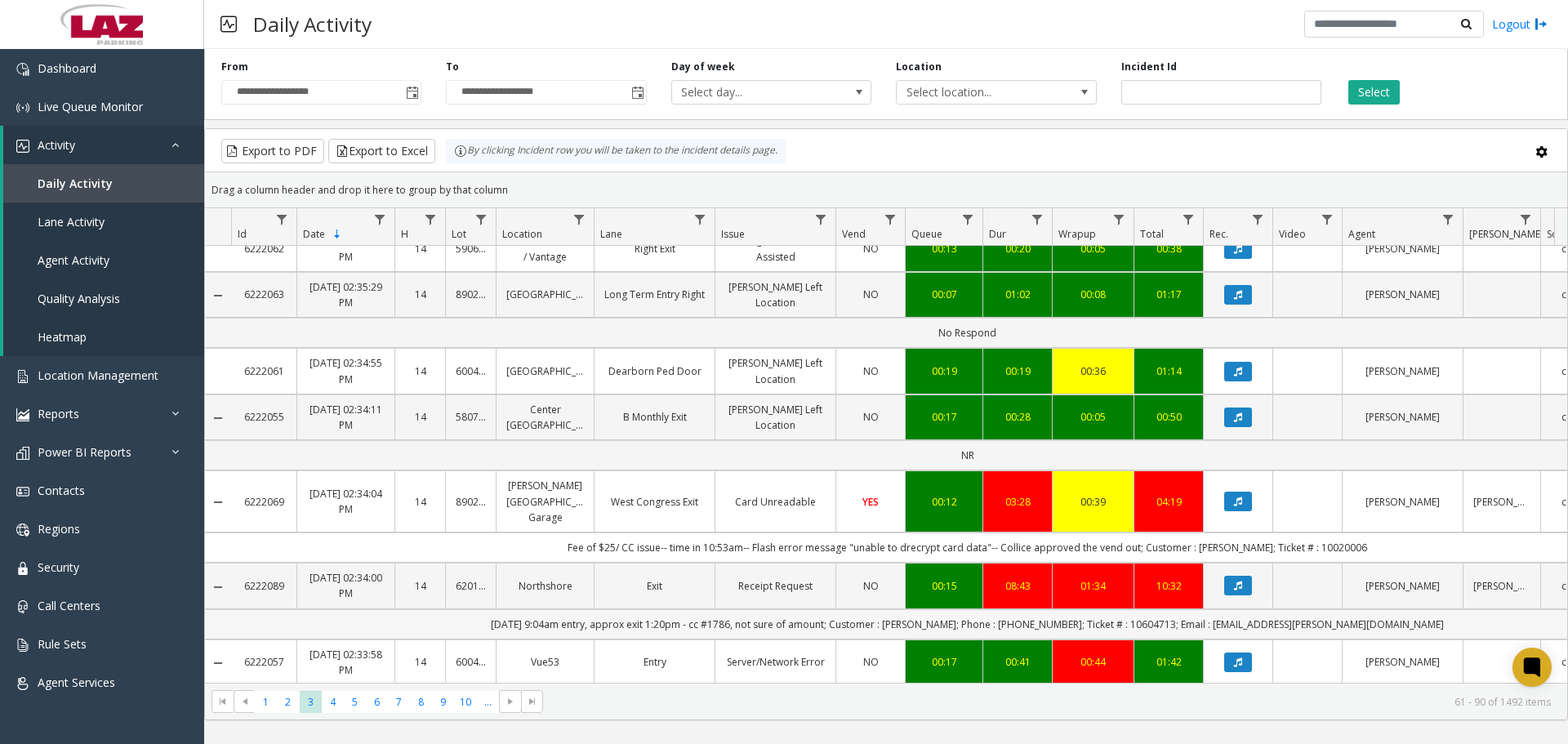
scroll to position [1747, 0]
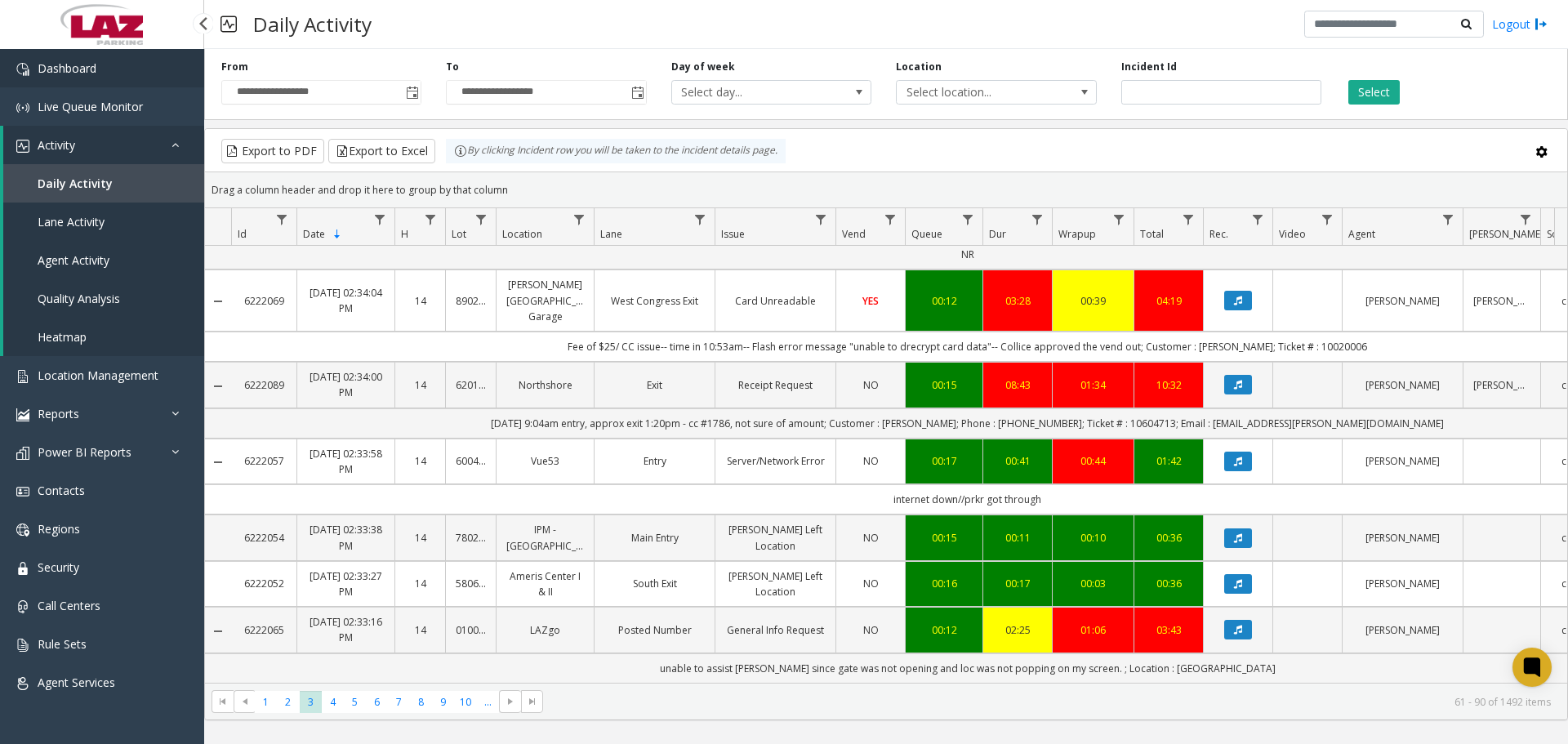
click at [69, 87] on link "Dashboard" at bounding box center [102, 68] width 204 height 39
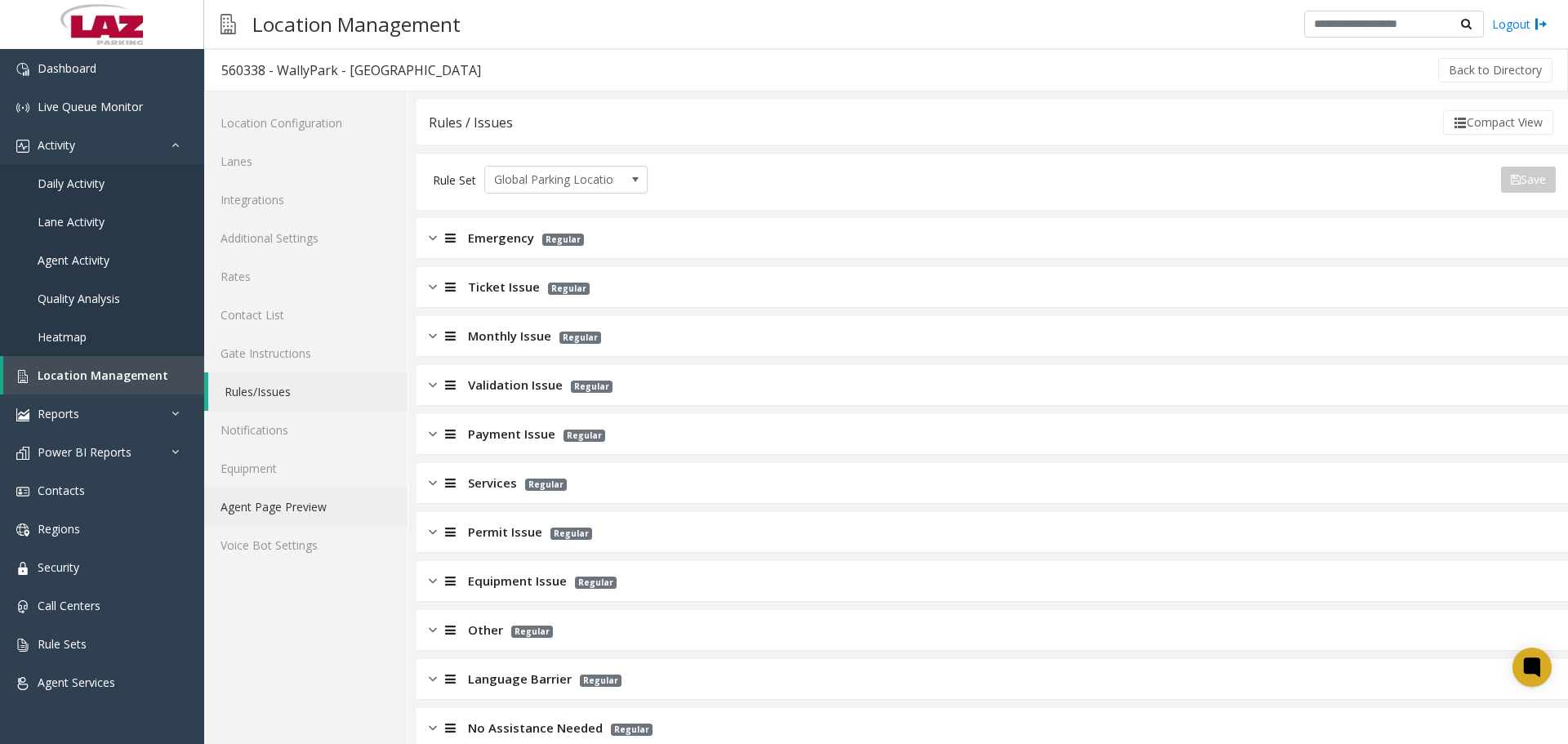
click at [302, 489] on link "Agent Page Preview" at bounding box center [305, 506] width 203 height 39
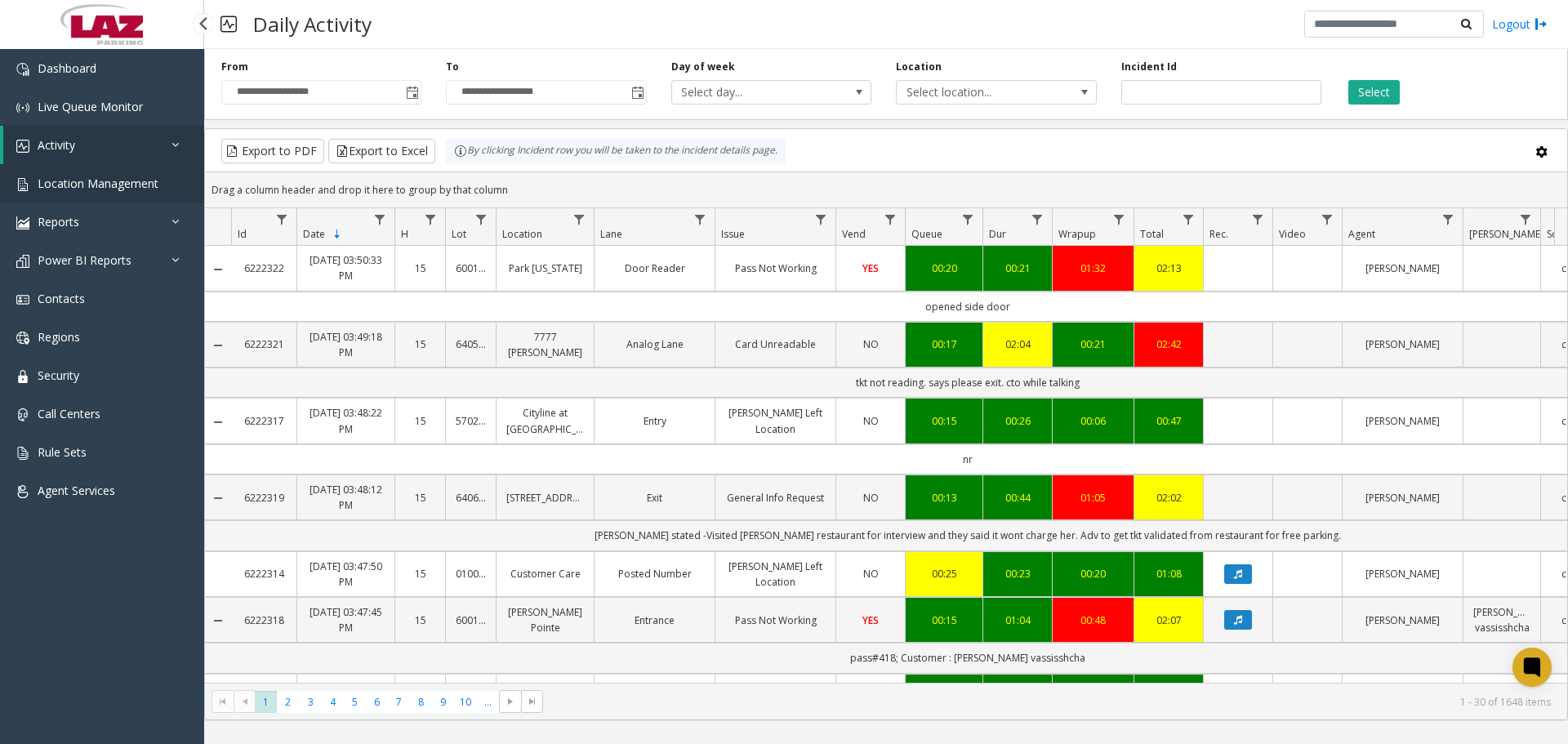
click at [76, 185] on span "Location Management" at bounding box center [98, 183] width 121 height 15
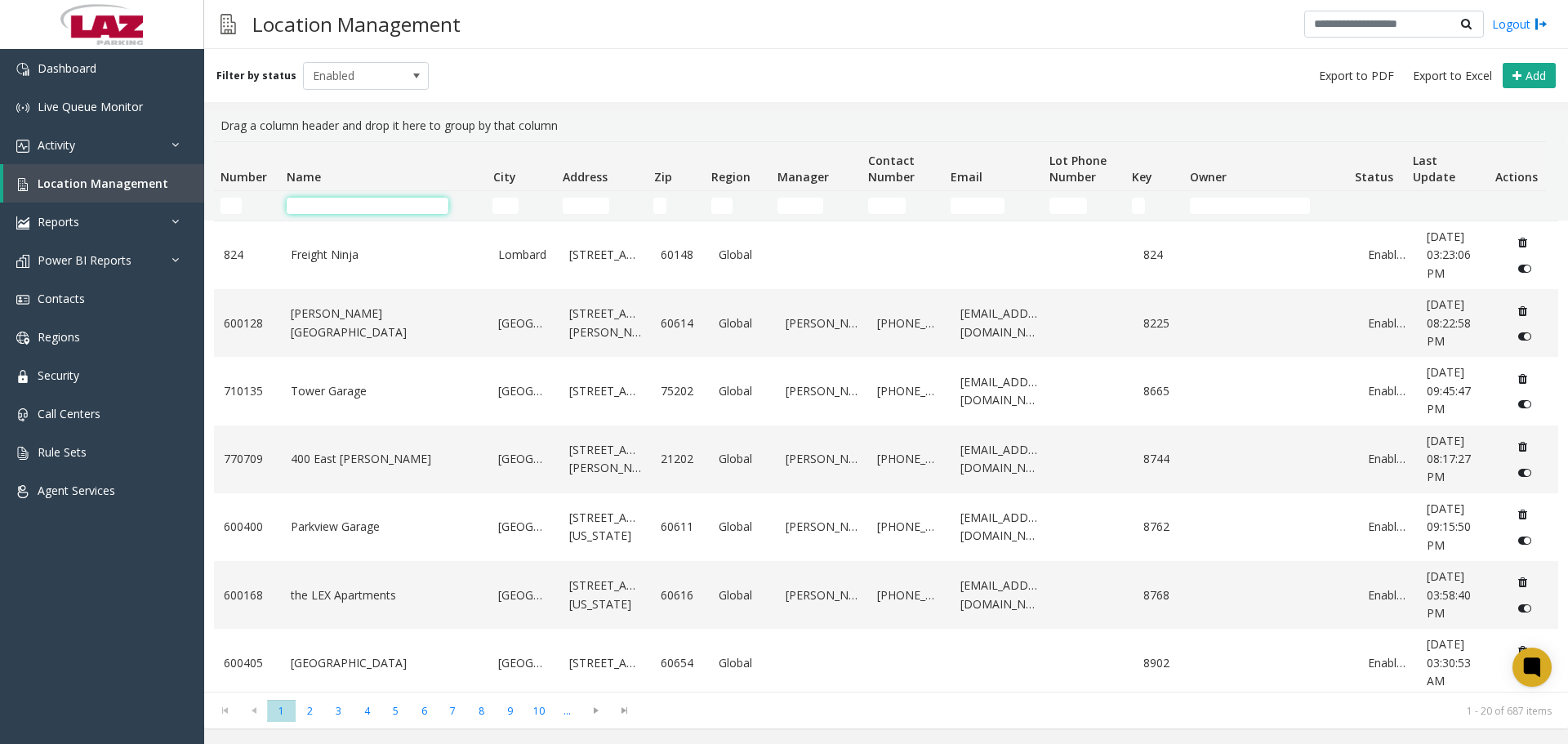
click at [331, 197] on input "Name Filter" at bounding box center [367, 205] width 161 height 16
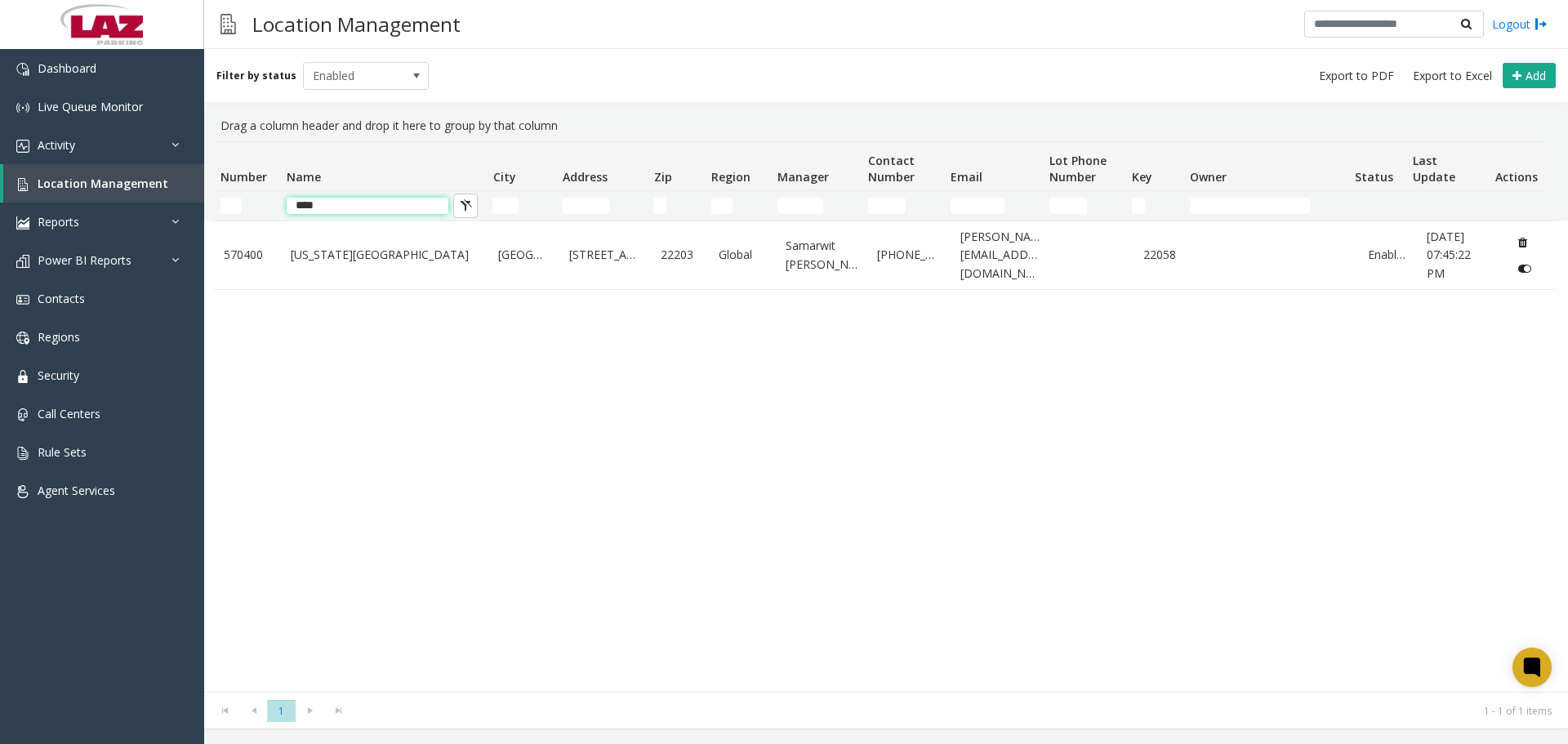
type input "****"
